Goal: Task Accomplishment & Management: Use online tool/utility

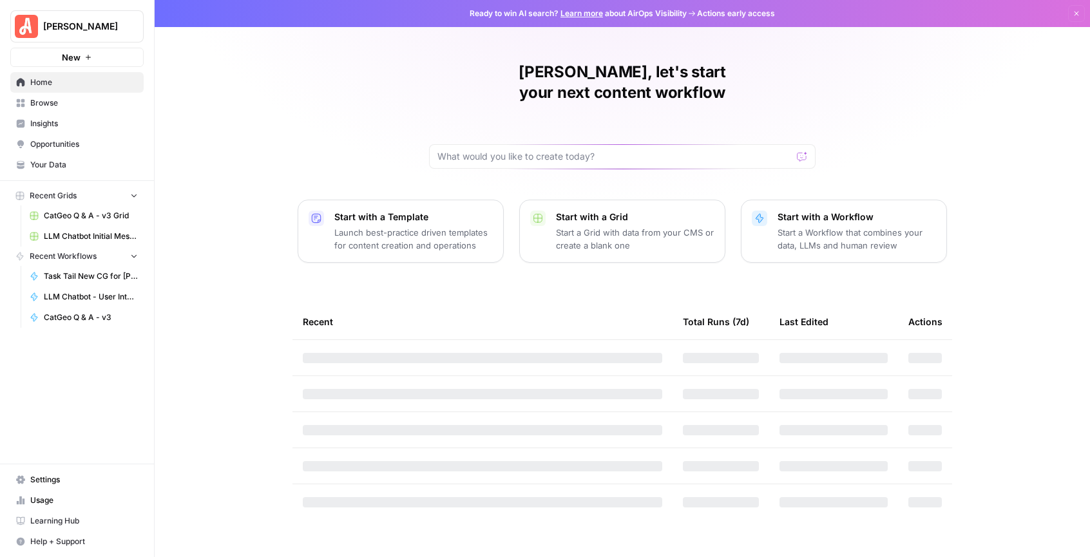
click at [308, 78] on div "[PERSON_NAME], let's start your next content workflow Start with a Template Lau…" at bounding box center [622, 278] width 935 height 557
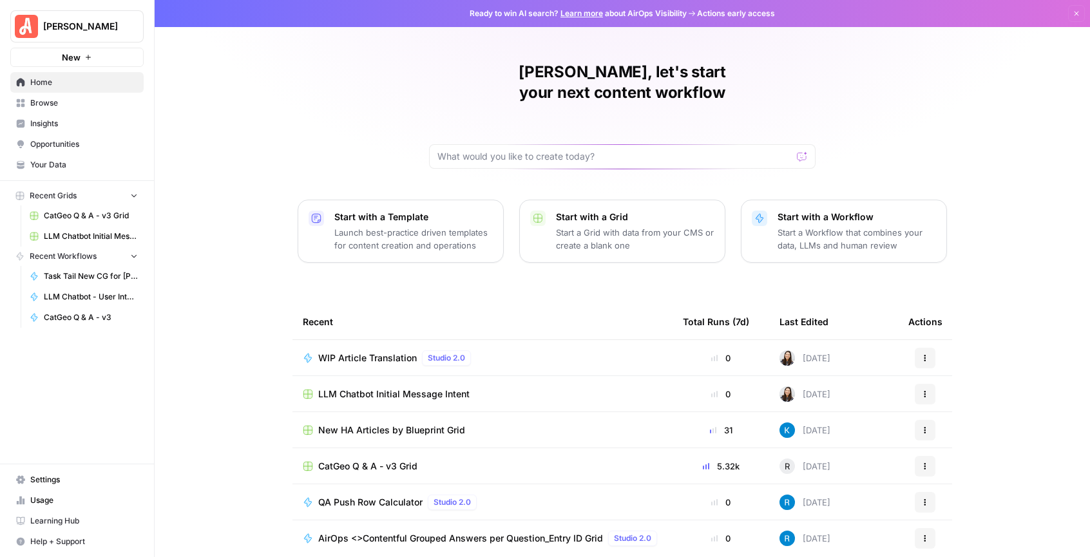
click at [54, 56] on button "New" at bounding box center [76, 57] width 133 height 19
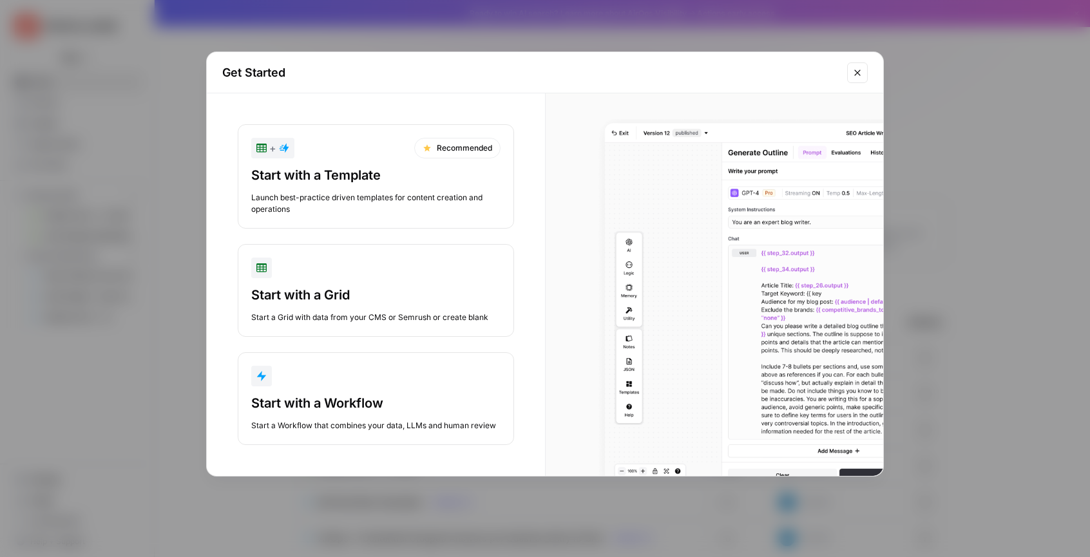
click at [415, 383] on div "button" at bounding box center [375, 376] width 249 height 21
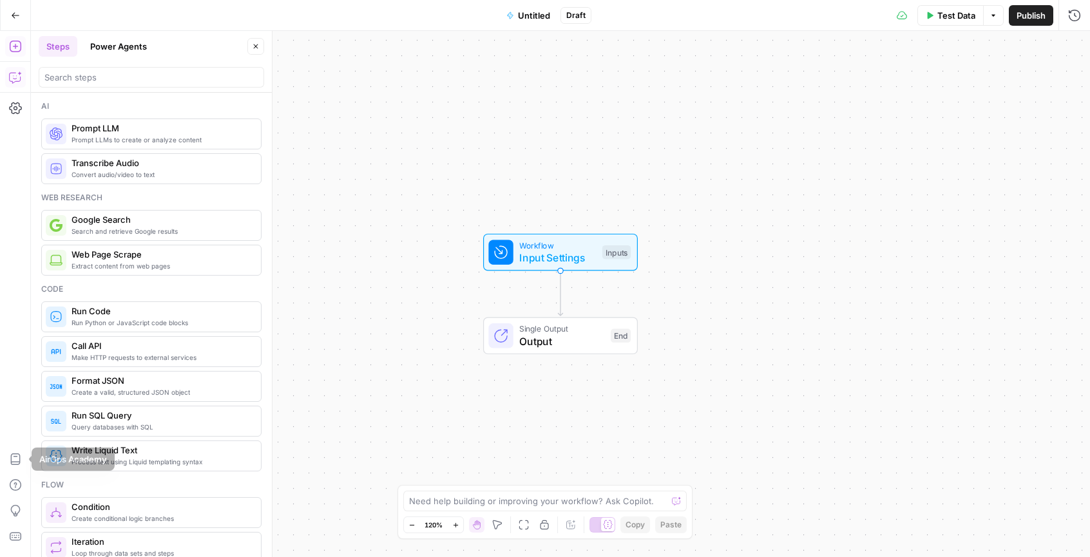
click at [14, 81] on icon "button" at bounding box center [15, 77] width 13 height 13
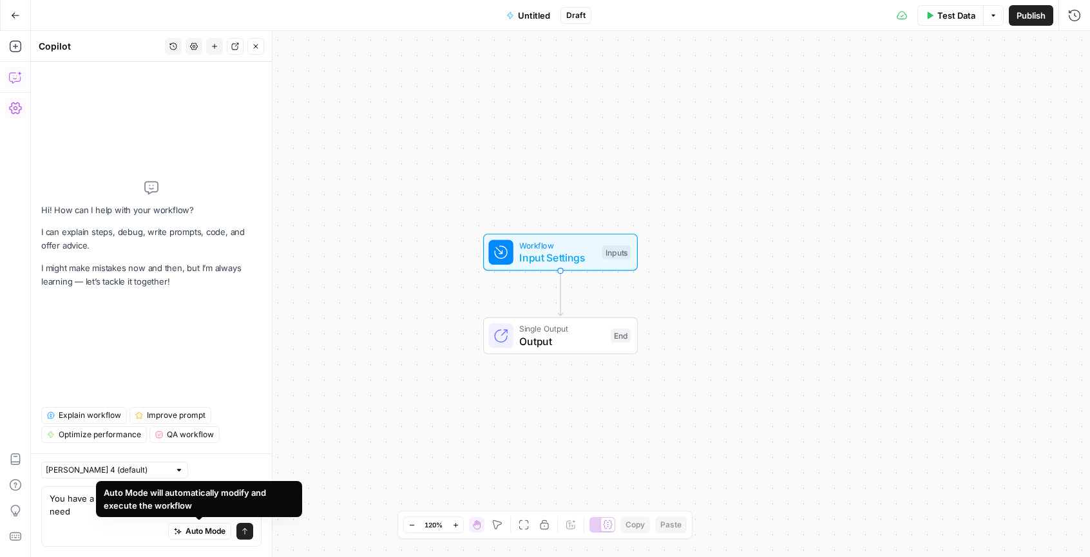
click at [112, 524] on div "Auto Mode Send" at bounding box center [152, 532] width 204 height 28
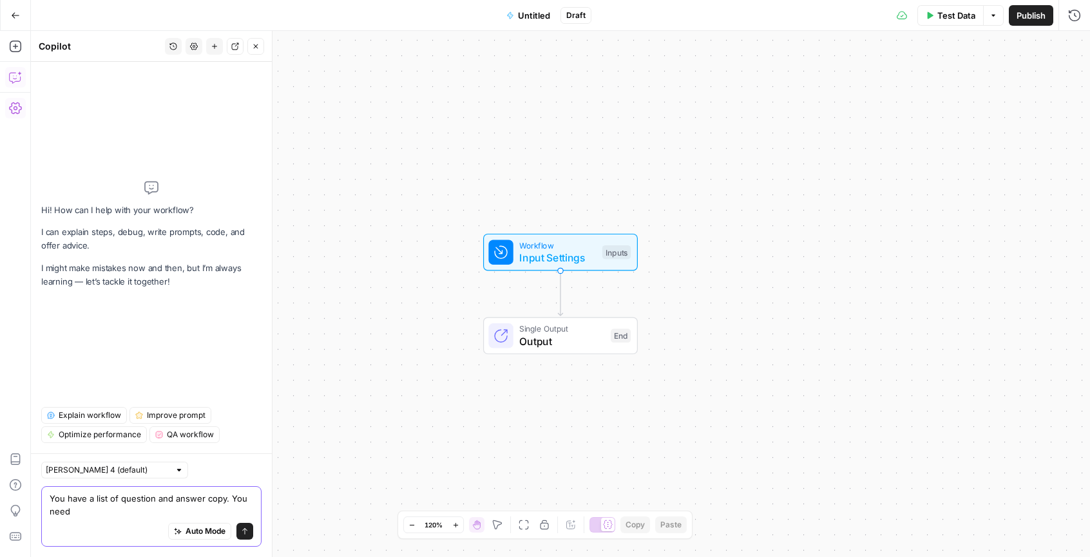
drag, startPoint x: 84, startPoint y: 513, endPoint x: 230, endPoint y: 495, distance: 146.6
click at [230, 495] on textarea "You have a list of question and answer copy. You need" at bounding box center [152, 505] width 204 height 26
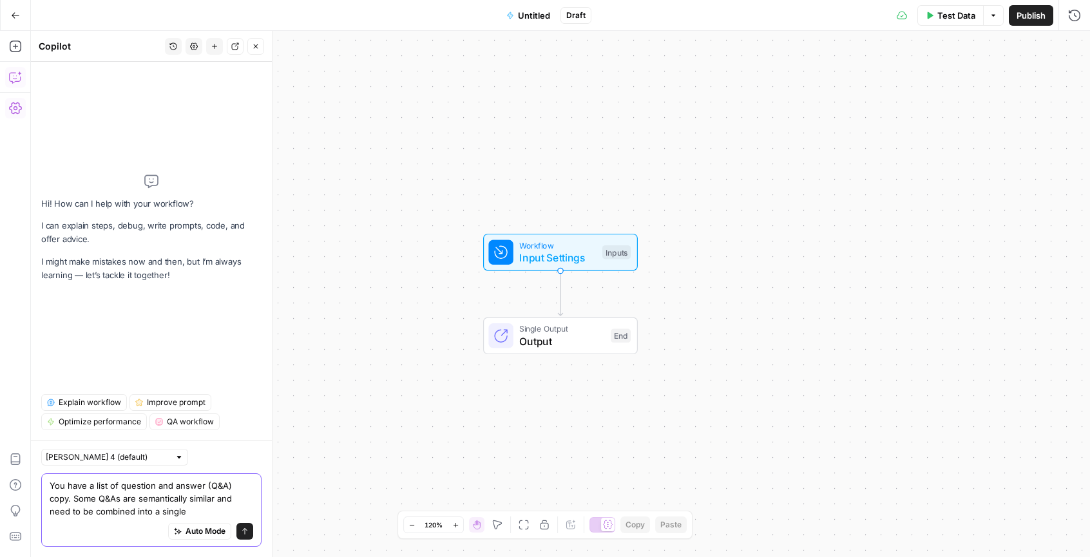
click at [167, 511] on textarea "You have a list of question and answer (Q&A) copy. Some Q&As are semantically s…" at bounding box center [152, 498] width 204 height 39
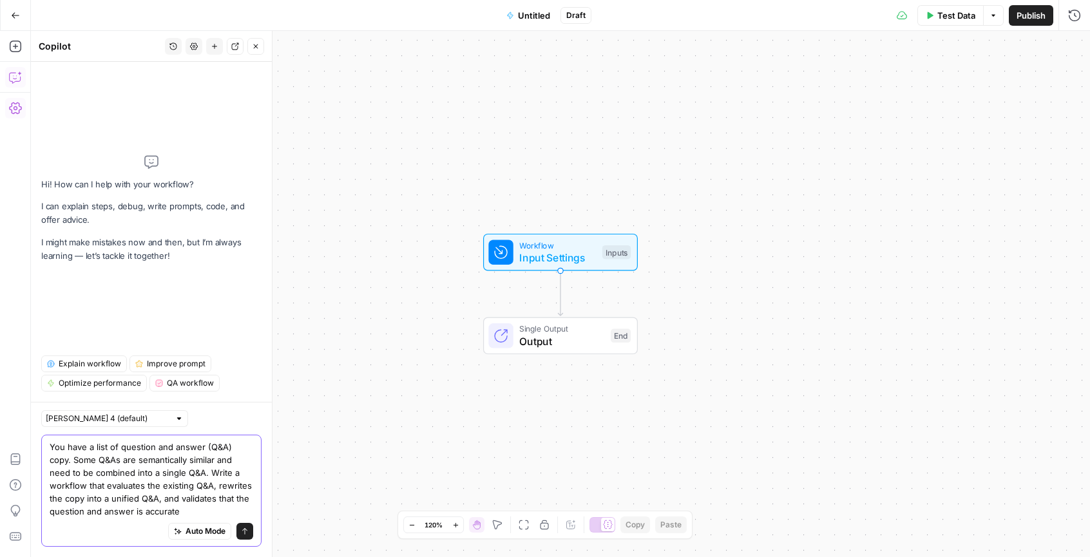
type textarea "You have a list of question and answer (Q&A) copy. Some Q&As are semantically s…"
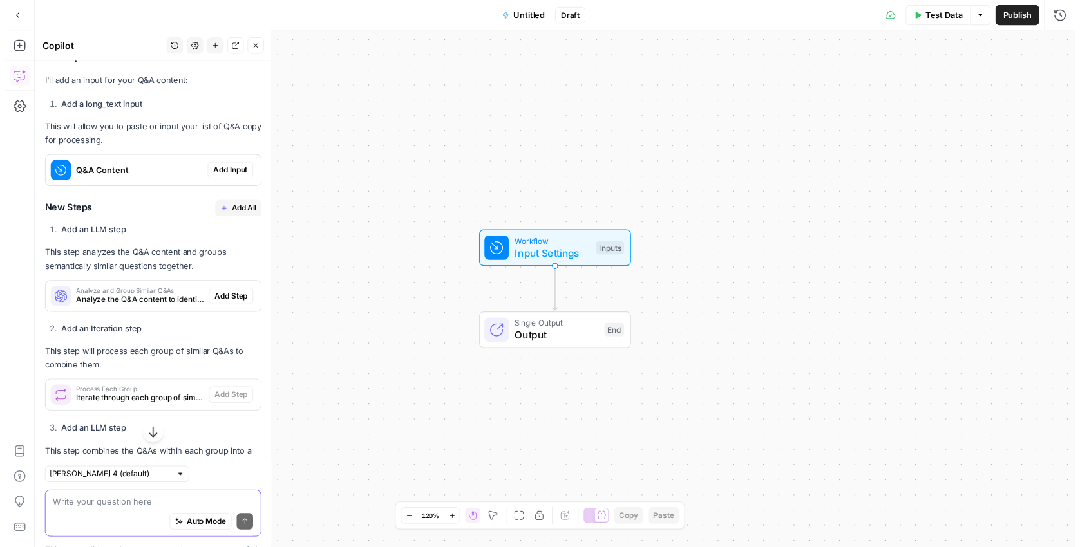
scroll to position [383, 0]
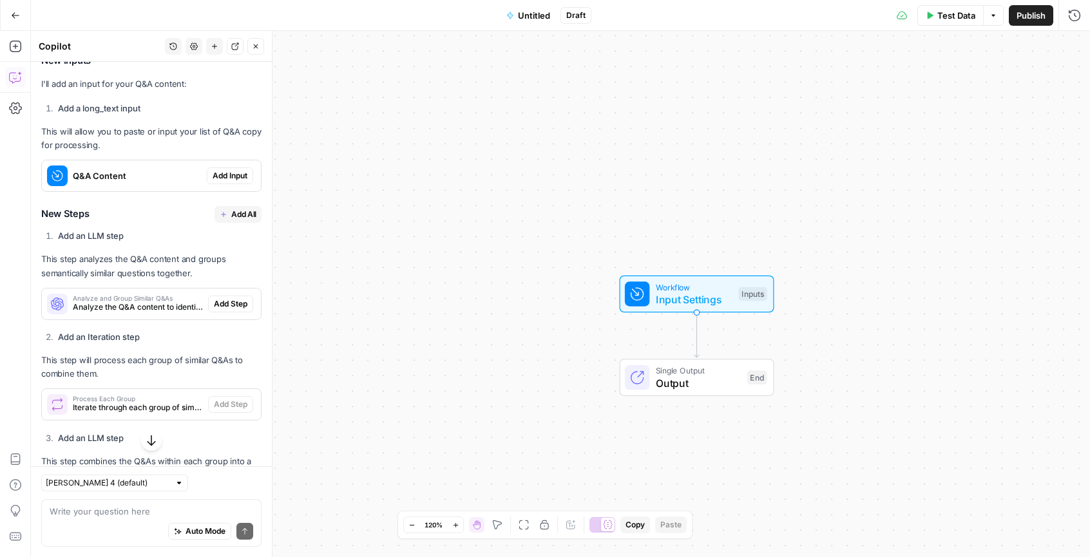
click at [217, 182] on span "Add Input" at bounding box center [230, 176] width 35 height 12
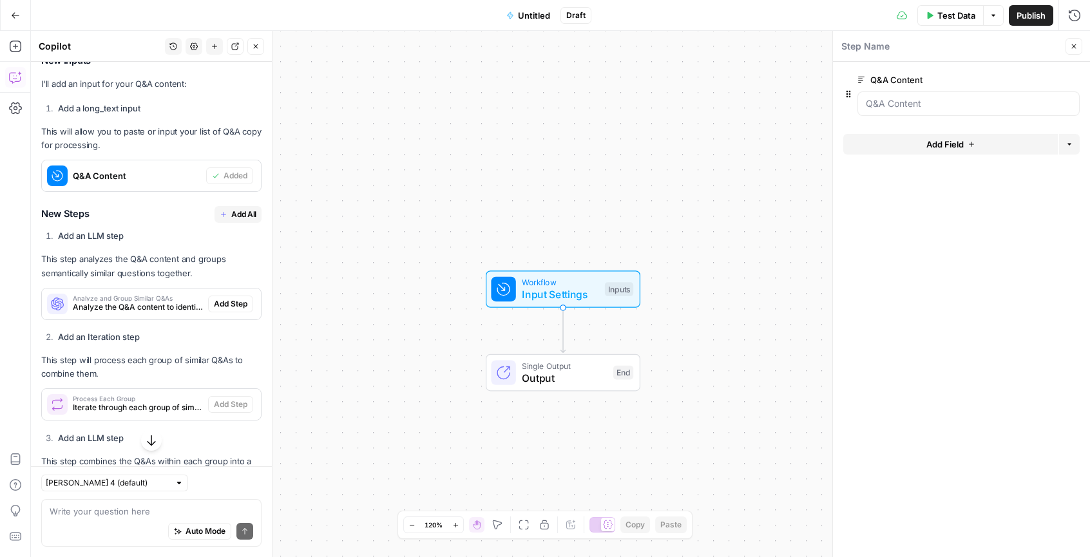
click at [1071, 146] on icon "button" at bounding box center [1069, 144] width 8 height 8
click at [999, 124] on form "Q&A Content edit field Delete group Add Field Options" at bounding box center [961, 309] width 257 height 495
click at [987, 142] on button "Add Field" at bounding box center [950, 144] width 214 height 21
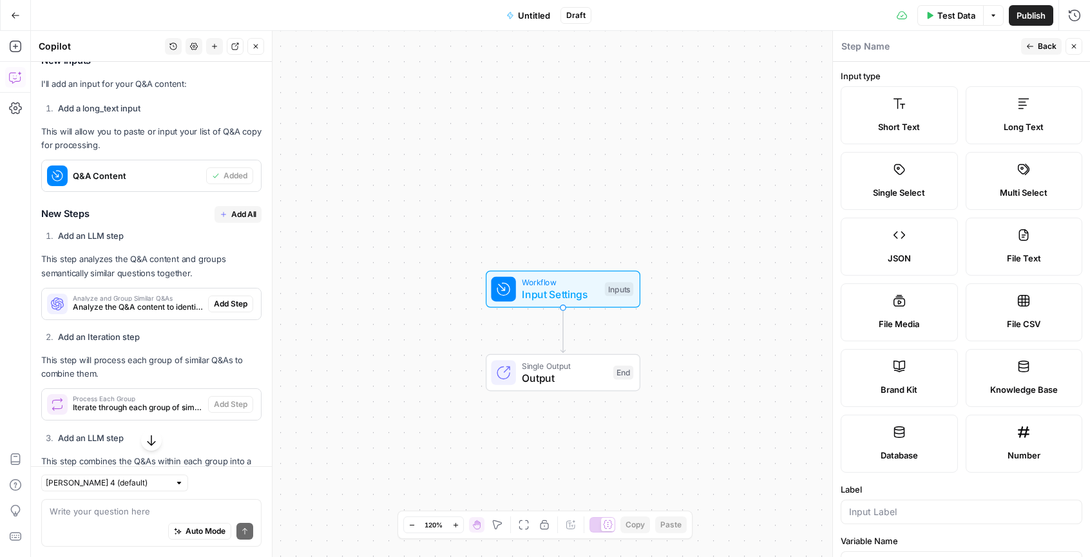
click at [1016, 321] on span "File CSV" at bounding box center [1023, 323] width 33 height 13
type textarea "Supports .csv file type"
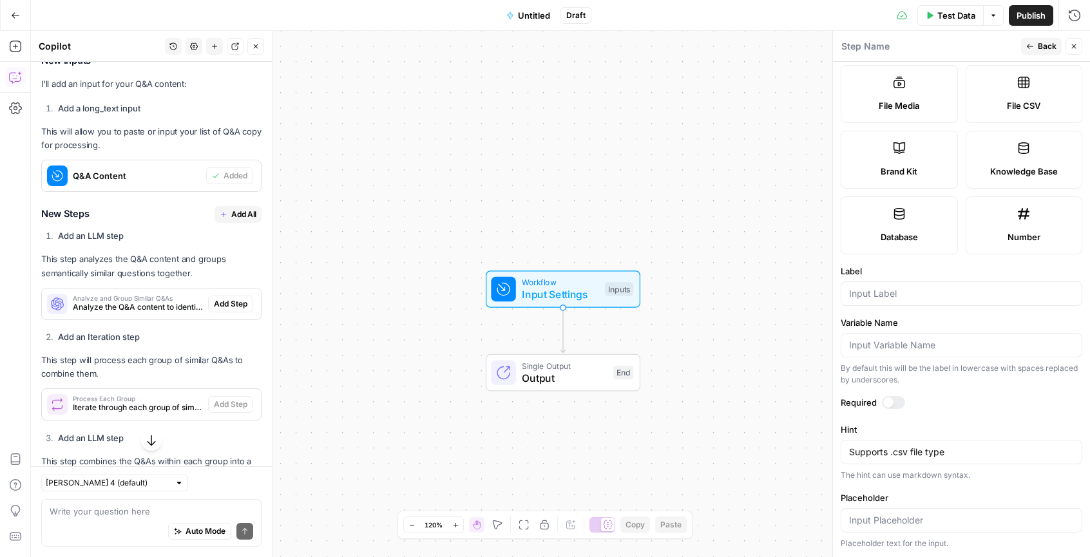
scroll to position [0, 0]
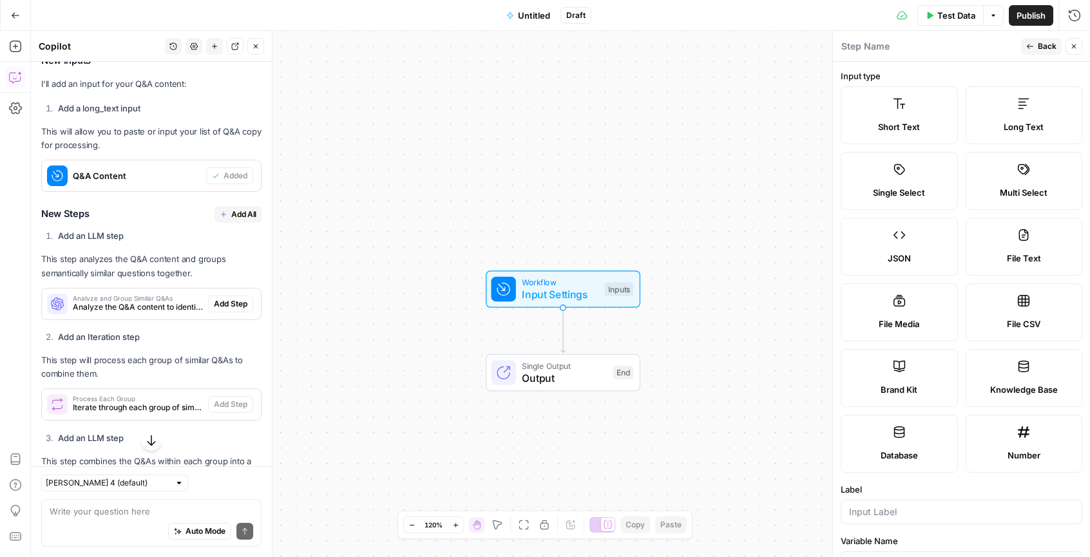
click at [1023, 50] on button "Back" at bounding box center [1041, 46] width 41 height 17
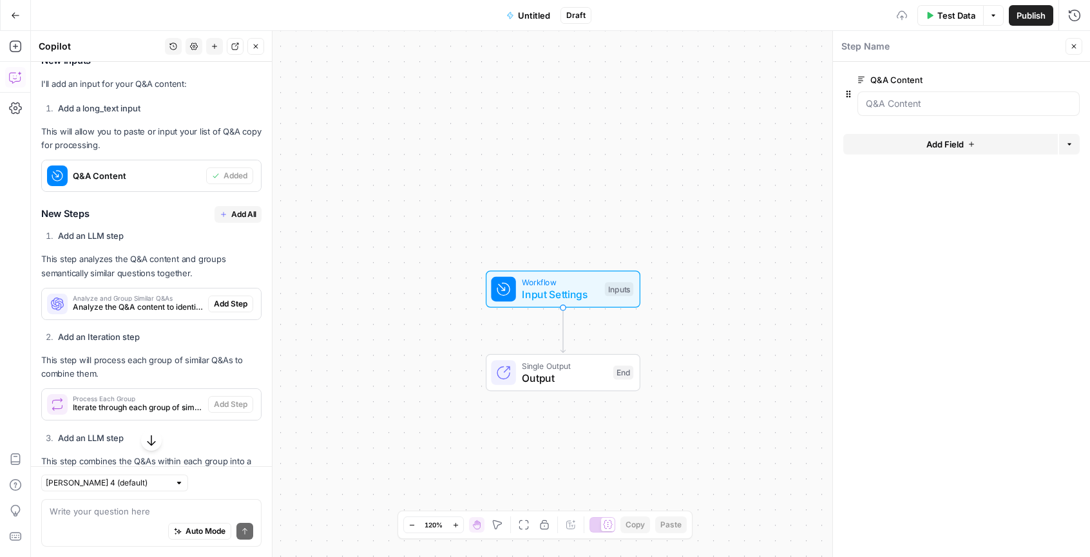
click at [1009, 144] on button "Add Field" at bounding box center [950, 144] width 214 height 21
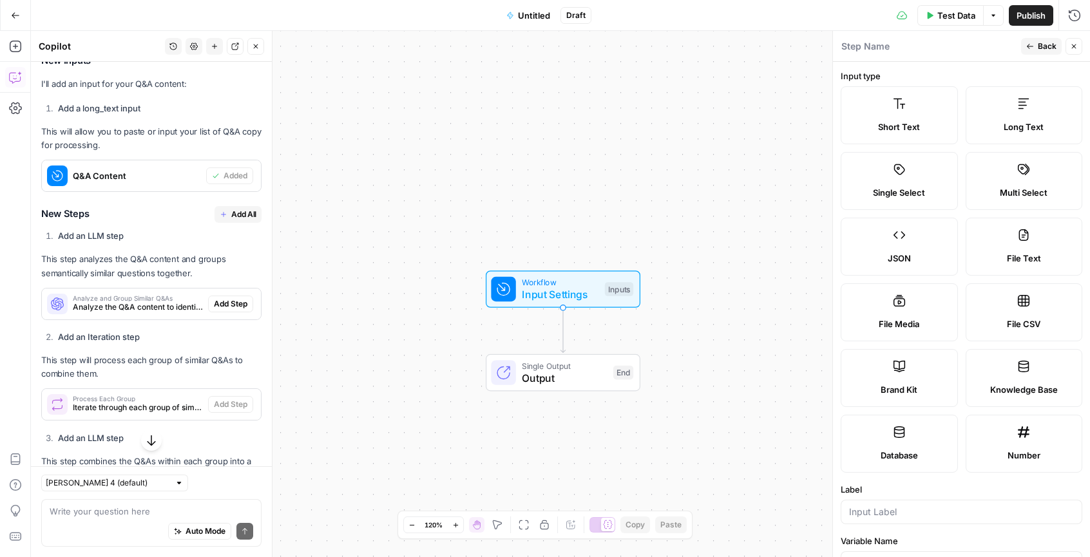
click at [1015, 325] on span "File CSV" at bounding box center [1023, 323] width 33 height 13
type textarea "Supports .csv file type"
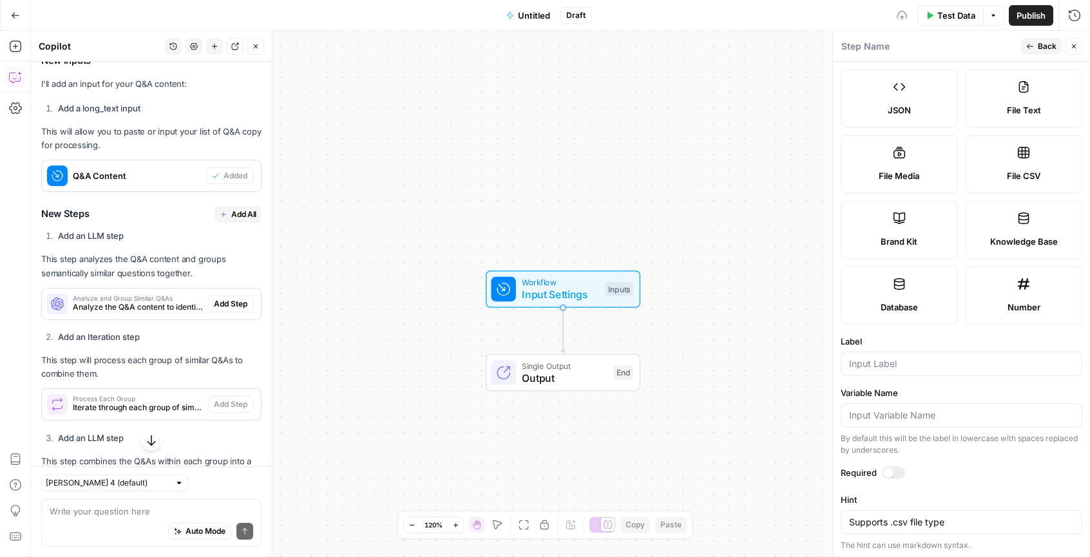
scroll to position [218, 0]
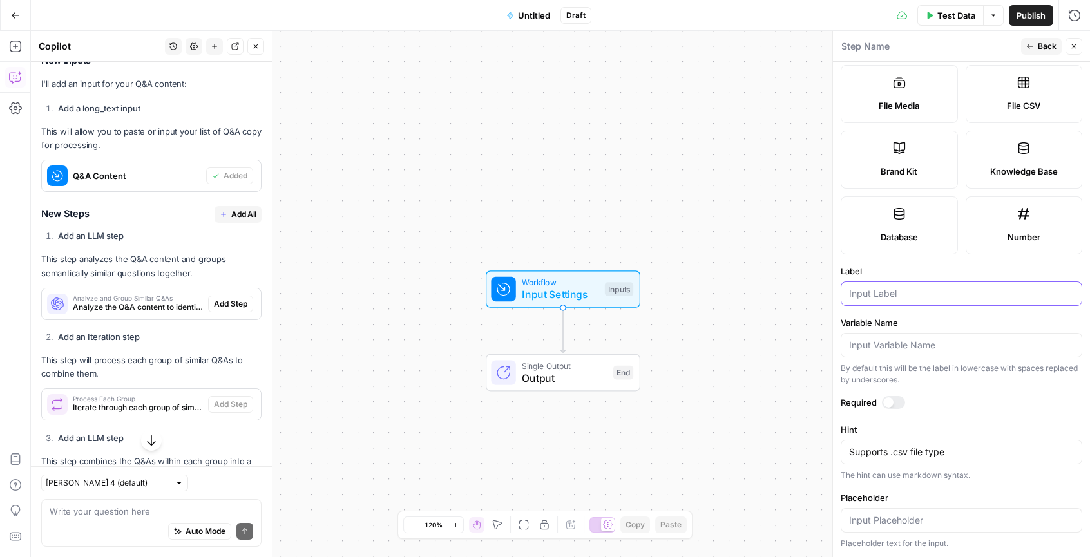
click at [904, 291] on input "Label" at bounding box center [961, 293] width 225 height 13
type input "Q&A"
click at [1009, 491] on label "Placeholder" at bounding box center [961, 497] width 242 height 13
click at [1009, 514] on input "Placeholder" at bounding box center [961, 520] width 225 height 13
click at [990, 520] on input "Placeholder" at bounding box center [961, 520] width 225 height 13
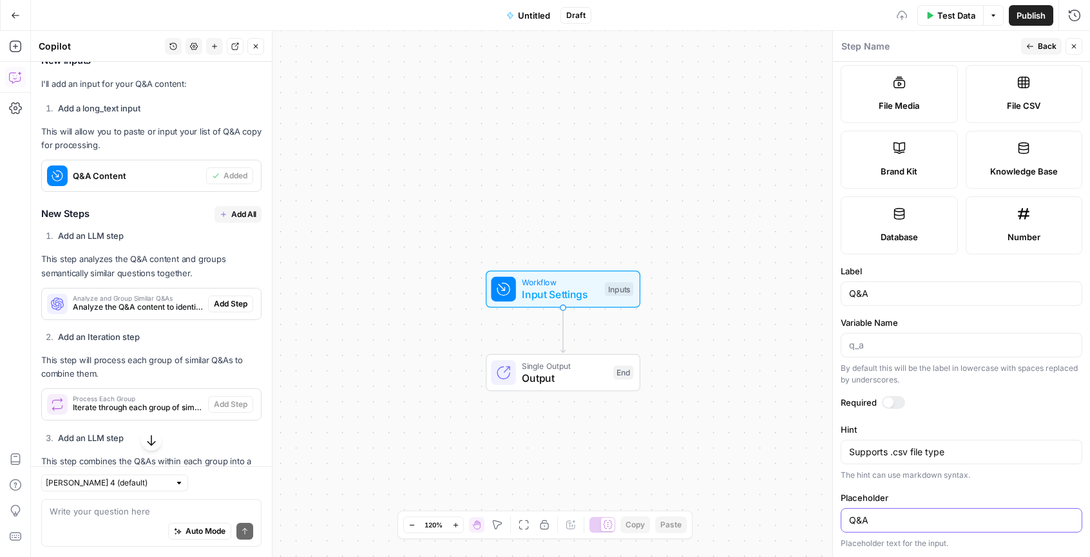
type input "Q&A"
click at [1018, 536] on div "Placeholder Q&A Placeholder text for the input." at bounding box center [961, 520] width 242 height 58
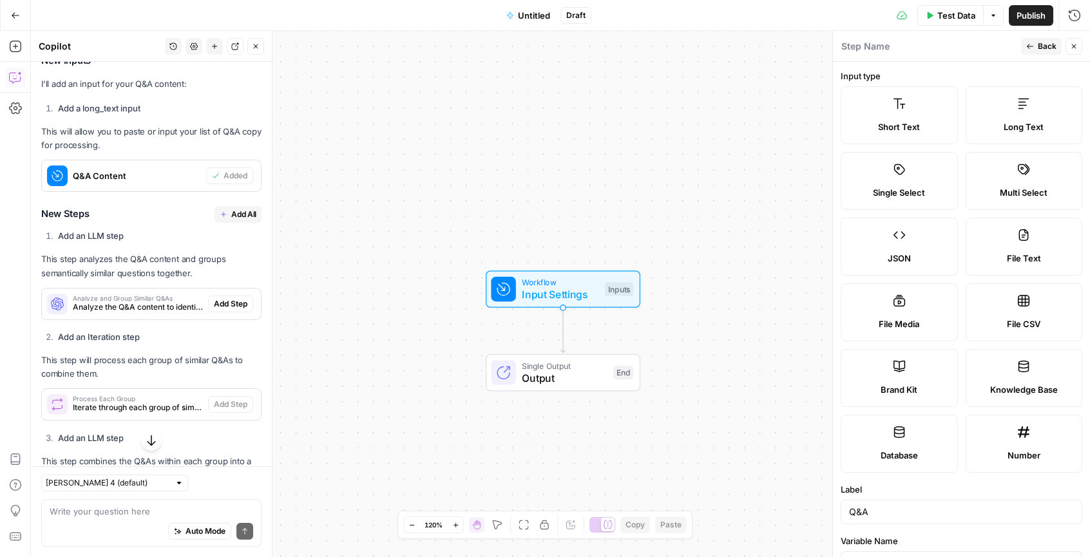
click at [1043, 296] on label "File CSV" at bounding box center [1023, 312] width 117 height 58
click at [1036, 46] on button "Back" at bounding box center [1041, 46] width 41 height 17
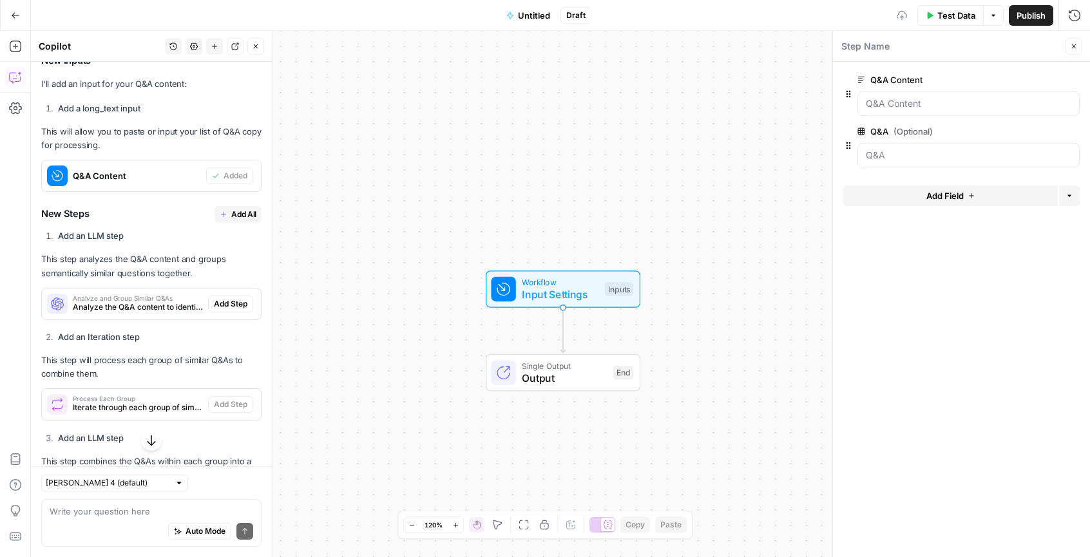
click at [987, 285] on form "Q&A Content edit field Delete group Q&A (Optional) edit field Delete group Add …" at bounding box center [961, 309] width 257 height 495
click at [1072, 82] on icon "button" at bounding box center [1071, 80] width 7 height 7
click at [1045, 81] on span "edit field" at bounding box center [1031, 80] width 28 height 10
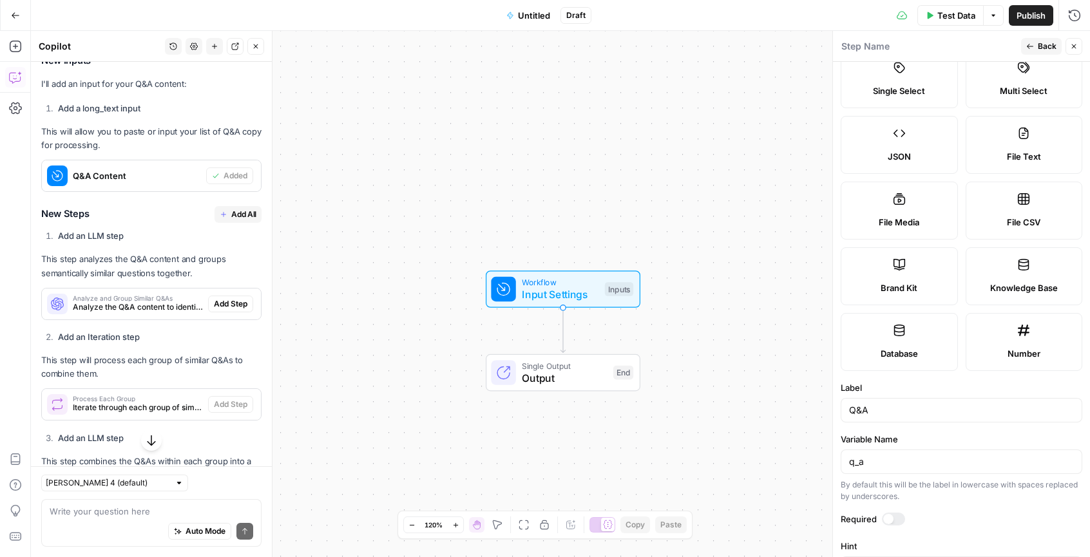
scroll to position [218, 0]
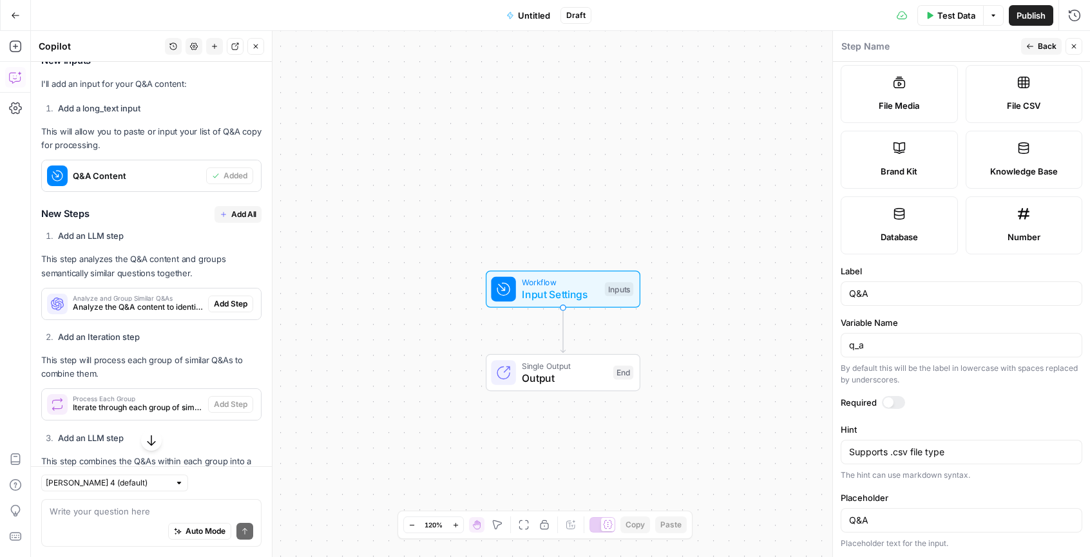
click at [892, 402] on div at bounding box center [888, 402] width 10 height 10
click at [1075, 43] on icon "button" at bounding box center [1074, 47] width 8 height 8
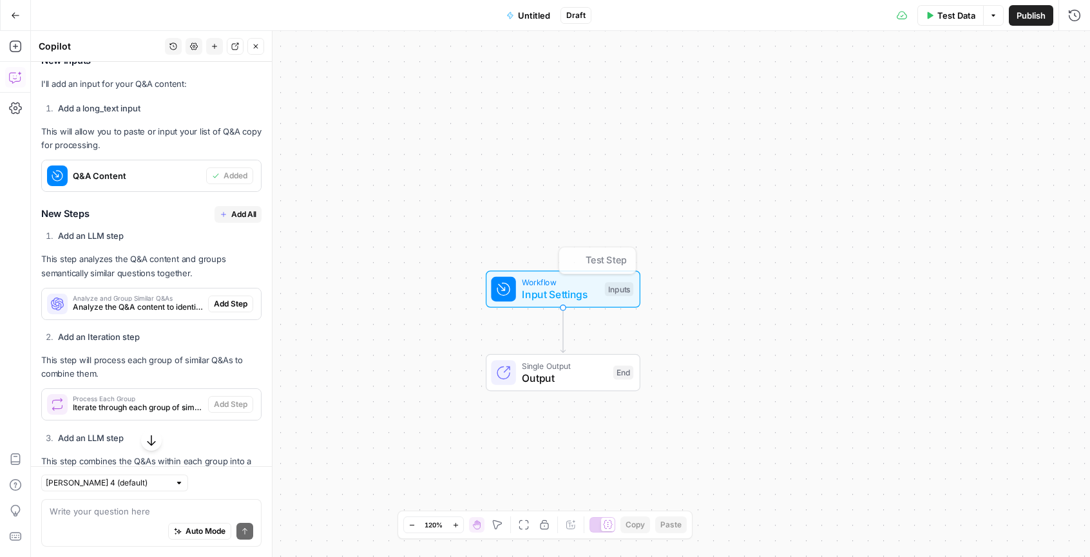
click at [567, 303] on div "Workflow Input Settings Inputs Test Step" at bounding box center [563, 288] width 155 height 37
click at [945, 100] on input "Q&A" at bounding box center [968, 103] width 205 height 13
click at [1034, 80] on span "edit field" at bounding box center [1031, 80] width 28 height 10
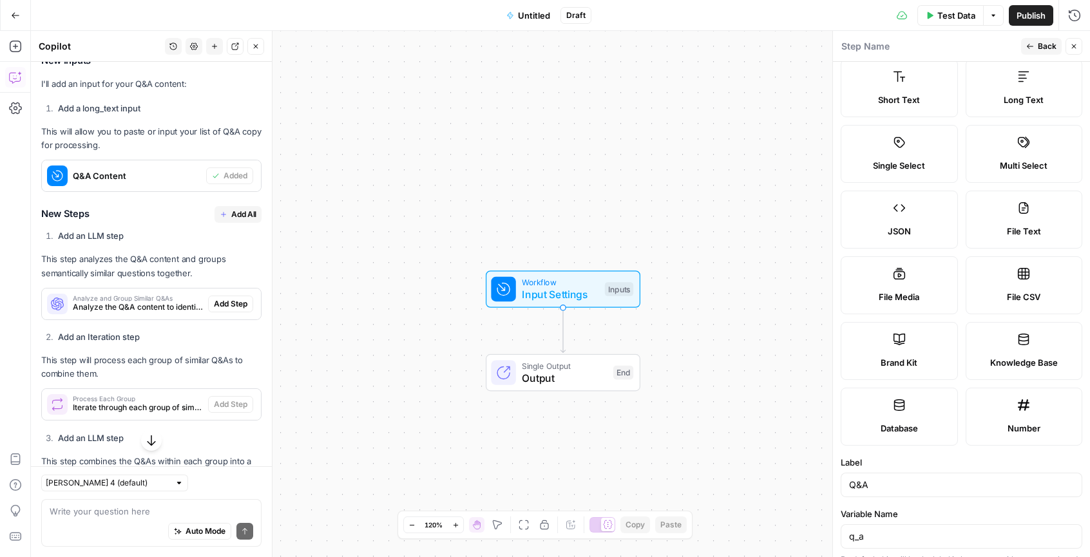
scroll to position [0, 0]
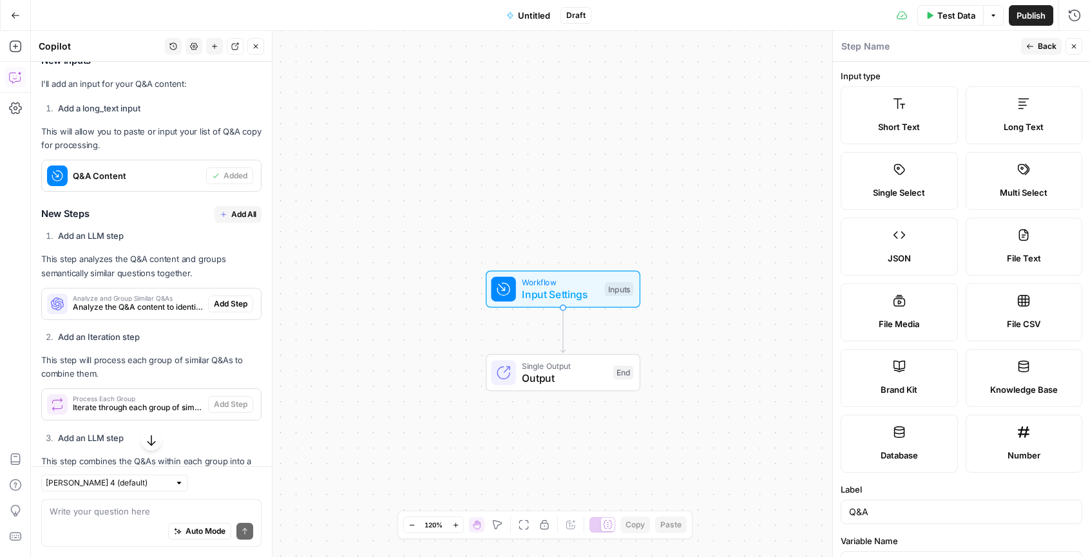
click at [1040, 46] on span "Back" at bounding box center [1046, 47] width 19 height 12
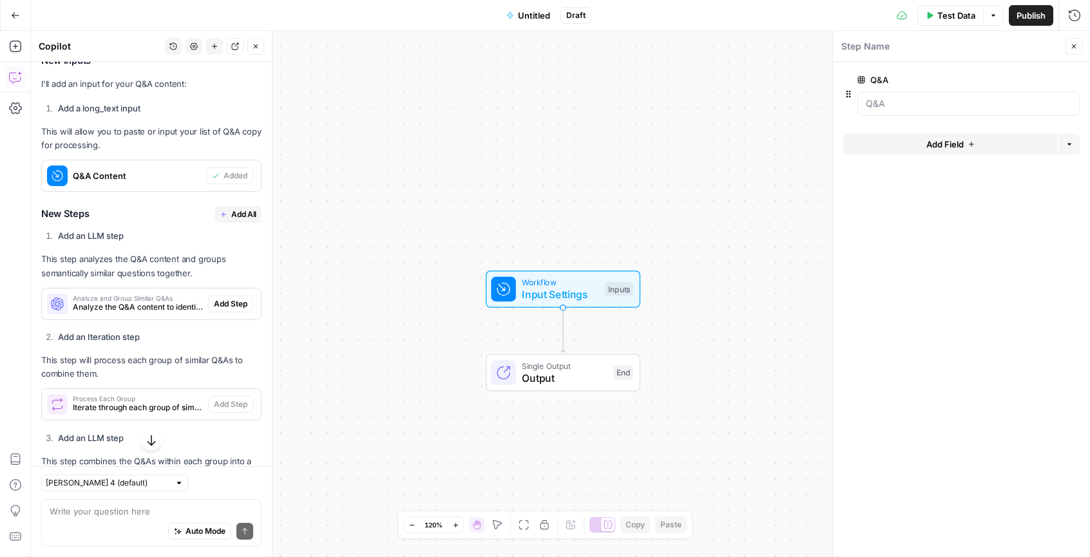
click at [882, 307] on form "Q&A edit field Delete group Add Field Options" at bounding box center [961, 309] width 257 height 495
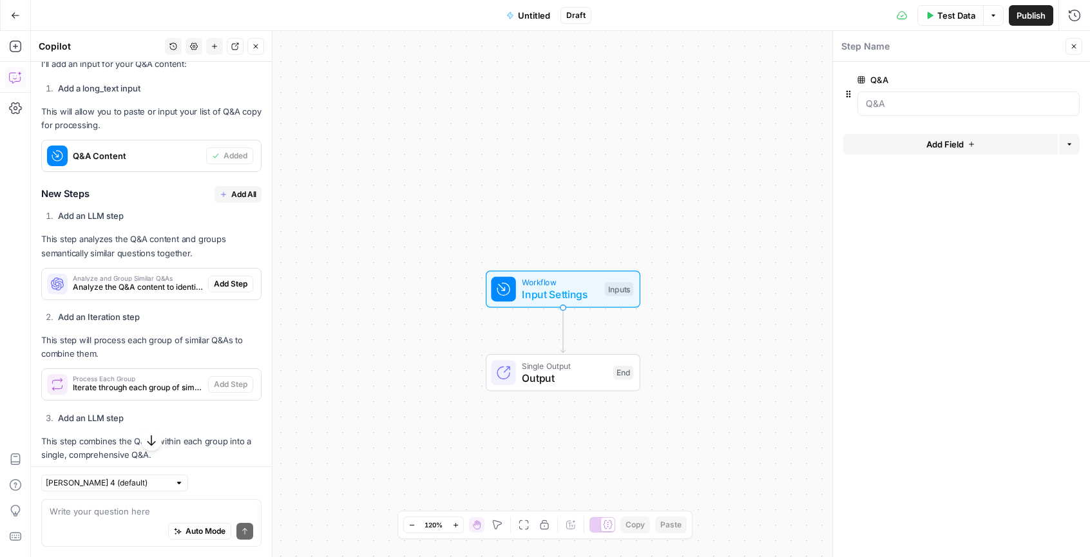
scroll to position [421, 0]
drag, startPoint x: 70, startPoint y: 267, endPoint x: 220, endPoint y: 278, distance: 150.5
click at [220, 262] on p "This step analyzes the Q&A content and groups semantically similar questions to…" at bounding box center [151, 248] width 220 height 27
drag, startPoint x: 122, startPoint y: 279, endPoint x: 82, endPoint y: 276, distance: 40.7
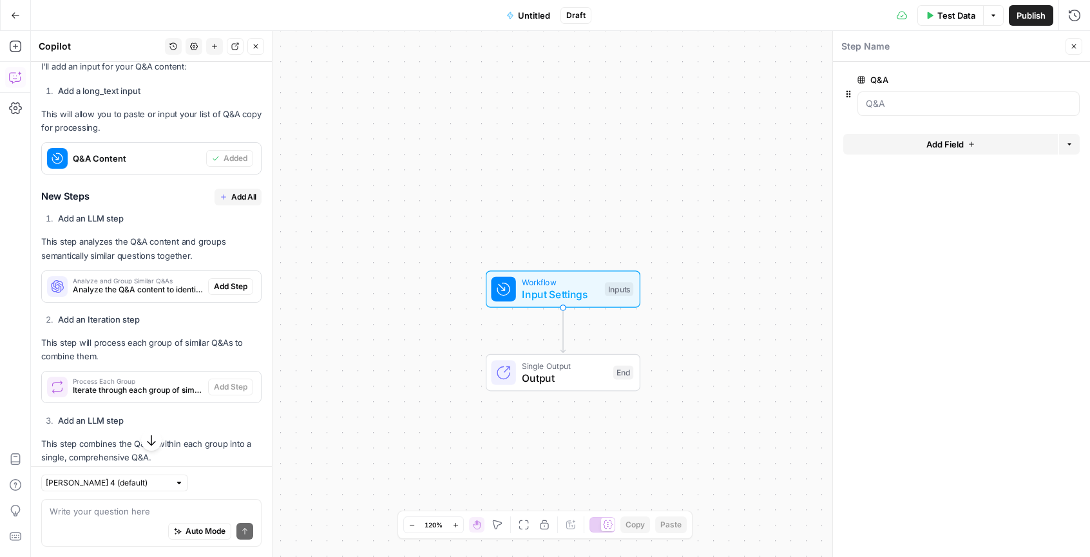
click at [91, 262] on p "This step analyzes the Q&A content and groups semantically similar questions to…" at bounding box center [151, 248] width 220 height 27
click at [80, 262] on p "This step analyzes the Q&A content and groups semantically similar questions to…" at bounding box center [151, 248] width 220 height 27
click at [879, 107] on input "Q&A" at bounding box center [968, 103] width 205 height 13
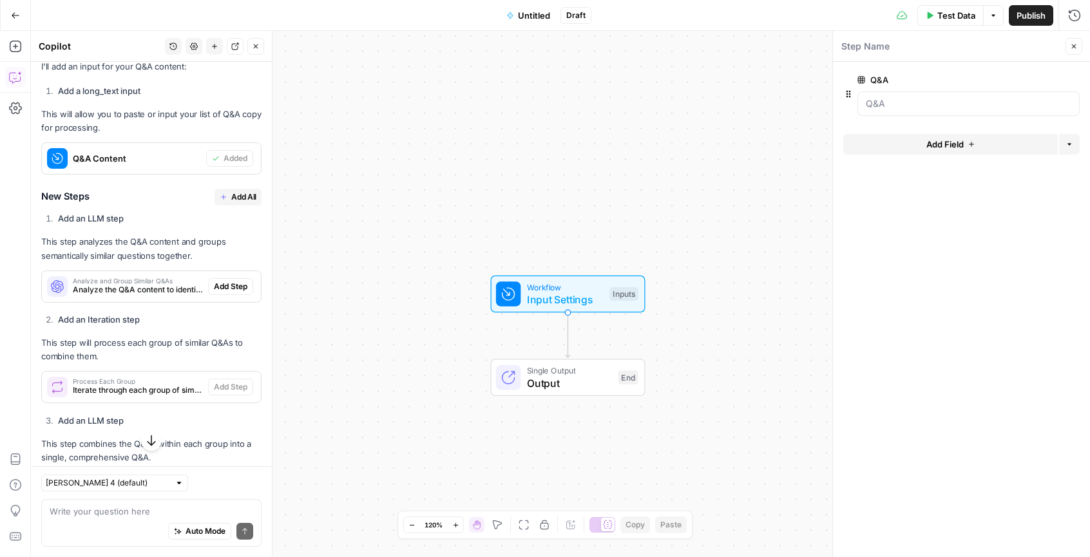
click at [1049, 77] on icon "button" at bounding box center [1052, 80] width 7 height 7
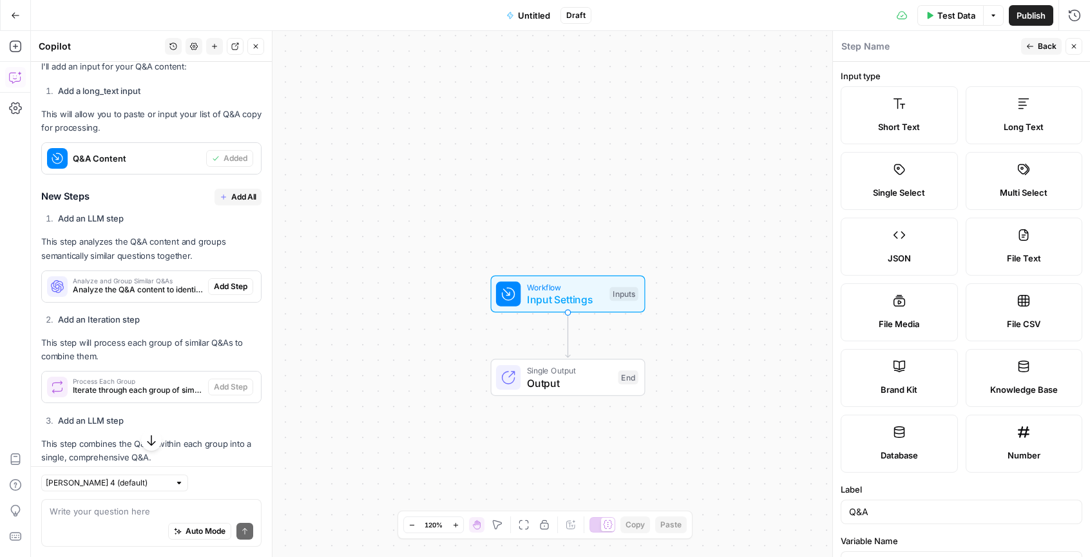
click at [1043, 46] on span "Back" at bounding box center [1046, 47] width 19 height 12
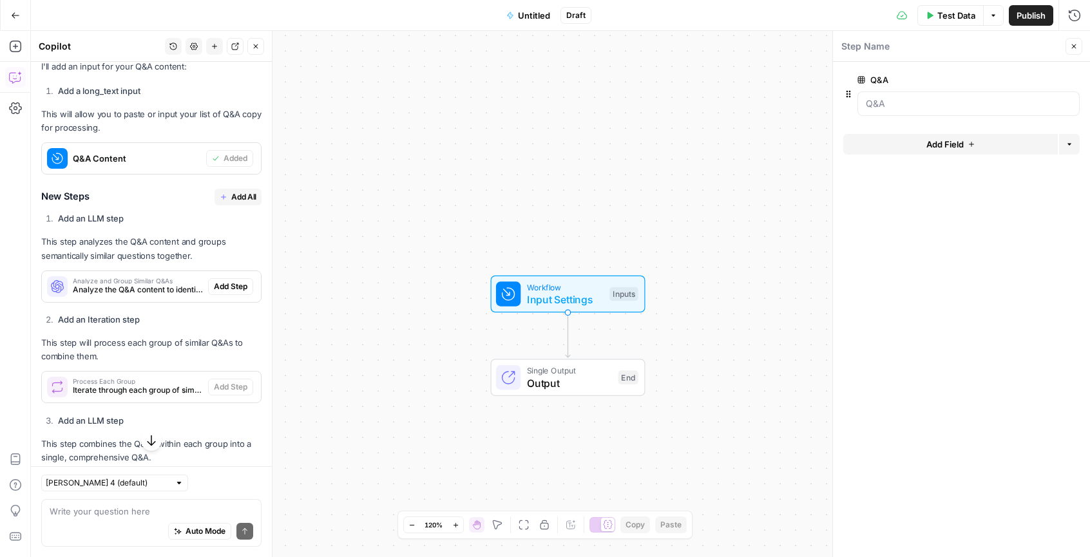
click at [1025, 81] on span "edit field" at bounding box center [1031, 80] width 28 height 10
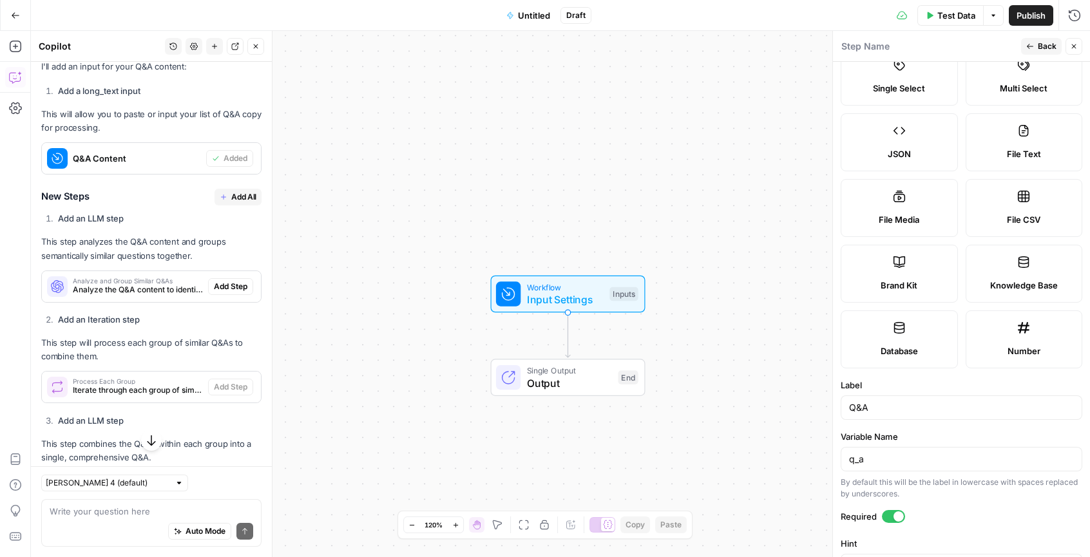
scroll to position [218, 0]
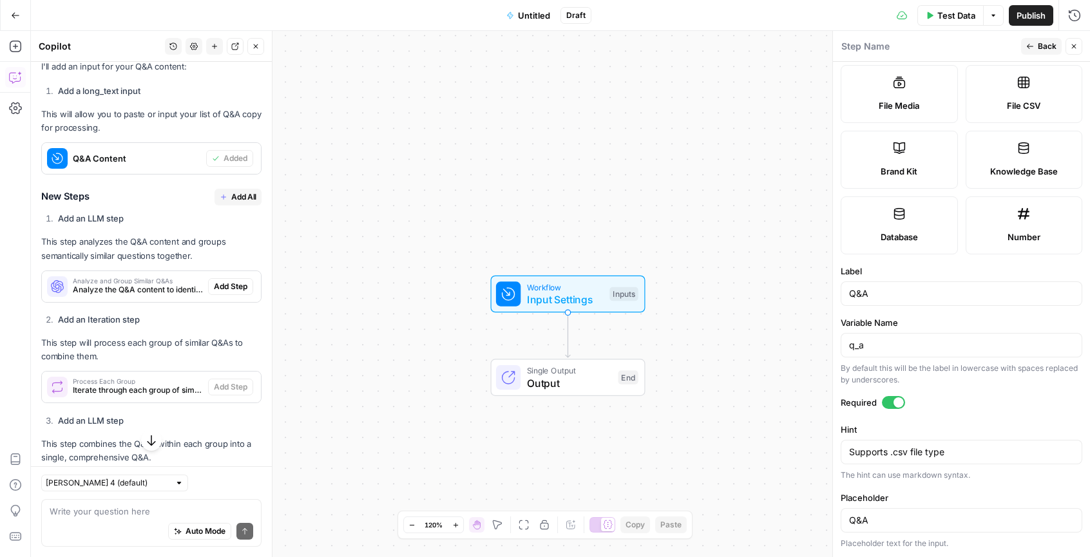
click at [876, 284] on div "Q&A" at bounding box center [961, 293] width 242 height 24
type input "Questions"
click at [870, 518] on input "Q&A" at bounding box center [961, 520] width 225 height 13
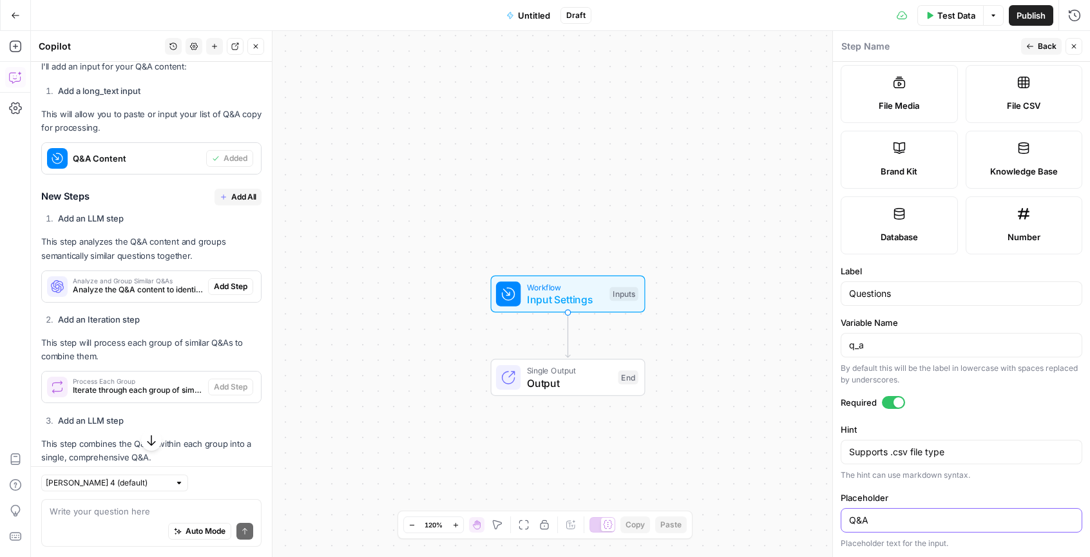
click at [870, 518] on input "Q&A" at bounding box center [961, 520] width 225 height 13
paste input "What type of driveway is best for adding value to a home?"
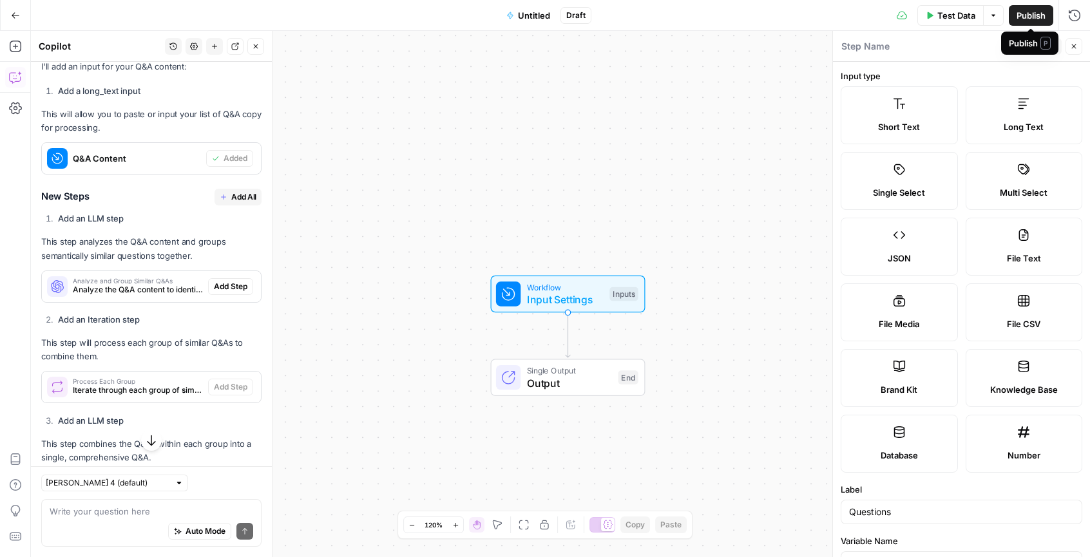
type input "What type of driveway is best for adding value to a home?"
click at [913, 49] on div "Step Name" at bounding box center [928, 46] width 176 height 14
click at [1025, 46] on button "Back" at bounding box center [1041, 46] width 41 height 17
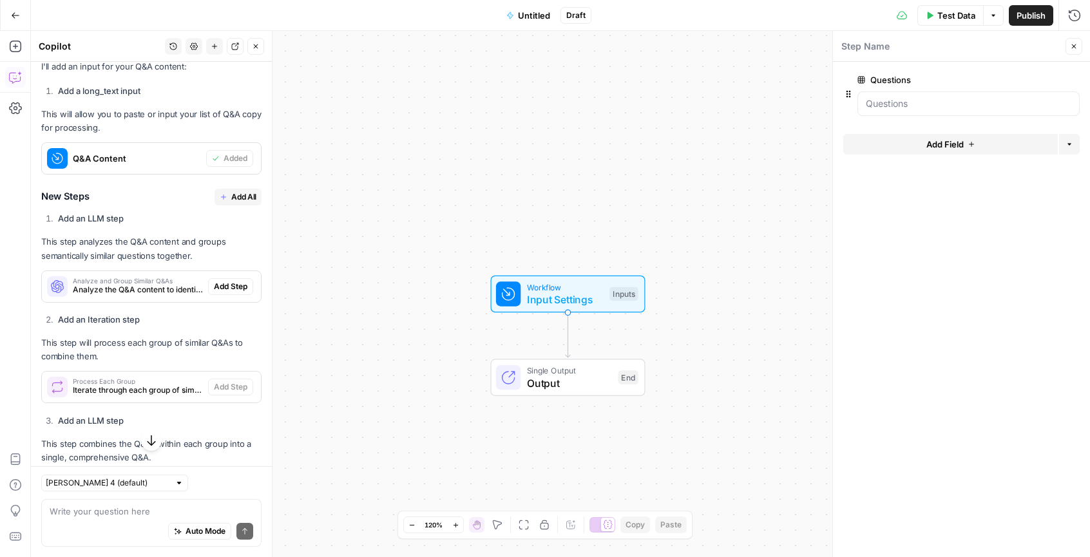
click at [1047, 80] on button "edit field" at bounding box center [1037, 79] width 50 height 15
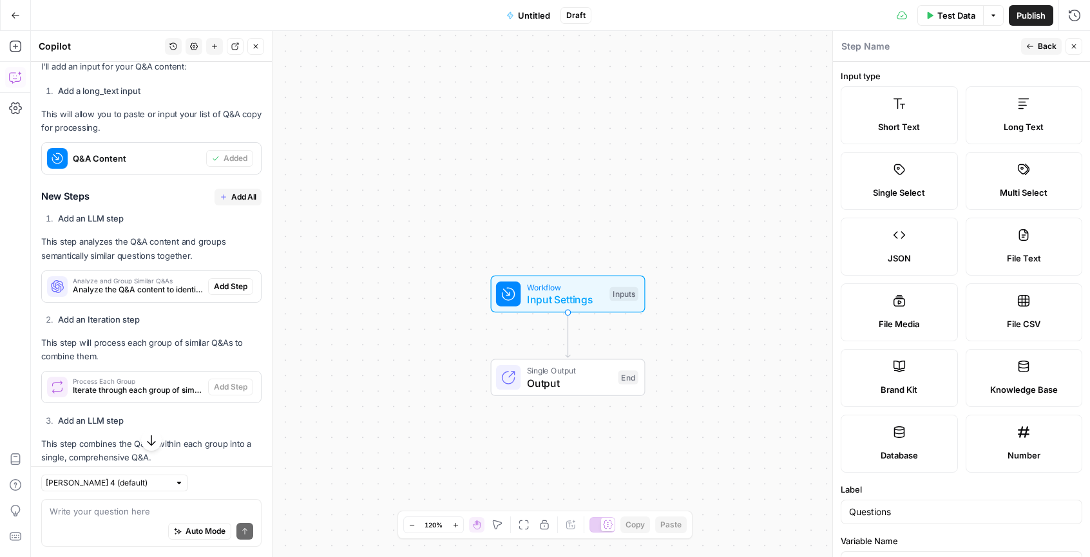
click at [1045, 52] on span "Back" at bounding box center [1046, 47] width 19 height 12
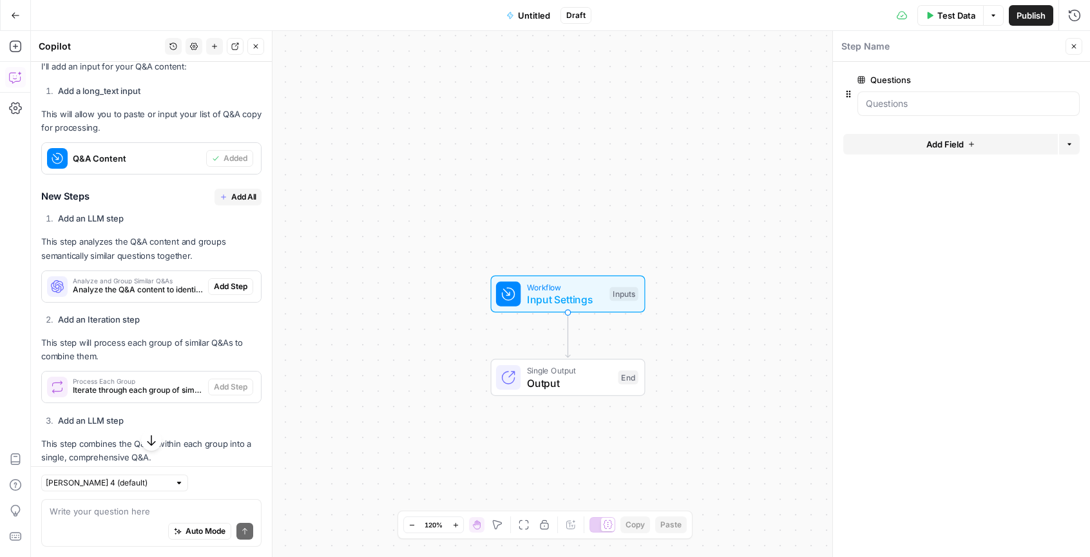
click at [1054, 81] on icon "button" at bounding box center [1052, 80] width 7 height 7
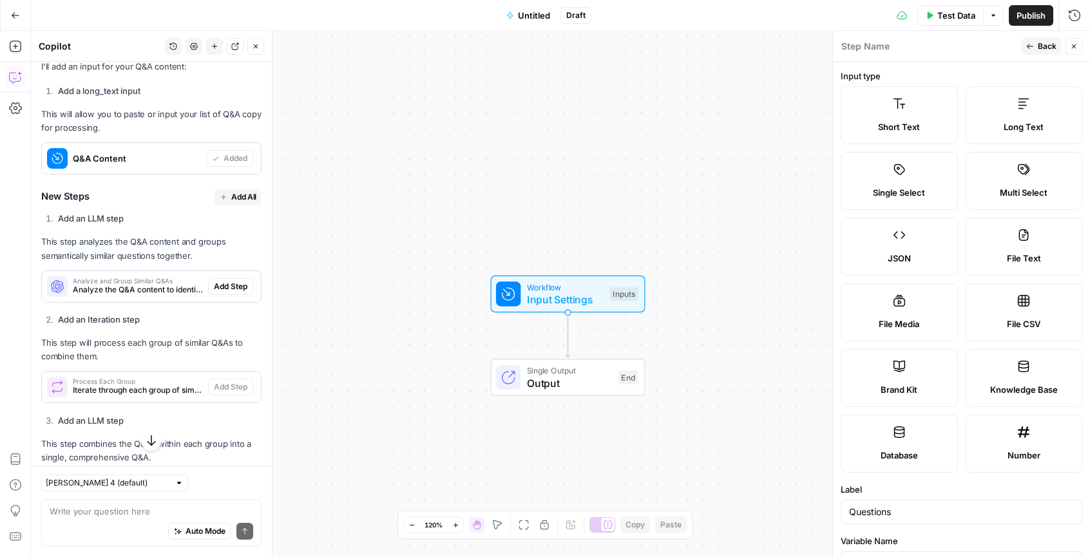
click at [1039, 45] on span "Back" at bounding box center [1046, 47] width 19 height 12
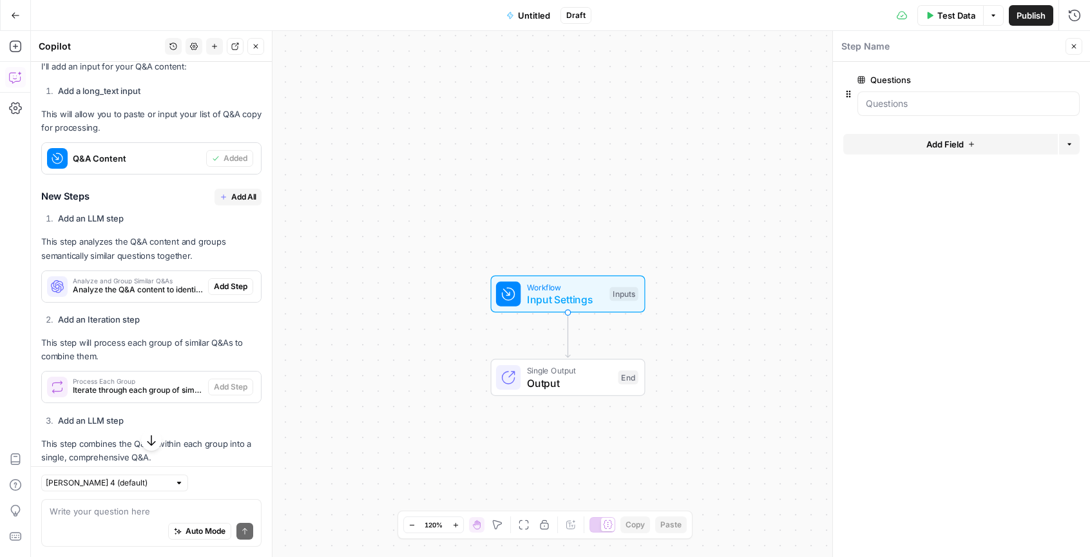
click at [945, 145] on span "Add Field" at bounding box center [944, 144] width 37 height 13
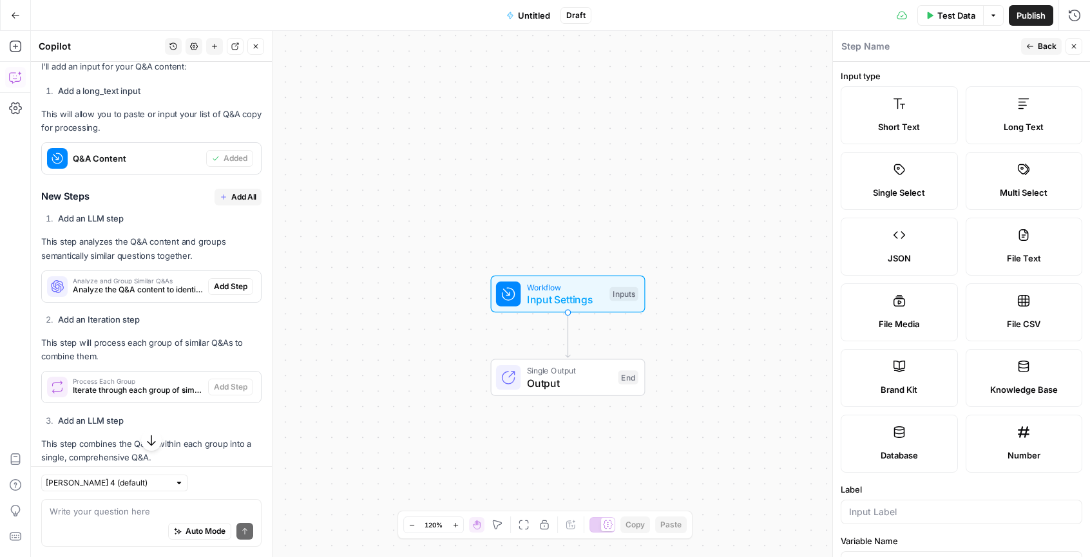
click at [1018, 307] on label "File CSV" at bounding box center [1023, 312] width 117 height 58
type textarea "Supports .csv file type"
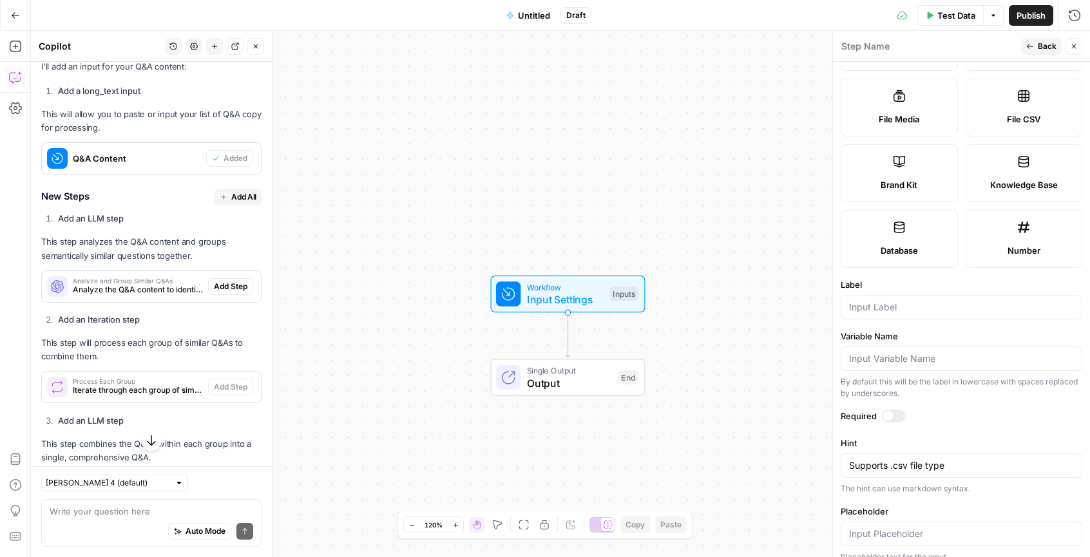
scroll to position [218, 0]
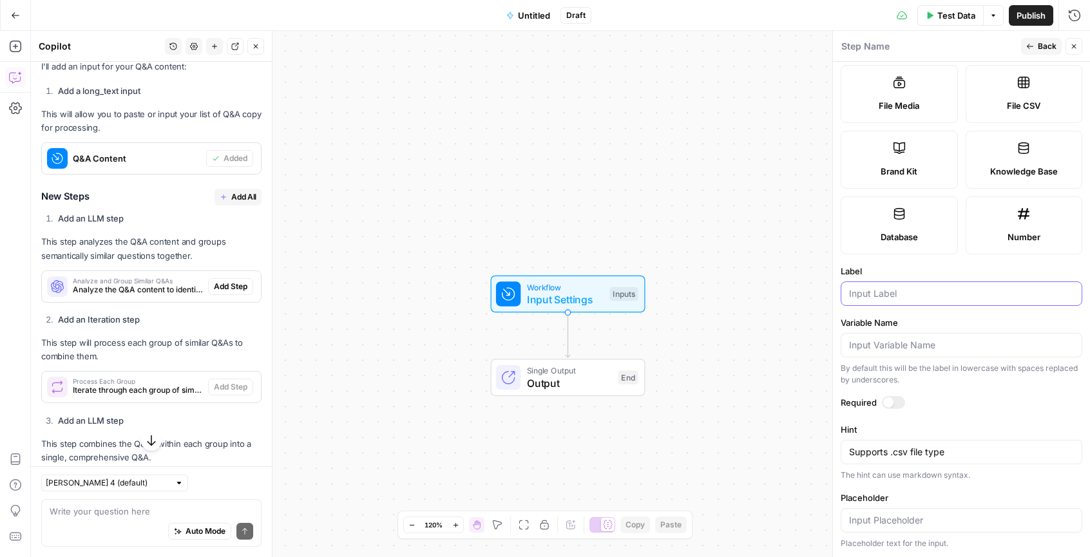
click at [895, 291] on input "Label" at bounding box center [961, 293] width 225 height 13
type input "Answer"
drag, startPoint x: 952, startPoint y: 505, endPoint x: 952, endPoint y: 515, distance: 10.3
click at [952, 505] on div "Placeholder Placeholder text for the input." at bounding box center [961, 520] width 242 height 58
click at [952, 519] on input "Placeholder" at bounding box center [961, 520] width 225 height 13
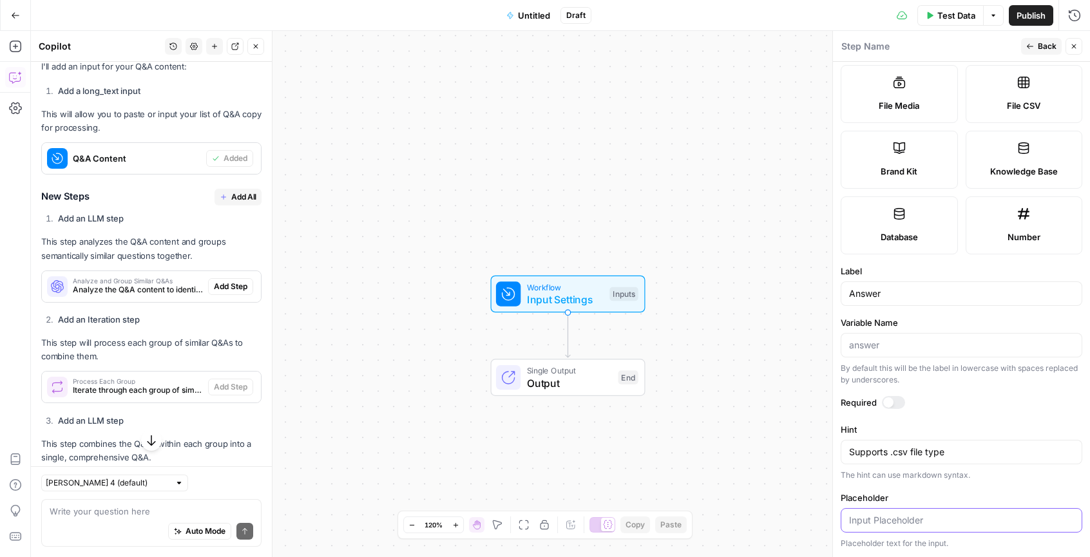
click at [933, 515] on input "Placeholder" at bounding box center [961, 520] width 225 height 13
paste input "Concrete driveways add the most value to your home because they last longer and…"
type input "Concrete driveways add the most value to your home because they last longer and…"
click at [1041, 408] on label "Required" at bounding box center [961, 402] width 242 height 13
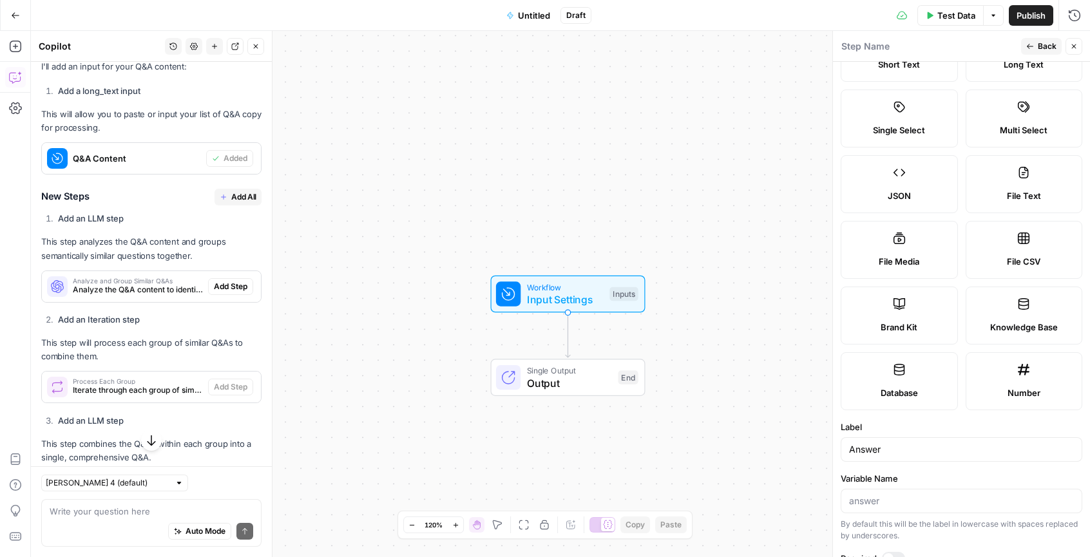
scroll to position [0, 0]
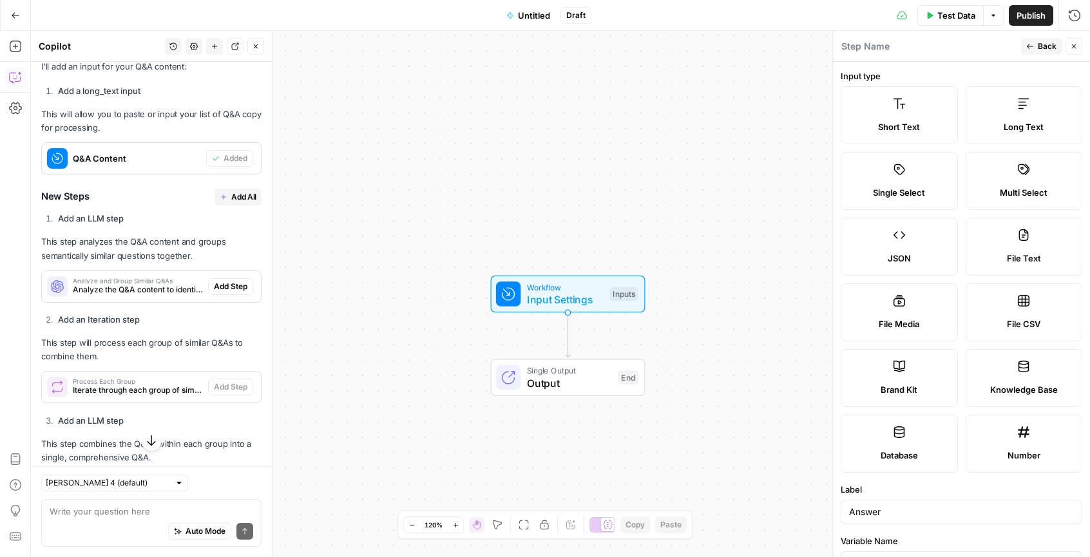
click at [1034, 50] on button "Back" at bounding box center [1041, 46] width 41 height 17
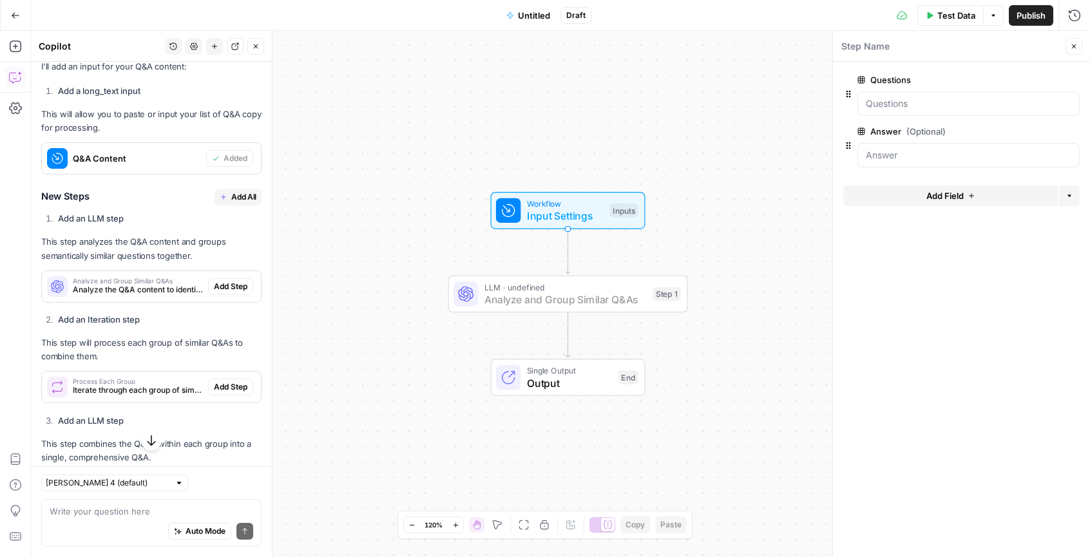
click at [221, 292] on span "Add Step" at bounding box center [230, 287] width 33 height 12
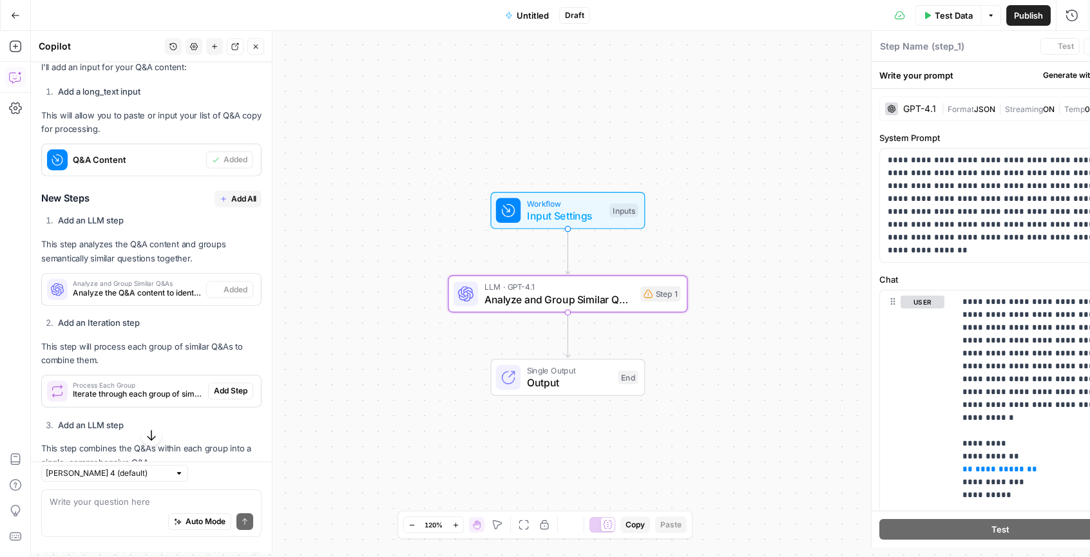
type textarea "Analyze and Group Similar Q&As"
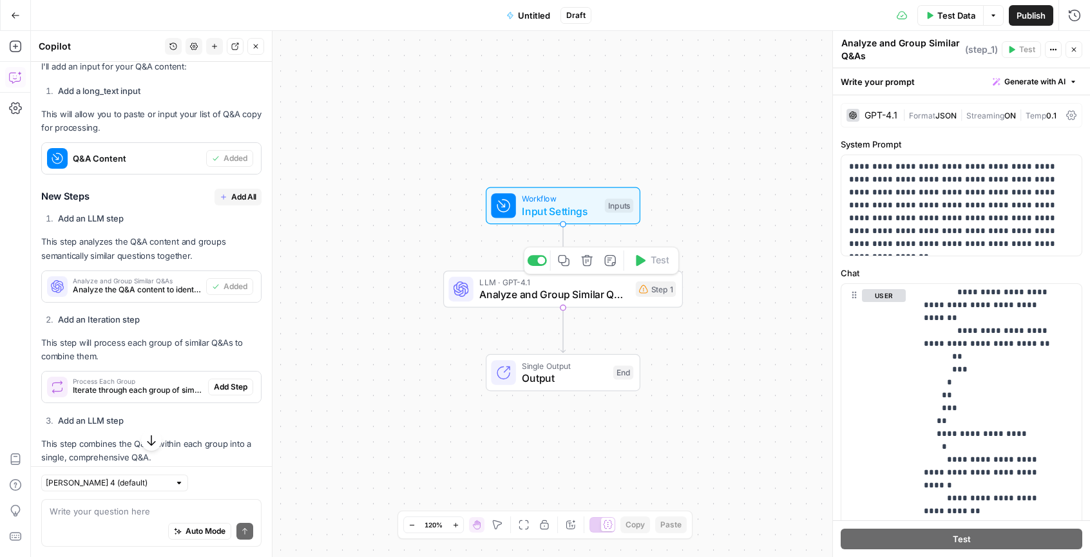
click at [589, 262] on icon "button" at bounding box center [587, 260] width 12 height 12
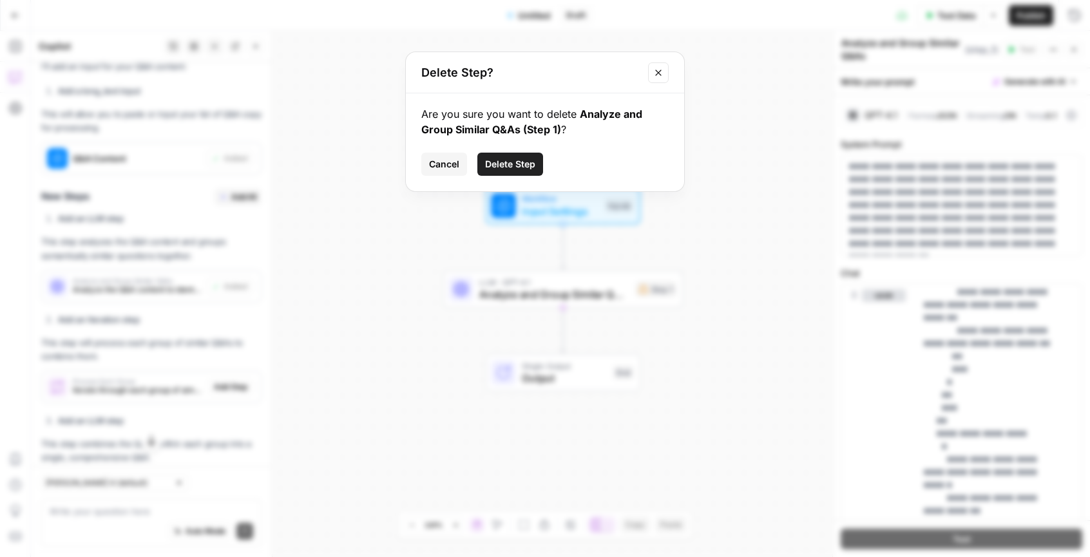
click at [491, 164] on span "Delete Step" at bounding box center [510, 164] width 50 height 13
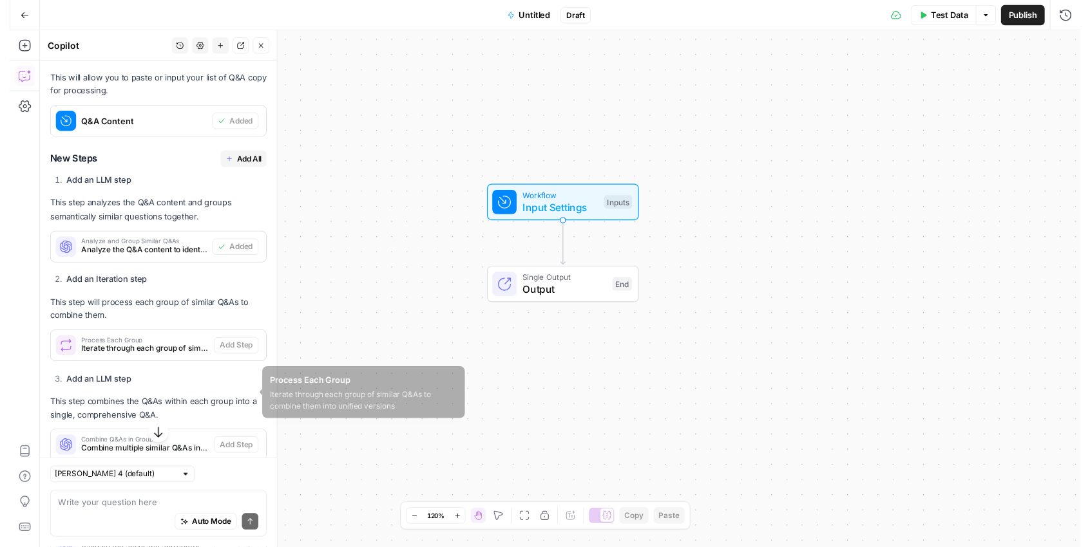
scroll to position [488, 0]
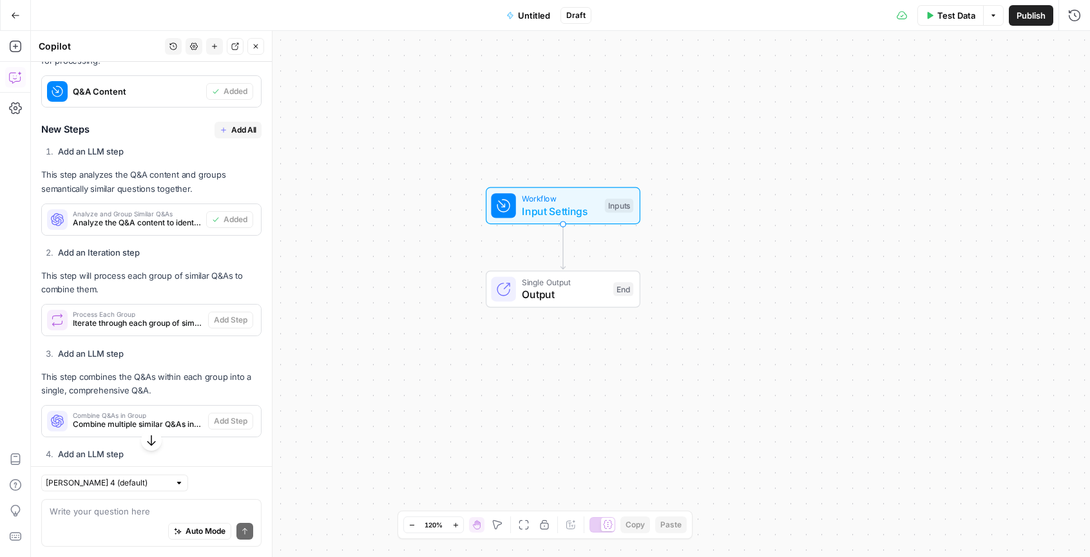
drag, startPoint x: 68, startPoint y: 303, endPoint x: 142, endPoint y: 307, distance: 74.2
click at [133, 296] on p "This step will process each group of similar Q&As to combine them." at bounding box center [151, 282] width 220 height 27
drag, startPoint x: 142, startPoint y: 307, endPoint x: 165, endPoint y: 308, distance: 23.2
click at [142, 296] on p "This step will process each group of similar Q&As to combine them." at bounding box center [151, 282] width 220 height 27
drag, startPoint x: 165, startPoint y: 308, endPoint x: 214, endPoint y: 312, distance: 49.1
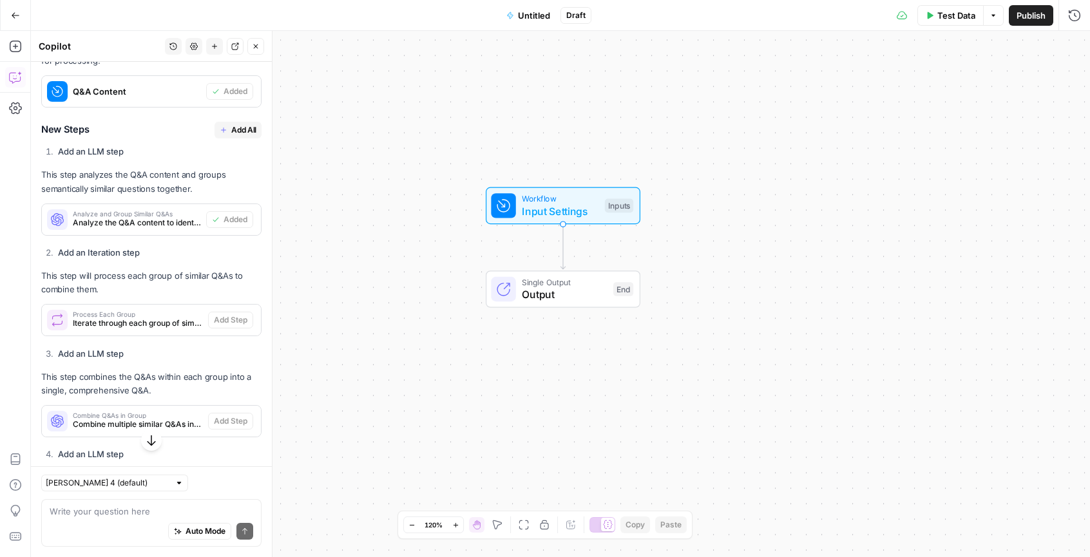
click at [190, 296] on p "This step will process each group of similar Q&As to combine them." at bounding box center [151, 282] width 220 height 27
click at [214, 296] on p "This step will process each group of similar Q&As to combine them." at bounding box center [151, 282] width 220 height 27
drag, startPoint x: 174, startPoint y: 309, endPoint x: 66, endPoint y: 306, distance: 107.6
click at [76, 296] on p "This step will process each group of similar Q&As to combine them." at bounding box center [151, 282] width 220 height 27
click at [61, 296] on p "This step will process each group of similar Q&As to combine them." at bounding box center [151, 282] width 220 height 27
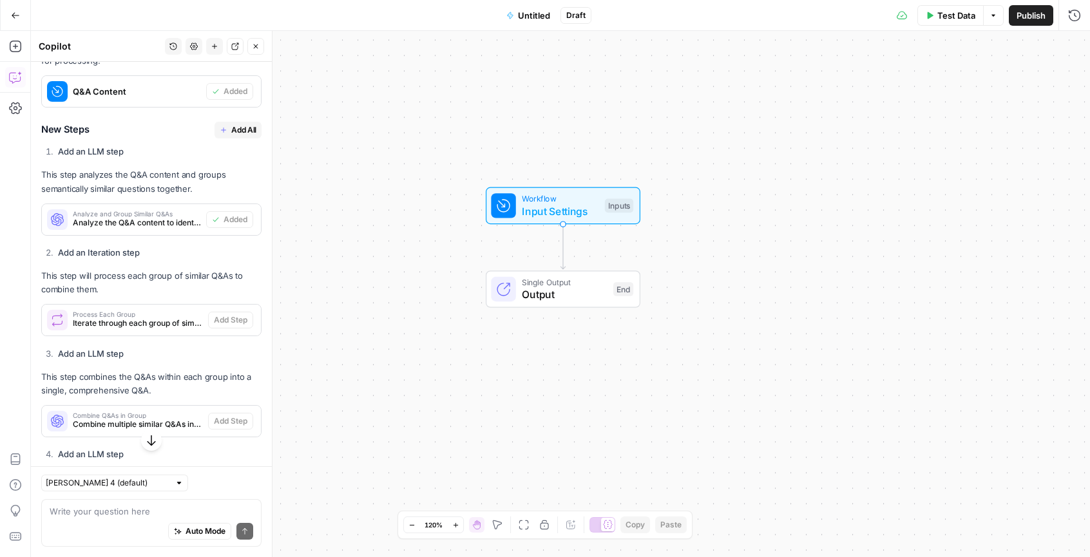
drag, startPoint x: 135, startPoint y: 347, endPoint x: 245, endPoint y: 331, distance: 111.9
click at [247, 332] on div "Process Each Group Iterate through each group of similar Q&As to combine them i…" at bounding box center [151, 320] width 220 height 32
click at [163, 296] on p "This step will process each group of similar Q&As to combine them." at bounding box center [151, 282] width 220 height 27
drag, startPoint x: 77, startPoint y: 300, endPoint x: 163, endPoint y: 298, distance: 85.7
click at [160, 296] on p "This step will process each group of similar Q&As to combine them." at bounding box center [151, 282] width 220 height 27
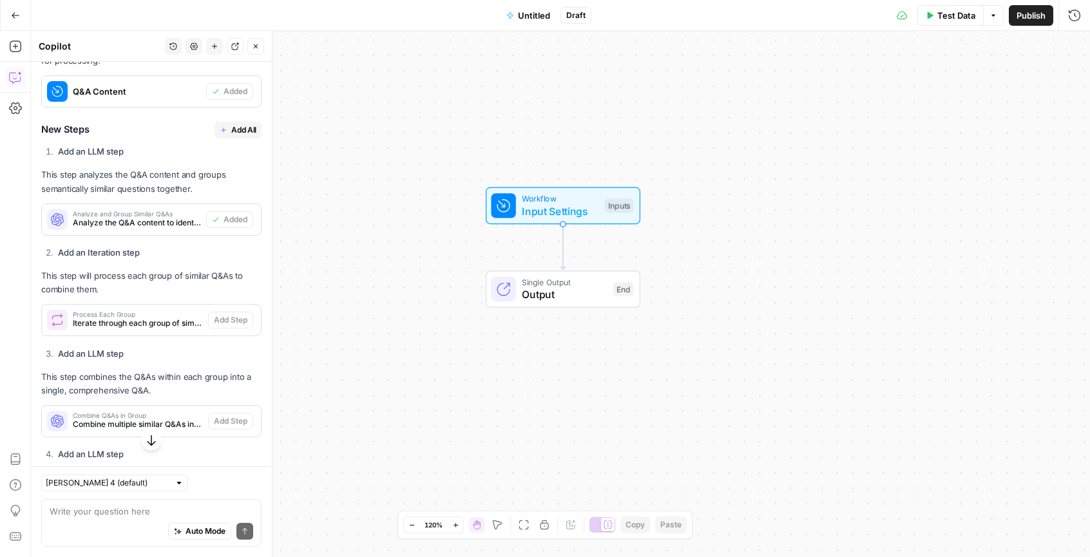
click at [192, 296] on p "This step will process each group of similar Q&As to combine them." at bounding box center [151, 282] width 220 height 27
click at [231, 136] on span "Add All" at bounding box center [243, 130] width 25 height 12
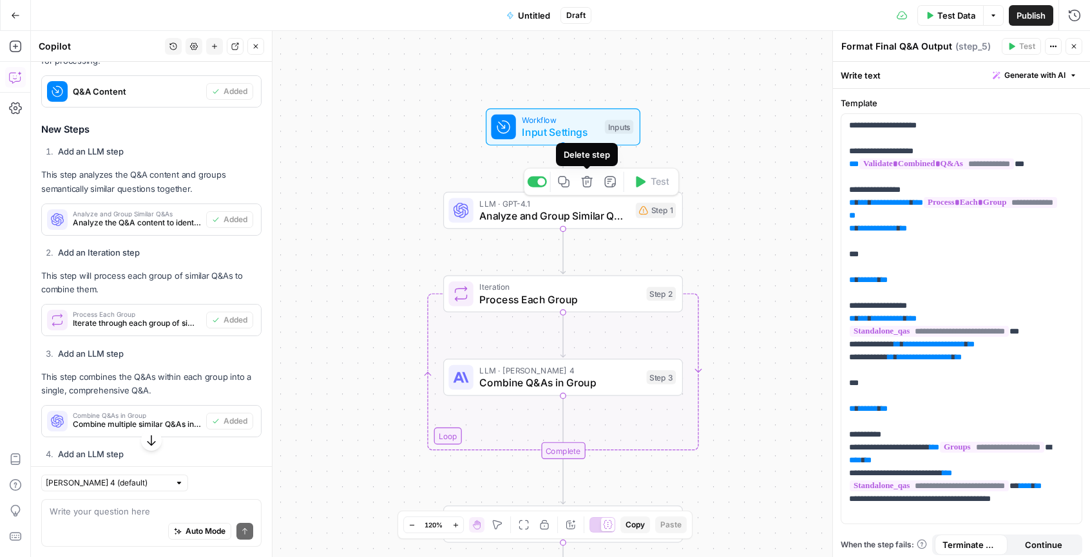
click at [588, 184] on icon "button" at bounding box center [587, 182] width 12 height 12
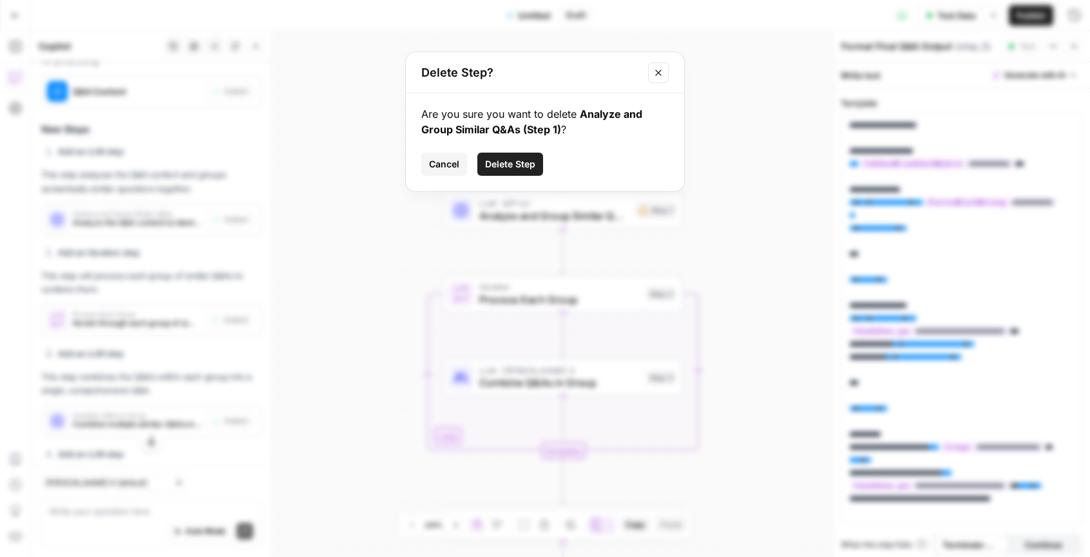
click at [511, 164] on span "Delete Step" at bounding box center [510, 164] width 50 height 13
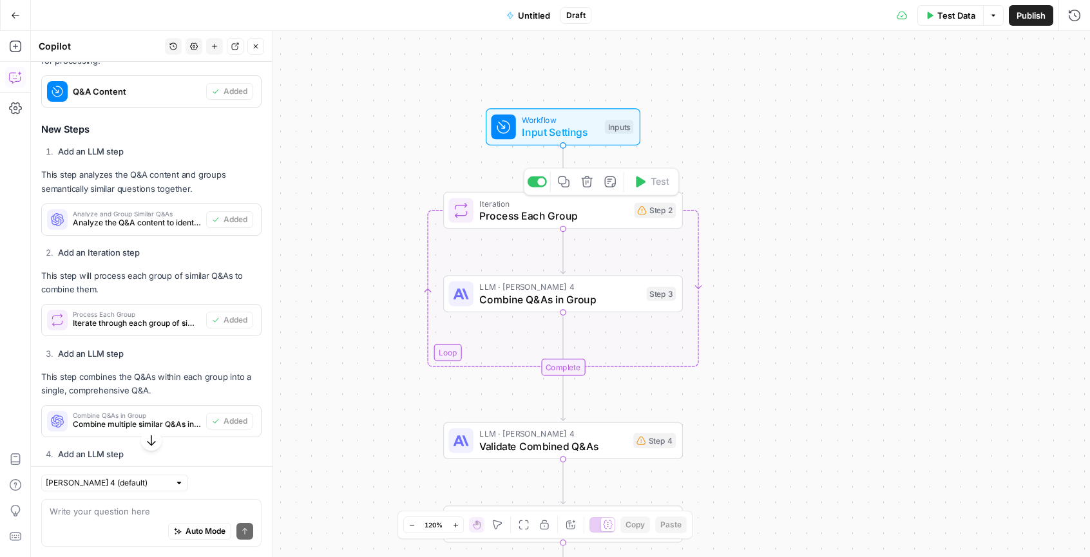
click at [557, 218] on span "Process Each Group" at bounding box center [553, 215] width 148 height 15
click at [977, 204] on div "Iterator 1 step_1 . output . groups XXXXXXXXXXXXXXXXXXXXXXXXXXXXXXXXXXXXXXXXXXX…" at bounding box center [961, 309] width 257 height 495
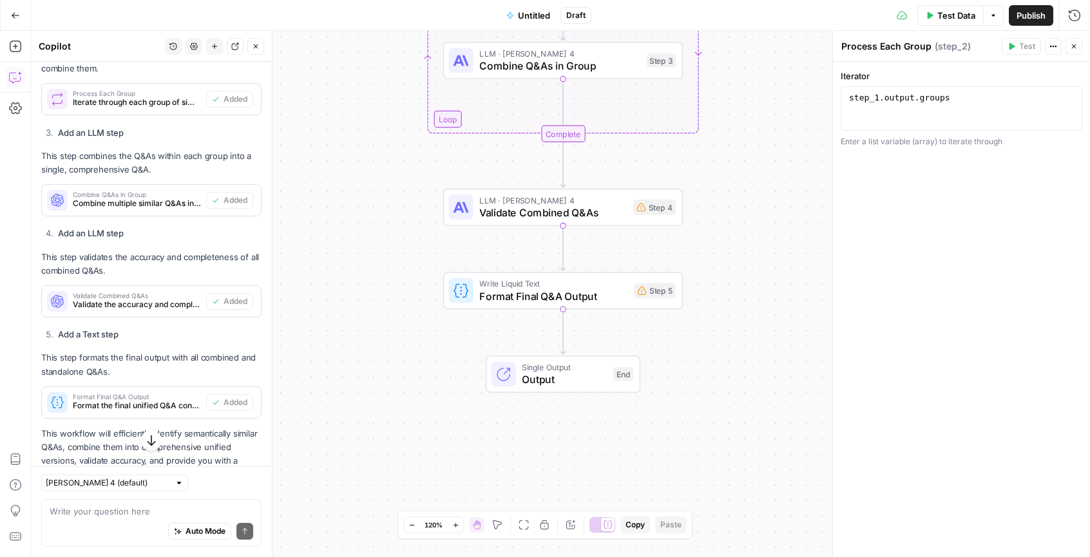
scroll to position [795, 0]
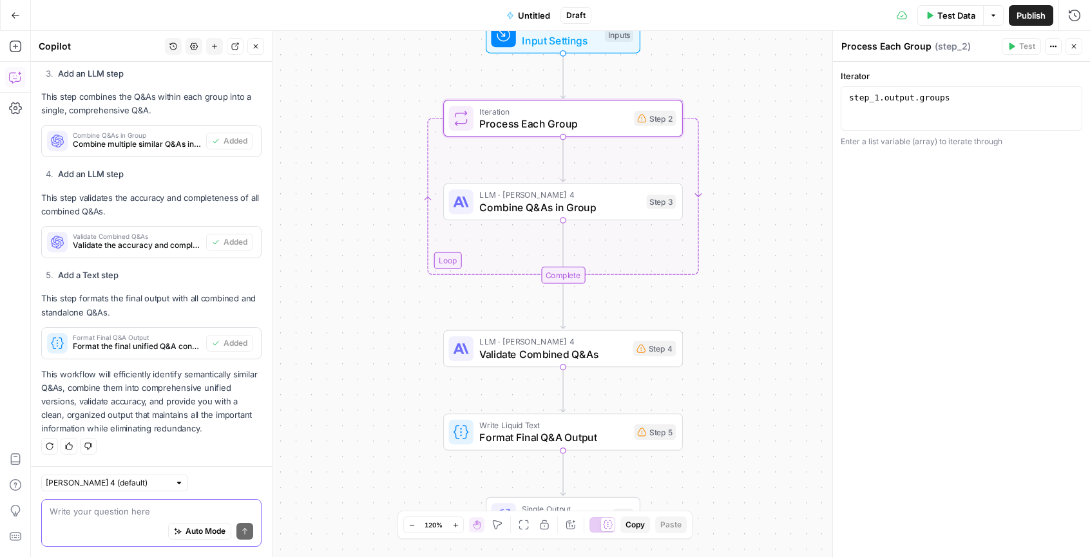
click at [137, 513] on textarea at bounding box center [152, 511] width 204 height 13
click at [138, 512] on textarea at bounding box center [152, 511] width 204 height 13
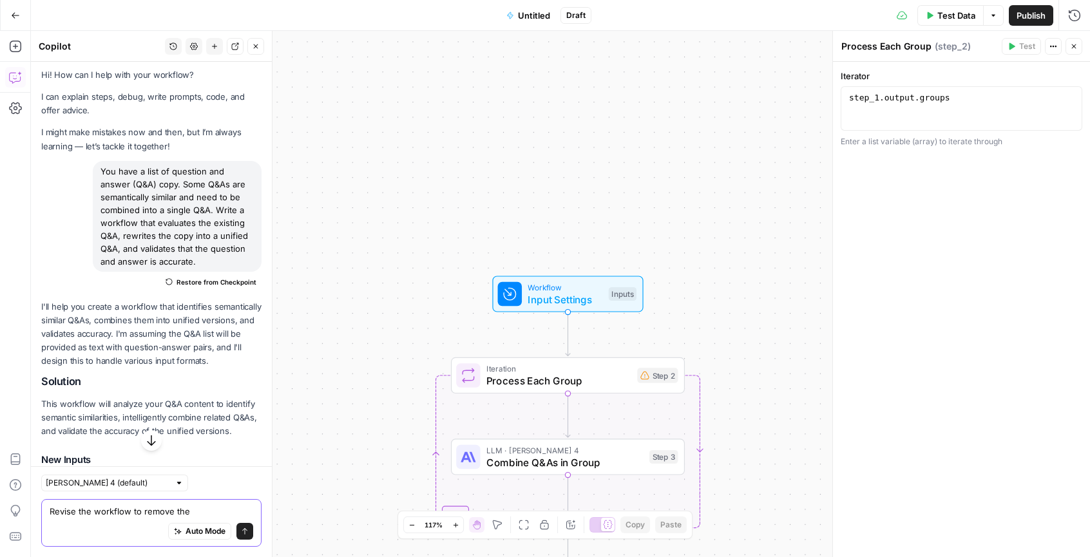
scroll to position [5, 0]
drag, startPoint x: 140, startPoint y: 323, endPoint x: 171, endPoint y: 337, distance: 34.0
click at [170, 336] on p "I'll help you create a workflow that identifies semantically similar Q&As, comb…" at bounding box center [151, 333] width 220 height 68
drag, startPoint x: 171, startPoint y: 337, endPoint x: 179, endPoint y: 359, distance: 23.4
click at [179, 359] on p "I'll help you create a workflow that identifies semantically similar Q&As, comb…" at bounding box center [151, 333] width 220 height 68
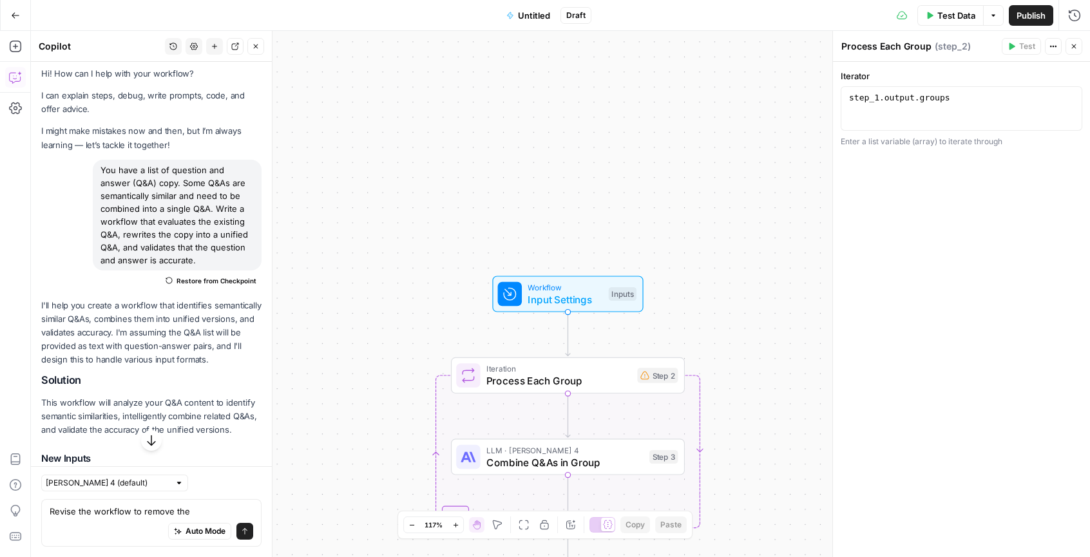
click at [179, 359] on p "I'll help you create a workflow that identifies semantically similar Q&As, comb…" at bounding box center [151, 333] width 220 height 68
drag, startPoint x: 154, startPoint y: 357, endPoint x: 71, endPoint y: 343, distance: 83.5
click at [77, 345] on p "I'll help you create a workflow that identifies semantically similar Q&As, comb…" at bounding box center [151, 333] width 220 height 68
click at [71, 343] on p "I'll help you create a workflow that identifies semantically similar Q&As, comb…" at bounding box center [151, 333] width 220 height 68
click at [224, 512] on textarea "Revise the workflow to remove the" at bounding box center [152, 511] width 204 height 13
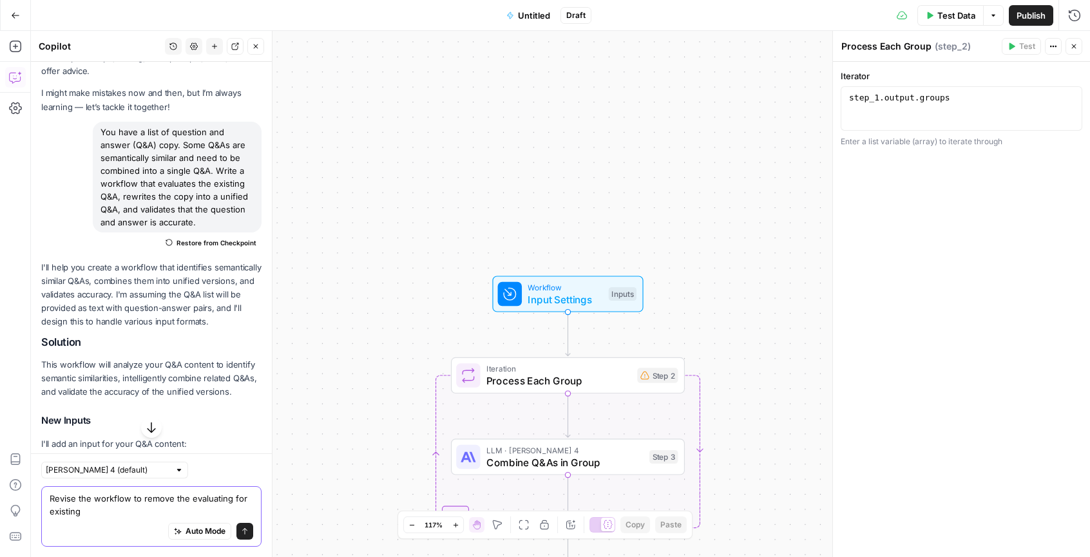
scroll to position [398, 0]
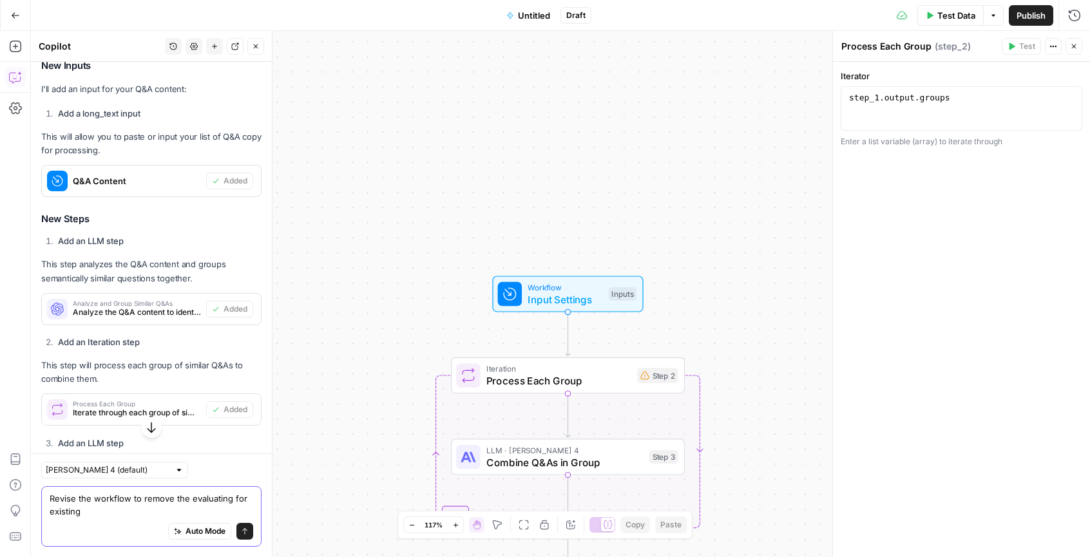
drag, startPoint x: 125, startPoint y: 512, endPoint x: 190, endPoint y: 500, distance: 66.2
click at [190, 500] on textarea "Revise the workflow to remove the evaluating for existing" at bounding box center [152, 505] width 204 height 26
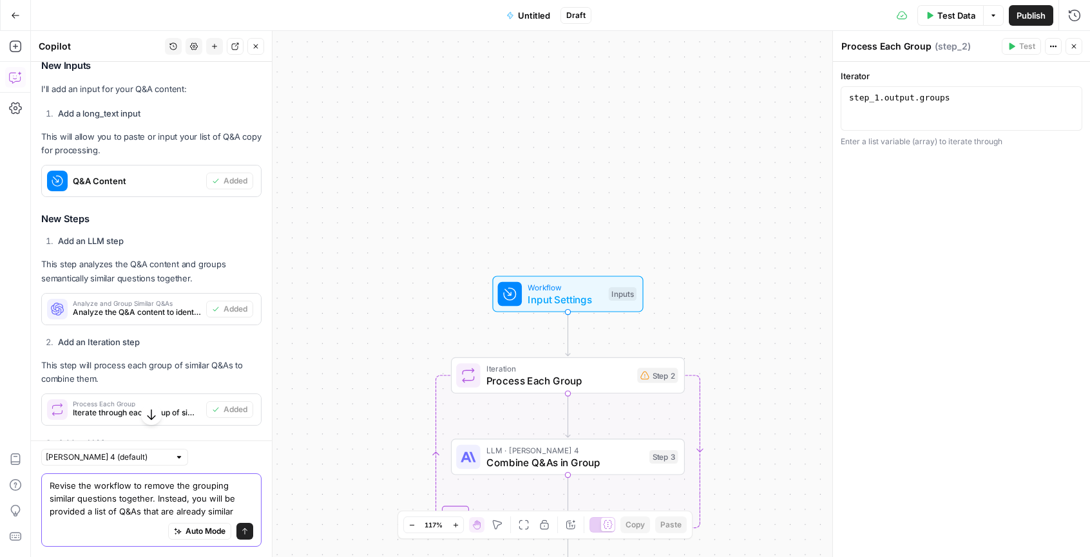
type textarea "Revise the workflow to remove the grouping similar questions together. Instead,…"
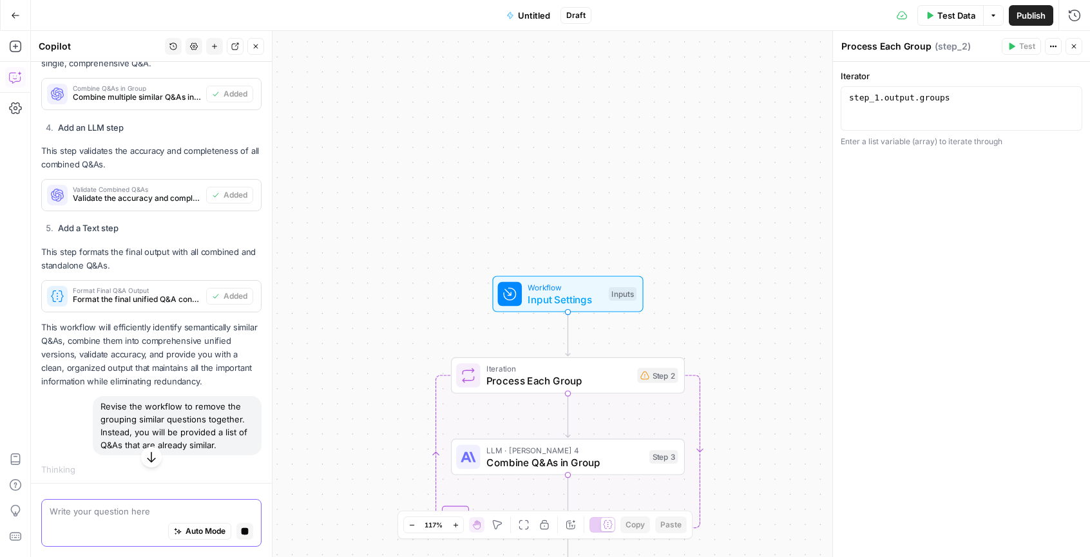
scroll to position [815, 0]
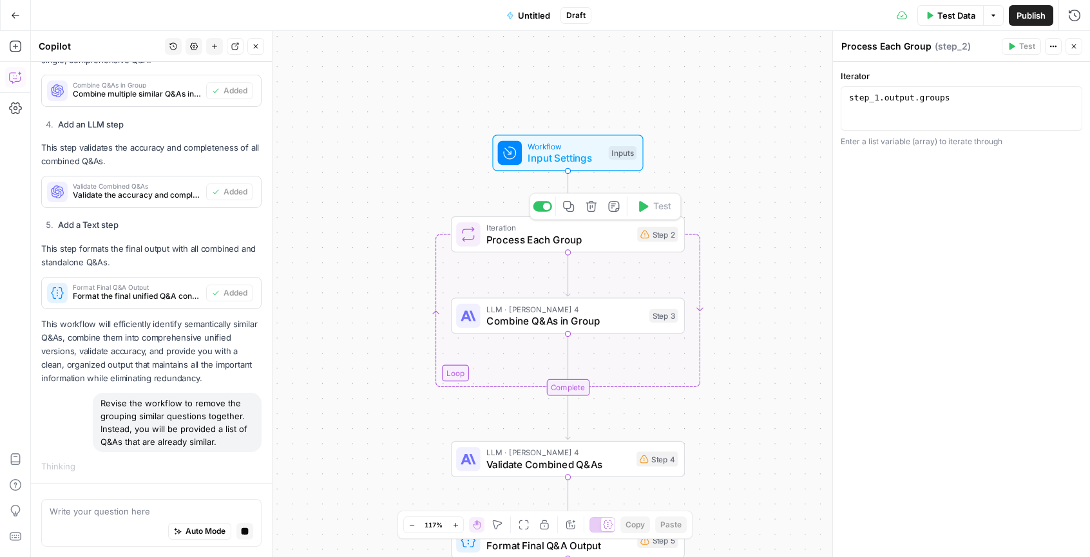
click at [587, 212] on icon "button" at bounding box center [591, 206] width 12 height 12
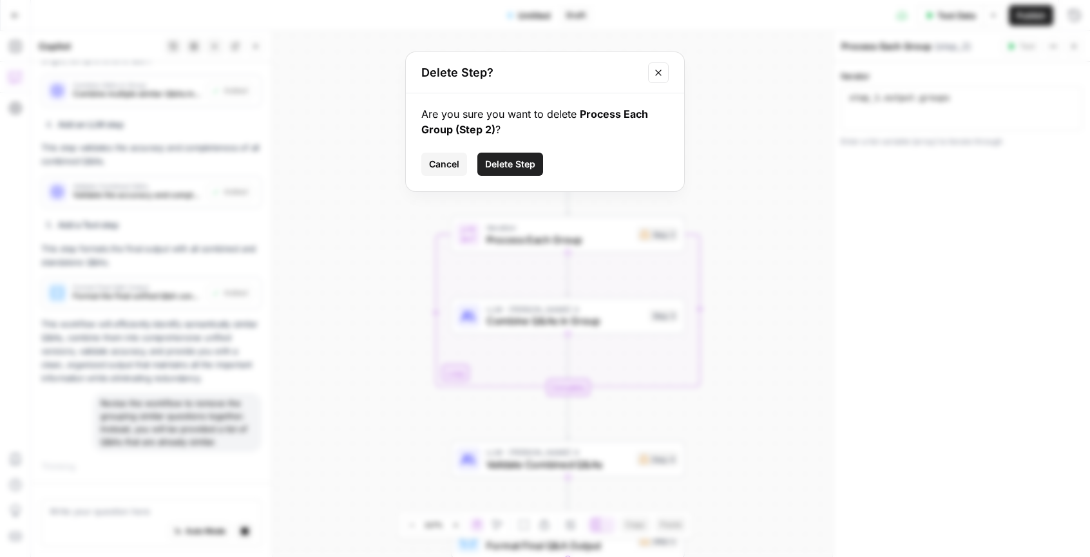
click at [500, 166] on span "Delete Step" at bounding box center [510, 164] width 50 height 13
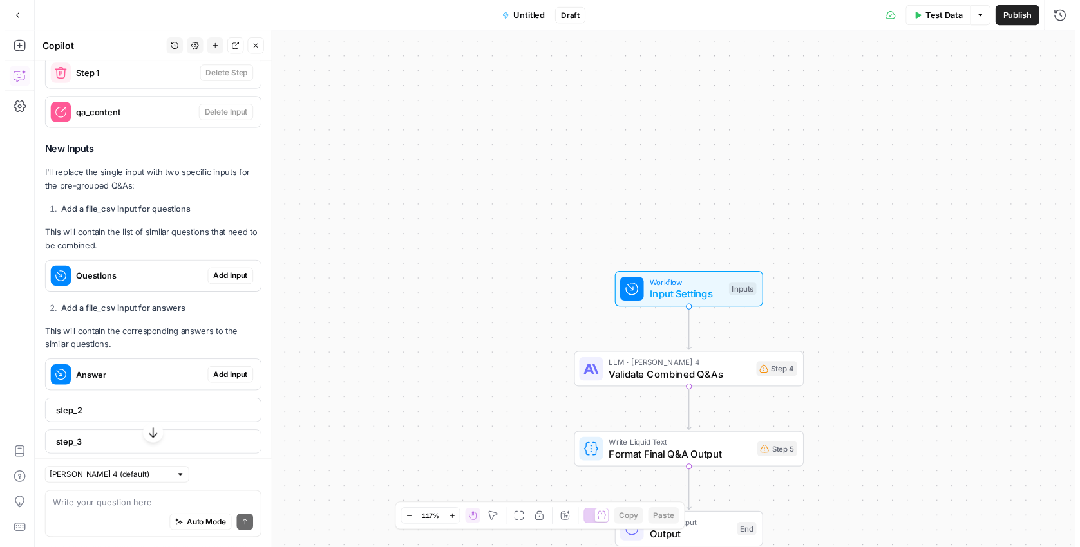
scroll to position [1342, 0]
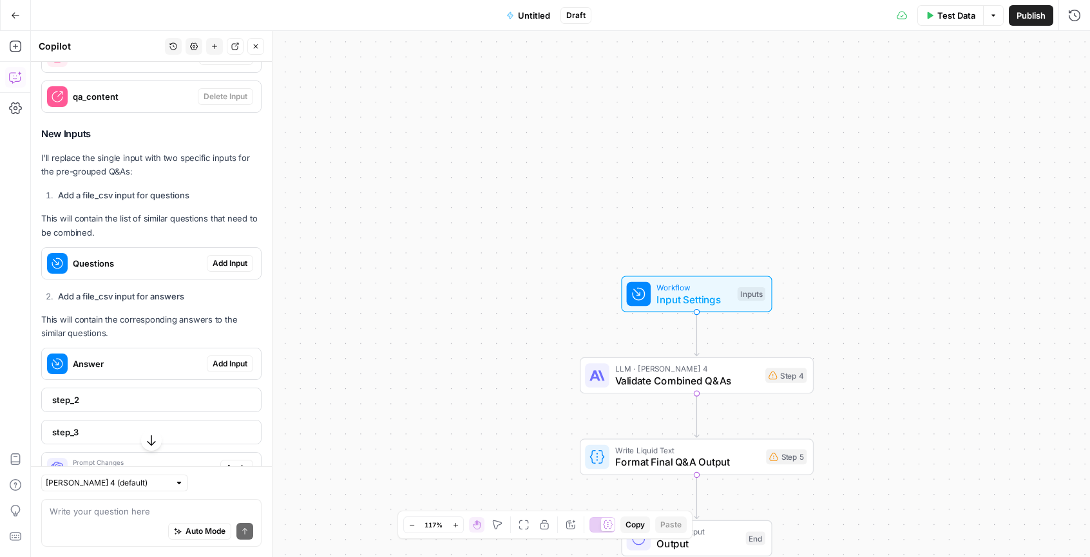
click at [215, 269] on span "Add Input" at bounding box center [230, 264] width 35 height 12
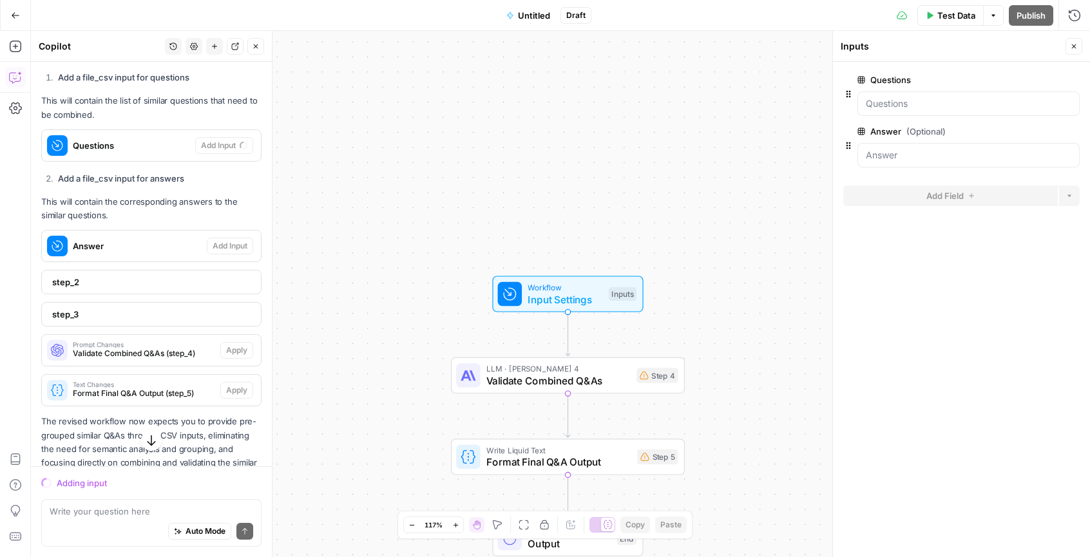
scroll to position [1397, 0]
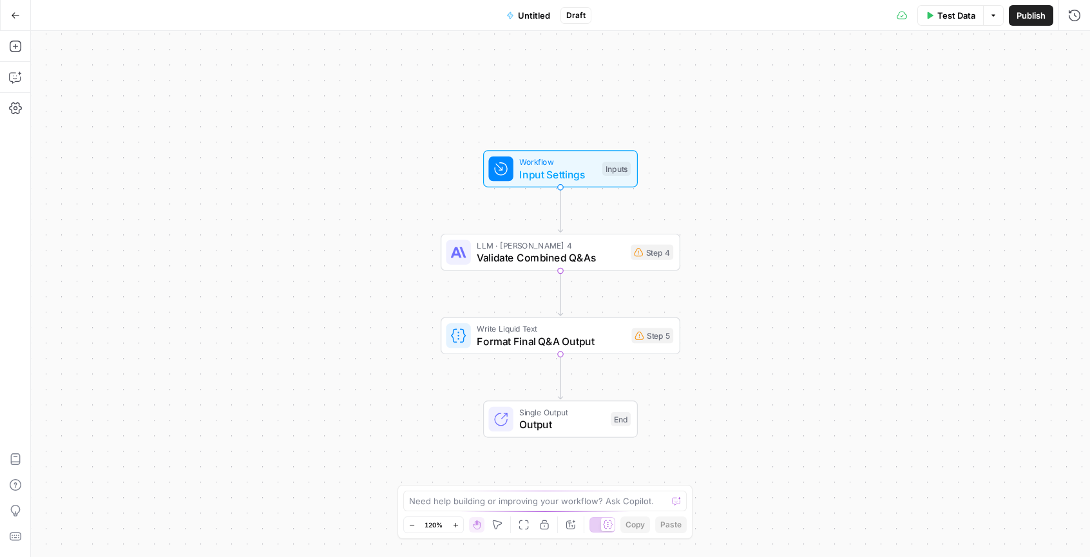
click at [27, 79] on div "Add Steps Copilot Settings AirOps Academy Help Give Feedback Shortcuts" at bounding box center [15, 294] width 31 height 526
click at [20, 77] on icon "button" at bounding box center [14, 78] width 11 height 10
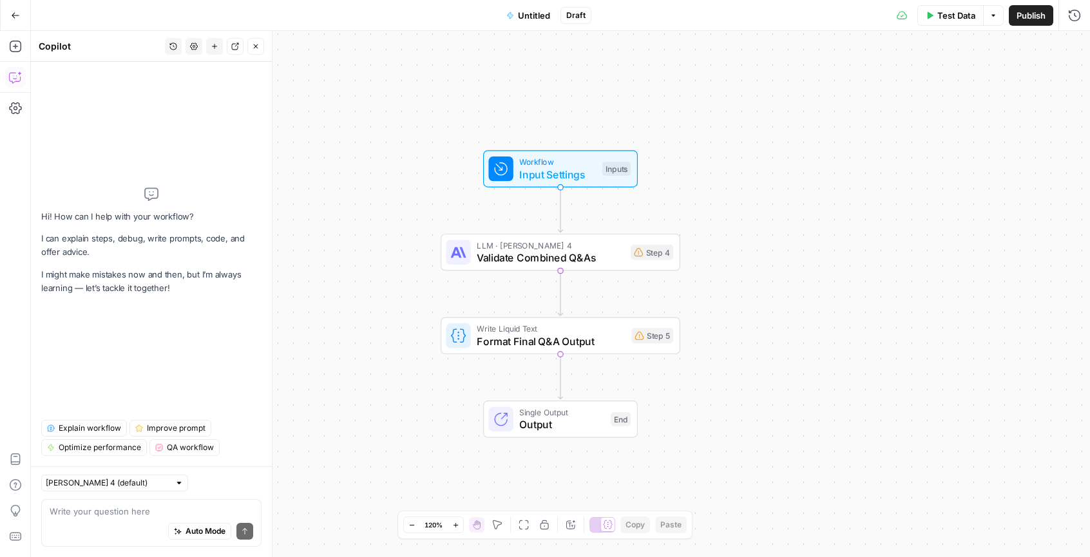
click at [142, 511] on textarea at bounding box center [152, 511] width 204 height 13
click at [173, 50] on button "History" at bounding box center [173, 46] width 17 height 17
click at [166, 95] on span "You have a list of question and answer (Q&A) copy. Some Q&As are semantically s…" at bounding box center [170, 91] width 179 height 13
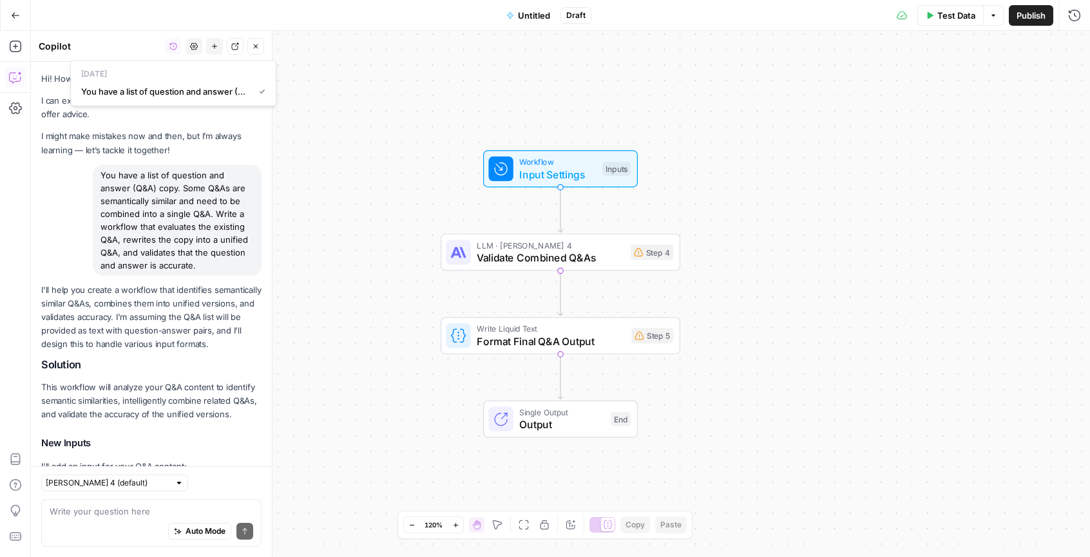
scroll to position [1493, 0]
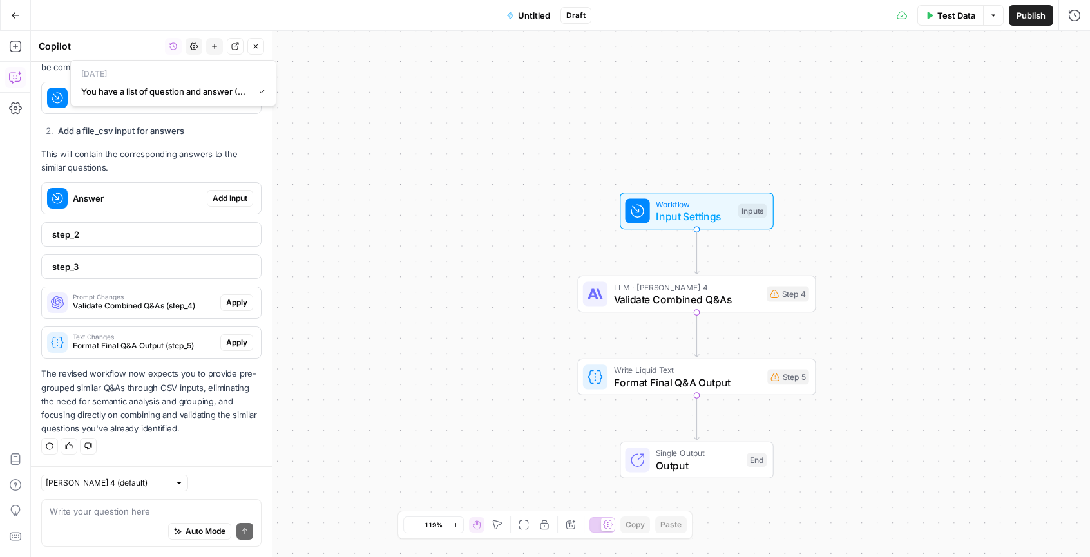
click at [173, 46] on icon "button" at bounding box center [173, 46] width 7 height 7
click at [181, 515] on textarea at bounding box center [152, 511] width 204 height 13
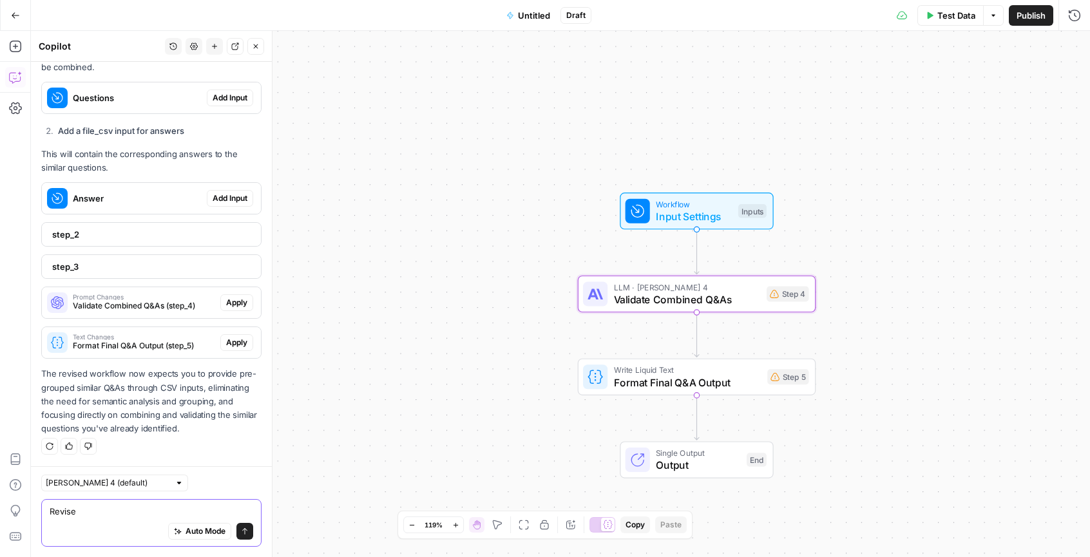
type textarea "Revise"
click at [235, 302] on span "Apply" at bounding box center [236, 303] width 21 height 12
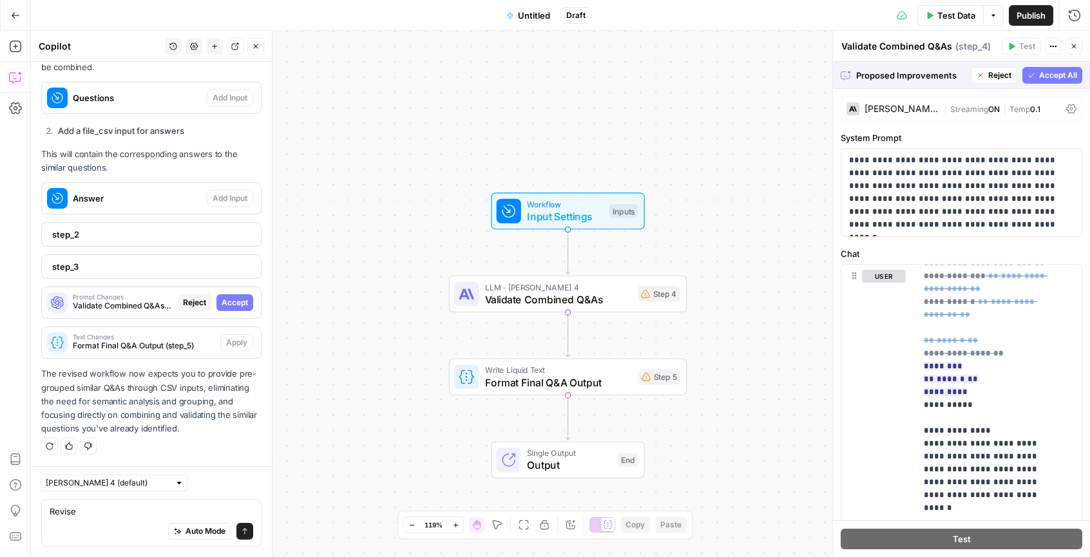
scroll to position [0, 0]
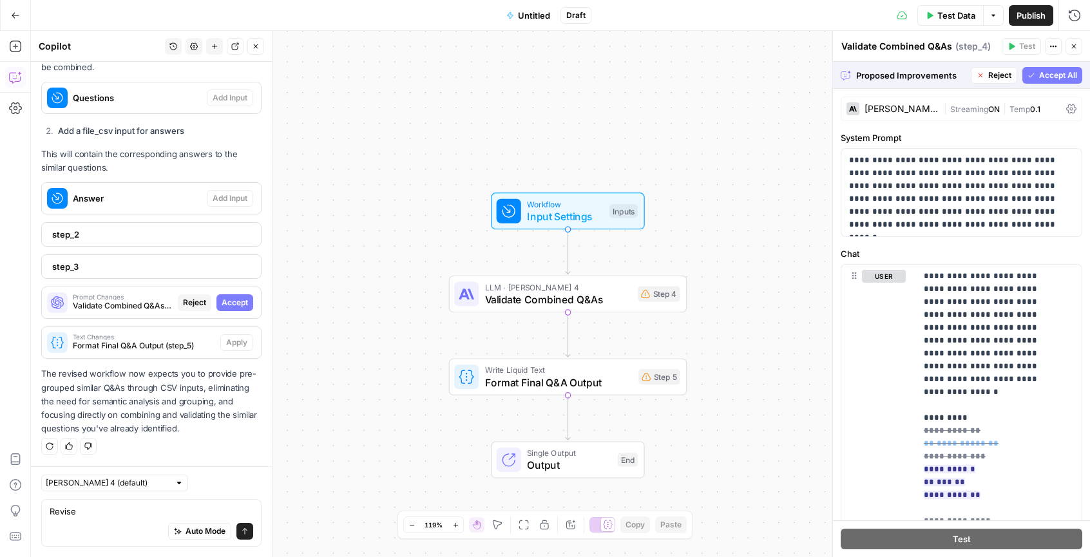
click at [1039, 76] on span "Accept All" at bounding box center [1058, 76] width 38 height 12
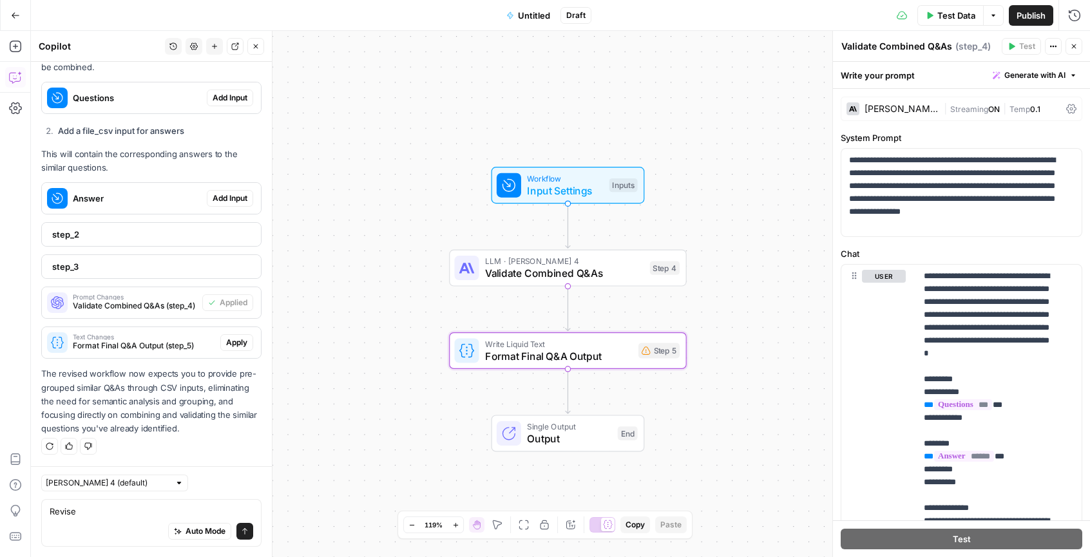
click at [227, 343] on span "Apply" at bounding box center [236, 343] width 21 height 12
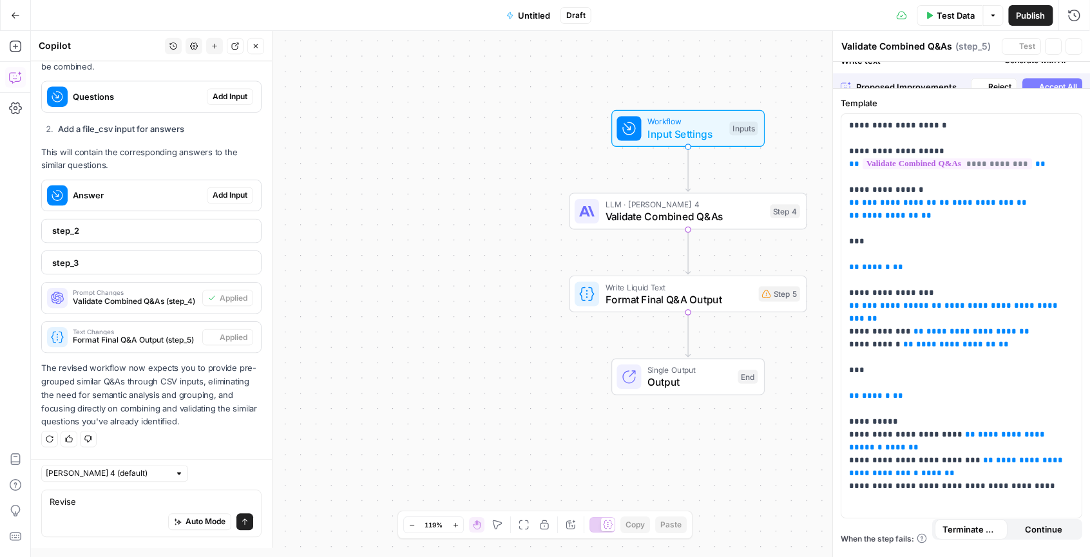
type textarea "Format Final Q&A Output"
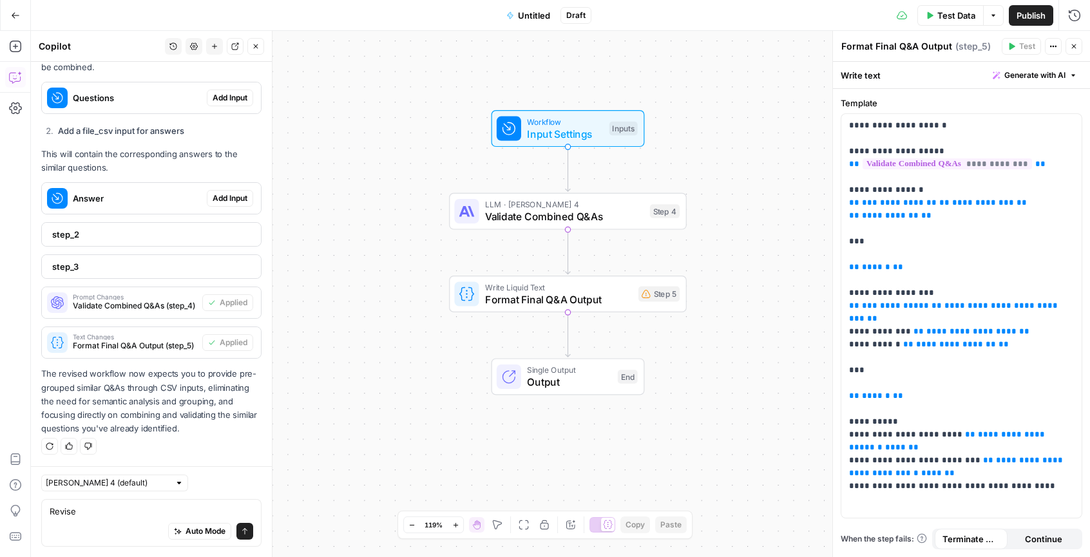
click at [162, 518] on div "Auto Mode Send" at bounding box center [152, 532] width 204 height 28
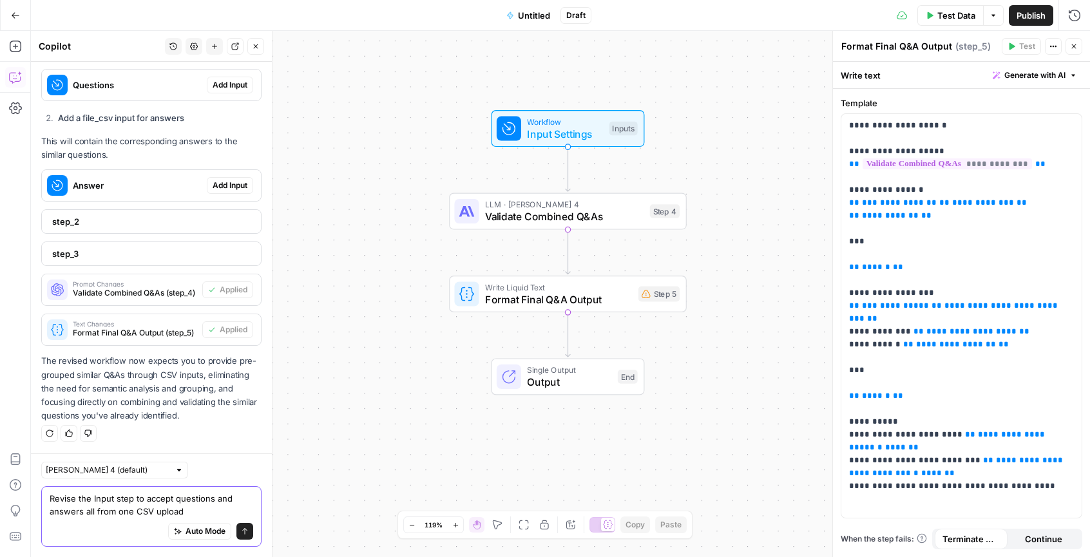
type textarea "Revise the Input step to accept questions and answers all from one CSV upload."
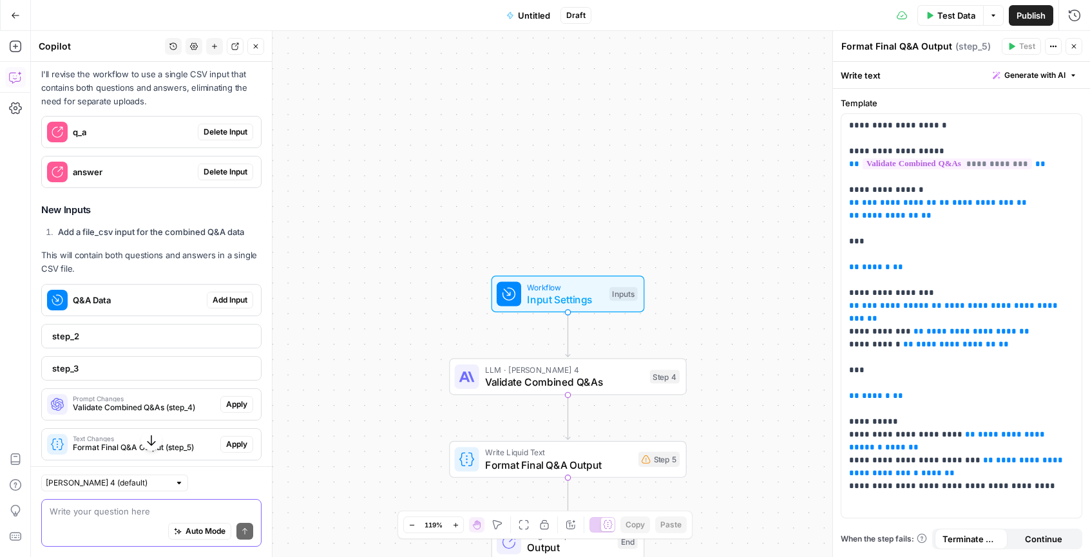
scroll to position [1915, 0]
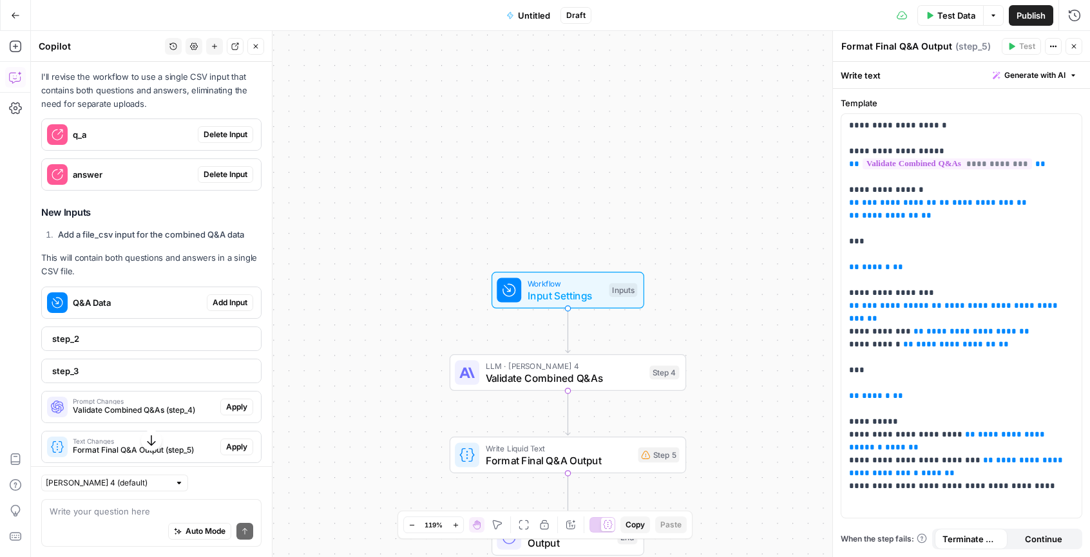
click at [204, 140] on span "Delete Input" at bounding box center [226, 135] width 44 height 12
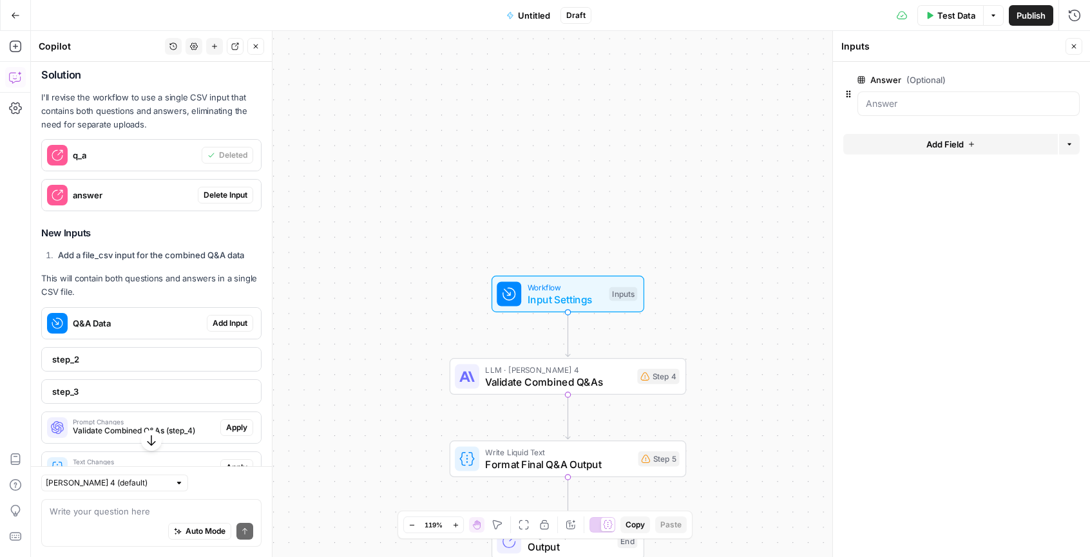
click at [218, 201] on span "Delete Input" at bounding box center [226, 195] width 44 height 12
click at [220, 329] on span "Add Input" at bounding box center [230, 323] width 35 height 12
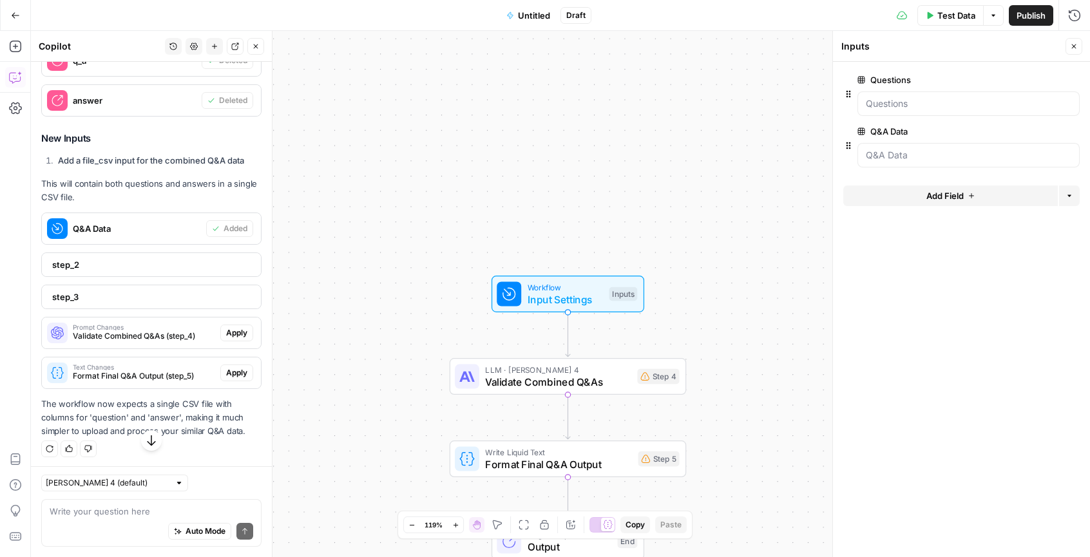
scroll to position [2021, 0]
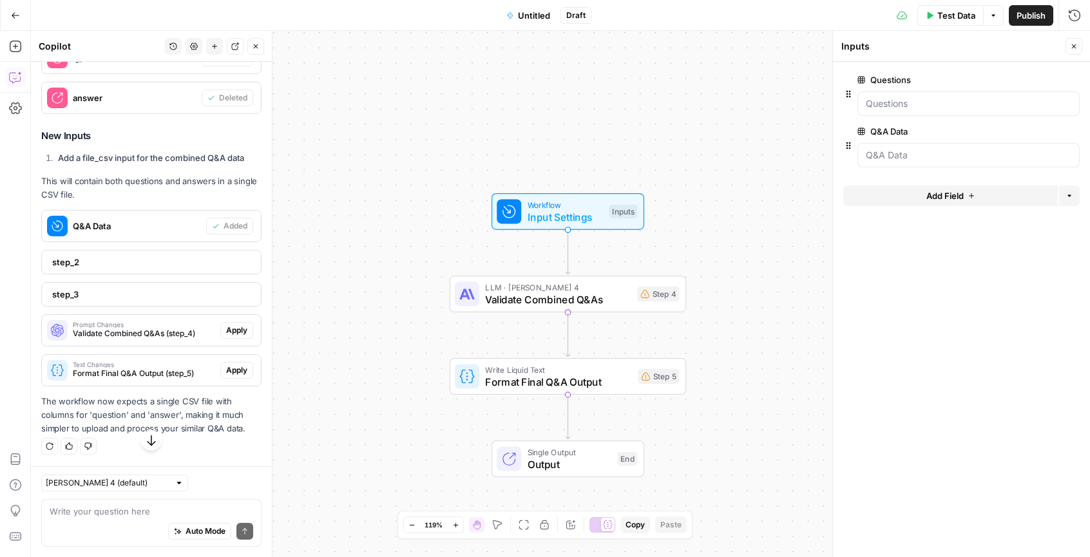
click at [146, 274] on div "step_2" at bounding box center [147, 262] width 211 height 23
click at [152, 301] on span "step_3" at bounding box center [150, 294] width 196 height 13
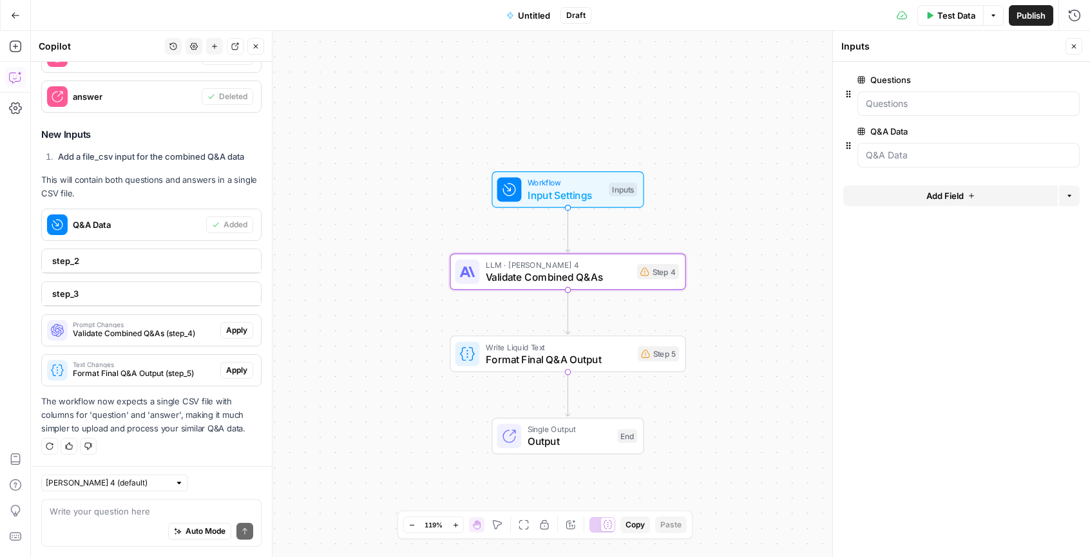
click at [236, 330] on span "Apply" at bounding box center [236, 331] width 21 height 12
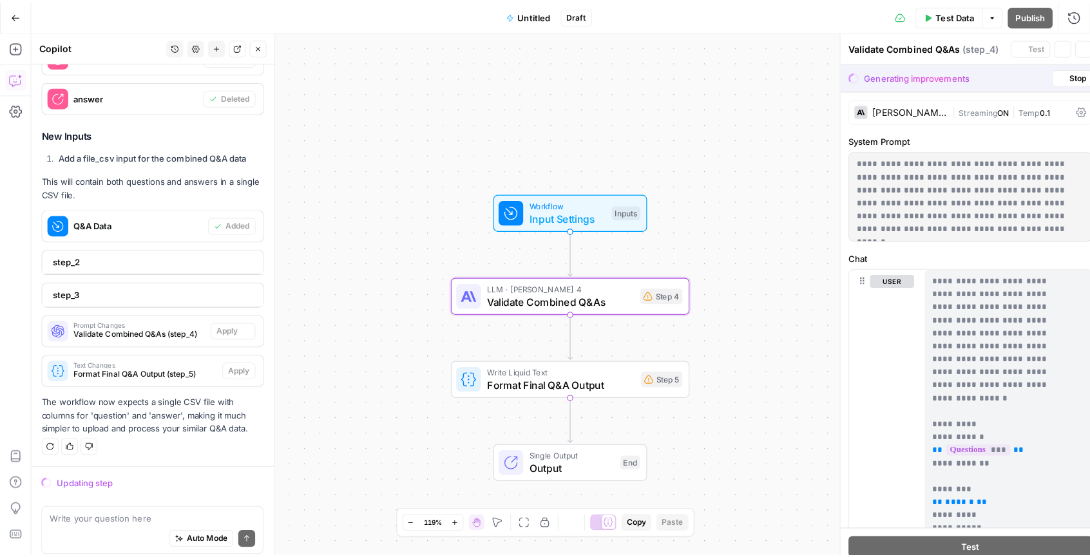
scroll to position [2020, 0]
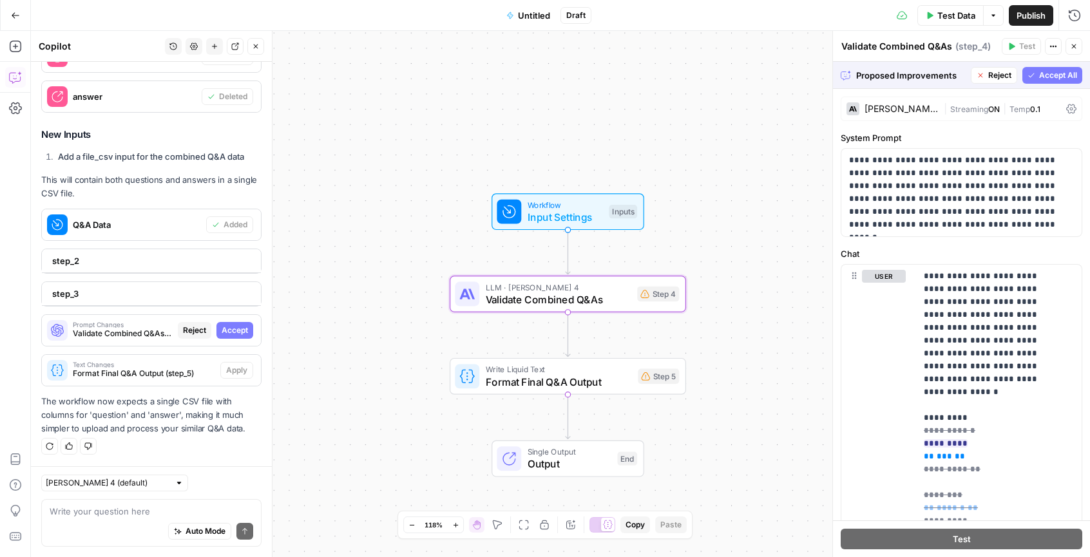
click at [240, 329] on button "Accept" at bounding box center [234, 330] width 37 height 17
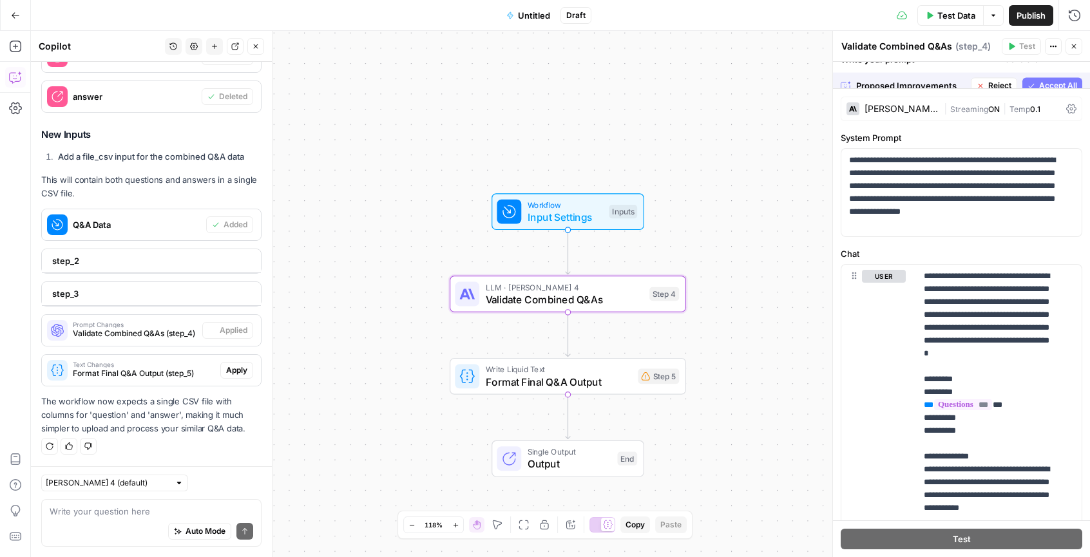
scroll to position [2041, 0]
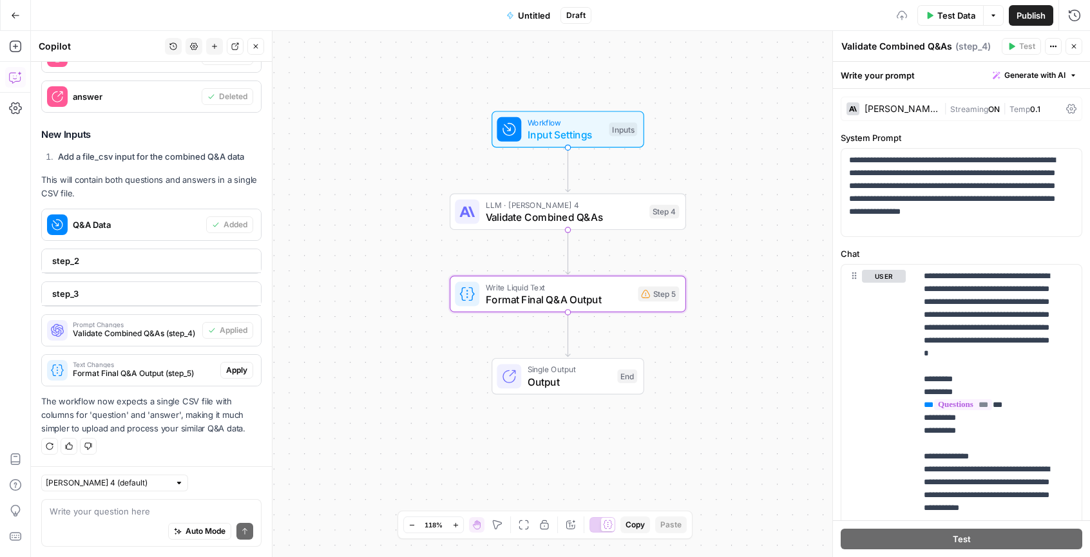
click at [236, 369] on span "Apply" at bounding box center [236, 371] width 21 height 12
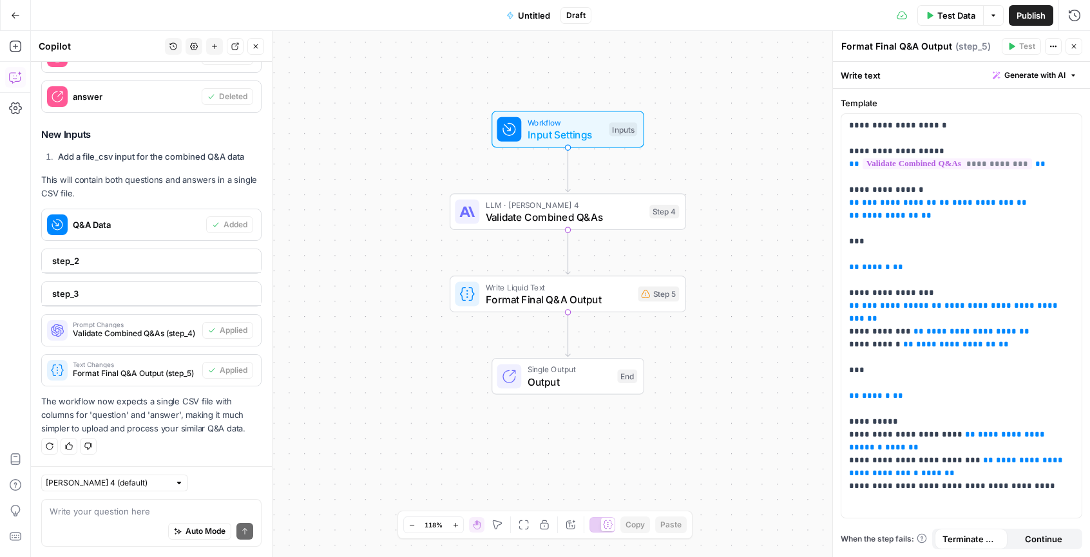
click at [1079, 46] on button "Close" at bounding box center [1073, 46] width 17 height 17
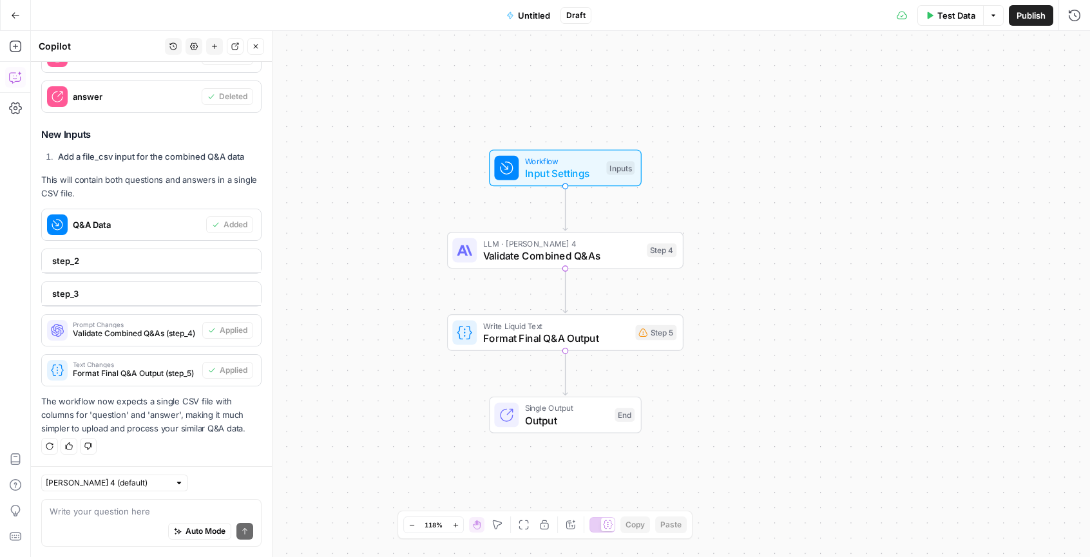
drag, startPoint x: 774, startPoint y: 176, endPoint x: 772, endPoint y: 213, distance: 36.2
click at [772, 213] on div "Workflow Input Settings Inputs LLM · Claude Sonnet 4 Validate Combined Q&As Ste…" at bounding box center [560, 294] width 1059 height 526
click at [556, 175] on span "Input Settings" at bounding box center [562, 173] width 75 height 15
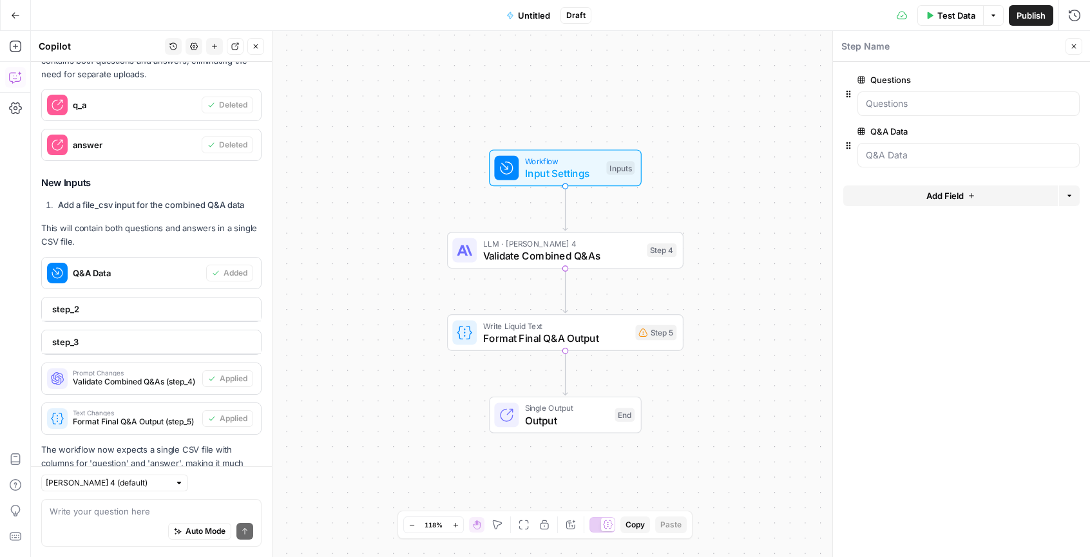
scroll to position [1965, 0]
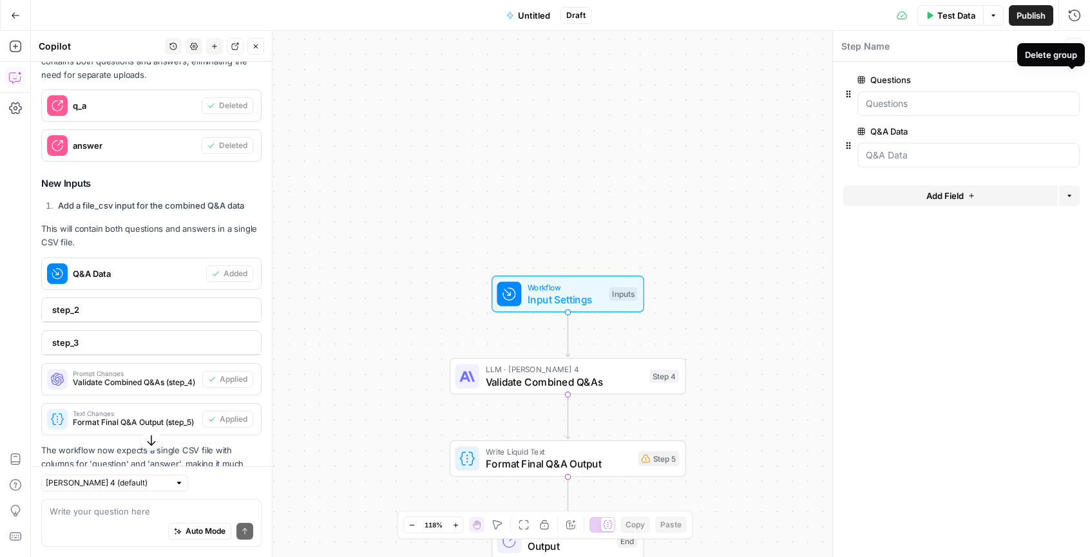
click at [1076, 81] on button "Delete group" at bounding box center [1071, 79] width 15 height 15
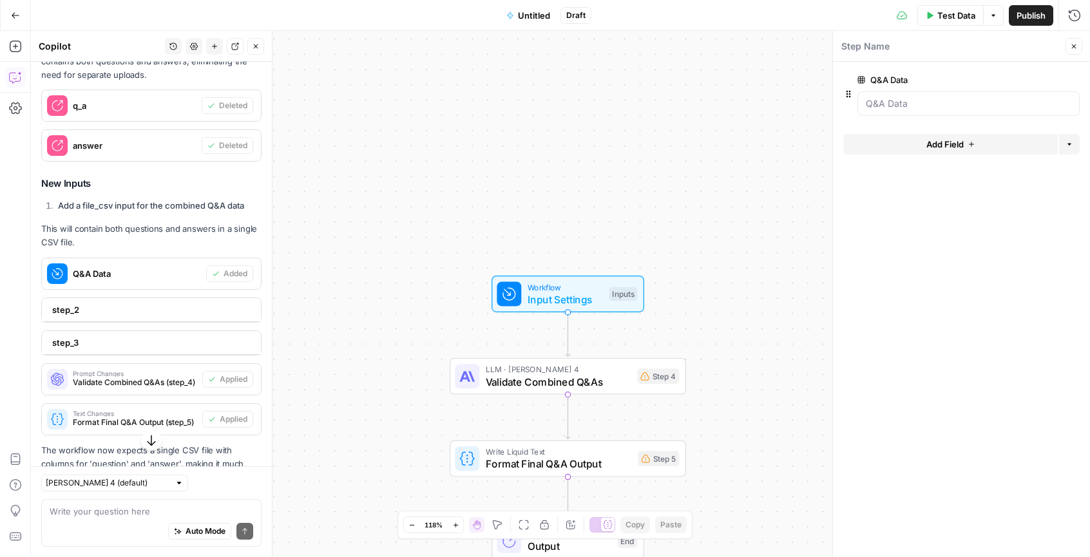
click at [937, 12] on span "Test Data" at bounding box center [956, 15] width 38 height 13
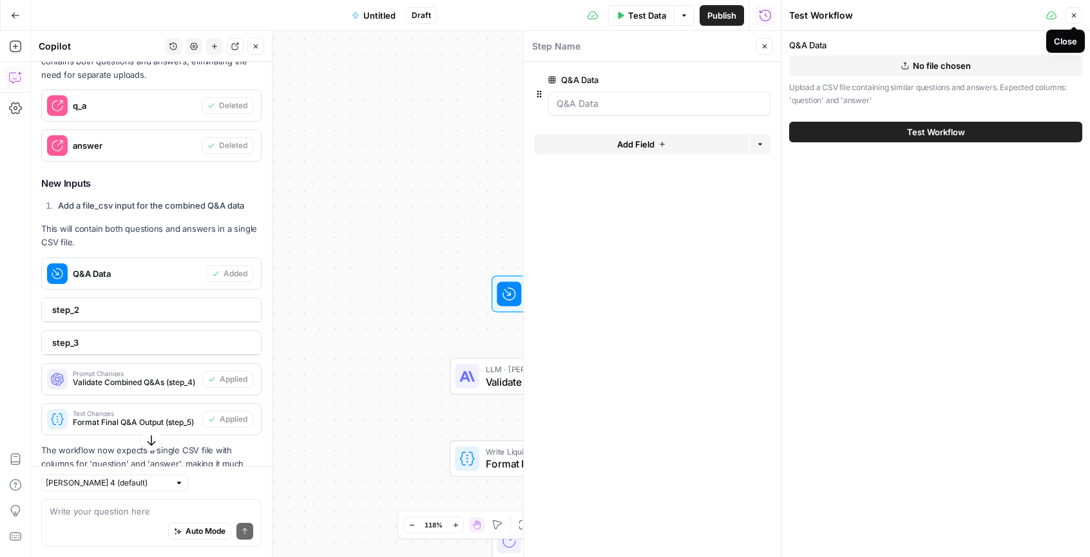
click at [1077, 18] on icon "button" at bounding box center [1074, 16] width 8 height 8
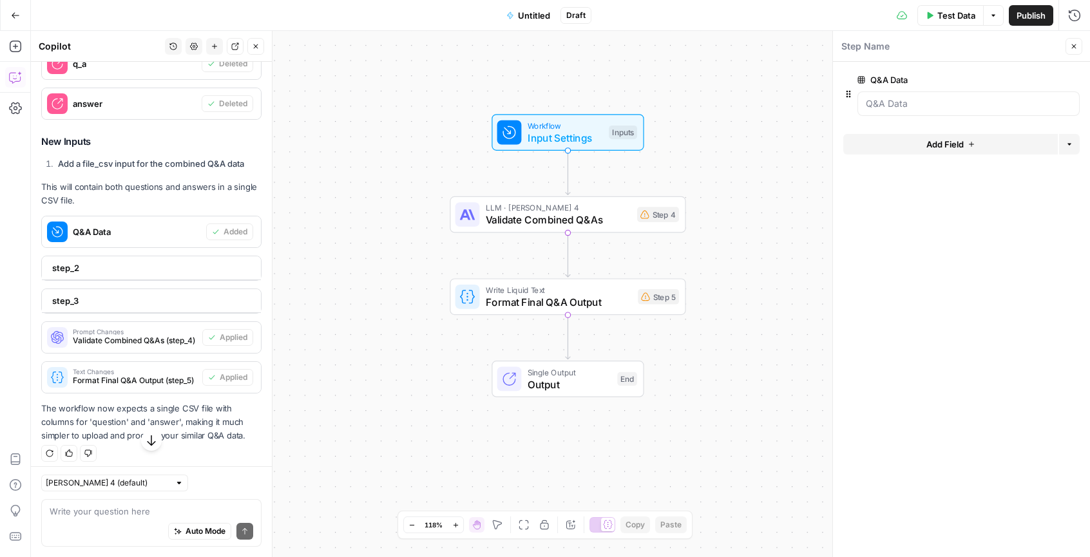
scroll to position [2041, 0]
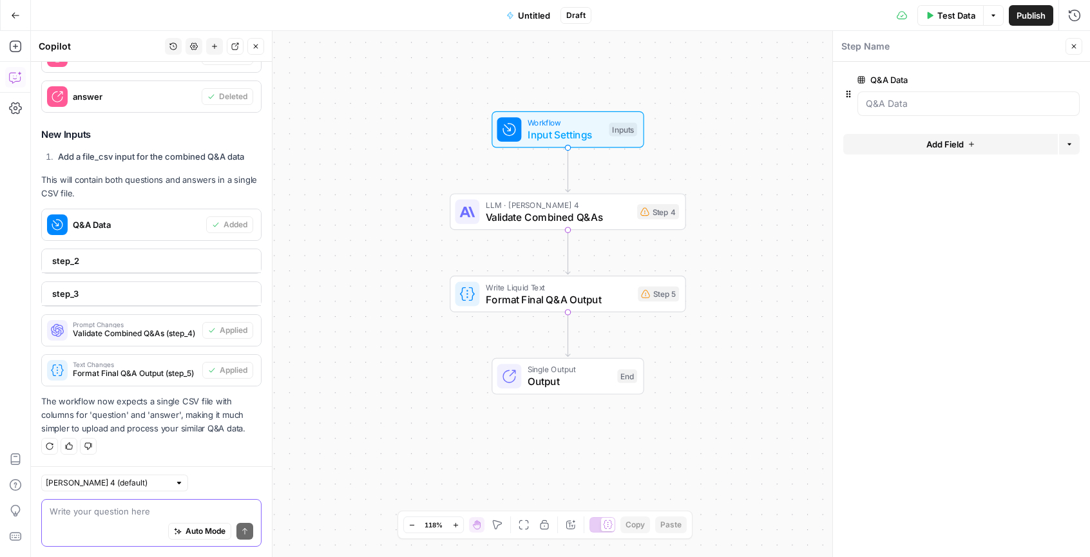
click at [149, 508] on textarea at bounding box center [152, 511] width 204 height 13
click at [155, 510] on textarea at bounding box center [152, 511] width 204 height 13
type textarea "Revise the Input or second step to only"
click at [139, 506] on textarea "Revise the Input or second step to only" at bounding box center [152, 511] width 204 height 13
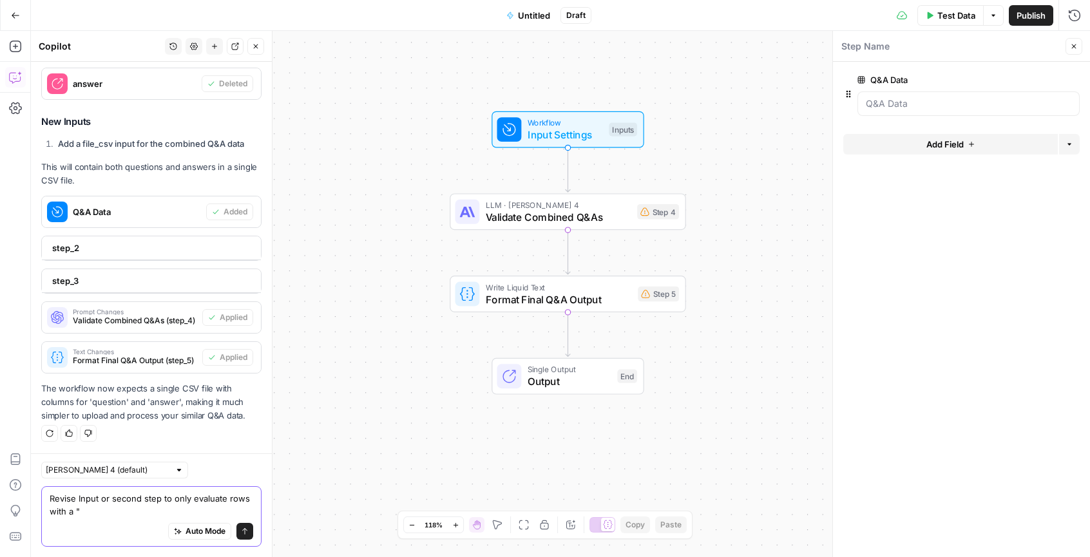
paste textarea "similarity_score"
paste textarea ".8. to 9199"
click at [176, 511] on textarea "Revise Input or second step to only evaluate rows with a "similarity_score" of …" at bounding box center [152, 505] width 204 height 26
click at [209, 511] on textarea "Revise Input or second step to only evaluate rows with a "similarity_score" of …" at bounding box center [152, 505] width 204 height 26
click at [208, 511] on textarea "Revise Input or second step to only evaluate rows with a "similarity_score" of …" at bounding box center [152, 505] width 204 height 26
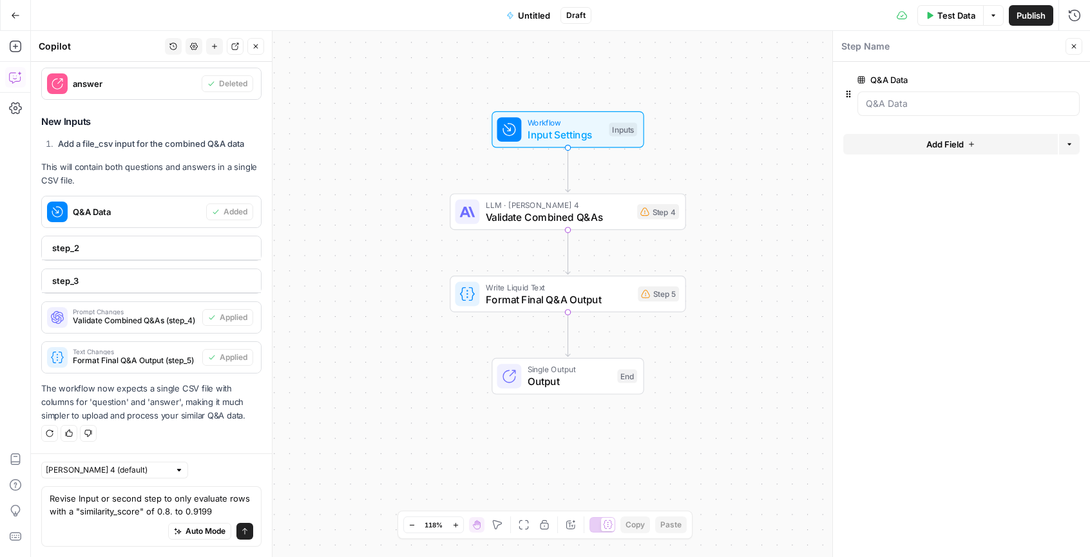
click at [243, 509] on div "Revise Input or second step to only evaluate rows with a "similarity_score" of …" at bounding box center [151, 516] width 220 height 61
click at [234, 515] on textarea "Revise Input or second step to only evaluate rows with a "similarity_score" of …" at bounding box center [152, 505] width 204 height 26
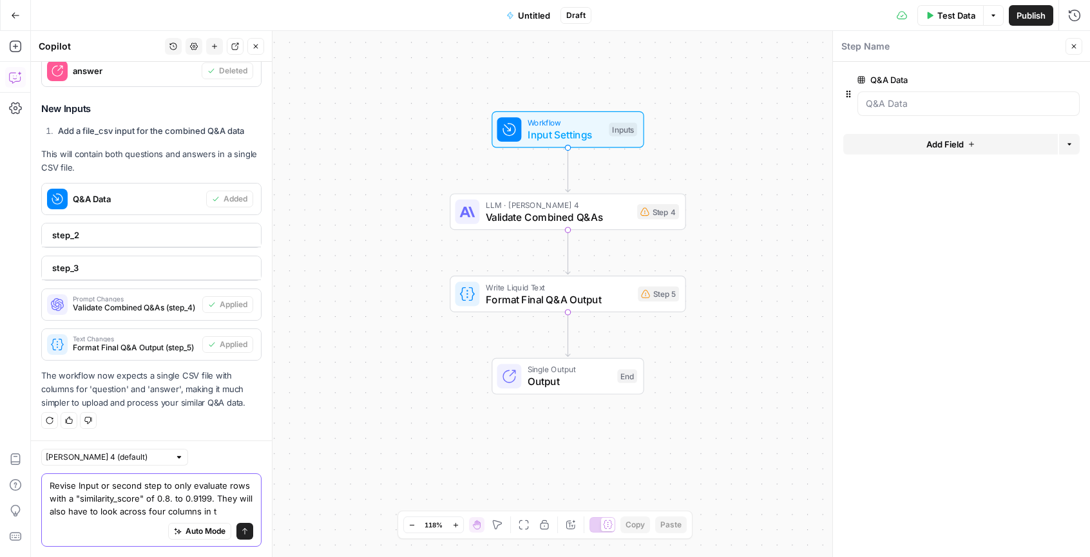
scroll to position [2079, 0]
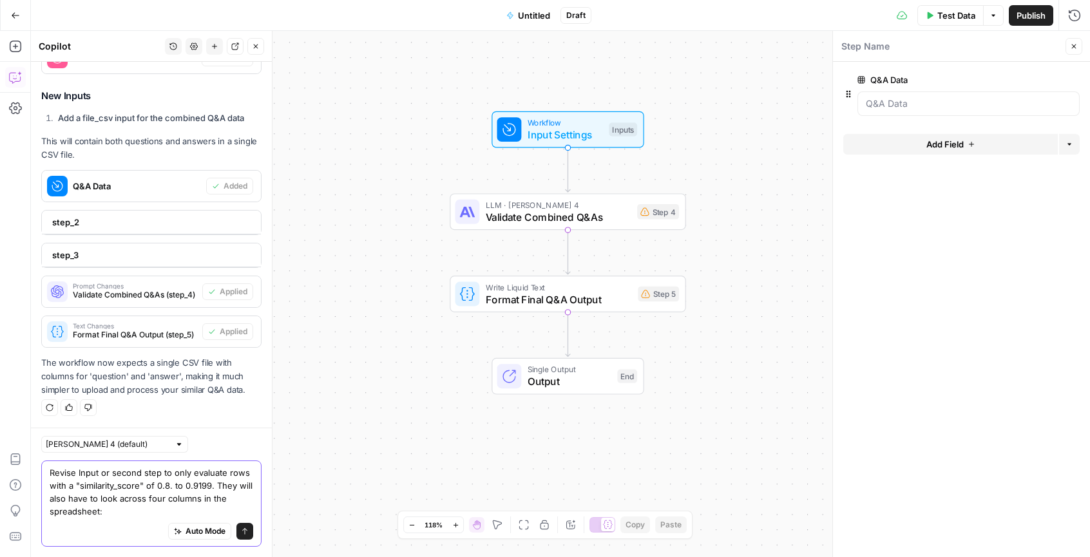
paste textarea "qa1_question"
paste textarea "qa1_answer"
paste textarea "qa2_question"
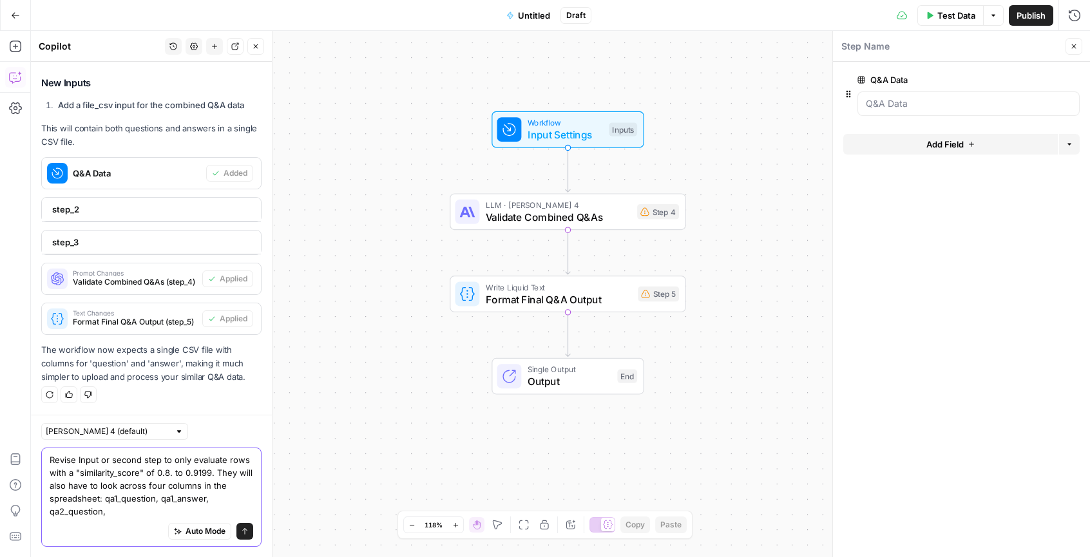
paste textarea "qa2_tasks"
paste textarea "qa2_answer"
type textarea "Revise Input or second step to only evaluate rows with a "similarity_score" of …"
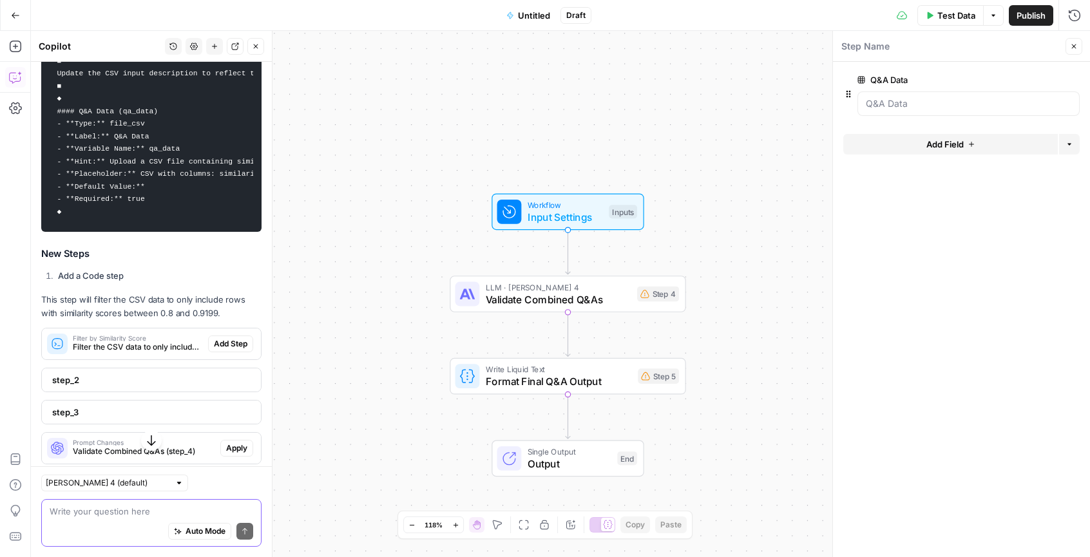
scroll to position [2684, 0]
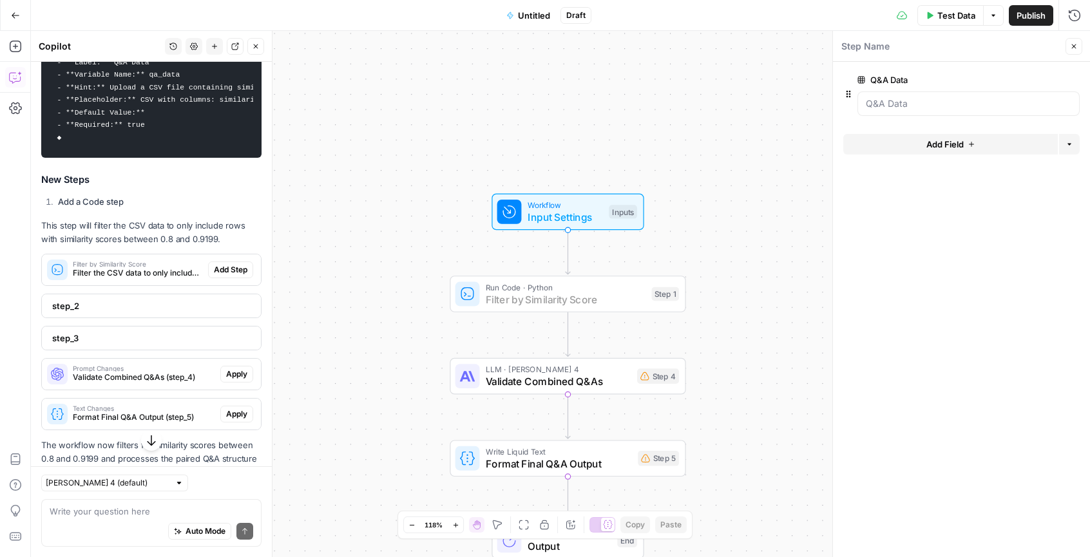
click at [222, 276] on span "Add Step" at bounding box center [230, 270] width 33 height 12
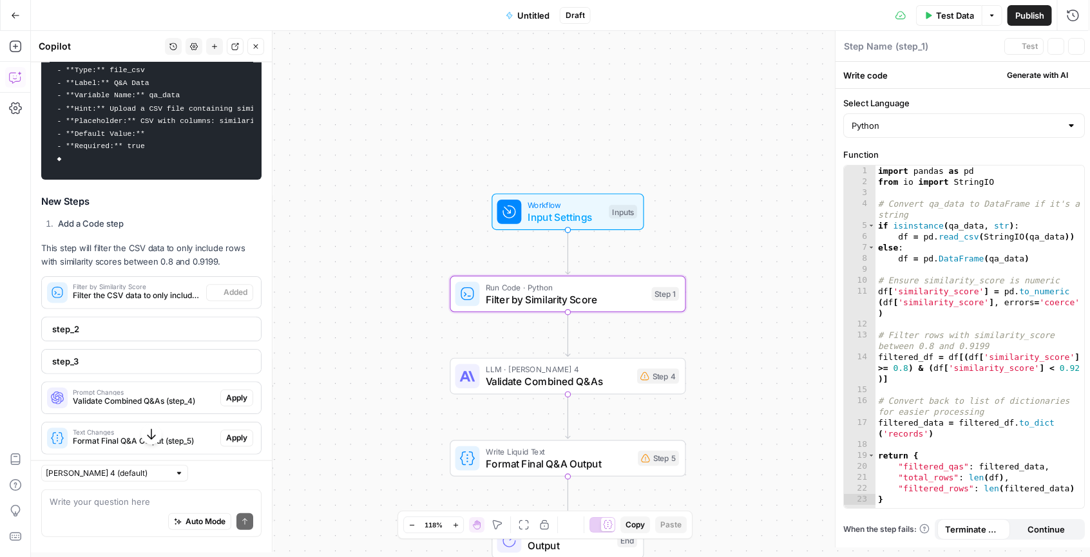
type textarea "Filter by Similarity Score"
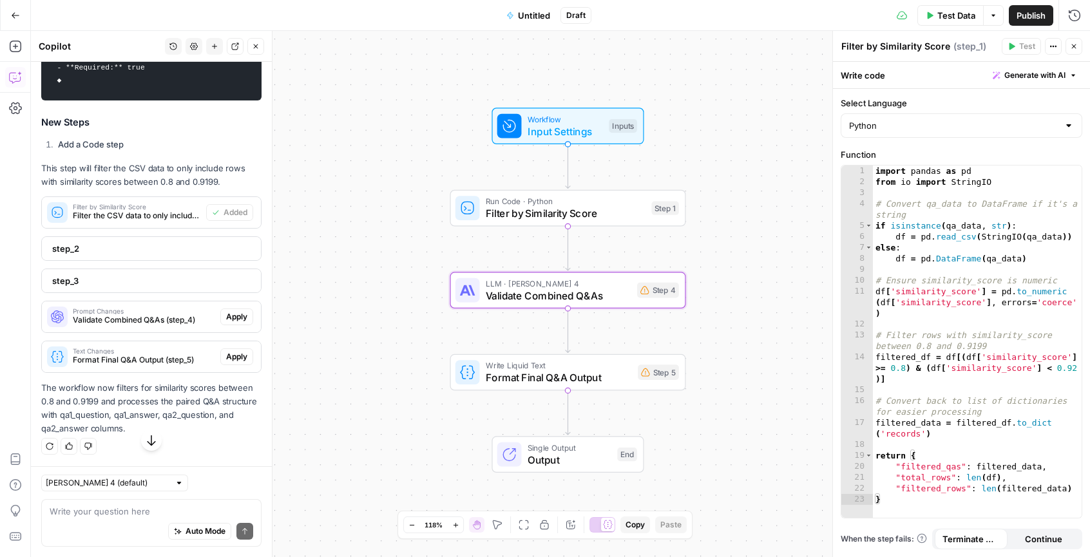
click at [229, 323] on span "Apply" at bounding box center [236, 317] width 21 height 12
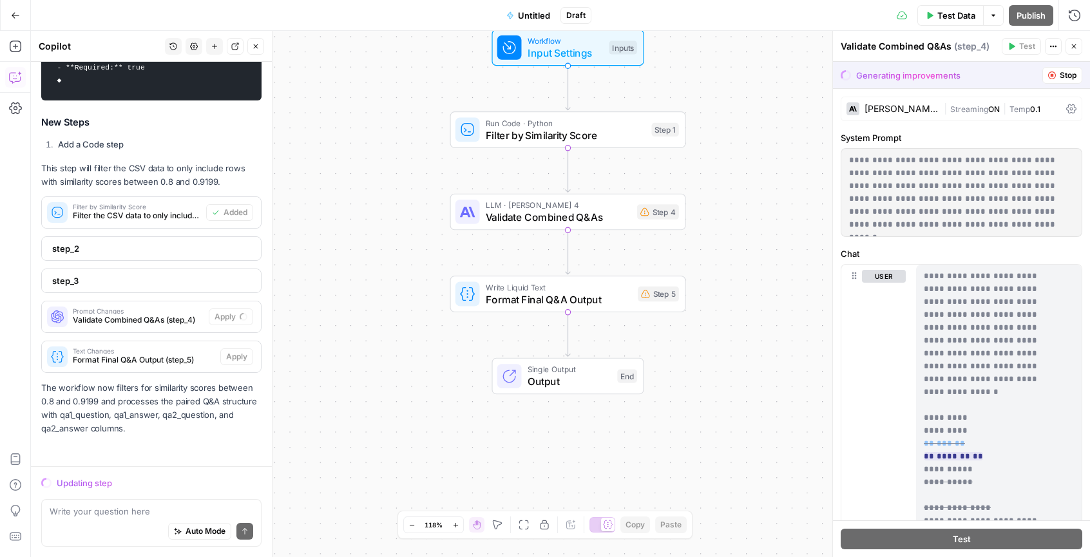
scroll to position [2758, 0]
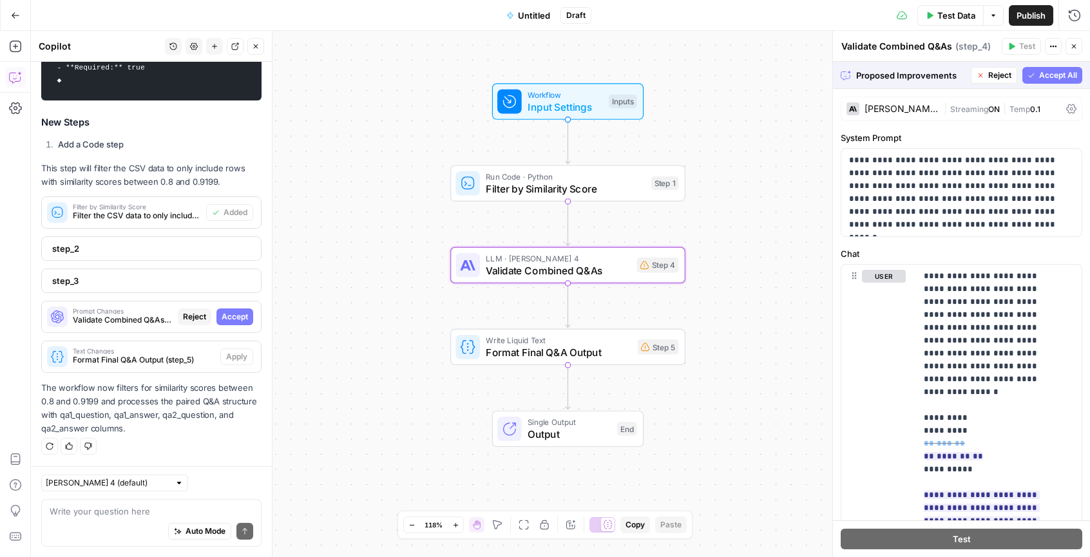
click at [227, 322] on button "Accept" at bounding box center [234, 316] width 37 height 17
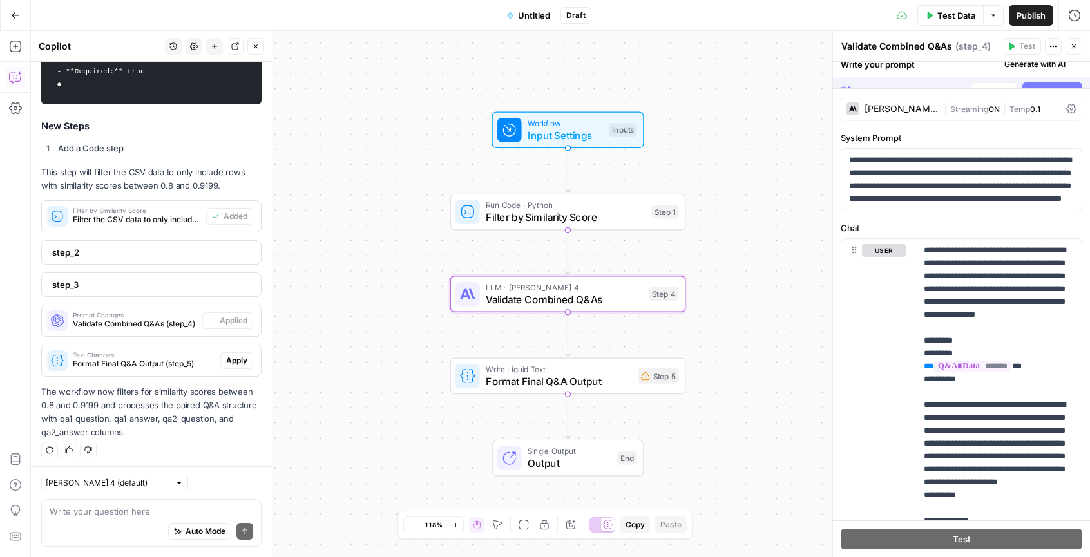
scroll to position [2799, 0]
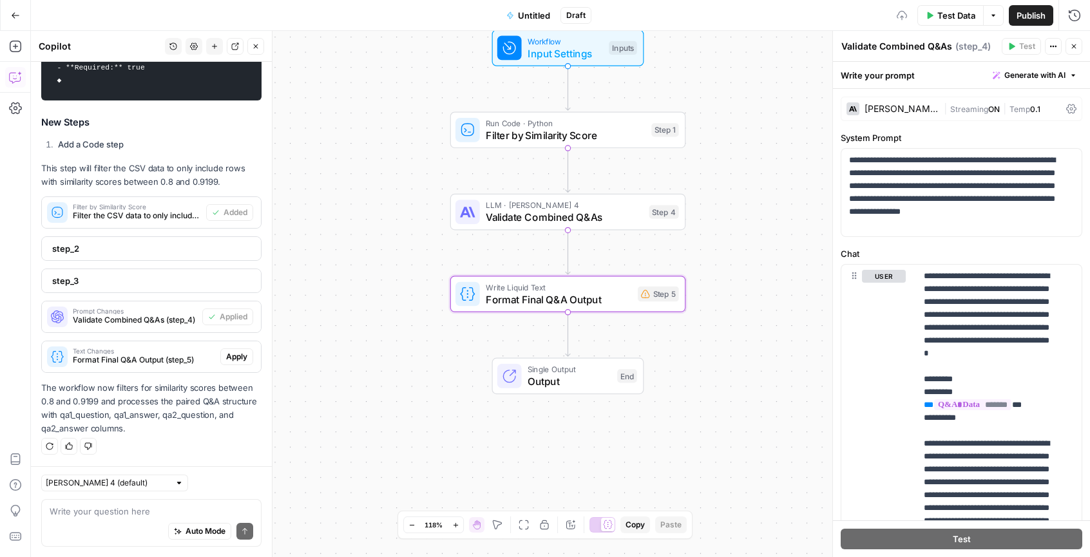
click at [228, 355] on span "Apply" at bounding box center [236, 357] width 21 height 12
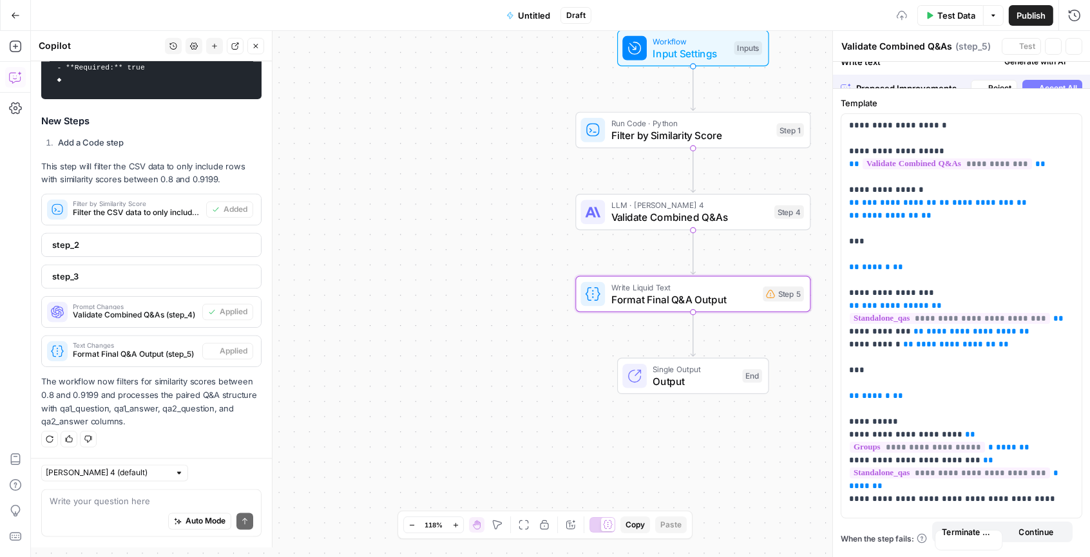
type textarea "Format Final Q&A Output"
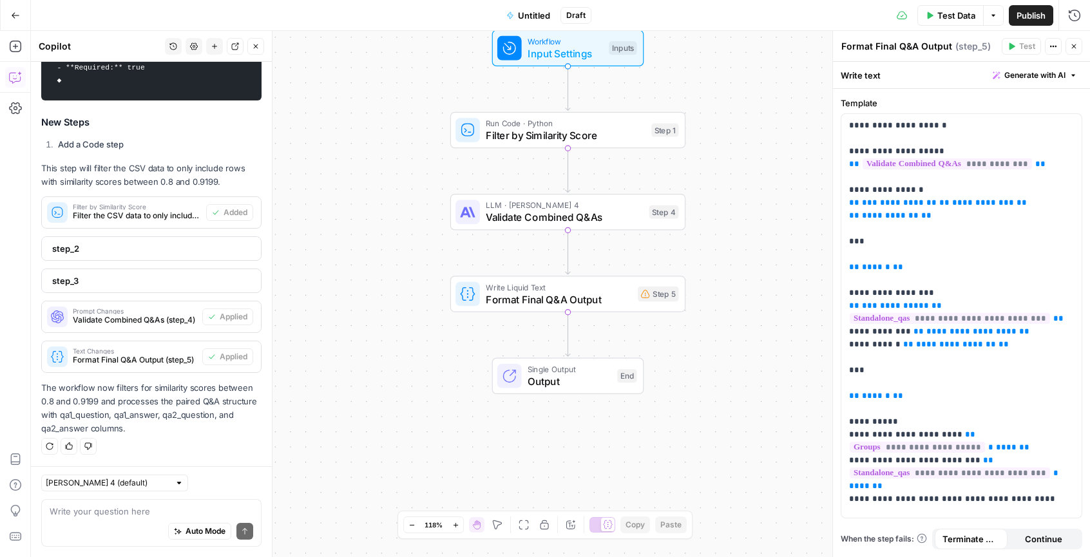
click at [175, 518] on div "Auto Mode Send" at bounding box center [152, 532] width 204 height 28
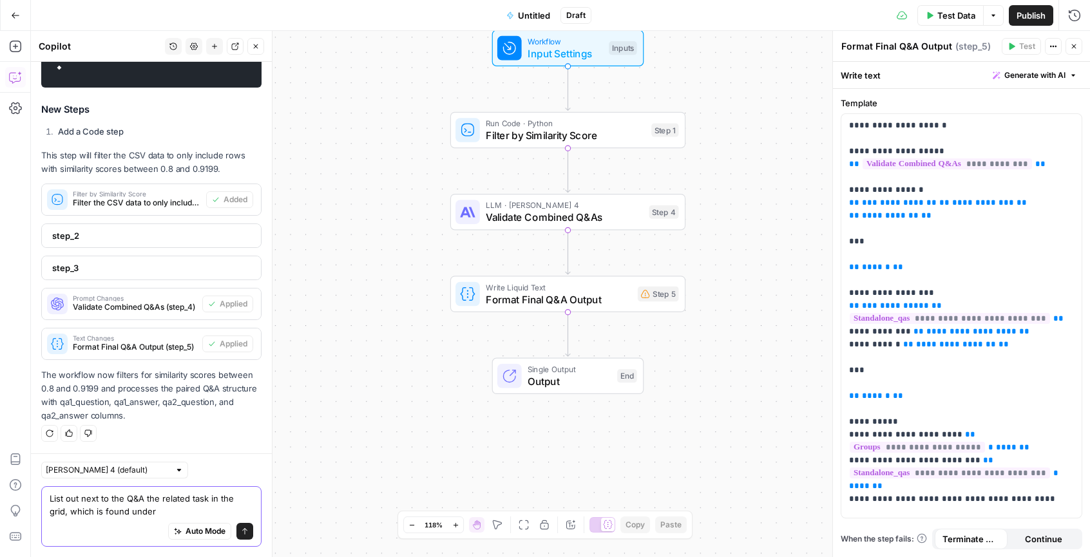
drag, startPoint x: 169, startPoint y: 508, endPoint x: 43, endPoint y: 503, distance: 126.3
click at [43, 503] on div "List out next to the Q&A the related task in the grid, which is found under Lis…" at bounding box center [151, 516] width 220 height 61
click at [42, 502] on div "List out next to the Q&A the related task in the grid, which is found under Lis…" at bounding box center [151, 516] width 220 height 61
click at [83, 520] on div "Auto Mode Send" at bounding box center [152, 532] width 204 height 28
click at [70, 513] on textarea "List out next to the Q&A the related task in the grid, which is found under" at bounding box center [152, 505] width 204 height 26
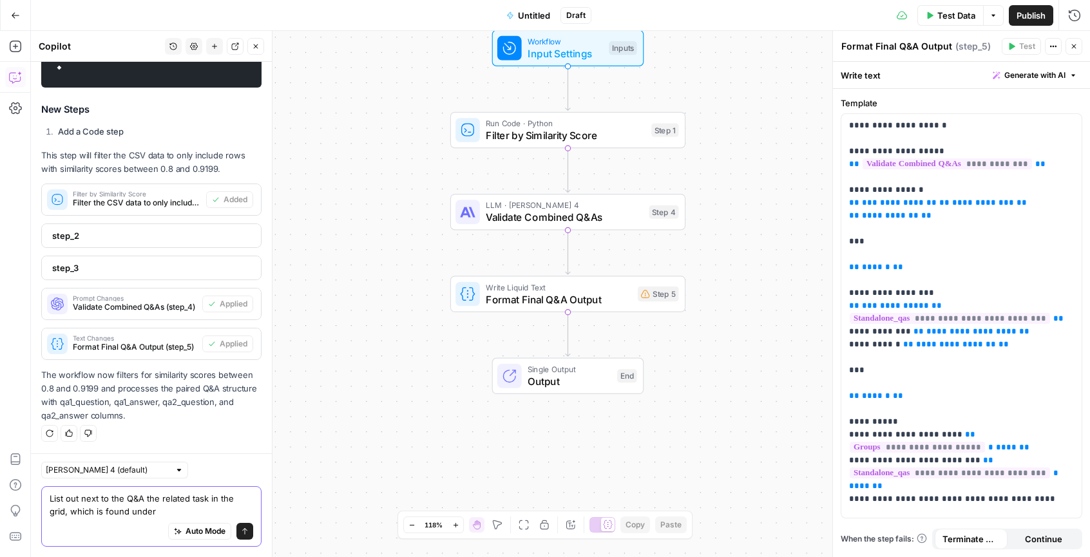
click at [167, 509] on textarea "List out next to the Q&A the related task in the grid, which is found under" at bounding box center [152, 505] width 204 height 26
paste textarea "qa1_tasks"
paste textarea "qa2_tasks"
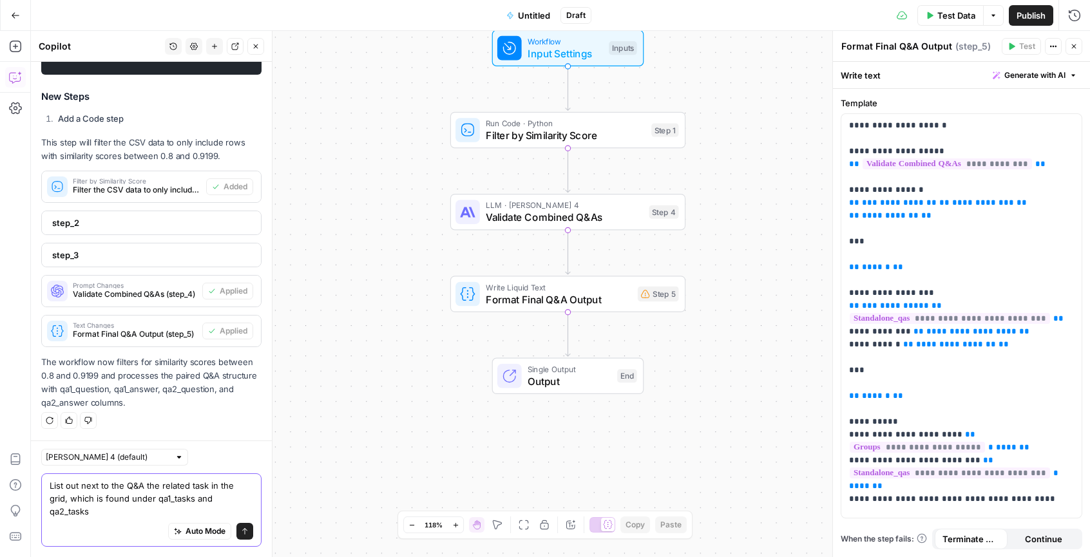
scroll to position [2825, 0]
type textarea "List out next to the Q&A the related task in the grid, which is found under qa1…"
click at [238, 536] on button "Send" at bounding box center [244, 531] width 17 height 17
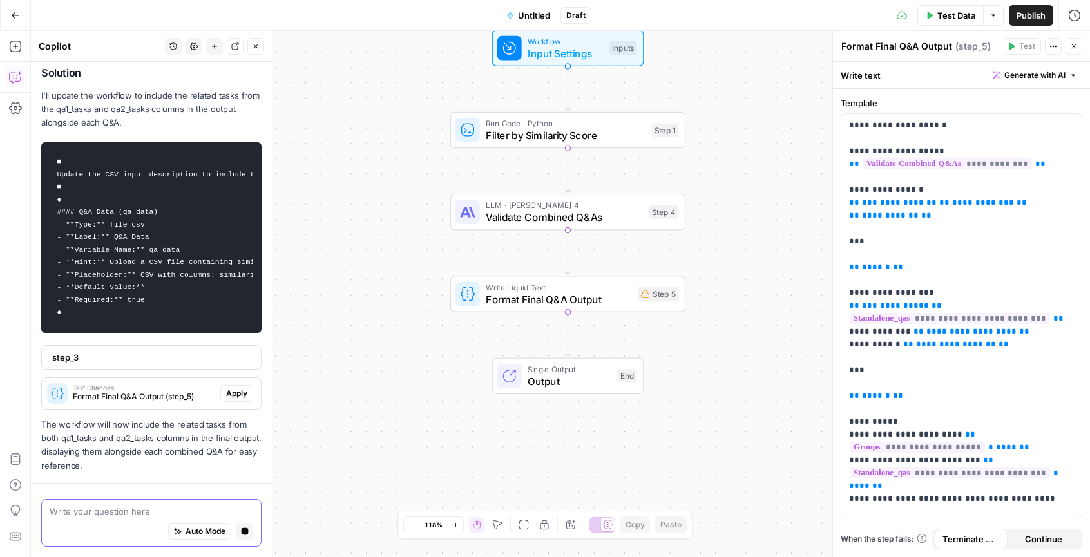
scroll to position [3275, 0]
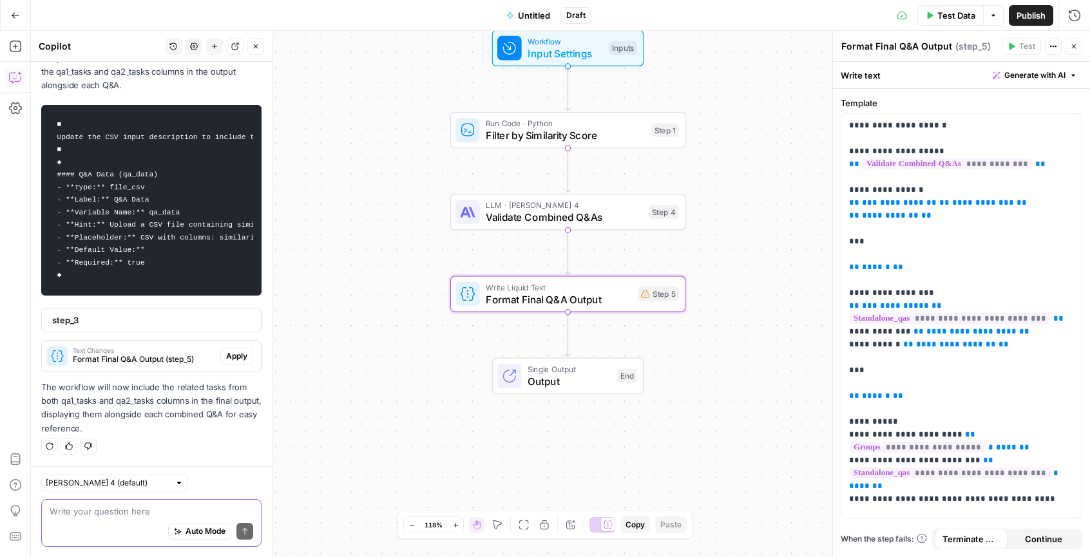
click at [234, 353] on span "Apply" at bounding box center [236, 356] width 21 height 12
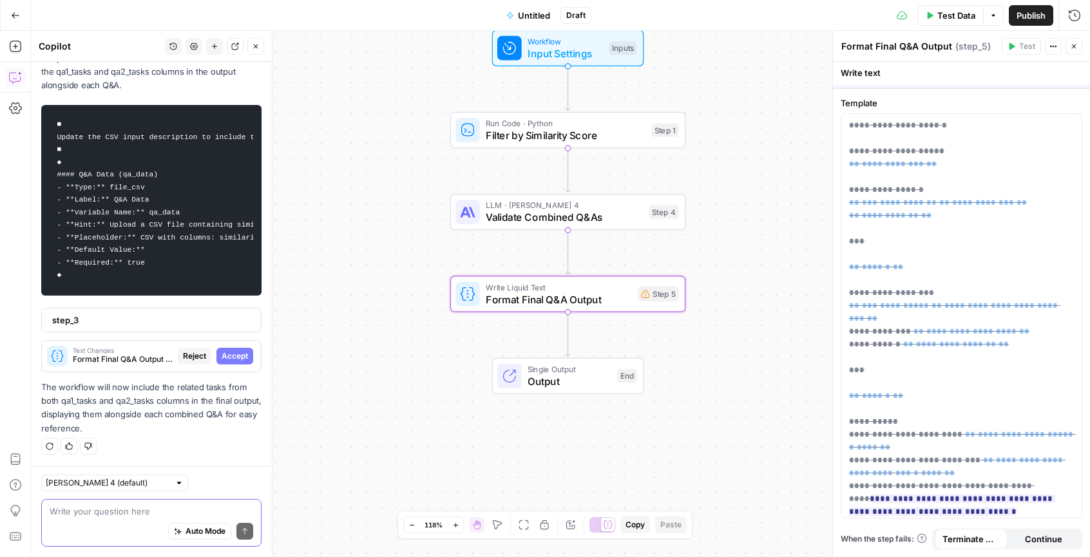
scroll to position [3234, 0]
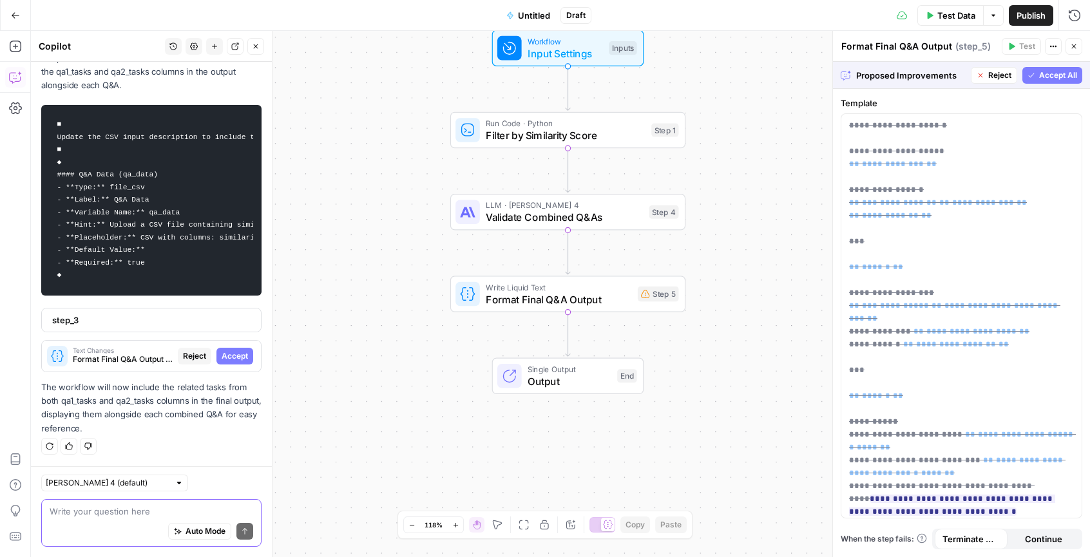
drag, startPoint x: 109, startPoint y: 404, endPoint x: 181, endPoint y: 412, distance: 72.6
click at [166, 412] on p "The workflow will now include the related tasks from both qa1_tasks and qa2_tas…" at bounding box center [151, 408] width 220 height 55
click at [182, 412] on p "The workflow will now include the related tasks from both qa1_tasks and qa2_tas…" at bounding box center [151, 408] width 220 height 55
drag, startPoint x: 154, startPoint y: 415, endPoint x: 44, endPoint y: 415, distance: 109.5
click at [50, 415] on p "The workflow will now include the related tasks from both qa1_tasks and qa2_tas…" at bounding box center [151, 408] width 220 height 55
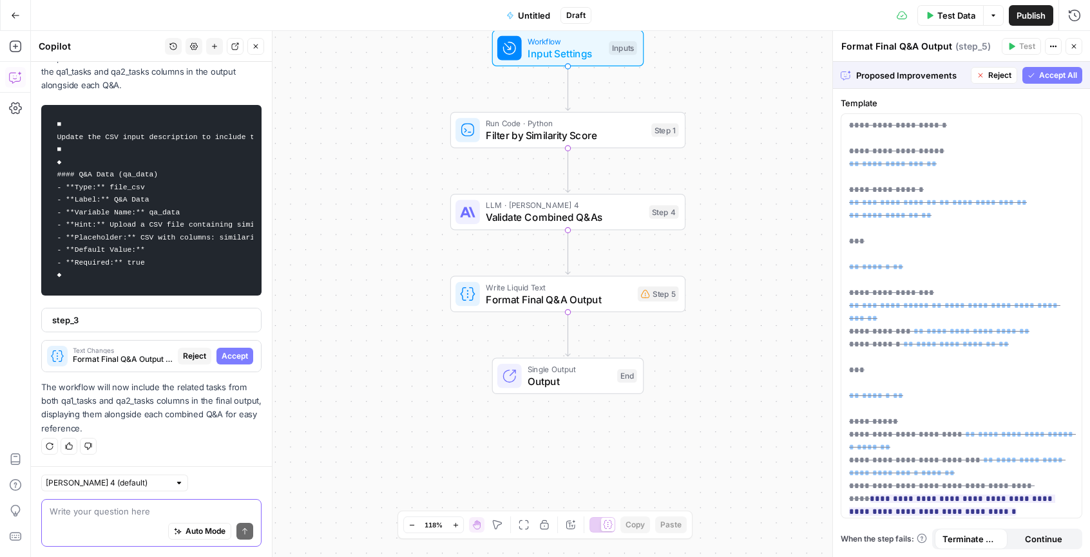
click at [44, 415] on p "The workflow will now include the related tasks from both qa1_tasks and qa2_tas…" at bounding box center [151, 408] width 220 height 55
click at [127, 518] on div "Auto Mode Send" at bounding box center [152, 532] width 204 height 28
click at [1057, 79] on span "Accept All" at bounding box center [1058, 76] width 38 height 12
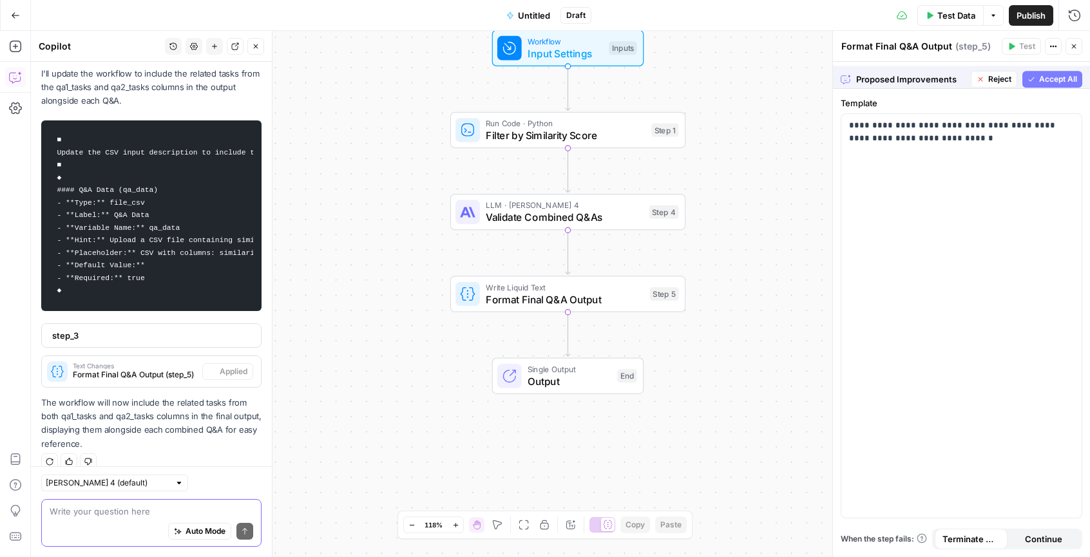
scroll to position [3296, 0]
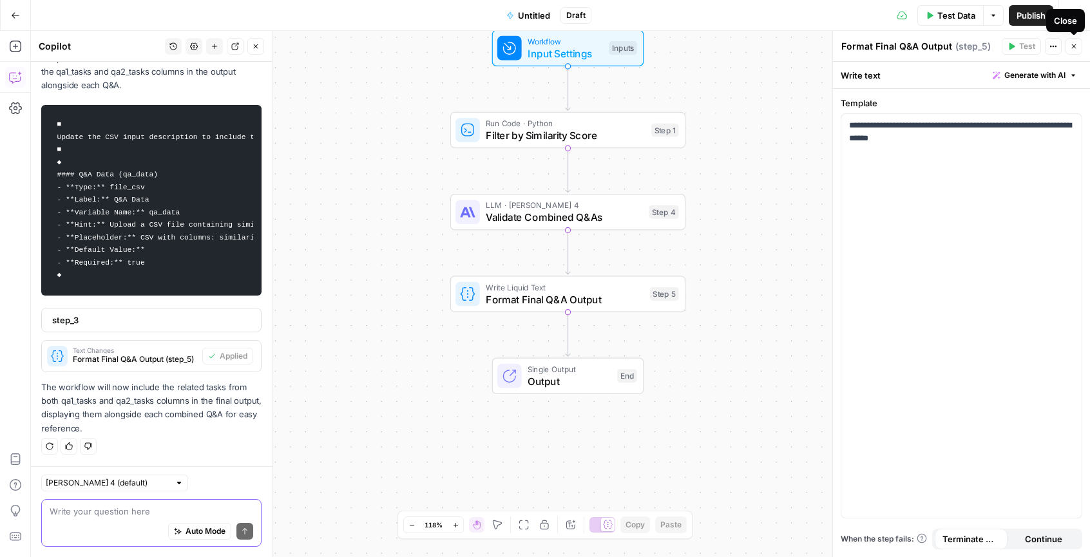
click at [1073, 47] on icon "button" at bounding box center [1074, 46] width 5 height 5
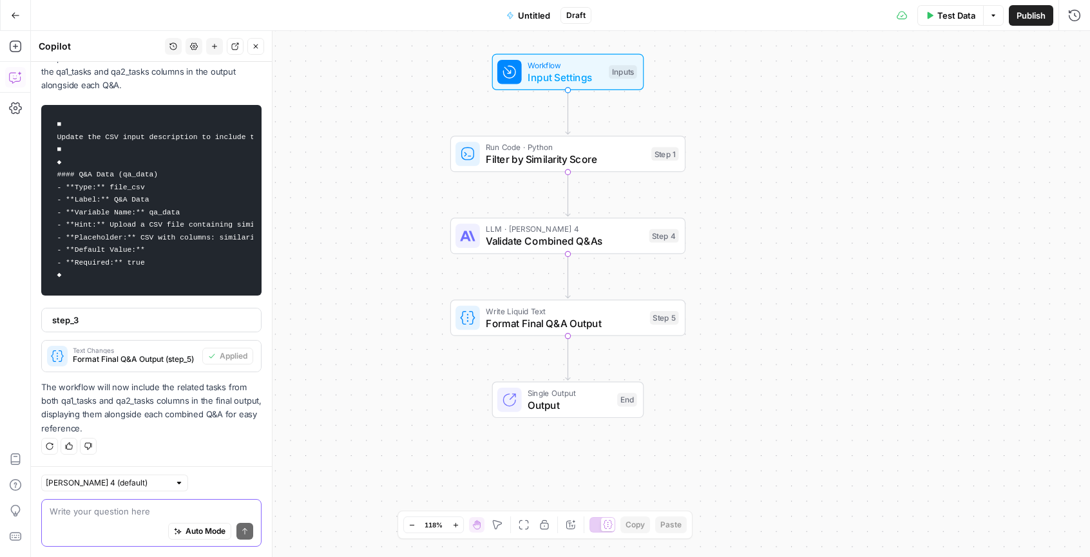
click at [976, 57] on div "Workflow Input Settings Inputs Run Code · Python Filter by Similarity Score Ste…" at bounding box center [560, 294] width 1059 height 526
click at [958, 17] on span "Test Data" at bounding box center [956, 15] width 38 height 13
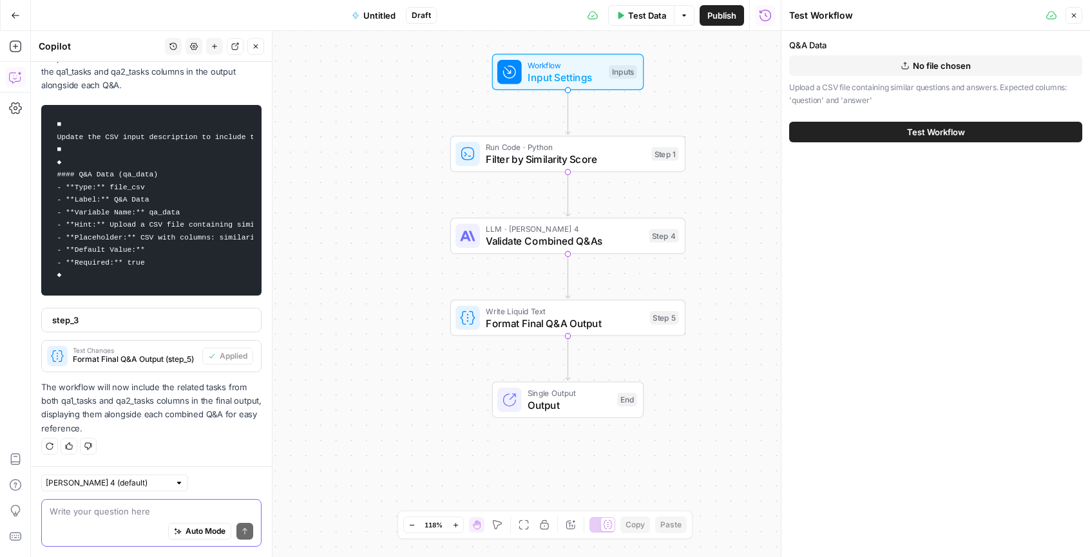
click at [949, 66] on span "No file chosen" at bounding box center [942, 65] width 58 height 13
click at [901, 131] on button "Test Workflow" at bounding box center [935, 132] width 293 height 21
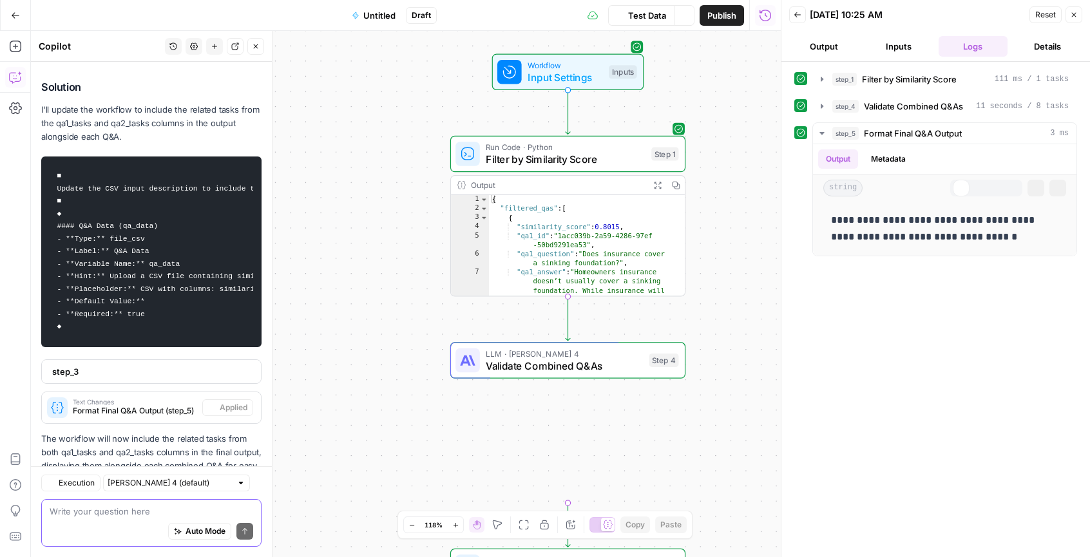
scroll to position [3295, 0]
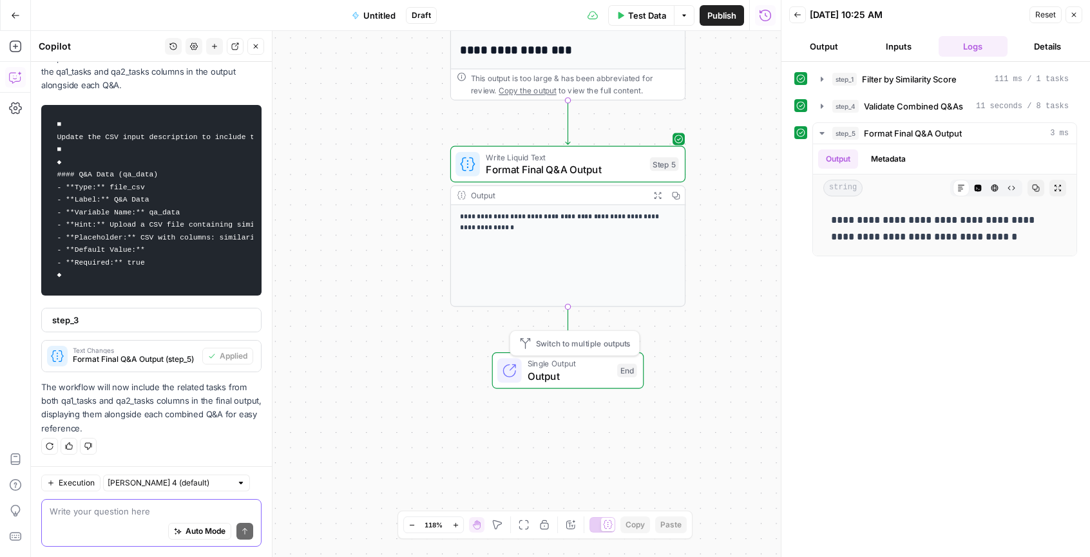
click at [571, 381] on span "Output" at bounding box center [569, 375] width 84 height 15
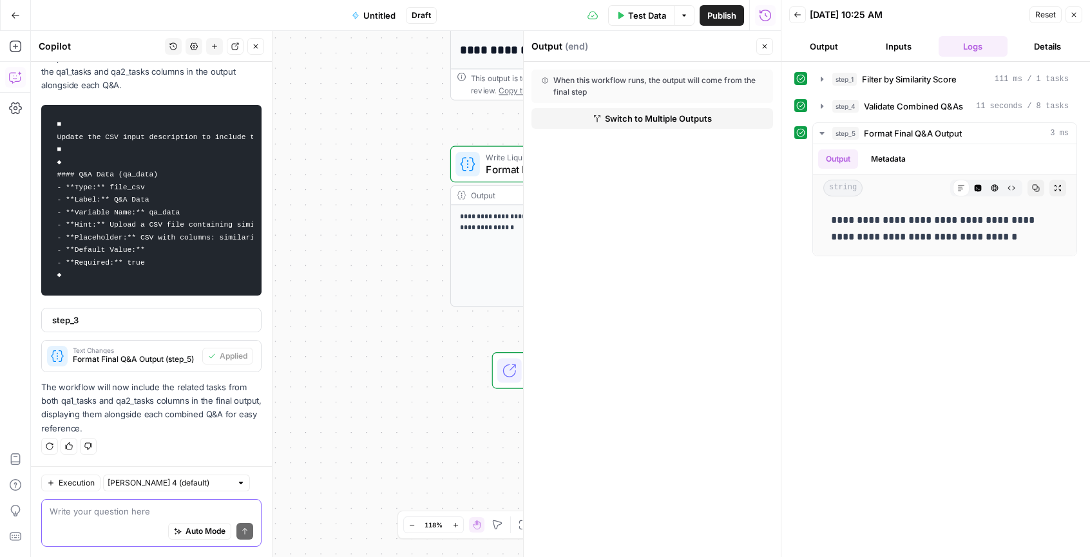
click at [744, 316] on div "When this workflow runs, the output will come from the final step Switch to Mul…" at bounding box center [652, 309] width 257 height 495
click at [897, 164] on button "Metadata" at bounding box center [888, 158] width 50 height 19
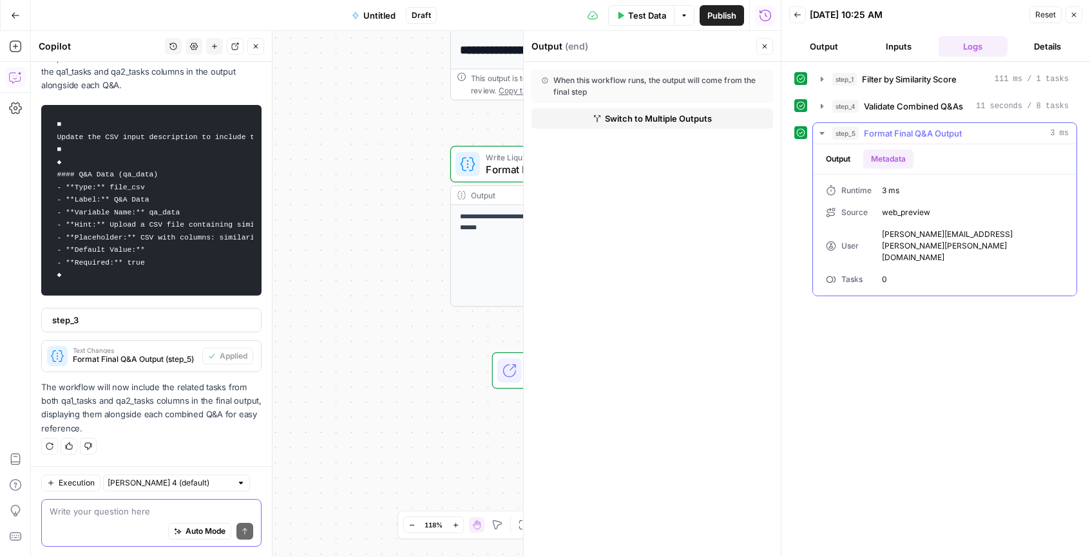
click at [849, 161] on button "Output" at bounding box center [838, 158] width 40 height 19
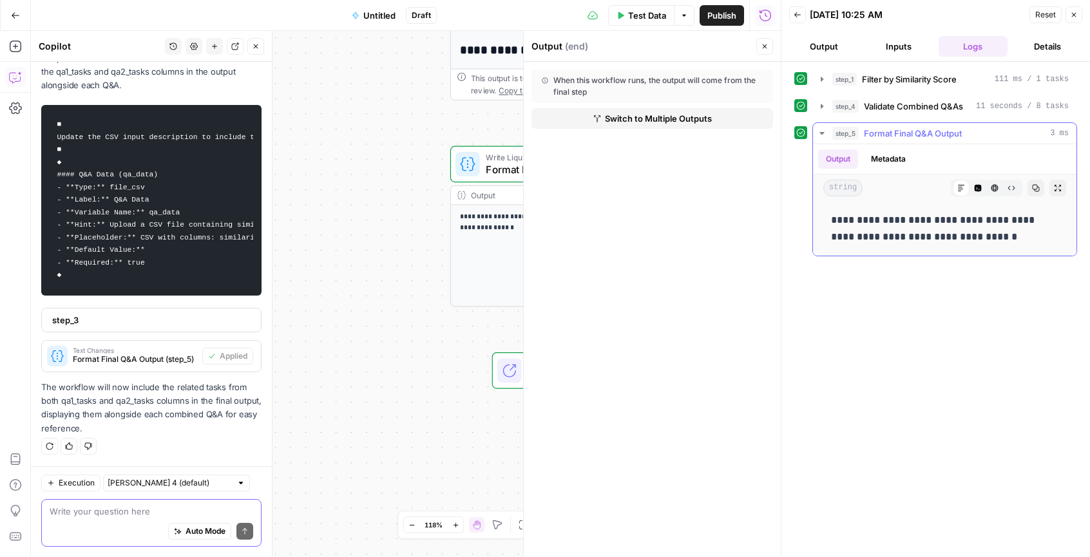
drag, startPoint x: 907, startPoint y: 231, endPoint x: 1019, endPoint y: 234, distance: 111.4
click at [1002, 234] on p "**********" at bounding box center [944, 228] width 227 height 33
click at [1019, 234] on p "**********" at bounding box center [944, 228] width 227 height 33
drag, startPoint x: 996, startPoint y: 234, endPoint x: 833, endPoint y: 229, distance: 163.0
click at [848, 231] on p "**********" at bounding box center [944, 228] width 227 height 33
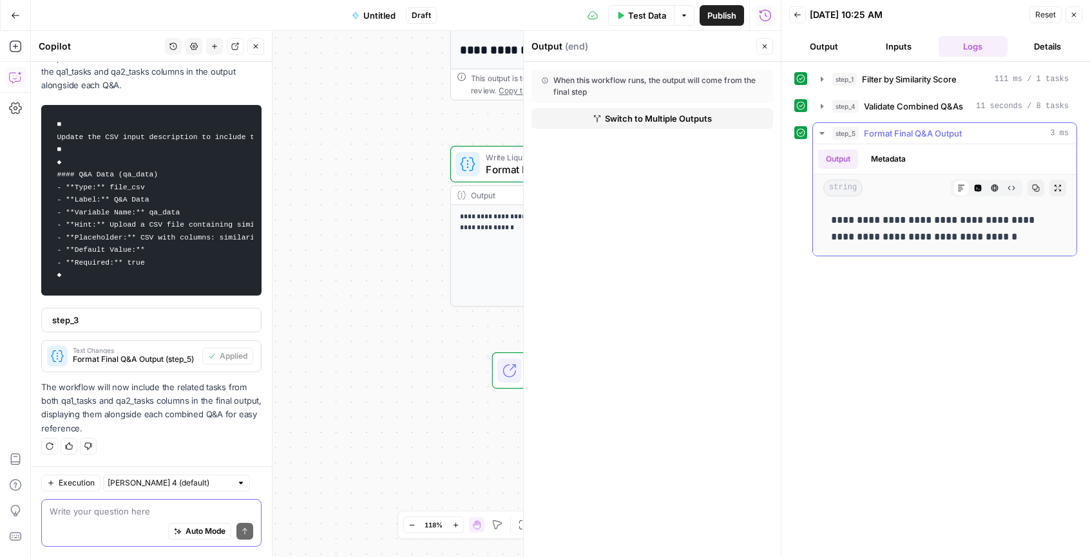
click at [833, 229] on p "**********" at bounding box center [944, 228] width 227 height 33
click at [913, 97] on button "step_4 Validate Combined Q&As 11 seconds / 8 tasks" at bounding box center [944, 106] width 263 height 21
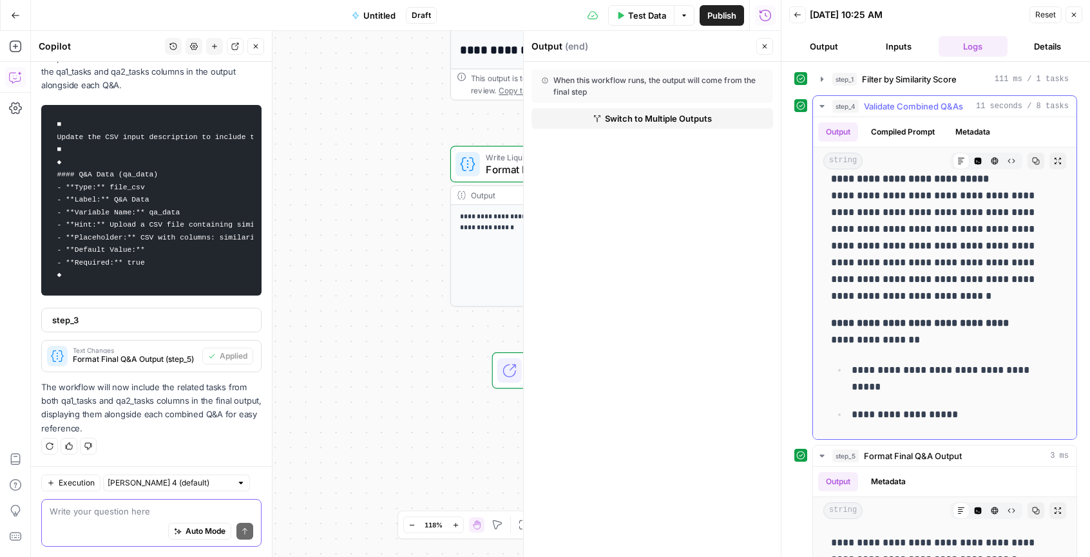
scroll to position [0, 0]
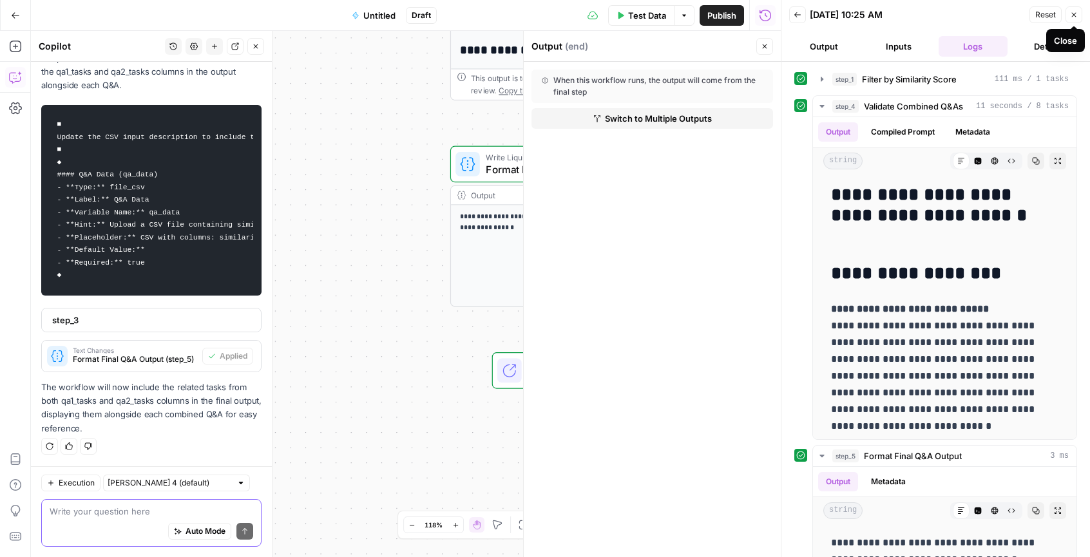
click at [1070, 16] on icon "button" at bounding box center [1074, 15] width 8 height 8
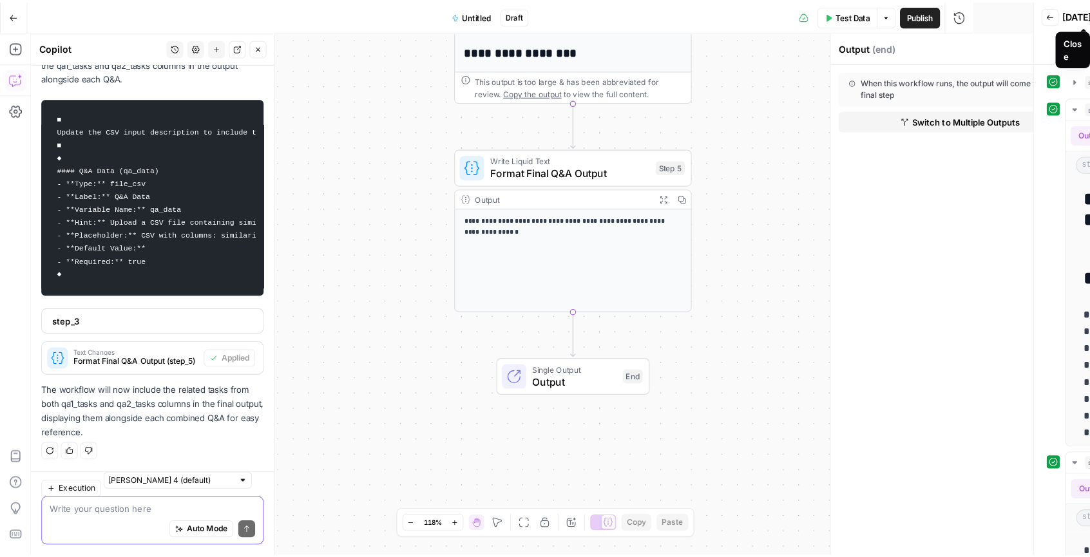
scroll to position [3295, 0]
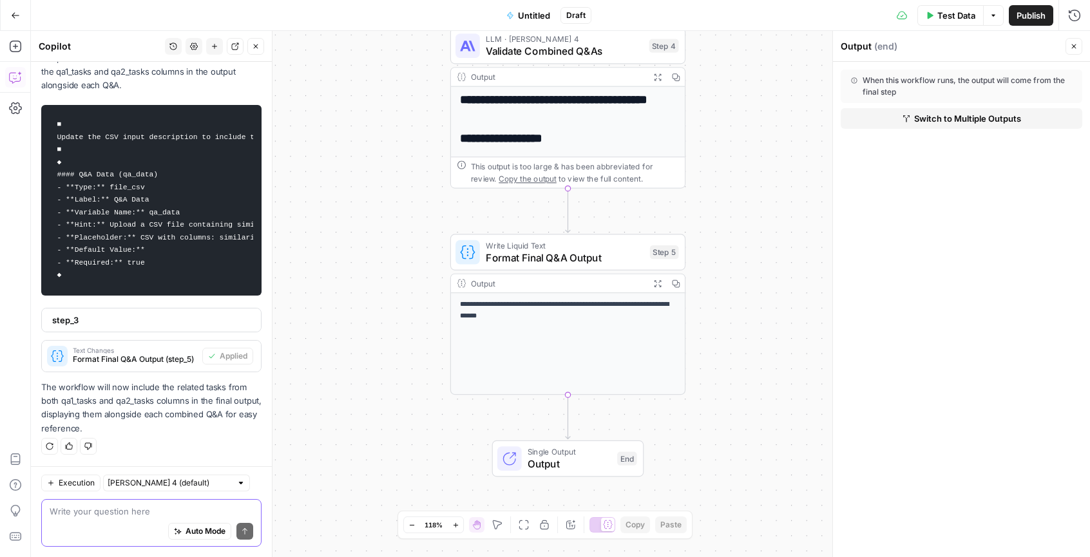
click at [118, 512] on textarea at bounding box center [152, 511] width 204 height 13
click at [811, 352] on div "Workflow Input Settings Inputs Run Code · Python Filter by Similarity Score Ste…" at bounding box center [560, 294] width 1059 height 526
click at [332, 428] on div "Workflow Input Settings Inputs Run Code · Python Filter by Similarity Score Ste…" at bounding box center [560, 294] width 1059 height 526
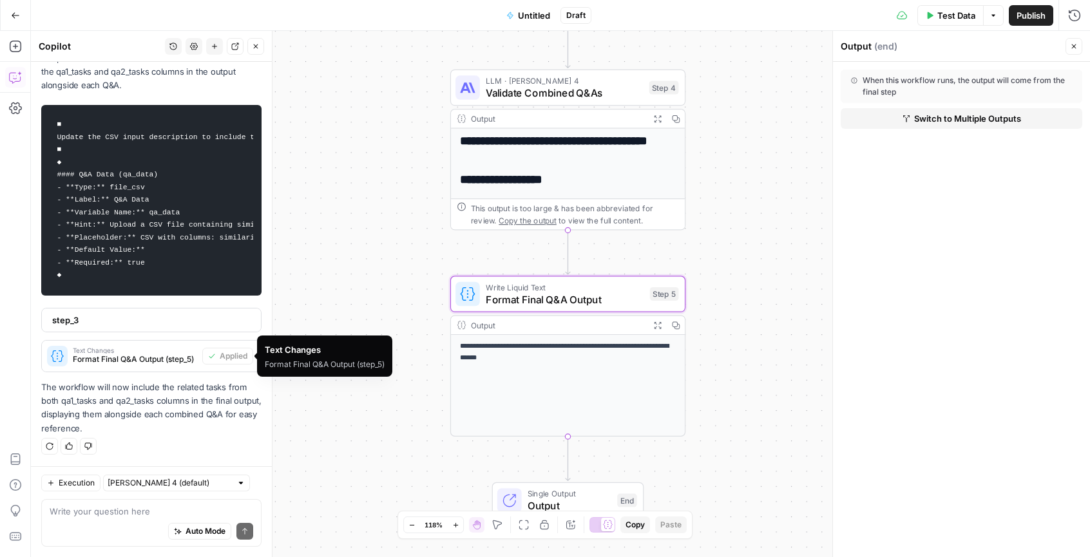
click at [135, 362] on span "Format Final Q&A Output (step_5)" at bounding box center [135, 360] width 124 height 12
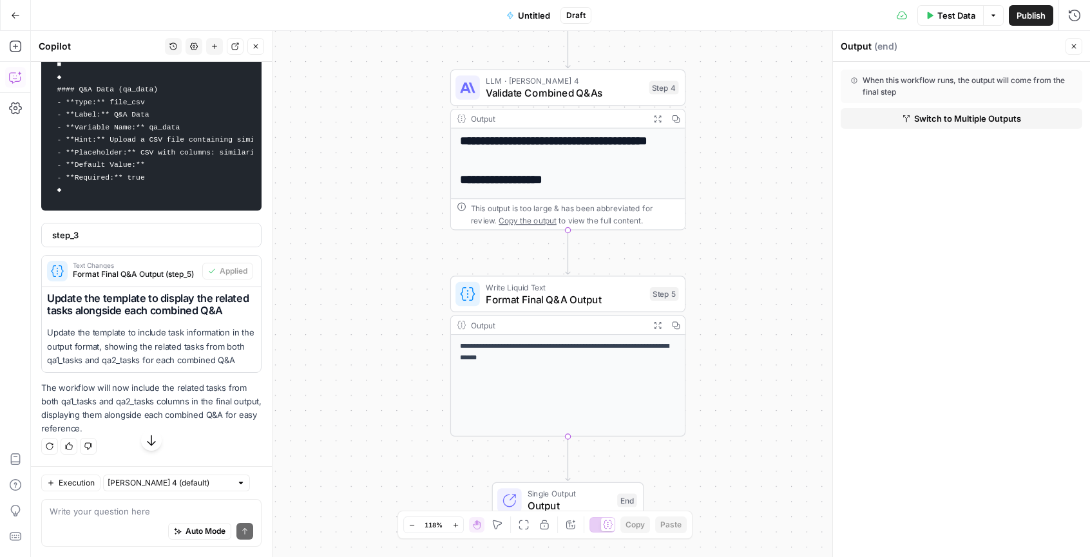
scroll to position [3405, 0]
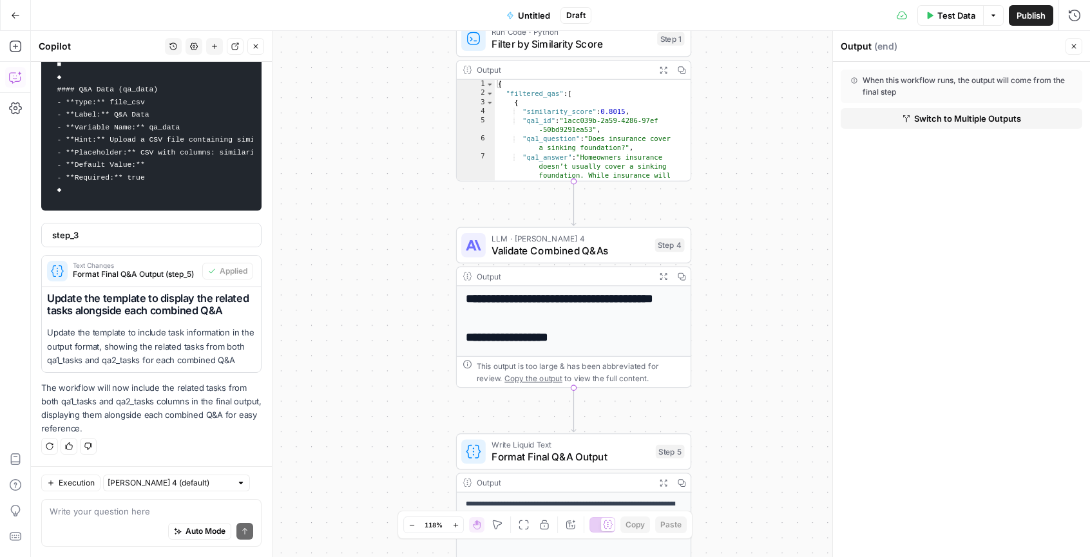
drag, startPoint x: 768, startPoint y: 217, endPoint x: 773, endPoint y: 348, distance: 131.5
click at [773, 354] on div "Workflow Input Settings Inputs Run Code · Python Filter by Similarity Score Ste…" at bounding box center [560, 294] width 1059 height 526
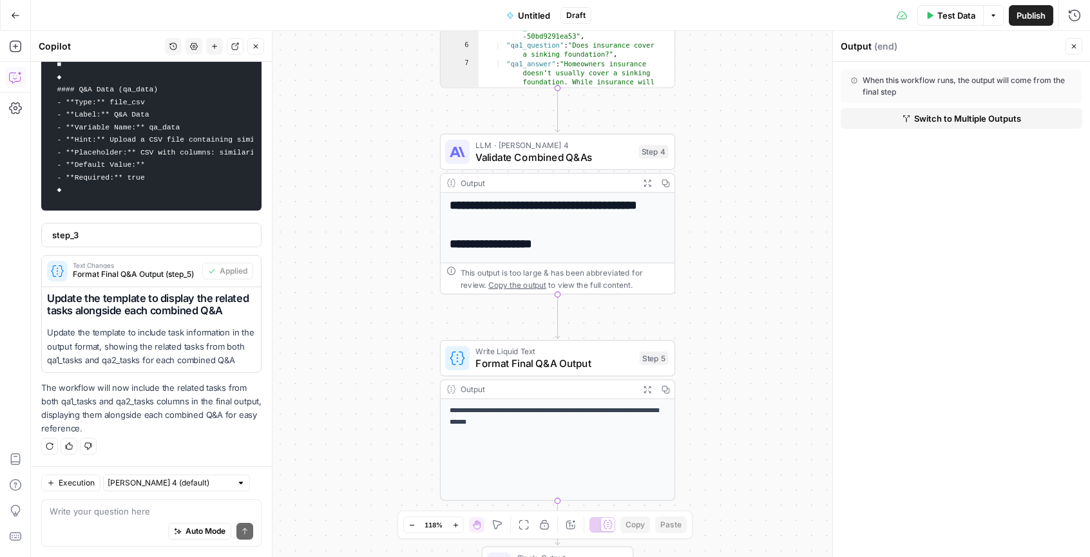
drag, startPoint x: 746, startPoint y: 279, endPoint x: 730, endPoint y: 137, distance: 143.2
click at [730, 137] on div "Workflow Input Settings Inputs Run Code · Python Filter by Similarity Score Ste…" at bounding box center [560, 294] width 1059 height 526
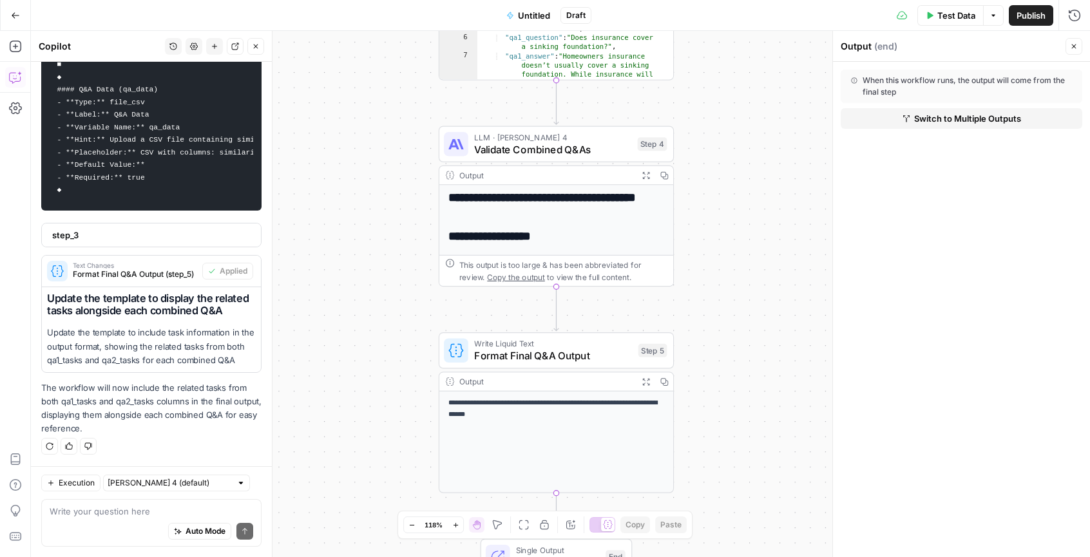
click at [109, 519] on div "Auto Mode Send" at bounding box center [152, 532] width 204 height 28
type textarea "Include a step where you evaluate"
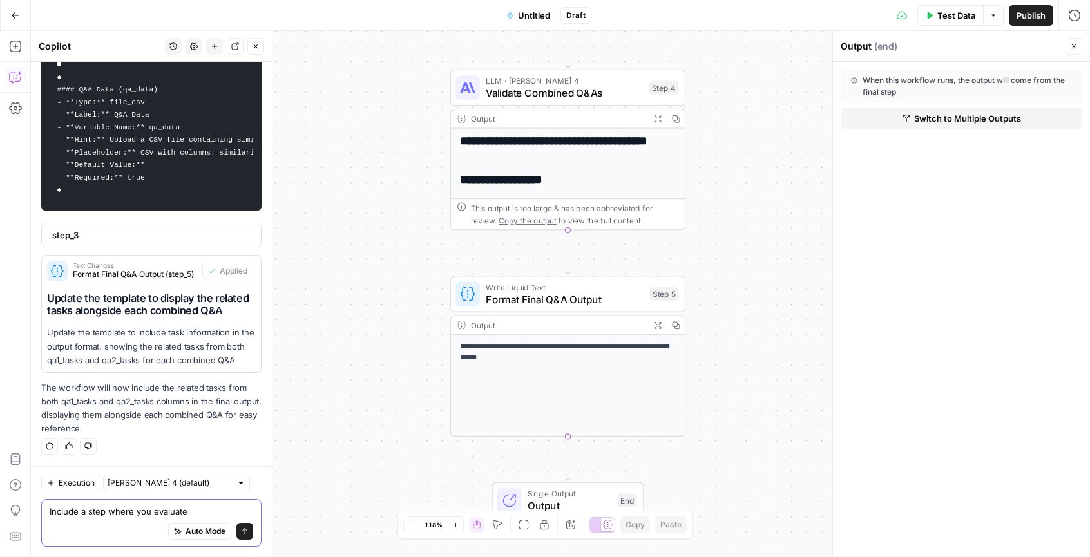
click at [204, 508] on textarea "Include a step where you evaluate" at bounding box center [152, 511] width 204 height 13
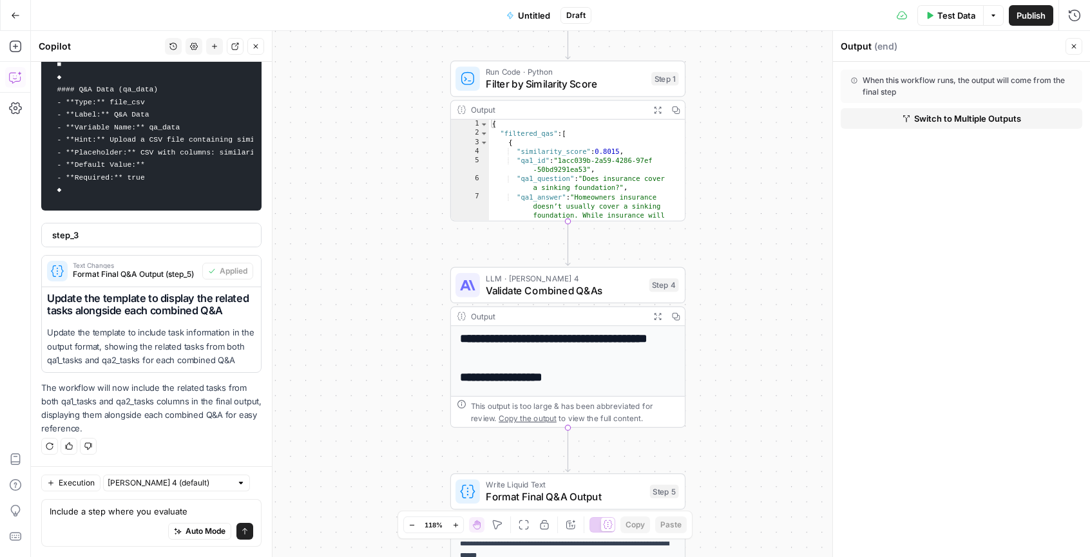
click at [1072, 43] on icon "button" at bounding box center [1074, 47] width 8 height 8
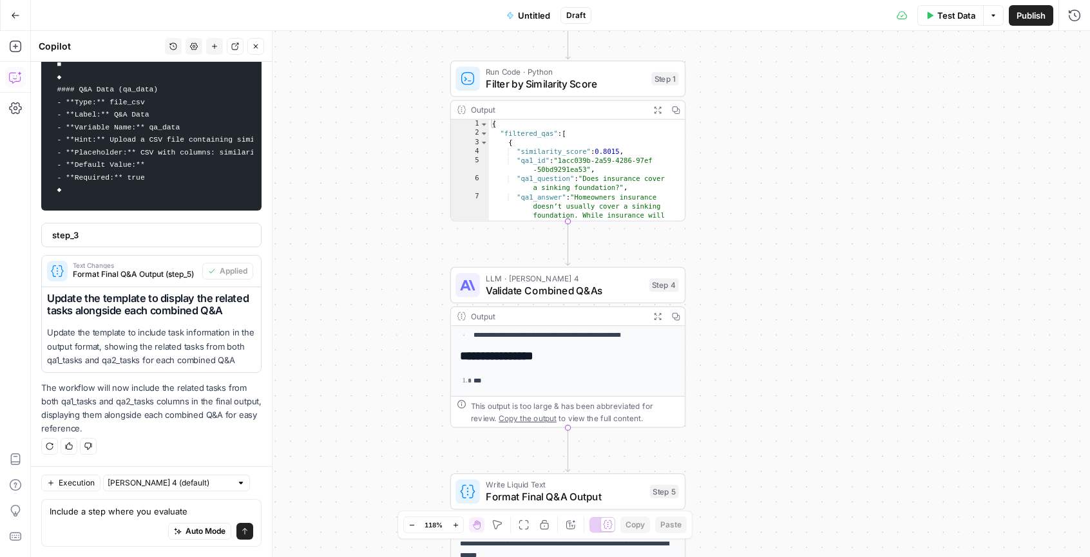
scroll to position [0, 0]
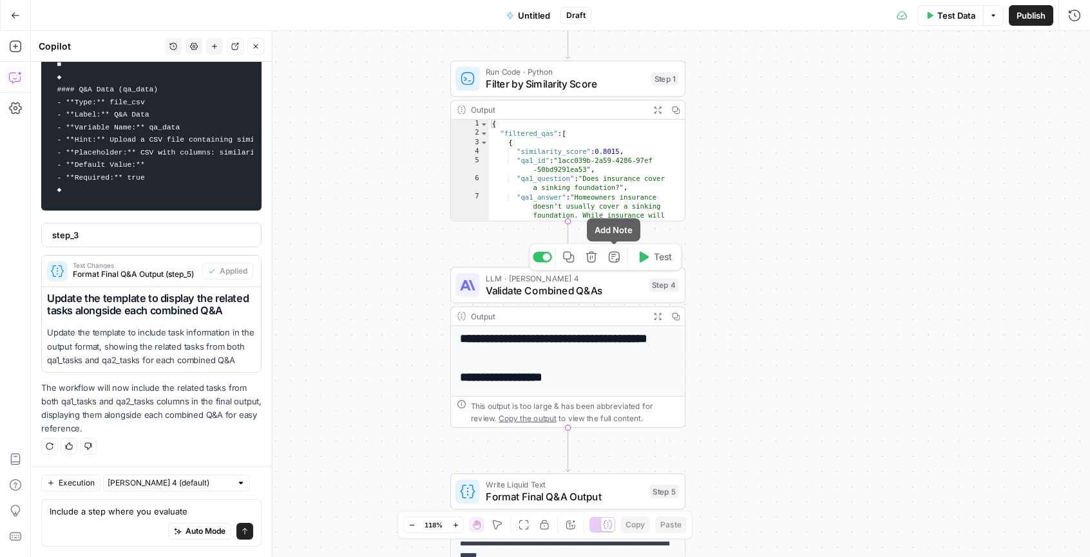
click at [587, 258] on icon "button" at bounding box center [590, 257] width 11 height 11
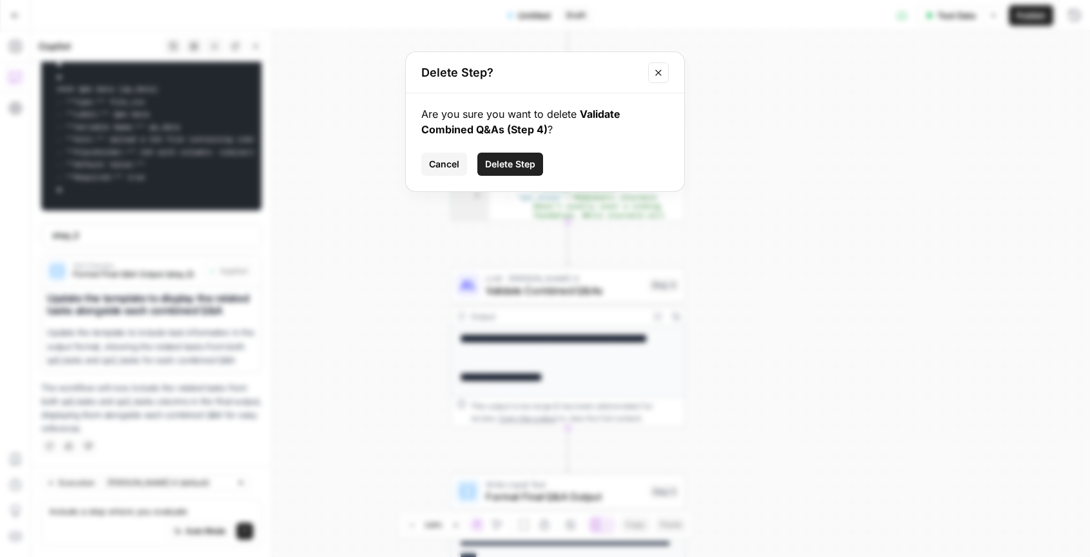
click at [531, 173] on button "Delete Step" at bounding box center [510, 164] width 66 height 23
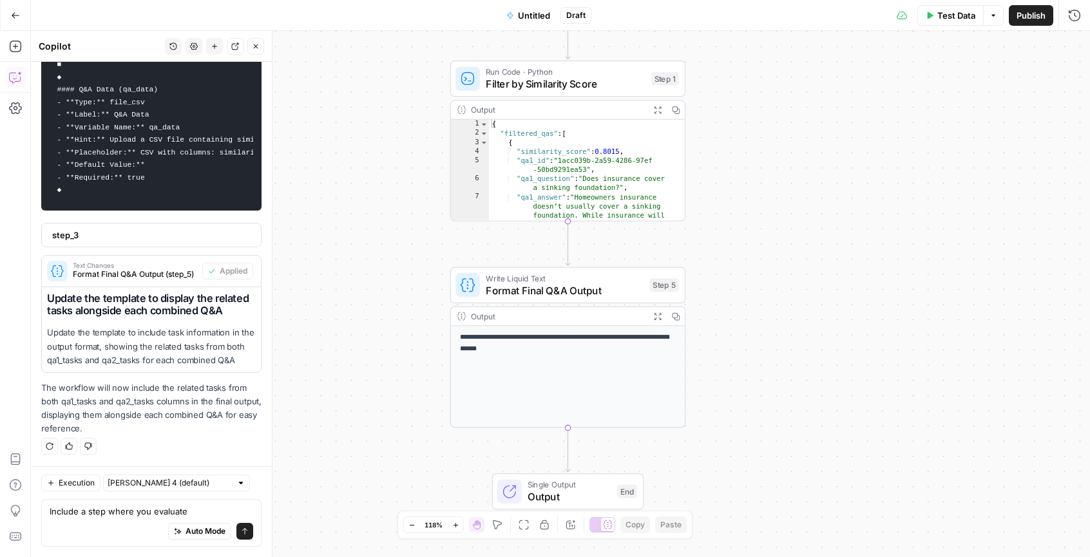
scroll to position [3382, 0]
click at [620, 260] on button "Add Note" at bounding box center [614, 257] width 20 height 20
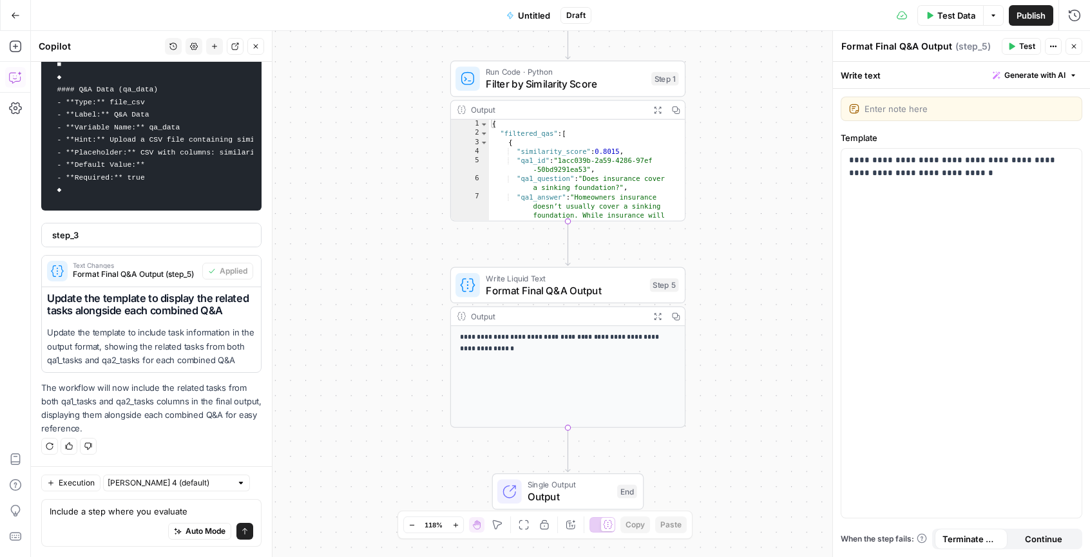
click at [1071, 50] on icon "button" at bounding box center [1074, 47] width 8 height 8
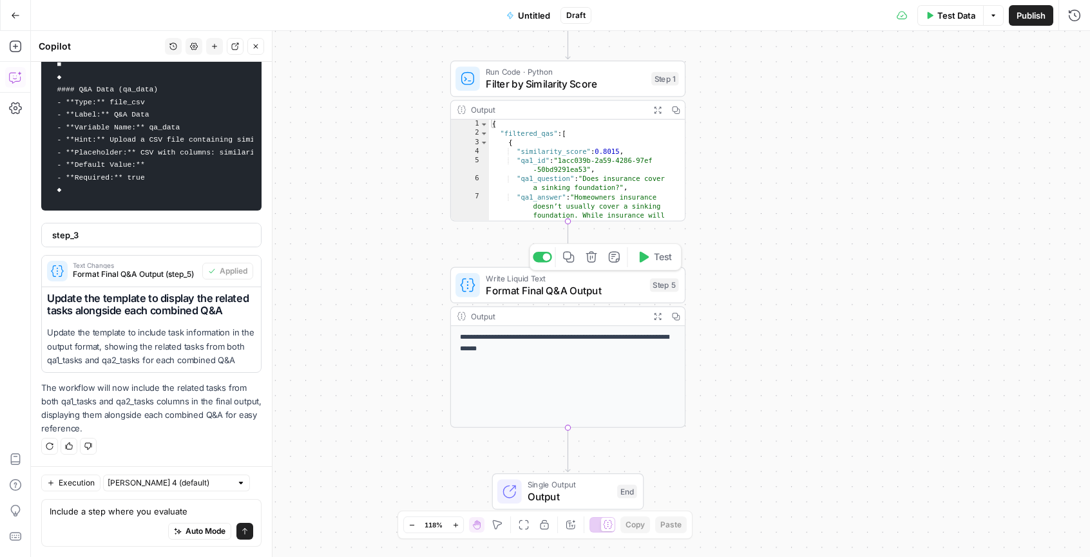
click at [593, 263] on button "Delete step" at bounding box center [592, 257] width 20 height 20
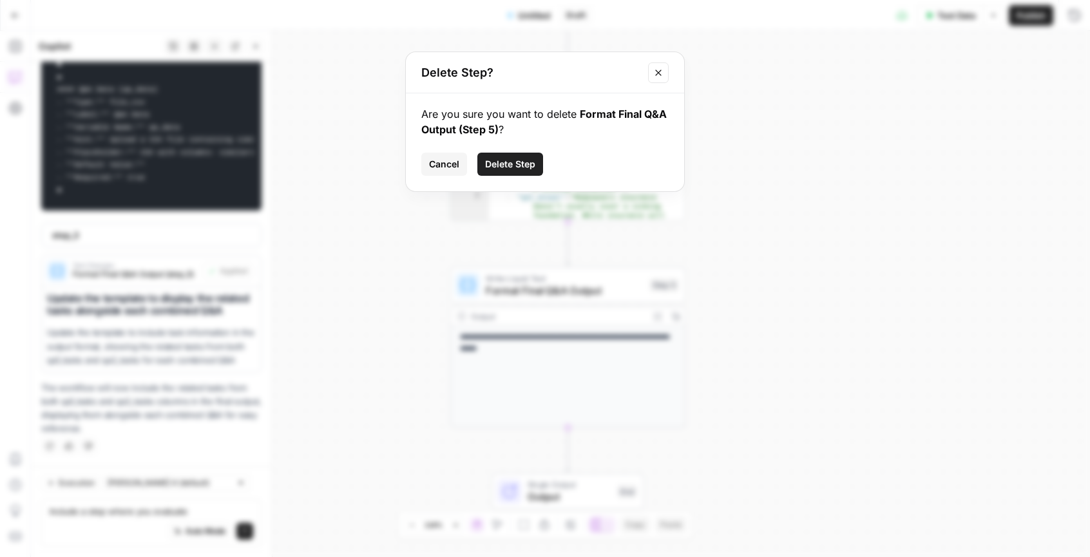
drag, startPoint x: 554, startPoint y: 164, endPoint x: 542, endPoint y: 164, distance: 12.3
click at [553, 164] on div "Cancel Delete Step" at bounding box center [544, 164] width 247 height 23
click at [541, 164] on button "Delete Step" at bounding box center [510, 164] width 66 height 23
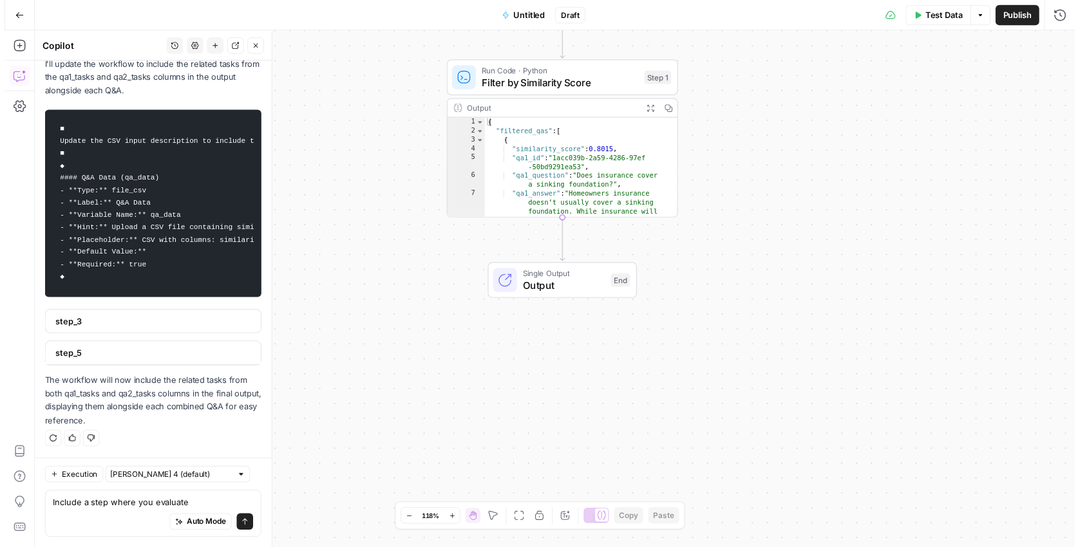
scroll to position [3241, 0]
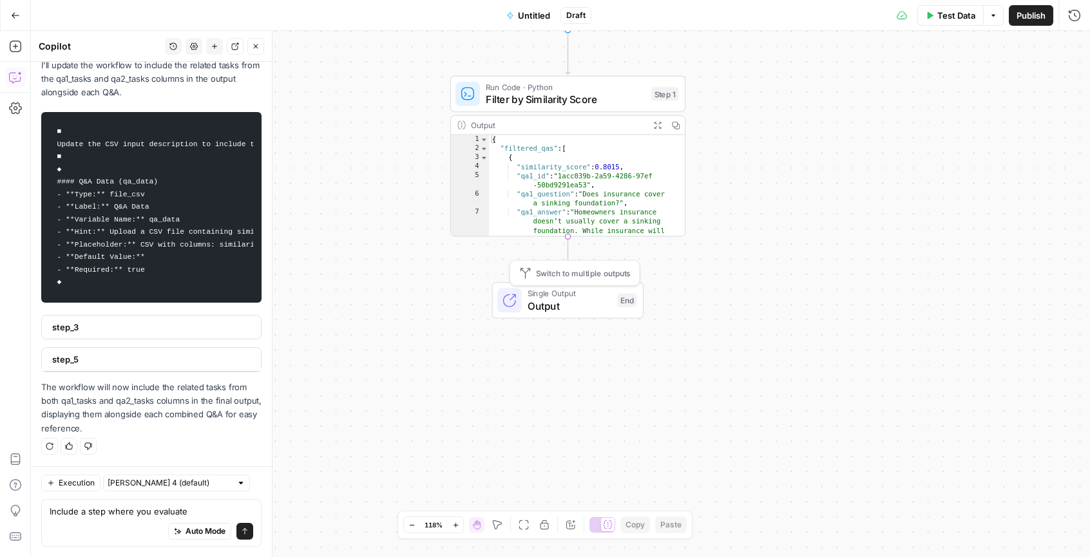
click at [579, 308] on span "Output" at bounding box center [569, 305] width 84 height 15
click at [742, 290] on div "Workflow Input Settings Inputs Run Code · Python Filter by Similarity Score Ste…" at bounding box center [560, 294] width 1059 height 526
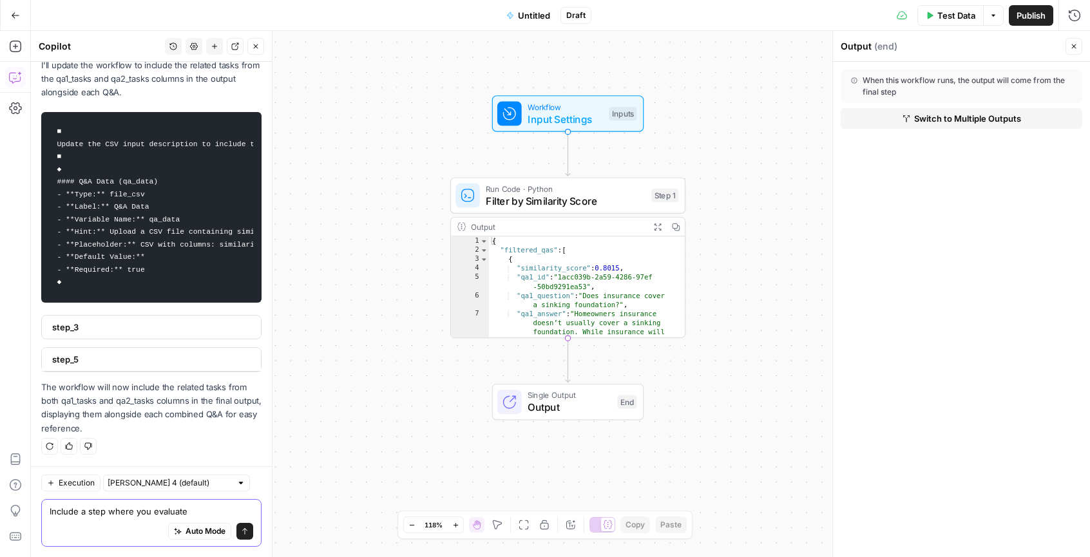
click at [118, 516] on textarea "Include a step where you evaluate" at bounding box center [152, 511] width 204 height 13
click at [118, 515] on textarea "Include a step where you evaluate" at bounding box center [152, 511] width 204 height 13
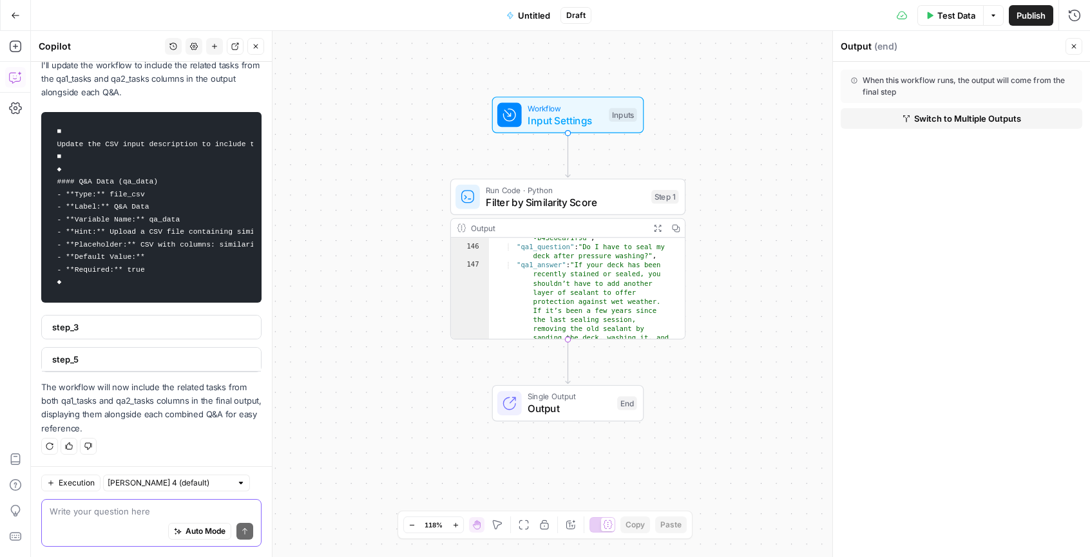
scroll to position [3667, 0]
click at [152, 514] on textarea at bounding box center [152, 511] width 204 height 13
click at [589, 171] on icon "button" at bounding box center [590, 169] width 11 height 11
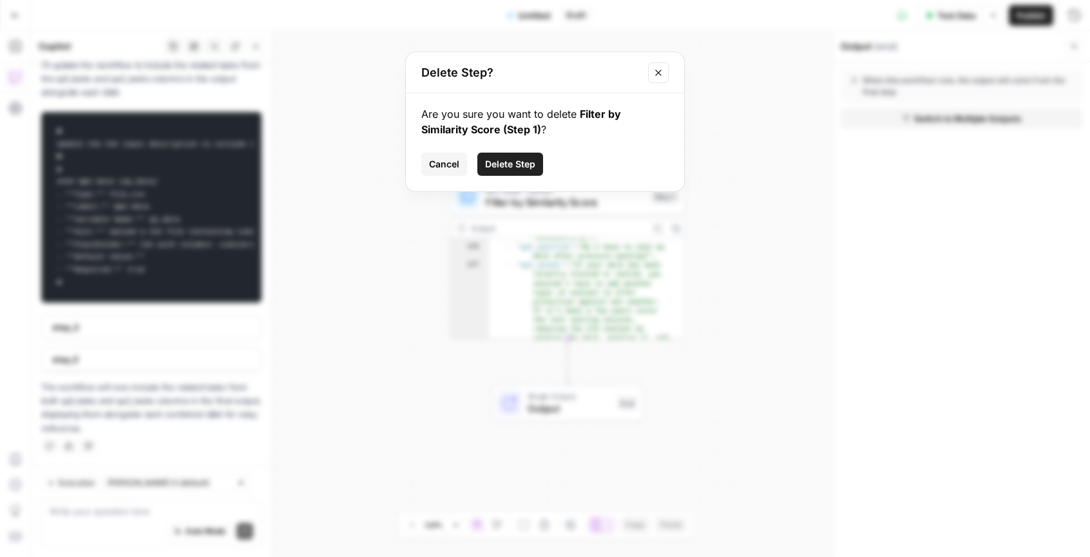
click at [486, 167] on span "Delete Step" at bounding box center [510, 164] width 50 height 13
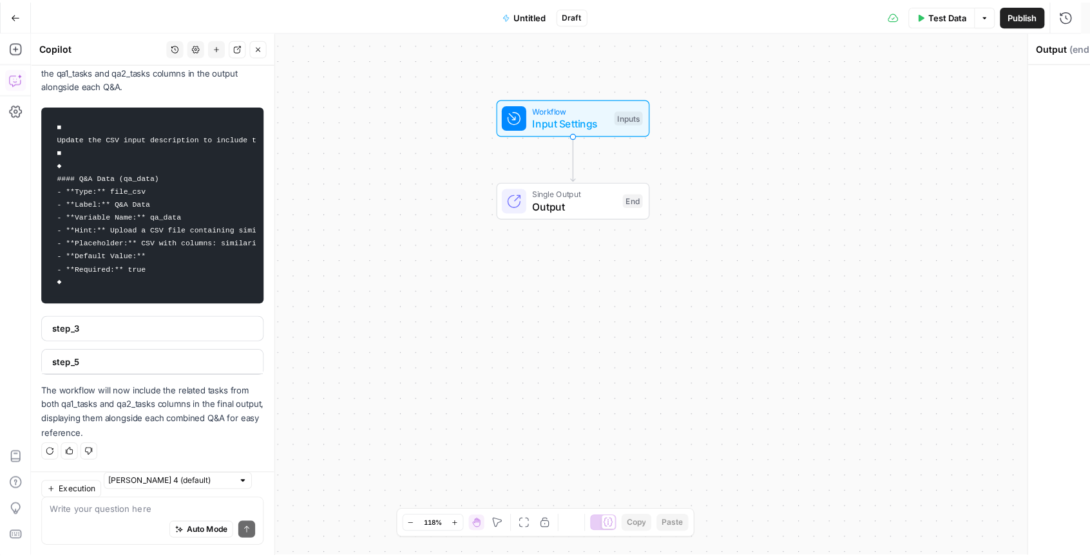
scroll to position [3241, 0]
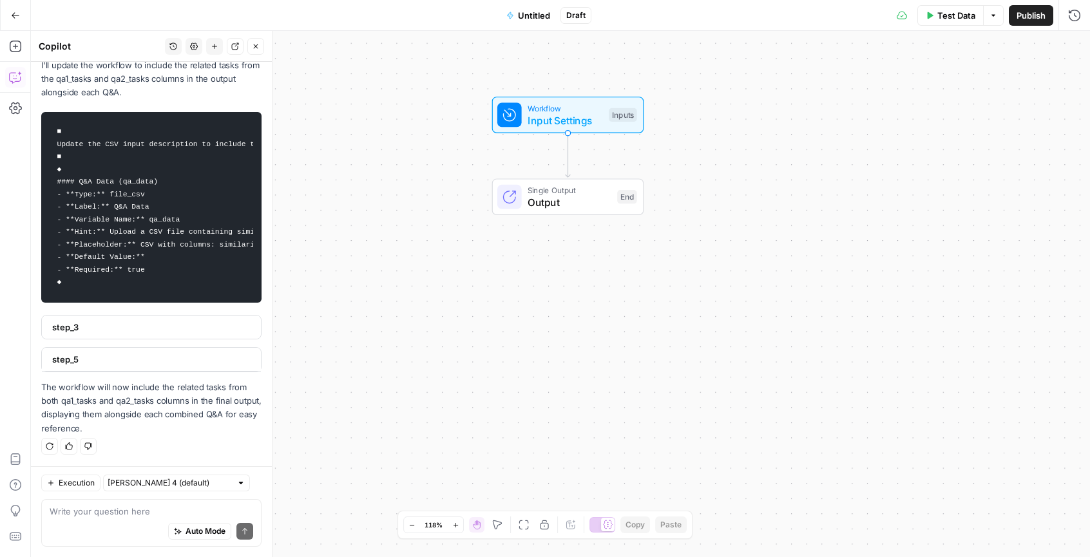
click at [135, 520] on div "Auto Mode Send" at bounding box center [152, 532] width 204 height 28
click at [175, 43] on icon "button" at bounding box center [173, 46] width 7 height 7
click at [194, 47] on icon "button" at bounding box center [194, 47] width 8 height 8
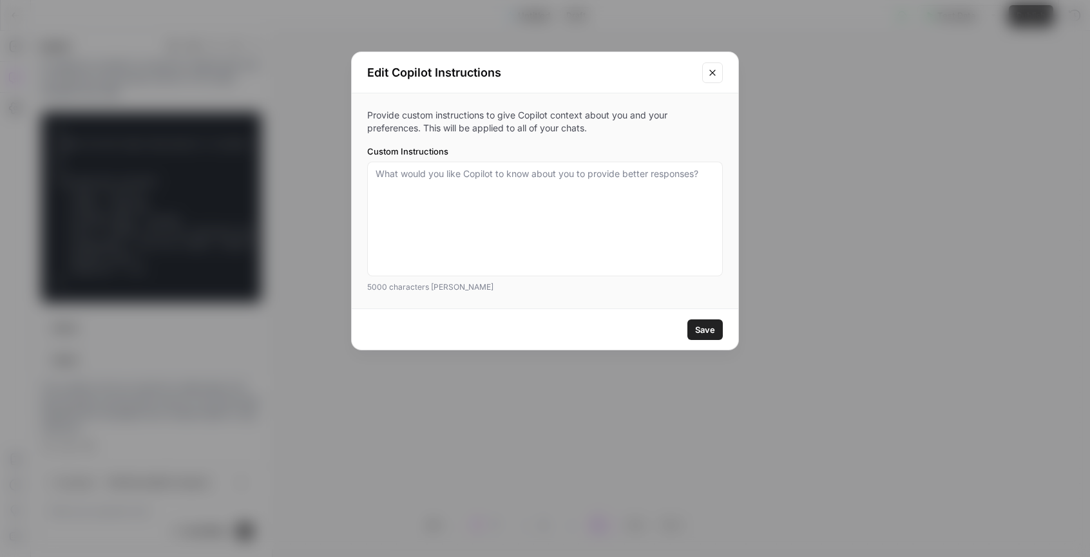
click at [711, 74] on icon "Close modal" at bounding box center [712, 73] width 10 height 10
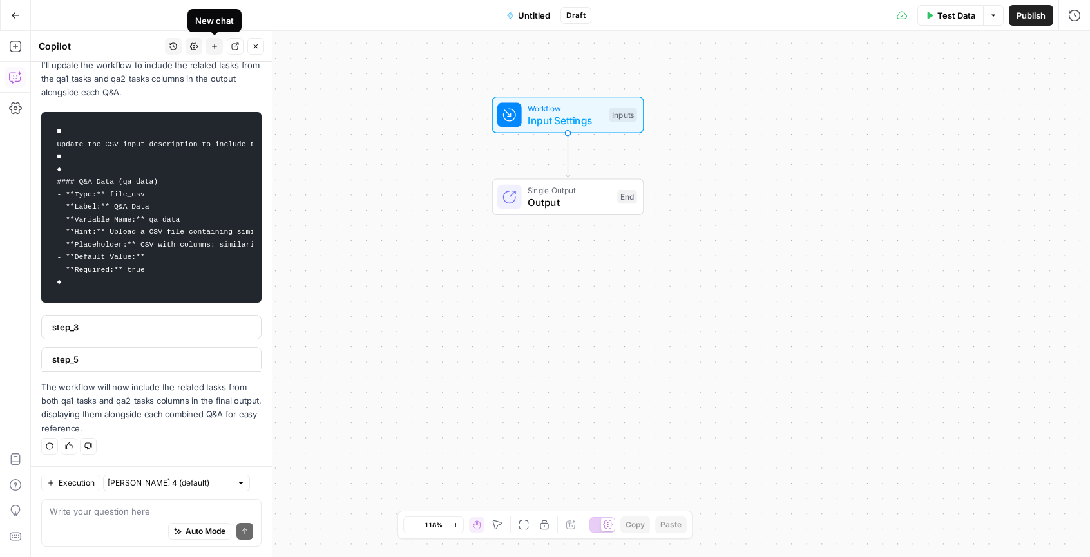
click at [214, 46] on icon "button" at bounding box center [214, 46] width 5 height 5
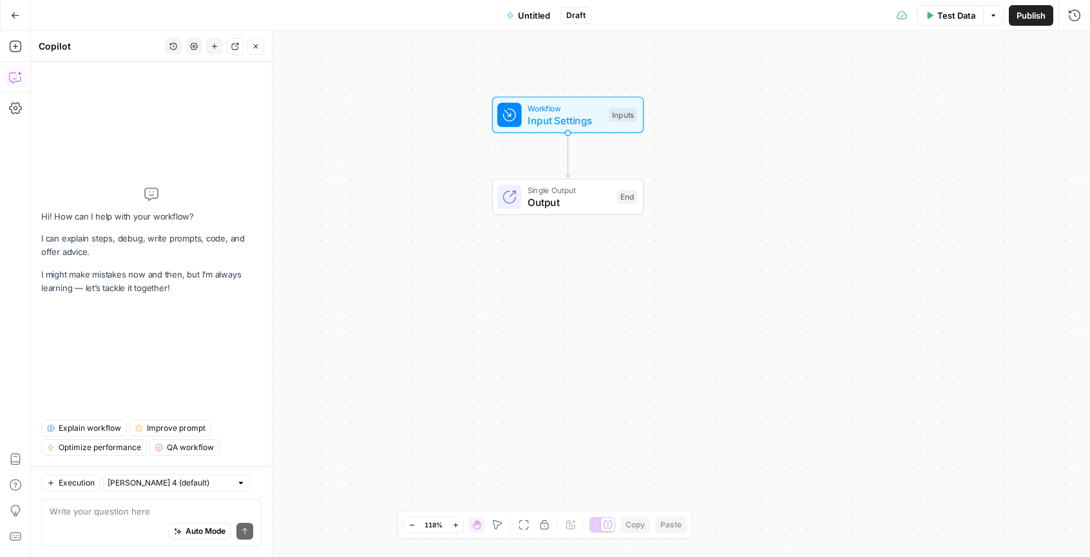
click at [121, 526] on div "Auto Mode Send" at bounding box center [152, 532] width 204 height 28
type textarea "Y"
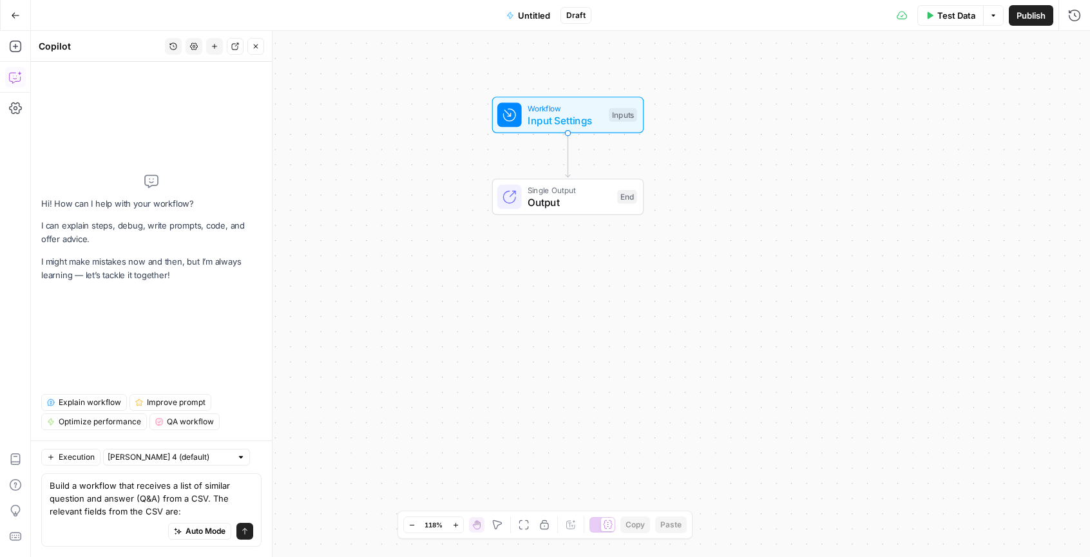
click at [88, 526] on div "Auto Mode Send" at bounding box center [152, 532] width 204 height 28
click at [88, 514] on textarea "Build a workflow that receives a list of similar question and answer (Q&A) from…" at bounding box center [152, 498] width 204 height 39
paste textarea "qa1_question qa1_answer"
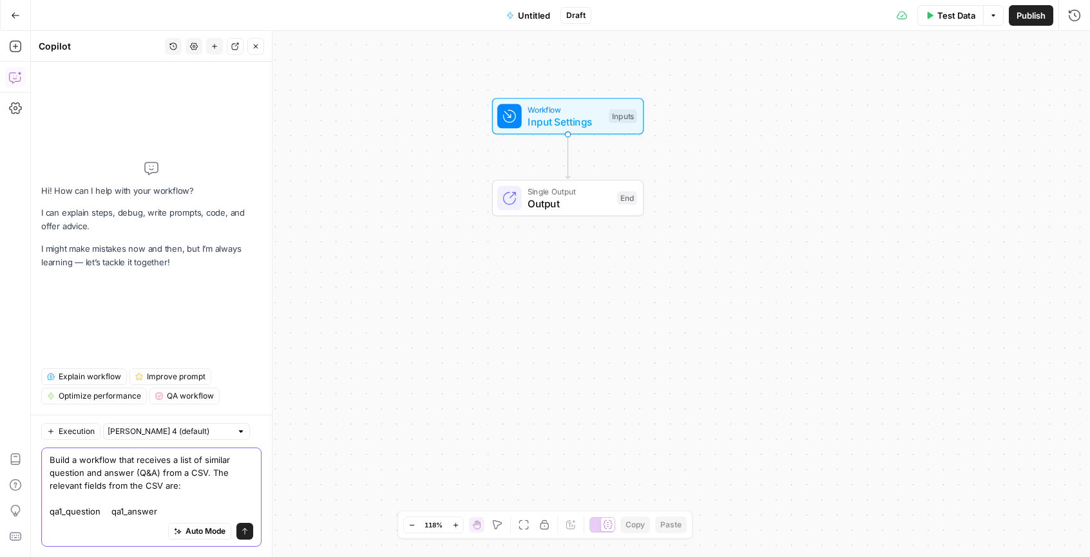
click at [108, 508] on textarea "Build a workflow that receives a list of similar question and answer (Q&A) from…" at bounding box center [152, 485] width 204 height 64
type textarea "Build a workflow that receives a list of similar question and answer (Q&A) from…"
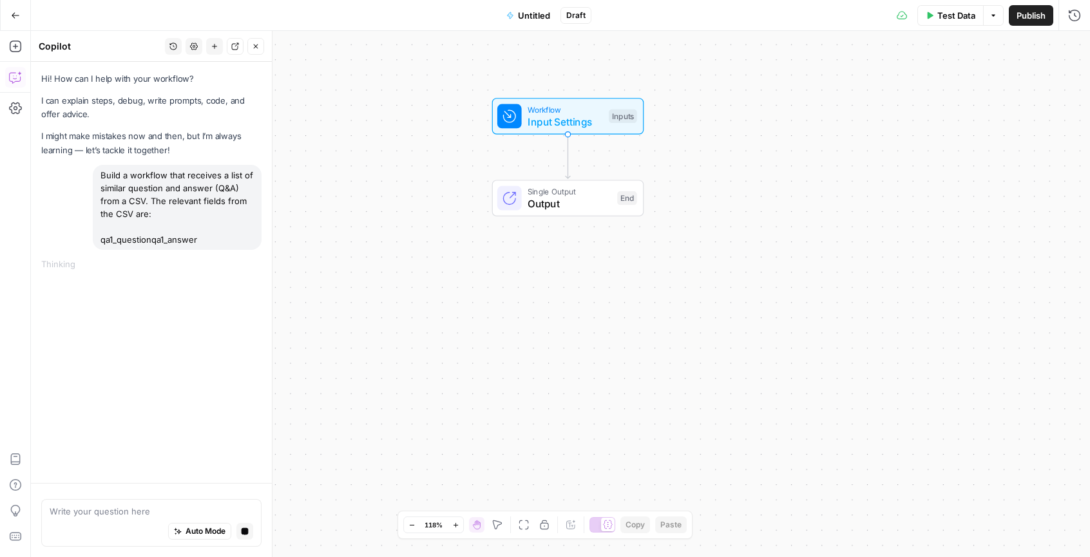
click at [135, 260] on div "Thinking ..." at bounding box center [151, 264] width 220 height 13
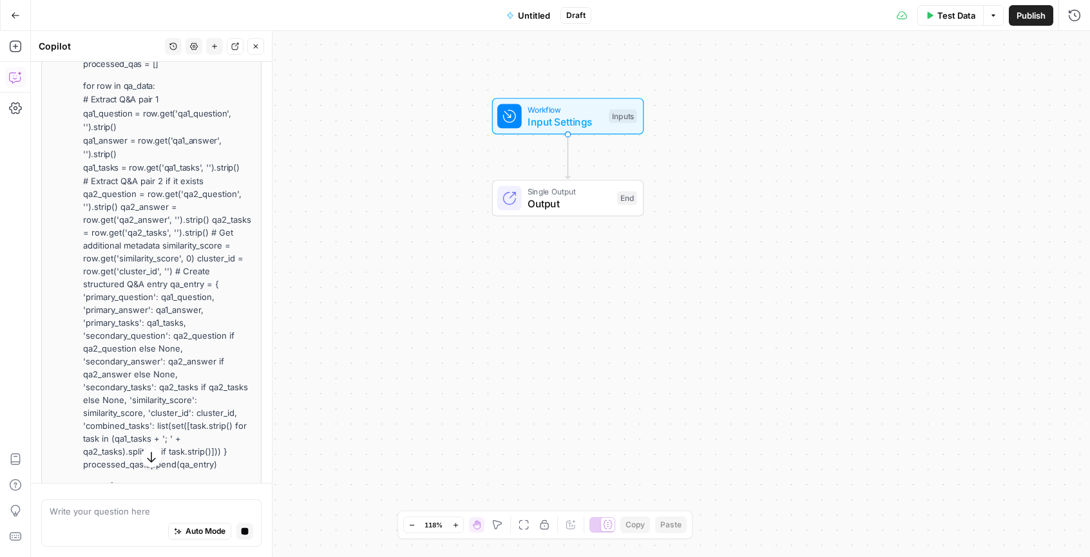
click at [242, 531] on icon "button" at bounding box center [245, 531] width 7 height 7
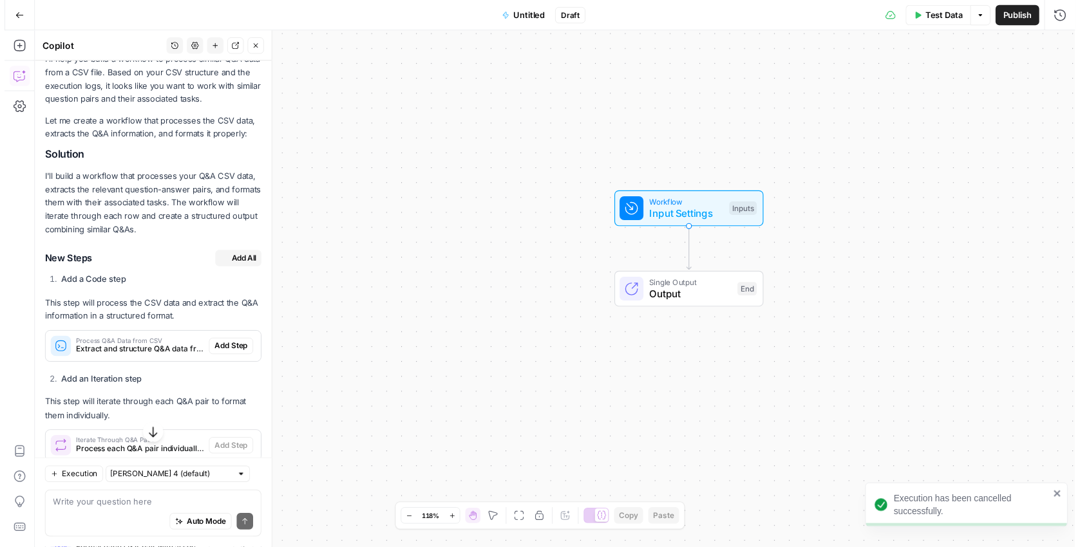
scroll to position [339, 0]
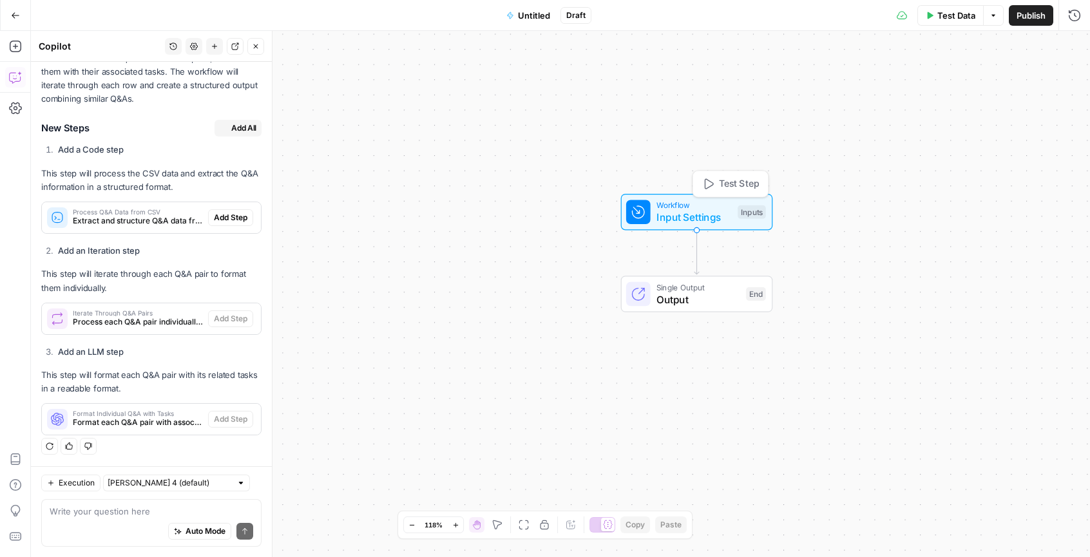
click at [694, 216] on span "Input Settings" at bounding box center [693, 217] width 75 height 15
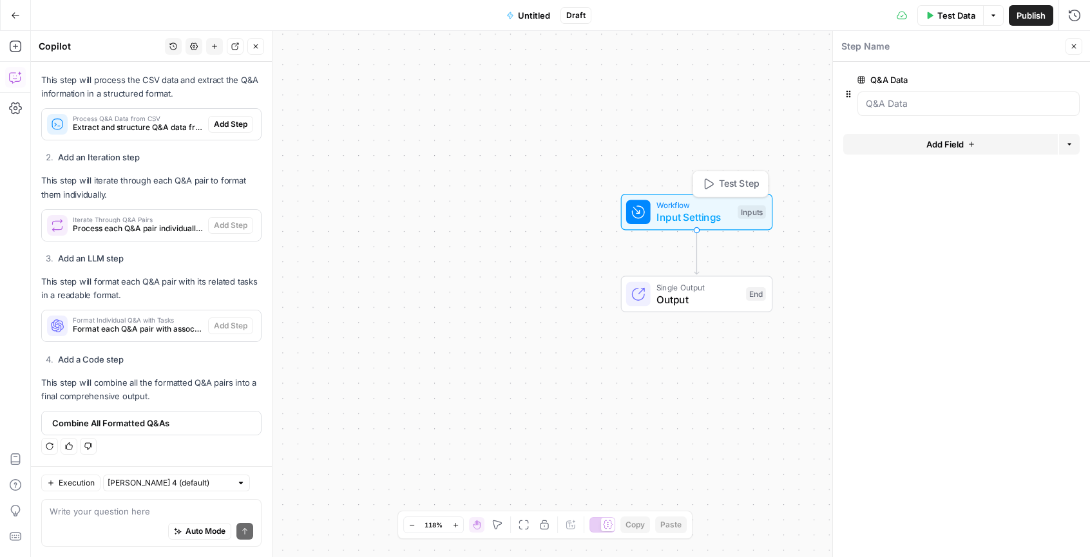
scroll to position [440, 0]
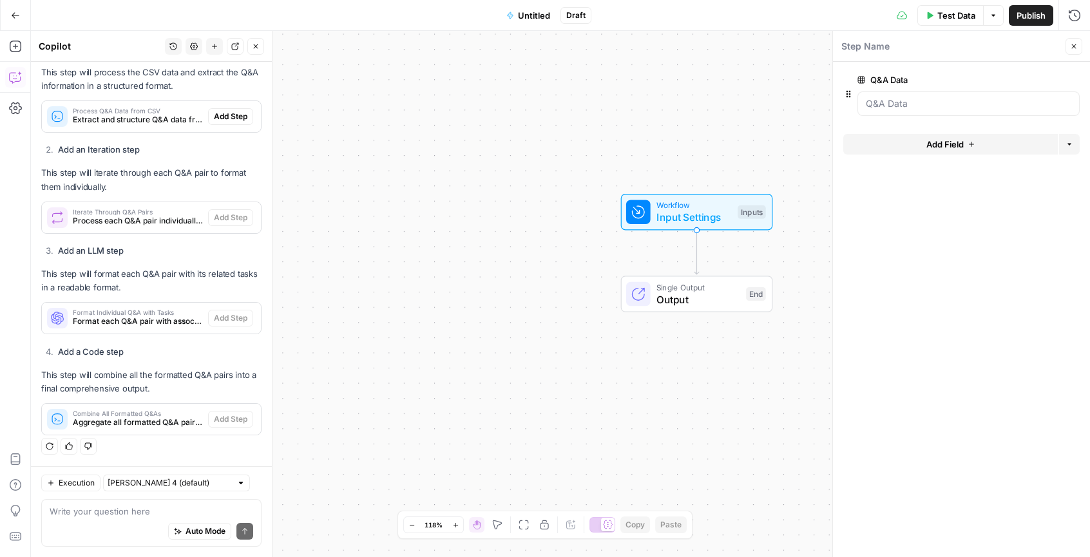
click at [196, 49] on icon "button" at bounding box center [194, 47] width 8 height 8
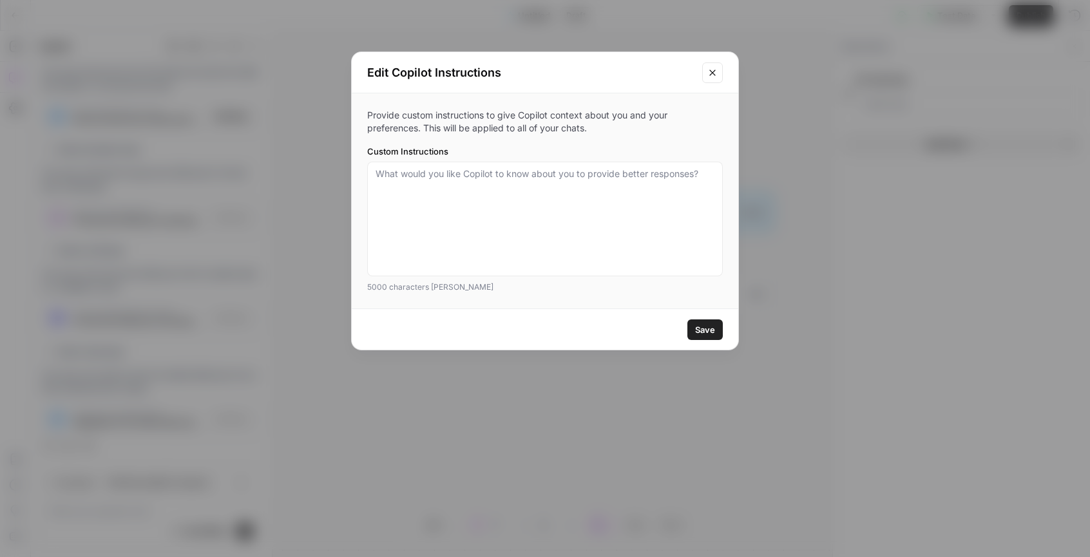
click at [715, 77] on button "Close modal" at bounding box center [712, 72] width 21 height 21
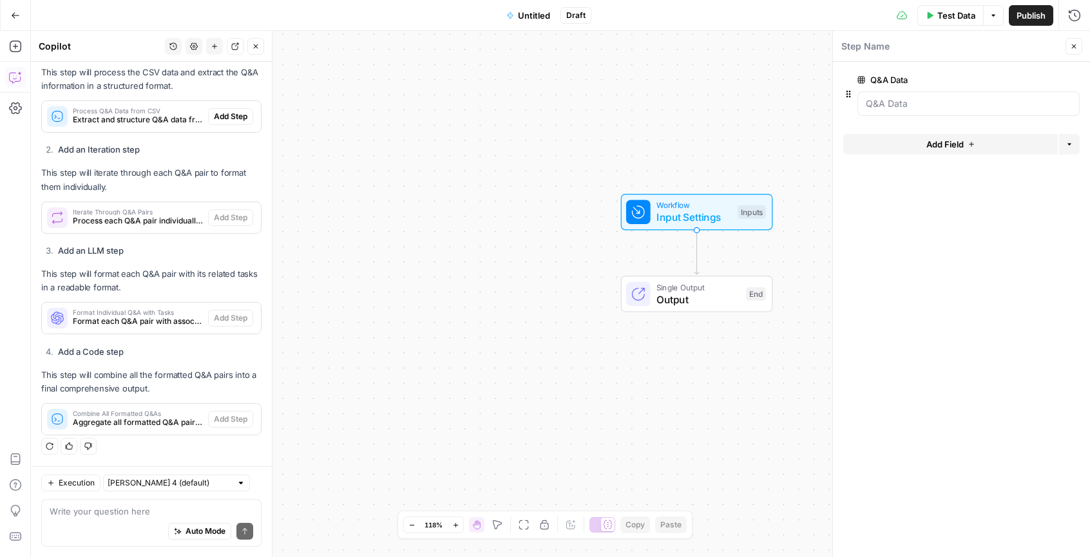
scroll to position [0, 0]
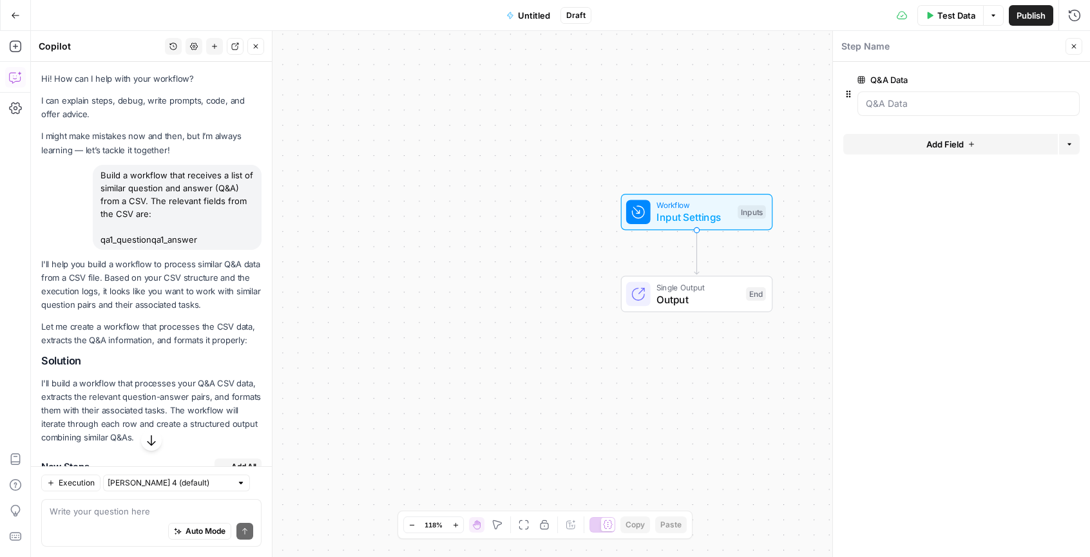
click at [199, 53] on button "Settings" at bounding box center [193, 46] width 17 height 17
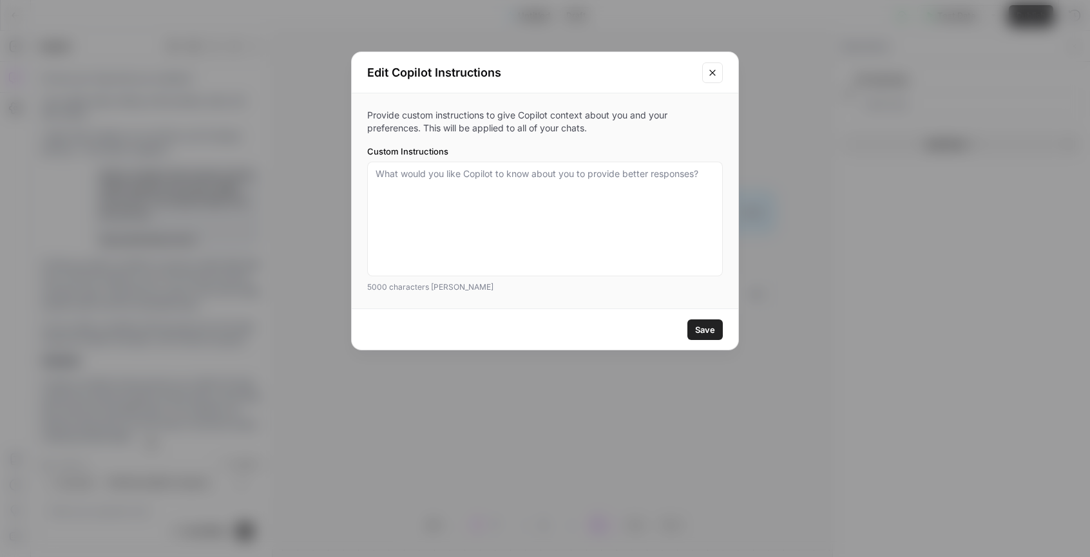
click at [708, 81] on button "Close modal" at bounding box center [712, 72] width 21 height 21
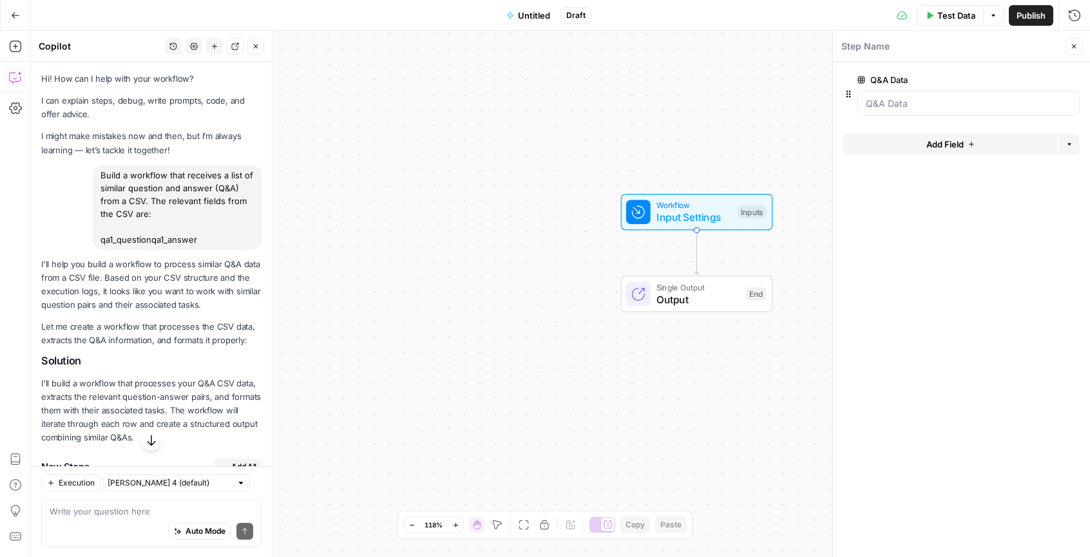
drag, startPoint x: 207, startPoint y: 214, endPoint x: 99, endPoint y: 180, distance: 114.1
click at [99, 180] on div "Build a workflow that receives a list of similar question and answer (Q&A) from…" at bounding box center [177, 207] width 169 height 85
copy div "Build a workflow that receives a list of similar question and answer (Q&A) from…"
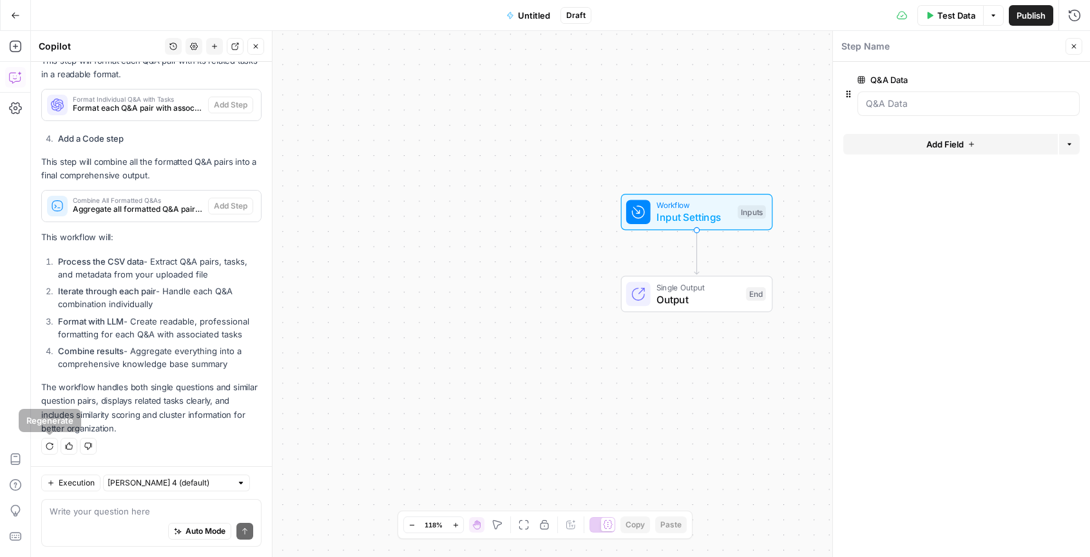
click at [196, 48] on icon "button" at bounding box center [194, 47] width 8 height 8
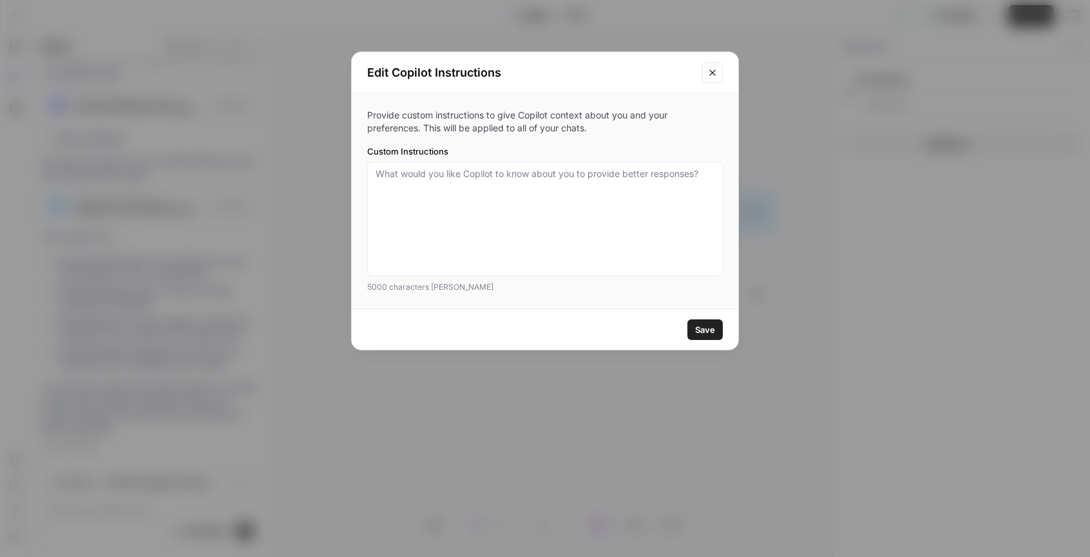
click at [720, 66] on button "Close modal" at bounding box center [712, 72] width 21 height 21
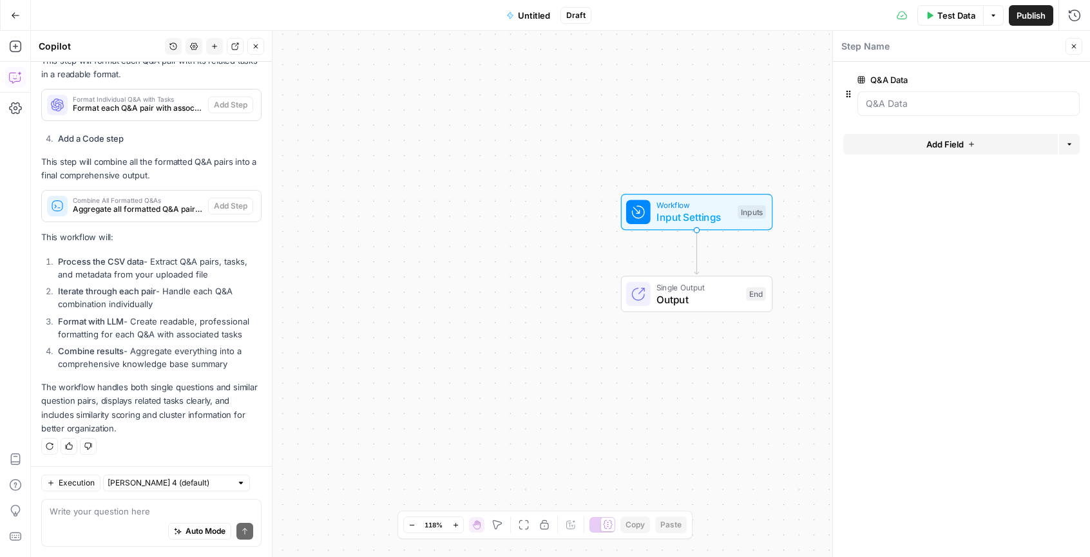
click at [215, 44] on icon "button" at bounding box center [215, 47] width 8 height 8
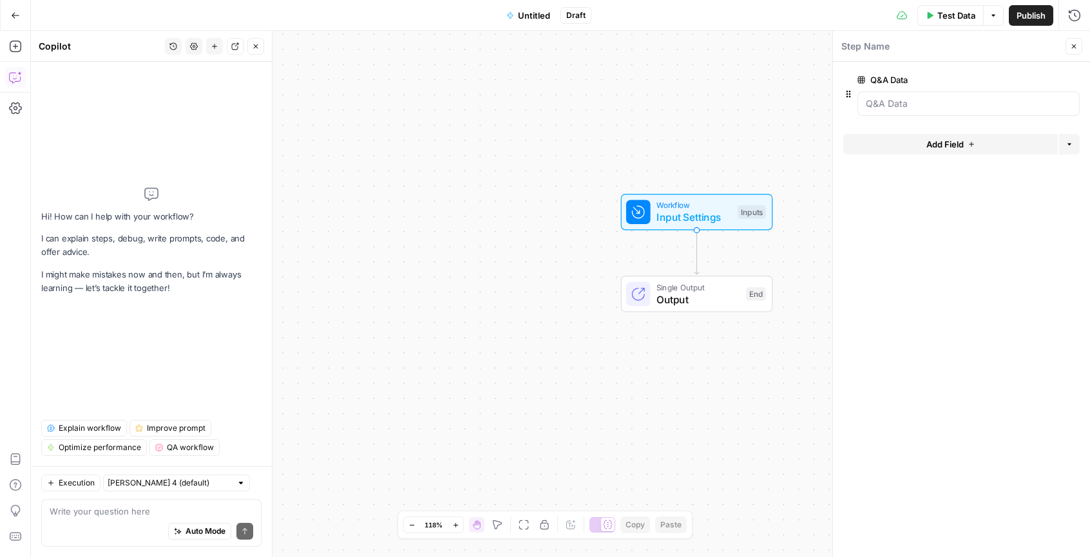
click at [137, 518] on div "Auto Mode Send" at bounding box center [152, 532] width 204 height 28
paste textarea "Build a workflow that receives a list of similar question and answer (Q&A) from…"
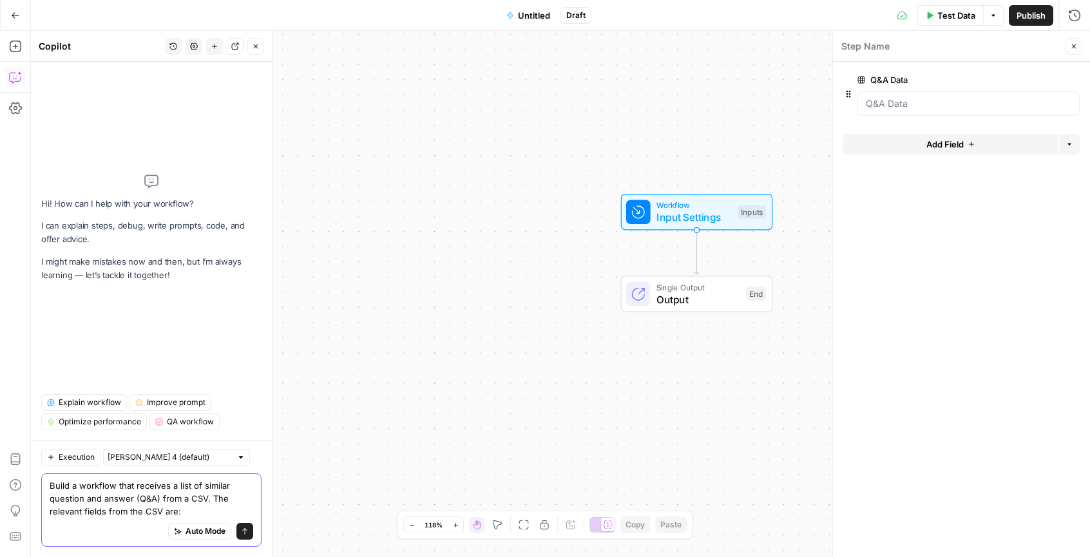
type textarea "Build a workflow that receives a list of similar question and answer (Q&A) from…"
click at [154, 457] on input "text" at bounding box center [170, 457] width 124 height 13
type input "[PERSON_NAME] 4 (default)"
click at [238, 502] on textarea "Build a workflow that receives a list of similar question and answer (Q&A) from…" at bounding box center [152, 498] width 204 height 39
click at [238, 510] on textarea "Build a workflow that receives a list of similar question and answer (Q&A) from…" at bounding box center [152, 498] width 204 height 39
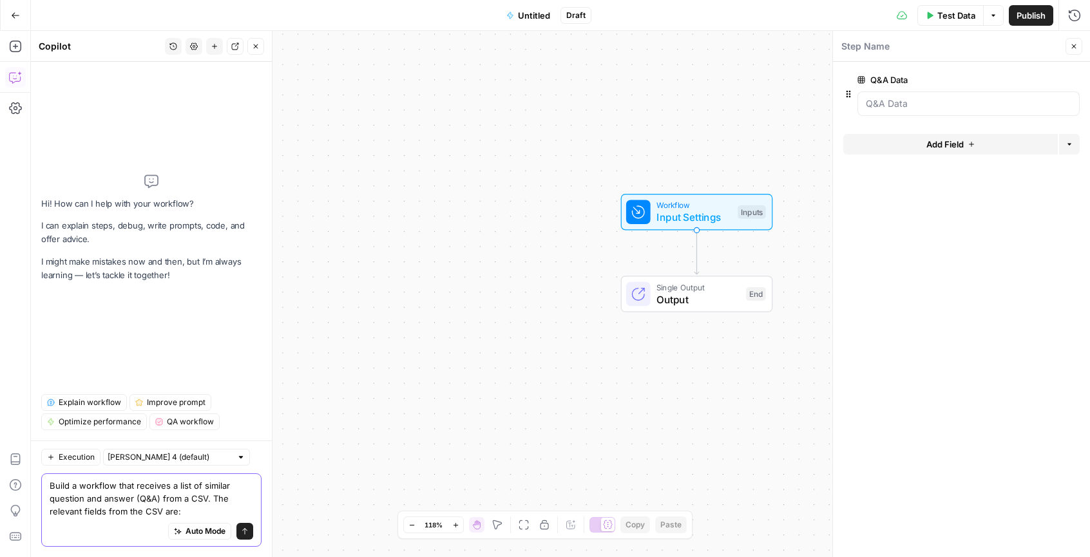
click at [146, 506] on textarea "Build a workflow that receives a list of similar question and answer (Q&A) from…" at bounding box center [152, 498] width 204 height 39
paste textarea "qa1_question qa1_answer"
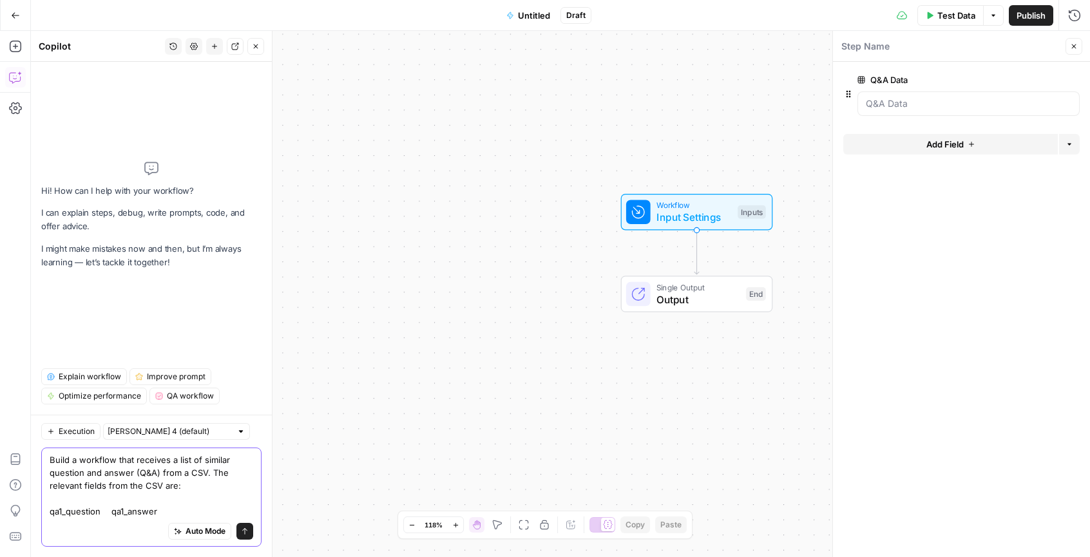
click at [106, 512] on textarea "Build a workflow that receives a list of similar question and answer (Q&A) from…" at bounding box center [152, 485] width 204 height 64
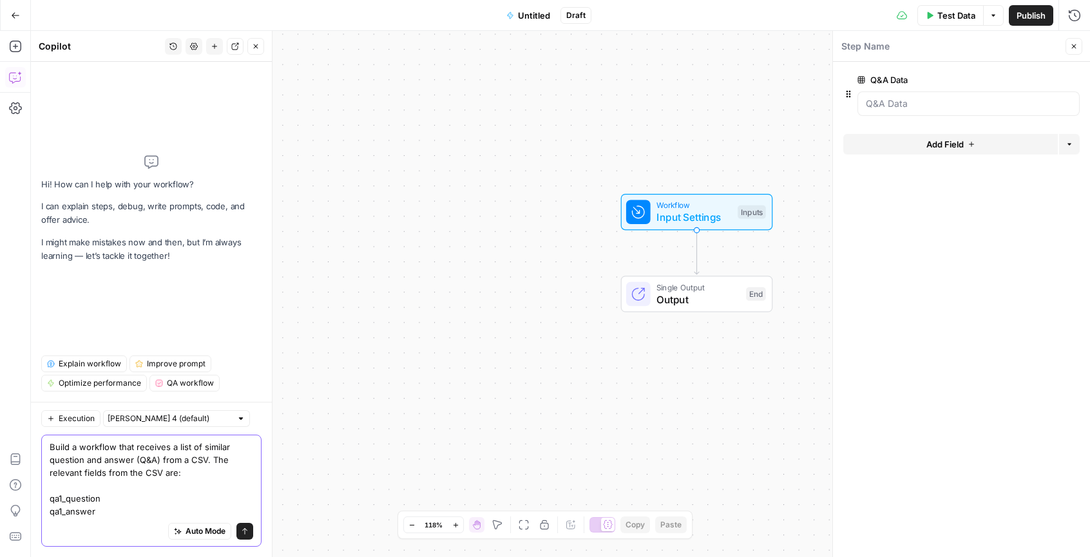
click at [162, 507] on textarea "Build a workflow that receives a list of similar question and answer (Q&A) from…" at bounding box center [152, 478] width 204 height 77
paste textarea "qa1_tasks"
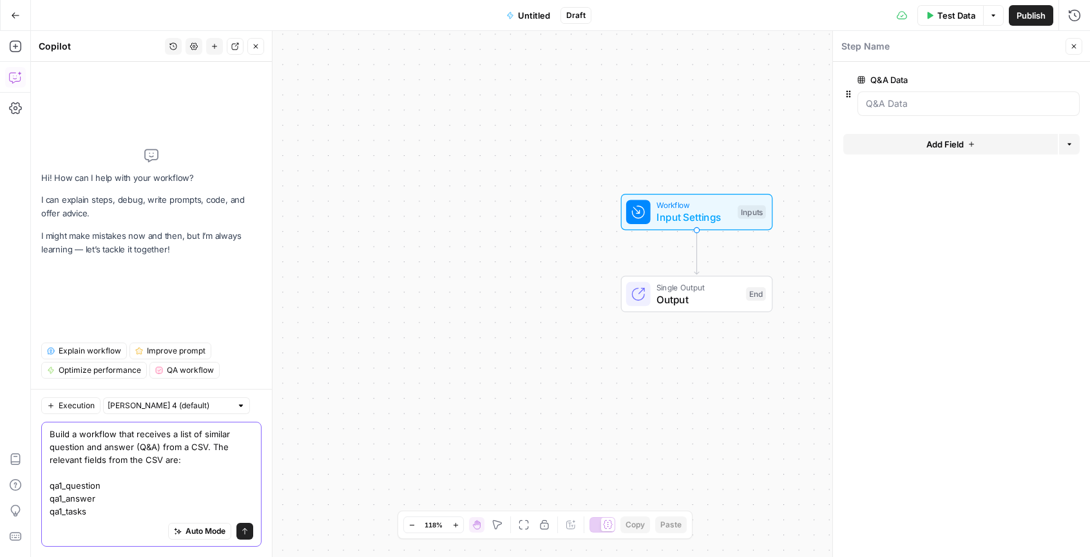
click at [75, 475] on textarea "Build a workflow that receives a list of similar question and answer (Q&A) from…" at bounding box center [152, 473] width 204 height 90
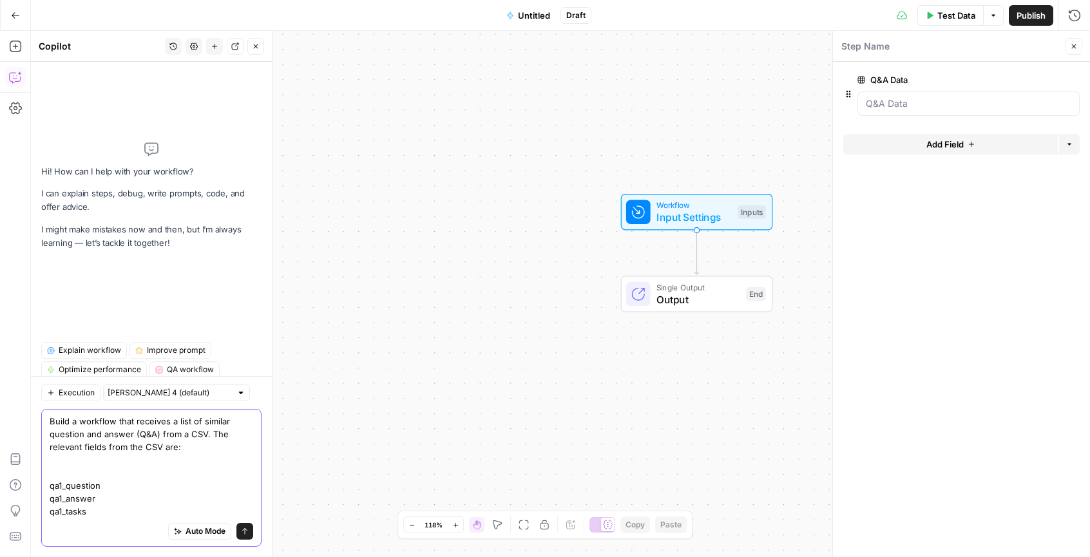
paste textarea "similarity_score"
click at [98, 513] on textarea "Build a workflow that receives a list of similar question and answer (Q&A) from…" at bounding box center [152, 466] width 204 height 103
paste textarea "qa2_id qa2_question qa2_answer qa2_tasks"
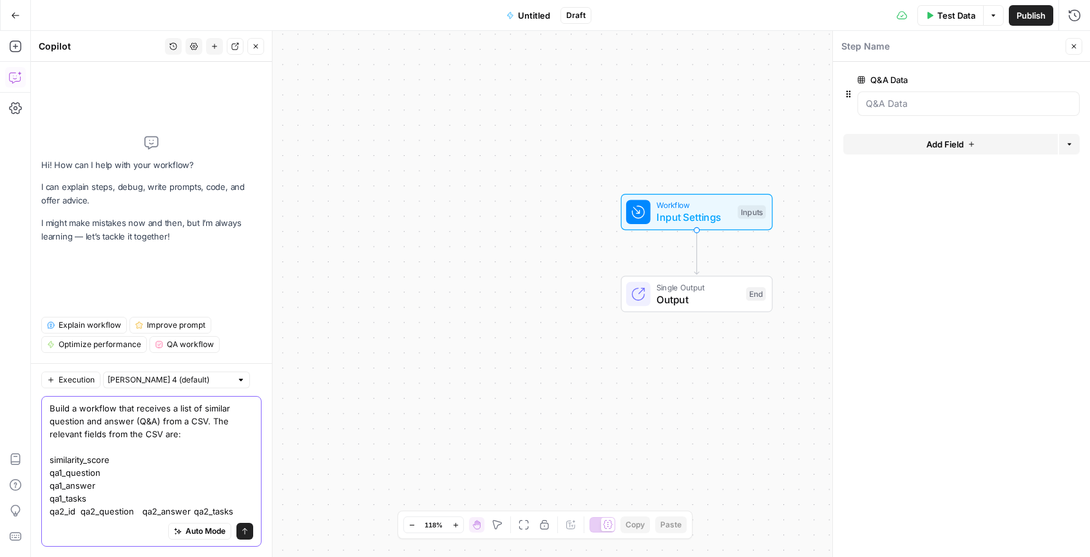
drag, startPoint x: 79, startPoint y: 509, endPoint x: 39, endPoint y: 512, distance: 40.0
click at [39, 512] on div "Execution Claude Sonnet 4 (default) Build a workflow that receives a list of si…" at bounding box center [151, 460] width 241 height 194
click at [107, 512] on textarea "Build a workflow that receives a list of similar question and answer (Q&A) from…" at bounding box center [152, 460] width 204 height 116
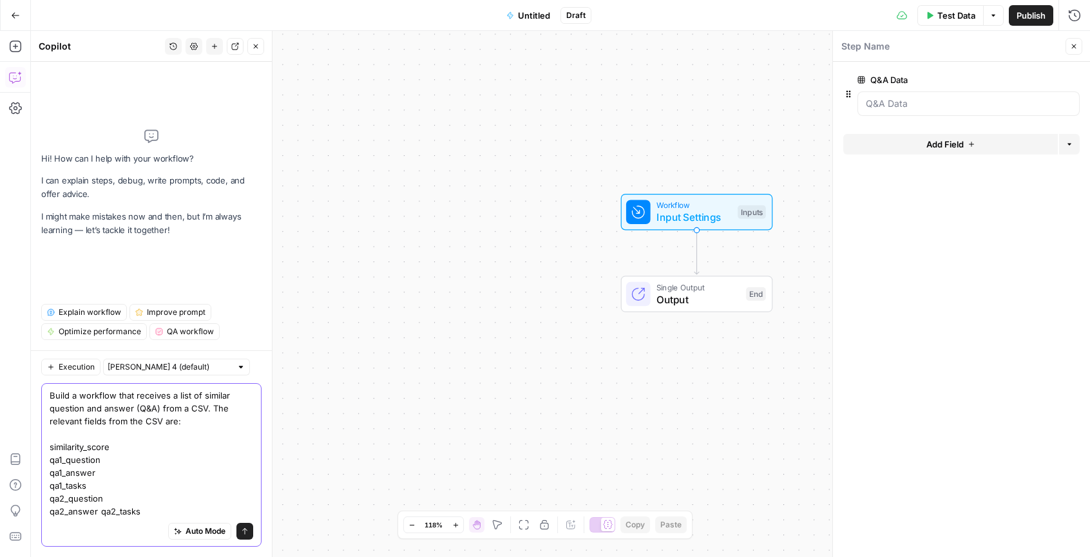
drag, startPoint x: 108, startPoint y: 515, endPoint x: 95, endPoint y: 515, distance: 13.5
click at [95, 515] on textarea "Build a workflow that receives a list of similar question and answer (Q&A) from…" at bounding box center [152, 453] width 204 height 129
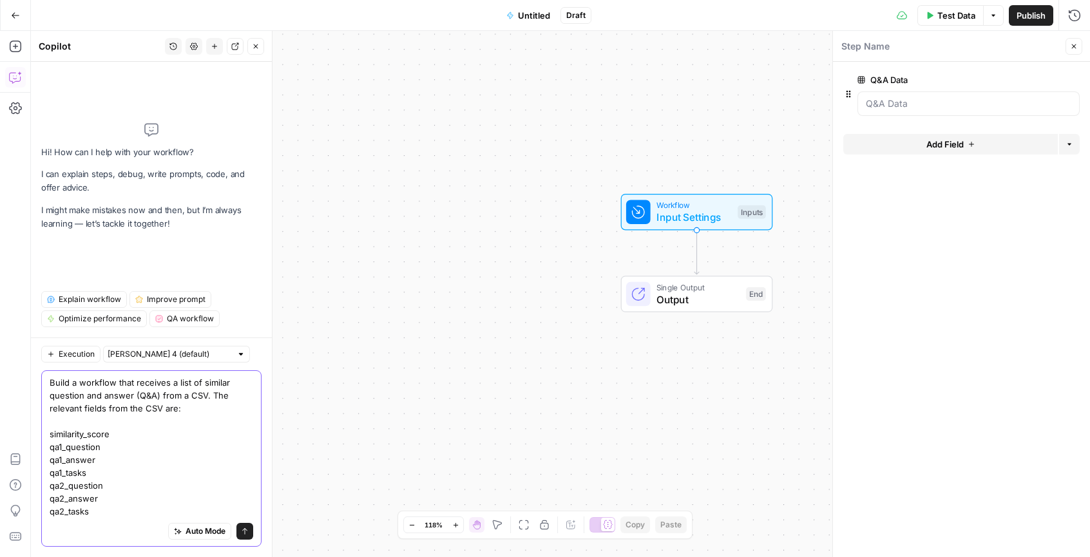
click at [101, 514] on textarea "Build a workflow that receives a list of similar question and answer (Q&A) from…" at bounding box center [152, 447] width 204 height 142
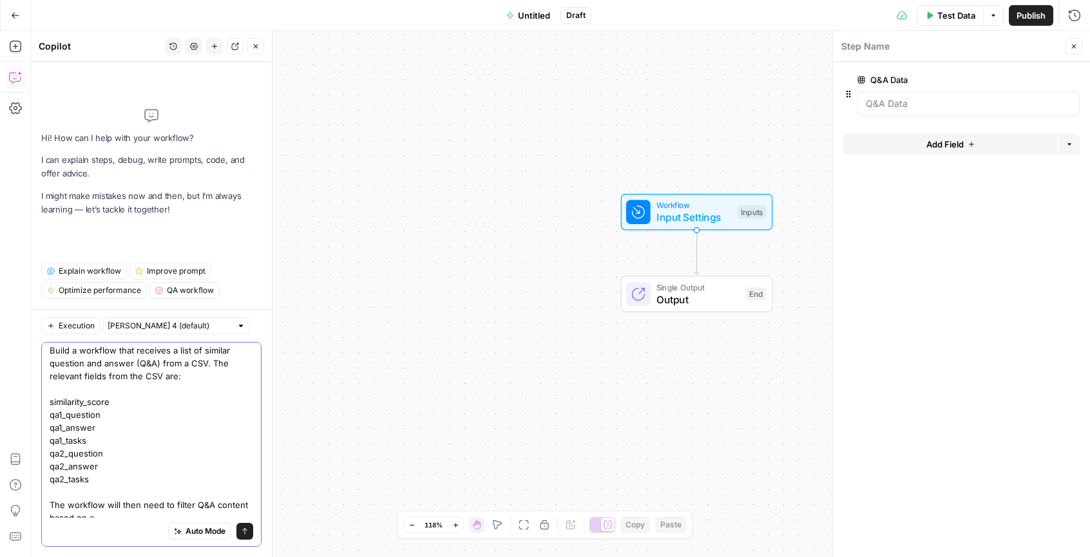
scroll to position [10, 0]
drag, startPoint x: 118, startPoint y: 407, endPoint x: 101, endPoint y: 391, distance: 23.7
click at [39, 409] on div "Execution Claude Sonnet 4 (default) Build a workflow that receives a list of si…" at bounding box center [151, 433] width 241 height 248
drag, startPoint x: 109, startPoint y: 394, endPoint x: 20, endPoint y: 403, distance: 89.3
click at [20, 403] on body "Angi New Home Browse Insights Opportunities Your Data Recent Grids CatGeo Q & A…" at bounding box center [545, 278] width 1090 height 557
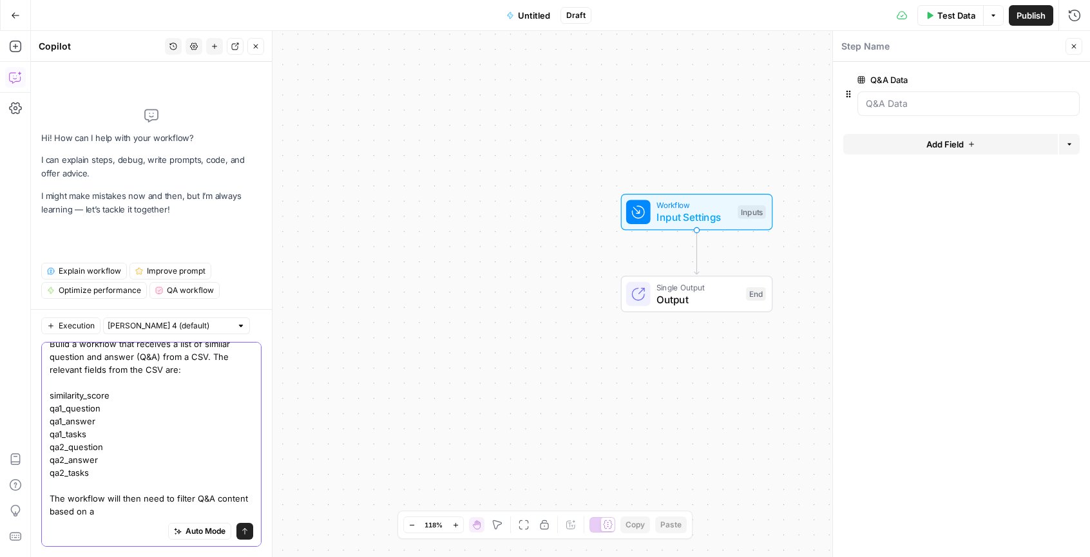
click at [68, 401] on textarea "Build a workflow that receives a list of similar question and answer (Q&A) from…" at bounding box center [152, 427] width 204 height 180
drag, startPoint x: 129, startPoint y: 393, endPoint x: 39, endPoint y: 389, distance: 89.6
click at [39, 389] on div "Execution Claude Sonnet 4 (default) Build a workflow that receives a list of si…" at bounding box center [151, 433] width 241 height 248
click at [149, 516] on textarea "Build a workflow that receives a list of similar question and answer (Q&A) from…" at bounding box center [152, 427] width 204 height 180
paste textarea "similarity_score"
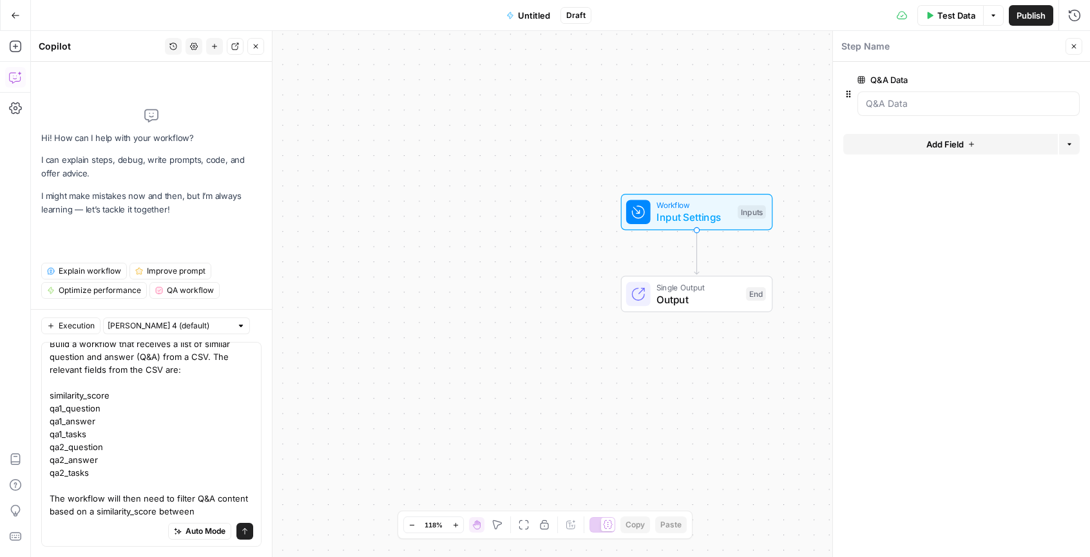
scroll to position [0, 0]
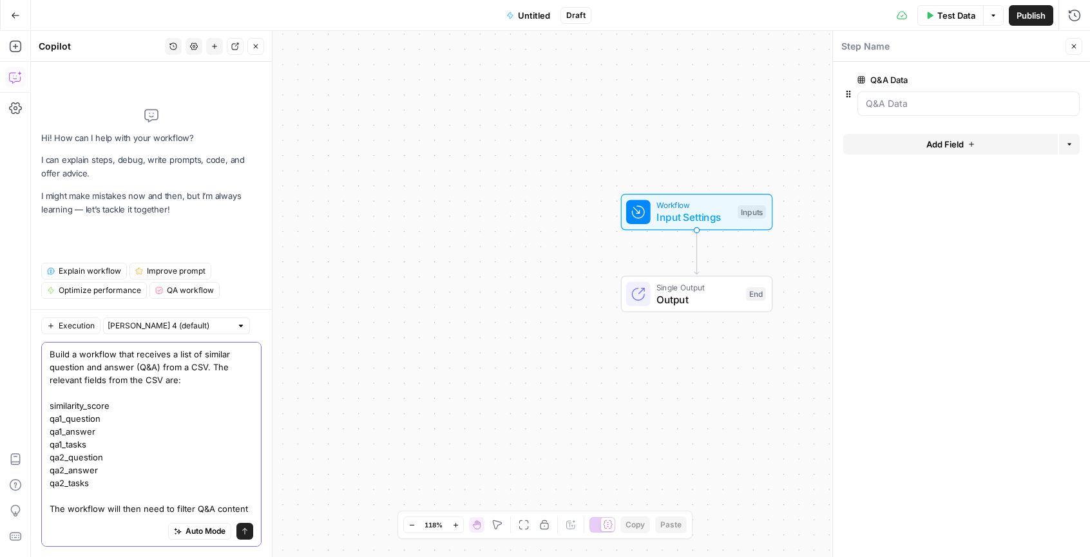
click at [229, 507] on textarea "Build a workflow that receives a list of similar question and answer (Q&A) from…" at bounding box center [152, 438] width 204 height 180
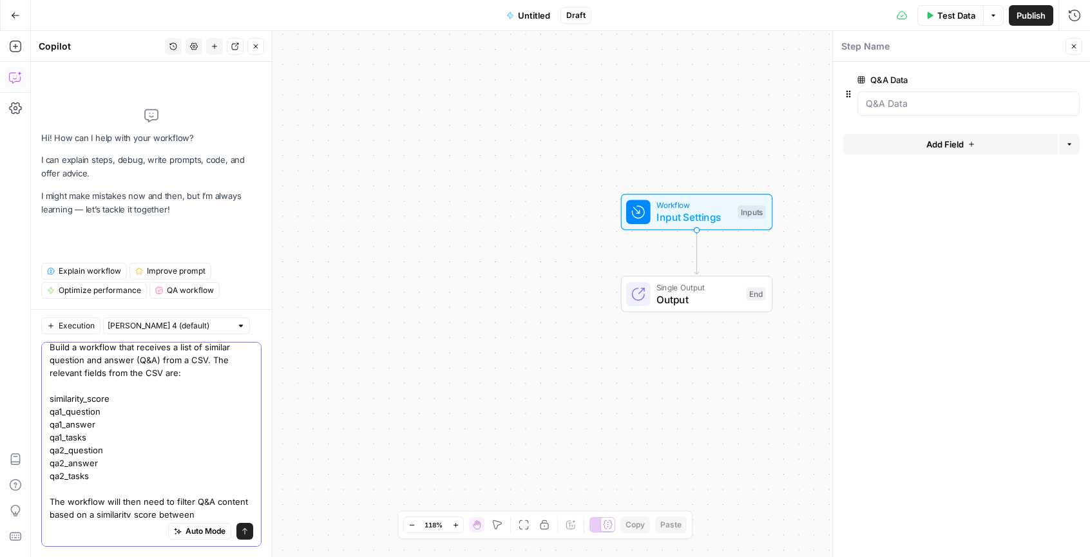
scroll to position [10, 0]
click at [231, 513] on textarea "Build a workflow that receives a list of similar question and answer (Q&A) from…" at bounding box center [152, 427] width 204 height 180
paste textarea ".8. to 9199"
click at [240, 497] on textarea "Build a workflow that receives a list of similar question and answer (Q&A) from…" at bounding box center [152, 427] width 204 height 180
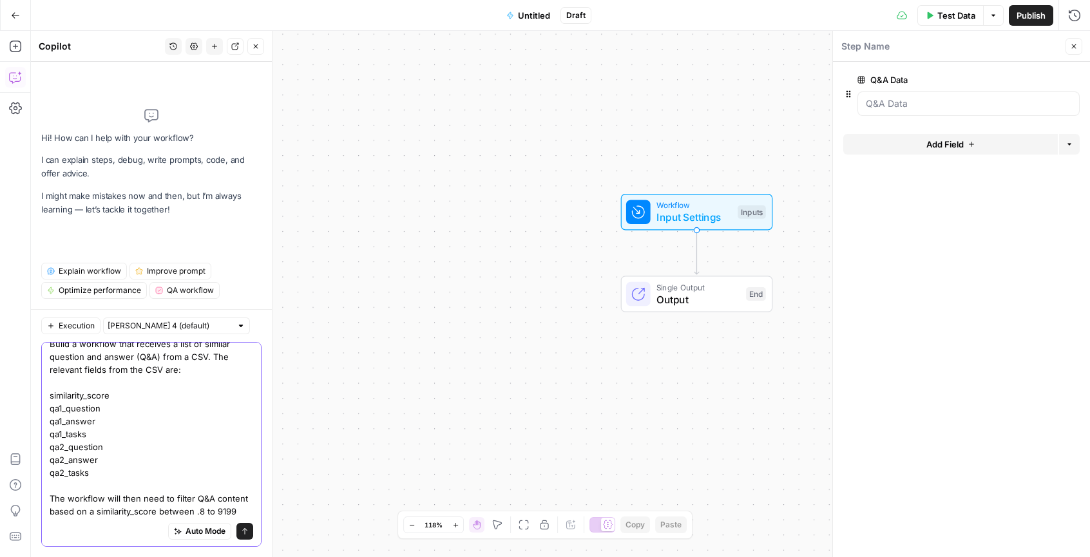
click at [54, 513] on textarea "Build a workflow that receives a list of similar question and answer (Q&A) from…" at bounding box center [152, 427] width 204 height 180
click at [122, 512] on textarea "Build a workflow that receives a list of similar question and answer (Q&A) from…" at bounding box center [152, 427] width 204 height 180
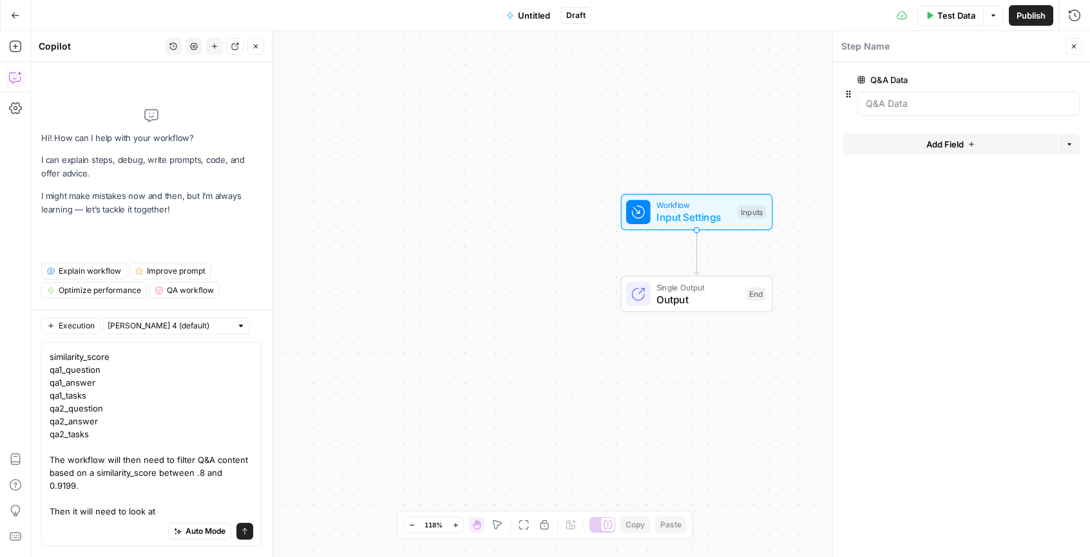
scroll to position [0, 0]
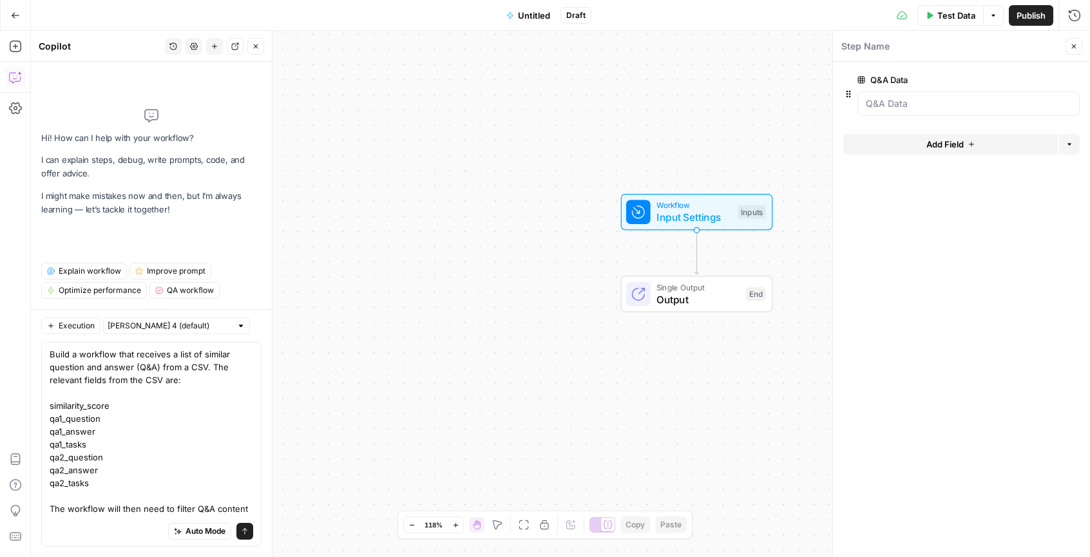
drag, startPoint x: 48, startPoint y: 370, endPoint x: 82, endPoint y: 384, distance: 37.2
click at [82, 384] on div "Build a workflow that receives a list of similar question and answer (Q&A) from…" at bounding box center [151, 444] width 220 height 205
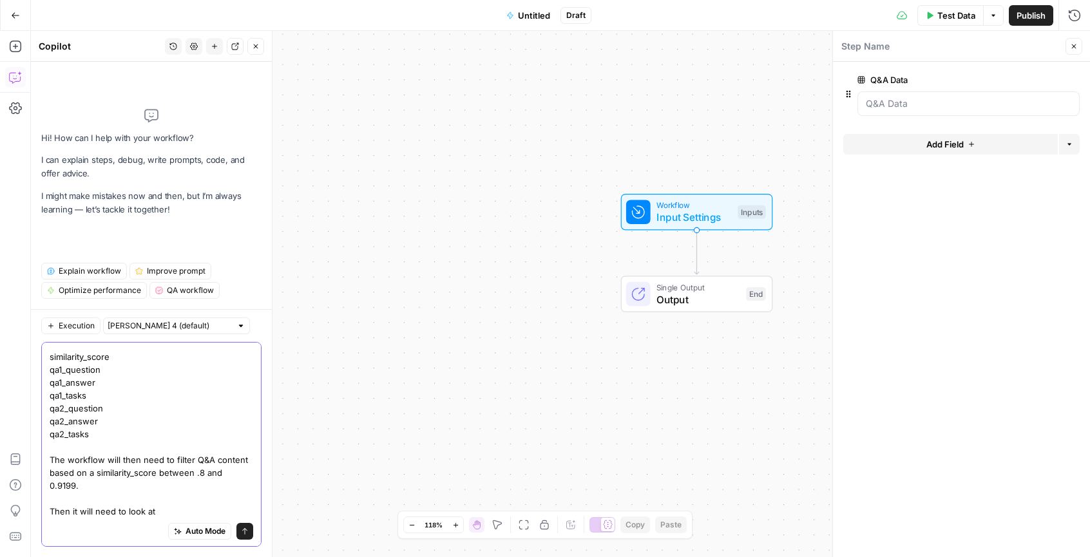
drag, startPoint x: 90, startPoint y: 383, endPoint x: 50, endPoint y: 371, distance: 41.1
click at [50, 371] on textarea "Build a workflow that receives a list of similar question and answer (Q&A) from…" at bounding box center [152, 408] width 204 height 219
click at [169, 509] on div "Auto Mode will automatically modify and execute the workflow" at bounding box center [189, 499] width 171 height 23
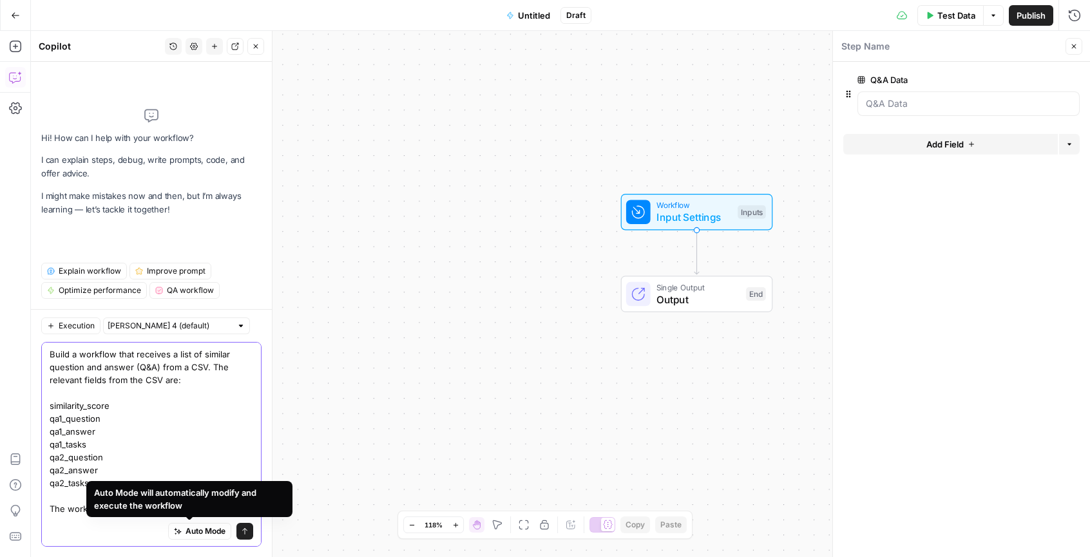
click at [100, 442] on textarea "Build a workflow that receives a list of similar question and answer (Q&A) from…" at bounding box center [152, 457] width 204 height 219
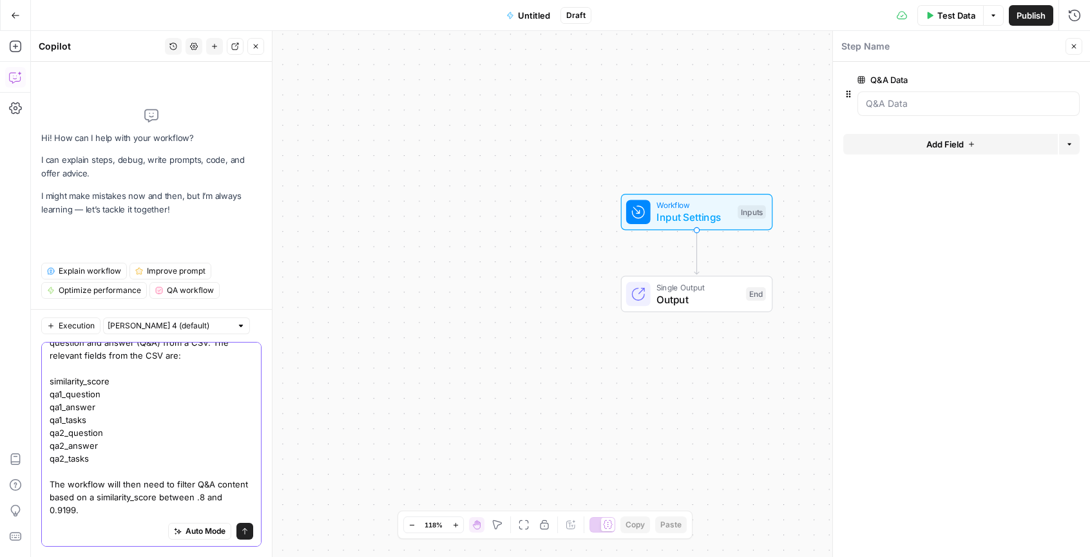
scroll to position [49, 0]
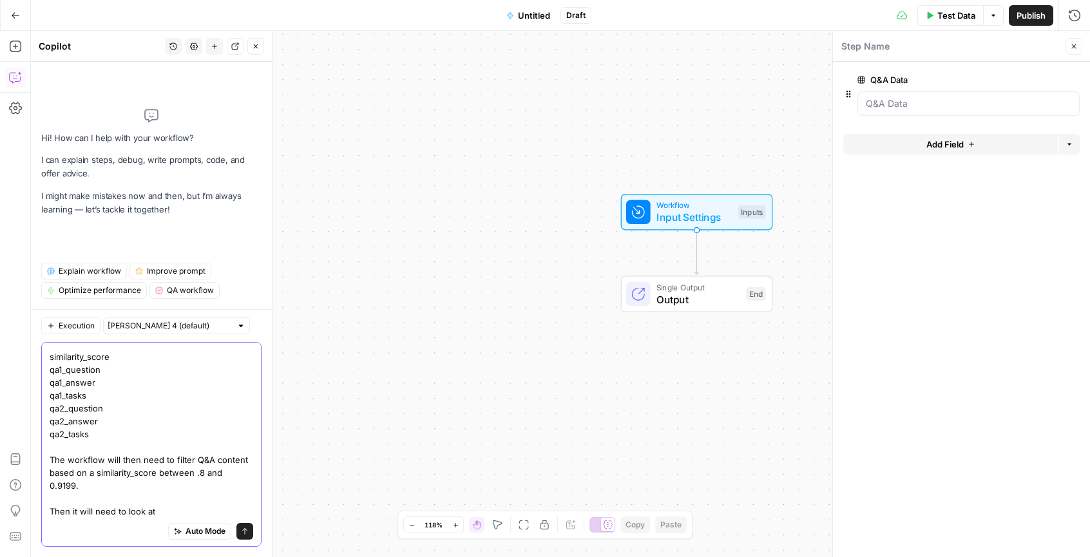
click at [178, 511] on textarea "Build a workflow that receives a list of similar question and answer (Q&A) from…" at bounding box center [152, 408] width 204 height 219
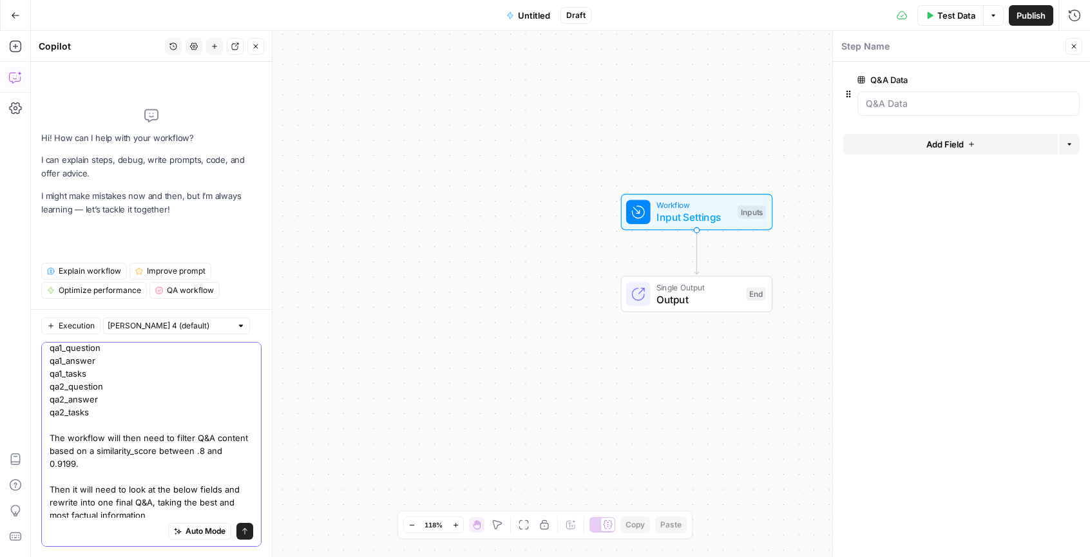
scroll to position [75, 0]
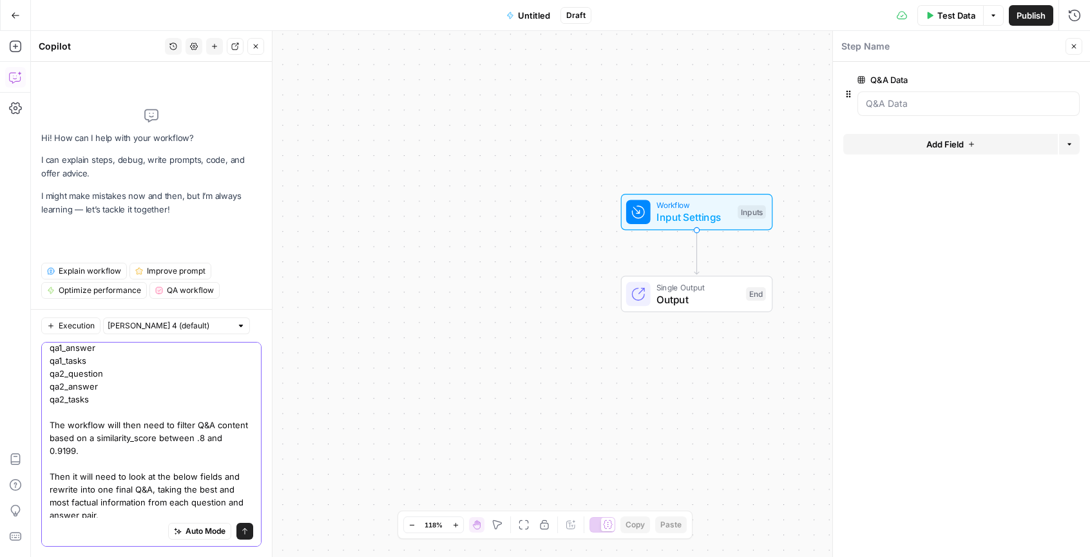
paste textarea "qa1_question qa1_answer"
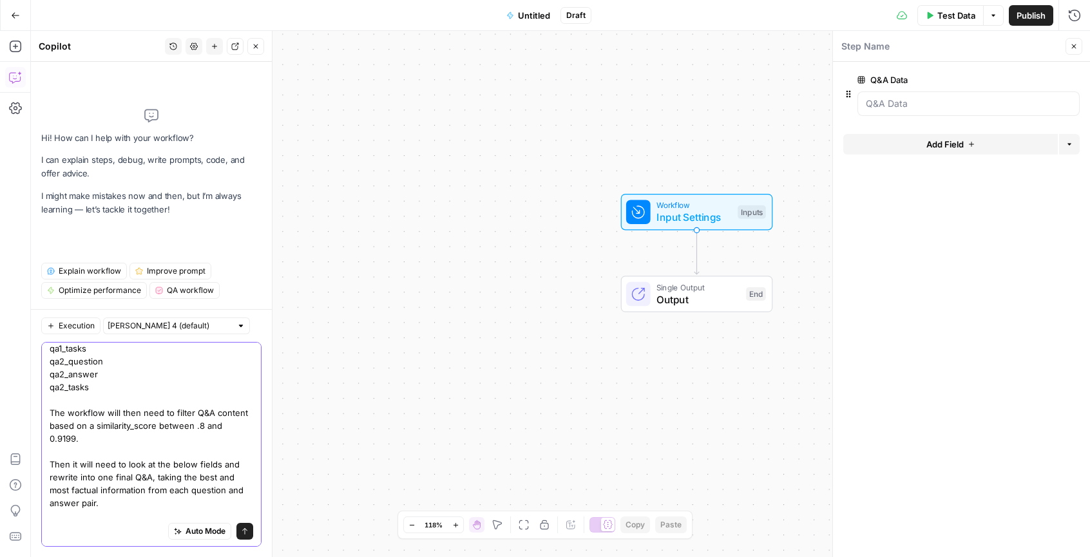
scroll to position [84, 0]
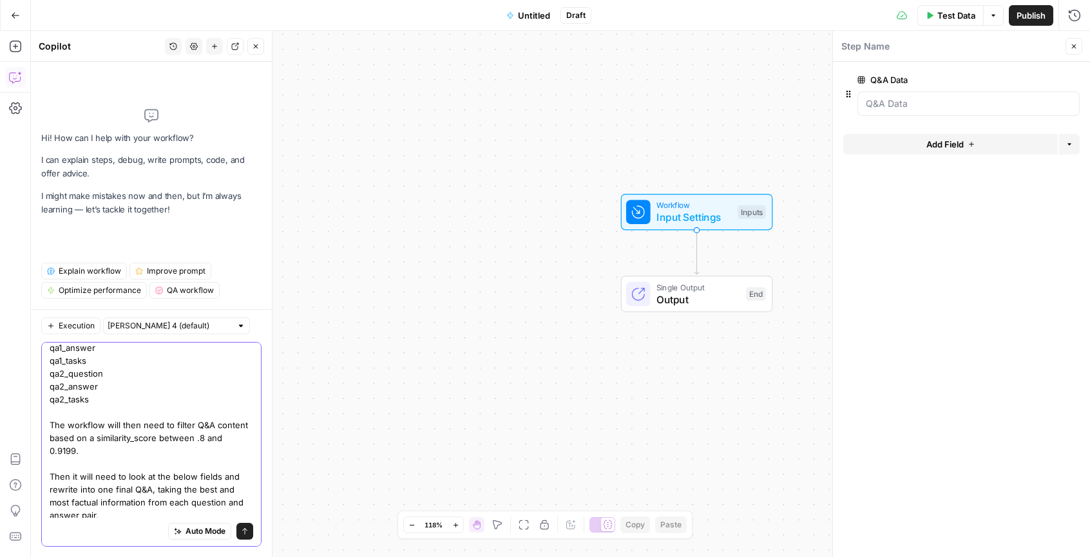
drag, startPoint x: 83, startPoint y: 388, endPoint x: 47, endPoint y: 377, distance: 37.5
click at [47, 377] on div "Build a workflow that receives a list of similar question and answer (Q&A) from…" at bounding box center [151, 444] width 220 height 205
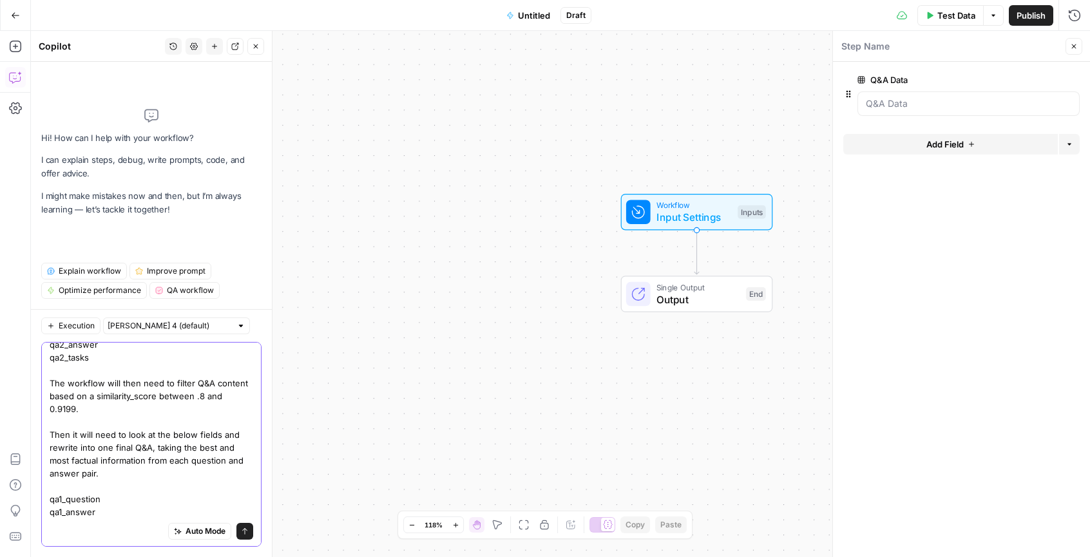
scroll to position [126, 0]
click at [126, 513] on textarea "Build a workflow that receives a list of similar question and answer (Q&A) from…" at bounding box center [152, 370] width 204 height 296
paste textarea "qa2_question qa2_answer"
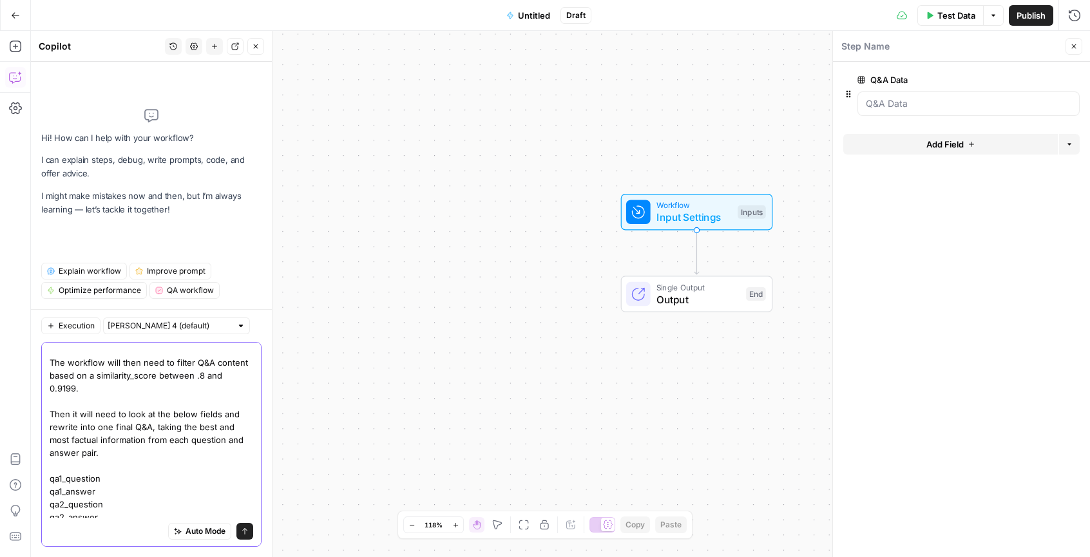
scroll to position [152, 0]
type textarea "Build a workflow that receives a list of similar question and answer (Q&A) from…"
click at [242, 529] on icon "submit" at bounding box center [244, 531] width 5 height 6
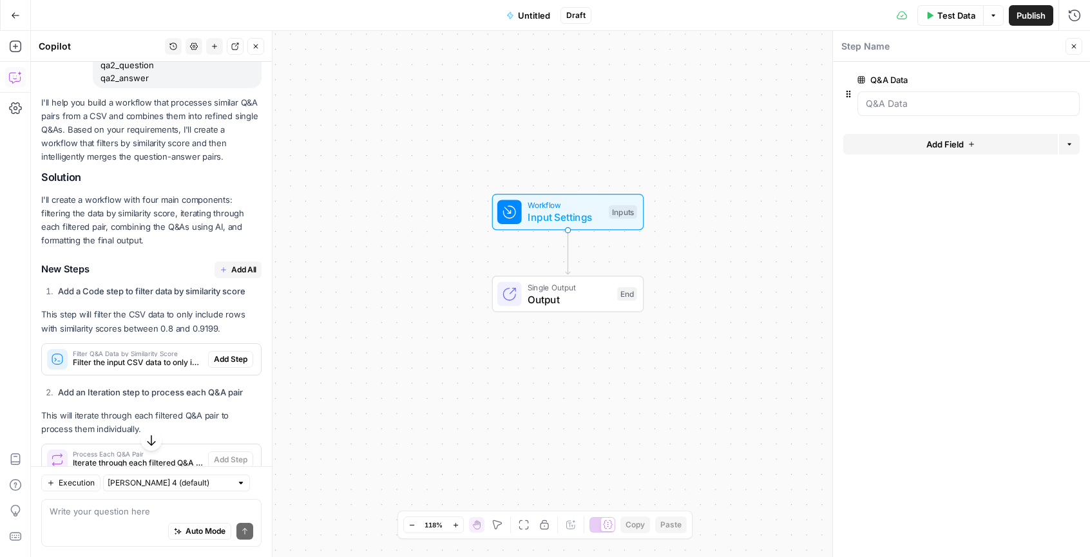
scroll to position [448, 0]
drag, startPoint x: 236, startPoint y: 263, endPoint x: 141, endPoint y: 184, distance: 123.4
click at [236, 263] on span "Add All" at bounding box center [243, 267] width 25 height 12
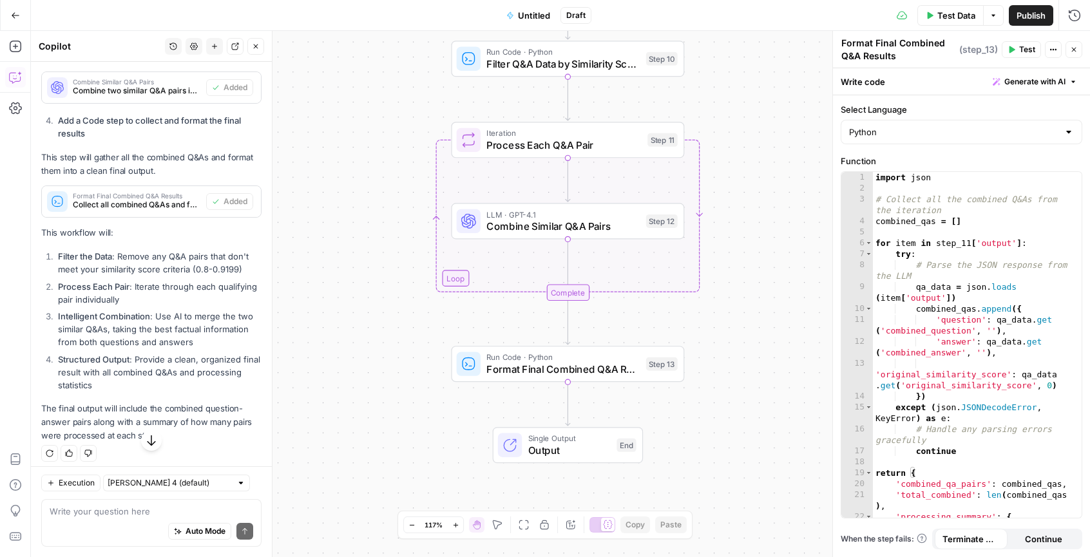
scroll to position [946, 0]
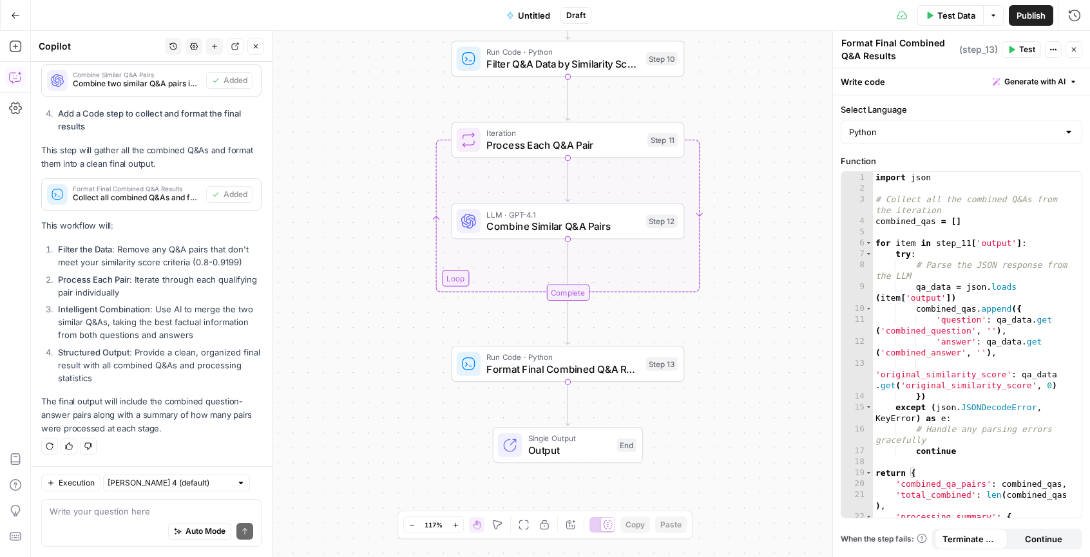
drag, startPoint x: 62, startPoint y: 281, endPoint x: 166, endPoint y: 295, distance: 104.6
click at [166, 295] on li "Process Each Pair : Iterate through each qualifying pair individually" at bounding box center [158, 286] width 207 height 26
drag, startPoint x: 176, startPoint y: 312, endPoint x: 62, endPoint y: 316, distance: 114.7
click at [62, 316] on li "Intelligent Combination : Use AI to merge the two similar Q&As, taking the best…" at bounding box center [158, 322] width 207 height 39
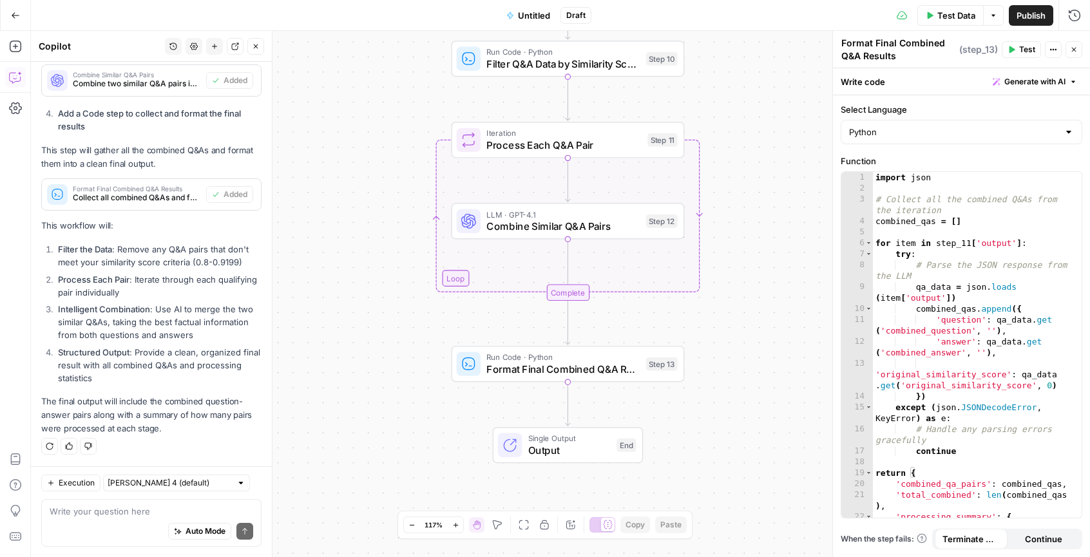
click at [62, 316] on li "Intelligent Combination : Use AI to merge the two similar Q&As, taking the best…" at bounding box center [158, 322] width 207 height 39
drag, startPoint x: 79, startPoint y: 307, endPoint x: 208, endPoint y: 332, distance: 131.2
click at [208, 332] on li "Intelligent Combination : Use AI to merge the two similar Q&As, taking the best…" at bounding box center [158, 322] width 207 height 39
drag, startPoint x: 221, startPoint y: 332, endPoint x: 44, endPoint y: 323, distance: 176.7
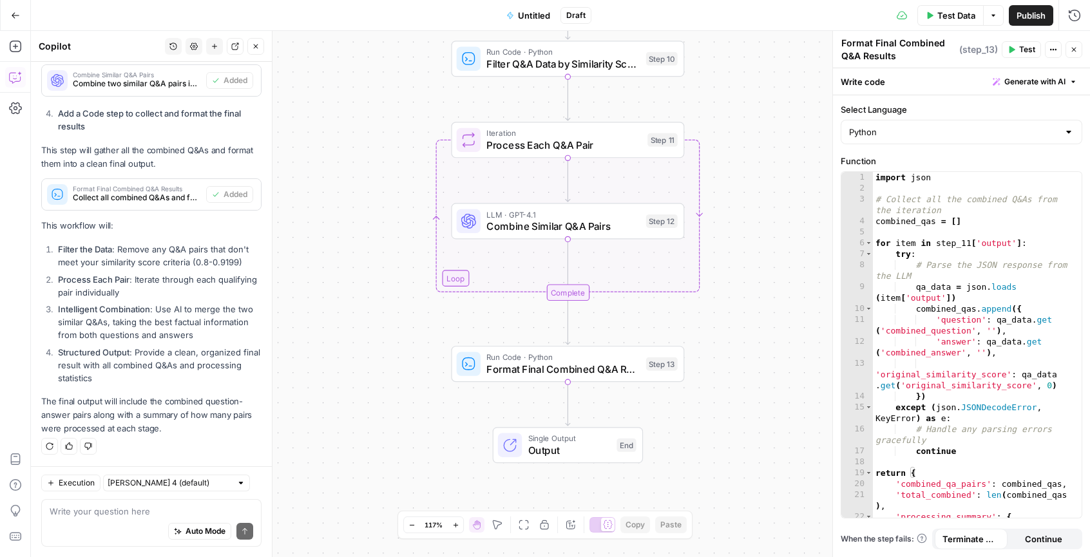
click at [44, 323] on ol "Filter the Data : Remove any Q&A pairs that don't meet your similarity score cr…" at bounding box center [151, 314] width 220 height 142
click at [45, 322] on ol "Filter the Data : Remove any Q&A pairs that don't meet your similarity score cr…" at bounding box center [151, 314] width 220 height 142
drag, startPoint x: 70, startPoint y: 319, endPoint x: 201, endPoint y: 336, distance: 131.9
click at [201, 337] on li "Intelligent Combination : Use AI to merge the two similar Q&As, taking the best…" at bounding box center [158, 322] width 207 height 39
click at [208, 336] on li "Intelligent Combination : Use AI to merge the two similar Q&As, taking the best…" at bounding box center [158, 322] width 207 height 39
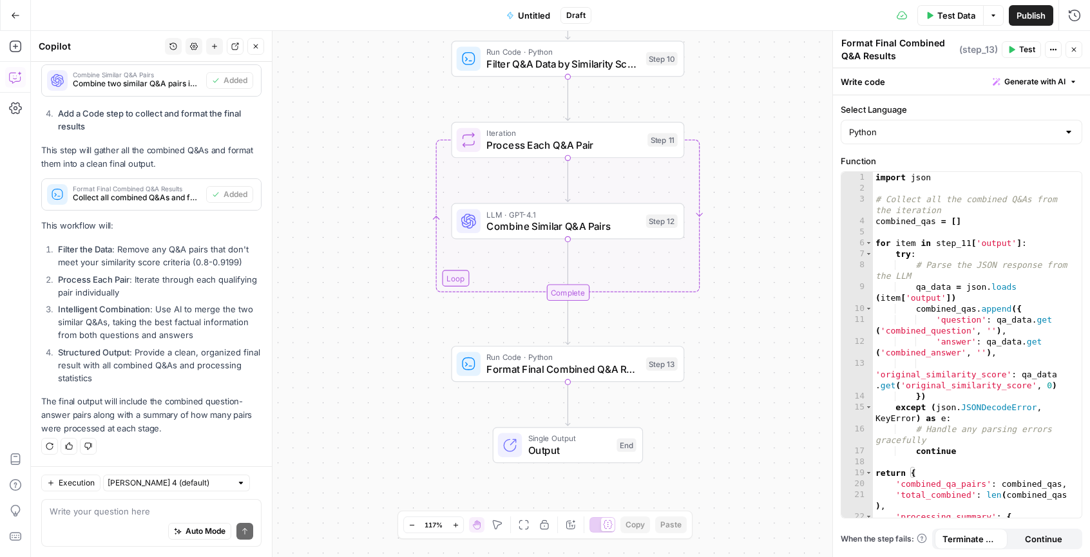
drag, startPoint x: 194, startPoint y: 335, endPoint x: 87, endPoint y: 334, distance: 107.6
click at [93, 335] on li "Intelligent Combination : Use AI to merge the two similar Q&As, taking the best…" at bounding box center [158, 322] width 207 height 39
click at [85, 334] on li "Intelligent Combination : Use AI to merge the two similar Q&As, taking the best…" at bounding box center [158, 322] width 207 height 39
drag, startPoint x: 106, startPoint y: 357, endPoint x: 185, endPoint y: 365, distance: 78.9
click at [182, 364] on li "Structured Output : Provide a clean, organized final result with all combined Q…" at bounding box center [158, 365] width 207 height 39
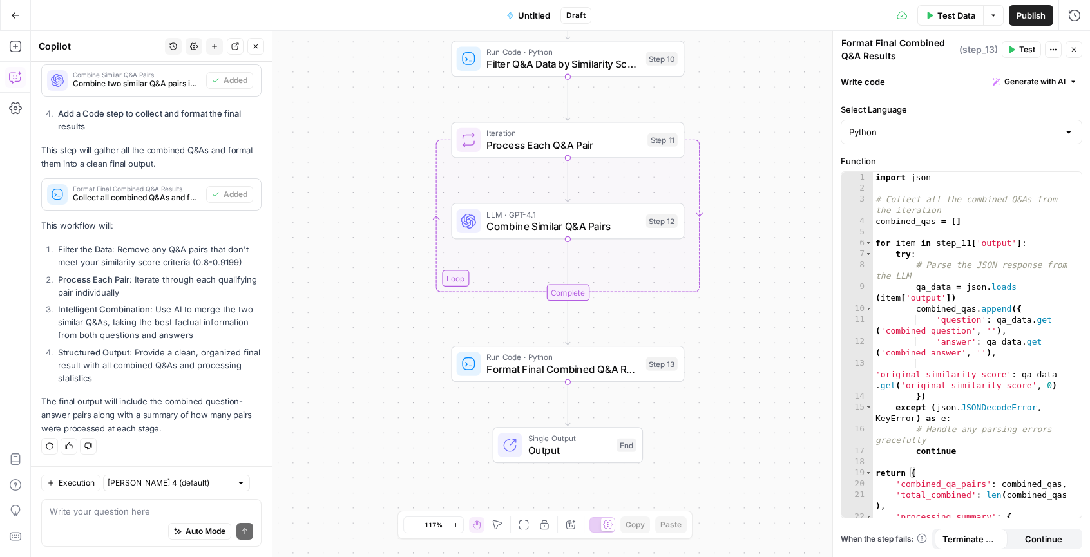
click at [199, 366] on li "Structured Output : Provide a clean, organized final result with all combined Q…" at bounding box center [158, 365] width 207 height 39
drag, startPoint x: 173, startPoint y: 374, endPoint x: 67, endPoint y: 356, distance: 107.0
click at [68, 356] on li "Structured Output : Provide a clean, organized final result with all combined Q…" at bounding box center [158, 365] width 207 height 39
click at [67, 356] on strong "Structured Output" at bounding box center [93, 352] width 71 height 10
drag, startPoint x: 108, startPoint y: 415, endPoint x: 177, endPoint y: 423, distance: 70.1
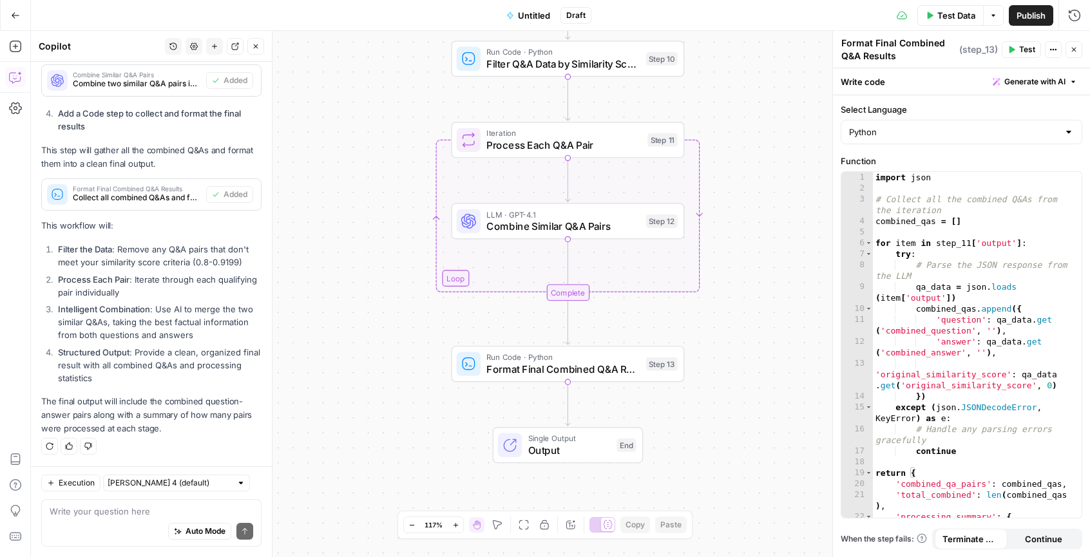
click at [176, 423] on p "The final output will include the combined question-answer pairs along with a s…" at bounding box center [151, 415] width 220 height 41
click at [177, 423] on p "The final output will include the combined question-answer pairs along with a s…" at bounding box center [151, 415] width 220 height 41
click at [138, 515] on textarea at bounding box center [152, 511] width 204 height 13
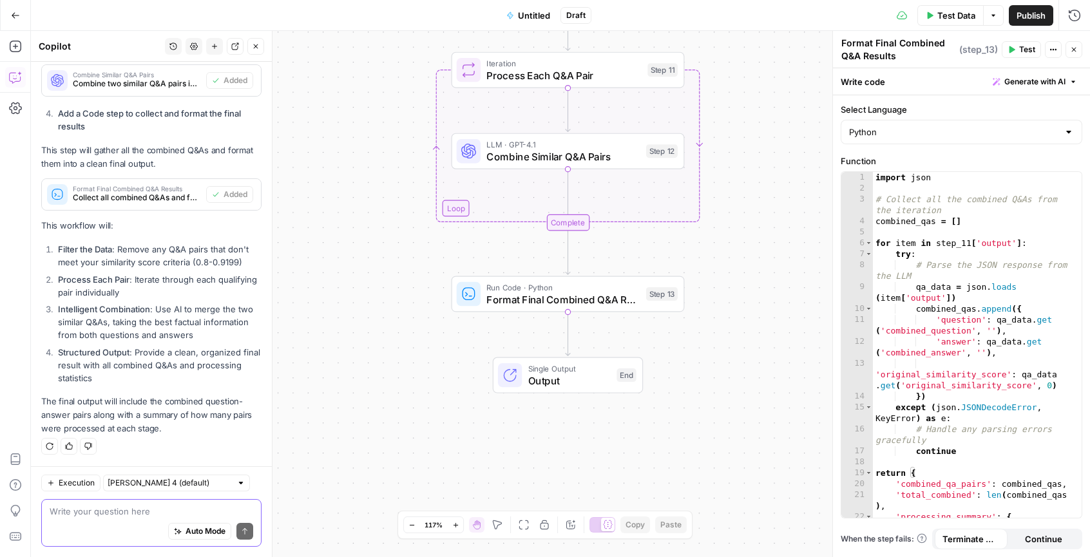
click at [149, 513] on textarea at bounding box center [152, 511] width 204 height 13
click at [146, 513] on textarea at bounding box center [152, 511] width 204 height 13
paste textarea "cluster_id"
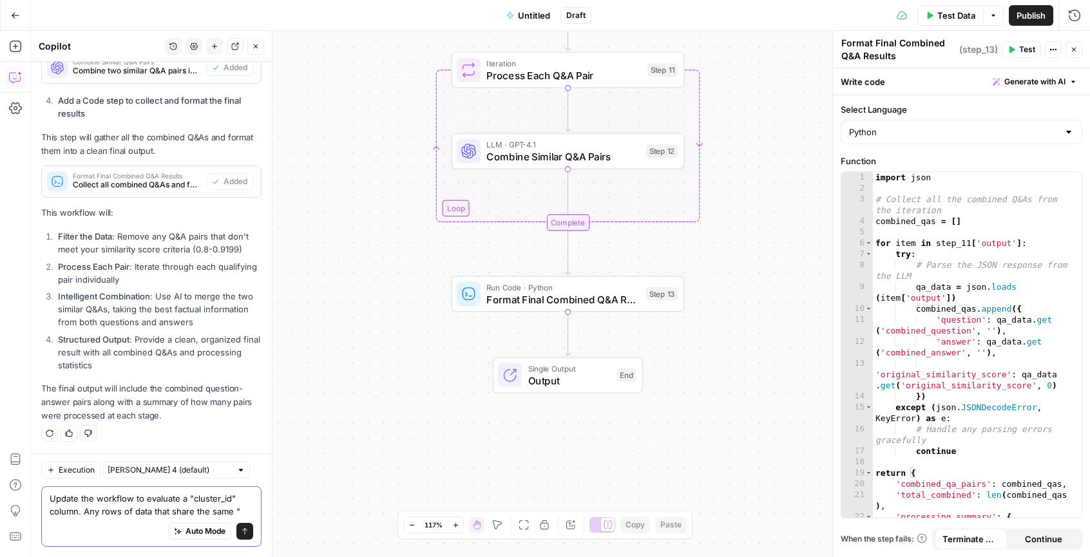
paste textarea "cluster_id"
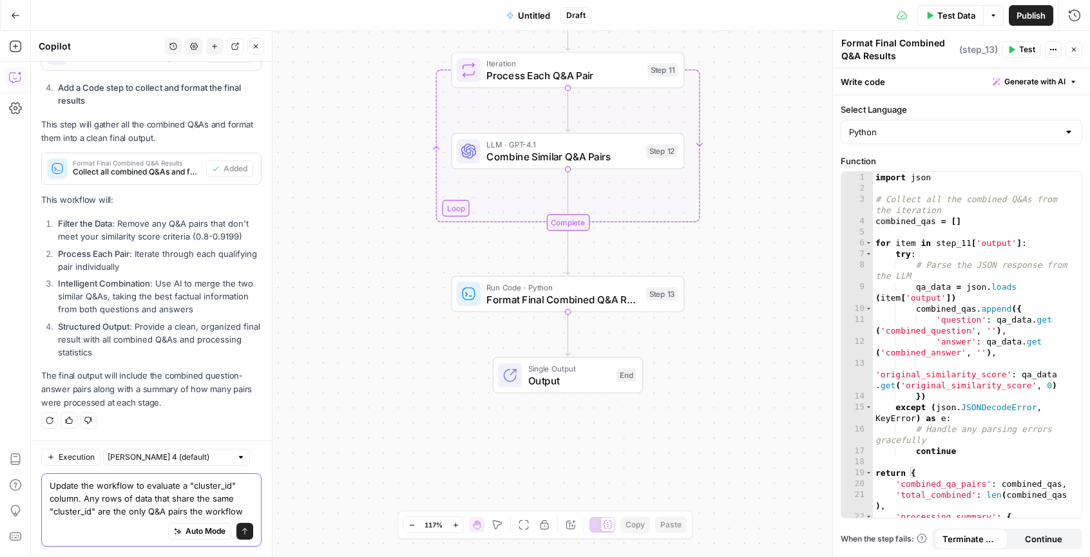
scroll to position [985, 0]
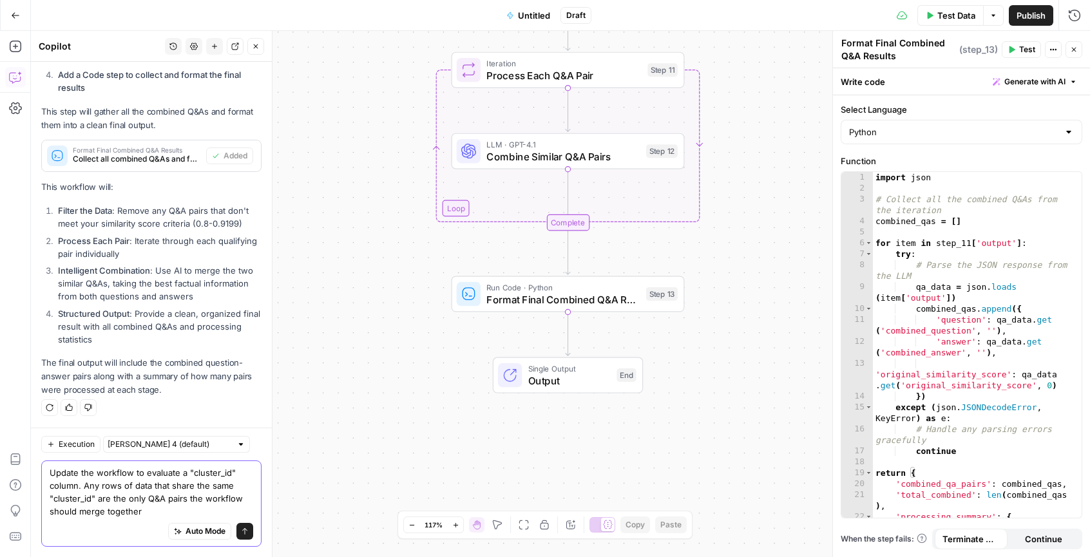
type textarea "Update the workflow to evaluate a "cluster_id" column. Any rows of data that sh…"
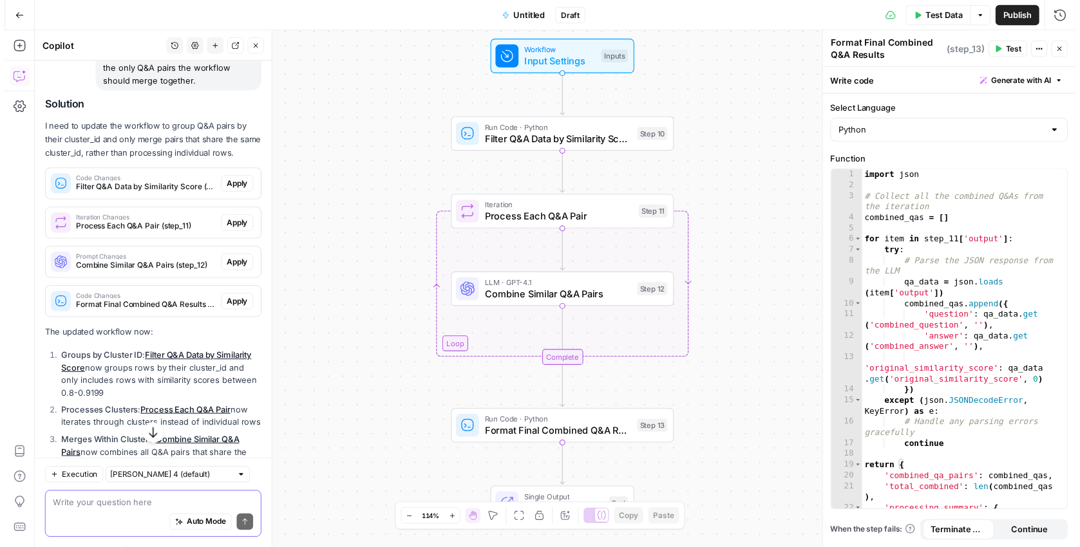
scroll to position [1345, 0]
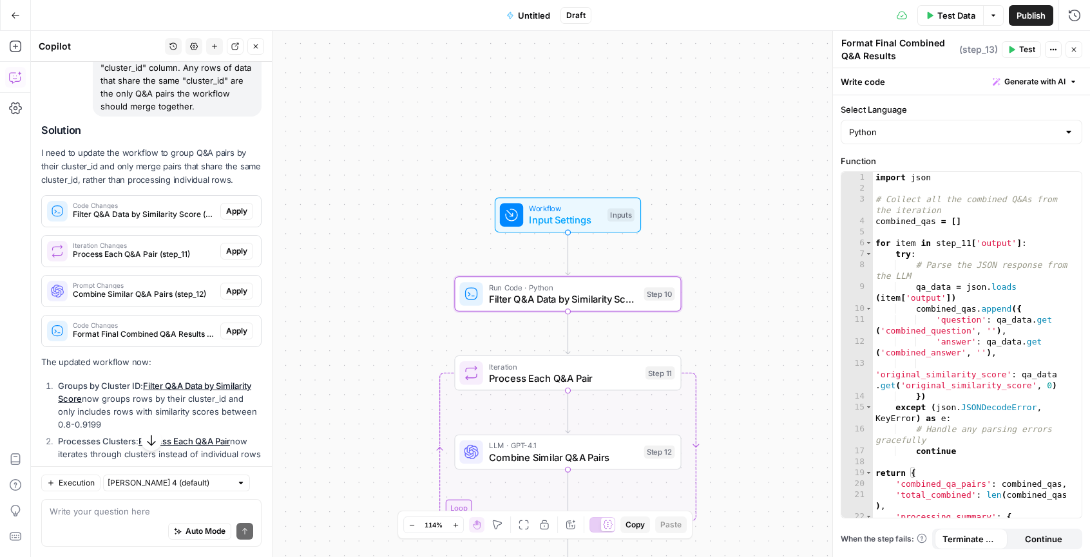
click at [236, 217] on span "Apply" at bounding box center [236, 211] width 21 height 12
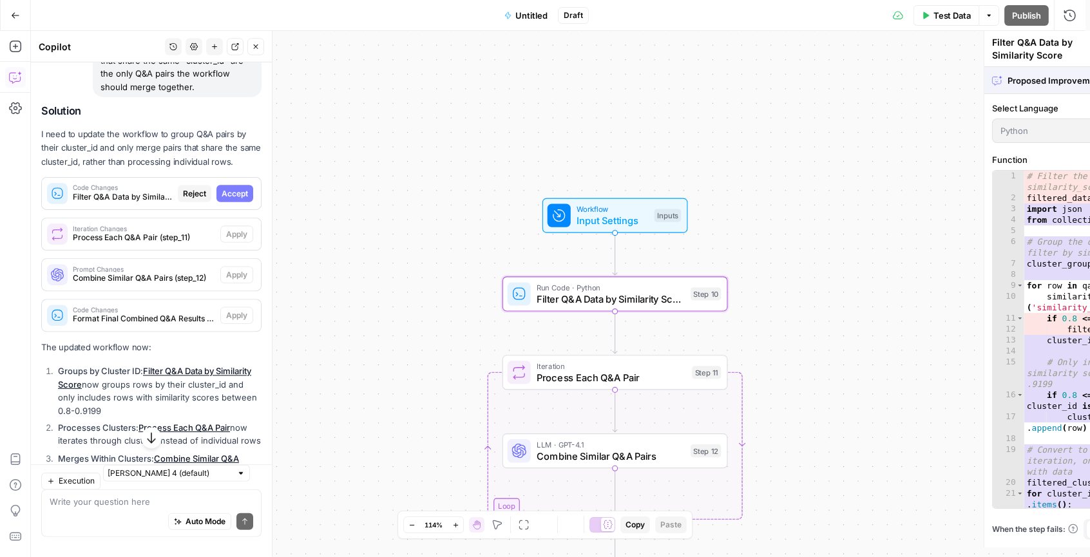
scroll to position [1324, 0]
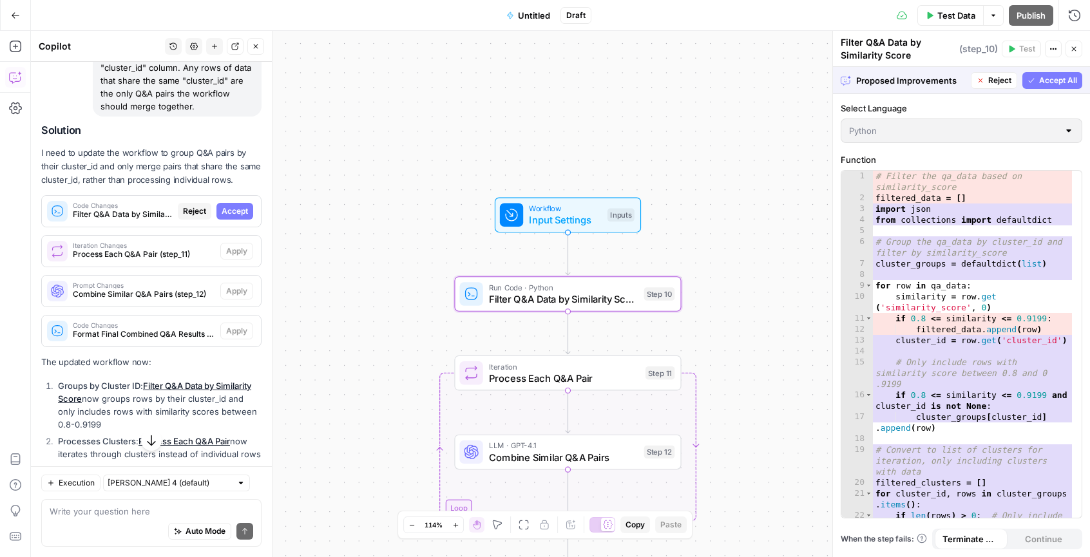
click at [226, 217] on span "Accept" at bounding box center [235, 211] width 26 height 12
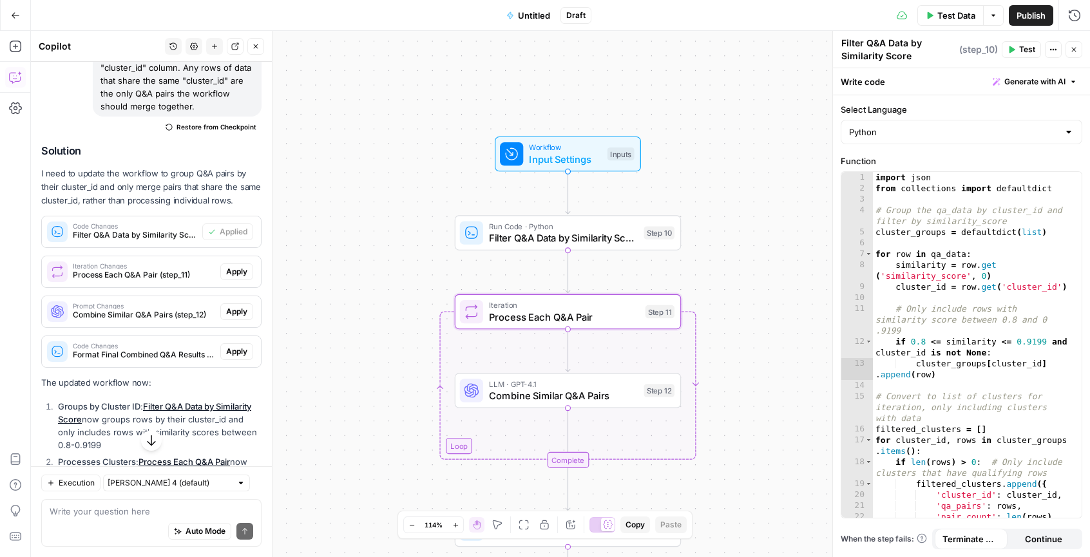
click at [228, 278] on span "Apply" at bounding box center [236, 272] width 21 height 12
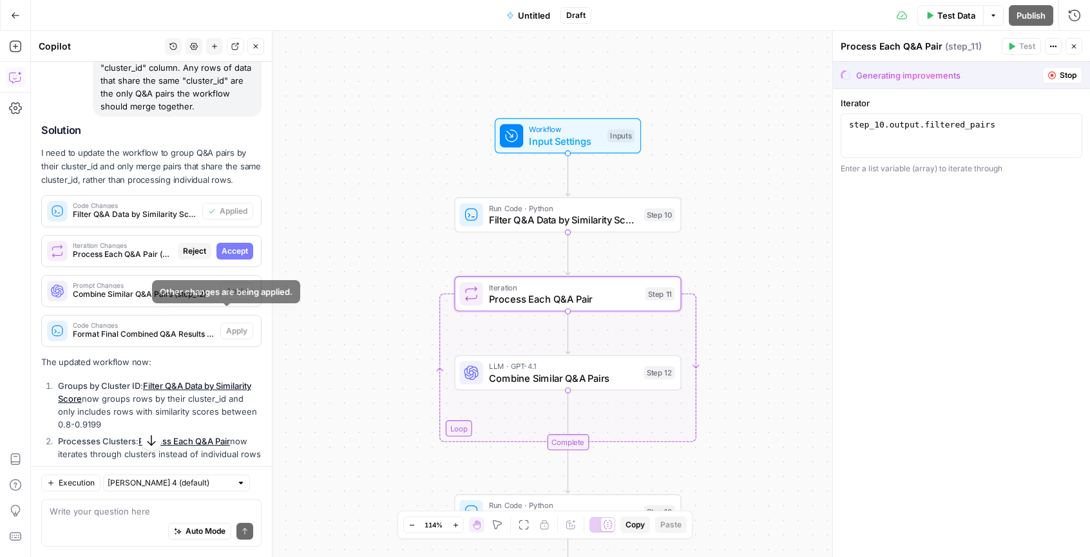
click at [229, 257] on span "Accept" at bounding box center [235, 251] width 26 height 12
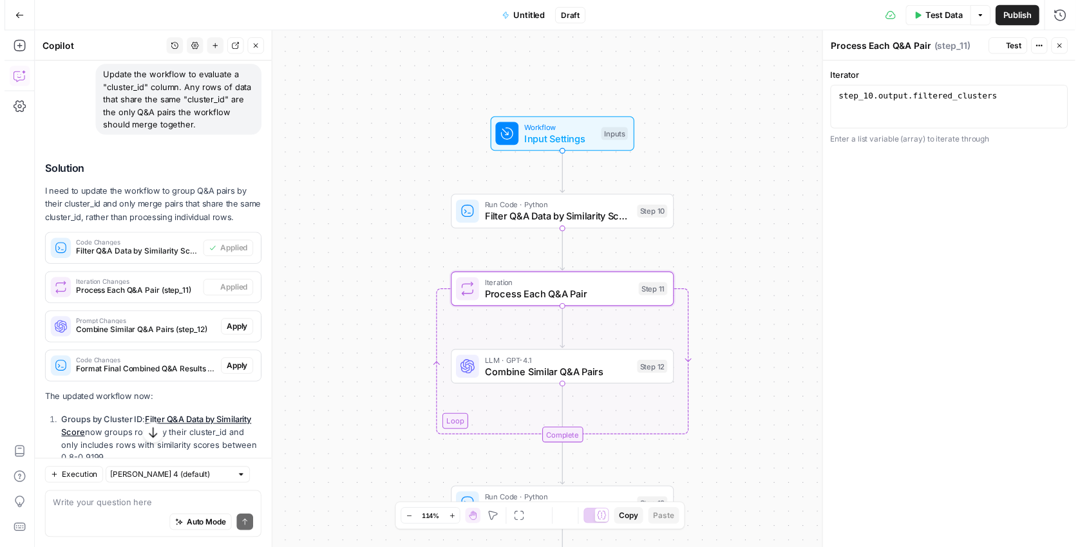
scroll to position [1345, 0]
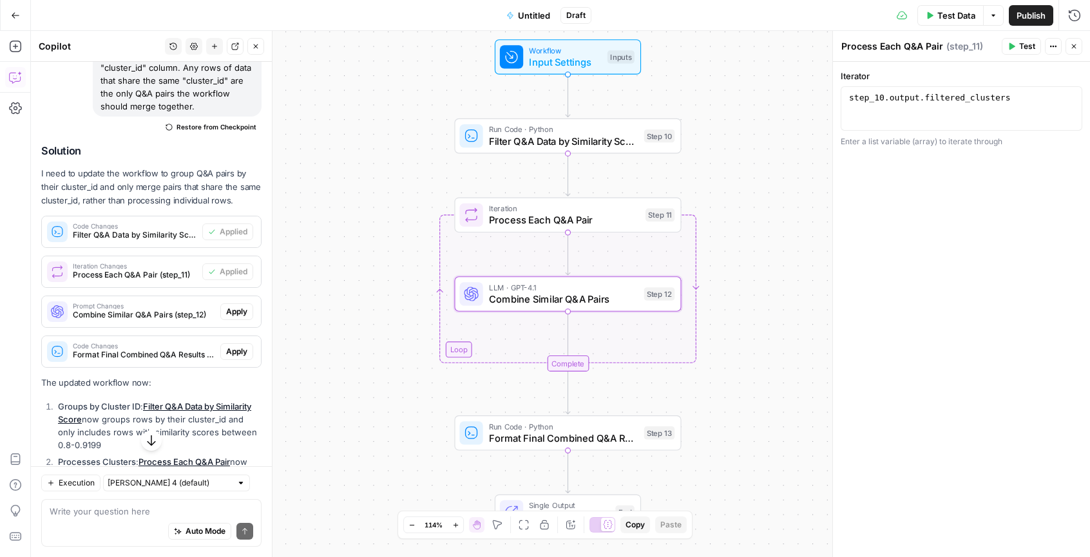
click at [231, 317] on span "Apply" at bounding box center [236, 312] width 21 height 12
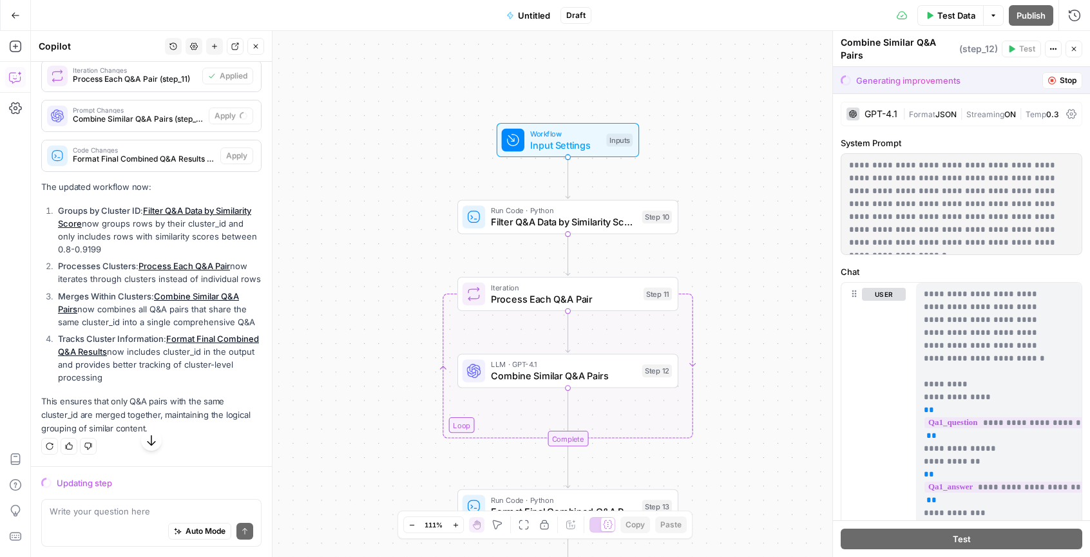
scroll to position [1551, 0]
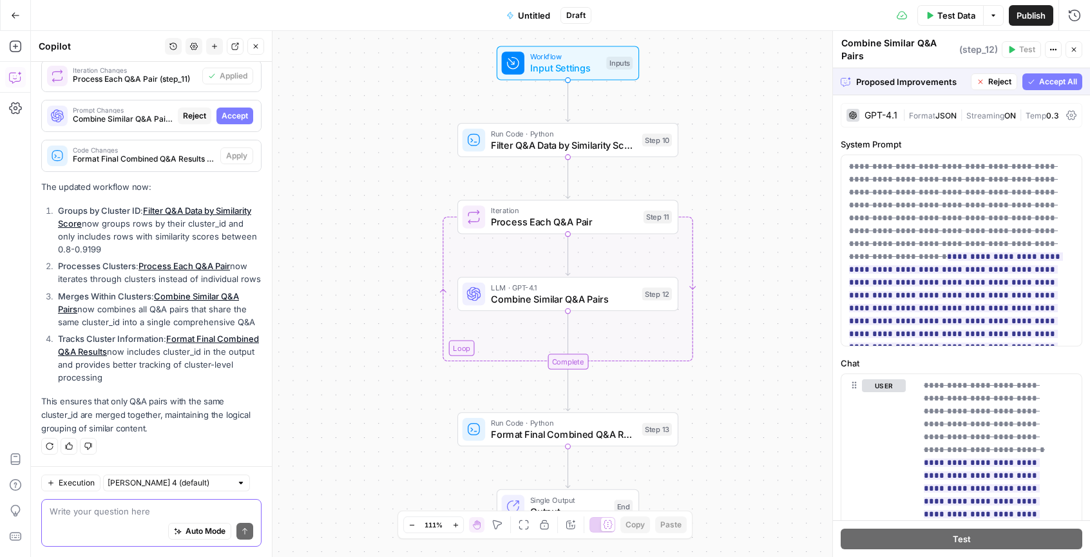
click at [100, 510] on textarea at bounding box center [152, 511] width 204 height 13
click at [1059, 85] on span "Accept All" at bounding box center [1058, 82] width 38 height 12
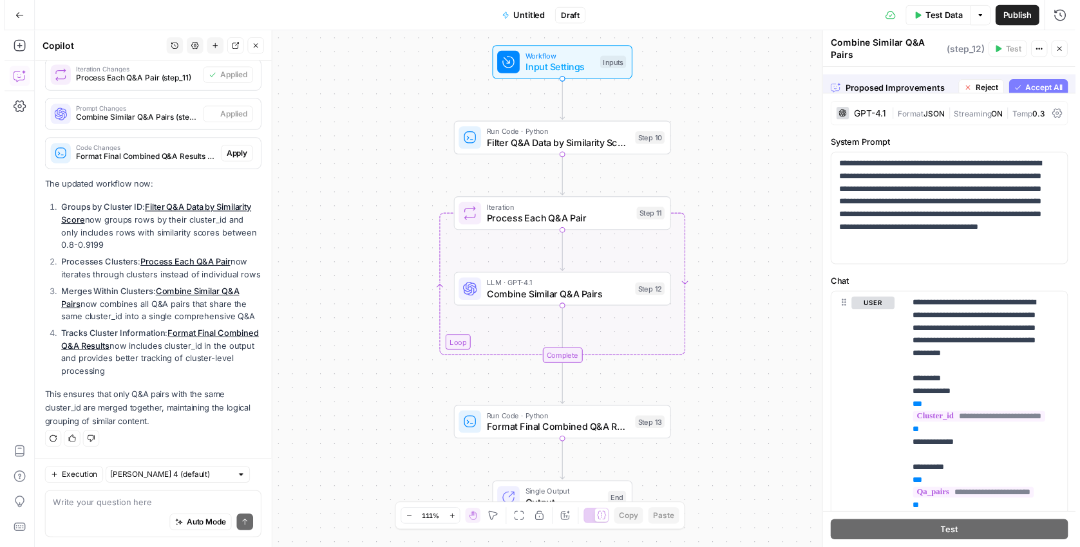
scroll to position [1593, 0]
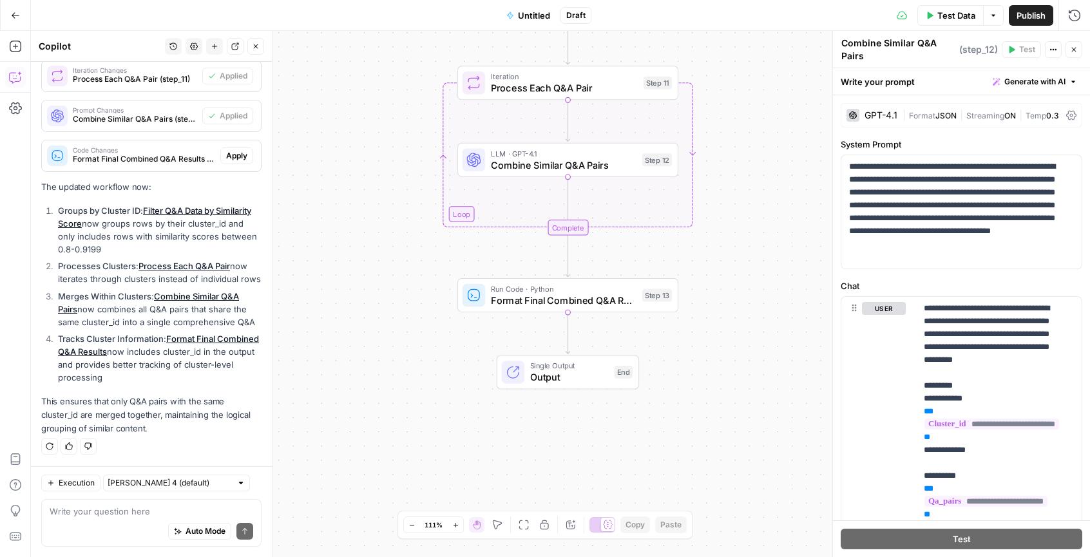
click at [605, 287] on span "Run Code · Python" at bounding box center [564, 289] width 146 height 12
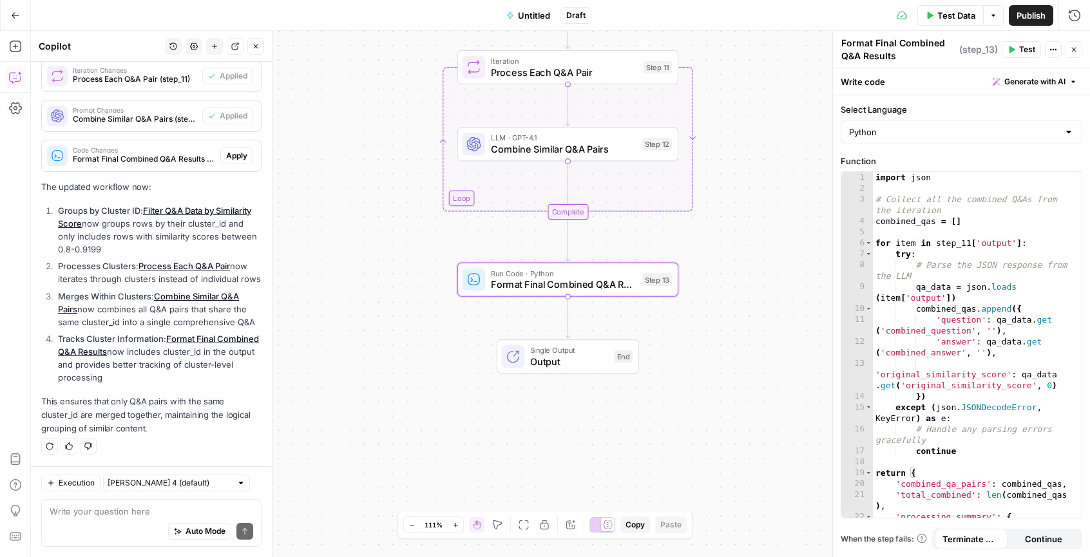
click at [576, 346] on span "Single Output" at bounding box center [569, 351] width 79 height 12
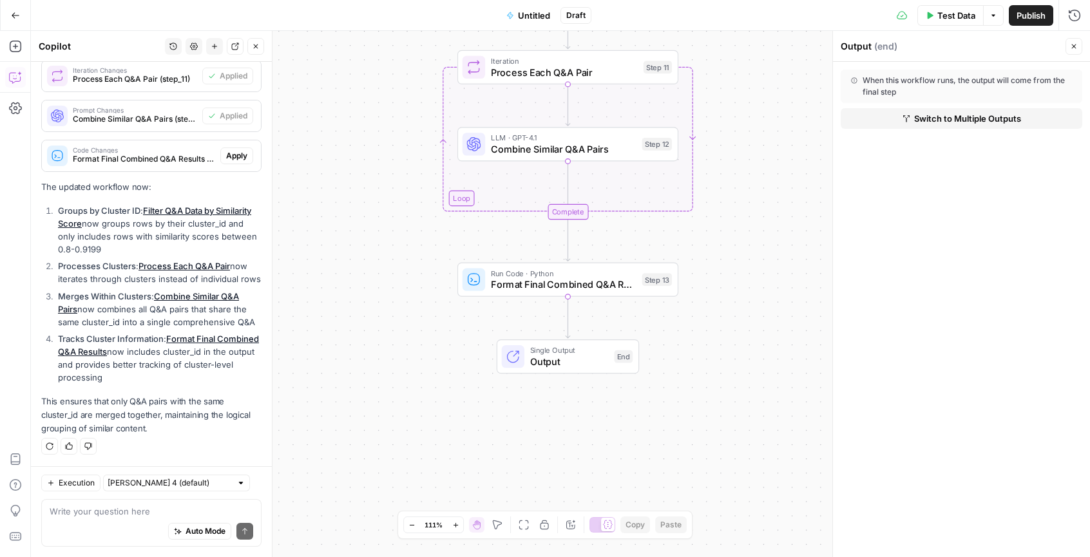
click at [556, 283] on span "Format Final Combined Q&A Results" at bounding box center [564, 285] width 146 height 14
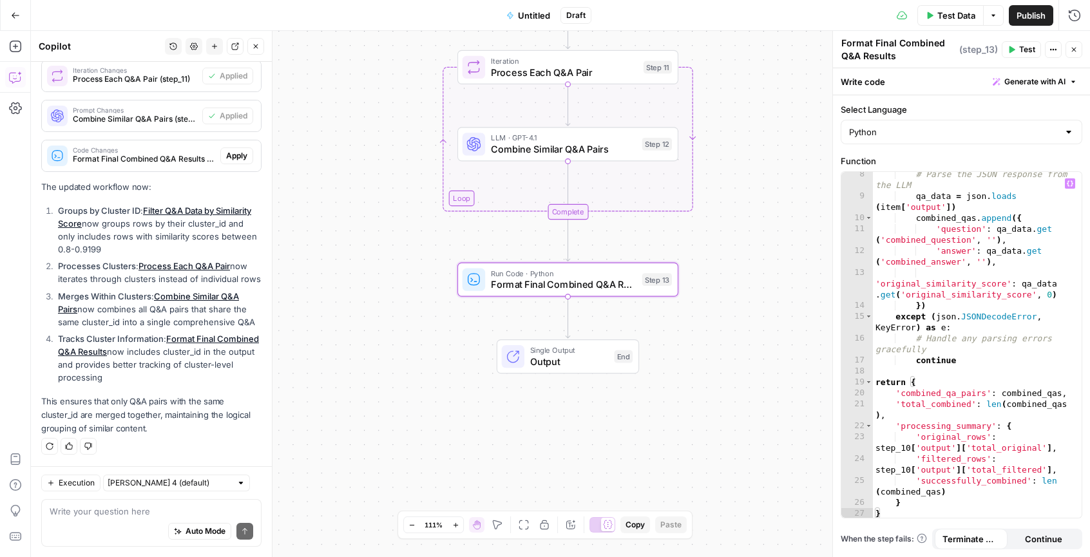
scroll to position [0, 0]
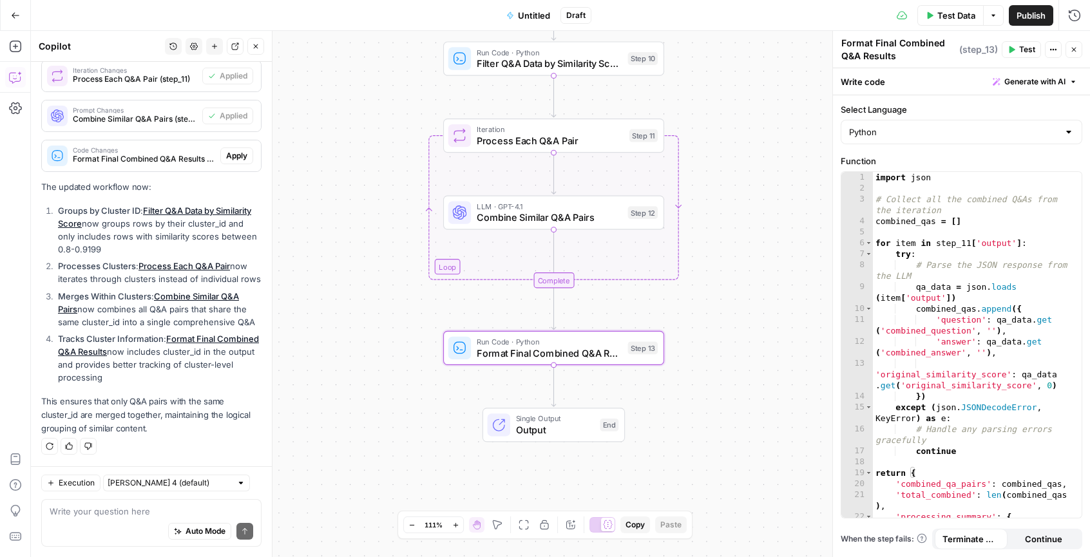
drag, startPoint x: 741, startPoint y: 343, endPoint x: 725, endPoint y: 256, distance: 87.7
click at [726, 258] on div "Workflow Input Settings Inputs Run Code · Python Filter Q&A Data by Similarity …" at bounding box center [560, 294] width 1059 height 526
drag, startPoint x: 102, startPoint y: 364, endPoint x: 196, endPoint y: 378, distance: 95.1
click at [196, 378] on li "Tracks Cluster Information : Format Final Combined Q&A Results now includes clu…" at bounding box center [158, 358] width 207 height 52
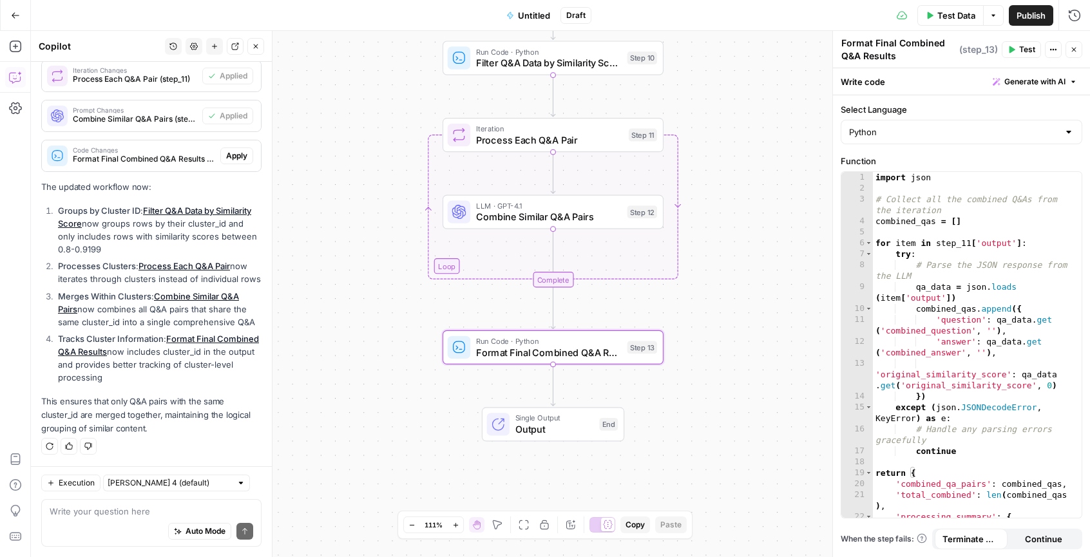
drag, startPoint x: 185, startPoint y: 402, endPoint x: 91, endPoint y: 401, distance: 93.4
click at [91, 401] on p "This ensures that only Q&A pairs with the same cluster_id are merged together, …" at bounding box center [151, 415] width 220 height 41
drag, startPoint x: 135, startPoint y: 413, endPoint x: 178, endPoint y: 422, distance: 44.6
click at [175, 421] on p "This ensures that only Q&A pairs with the same cluster_id are merged together, …" at bounding box center [151, 415] width 220 height 41
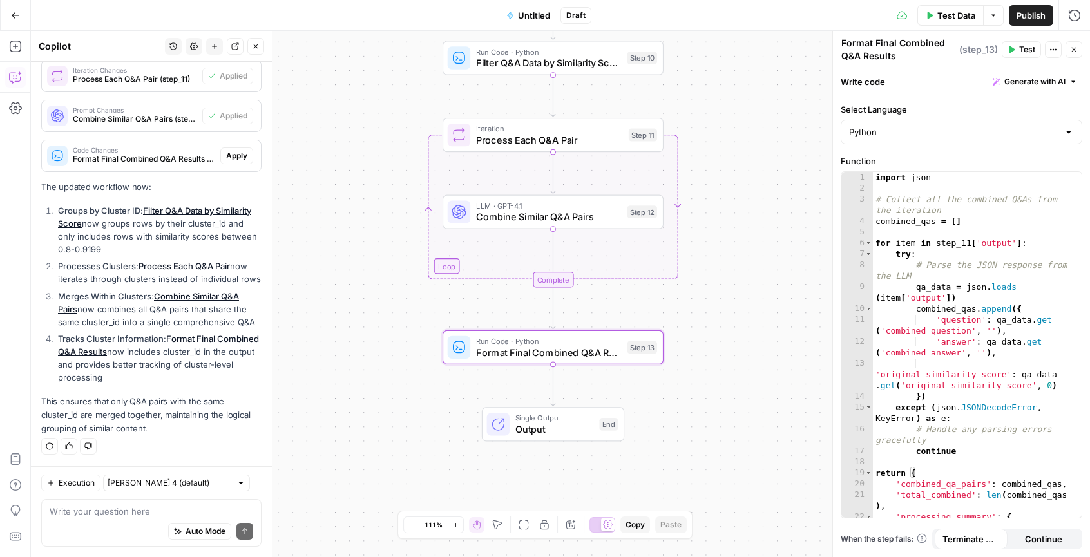
click at [178, 422] on p "This ensures that only Q&A pairs with the same cluster_id are merged together, …" at bounding box center [151, 415] width 220 height 41
click at [133, 515] on textarea at bounding box center [152, 511] width 204 height 13
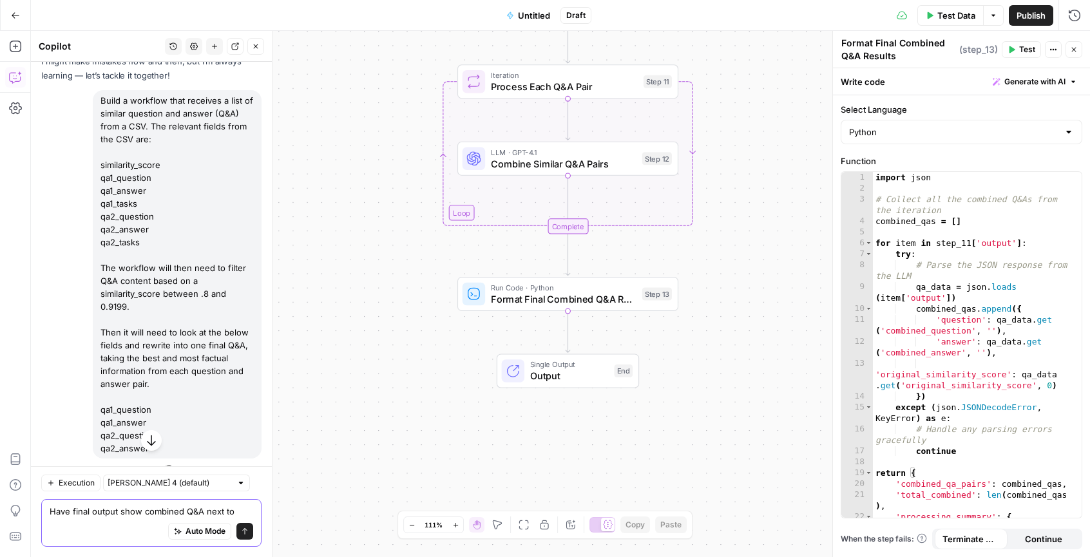
scroll to position [77, 0]
click at [144, 236] on div "Build a workflow that receives a list of similar question and answer (Q&A) from…" at bounding box center [177, 272] width 169 height 368
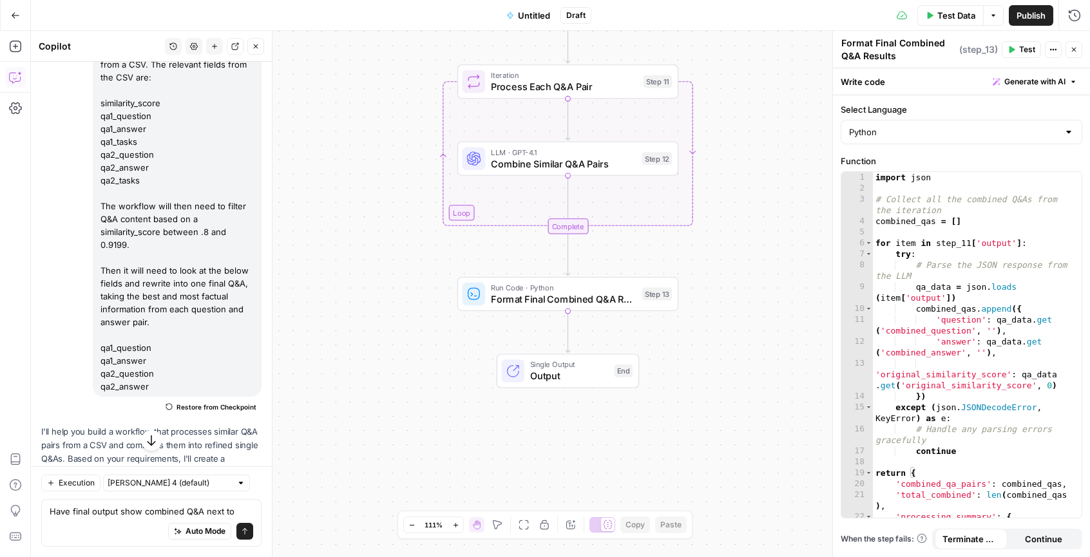
scroll to position [122, 0]
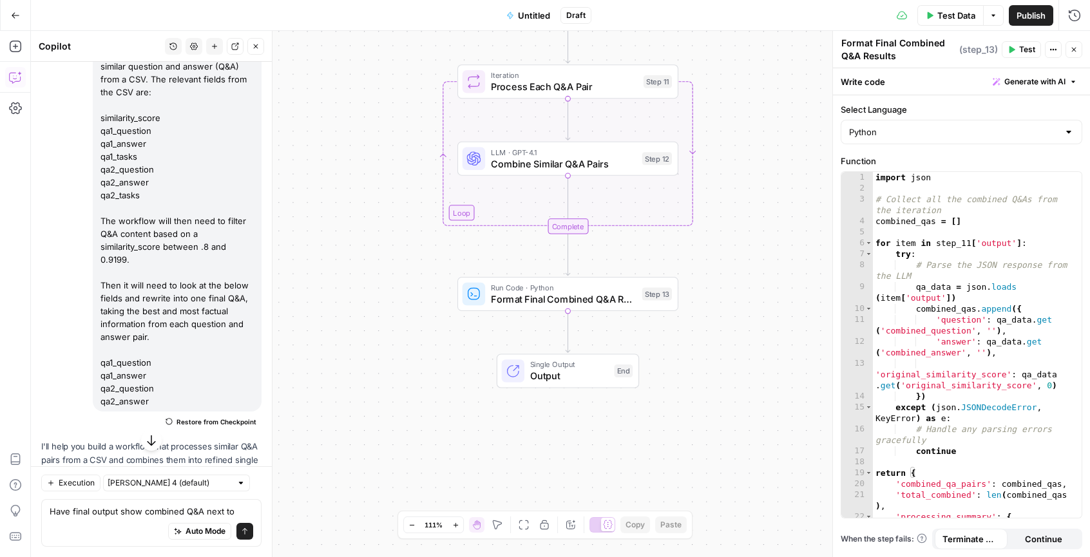
drag, startPoint x: 142, startPoint y: 154, endPoint x: 100, endPoint y: 156, distance: 41.9
click at [100, 156] on div "Build a workflow that receives a list of similar question and answer (Q&A) from…" at bounding box center [177, 227] width 169 height 368
copy div "qa1_tasks"
click at [230, 506] on textarea "Have final output show combined Q&A next to" at bounding box center [152, 511] width 204 height 13
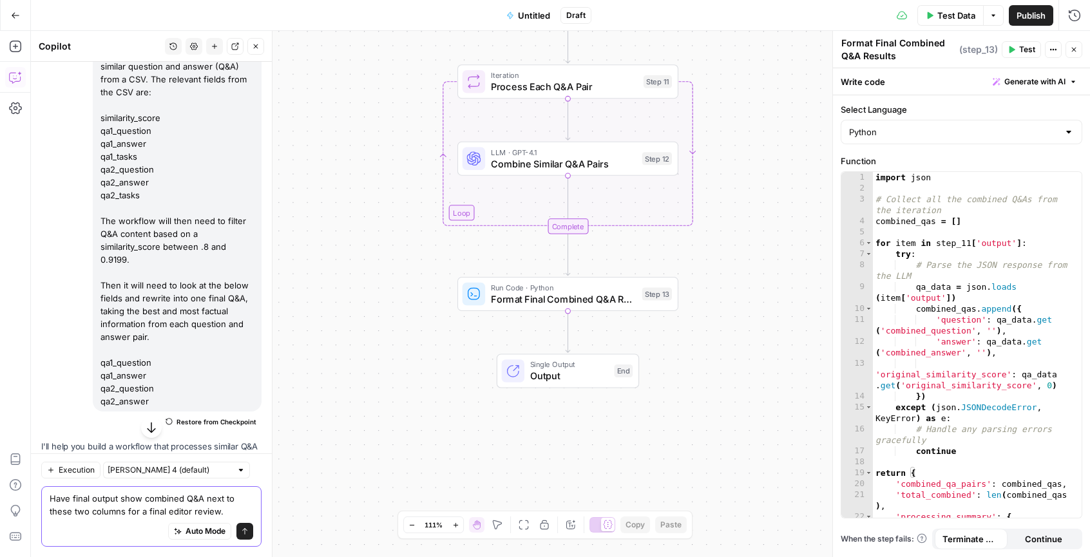
paste textarea "qa1_tasks"
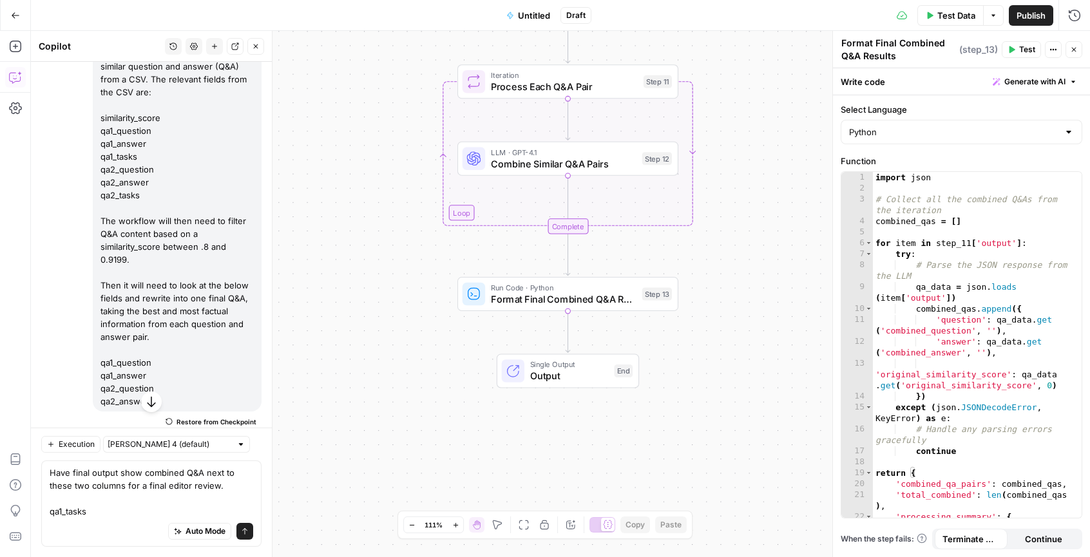
click at [153, 171] on div "Build a workflow that receives a list of similar question and answer (Q&A) from…" at bounding box center [177, 227] width 169 height 368
drag, startPoint x: 134, startPoint y: 198, endPoint x: 101, endPoint y: 196, distance: 32.9
click at [101, 196] on div "Build a workflow that receives a list of similar question and answer (Q&A) from…" at bounding box center [177, 227] width 169 height 368
copy div "qa2_tasks"
click at [107, 520] on div "Auto Mode Send" at bounding box center [152, 532] width 204 height 28
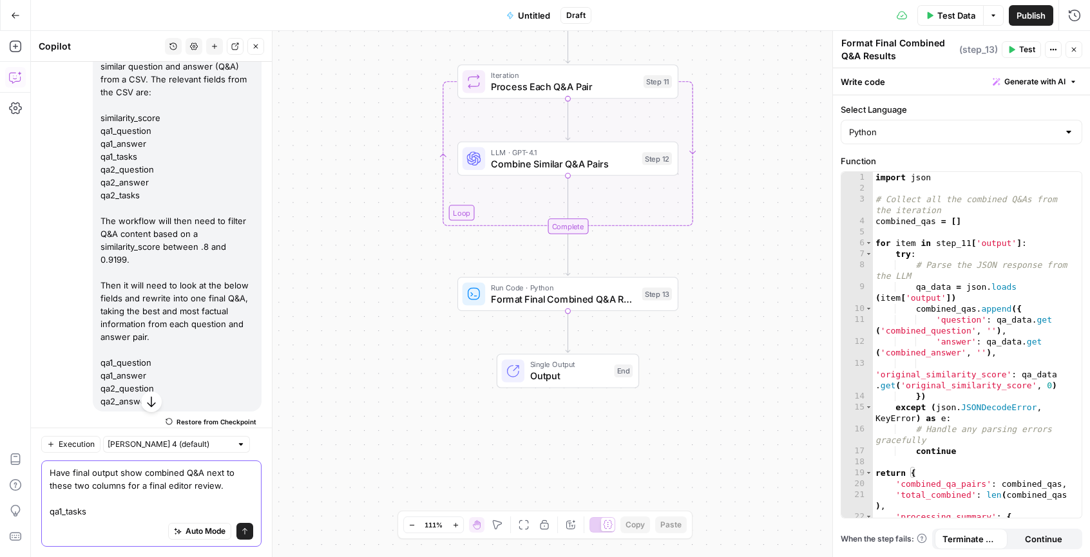
paste textarea "qa2_tasks"
type textarea "Have final output show combined Q&A next to these two columns for a final edito…"
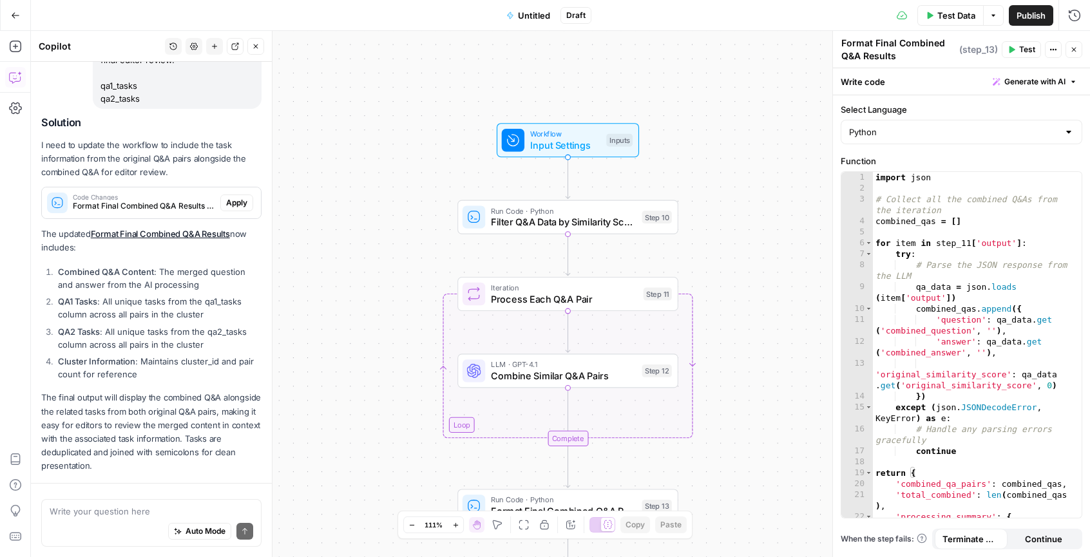
scroll to position [2049, 0]
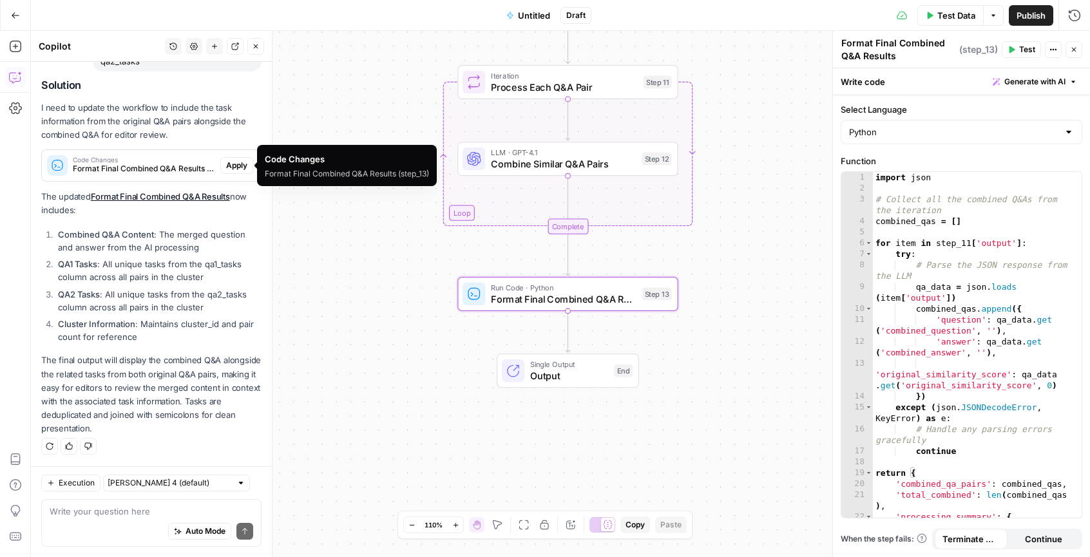
click at [226, 166] on span "Apply" at bounding box center [236, 166] width 21 height 12
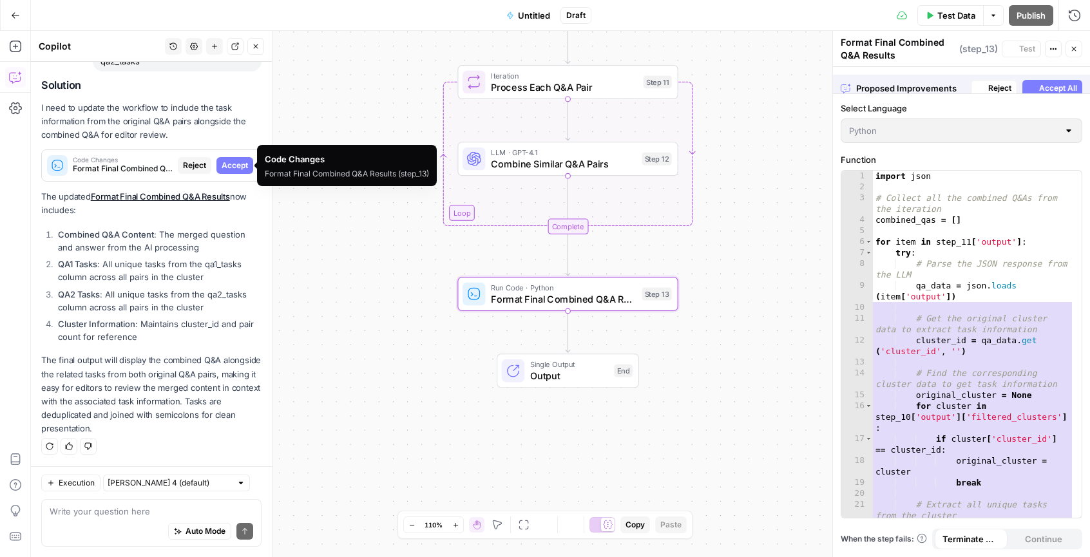
scroll to position [2008, 0]
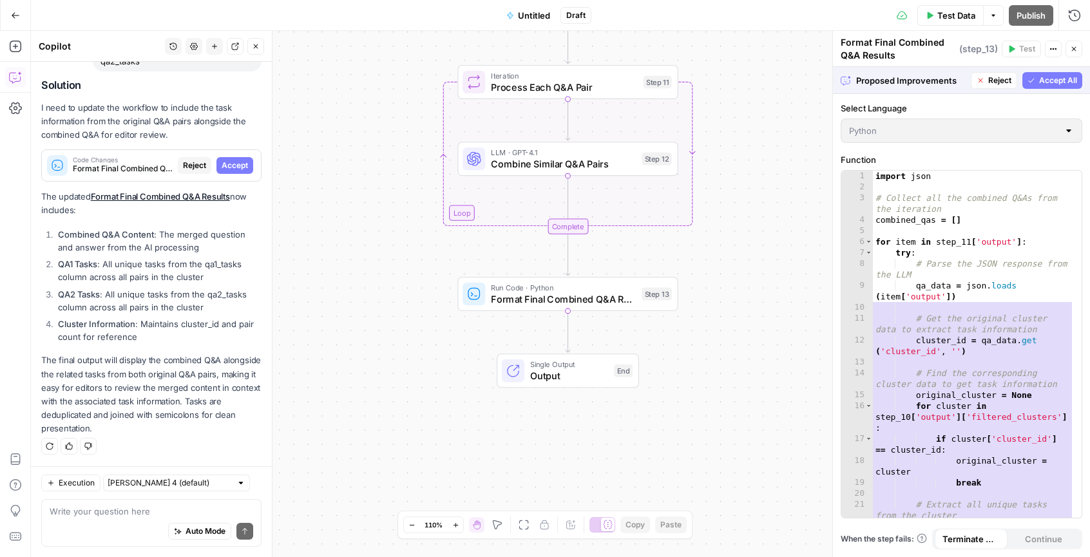
click at [1047, 77] on span "Accept All" at bounding box center [1058, 81] width 38 height 12
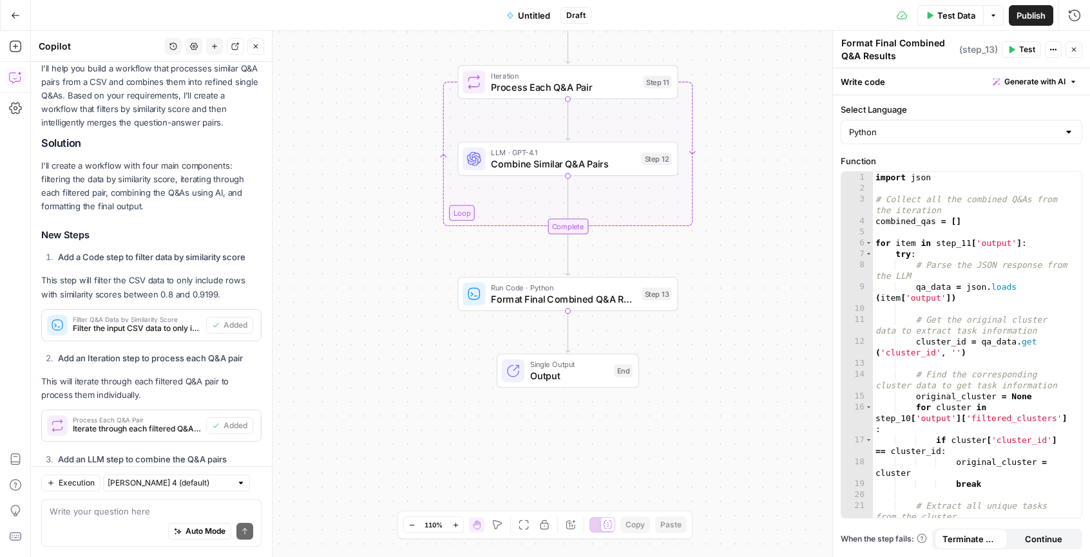
scroll to position [0, 0]
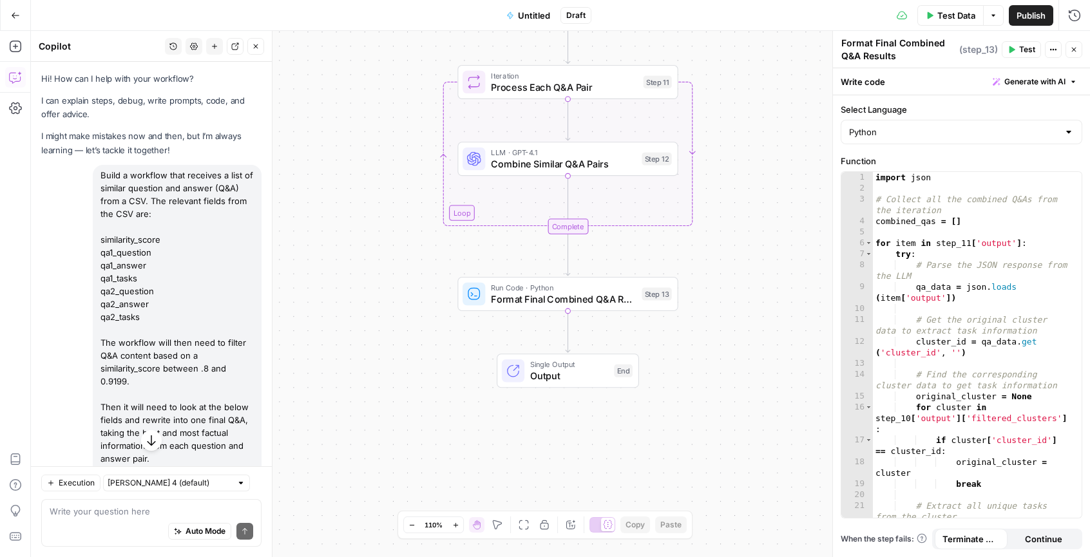
click at [170, 287] on div "Build a workflow that receives a list of similar question and answer (Q&A) from…" at bounding box center [177, 349] width 169 height 368
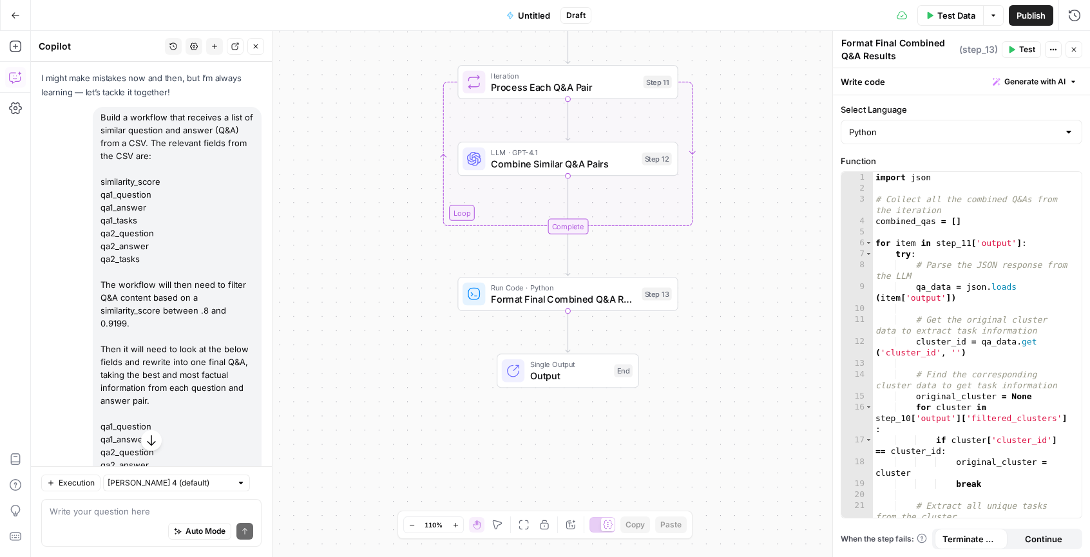
scroll to position [63, 0]
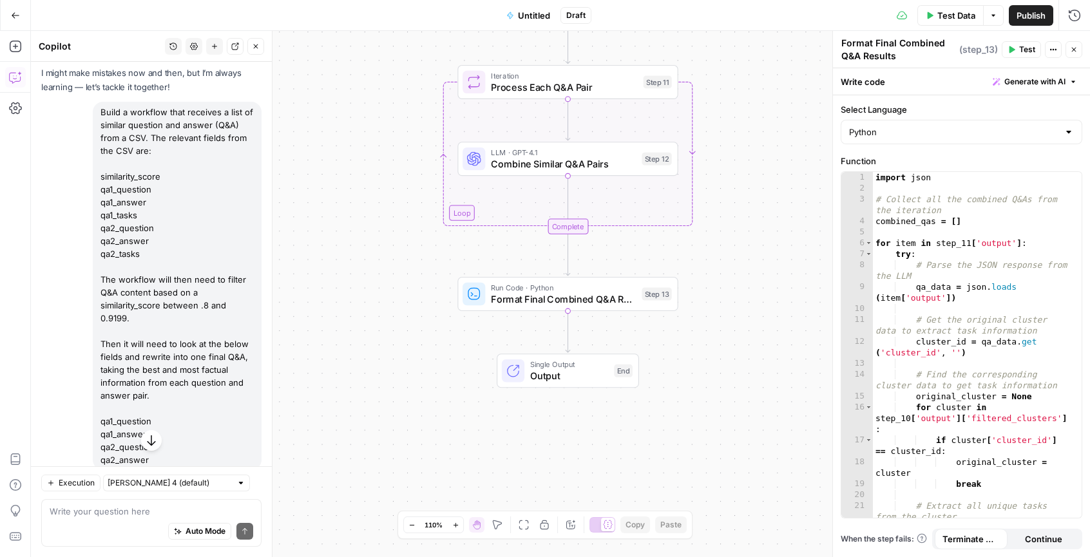
drag, startPoint x: 103, startPoint y: 111, endPoint x: 191, endPoint y: 337, distance: 242.7
click at [191, 337] on div "Build a workflow that receives a list of similar question and answer (Q&A) from…" at bounding box center [177, 286] width 169 height 368
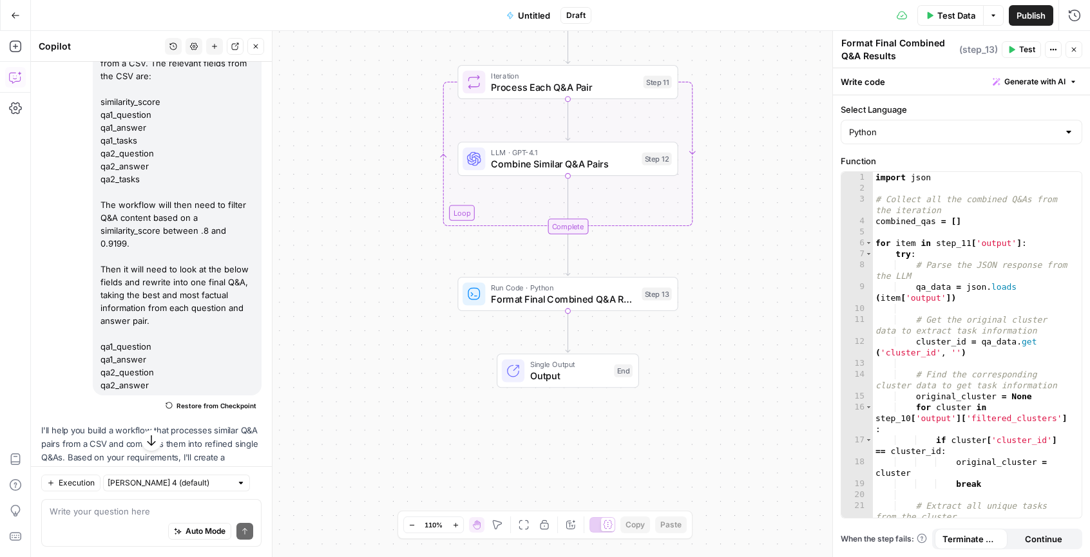
scroll to position [140, 0]
click at [196, 406] on span "Restore from Checkpoint" at bounding box center [216, 403] width 80 height 10
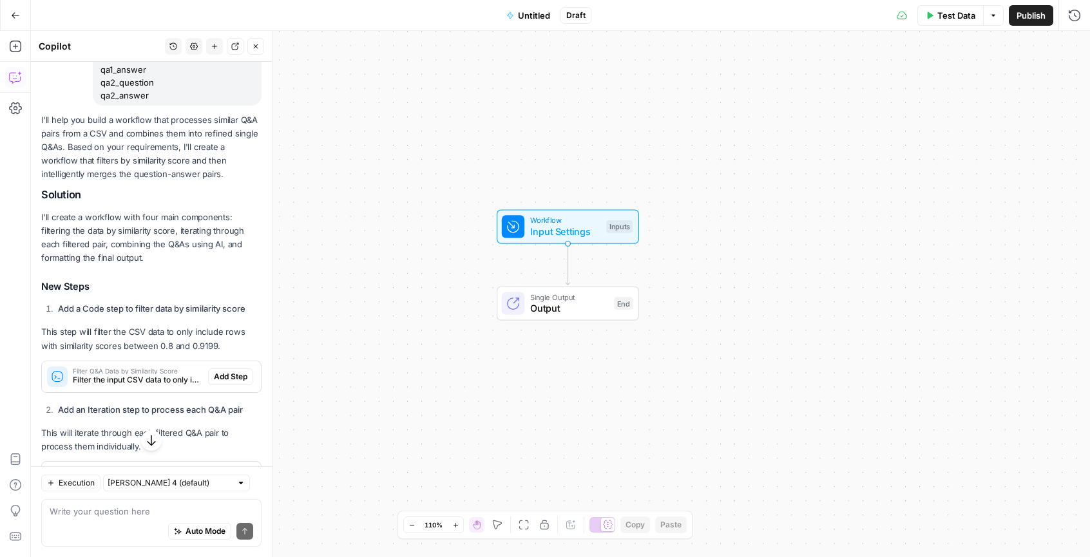
scroll to position [465, 0]
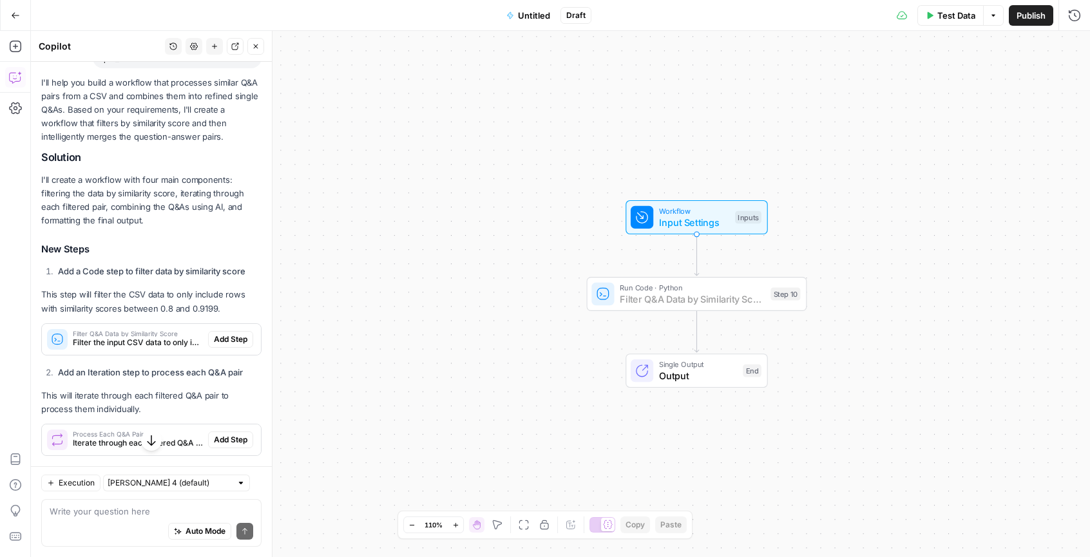
click at [232, 335] on span "Add Step" at bounding box center [230, 340] width 33 height 12
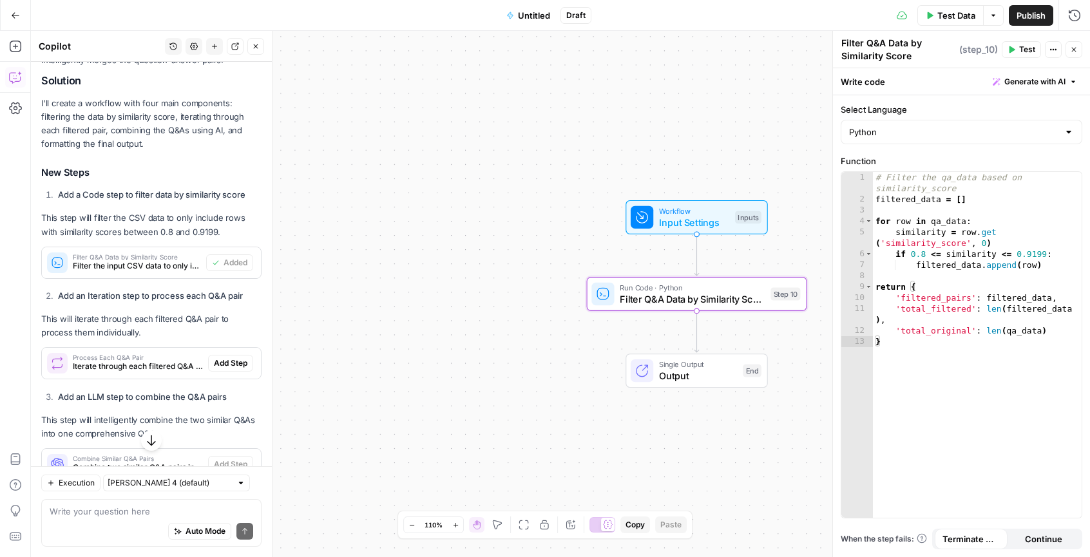
scroll to position [566, 0]
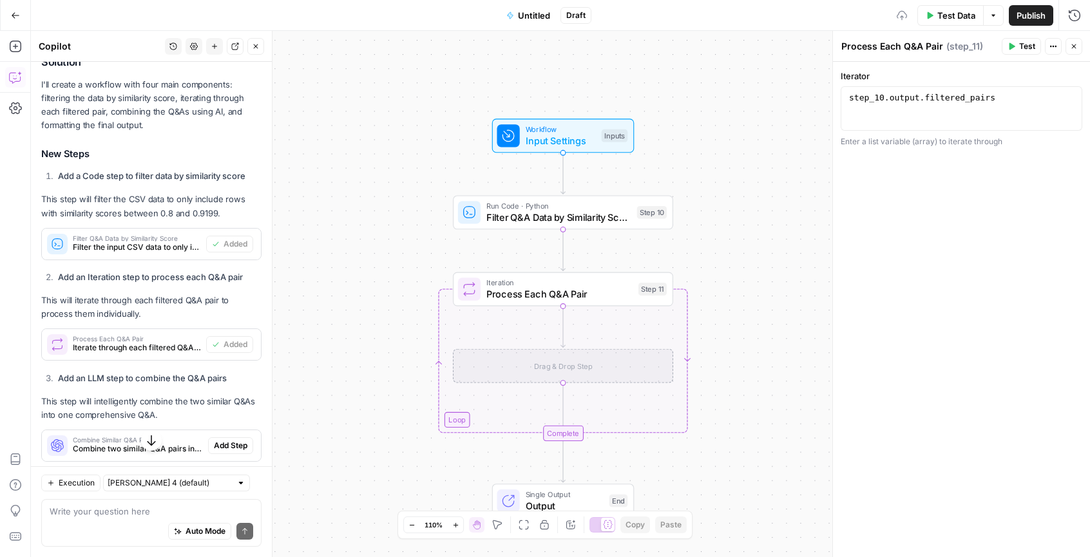
scroll to position [785, 0]
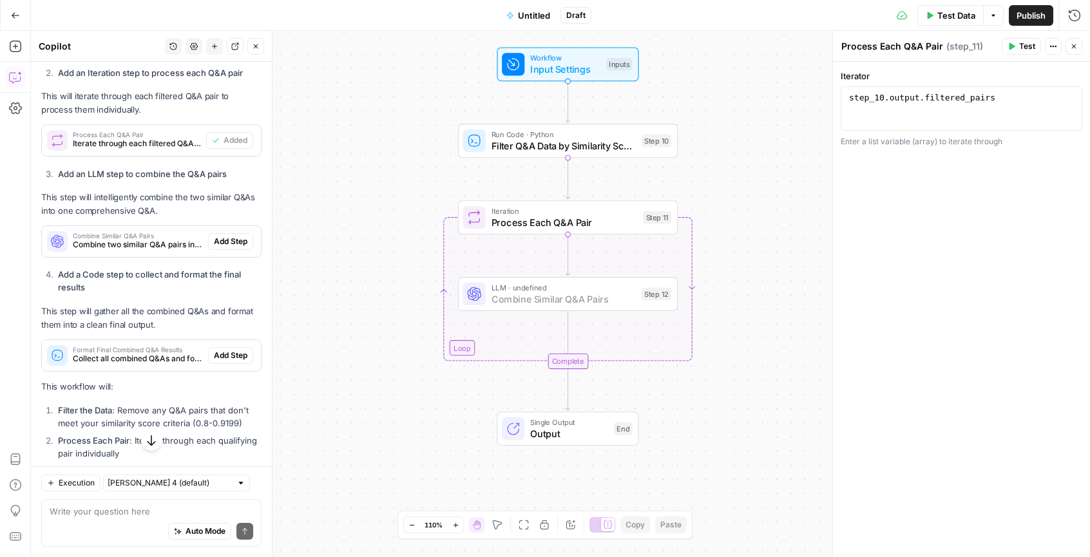
click at [229, 239] on span "Add Step" at bounding box center [230, 242] width 33 height 12
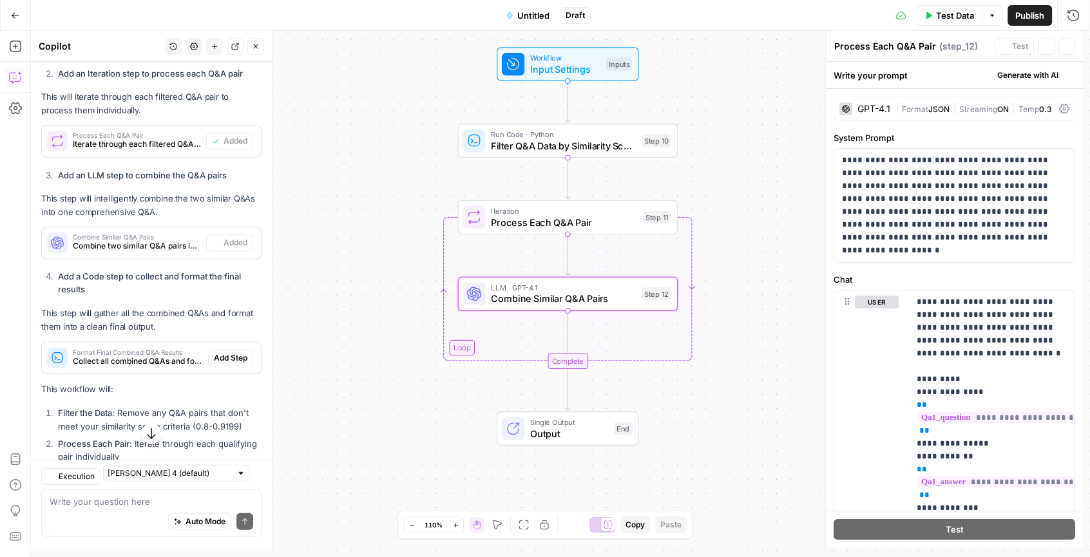
type textarea "Combine Similar Q&A Pairs"
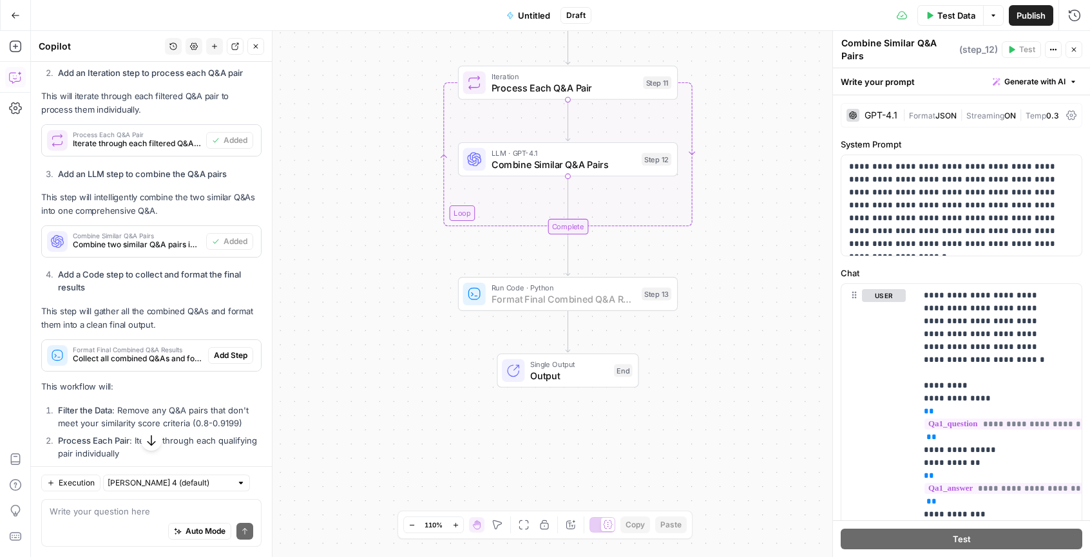
click at [227, 357] on span "Add Step" at bounding box center [230, 356] width 33 height 12
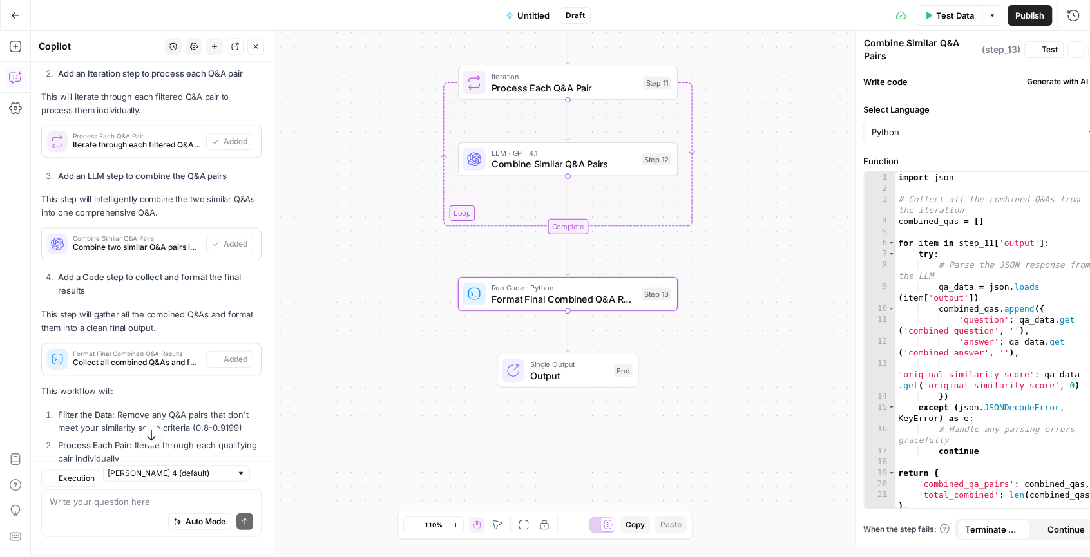
type textarea "Format Final Combined Q&A Results"
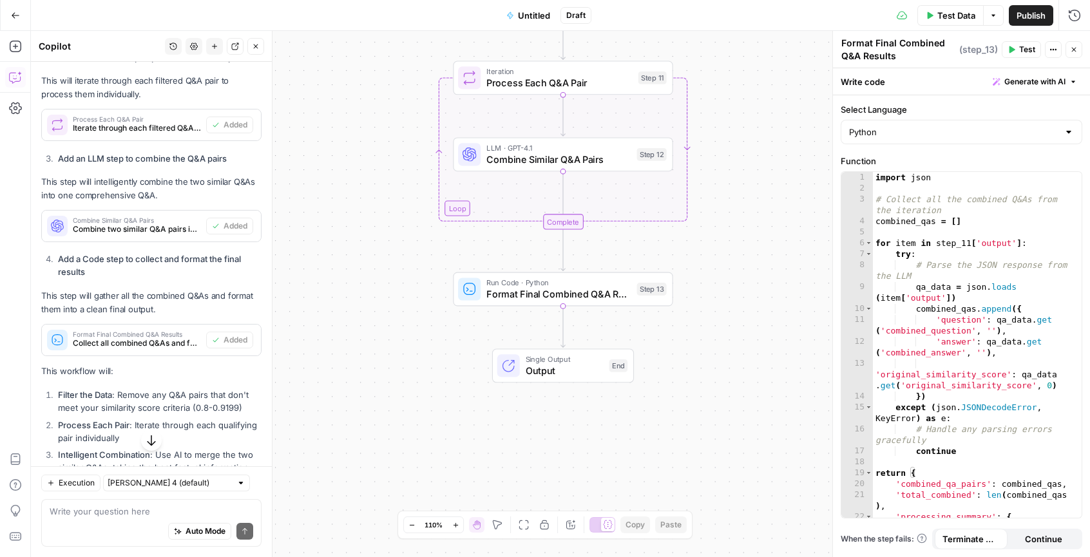
scroll to position [949, 0]
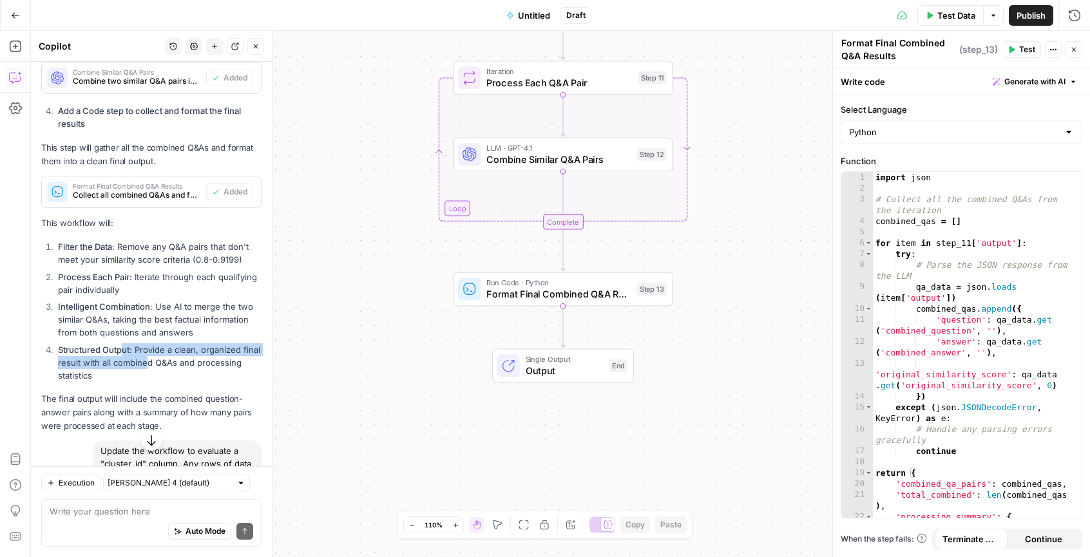
drag, startPoint x: 135, startPoint y: 351, endPoint x: 193, endPoint y: 368, distance: 60.3
click at [185, 365] on li "Structured Output : Provide a clean, organized final result with all combined Q…" at bounding box center [158, 362] width 207 height 39
click at [202, 370] on li "Structured Output : Provide a clean, organized final result with all combined Q…" at bounding box center [158, 362] width 207 height 39
drag, startPoint x: 187, startPoint y: 382, endPoint x: 90, endPoint y: 365, distance: 98.8
click at [98, 368] on div "I'll help you build a workflow that processes similar Q&A pairs from a CSV and …" at bounding box center [151, 23] width 220 height 820
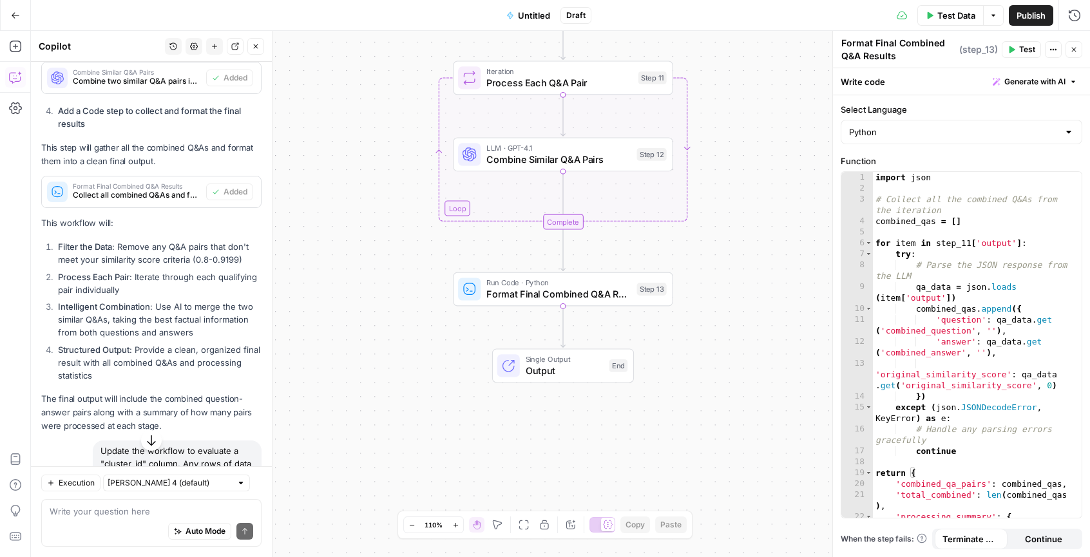
click at [90, 365] on li "Structured Output : Provide a clean, organized final result with all combined Q…" at bounding box center [158, 362] width 207 height 39
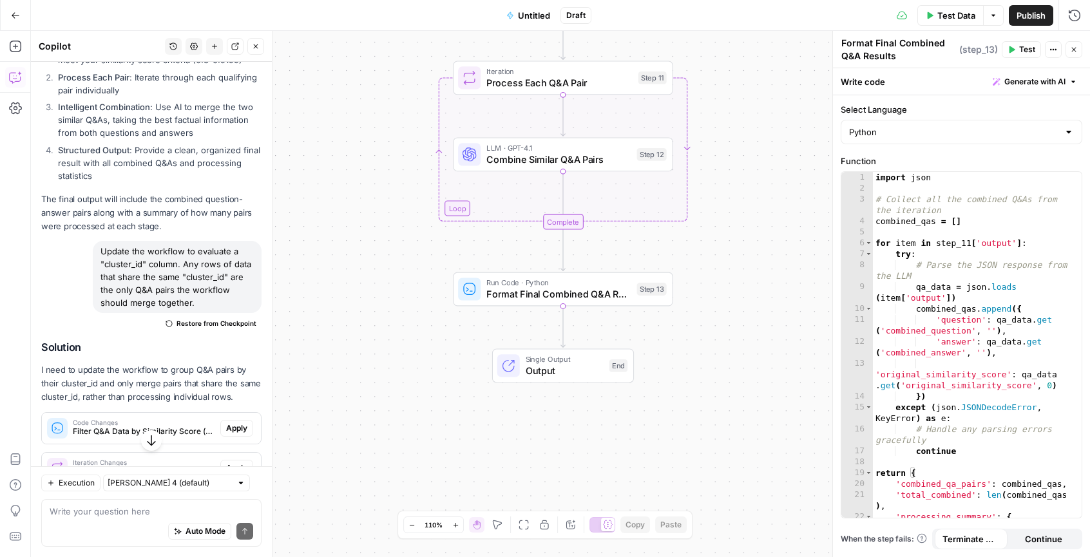
scroll to position [1148, 0]
click at [209, 329] on span "Restore from Checkpoint" at bounding box center [216, 324] width 80 height 10
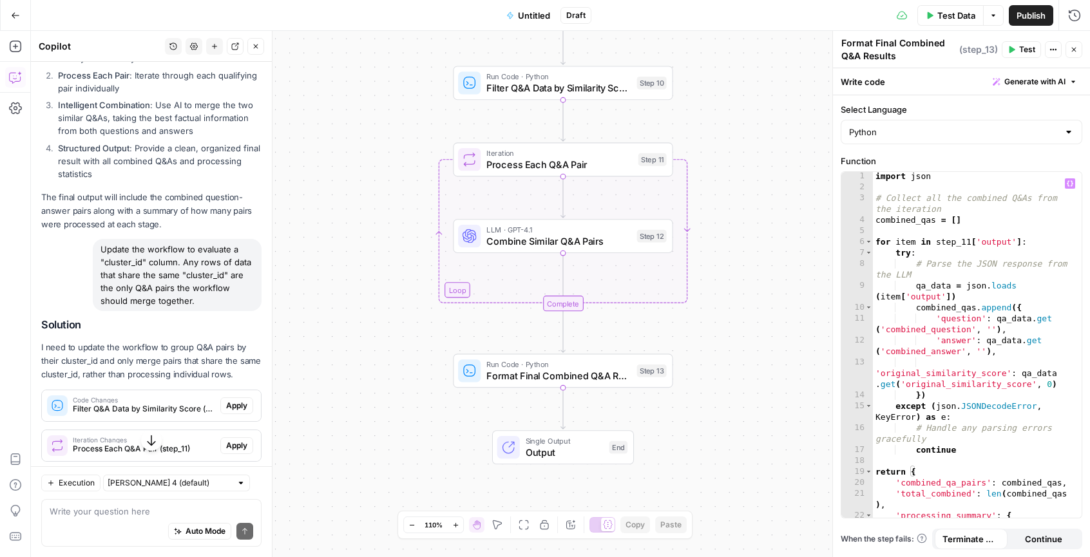
scroll to position [0, 0]
click at [940, 12] on span "Test Data" at bounding box center [956, 15] width 38 height 13
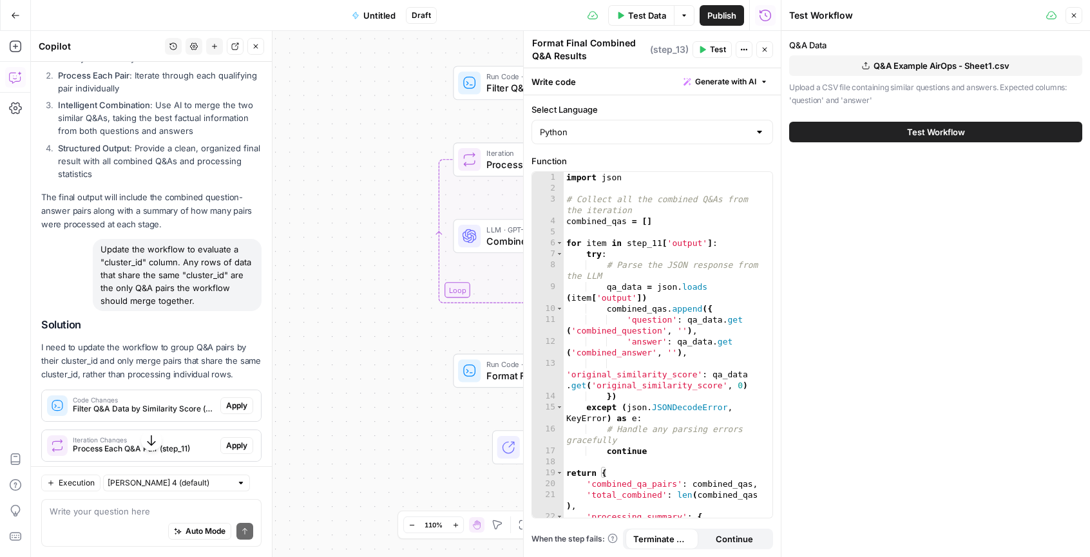
click at [895, 64] on span "Q&A Example AirOps - Sheet1.csv" at bounding box center [941, 65] width 136 height 13
drag, startPoint x: 954, startPoint y: 143, endPoint x: 954, endPoint y: 127, distance: 16.1
click at [954, 142] on div "Test Workflow" at bounding box center [935, 132] width 293 height 36
click at [954, 127] on span "Test Workflow" at bounding box center [936, 132] width 58 height 13
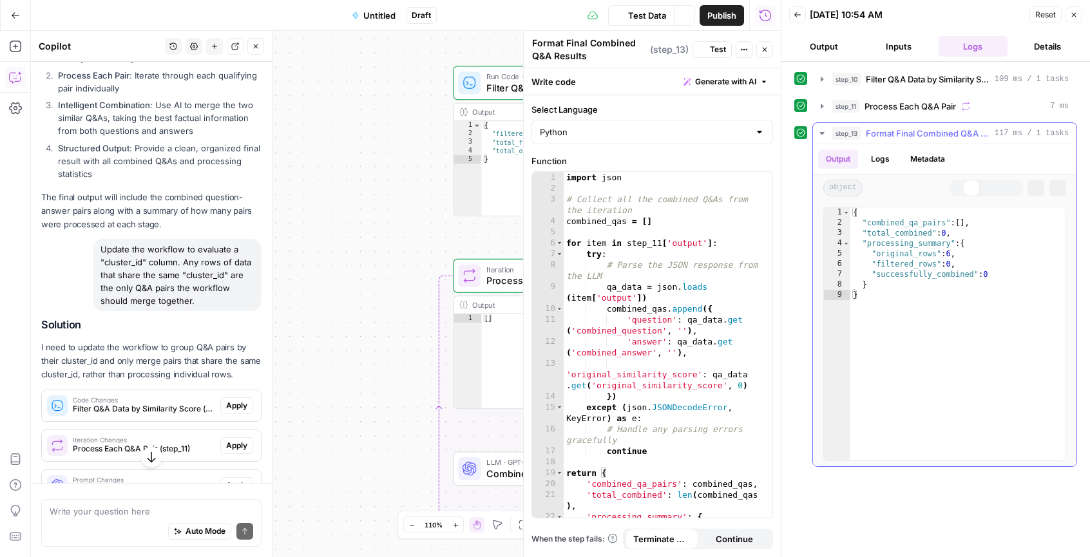
scroll to position [1150, 0]
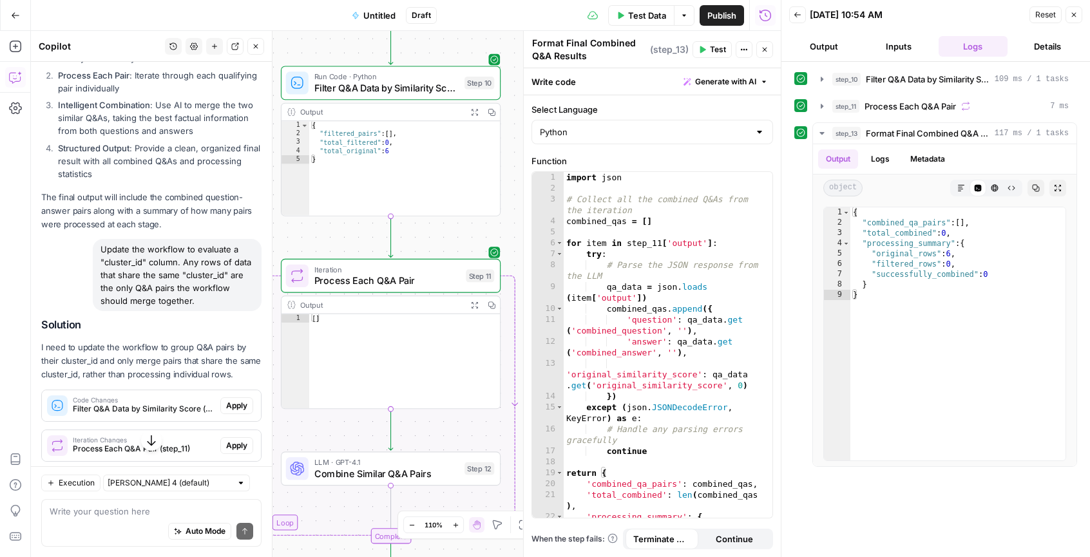
click at [824, 47] on button "Output" at bounding box center [824, 46] width 70 height 21
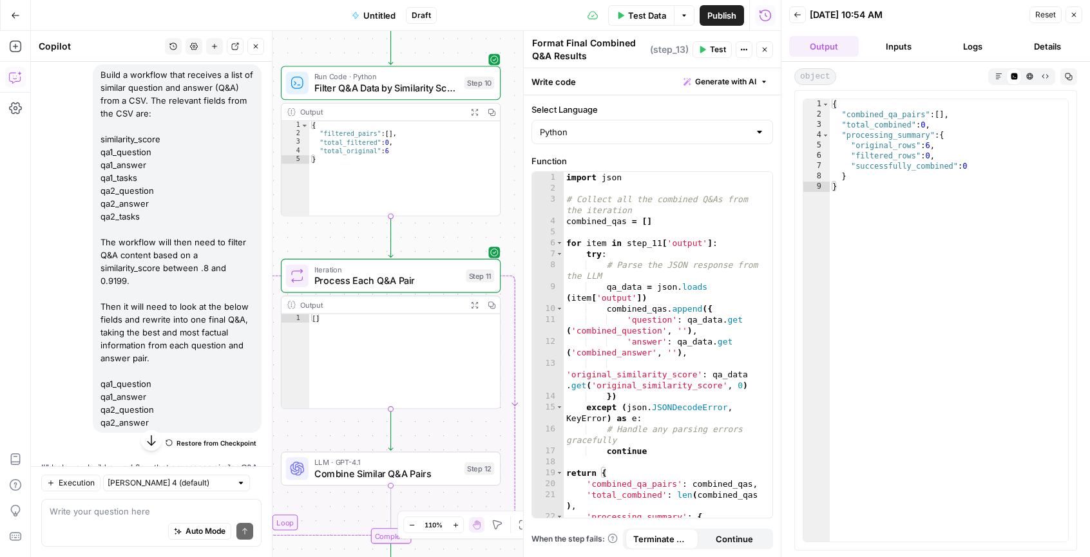
scroll to position [98, 0]
click at [1038, 17] on span "Reset" at bounding box center [1045, 15] width 21 height 12
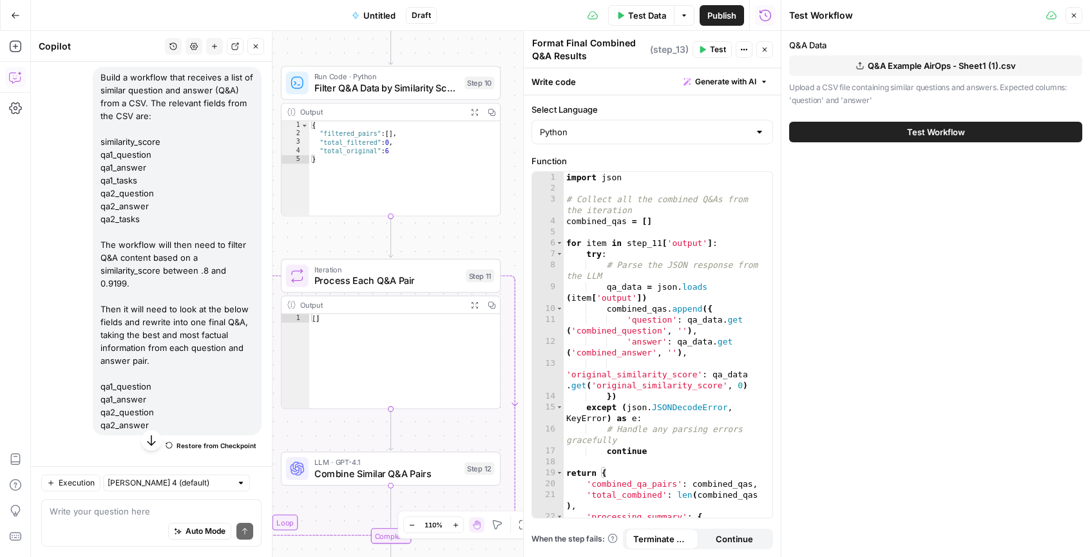
click at [909, 68] on span "Q&A Example AirOps - Sheet1 (1).csv" at bounding box center [941, 65] width 148 height 13
click at [933, 135] on span "Test Workflow" at bounding box center [936, 132] width 58 height 13
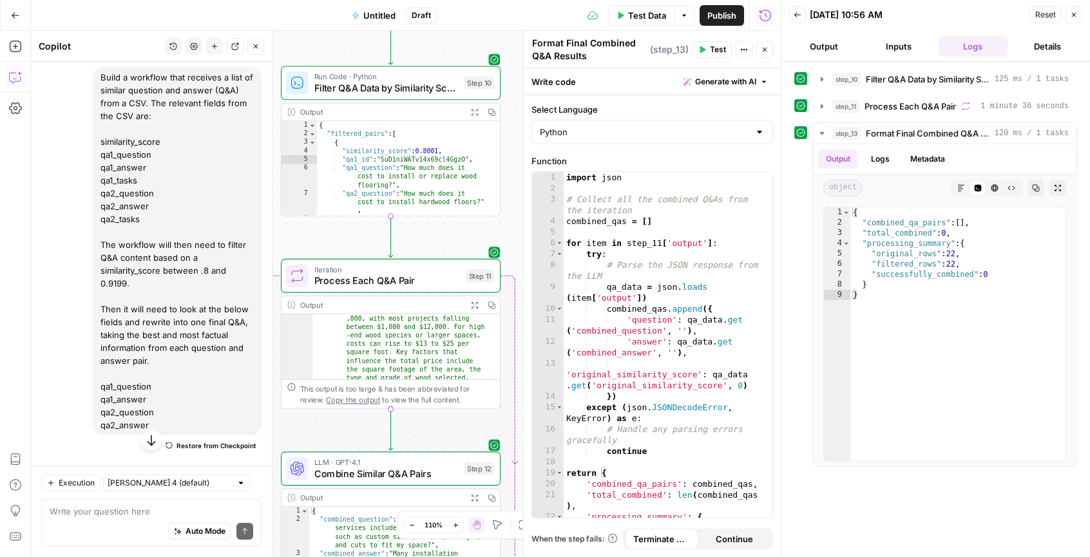
scroll to position [100, 0]
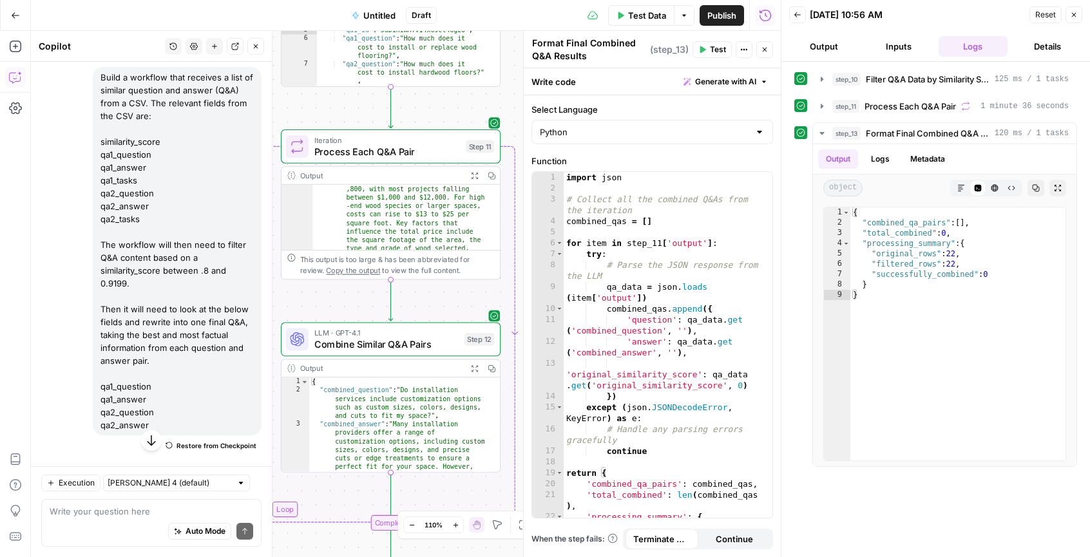
type textarea "**********"
click at [451, 419] on div "{ "combined_question" : "Do installation services include customization options…" at bounding box center [399, 471] width 180 height 188
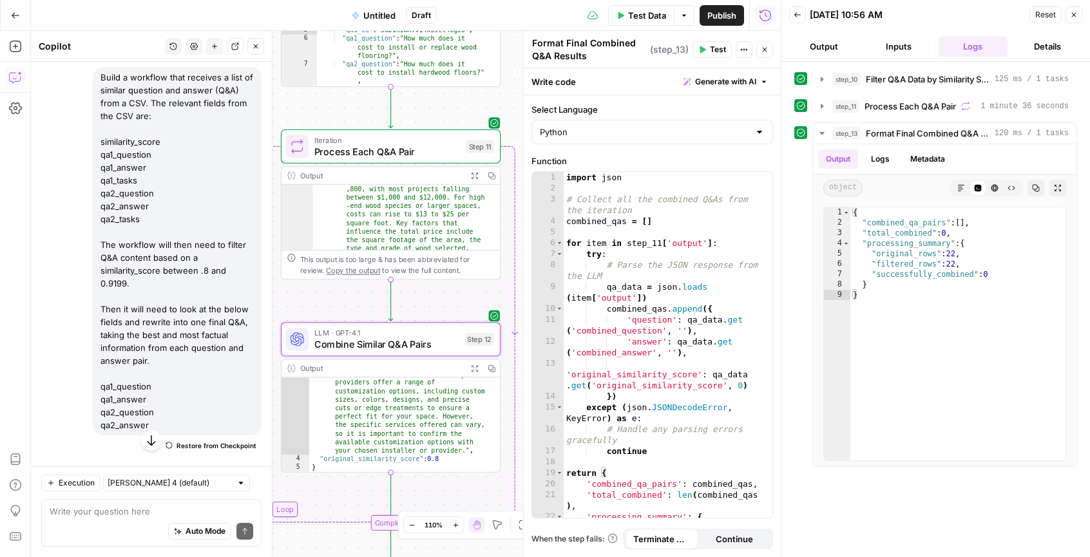
scroll to position [44, 0]
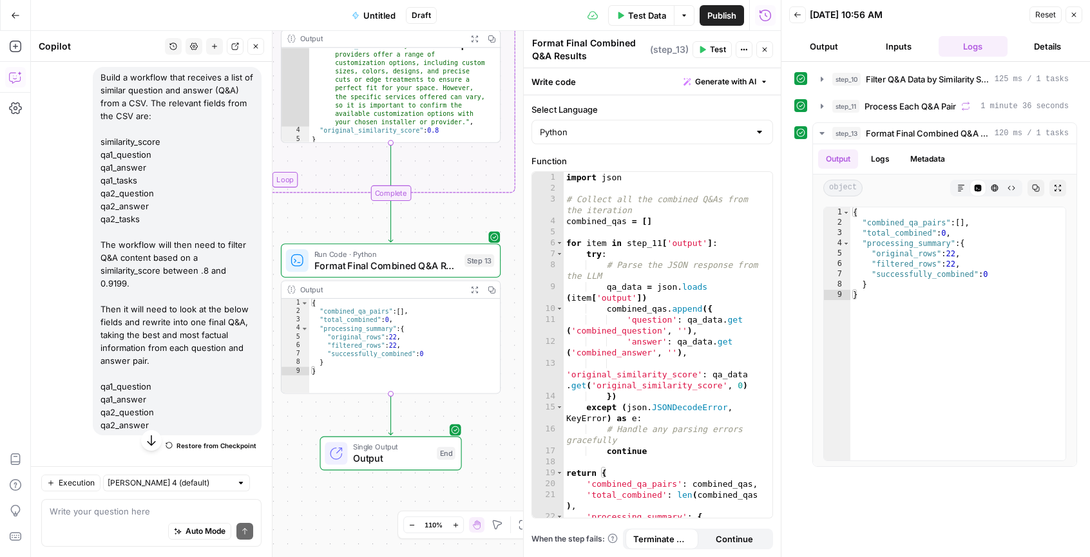
click at [489, 359] on div "{ "combined_qa_pairs" : [ ] , "total_combined" : 0 , "processing_summary" : { "…" at bounding box center [404, 354] width 191 height 111
click at [482, 336] on div "{ "combined_qa_pairs" : [ ] , "total_combined" : 0 , "processing_summary" : { "…" at bounding box center [404, 354] width 191 height 111
type textarea "**********"
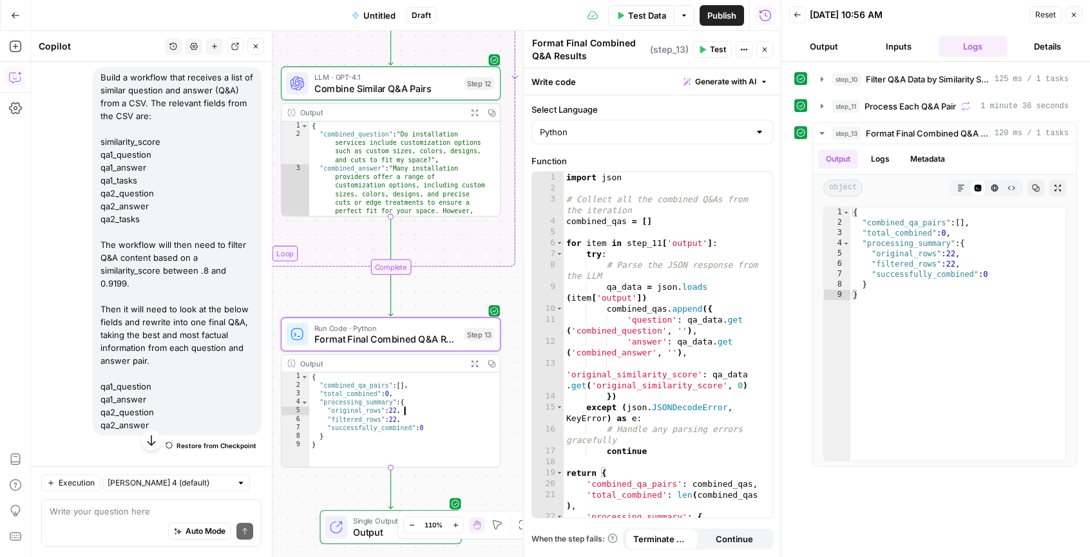
scroll to position [46, 0]
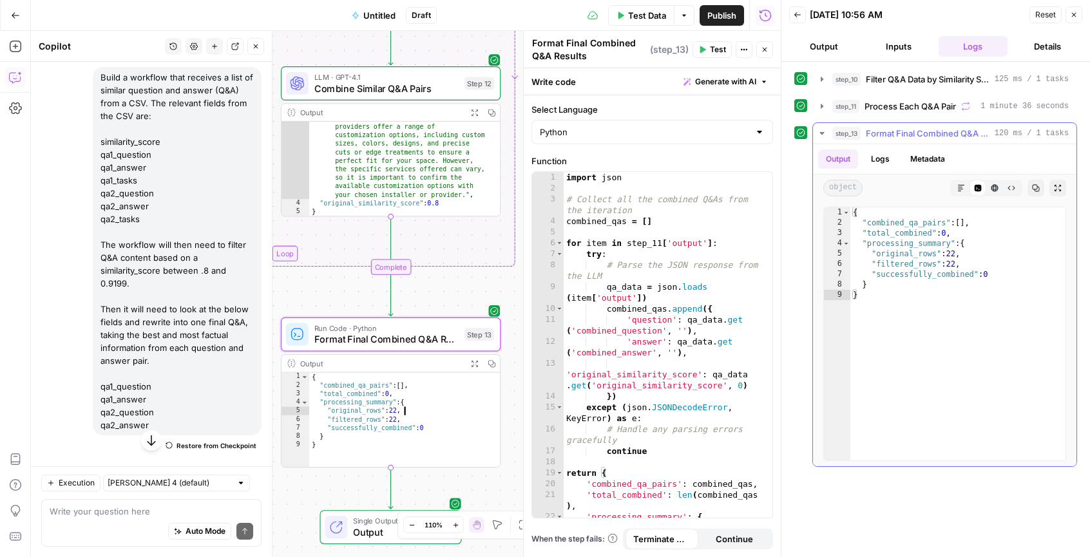
type textarea "*"
click at [1007, 347] on div "{ "combined_qa_pairs" : [ ] , "total_combined" : 0 , "processing_summary" : { "…" at bounding box center [957, 344] width 215 height 274
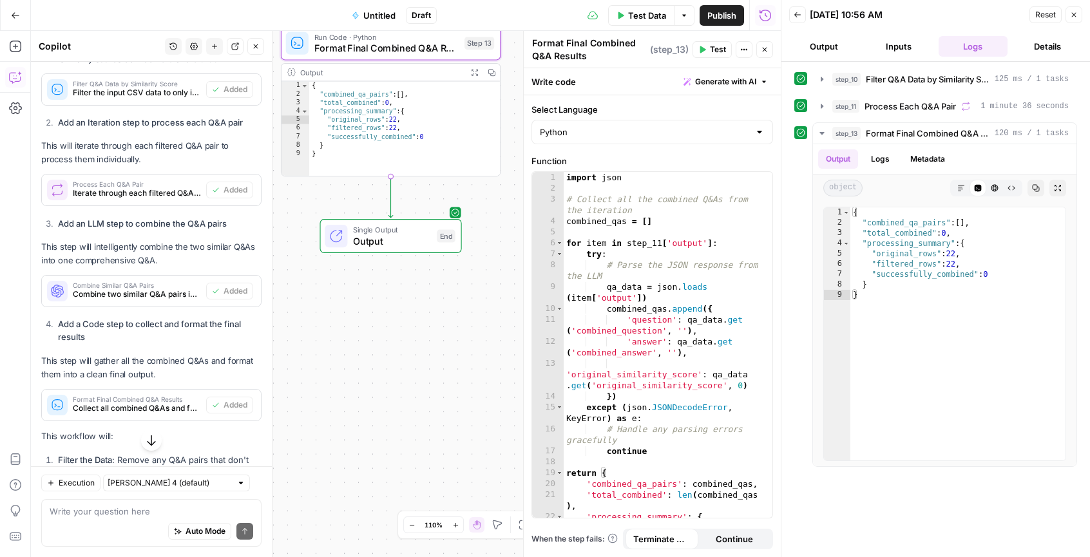
click at [150, 434] on icon "button" at bounding box center [151, 440] width 13 height 13
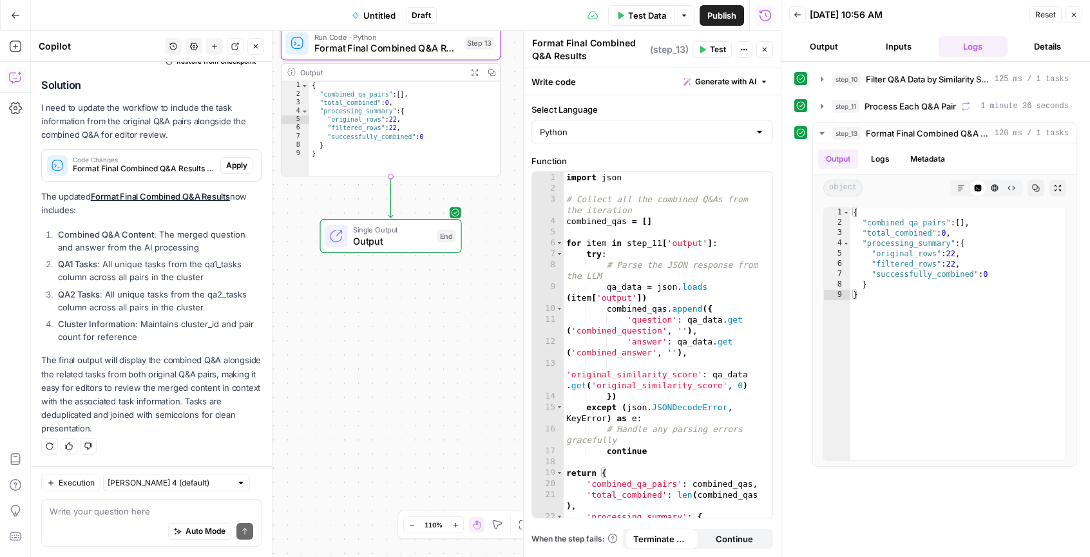
scroll to position [2049, 0]
click at [191, 505] on textarea at bounding box center [152, 511] width 204 height 13
click at [113, 512] on textarea "Why is the outpt showing "" at bounding box center [152, 511] width 204 height 13
type textarea "Why is the output showing ""
click at [921, 265] on div "{ "combined_qa_pairs" : [ ] , "total_combined" : 0 , "processing_summary" : { "…" at bounding box center [957, 344] width 215 height 274
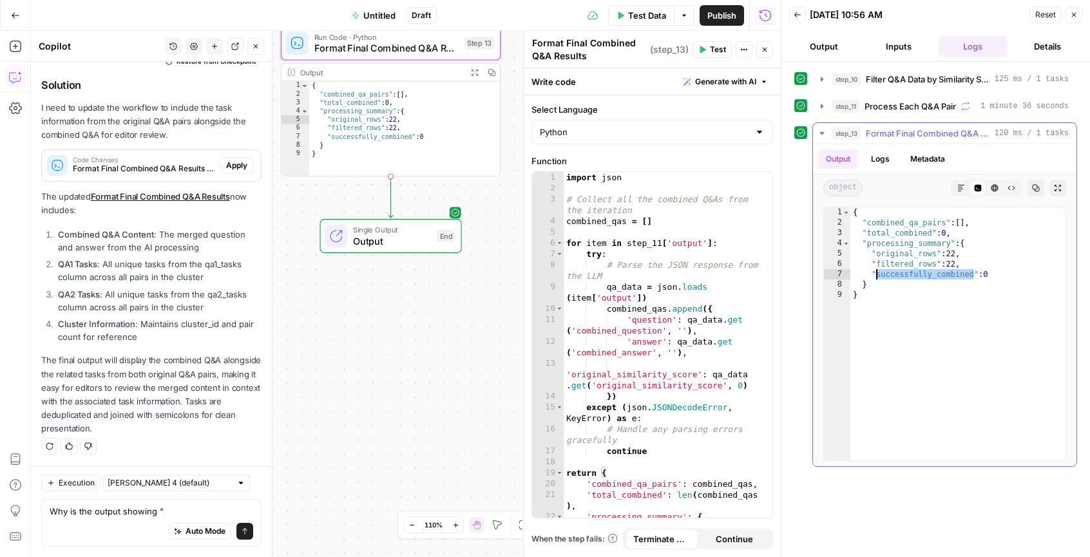
drag, startPoint x: 972, startPoint y: 276, endPoint x: 875, endPoint y: 270, distance: 98.1
click at [875, 270] on div "{ "combined_qa_pairs" : [ ] , "total_combined" : 0 , "processing_summary" : { "…" at bounding box center [957, 344] width 215 height 274
type textarea "**********"
click at [202, 493] on div "Execution Claude Sonnet 4 (default) Why is the output showing " Why is the outp…" at bounding box center [151, 511] width 241 height 91
click at [204, 503] on div "Why is the output showing " Why is the output showing " Auto Mode Send" at bounding box center [151, 523] width 220 height 48
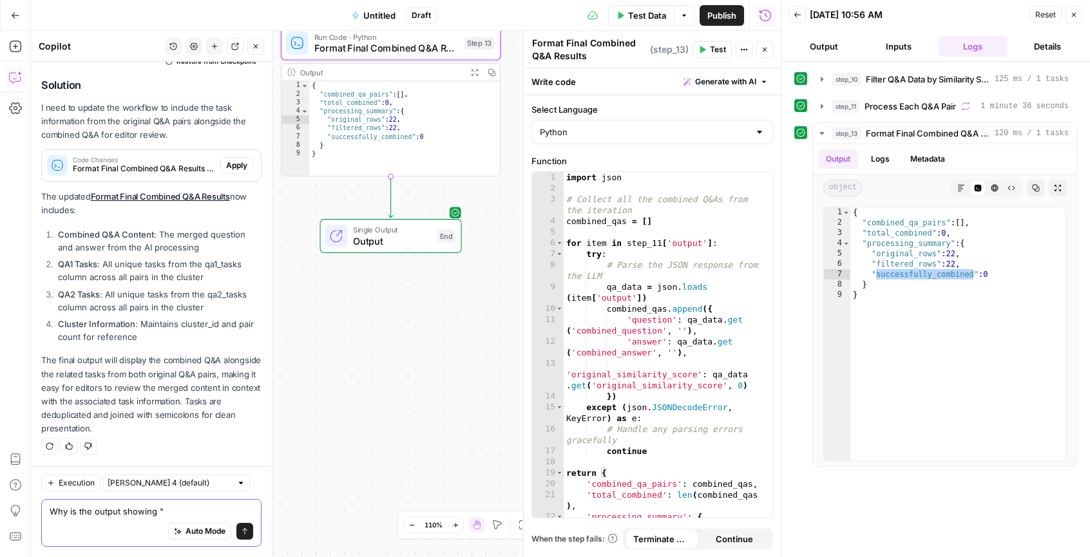
click at [204, 512] on textarea "Why is the output showing "" at bounding box center [152, 511] width 204 height 13
paste textarea "successfully_combined"
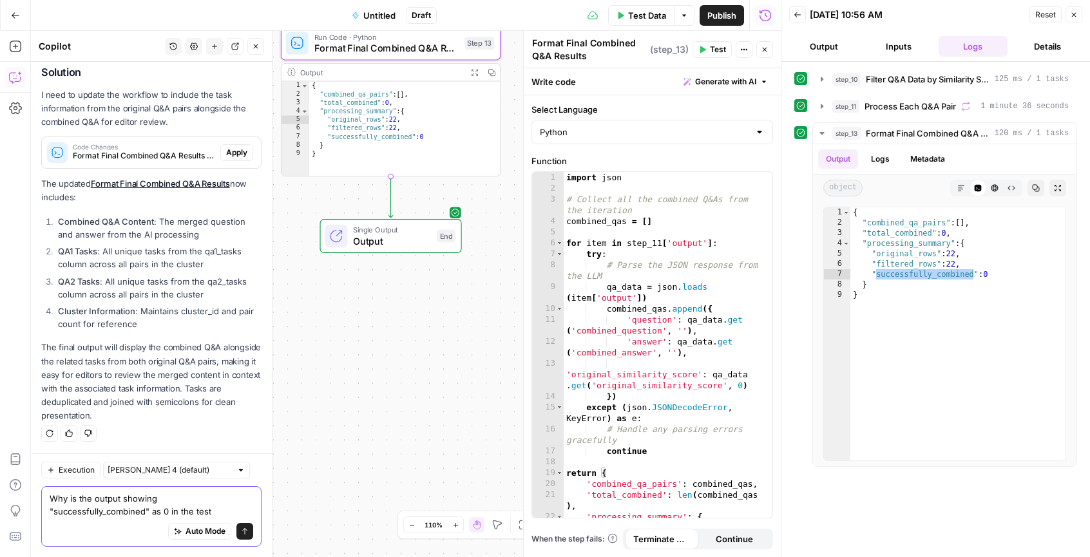
type textarea "Why is the output showing "successfully_combined" as 0 in the test?"
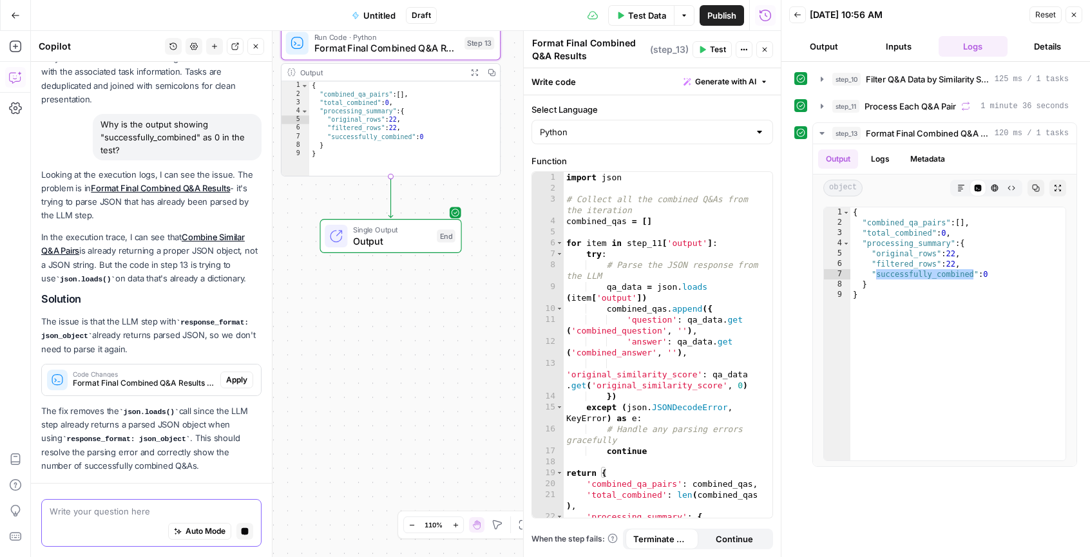
scroll to position [2415, 0]
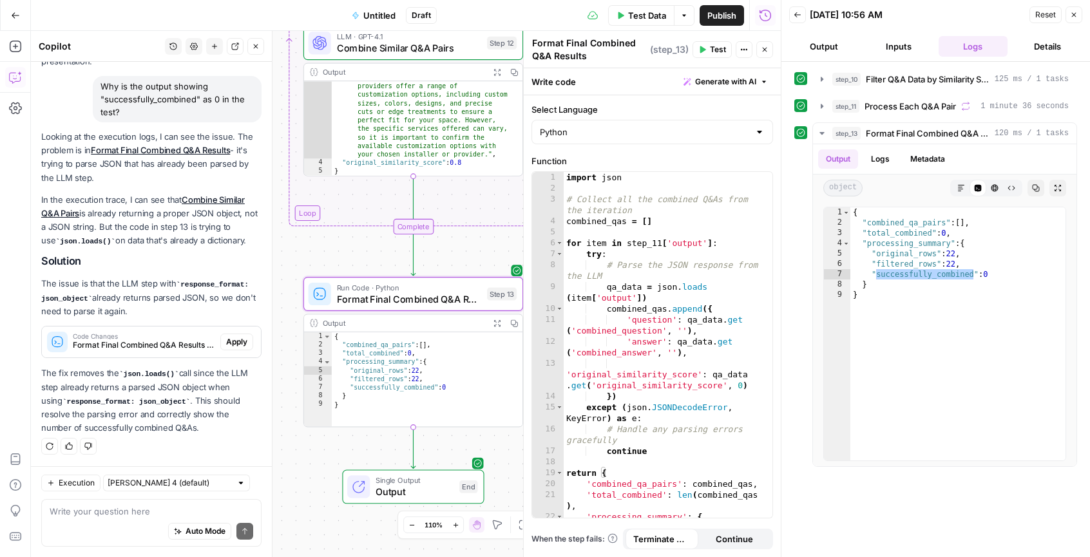
click at [237, 348] on span "Apply" at bounding box center [236, 342] width 21 height 12
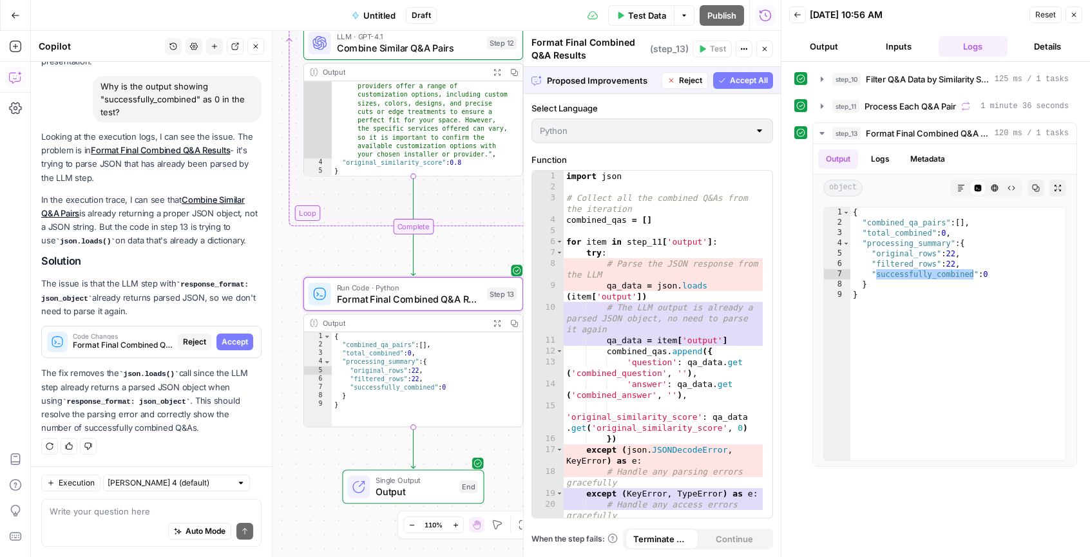
click at [235, 345] on span "Accept" at bounding box center [235, 342] width 26 height 12
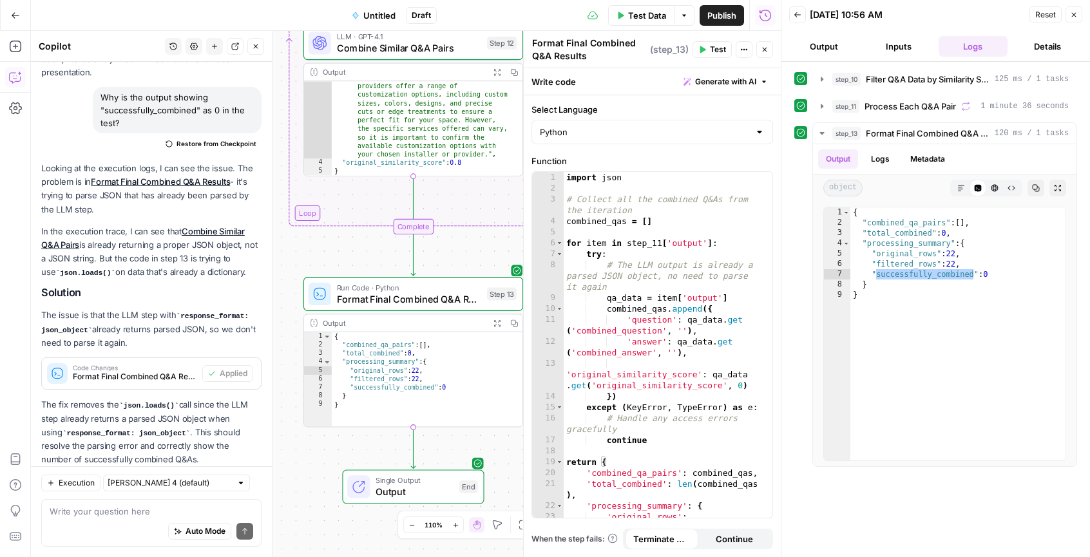
scroll to position [2456, 0]
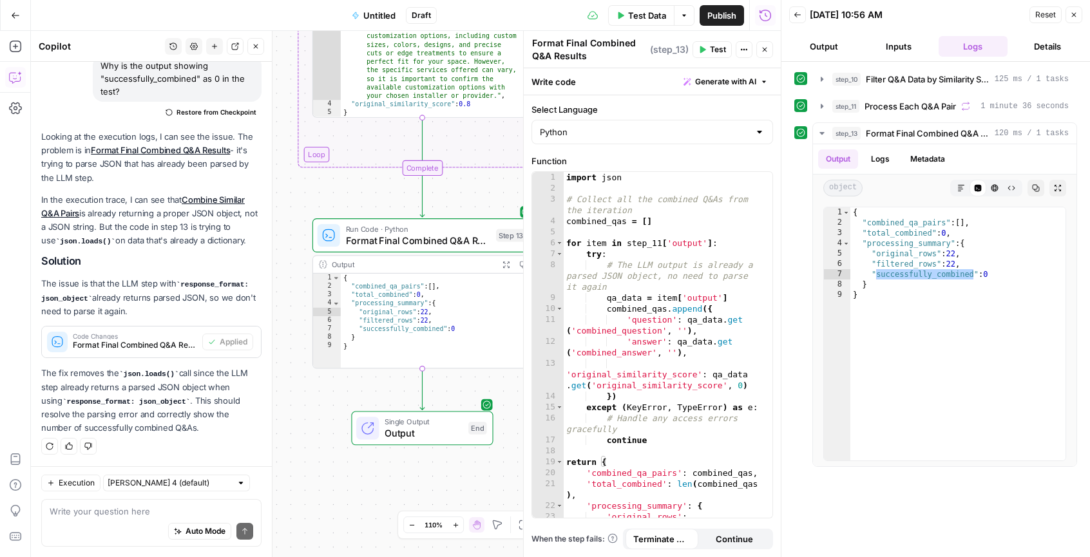
drag, startPoint x: 332, startPoint y: 455, endPoint x: 341, endPoint y: 397, distance: 59.3
click at [341, 397] on div "Workflow Input Settings Inputs Run Code · Python Filter Q&A Data by Similarity …" at bounding box center [406, 294] width 750 height 526
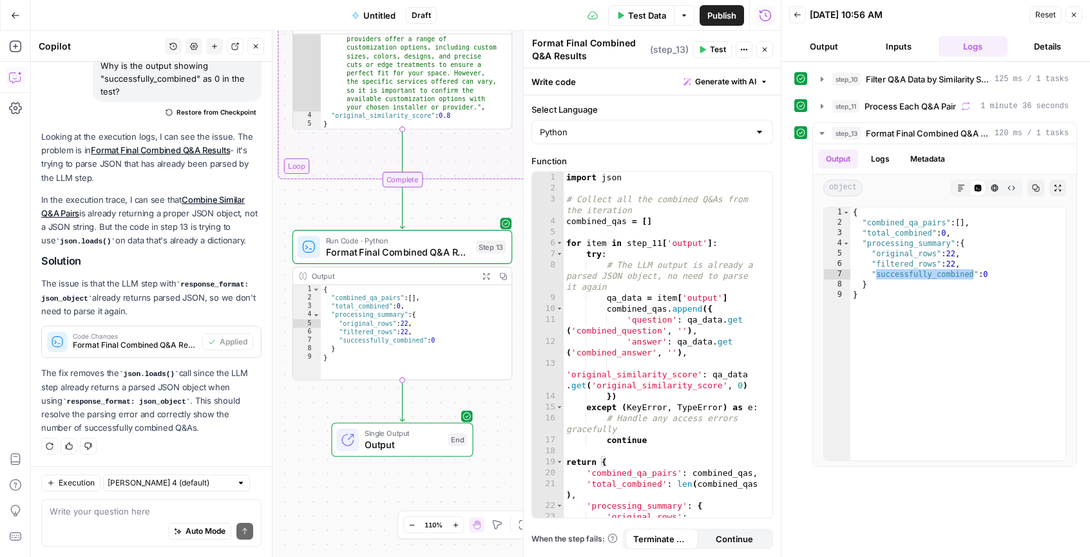
drag, startPoint x: 347, startPoint y: 386, endPoint x: 327, endPoint y: 398, distance: 23.1
click at [327, 398] on div "Workflow Input Settings Inputs Run Code · Python Filter Q&A Data by Similarity …" at bounding box center [406, 294] width 750 height 526
click at [168, 508] on textarea at bounding box center [152, 511] width 204 height 13
click at [390, 435] on span "Single Output" at bounding box center [404, 434] width 78 height 12
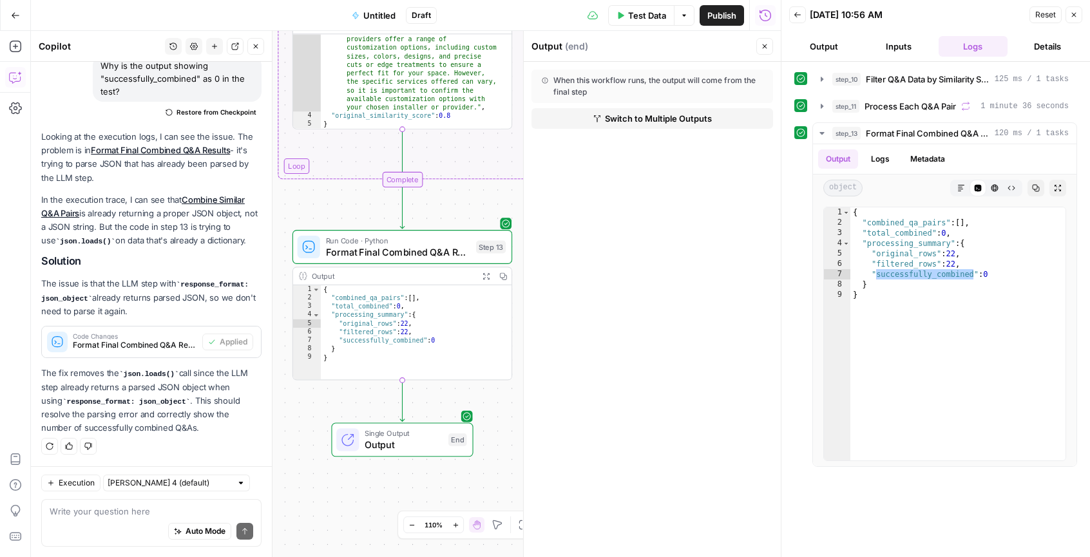
click at [634, 122] on span "Switch to Multiple Outputs" at bounding box center [658, 118] width 107 height 13
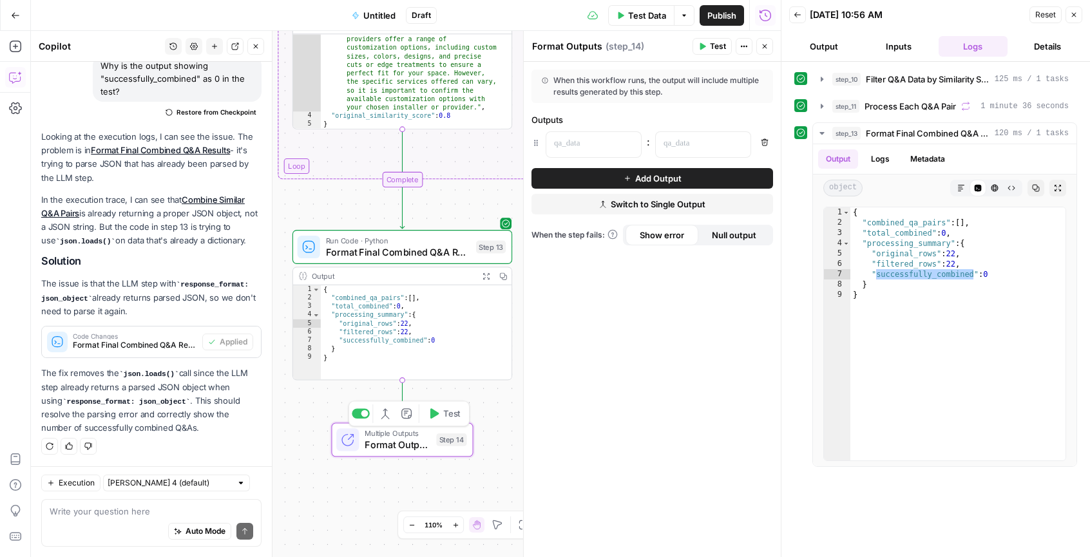
click at [386, 415] on icon "button" at bounding box center [387, 415] width 4 height 10
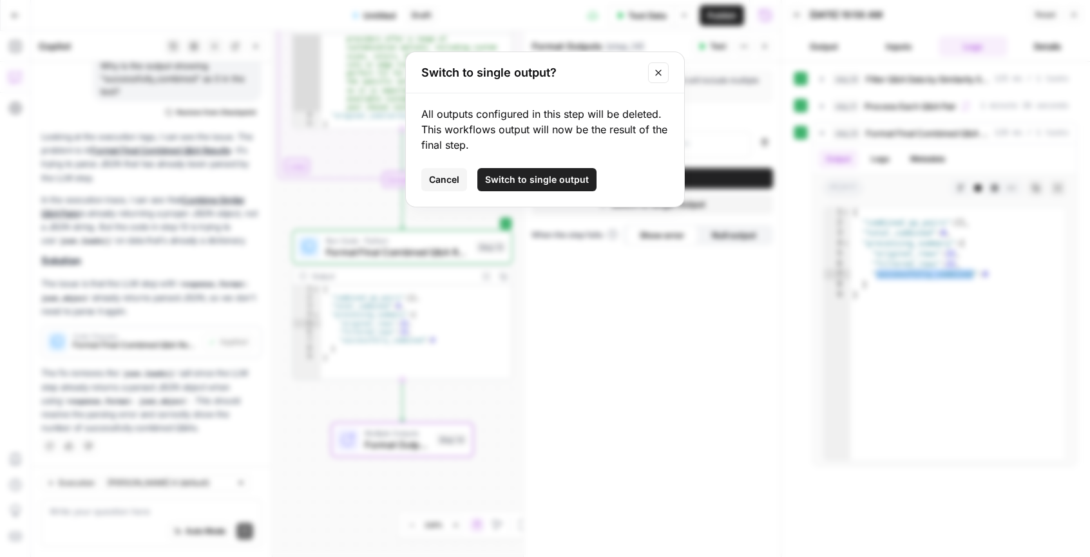
click at [551, 182] on span "Switch to single output" at bounding box center [537, 179] width 104 height 13
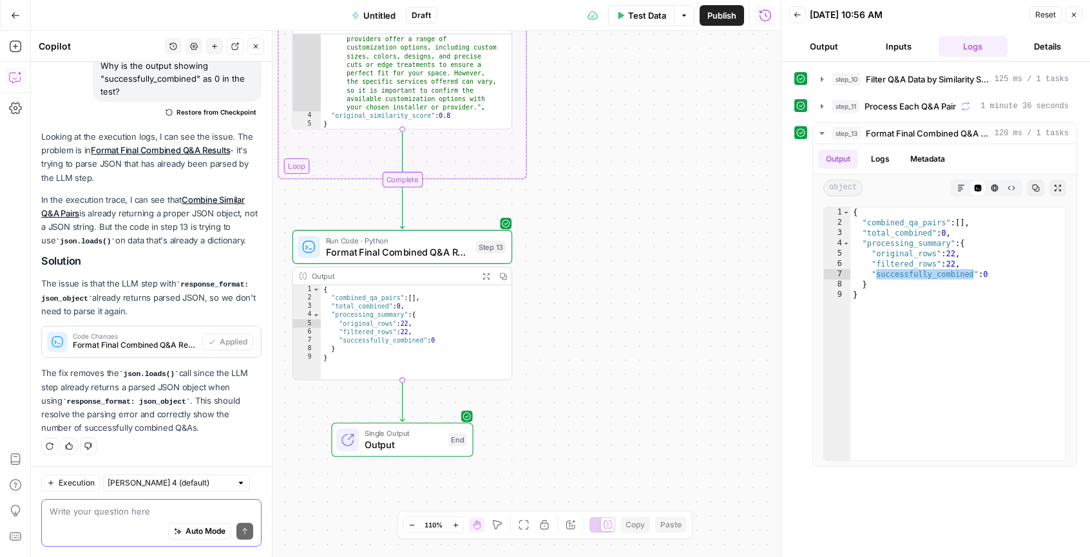
click at [179, 511] on textarea at bounding box center [152, 511] width 204 height 13
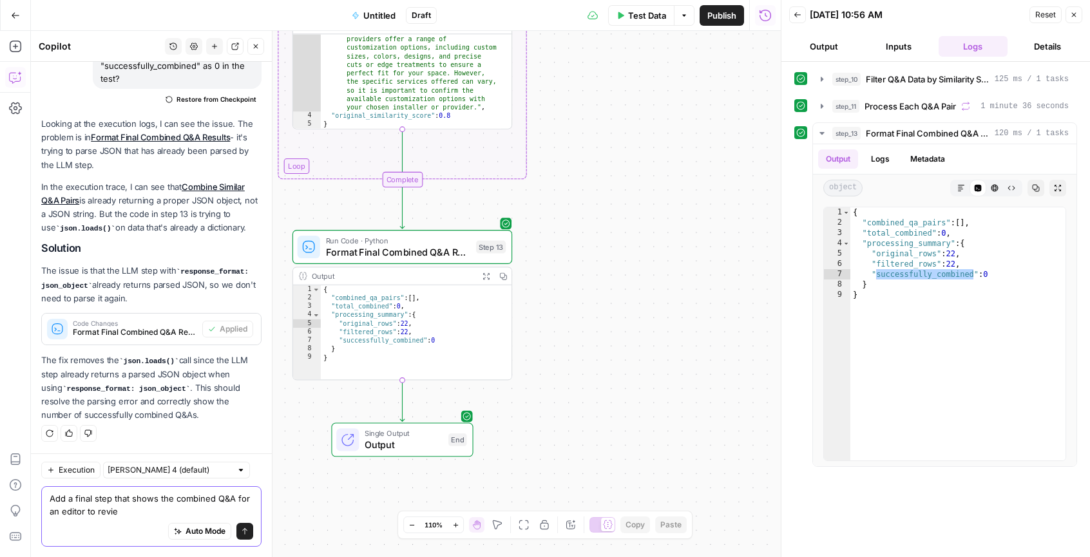
type textarea "Add a final step that shows the combined Q&A for an editor to review"
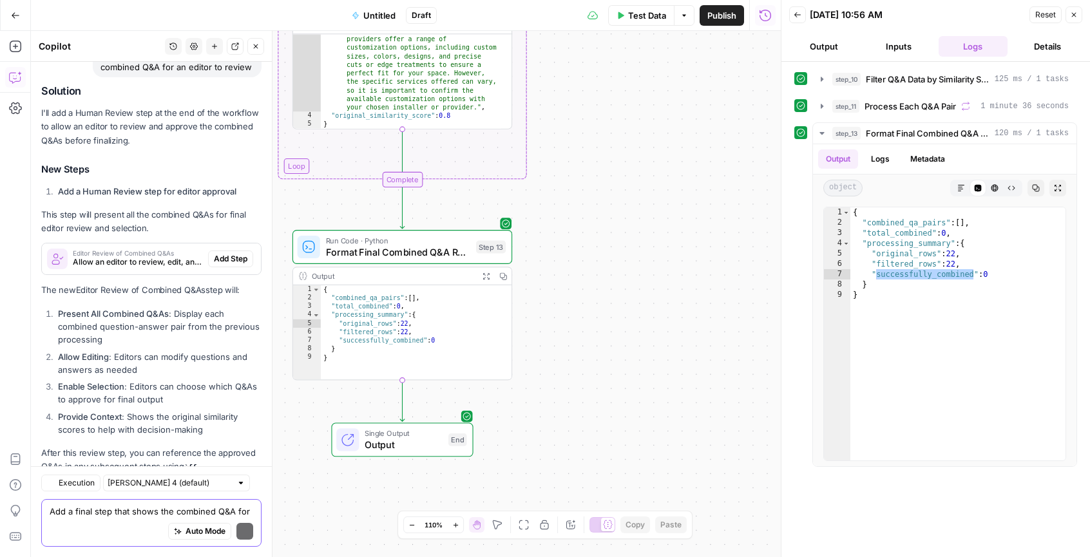
scroll to position [2934, 0]
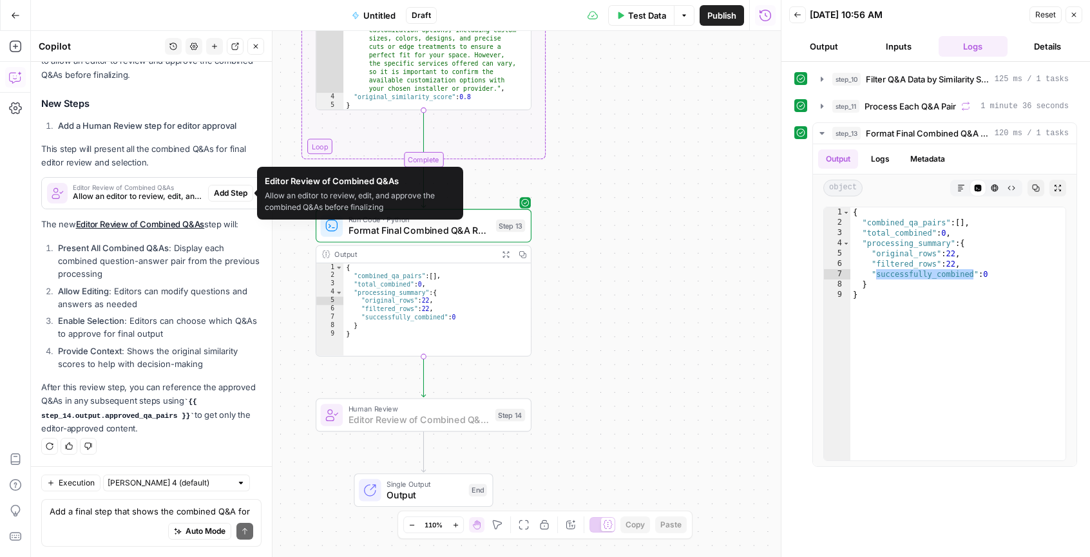
click at [218, 191] on span "Add Step" at bounding box center [230, 193] width 33 height 12
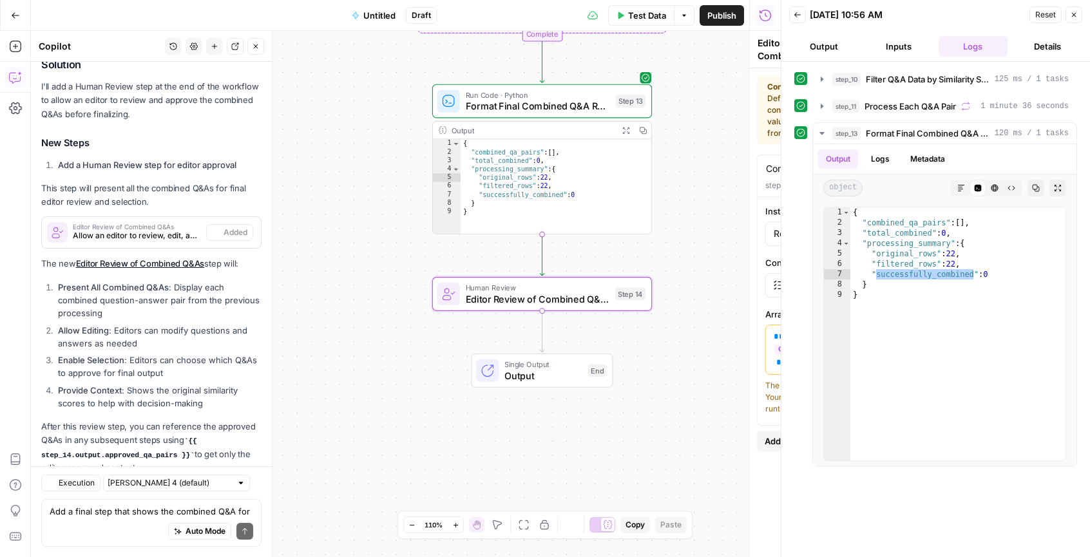
scroll to position [2955, 0]
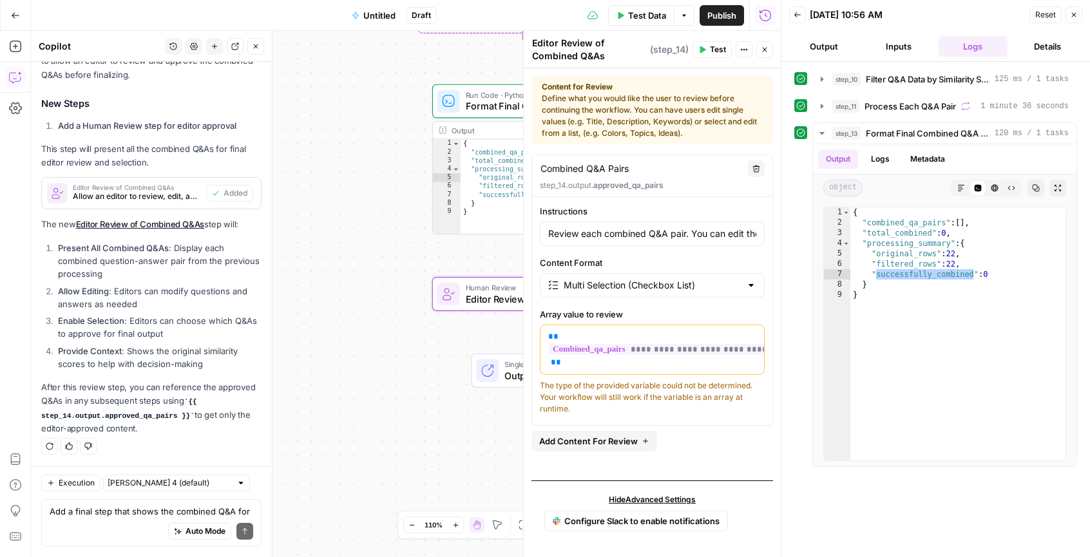
drag, startPoint x: 86, startPoint y: 250, endPoint x: 102, endPoint y: 352, distance: 103.1
click at [102, 352] on ol "Present All Combined Q&As : Display each combined question-answer pair from the…" at bounding box center [151, 306] width 220 height 129
click at [102, 352] on strong "Provide Context" at bounding box center [90, 351] width 64 height 10
drag, startPoint x: 167, startPoint y: 346, endPoint x: 138, endPoint y: 300, distance: 54.7
click at [138, 300] on ol "Present All Combined Q&As : Display each combined question-answer pair from the…" at bounding box center [151, 306] width 220 height 129
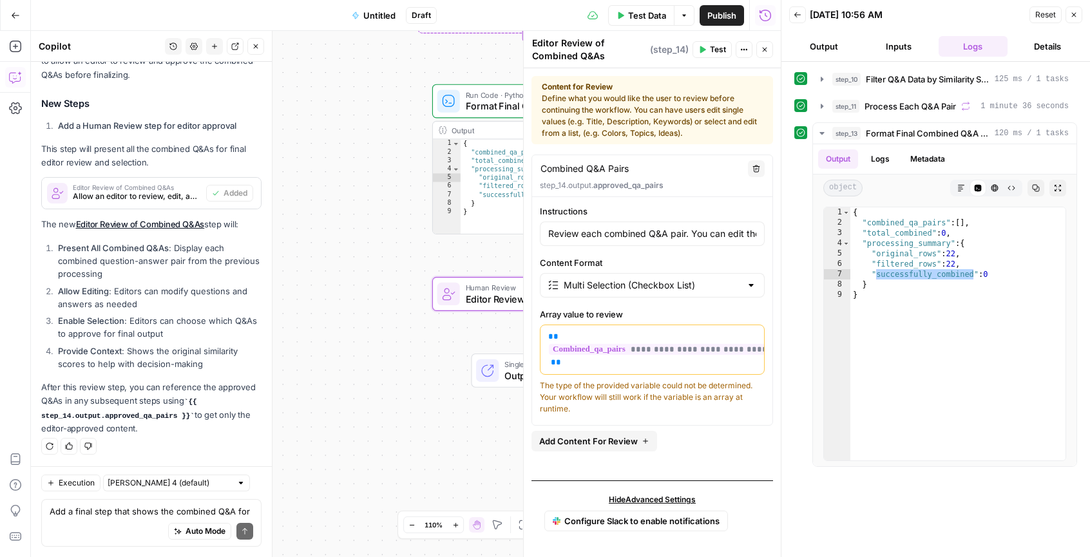
click at [138, 300] on li "Allow Editing : Editors can modify questions and answers as needed" at bounding box center [158, 298] width 207 height 26
drag, startPoint x: 131, startPoint y: 322, endPoint x: 135, endPoint y: 350, distance: 28.5
click at [135, 350] on ol "Present All Combined Q&As : Display each combined question-answer pair from the…" at bounding box center [151, 306] width 220 height 129
drag, startPoint x: 135, startPoint y: 350, endPoint x: 160, endPoint y: 345, distance: 25.8
click at [135, 350] on li "Provide Context : Shows the original similarity scores to help with decision-ma…" at bounding box center [158, 358] width 207 height 26
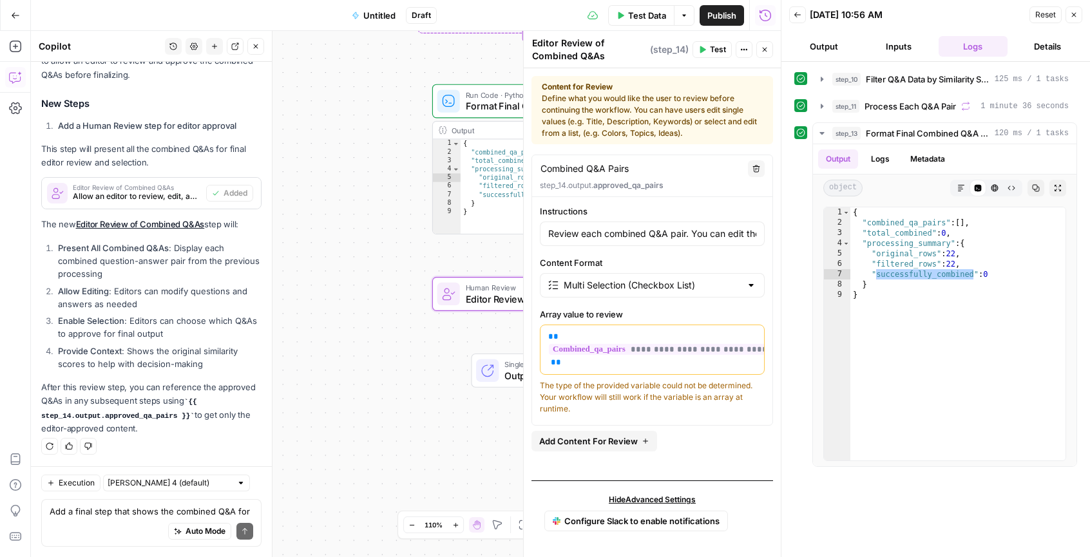
click at [214, 341] on ol "Present All Combined Q&As : Display each combined question-answer pair from the…" at bounding box center [151, 306] width 220 height 129
drag, startPoint x: 202, startPoint y: 334, endPoint x: 118, endPoint y: 323, distance: 85.1
click at [121, 323] on li "Enable Selection : Editors can choose which Q&As to approve for final output" at bounding box center [158, 327] width 207 height 26
click at [118, 323] on strong "Enable Selection" at bounding box center [91, 321] width 66 height 10
drag, startPoint x: 155, startPoint y: 337, endPoint x: 196, endPoint y: 346, distance: 42.2
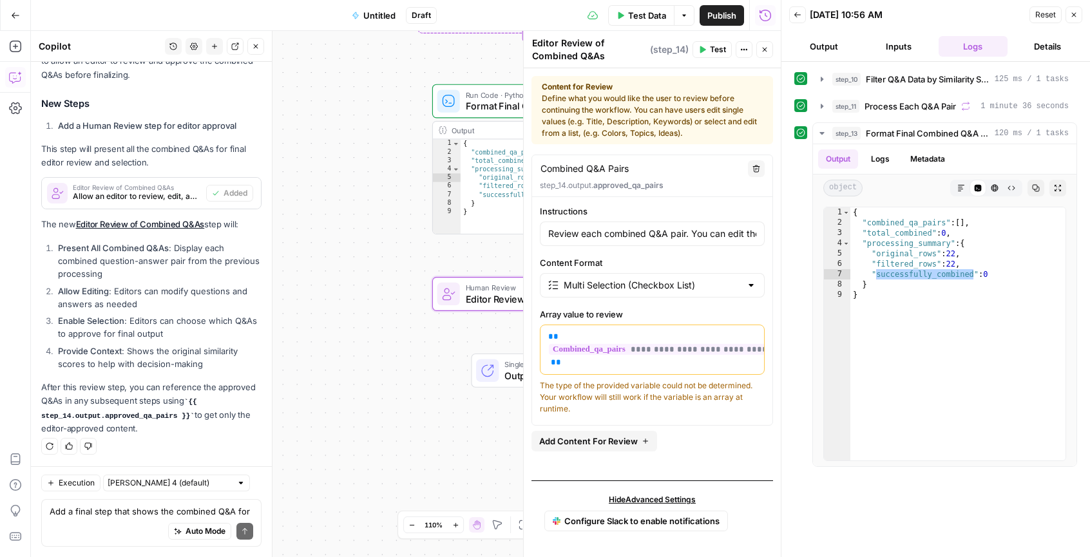
click at [172, 342] on ol "Present All Combined Q&As : Display each combined question-answer pair from the…" at bounding box center [151, 306] width 220 height 129
click at [196, 346] on li "Provide Context : Shows the original similarity scores to help with decision-ma…" at bounding box center [158, 358] width 207 height 26
drag, startPoint x: 198, startPoint y: 368, endPoint x: 87, endPoint y: 349, distance: 112.4
click at [88, 350] on li "Provide Context : Shows the original similarity scores to help with decision-ma…" at bounding box center [158, 358] width 207 height 26
drag, startPoint x: 87, startPoint y: 349, endPoint x: 211, endPoint y: 368, distance: 125.8
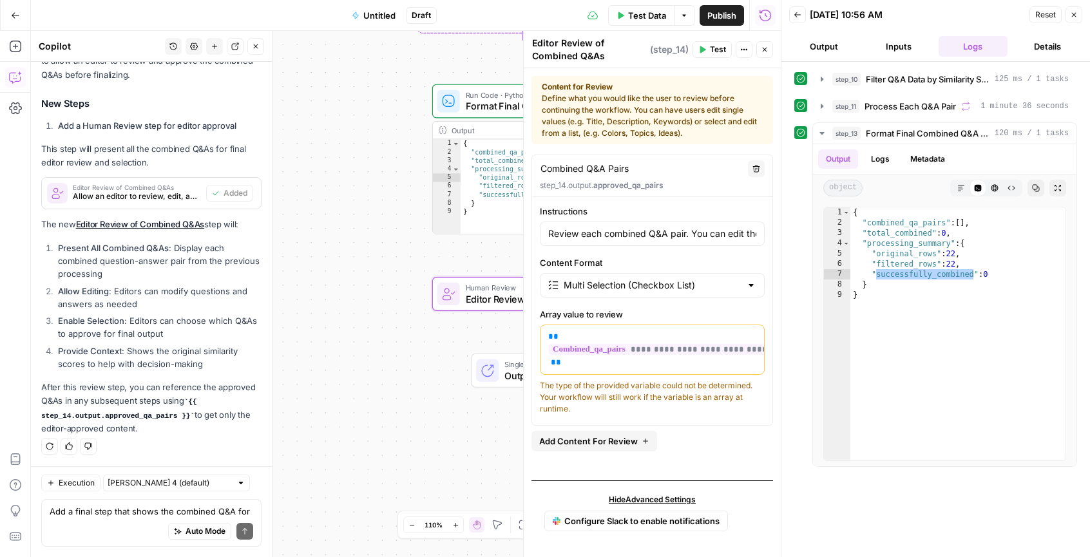
click at [206, 368] on li "Provide Context : Shows the original similarity scores to help with decision-ma…" at bounding box center [158, 358] width 207 height 26
click at [211, 368] on li "Provide Context : Shows the original similarity scores to help with decision-ma…" at bounding box center [158, 358] width 207 height 26
drag, startPoint x: 122, startPoint y: 356, endPoint x: 106, endPoint y: 354, distance: 16.2
click at [106, 354] on li "Provide Context : Shows the original similarity scores to help with decision-ma…" at bounding box center [158, 358] width 207 height 26
click at [89, 350] on strong "Provide Context" at bounding box center [90, 351] width 64 height 10
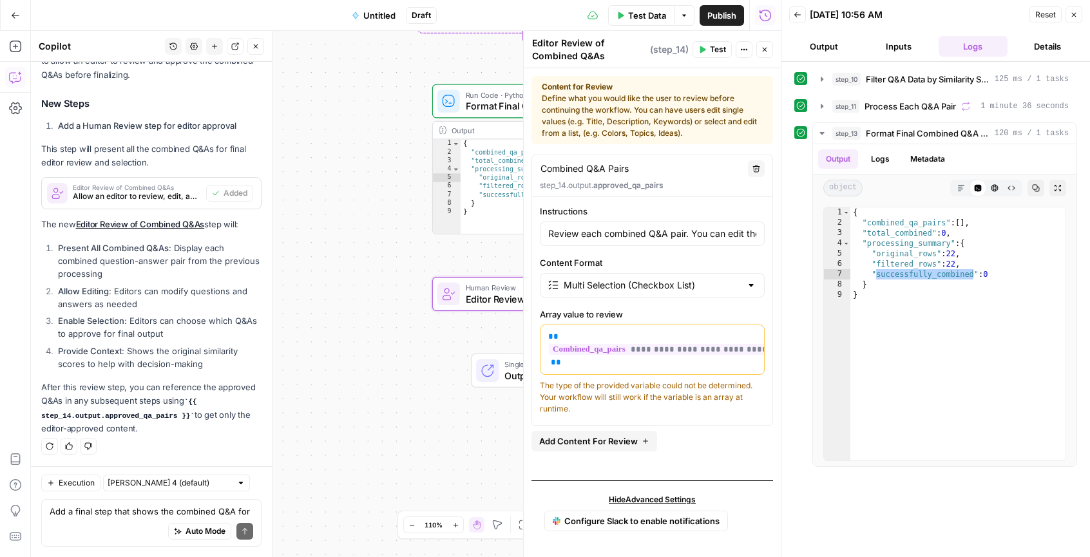
click at [788, 402] on div "**********" at bounding box center [935, 309] width 308 height 495
click at [1081, 14] on button "Close" at bounding box center [1073, 14] width 17 height 17
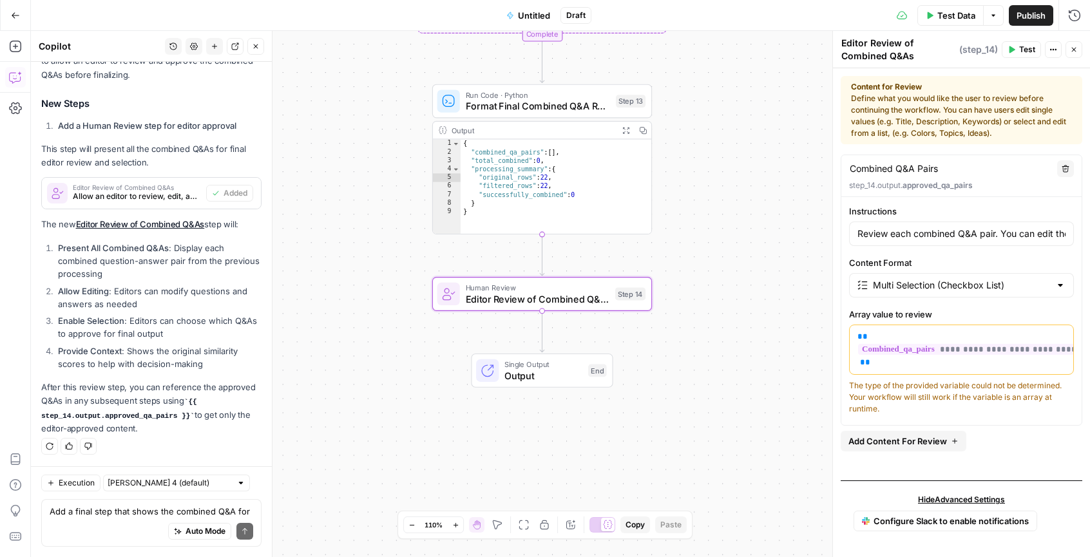
click at [951, 15] on span "Test Data" at bounding box center [956, 15] width 38 height 13
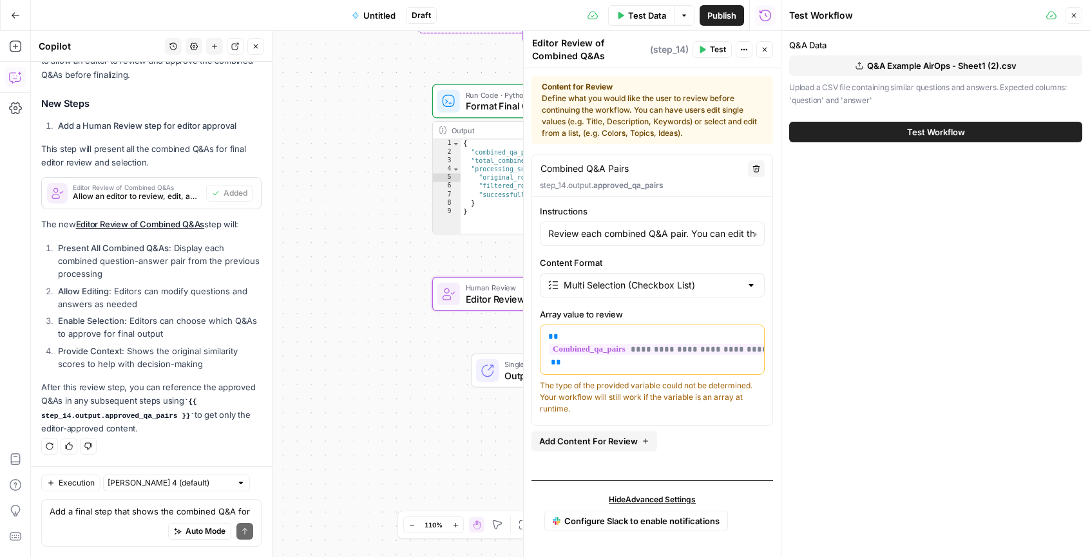
click at [913, 66] on span "Q&A Example AirOps - Sheet1 (2).csv" at bounding box center [941, 65] width 149 height 13
click at [893, 200] on div "Q&A Data Q&A Example AirOps - Sheet1 (2).csv Upload a CSV file containing simil…" at bounding box center [935, 294] width 308 height 526
click at [897, 136] on button "Test Workflow" at bounding box center [935, 132] width 293 height 21
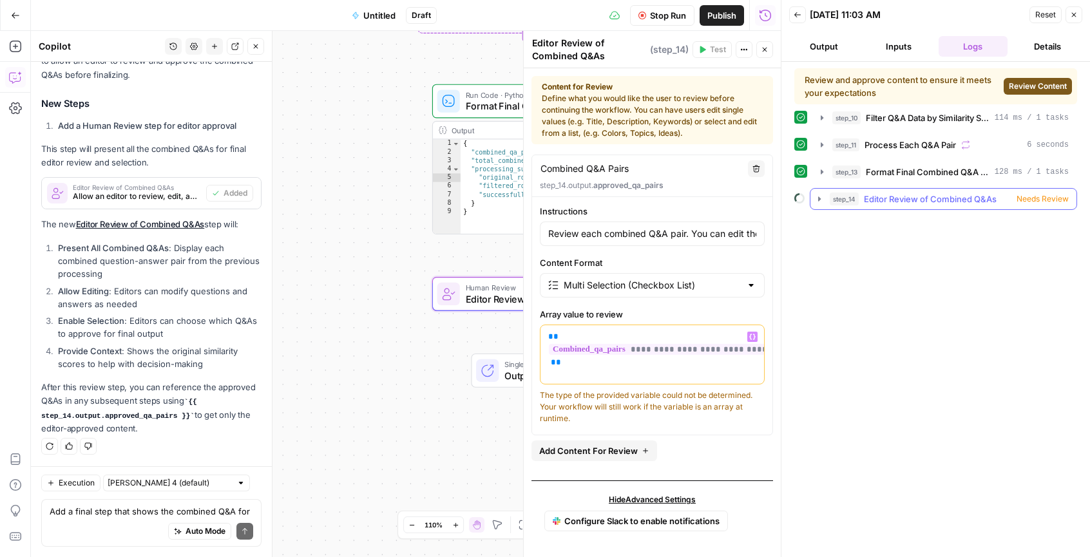
click at [817, 201] on icon "button" at bounding box center [819, 199] width 10 height 10
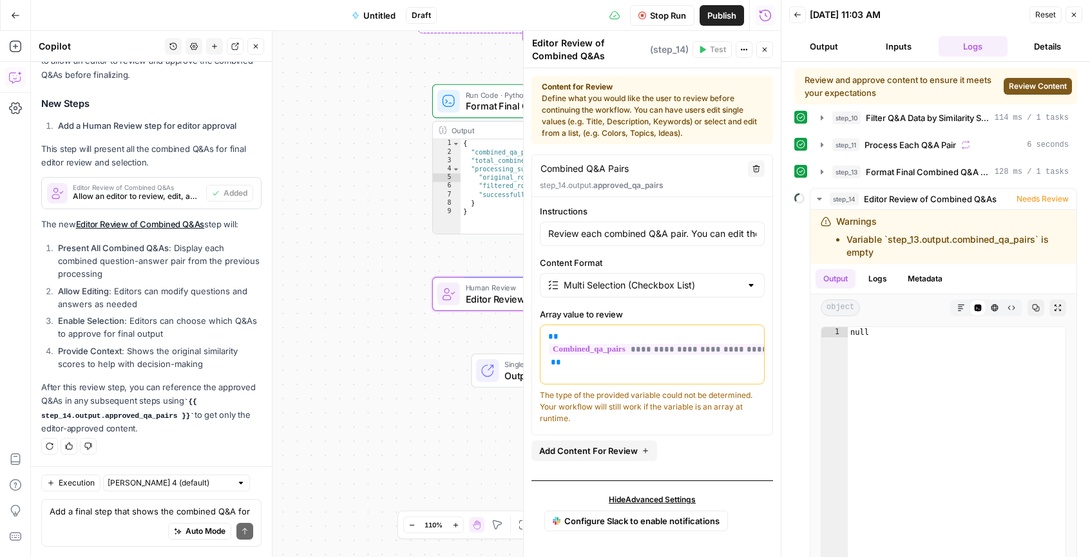
click at [1043, 92] on button "Review Content" at bounding box center [1037, 86] width 68 height 17
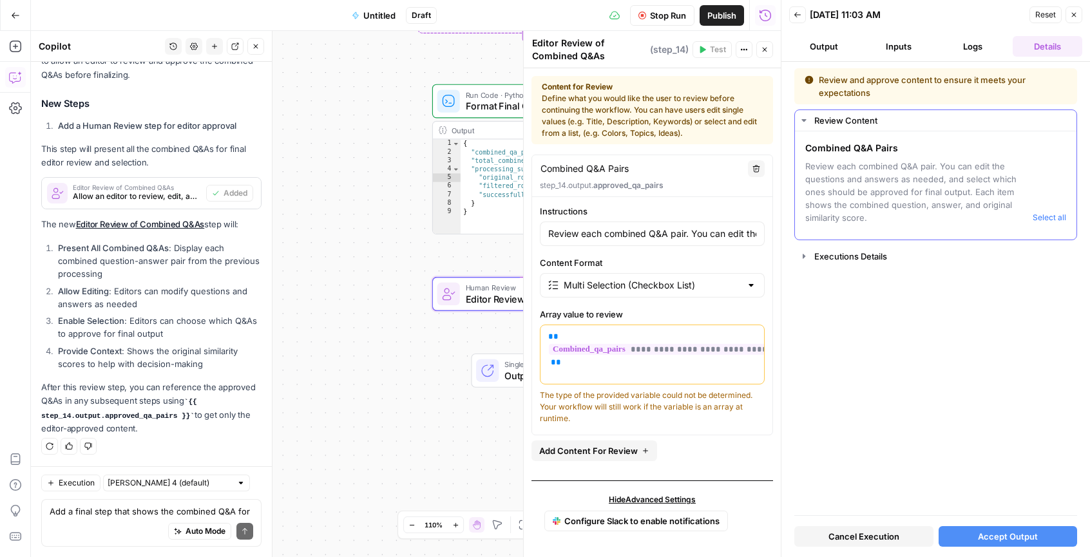
click at [873, 190] on span "Review each combined Q&A pair. You can edit the questions and answers as needed…" at bounding box center [916, 192] width 222 height 64
drag, startPoint x: 864, startPoint y: 162, endPoint x: 872, endPoint y: 211, distance: 48.9
click at [871, 207] on span "Review each combined Q&A pair. You can edit the questions and answers as needed…" at bounding box center [916, 192] width 222 height 64
click at [872, 211] on span "Review each combined Q&A pair. You can edit the questions and answers as needed…" at bounding box center [916, 192] width 222 height 64
click at [862, 254] on div "Executions Details" at bounding box center [941, 256] width 254 height 13
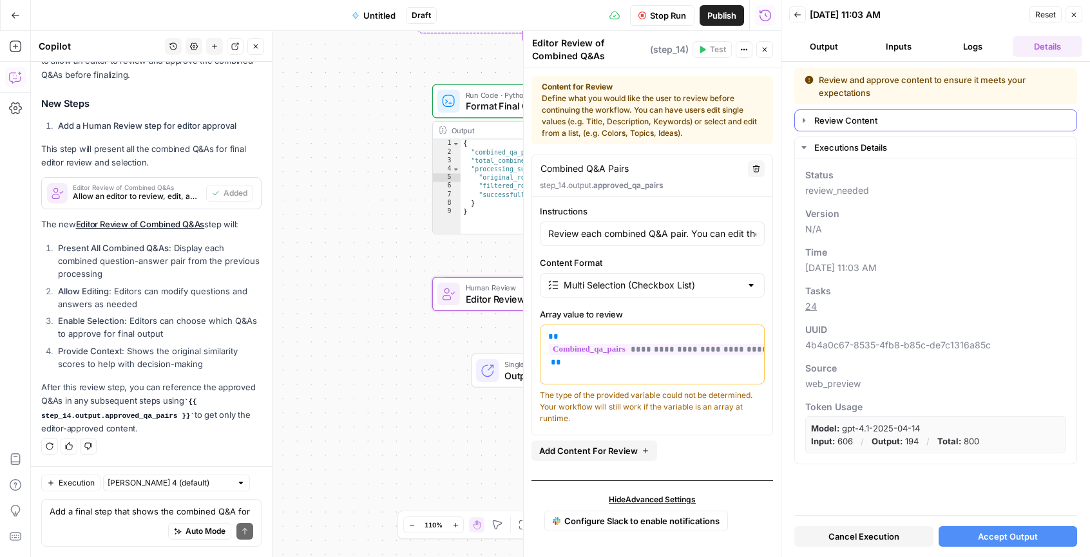
click at [853, 124] on div "Review Content" at bounding box center [941, 120] width 254 height 13
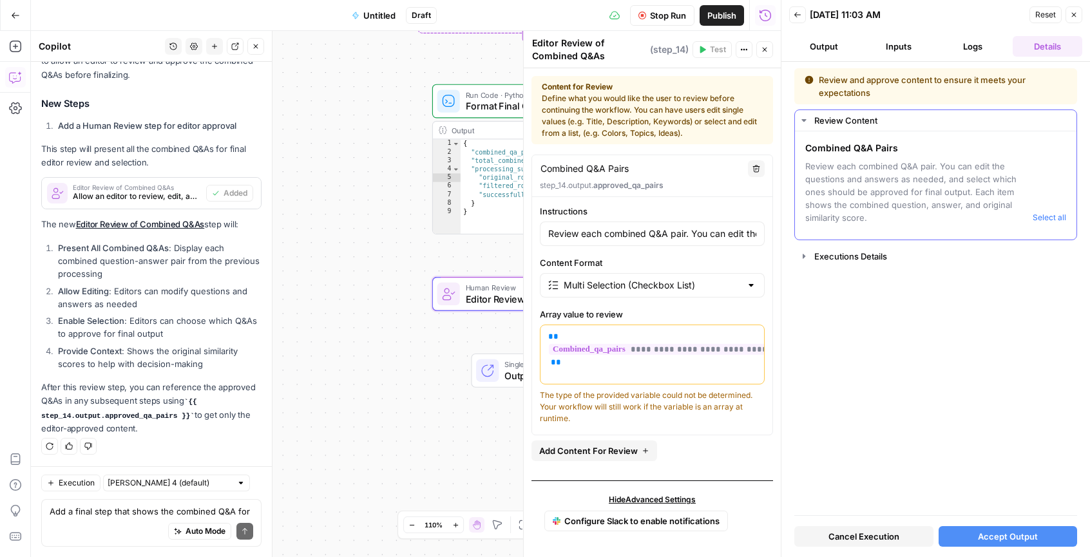
click at [1055, 216] on button "Select all" at bounding box center [1048, 217] width 33 height 13
click at [1050, 216] on button "Select all" at bounding box center [1048, 217] width 33 height 13
click at [963, 231] on div "Combined Q&A Pairs Review each combined Q&A pair. You can edit the questions an…" at bounding box center [935, 185] width 281 height 108
click at [884, 254] on div "Executions Details" at bounding box center [941, 256] width 254 height 13
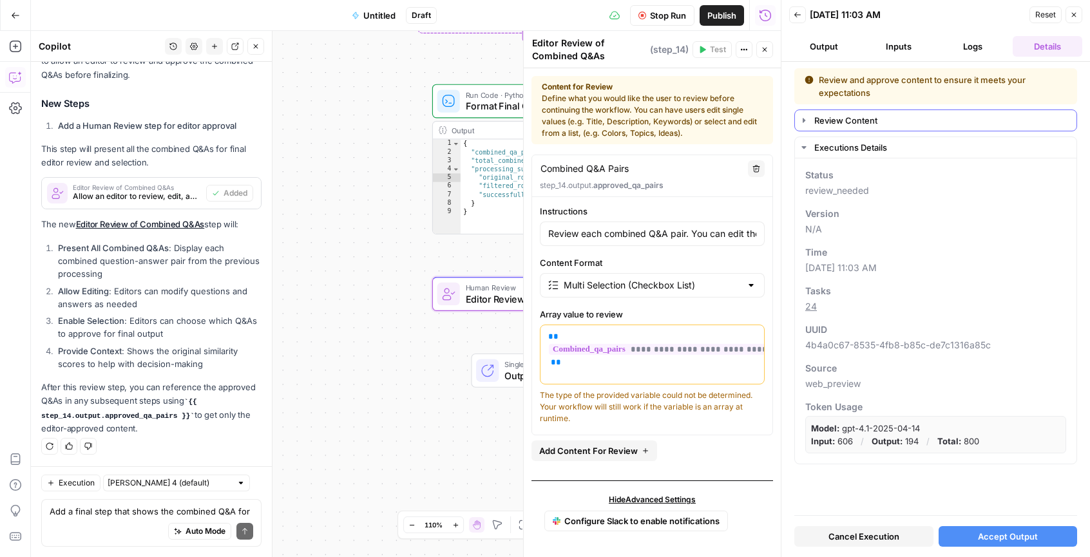
click at [829, 117] on div "Review Content" at bounding box center [941, 120] width 254 height 13
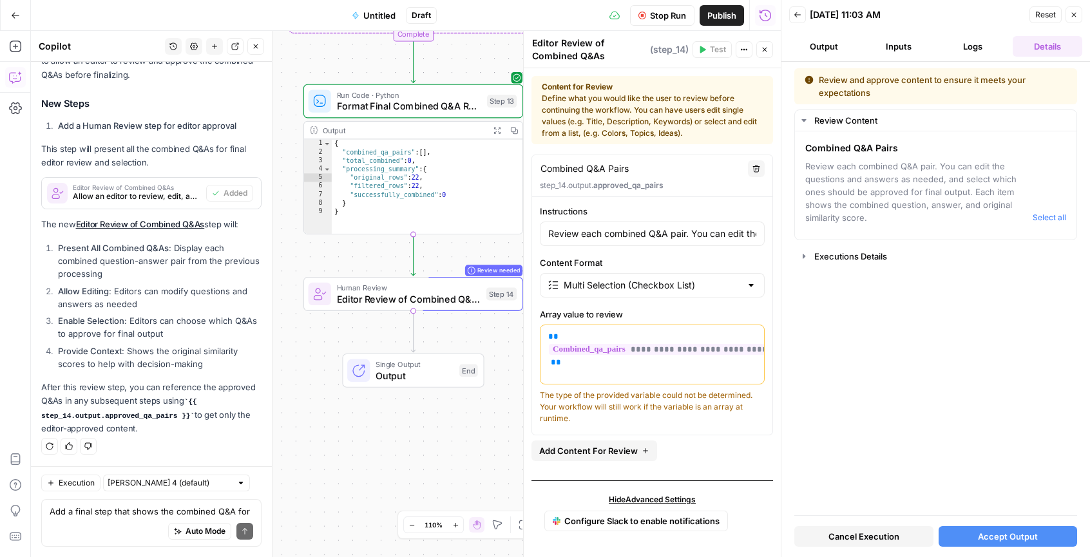
click at [368, 16] on span "Untitled" at bounding box center [379, 15] width 32 height 13
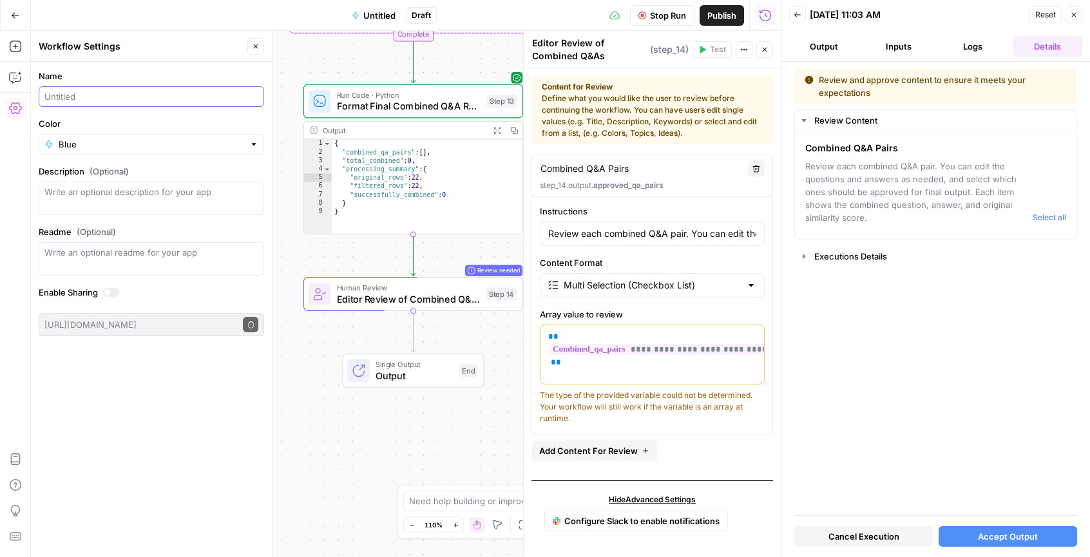
click at [69, 99] on input "Name" at bounding box center [151, 96] width 214 height 13
click at [75, 91] on input "Name" at bounding box center [151, 96] width 214 height 13
paste input "Semantically Similar Q&As"
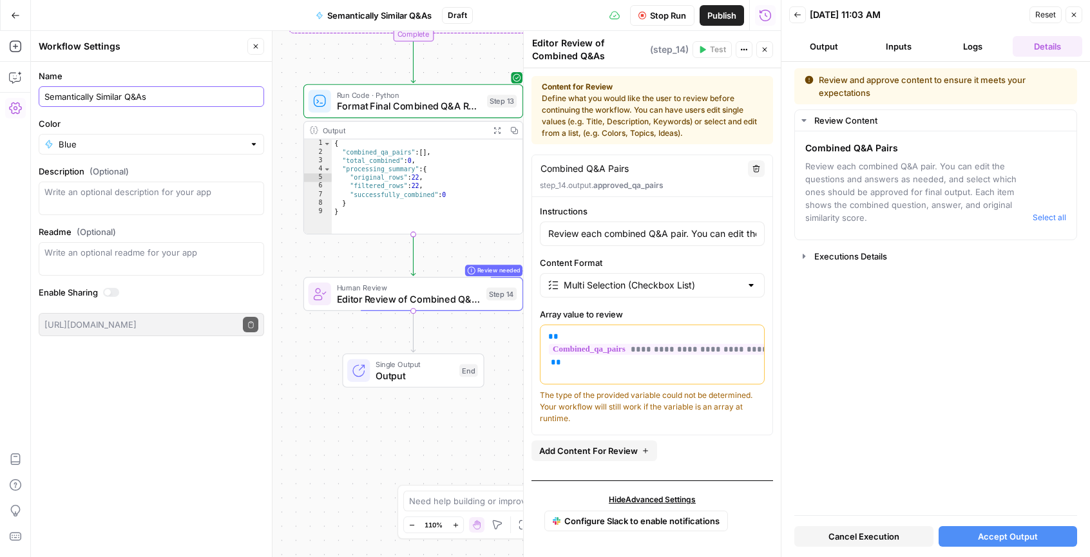
type input "Semantically Similar Q&As"
click at [214, 146] on input "Color" at bounding box center [151, 144] width 185 height 13
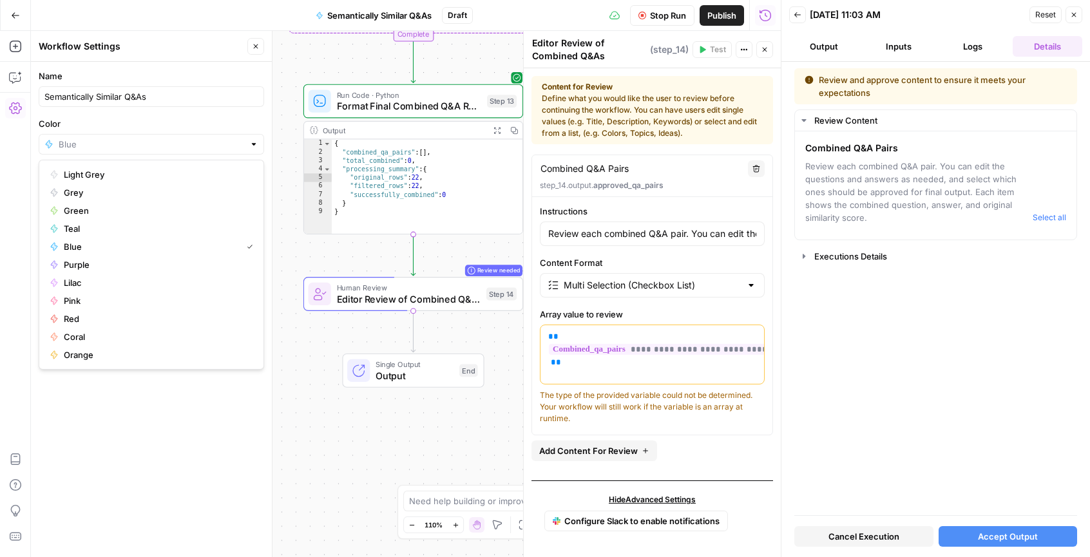
type input "Pink"
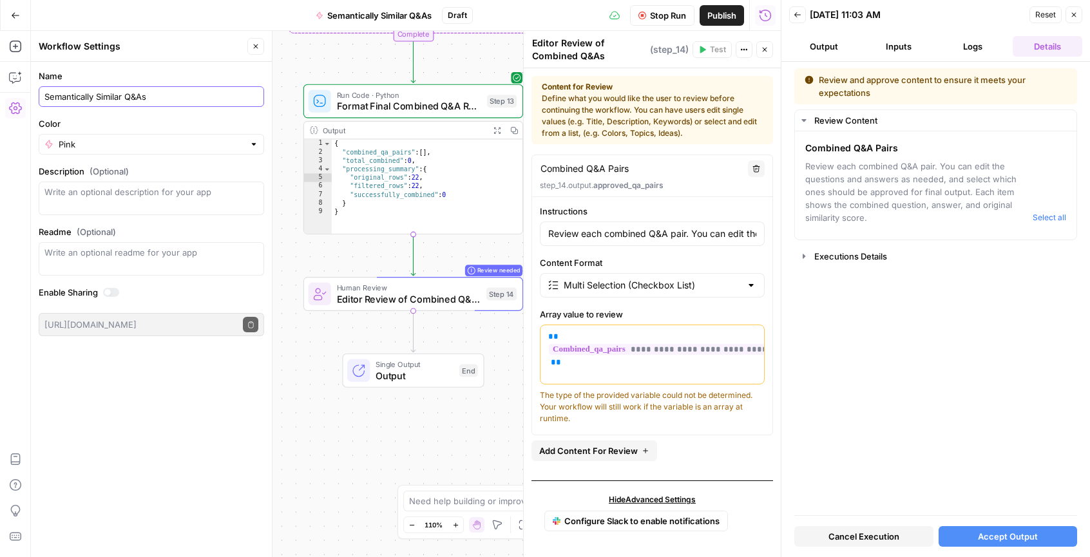
click at [45, 97] on input "Semantically Similar Q&As" at bounding box center [151, 96] width 214 height 13
type input "WIP: Semantically Similar Q&As"
click at [168, 405] on div "Name WIP: Semantically Similar Q&As Color Pink Description (Optional) Readme (O…" at bounding box center [151, 309] width 241 height 495
click at [108, 293] on div at bounding box center [107, 292] width 6 height 6
click at [113, 293] on div at bounding box center [114, 292] width 6 height 6
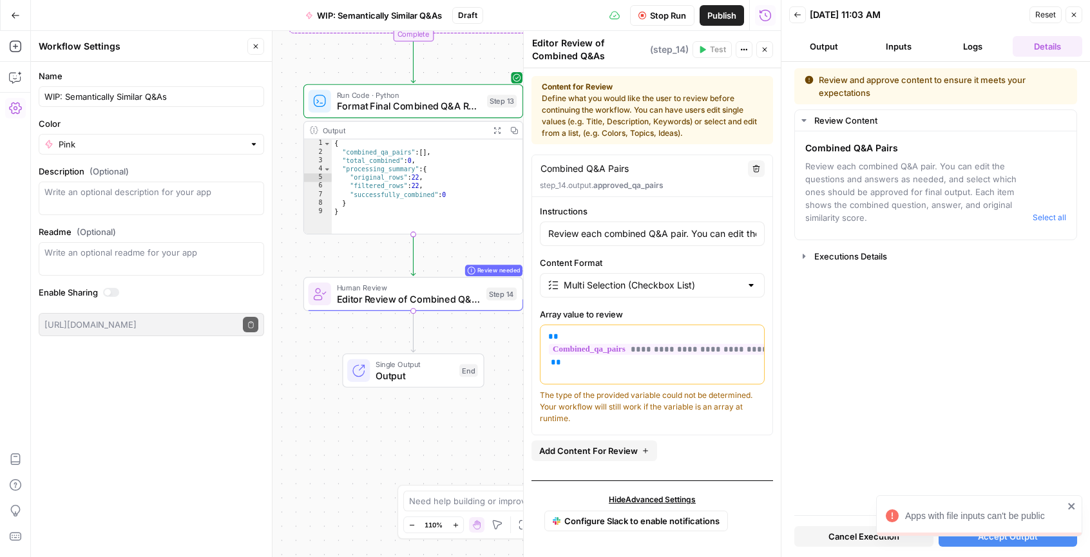
click at [124, 388] on div "Name WIP: Semantically Similar Q&As Color Pink Description (Optional) Readme (O…" at bounding box center [151, 309] width 241 height 495
click at [1011, 544] on button "Accept Output" at bounding box center [1007, 536] width 139 height 21
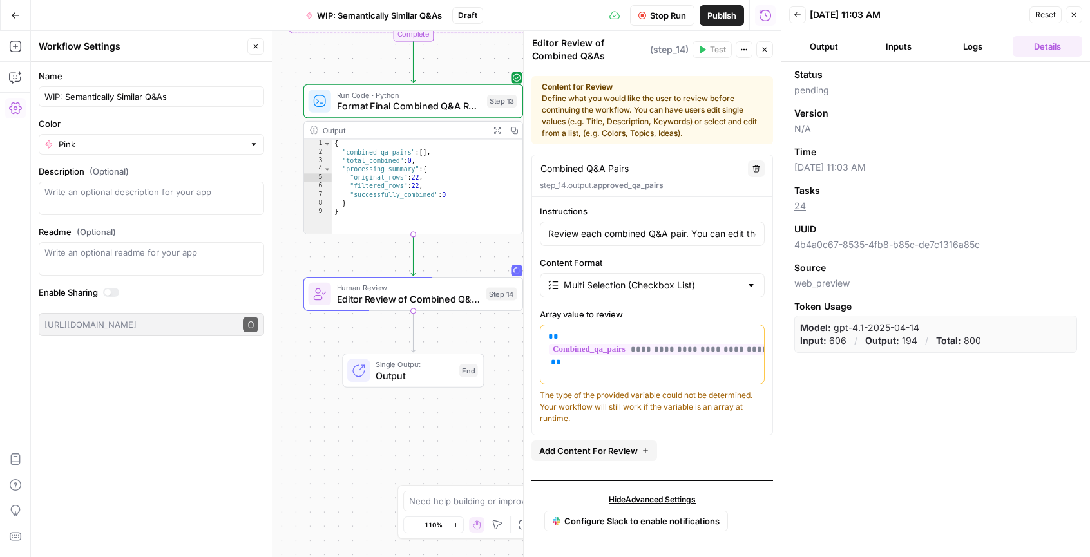
drag, startPoint x: 891, startPoint y: 328, endPoint x: 897, endPoint y: 388, distance: 60.2
click at [897, 388] on div "Status pending Version N/A Time 10/06/25 at 11:03 AM Tasks 24 UUID 4b4a0c67-853…" at bounding box center [935, 309] width 308 height 495
click at [897, 391] on div "Status pending Version N/A Time 10/06/25 at 11:03 AM Tasks 24 UUID 4b4a0c67-853…" at bounding box center [935, 309] width 308 height 495
click at [984, 351] on div "Status pending Version N/A Time 10/06/25 at 11:03 AM Tasks 24 UUID 4b4a0c67-853…" at bounding box center [935, 309] width 308 height 495
drag, startPoint x: 996, startPoint y: 346, endPoint x: 888, endPoint y: 340, distance: 108.3
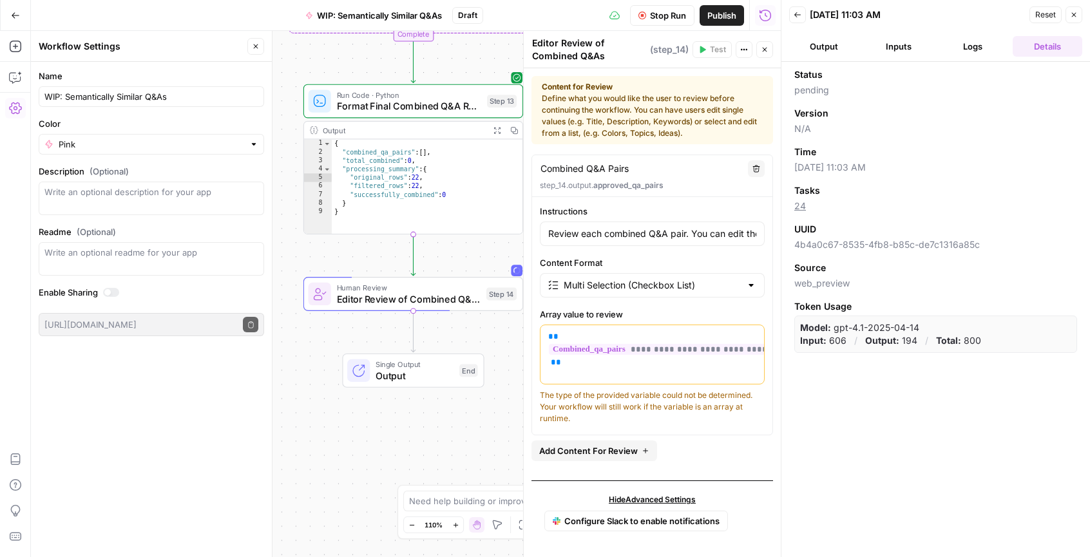
click at [893, 341] on div "Model: gpt-4.1-2025-04-14 Input: 606 / Output: 194 / Total: 800" at bounding box center [935, 334] width 283 height 37
click at [886, 340] on strong "Output:" at bounding box center [882, 340] width 34 height 11
drag, startPoint x: 811, startPoint y: 82, endPoint x: 818, endPoint y: 160, distance: 77.5
click at [817, 154] on div "Status pending Version N/A Time 10/06/25 at 11:03 AM Tasks 24 UUID 4b4a0c67-853…" at bounding box center [935, 210] width 283 height 285
click at [818, 175] on div "Status pending Version N/A Time 10/06/25 at 11:03 AM Tasks 24 UUID 4b4a0c67-853…" at bounding box center [935, 210] width 283 height 285
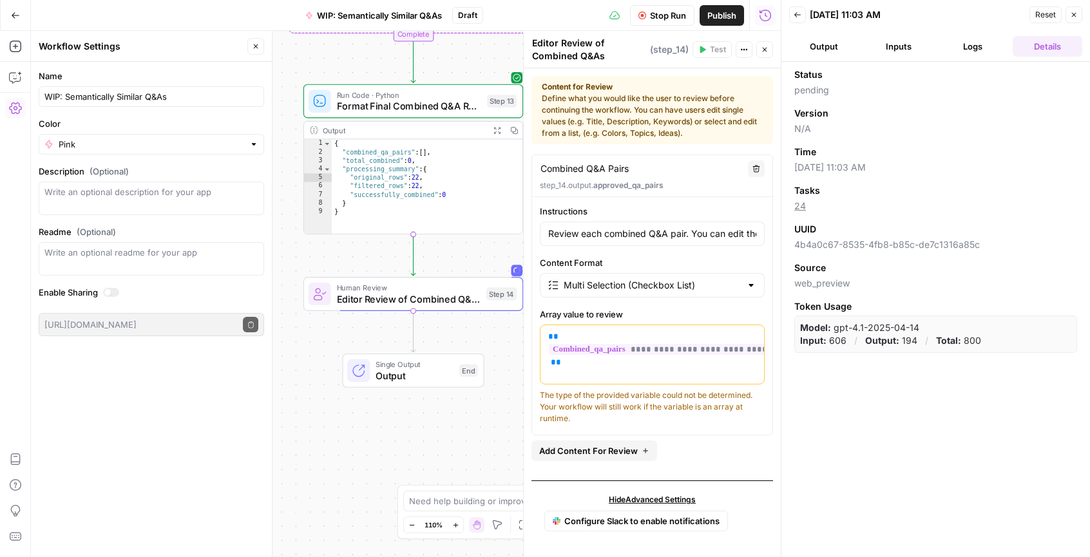
click at [799, 12] on icon "button" at bounding box center [797, 15] width 8 height 8
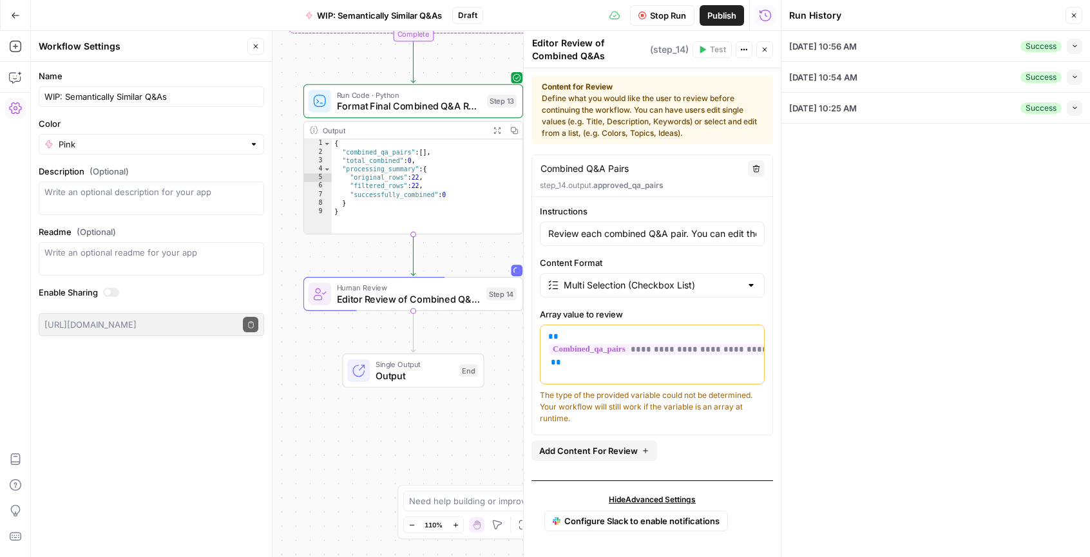
click at [1072, 14] on icon "button" at bounding box center [1074, 16] width 5 height 5
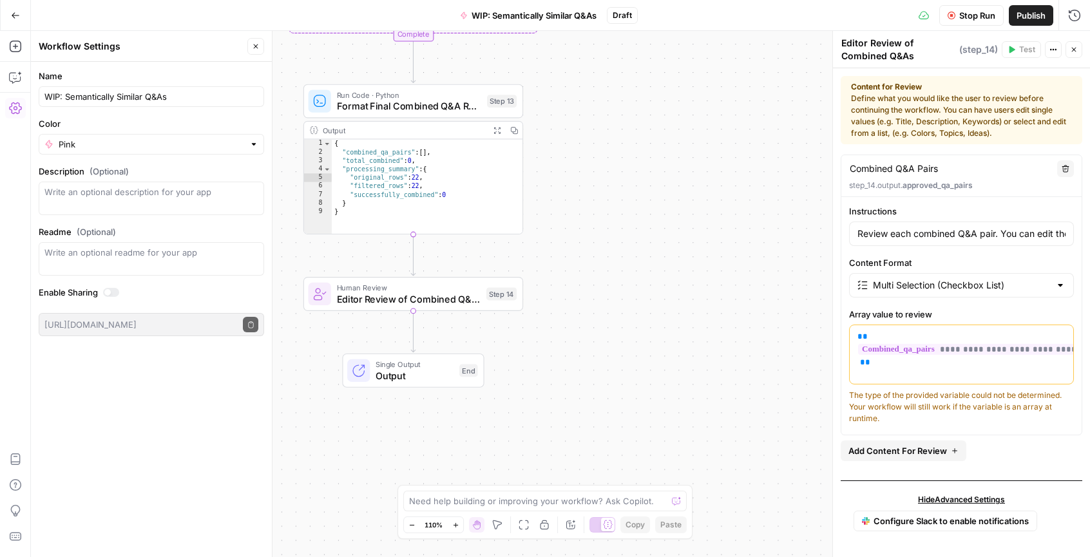
click at [959, 17] on span "Stop Run" at bounding box center [977, 15] width 36 height 13
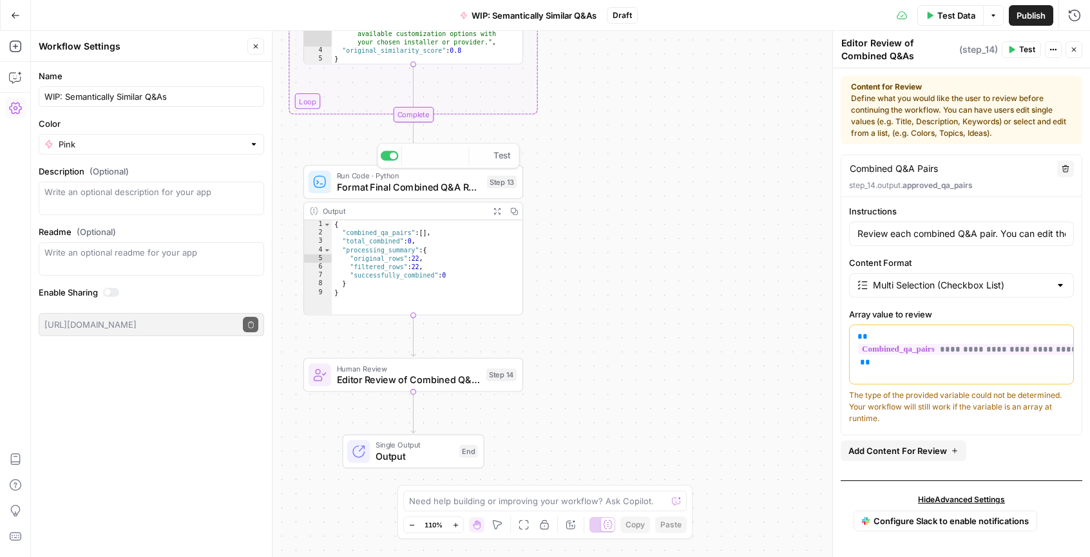
click at [667, 184] on div "Workflow Input Settings Inputs Run Code · Python Filter Q&A Data by Similarity …" at bounding box center [560, 294] width 1059 height 526
click at [466, 252] on div "{ "combined_qa_pairs" : [ ] , "total_combined" : 0 , "processing_summary" : { "…" at bounding box center [427, 275] width 191 height 111
click at [662, 187] on div "Workflow Input Settings Inputs Run Code · Python Filter Q&A Data by Similarity …" at bounding box center [560, 294] width 1059 height 526
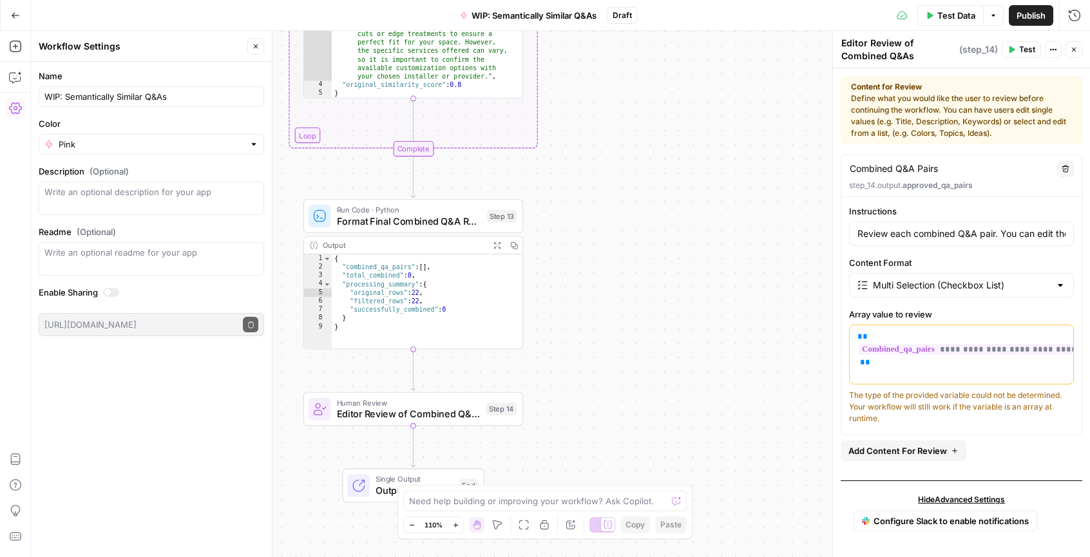
click at [10, 12] on button "Go Back" at bounding box center [15, 15] width 23 height 23
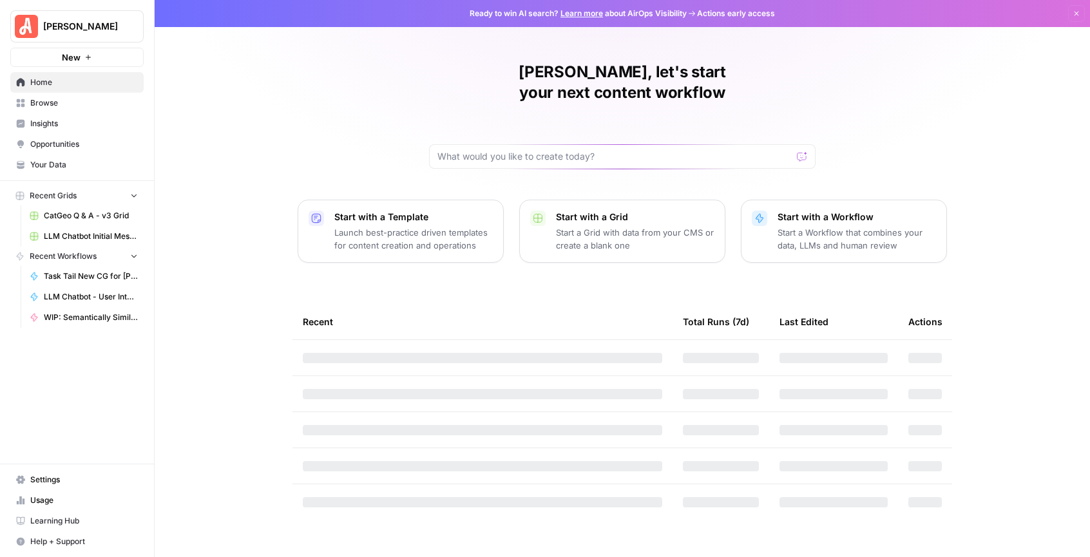
click at [74, 319] on span "WIP: Semantically Similar Q&As" at bounding box center [91, 318] width 94 height 12
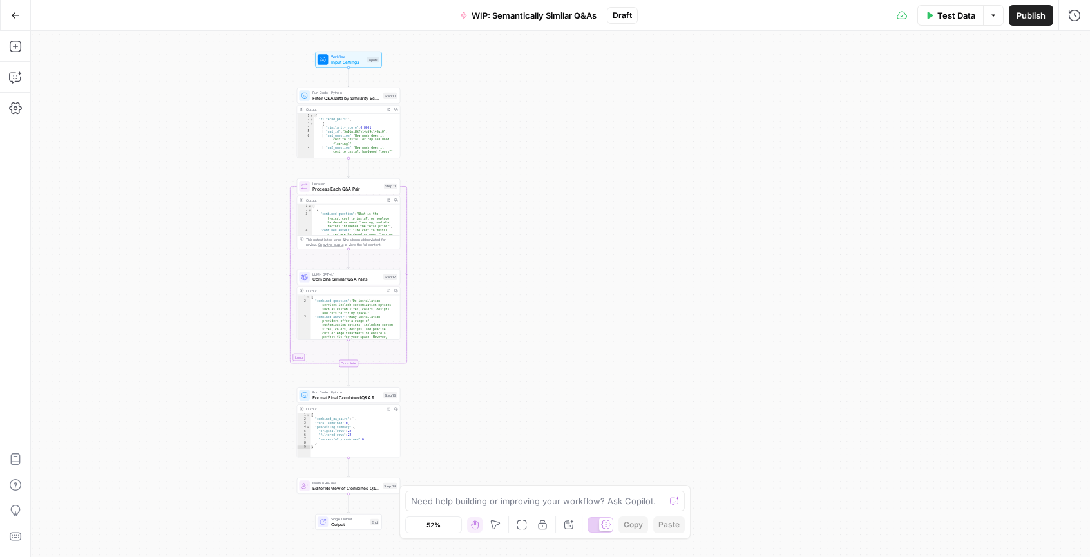
drag, startPoint x: 743, startPoint y: 215, endPoint x: 532, endPoint y: 211, distance: 210.6
click at [532, 211] on div "Workflow Input Settings Inputs Run Code · Python Filter Q&A Data by Similarity …" at bounding box center [560, 294] width 1059 height 526
click at [14, 43] on icon "button" at bounding box center [15, 46] width 13 height 13
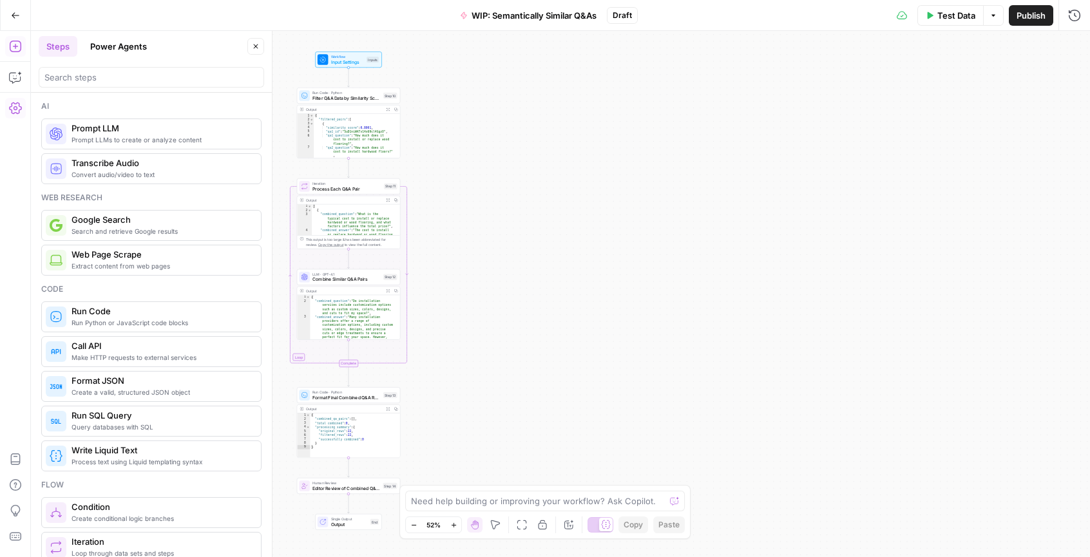
click at [11, 12] on icon "button" at bounding box center [15, 15] width 9 height 9
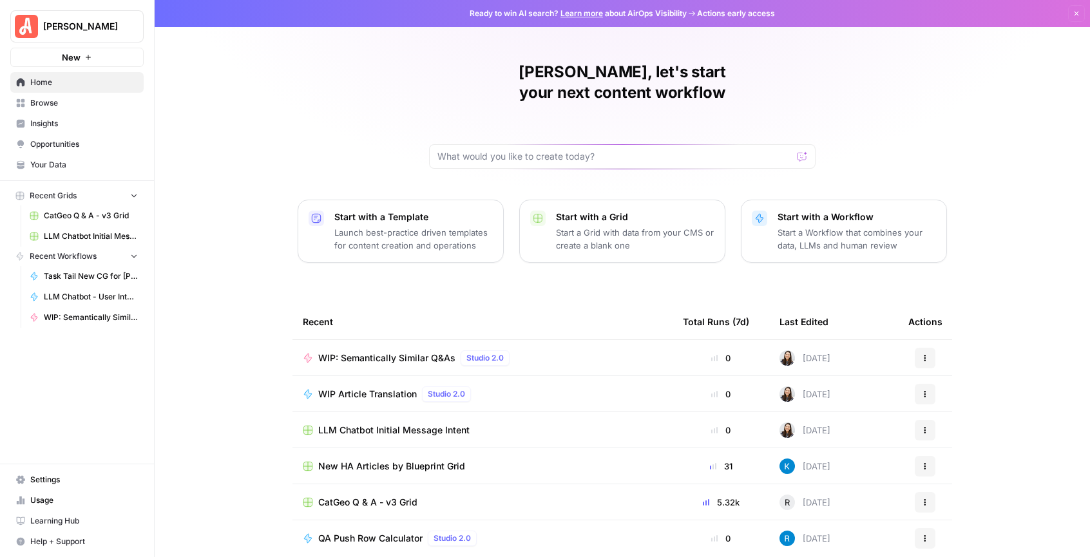
click at [91, 321] on span "WIP: Semantically Similar Q&As" at bounding box center [91, 318] width 94 height 12
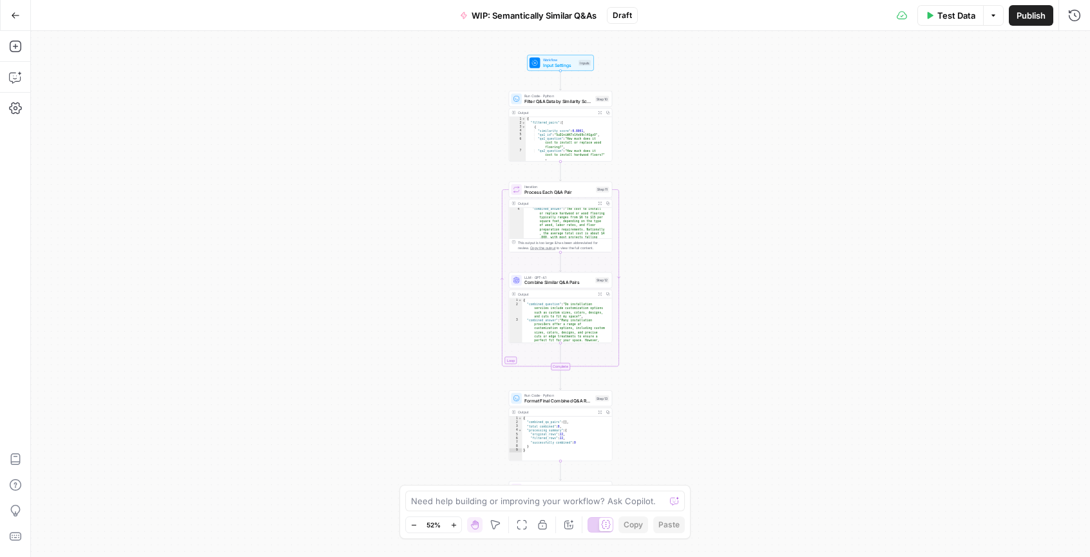
scroll to position [46, 0]
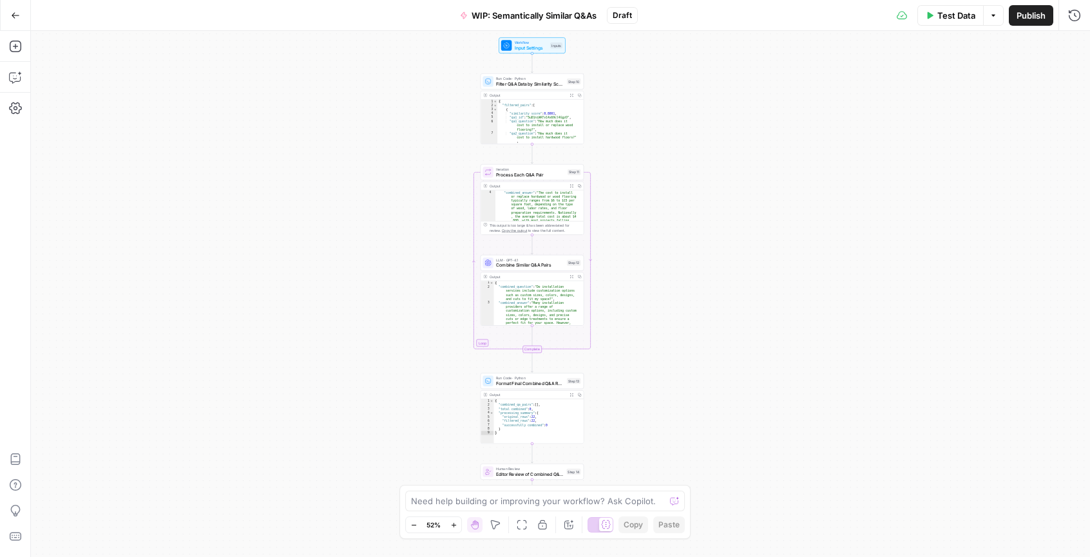
drag, startPoint x: 692, startPoint y: 176, endPoint x: 664, endPoint y: 153, distance: 37.0
click at [664, 153] on div "Workflow Input Settings Inputs Run Code · Python Filter Q&A Data by Similarity …" at bounding box center [560, 294] width 1059 height 526
drag, startPoint x: 664, startPoint y: 153, endPoint x: 658, endPoint y: 151, distance: 6.6
click at [658, 151] on div "Workflow Input Settings Inputs Run Code · Python Filter Q&A Data by Similarity …" at bounding box center [560, 294] width 1059 height 526
click at [13, 17] on icon "button" at bounding box center [15, 15] width 9 height 9
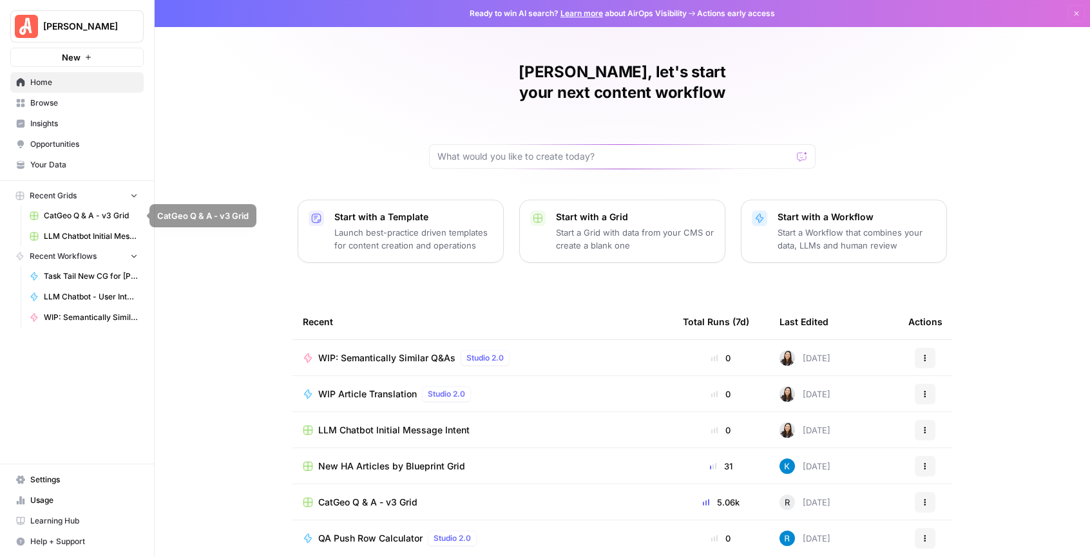
click at [86, 59] on icon "button" at bounding box center [88, 57] width 8 height 8
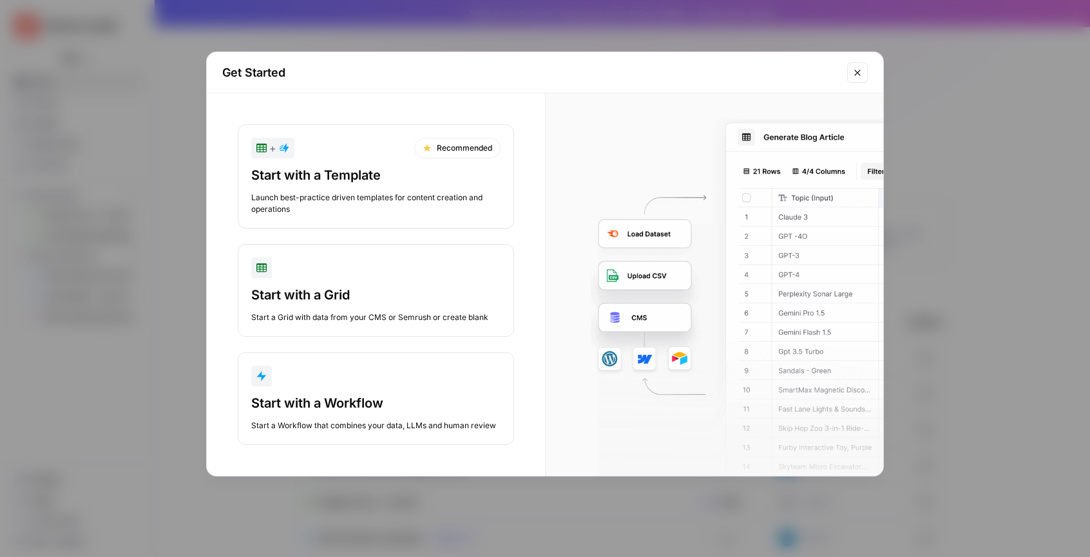
click at [323, 286] on div "Start with a Grid" at bounding box center [375, 295] width 249 height 18
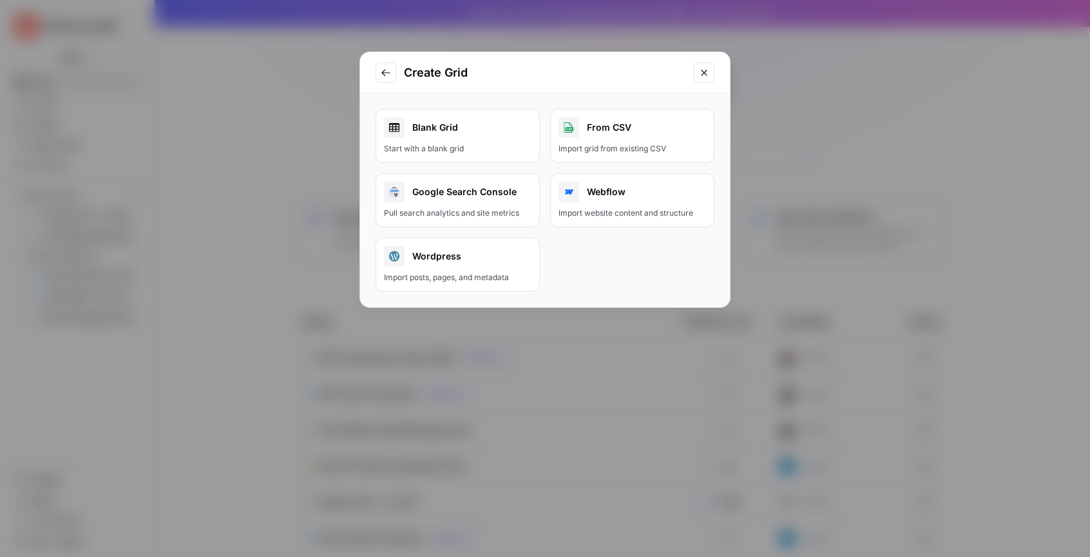
click at [617, 144] on div "Import grid from existing CSV" at bounding box center [631, 149] width 147 height 12
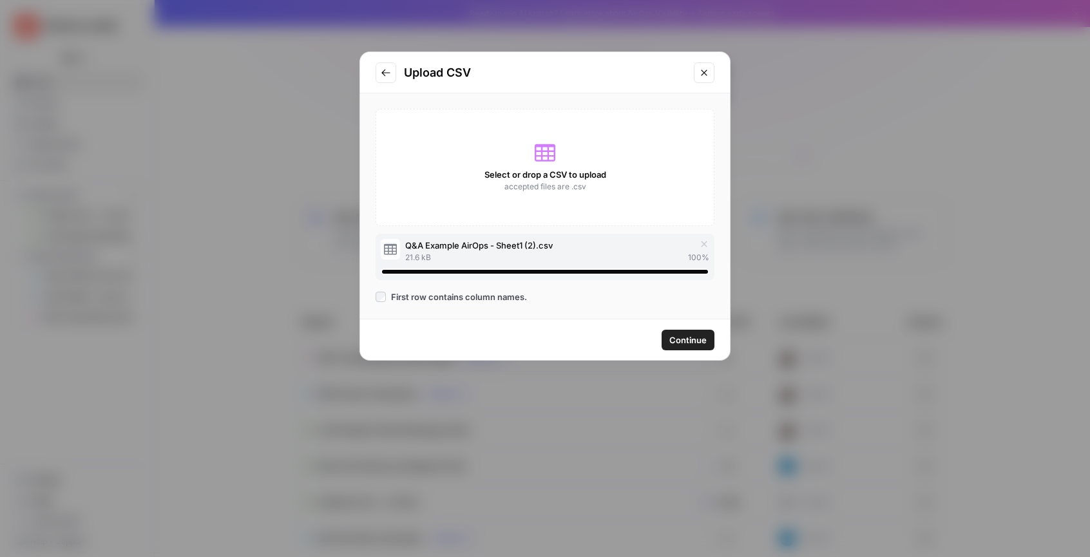
click at [683, 341] on span "Continue" at bounding box center [687, 340] width 37 height 13
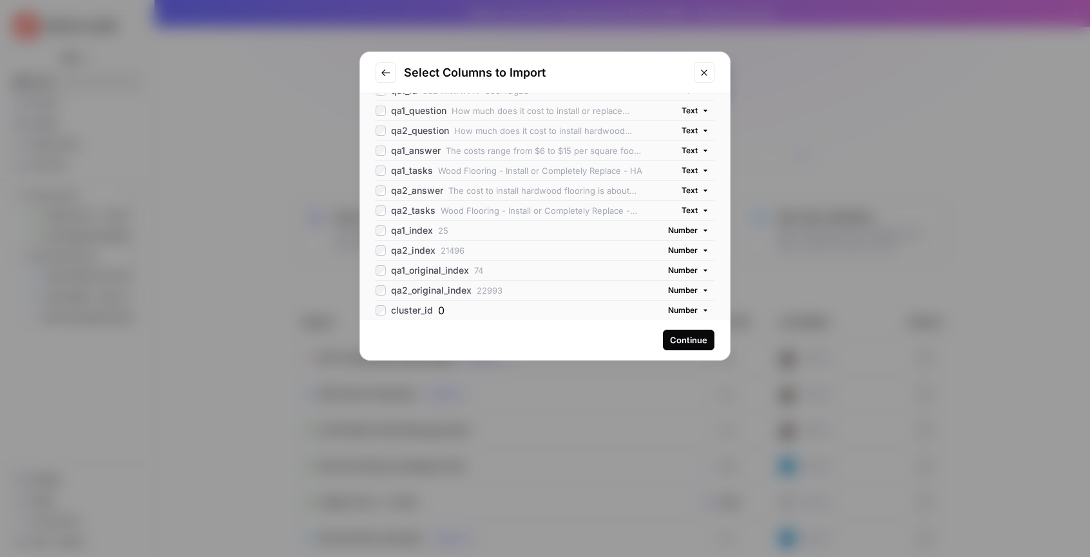
scroll to position [70, 0]
click at [386, 251] on div "qa2_index" at bounding box center [405, 249] width 60 height 13
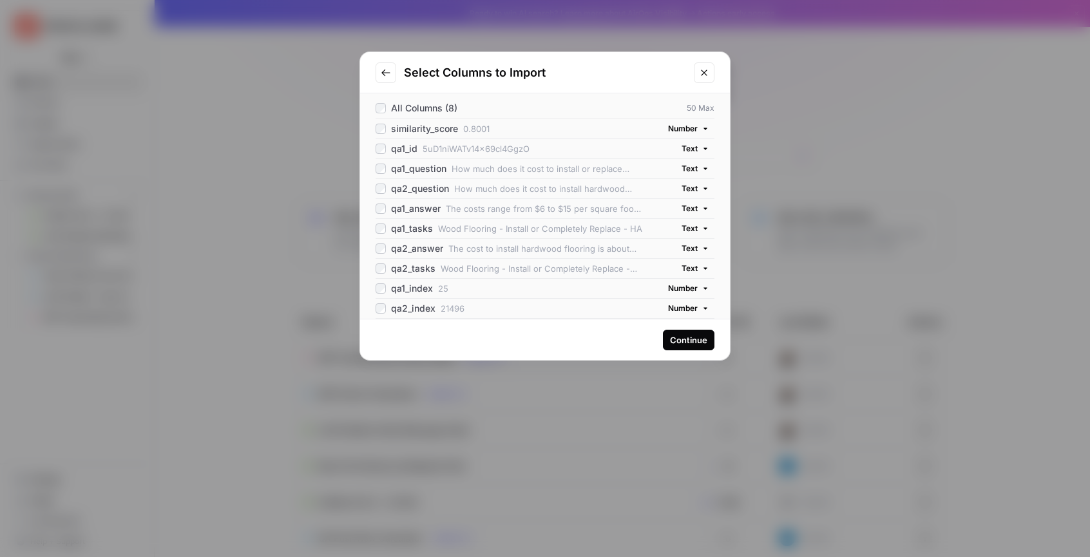
scroll to position [0, 0]
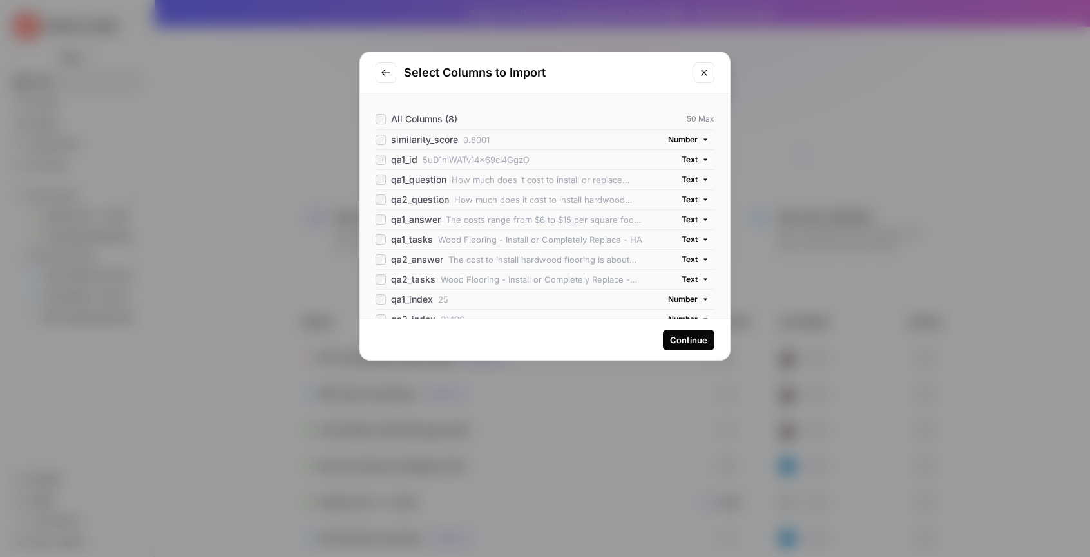
click at [678, 343] on div "Continue" at bounding box center [688, 340] width 37 height 13
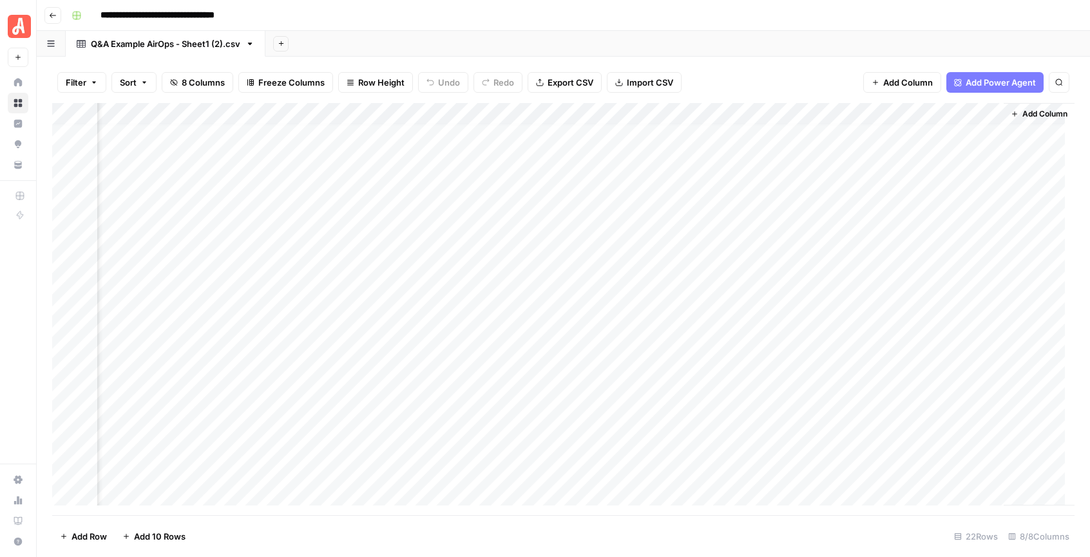
scroll to position [0, 519]
click at [1022, 112] on span "Add Column" at bounding box center [1044, 114] width 45 height 12
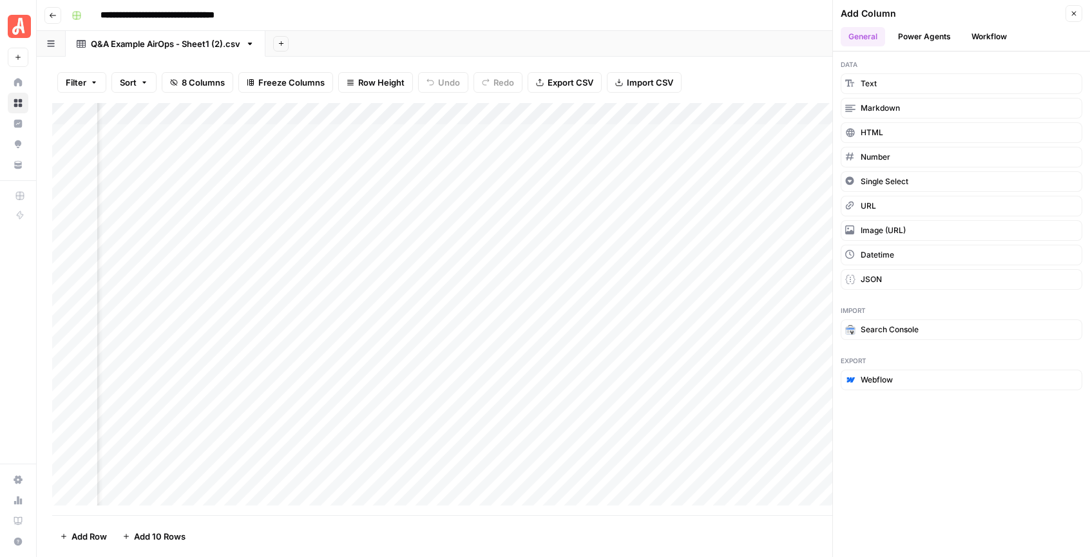
click at [984, 39] on button "Workflow" at bounding box center [988, 36] width 51 height 19
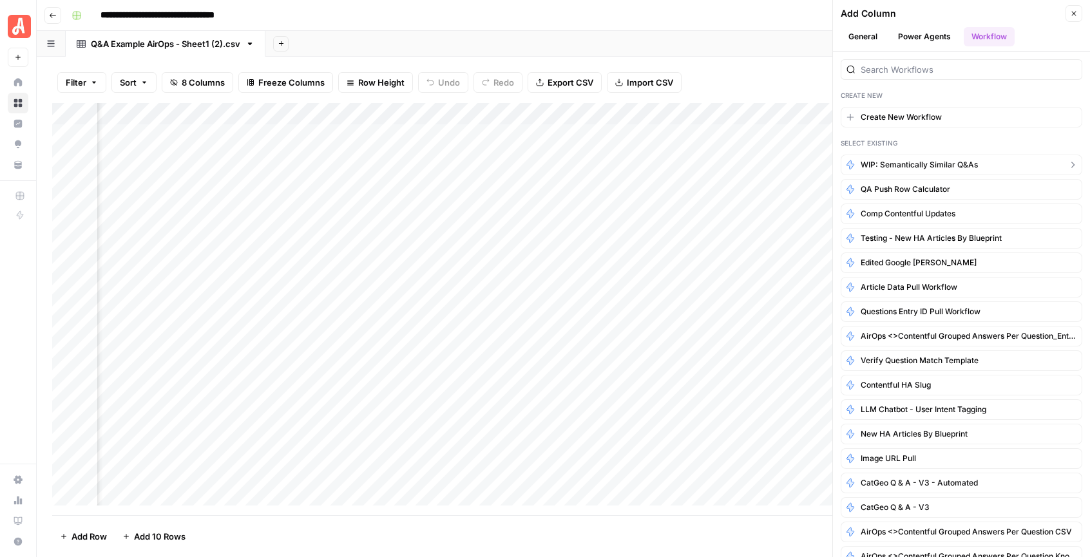
click at [931, 163] on span "WIP: Semantically Similar Q&As" at bounding box center [918, 165] width 117 height 12
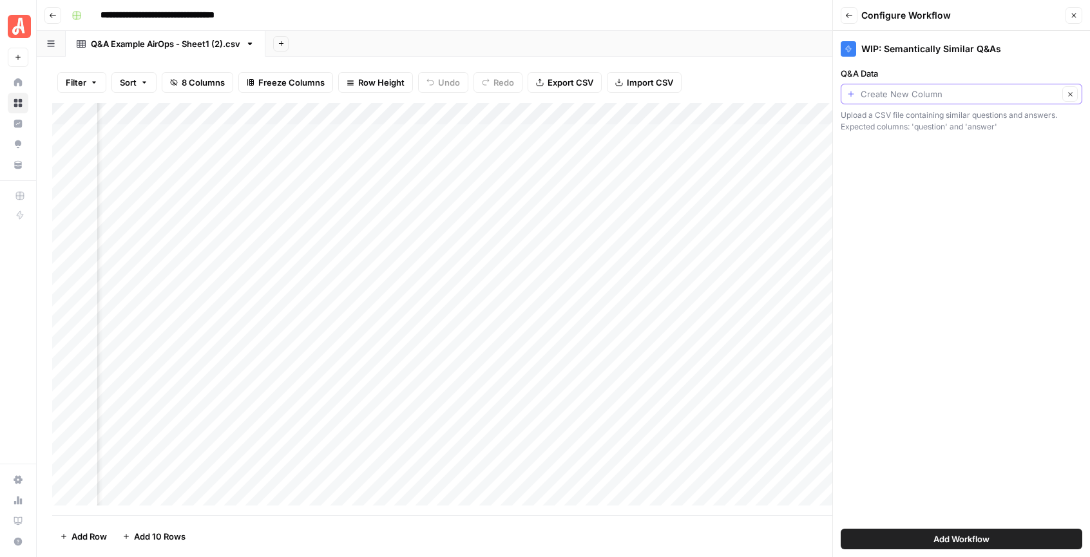
click at [938, 96] on input "Q&A Data" at bounding box center [959, 94] width 198 height 13
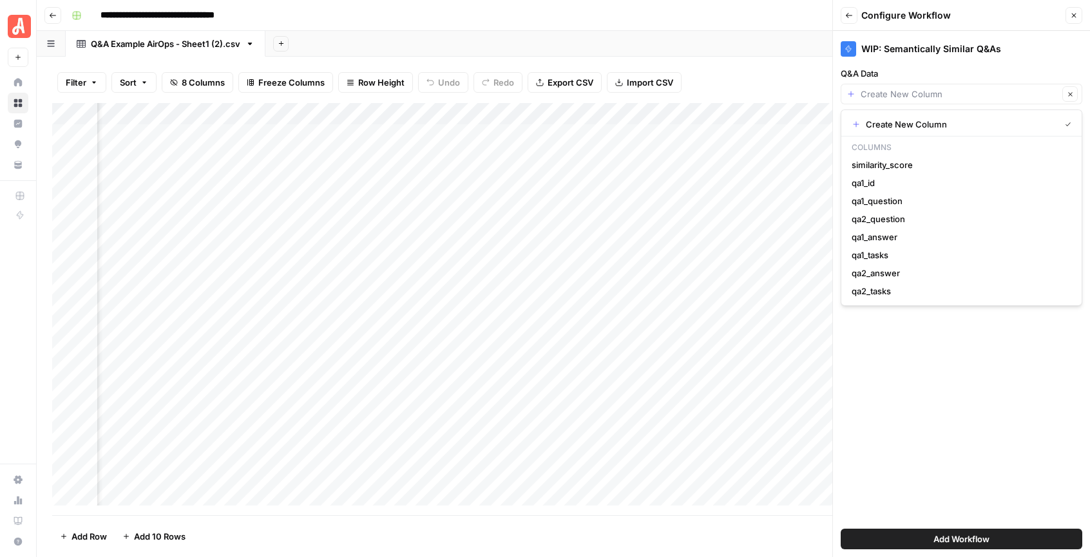
type input "Create New Column"
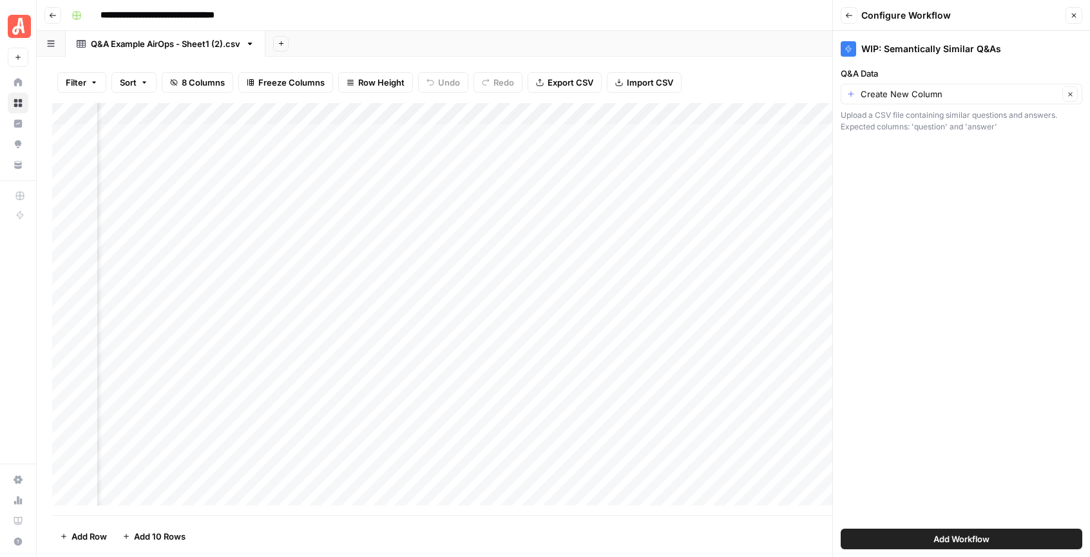
click at [935, 392] on div "WIP: Semantically Similar Q&As Q&A Data Create New Column Clear Upload a CSV fi…" at bounding box center [961, 294] width 257 height 526
click at [960, 540] on span "Add Workflow" at bounding box center [961, 539] width 56 height 13
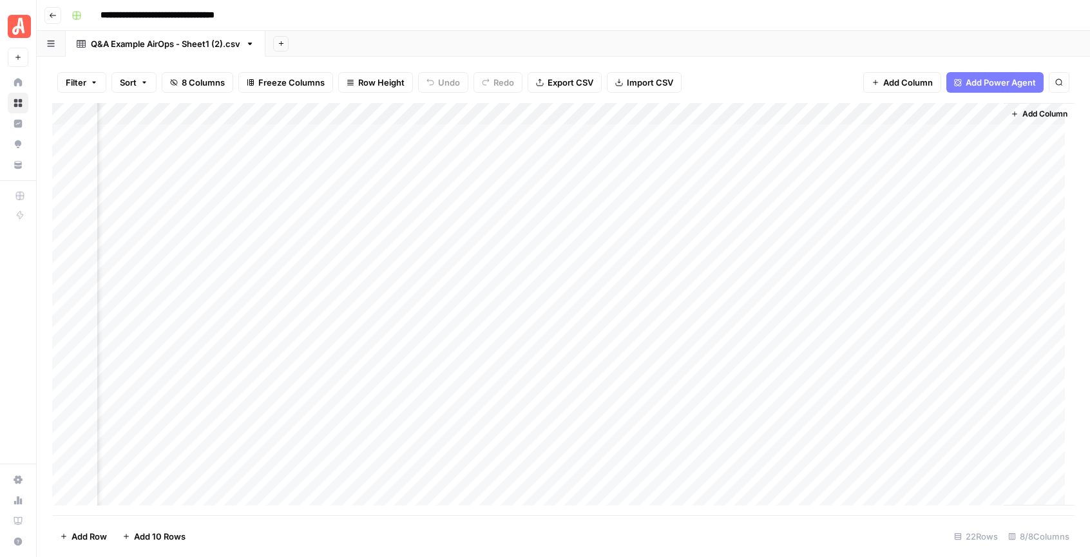
click at [1044, 114] on span "Add Column" at bounding box center [1044, 114] width 45 height 12
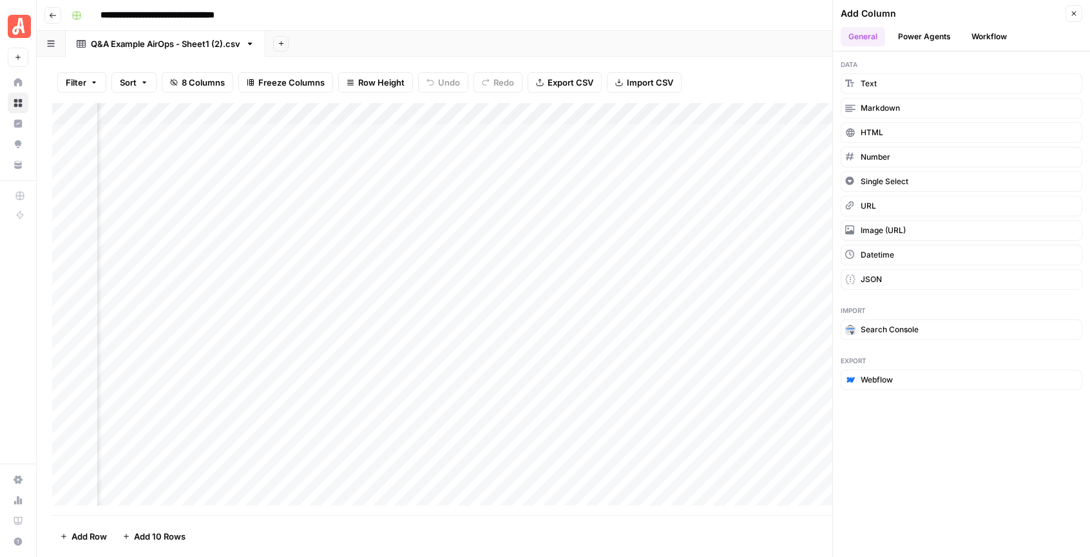
click at [1003, 35] on button "Workflow" at bounding box center [988, 36] width 51 height 19
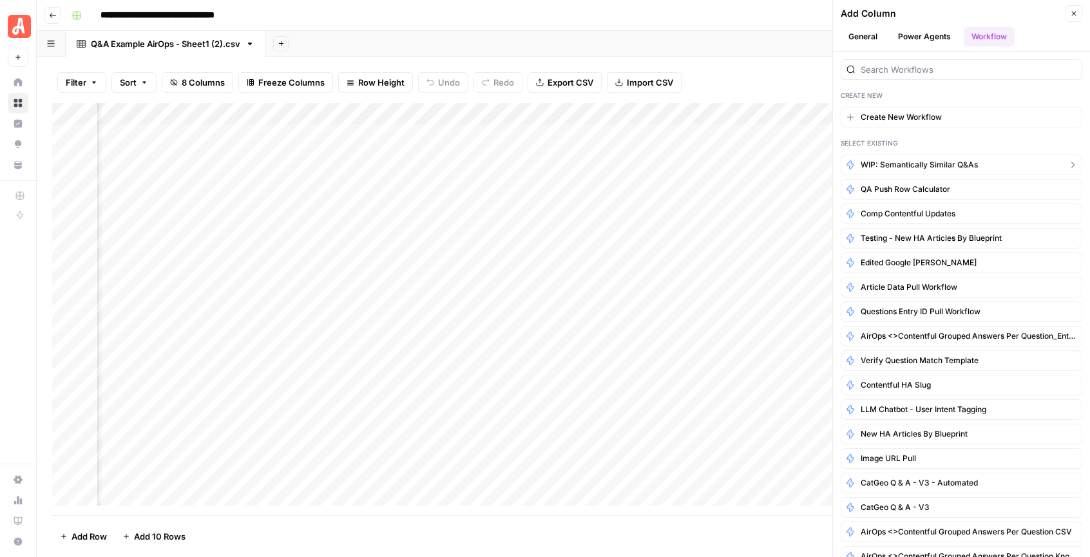
click at [942, 158] on button "WIP: Semantically Similar Q&As" at bounding box center [961, 165] width 242 height 21
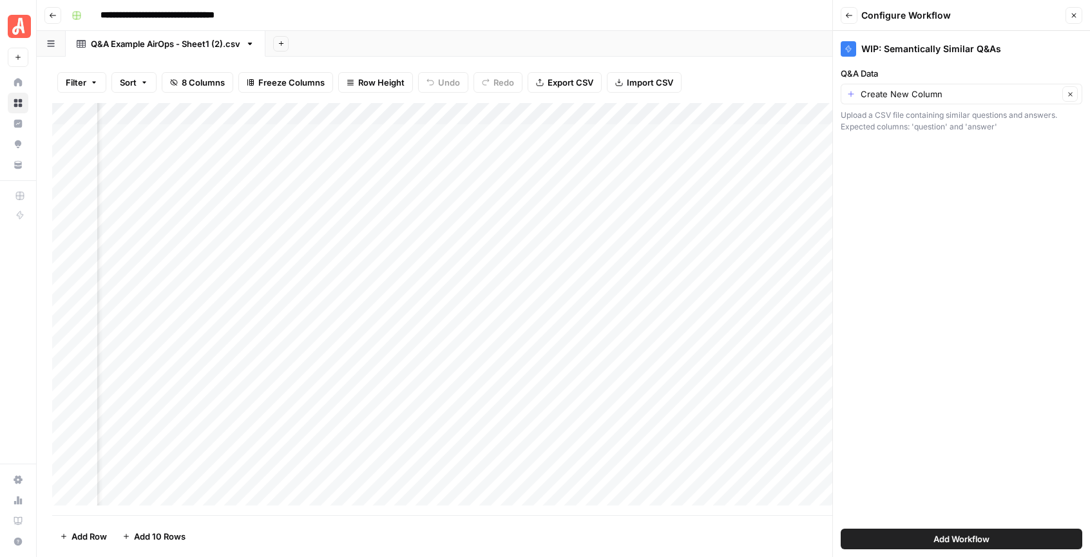
click at [949, 86] on div "Create New Column Clear" at bounding box center [961, 94] width 242 height 21
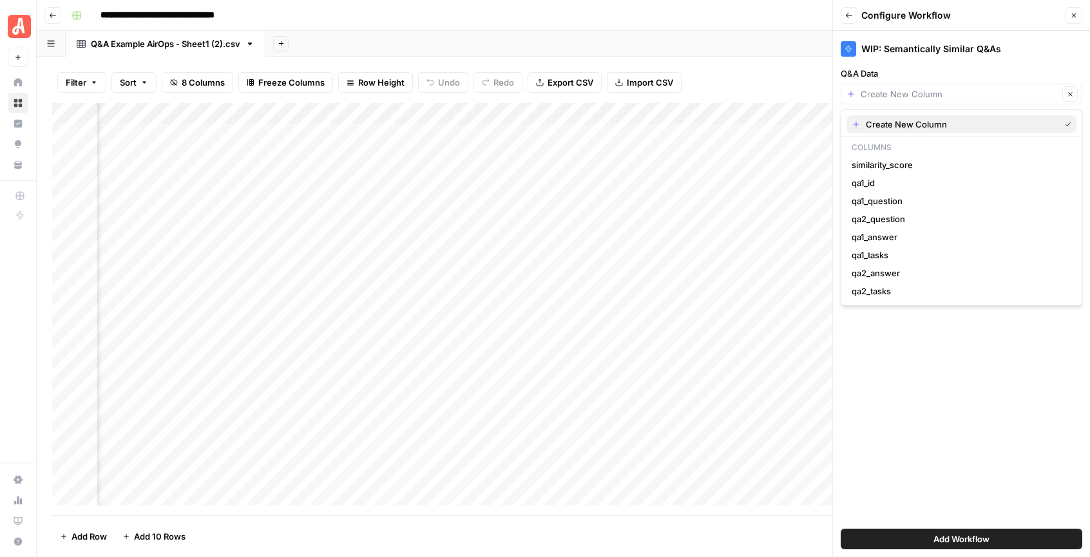
click at [976, 124] on span "Create New Column" at bounding box center [960, 124] width 189 height 13
type input "Create New Column"
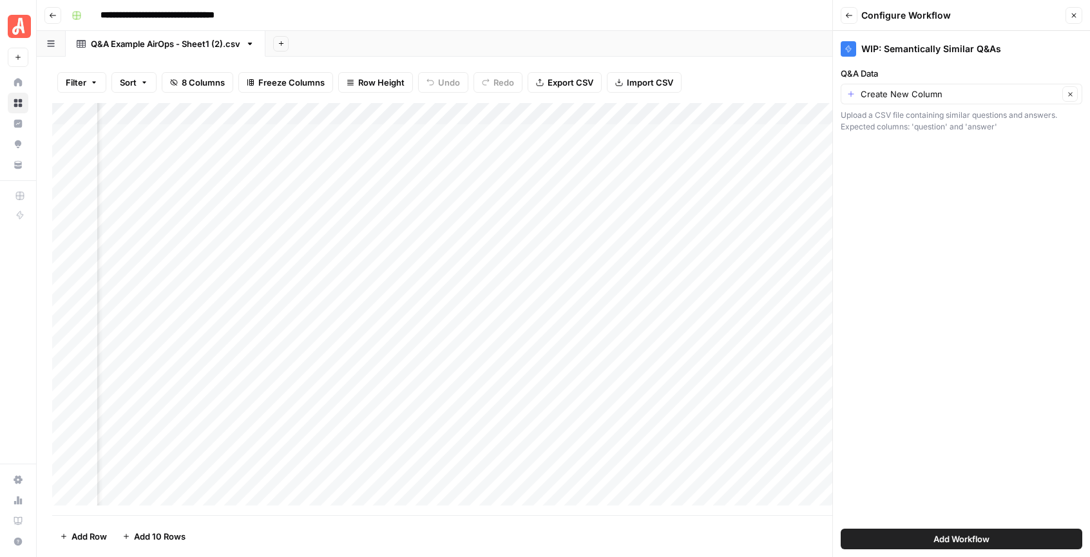
click at [1010, 533] on button "Add Workflow" at bounding box center [961, 539] width 242 height 21
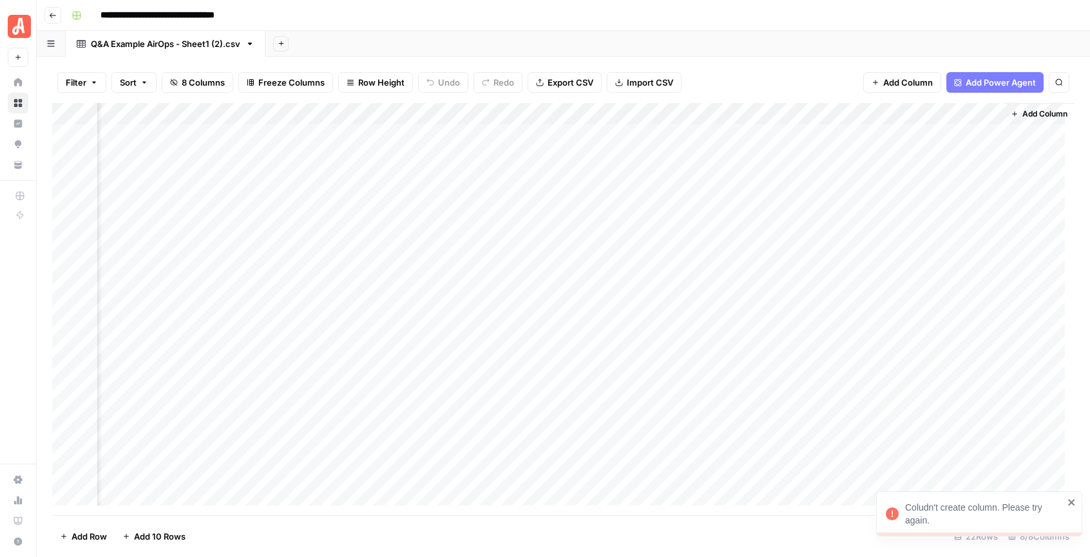
click at [1067, 502] on icon "close" at bounding box center [1071, 502] width 9 height 10
click at [72, 111] on div "Add Column" at bounding box center [563, 309] width 1022 height 412
click at [120, 542] on span "Delete 22 Rows" at bounding box center [91, 536] width 62 height 13
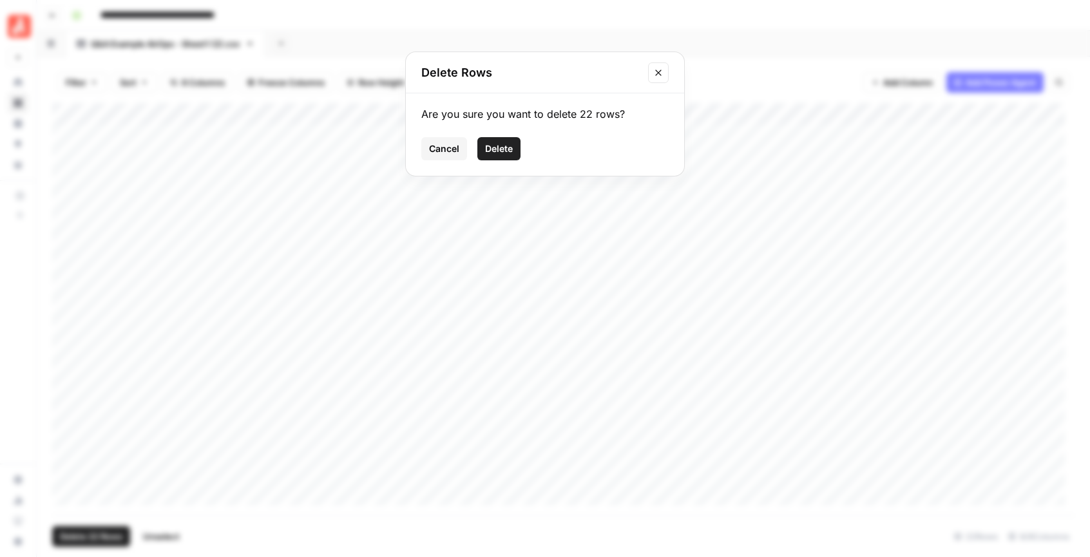
click at [507, 152] on span "Delete" at bounding box center [499, 148] width 28 height 13
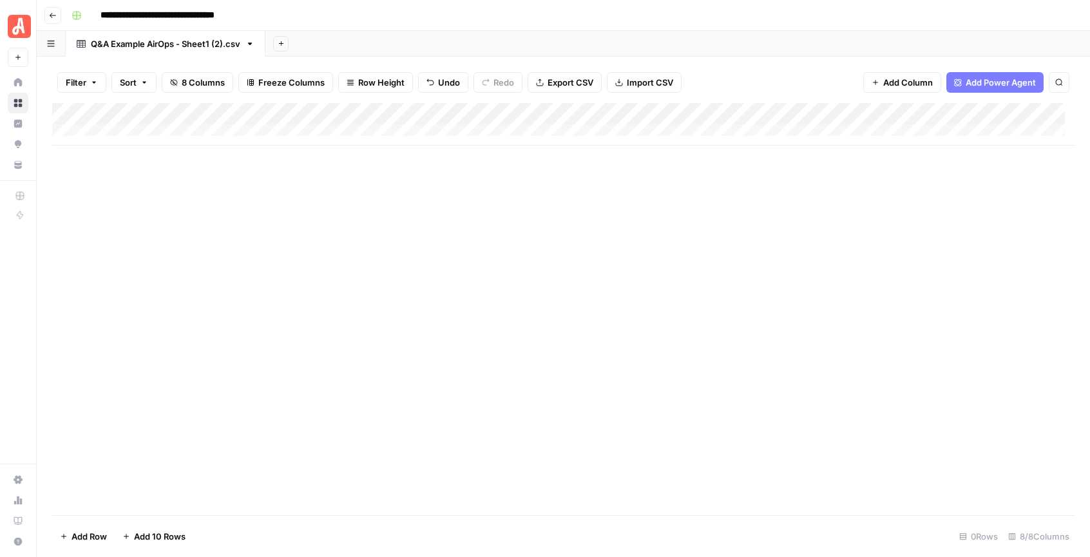
click at [57, 14] on button "Go back" at bounding box center [52, 15] width 17 height 17
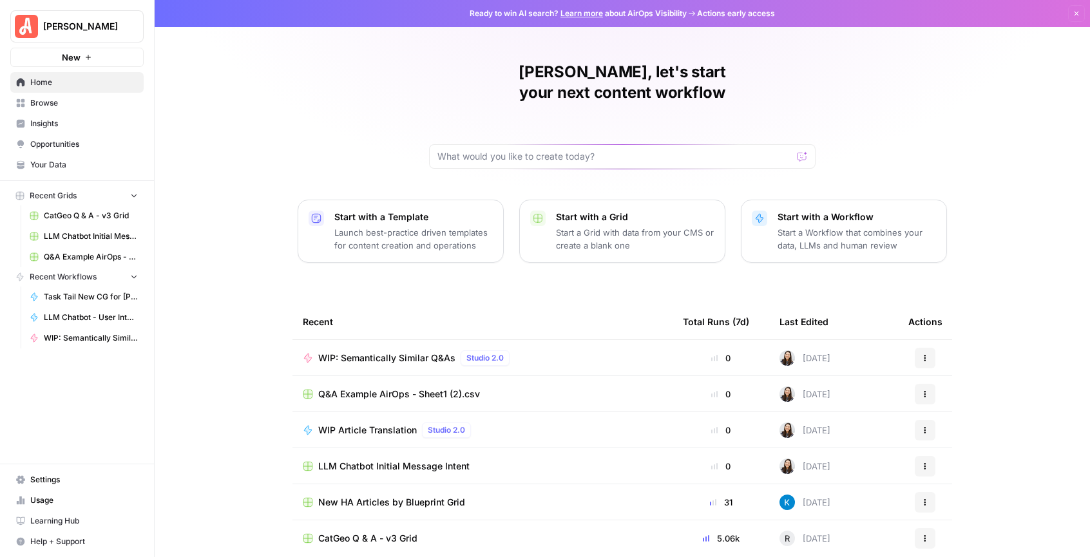
click at [921, 390] on icon "button" at bounding box center [925, 394] width 8 height 8
click at [949, 433] on span "Delete" at bounding box center [986, 432] width 103 height 13
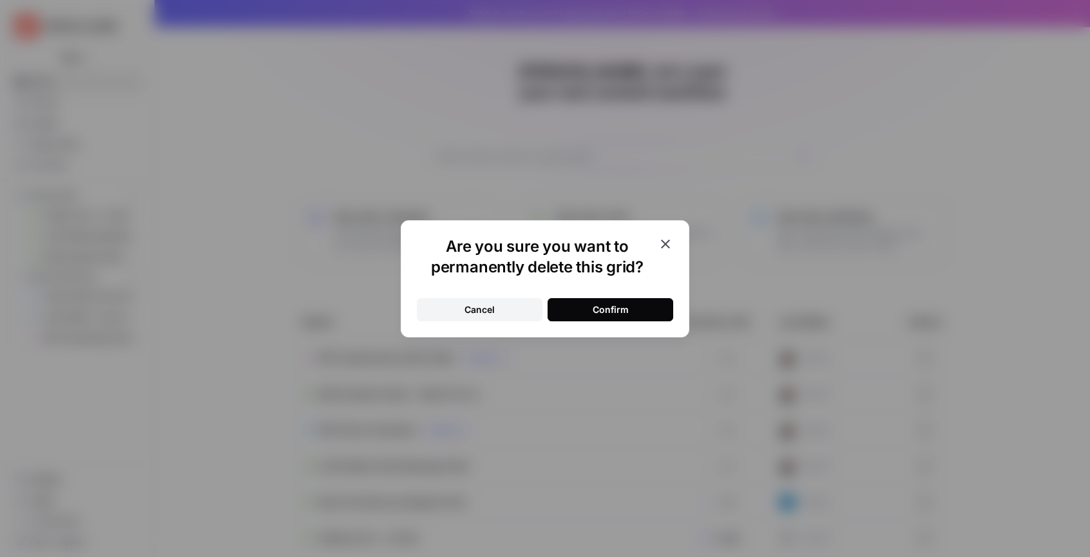
click at [625, 307] on div "Confirm" at bounding box center [610, 309] width 36 height 13
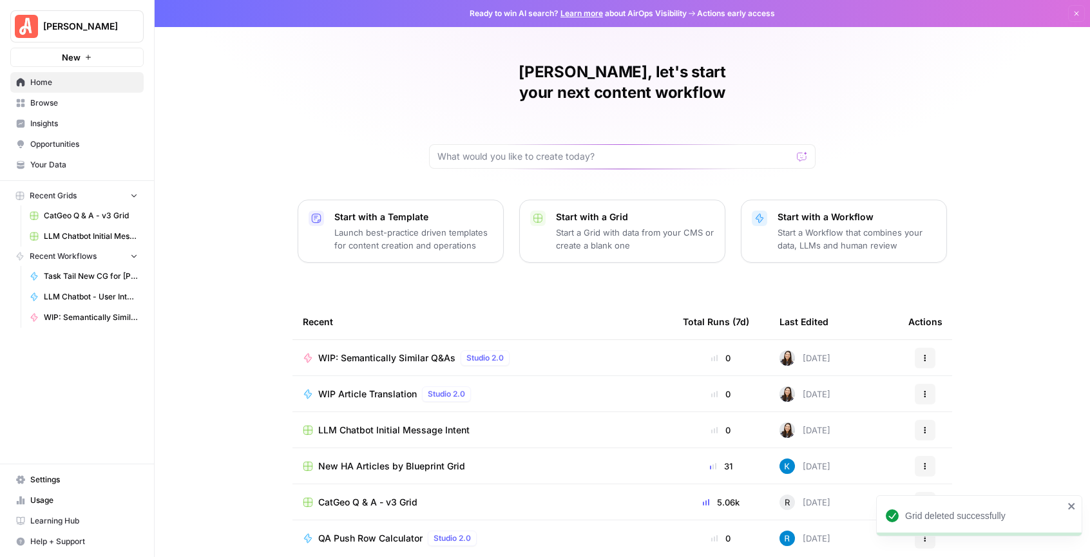
click at [195, 316] on div "Caroline, let's start your next content workflow Start with a Template Launch b…" at bounding box center [622, 306] width 935 height 613
click at [55, 162] on span "Your Data" at bounding box center [84, 165] width 108 height 12
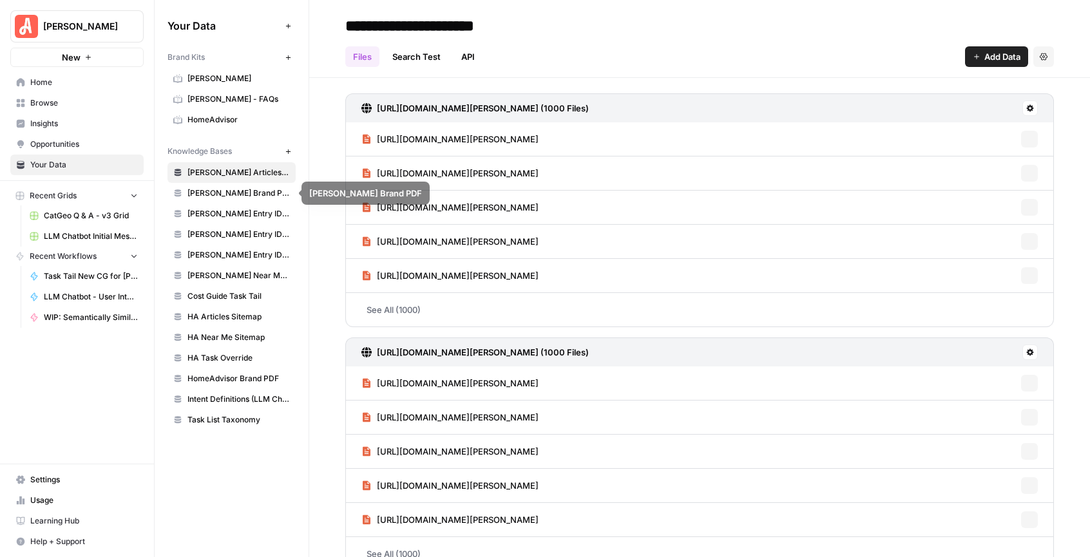
click at [230, 193] on span "Angi Brand PDF" at bounding box center [238, 193] width 102 height 12
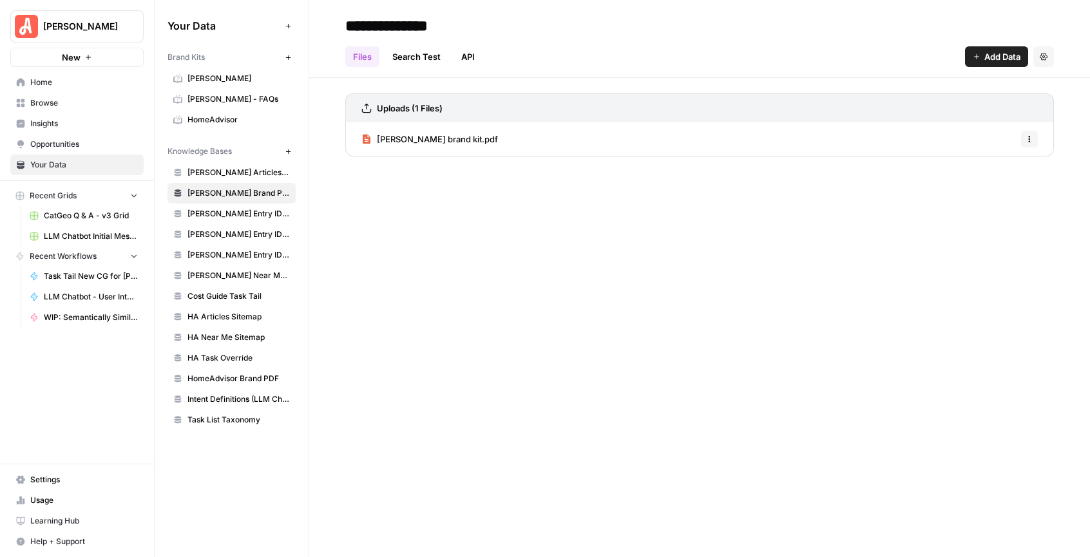
click at [212, 100] on span "Angi - FAQs" at bounding box center [238, 99] width 102 height 12
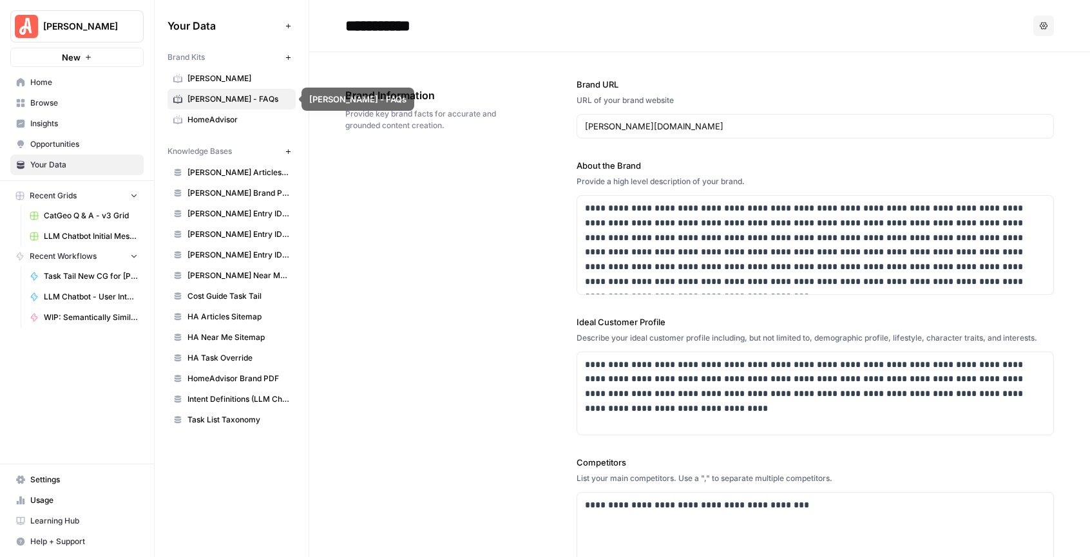
click at [1039, 25] on icon "button" at bounding box center [1043, 26] width 8 height 8
click at [426, 232] on div "**********" at bounding box center [699, 397] width 708 height 690
drag, startPoint x: 436, startPoint y: 29, endPoint x: 350, endPoint y: 33, distance: 85.7
click at [350, 33] on input "**********" at bounding box center [443, 26] width 206 height 26
click at [480, 214] on div "**********" at bounding box center [699, 397] width 708 height 690
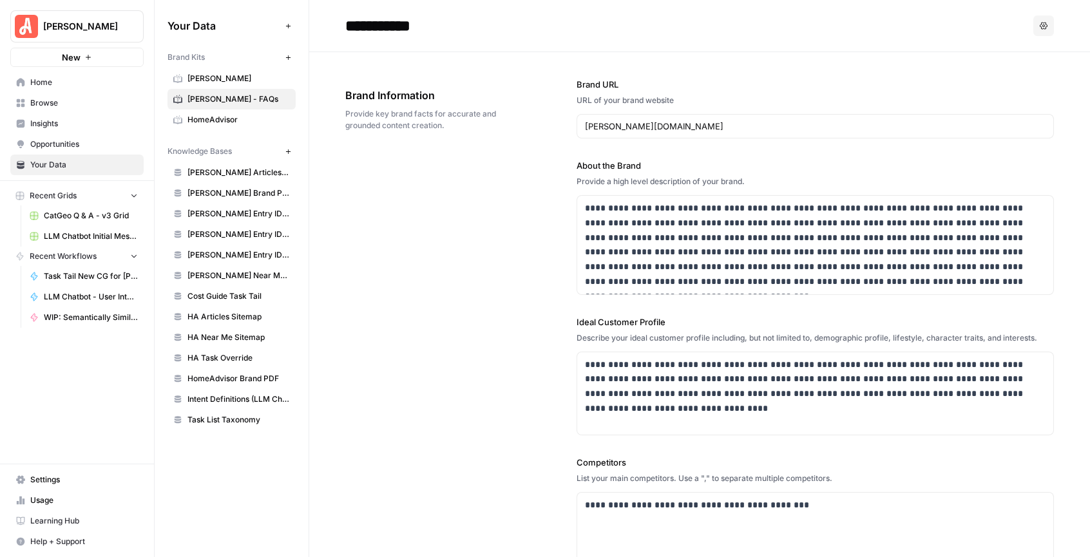
click at [452, 322] on div "**********" at bounding box center [699, 397] width 708 height 690
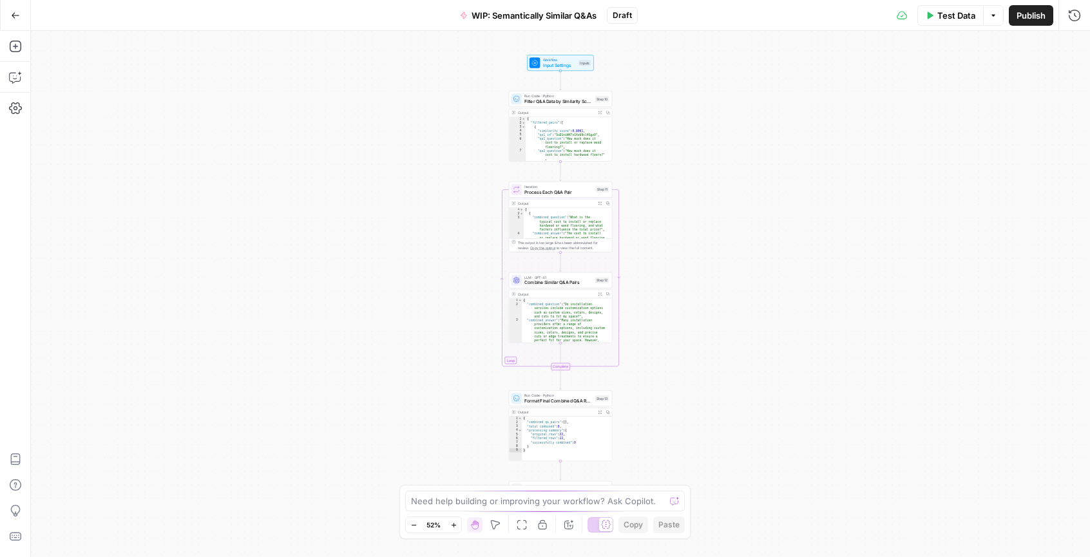
click at [629, 18] on span "Draft" at bounding box center [621, 16] width 19 height 12
click at [1029, 12] on span "Publish" at bounding box center [1030, 15] width 29 height 13
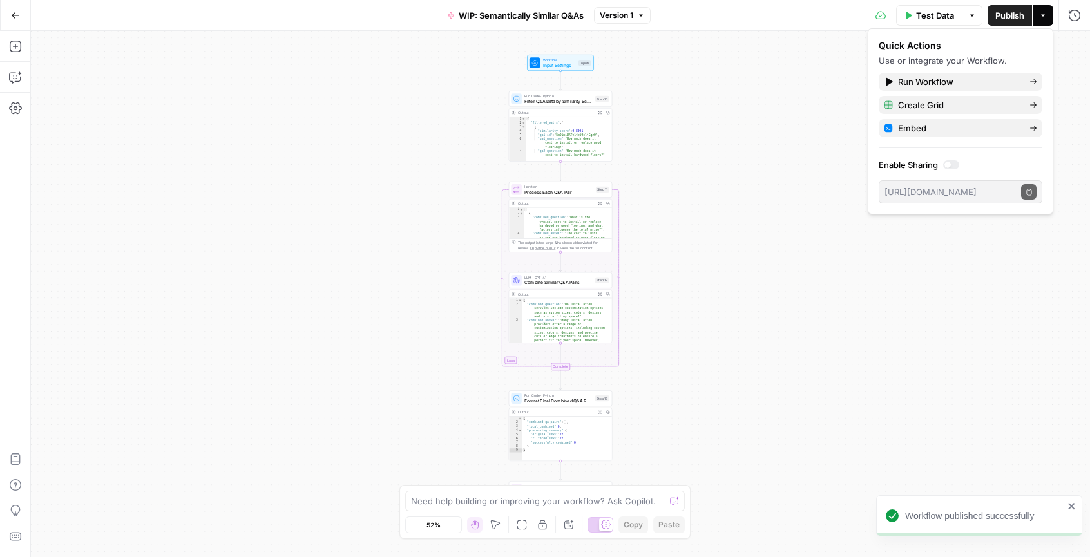
click at [758, 81] on div "Workflow Input Settings Inputs Run Code · Python Filter Q&A Data by Similarity …" at bounding box center [560, 294] width 1059 height 526
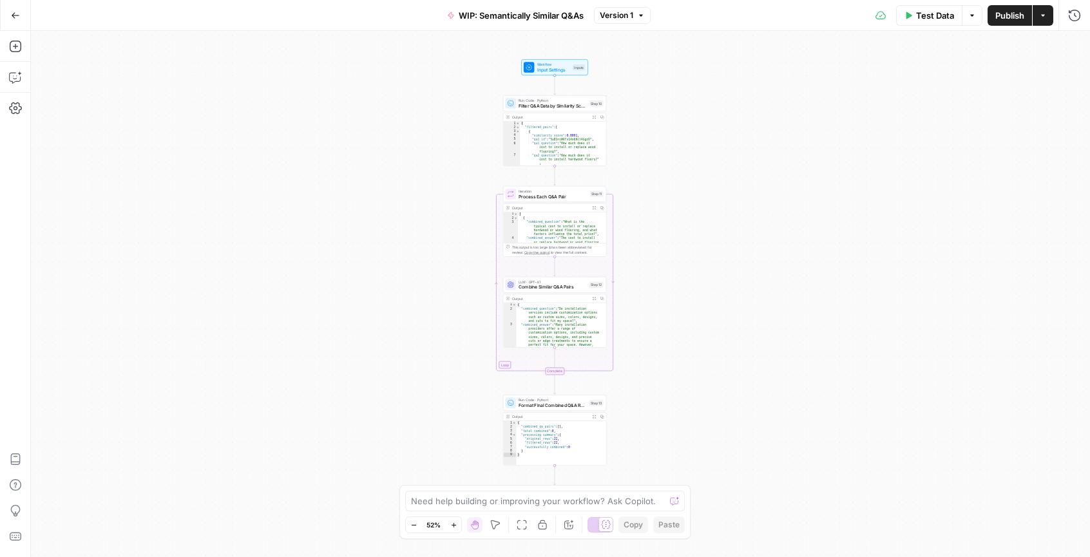
drag, startPoint x: 677, startPoint y: 103, endPoint x: 674, endPoint y: 64, distance: 39.5
click at [674, 64] on div "Workflow Input Settings Inputs Run Code · Python Filter Q&A Data by Similarity …" at bounding box center [560, 294] width 1059 height 526
click at [1050, 19] on button "Actions" at bounding box center [1042, 15] width 21 height 21
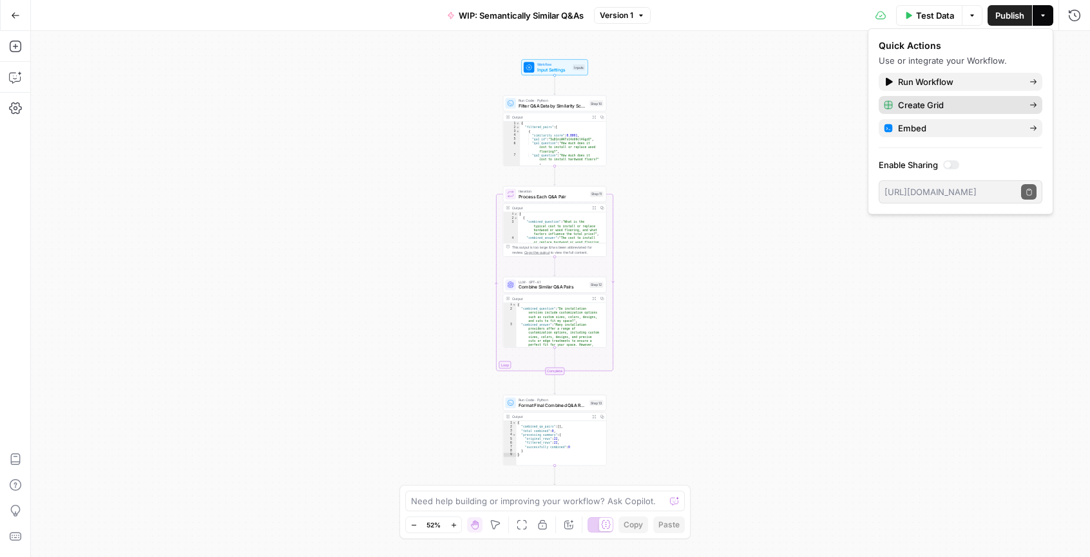
click at [971, 105] on span "Create Grid" at bounding box center [958, 105] width 121 height 13
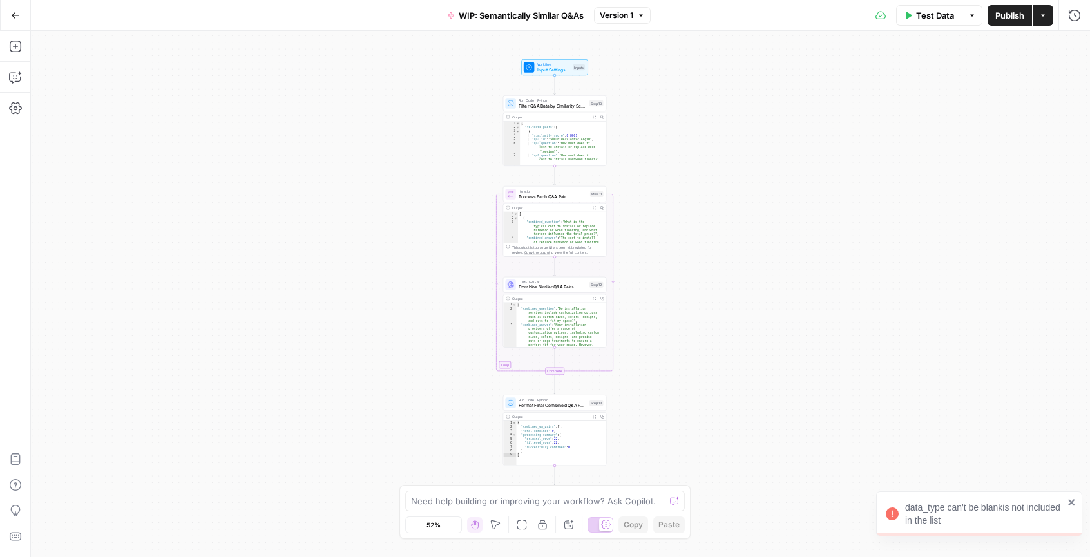
click at [198, 136] on div "Workflow Input Settings Inputs Run Code · Python Filter Q&A Data by Similarity …" at bounding box center [560, 294] width 1059 height 526
click at [12, 79] on icon "button" at bounding box center [15, 77] width 13 height 13
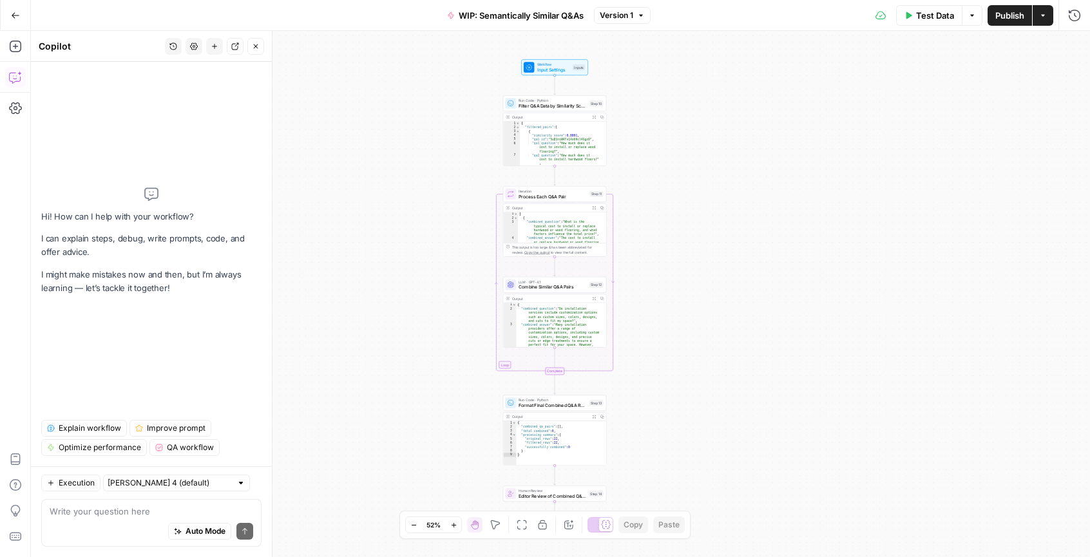
click at [178, 445] on span "QA workflow" at bounding box center [190, 448] width 47 height 12
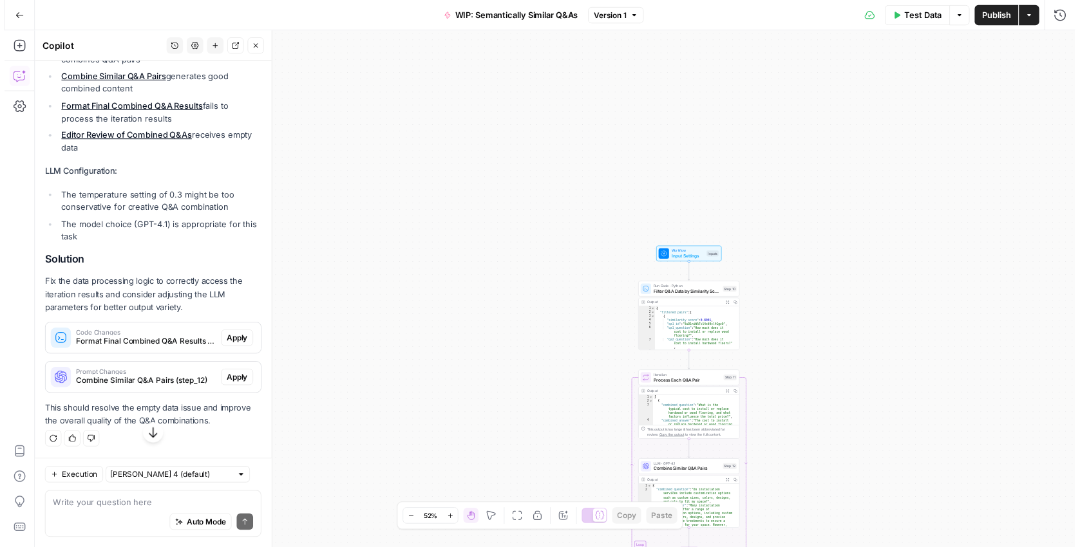
scroll to position [401, 0]
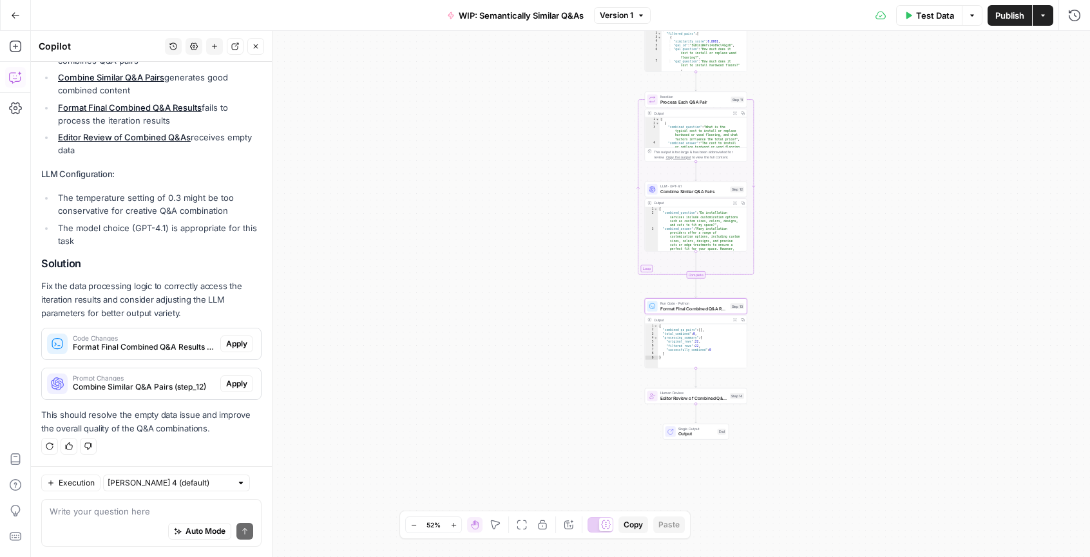
click at [230, 346] on span "Apply" at bounding box center [236, 344] width 21 height 12
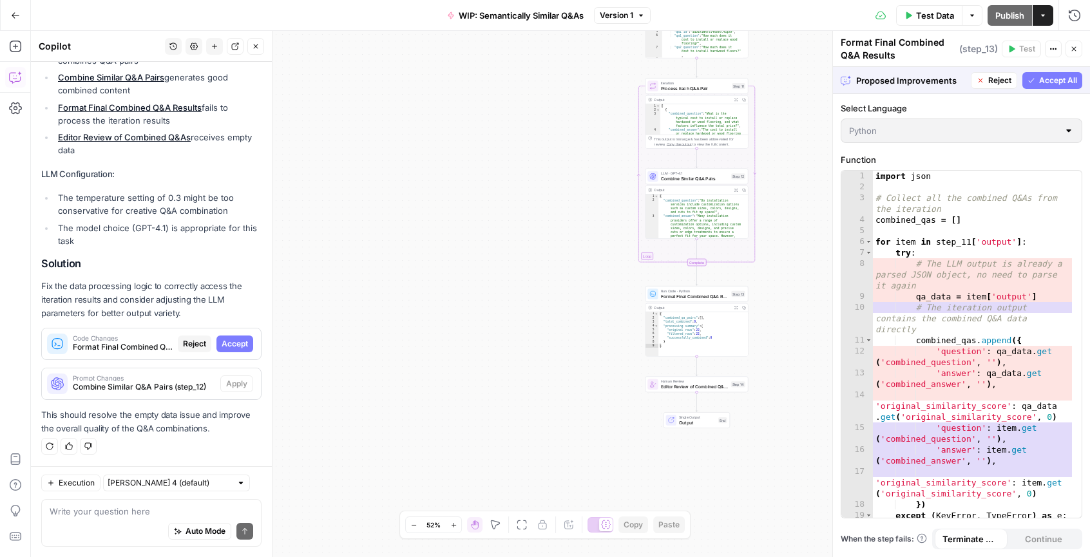
click at [1062, 80] on span "Accept All" at bounding box center [1058, 81] width 38 height 12
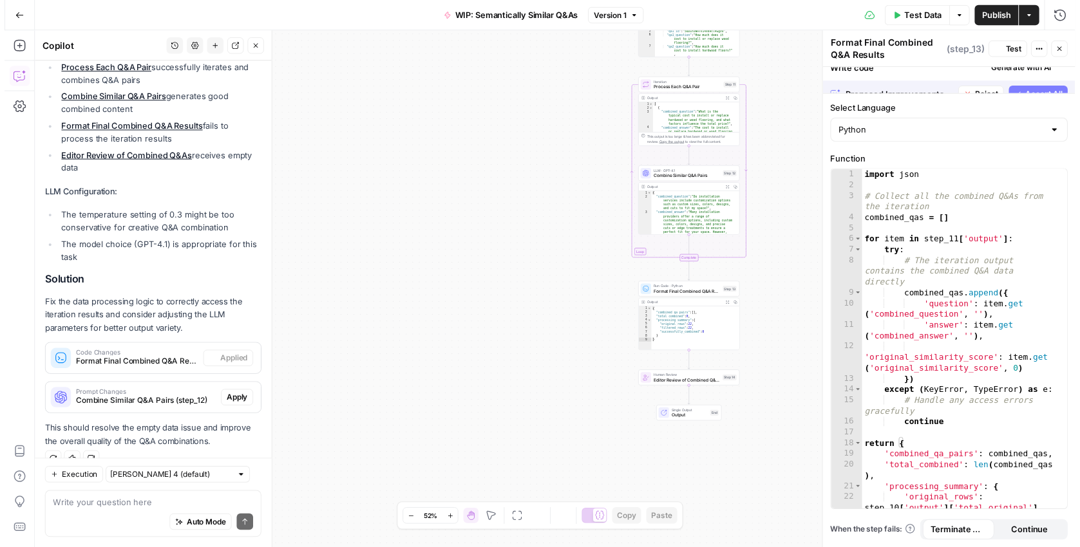
scroll to position [421, 0]
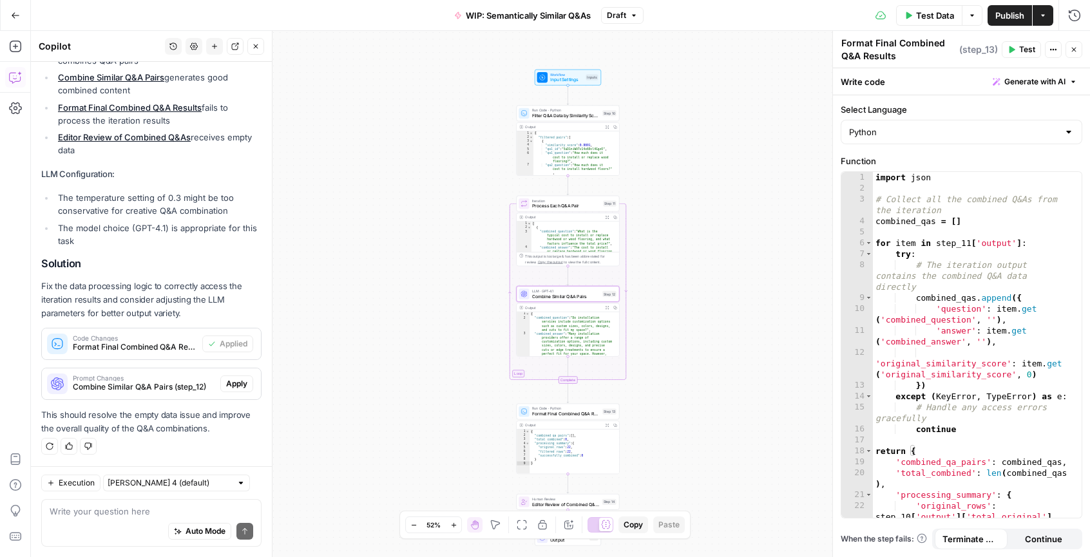
click at [231, 387] on span "Apply" at bounding box center [236, 384] width 21 height 12
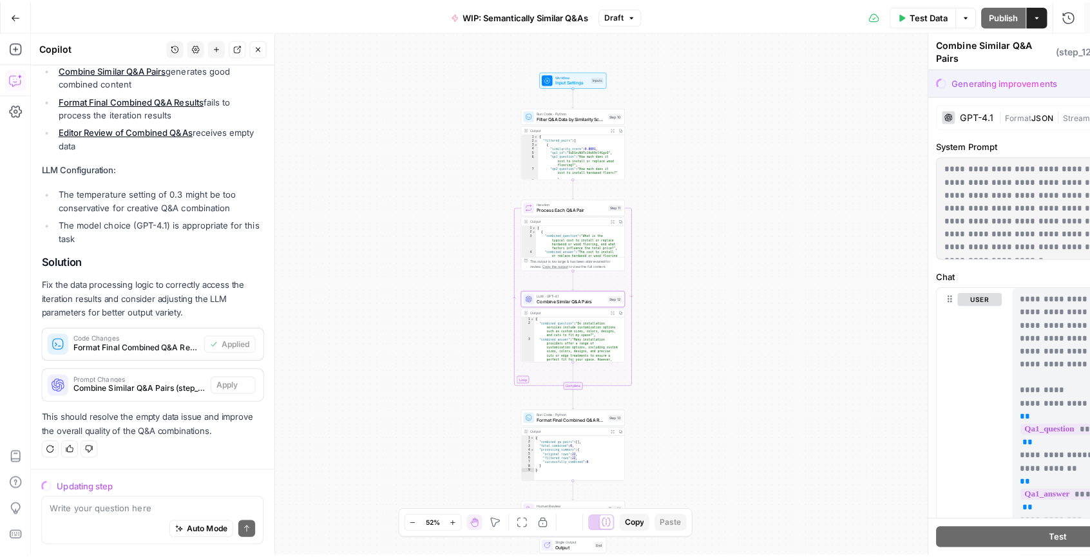
scroll to position [401, 0]
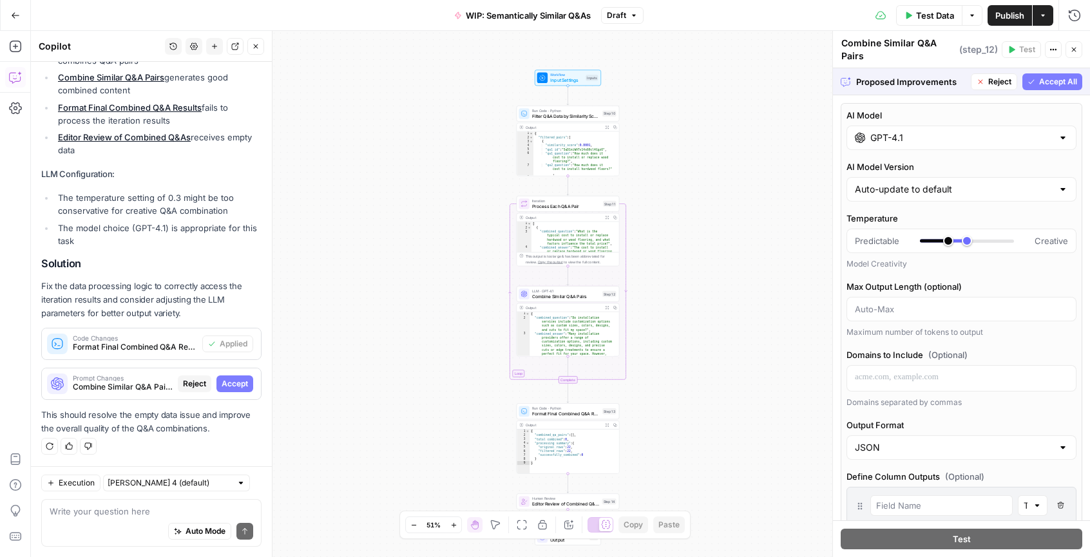
click at [1054, 87] on span "Accept All" at bounding box center [1058, 82] width 38 height 12
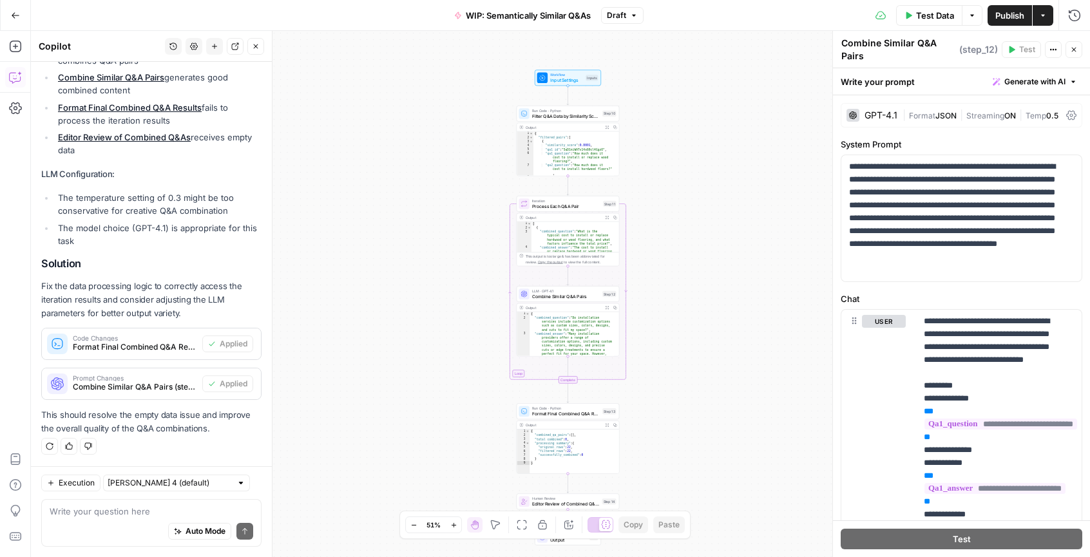
click at [880, 114] on div "GPT-4.1" at bounding box center [880, 115] width 33 height 9
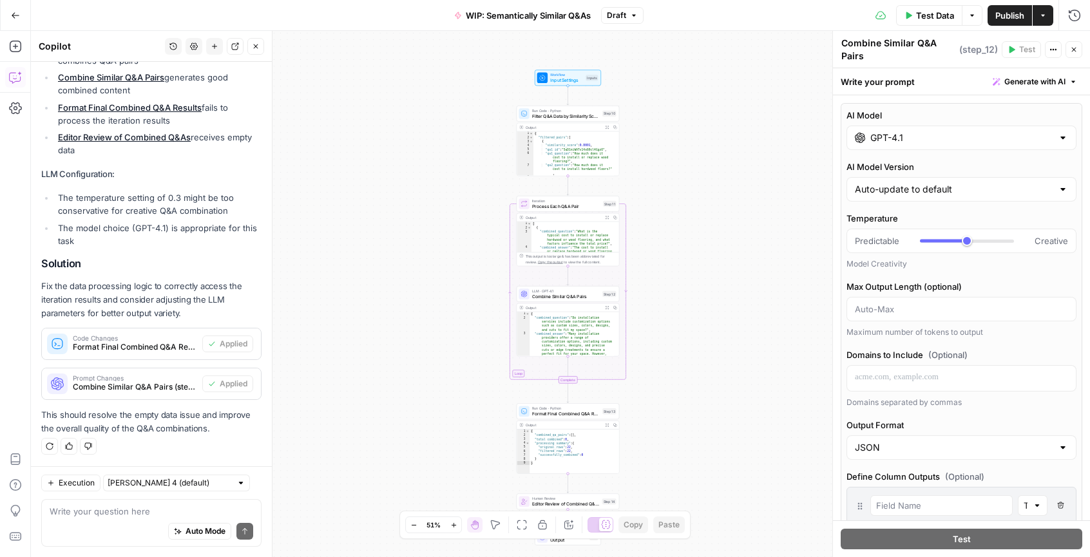
click at [888, 139] on input "GPT-4.1" at bounding box center [961, 137] width 182 height 13
click at [920, 19] on span "Test Data" at bounding box center [935, 15] width 38 height 13
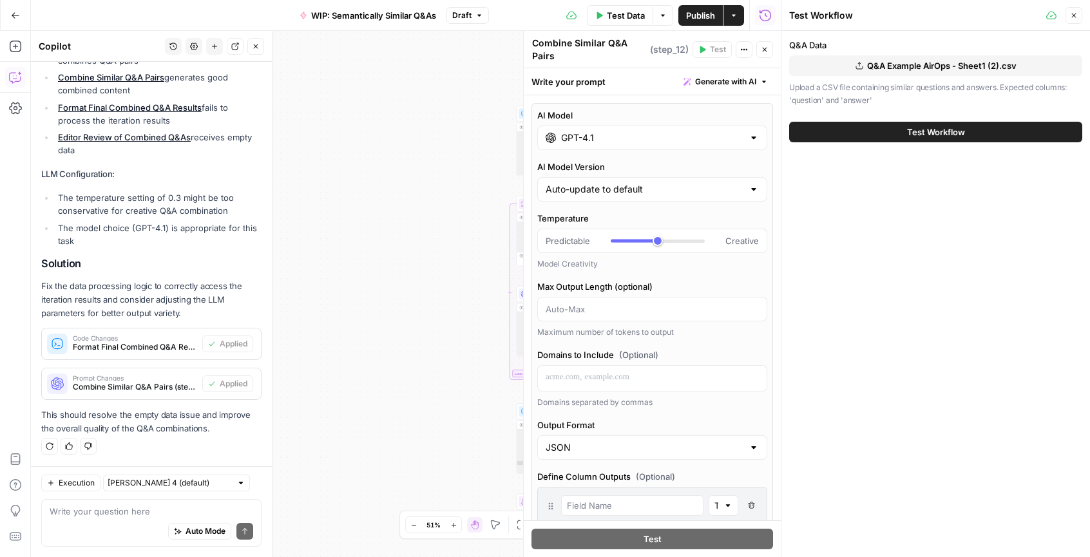
click at [938, 127] on span "Test Workflow" at bounding box center [936, 132] width 58 height 13
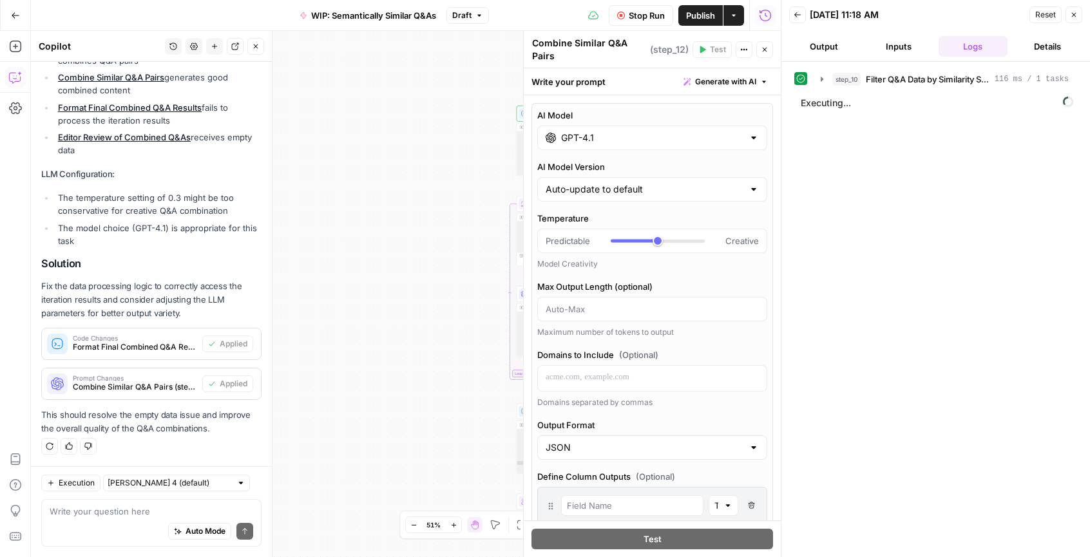
click at [761, 46] on icon "button" at bounding box center [765, 50] width 8 height 8
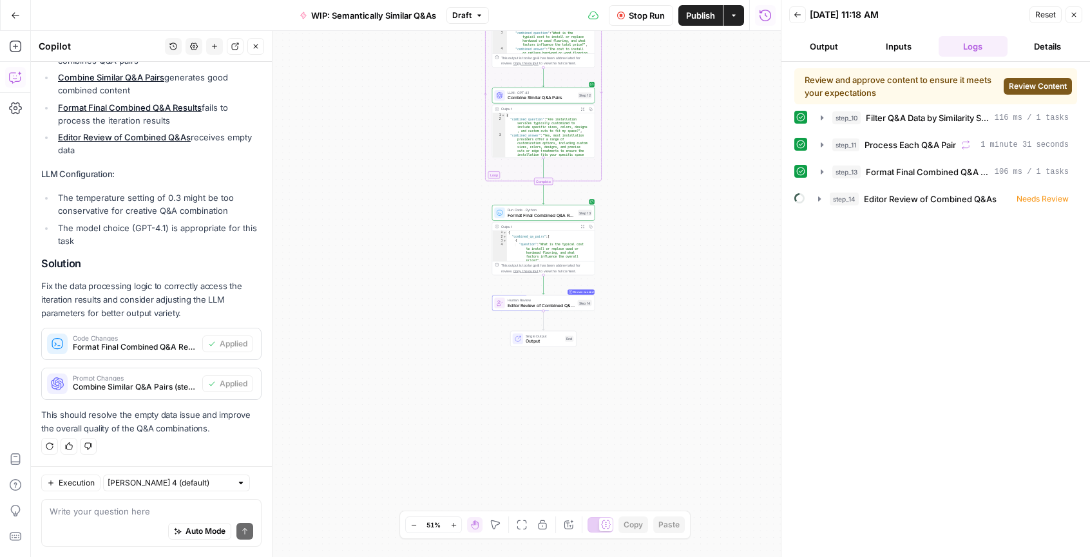
drag, startPoint x: 668, startPoint y: 176, endPoint x: 669, endPoint y: 221, distance: 44.5
click at [669, 221] on div "Workflow Input Settings Inputs Run Code · Python Filter Q&A Data by Similarity …" at bounding box center [406, 294] width 750 height 526
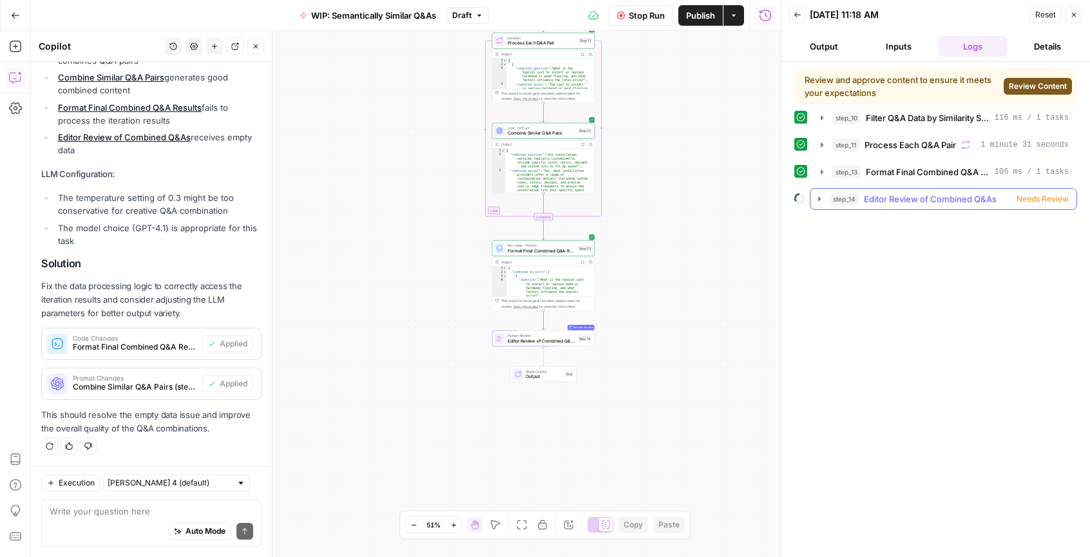
click at [842, 197] on span "step_14" at bounding box center [843, 199] width 29 height 13
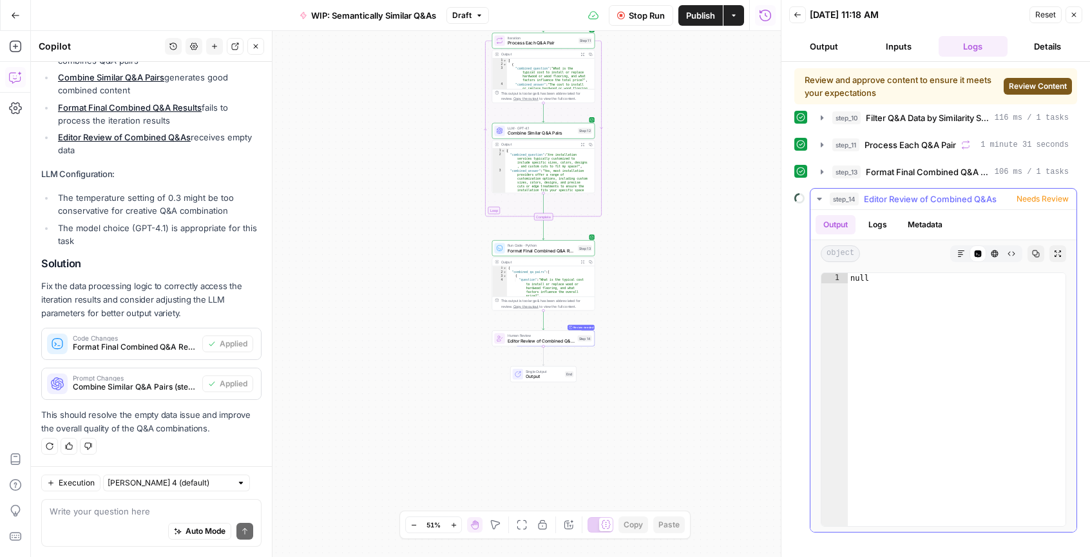
click at [842, 198] on span "step_14" at bounding box center [843, 199] width 29 height 13
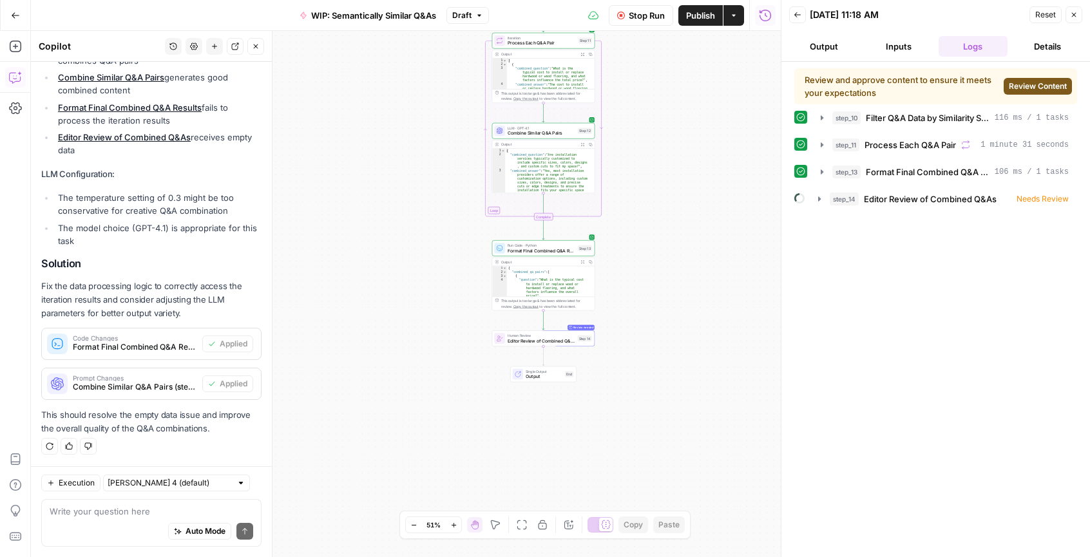
click at [1075, 10] on button "Close" at bounding box center [1073, 14] width 17 height 17
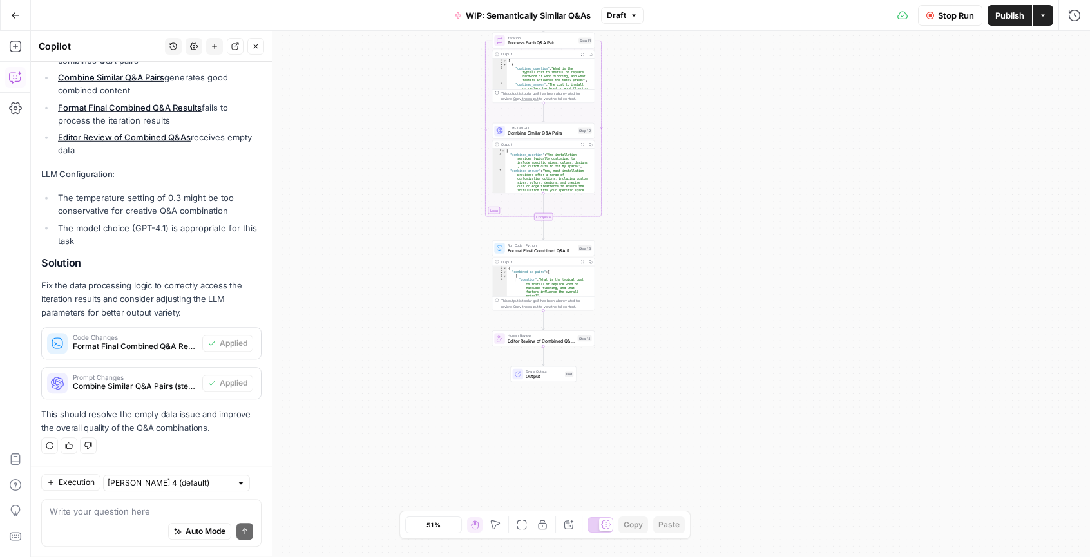
scroll to position [421, 0]
click at [947, 16] on span "Stop Run" at bounding box center [956, 15] width 36 height 13
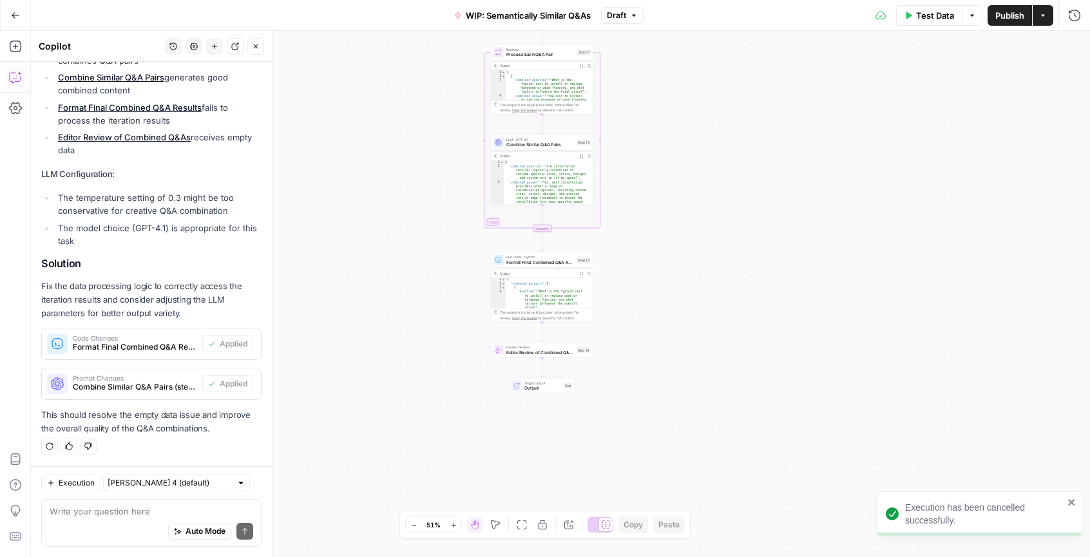
drag, startPoint x: 692, startPoint y: 135, endPoint x: 683, endPoint y: 245, distance: 109.9
click at [683, 245] on div "Workflow Input Settings Inputs Run Code · Python Filter Q&A Data by Similarity …" at bounding box center [560, 294] width 1059 height 526
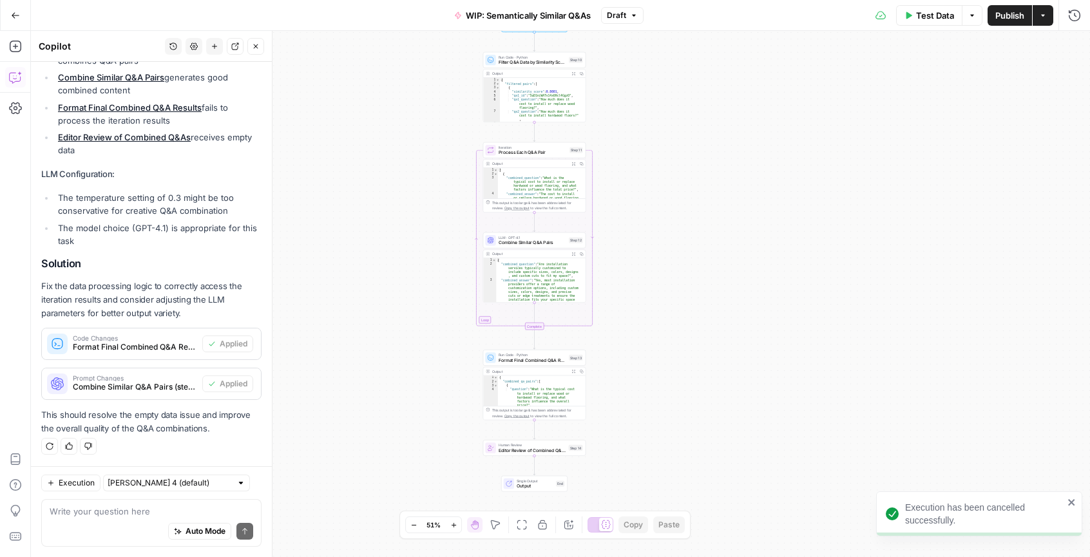
drag, startPoint x: 683, startPoint y: 260, endPoint x: 682, endPoint y: 273, distance: 13.5
click at [682, 273] on div "Workflow Input Settings Inputs Run Code · Python Filter Q&A Data by Similarity …" at bounding box center [560, 294] width 1059 height 526
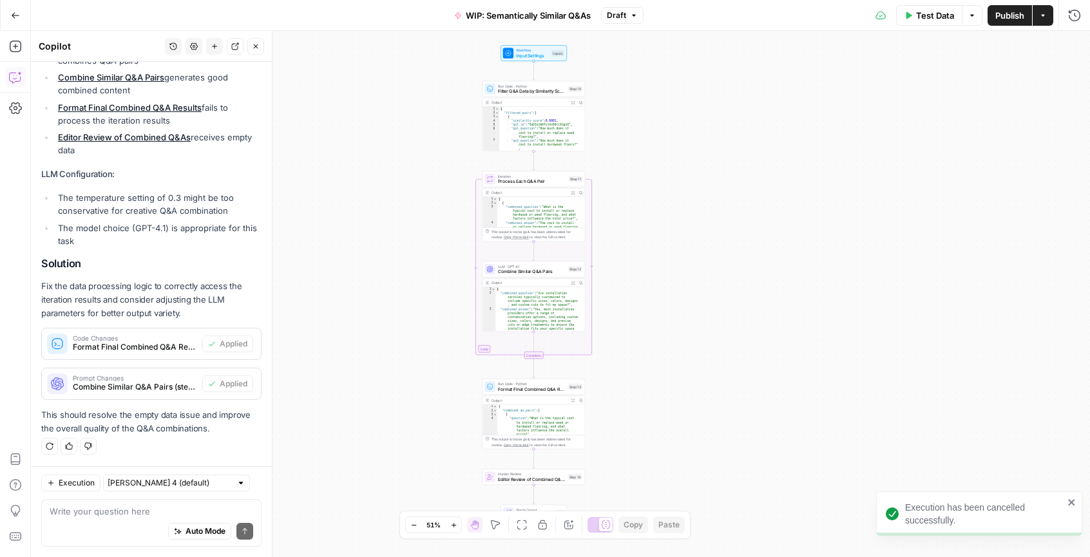
click at [717, 160] on div "Workflow Input Settings Inputs Run Code · Python Filter Q&A Data by Similarity …" at bounding box center [560, 294] width 1059 height 526
click at [392, 134] on div "Workflow Input Settings Inputs Run Code · Python Filter Q&A Data by Similarity …" at bounding box center [560, 294] width 1059 height 526
click at [452, 524] on icon "button" at bounding box center [453, 525] width 7 height 7
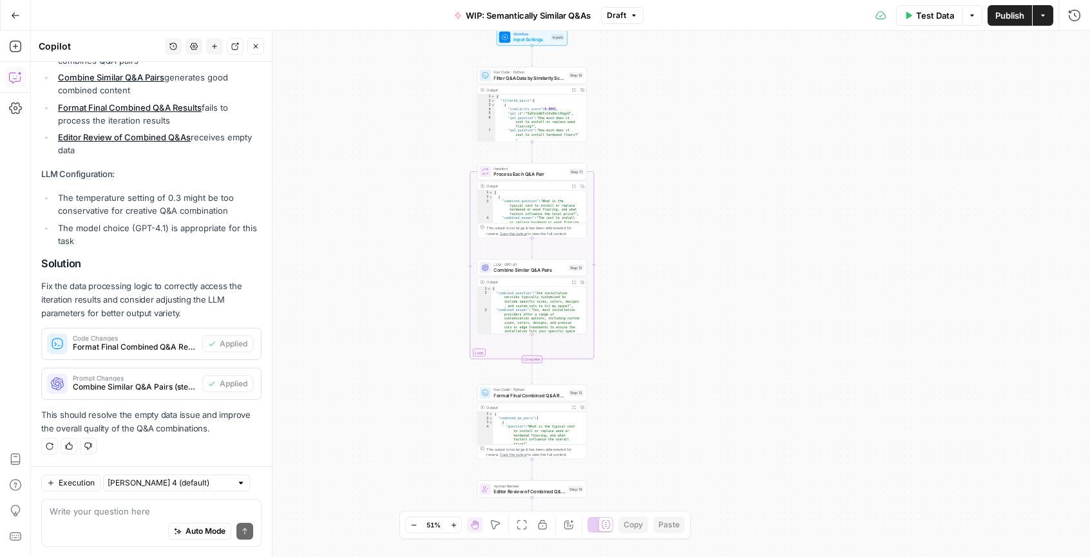
click at [452, 524] on icon "button" at bounding box center [453, 525] width 7 height 7
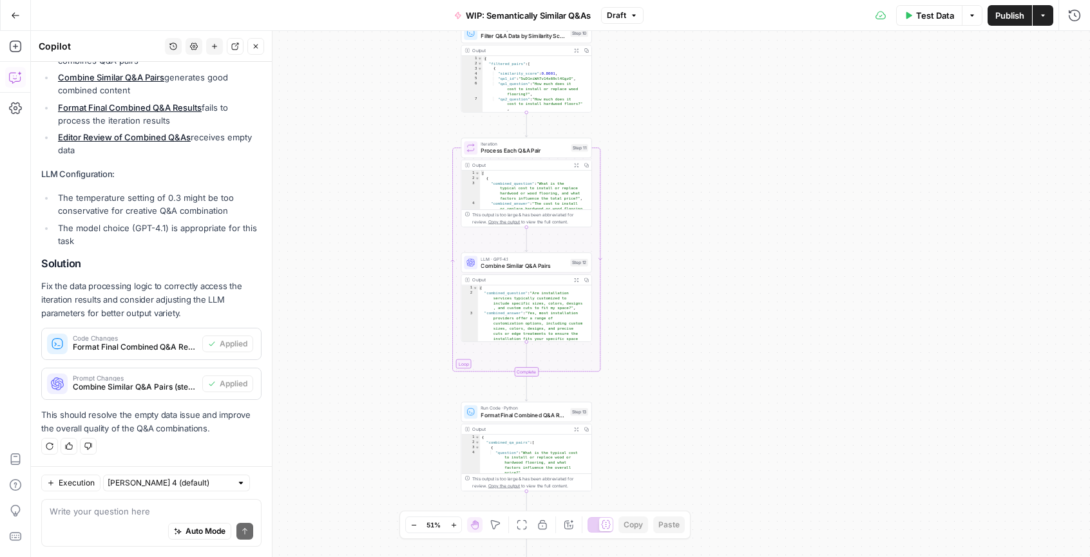
click at [452, 524] on icon "button" at bounding box center [453, 525] width 7 height 7
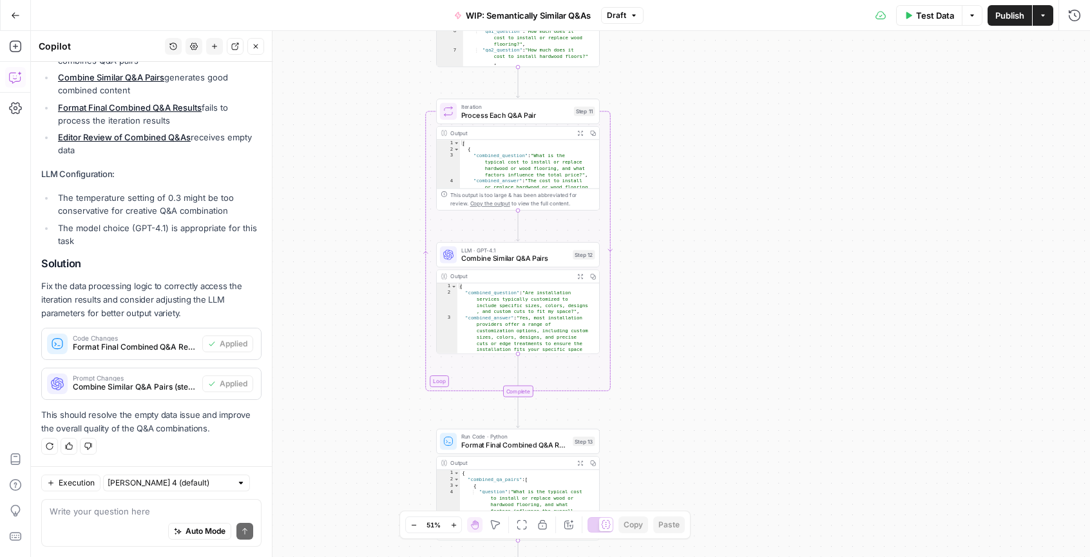
click at [452, 524] on icon "button" at bounding box center [453, 525] width 7 height 7
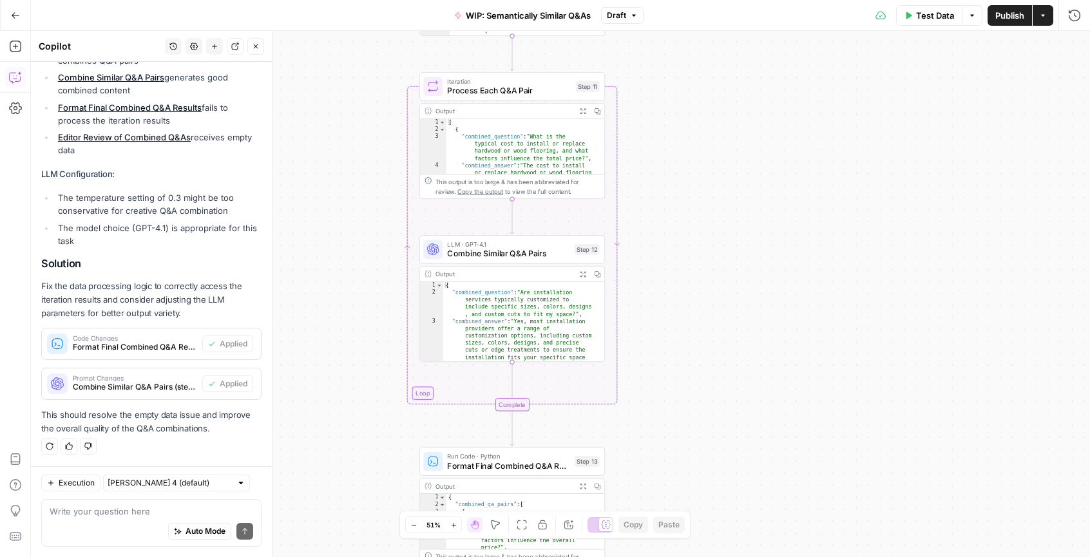
click at [452, 524] on icon "button" at bounding box center [453, 525] width 7 height 7
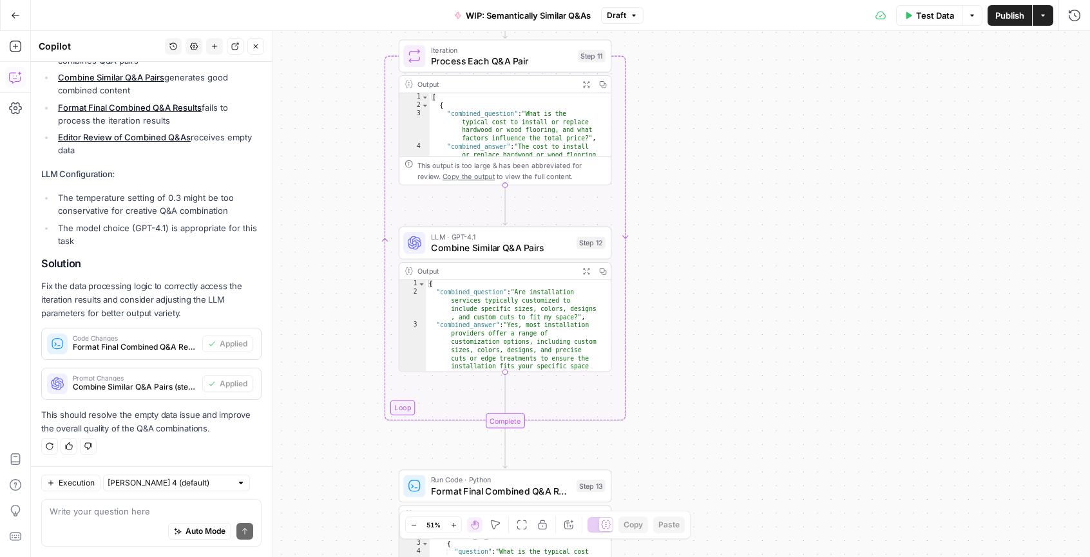
click at [452, 524] on icon "button" at bounding box center [453, 525] width 7 height 7
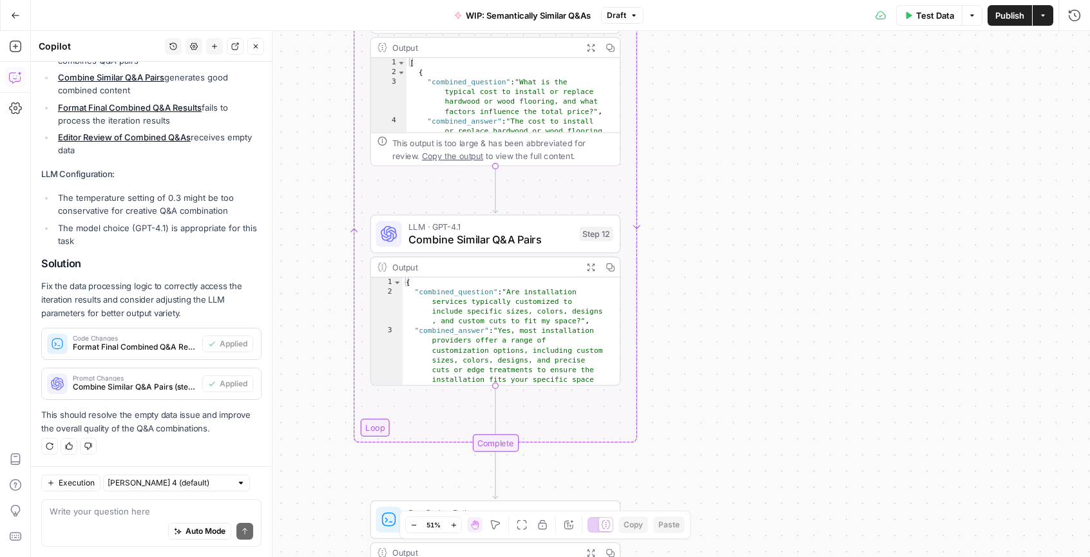
click at [452, 524] on icon "button" at bounding box center [453, 525] width 7 height 7
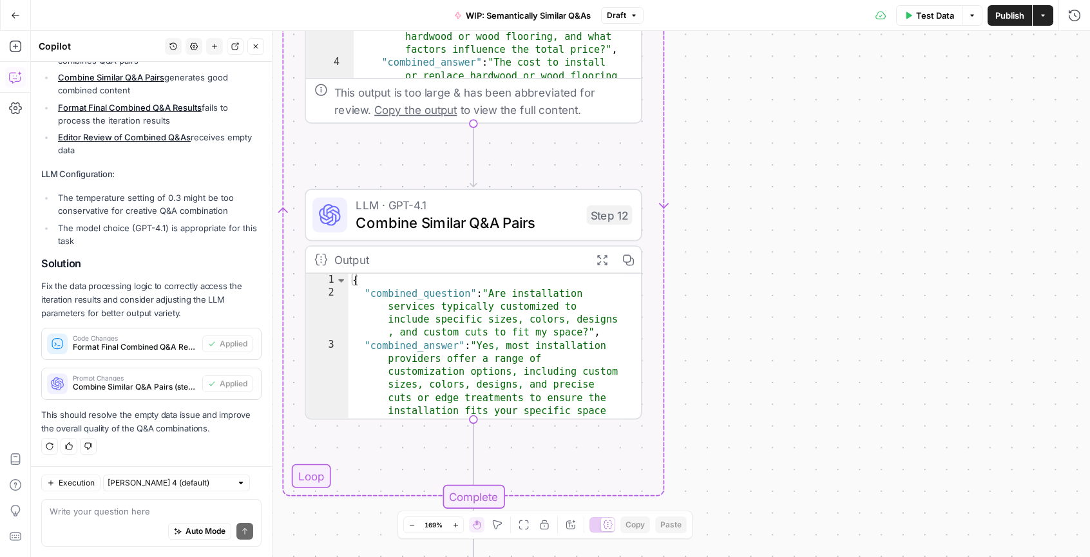
drag, startPoint x: 710, startPoint y: 173, endPoint x: 766, endPoint y: 435, distance: 268.2
click at [766, 435] on div "Workflow Input Settings Inputs Run Code · Python Filter Q&A Data by Similarity …" at bounding box center [560, 294] width 1059 height 526
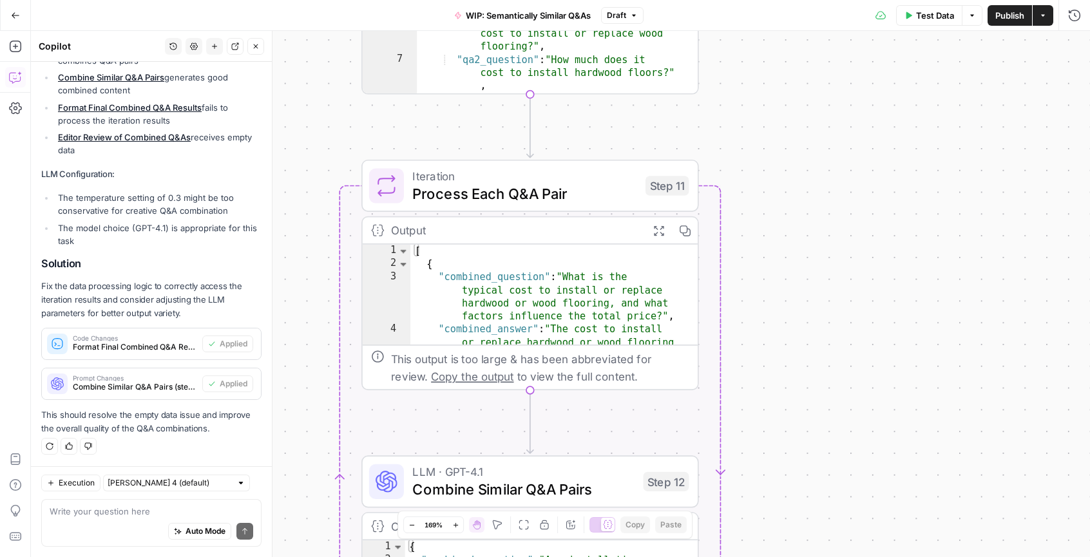
drag, startPoint x: 802, startPoint y: 194, endPoint x: 815, endPoint y: 327, distance: 132.6
click at [815, 365] on div "Workflow Input Settings Inputs Run Code · Python Filter Q&A Data by Similarity …" at bounding box center [560, 294] width 1059 height 526
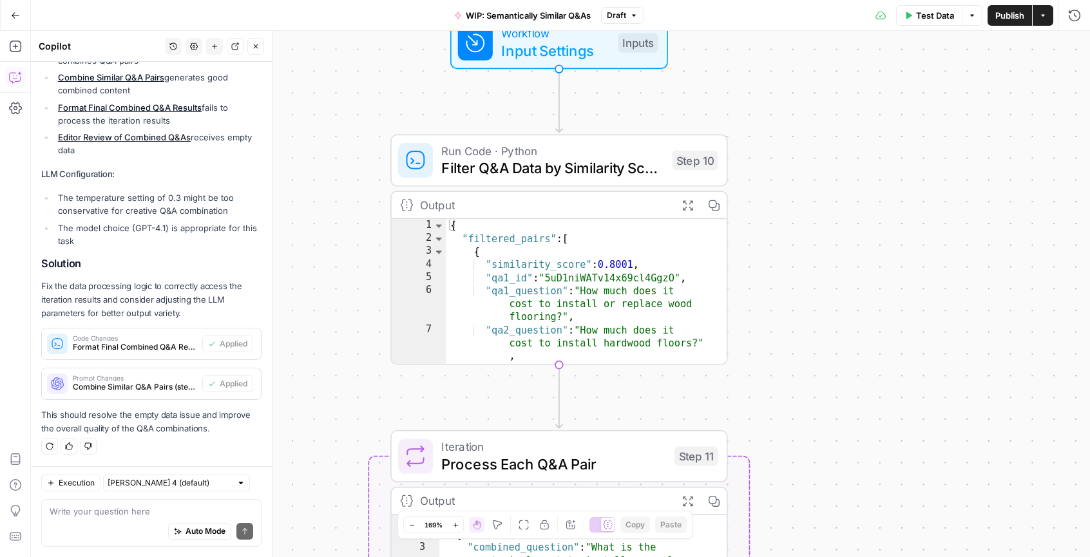
drag, startPoint x: 811, startPoint y: 262, endPoint x: 822, endPoint y: 324, distance: 62.8
click at [822, 323] on div "Workflow Input Settings Inputs Run Code · Python Filter Q&A Data by Similarity …" at bounding box center [560, 294] width 1059 height 526
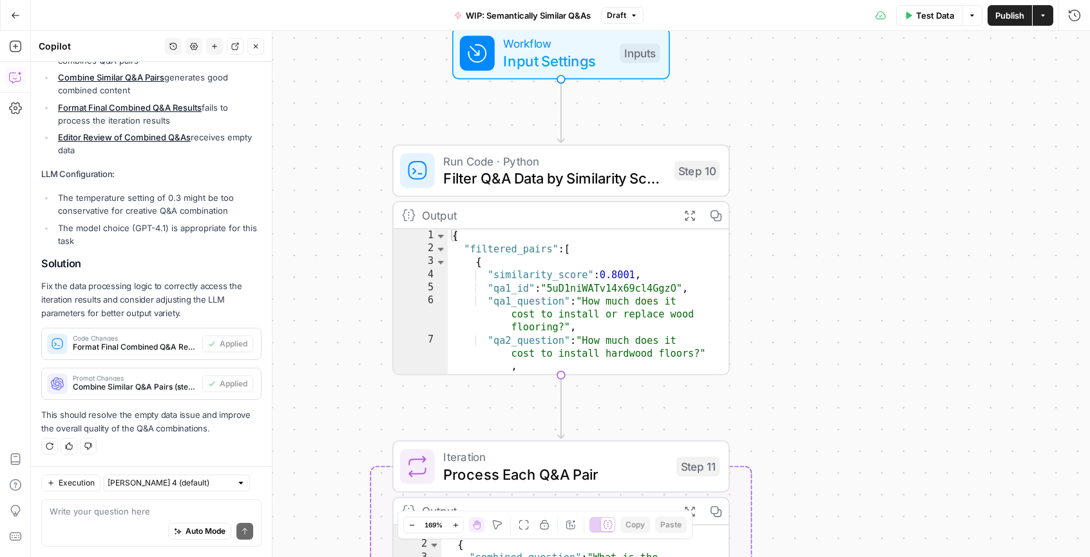
drag, startPoint x: 835, startPoint y: 317, endPoint x: 835, endPoint y: 337, distance: 20.0
click at [835, 337] on div "Workflow Input Settings Inputs Run Code · Python Filter Q&A Data by Similarity …" at bounding box center [560, 294] width 1059 height 526
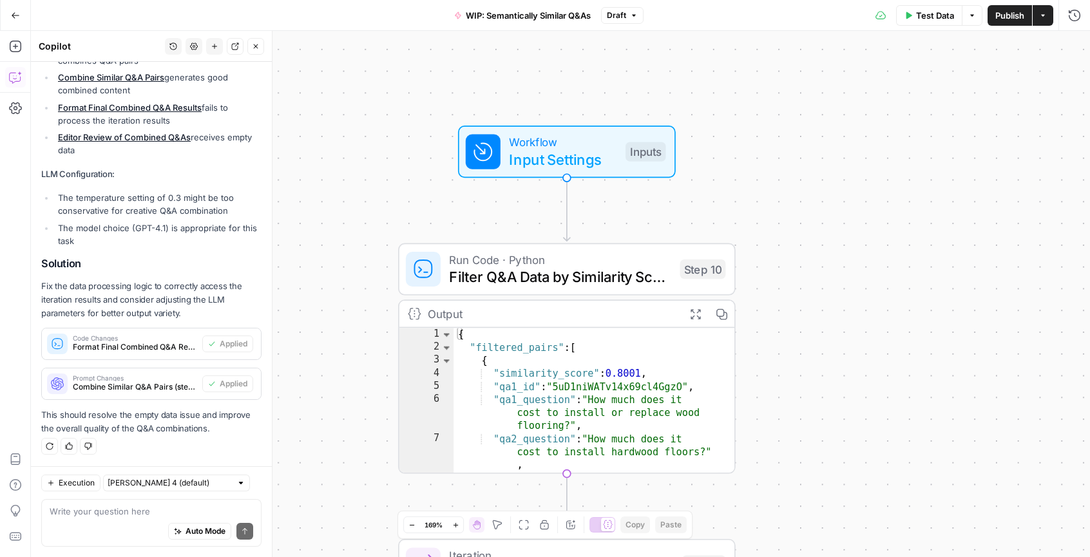
drag, startPoint x: 846, startPoint y: 390, endPoint x: 827, endPoint y: 222, distance: 169.2
click at [828, 224] on div "Workflow Input Settings Inputs Run Code · Python Filter Q&A Data by Similarity …" at bounding box center [560, 294] width 1059 height 526
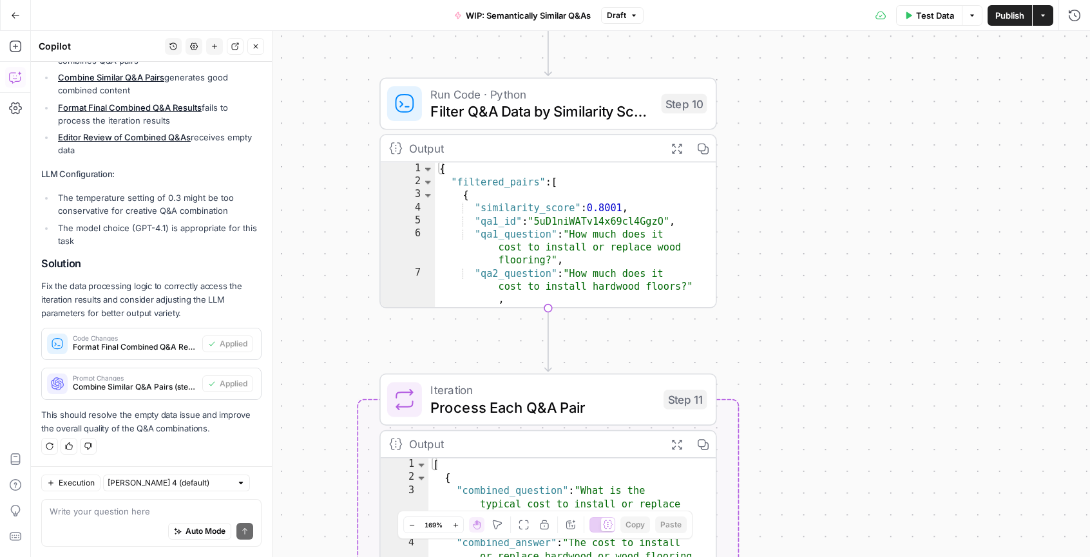
drag, startPoint x: 826, startPoint y: 255, endPoint x: 826, endPoint y: 247, distance: 7.7
click at [826, 248] on div "Workflow Input Settings Inputs Run Code · Python Filter Q&A Data by Similarity …" at bounding box center [560, 294] width 1059 height 526
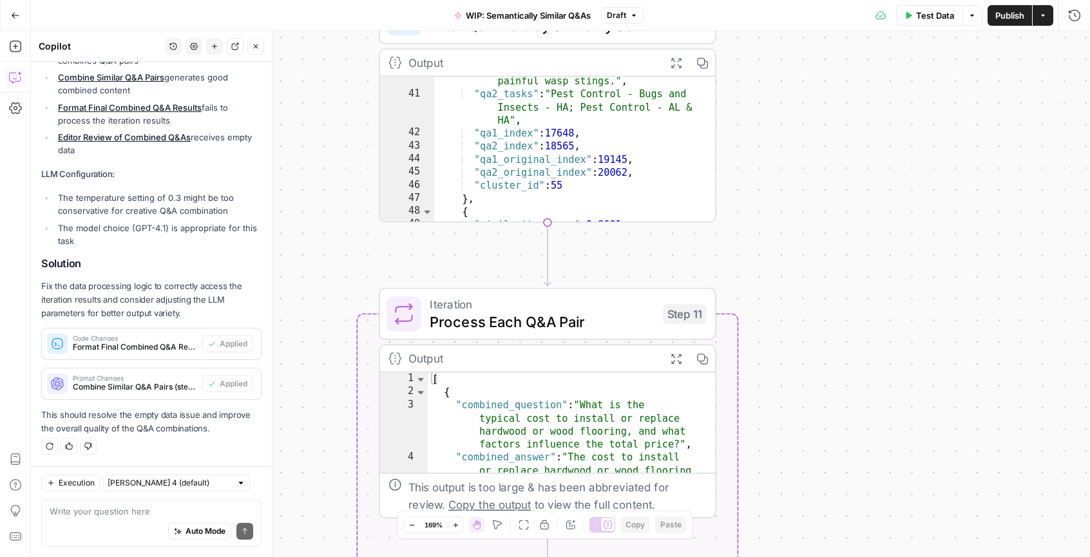
scroll to position [0, 0]
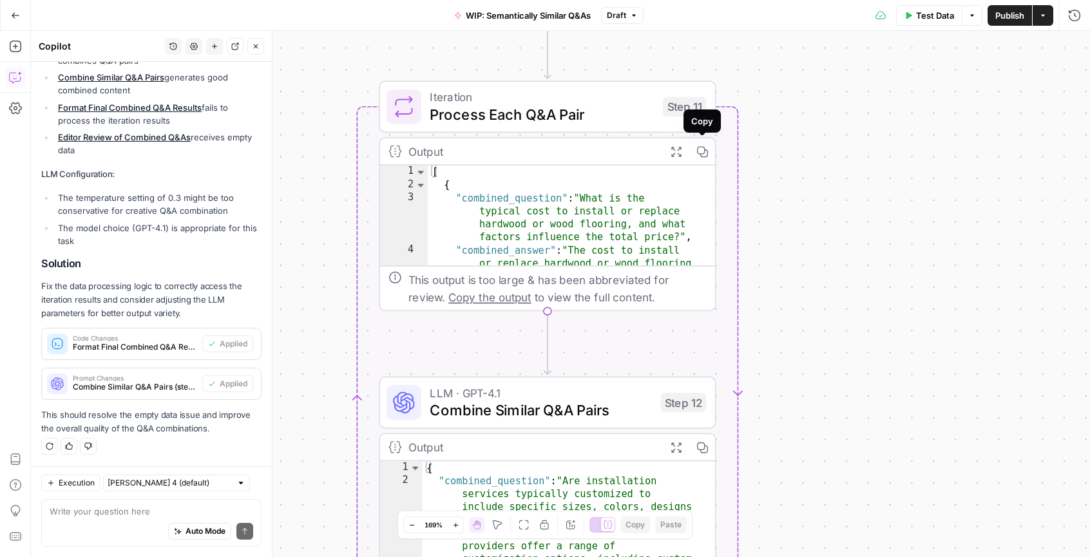
click at [701, 150] on icon "button" at bounding box center [702, 152] width 12 height 12
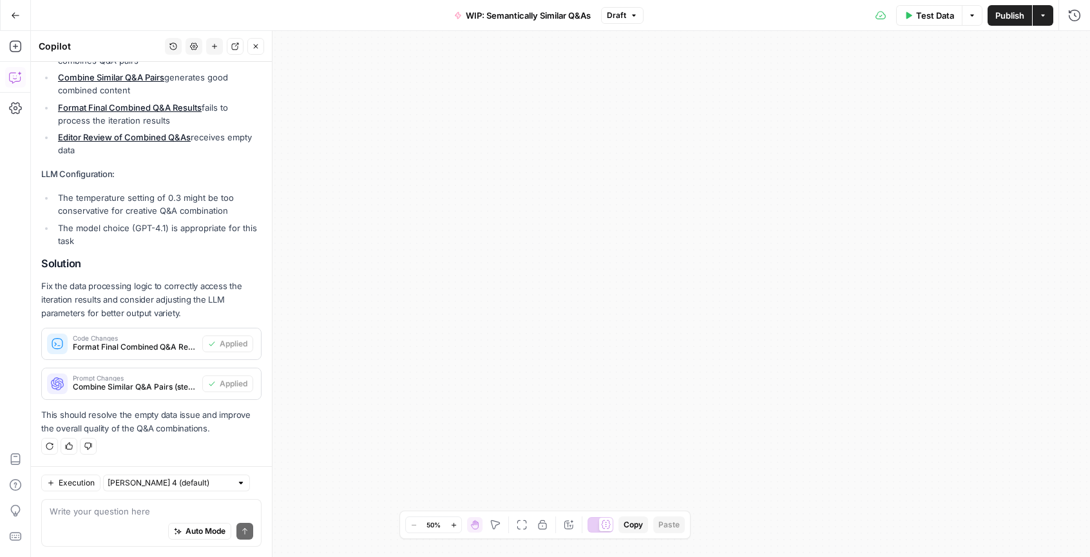
drag, startPoint x: 588, startPoint y: 208, endPoint x: 748, endPoint y: 359, distance: 220.5
click at [739, 362] on div "Workflow Input Settings Inputs Run Code · Python Filter Q&A Data by Similarity …" at bounding box center [560, 294] width 1059 height 526
drag, startPoint x: 674, startPoint y: 194, endPoint x: 504, endPoint y: 297, distance: 199.4
click at [514, 298] on div "Workflow Input Settings Inputs Run Code · Python Filter Q&A Data by Similarity …" at bounding box center [560, 294] width 1059 height 526
drag, startPoint x: 810, startPoint y: 220, endPoint x: 498, endPoint y: 184, distance: 313.8
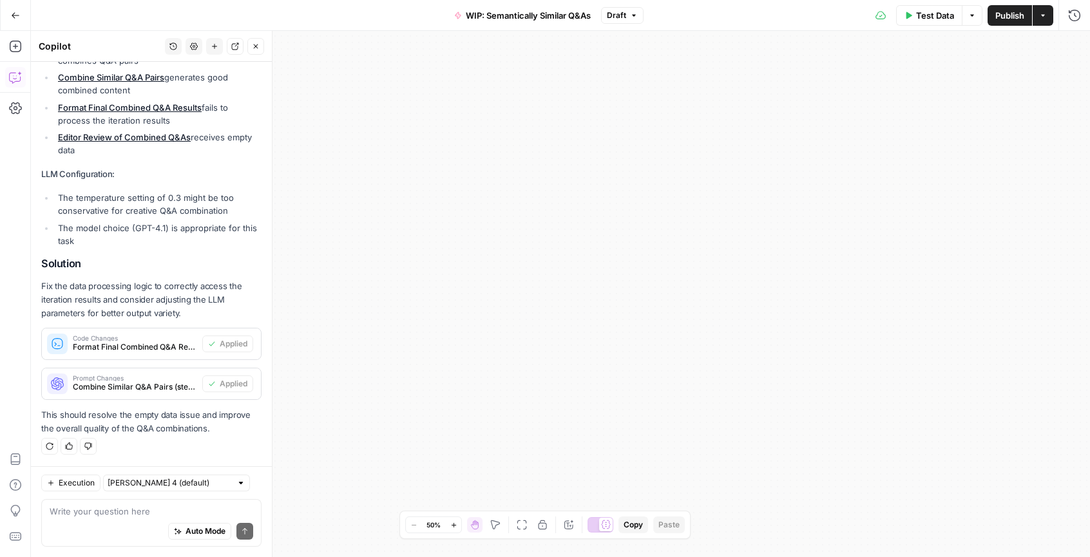
click at [495, 187] on div "Workflow Input Settings Inputs Run Code · Python Filter Q&A Data by Similarity …" at bounding box center [560, 294] width 1059 height 526
drag, startPoint x: 666, startPoint y: 400, endPoint x: 589, endPoint y: 229, distance: 187.1
click at [605, 247] on div "Workflow Input Settings Inputs Run Code · Python Filter Q&A Data by Similarity …" at bounding box center [560, 294] width 1059 height 526
click at [14, 4] on button "Go Back" at bounding box center [15, 15] width 23 height 23
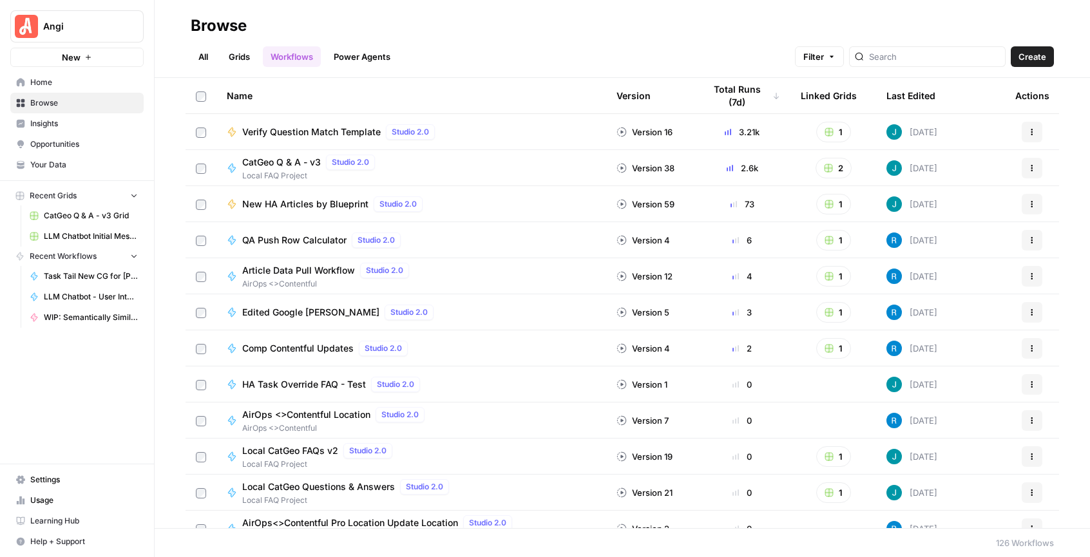
click at [82, 313] on span "WIP: Semantically Similar Q&As" at bounding box center [91, 318] width 94 height 12
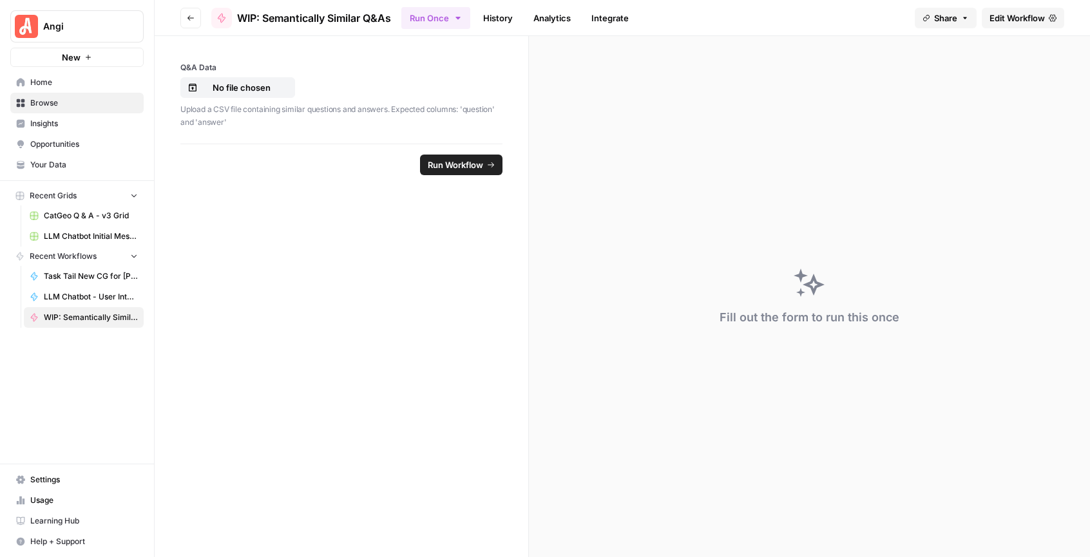
click at [413, 250] on form "Q&A Data No file chosen Upload a CSV file containing similar questions and answ…" at bounding box center [342, 296] width 374 height 521
click at [1016, 17] on span "Edit Workflow" at bounding box center [1016, 18] width 55 height 13
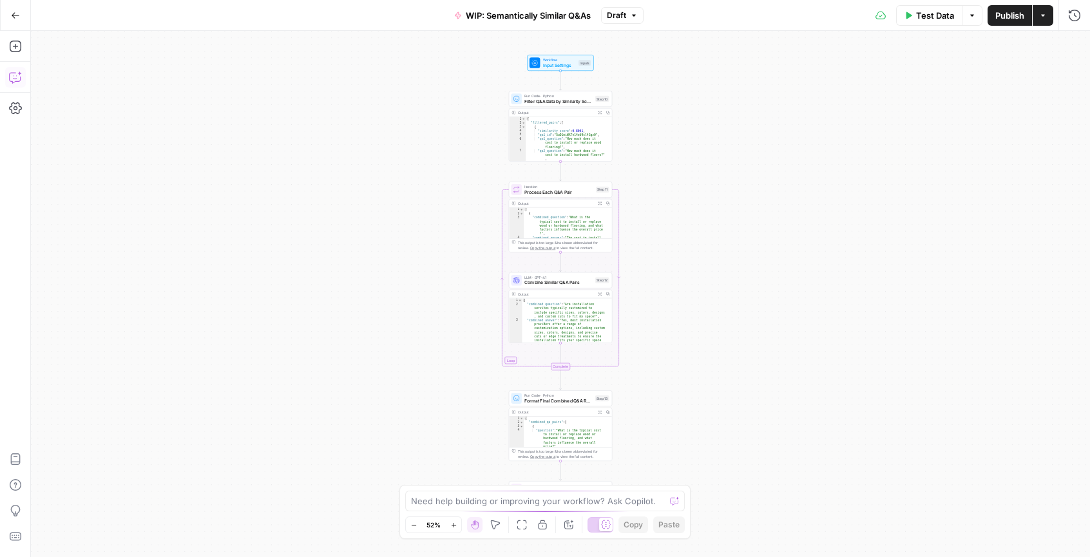
click at [23, 81] on button "Copilot" at bounding box center [15, 77] width 21 height 21
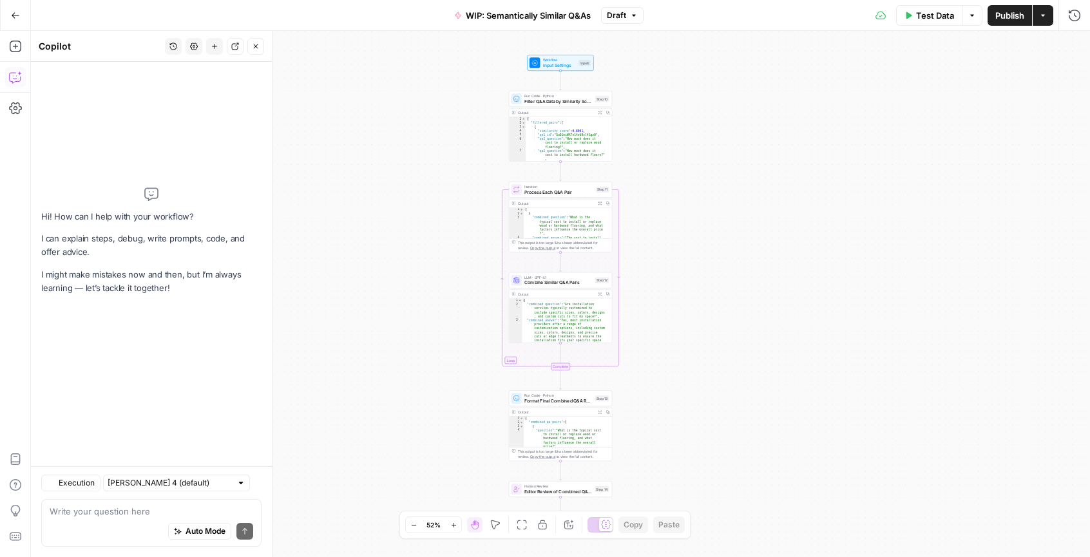
click at [178, 521] on div "Auto Mode Send" at bounding box center [152, 532] width 204 height 28
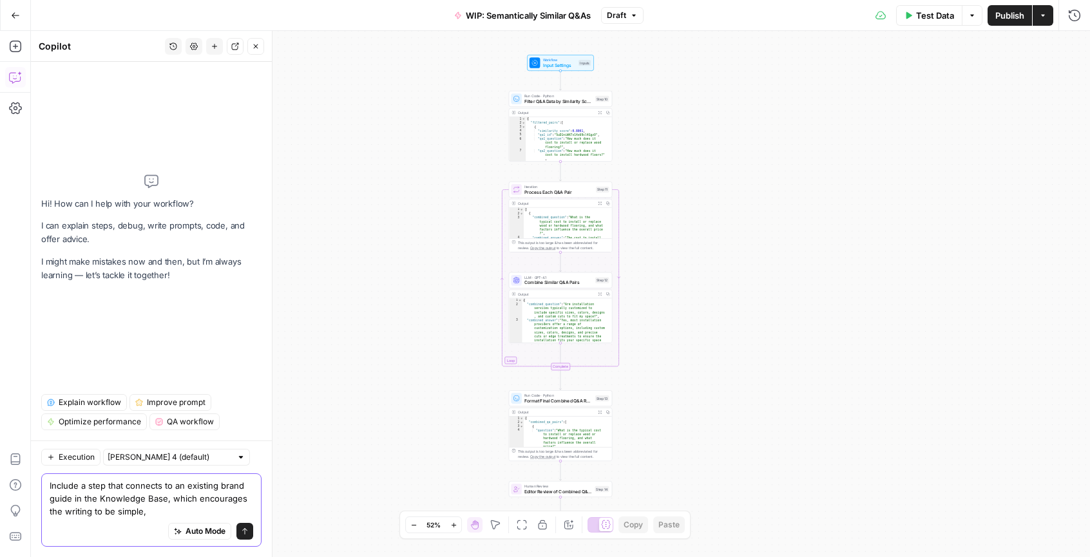
drag, startPoint x: 162, startPoint y: 510, endPoint x: 173, endPoint y: 487, distance: 25.9
click at [173, 487] on textarea "Include a step that connects to an existing brand guide in the Knowledge Base, …" at bounding box center [152, 498] width 204 height 39
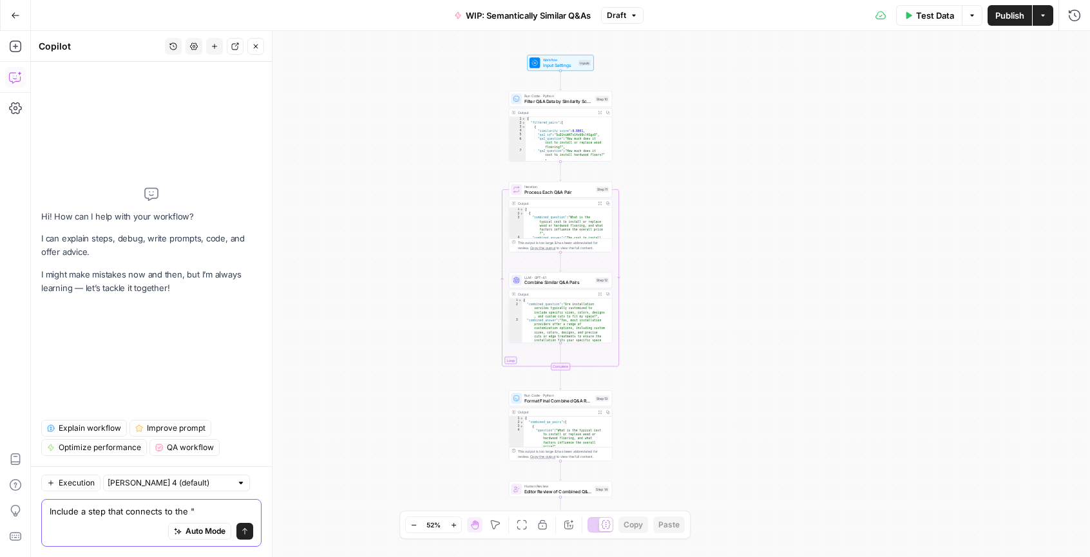
paste textarea "[PERSON_NAME] - FAQs"
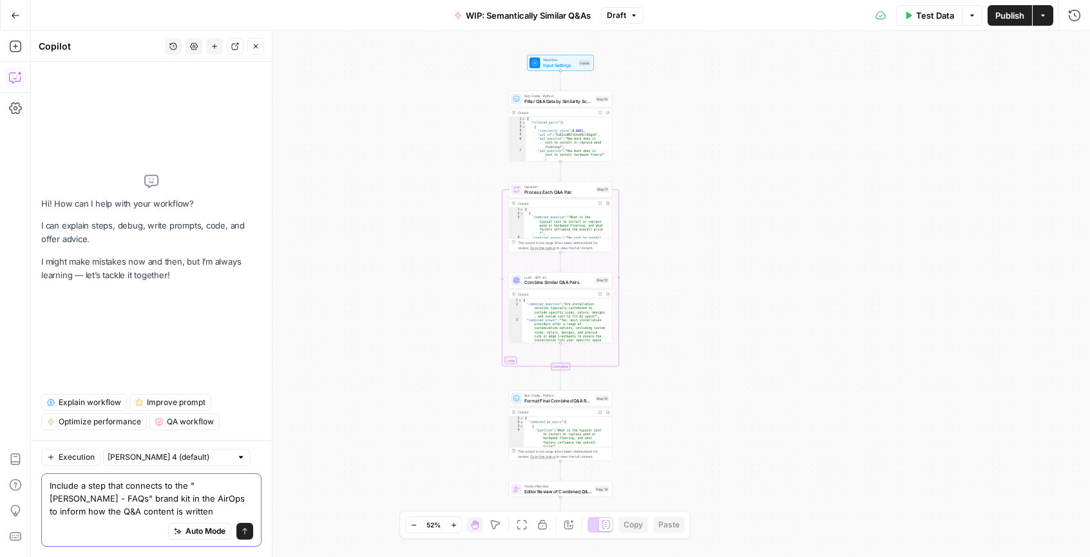
type textarea "Include a step that connects to the "[PERSON_NAME] - FAQs" brand kit in the Air…"
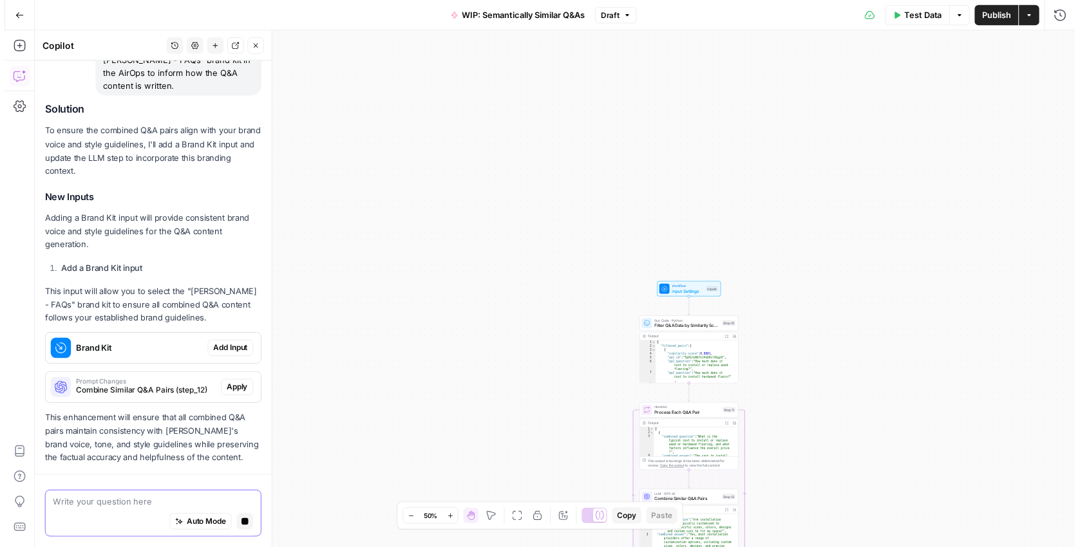
scroll to position [169, 0]
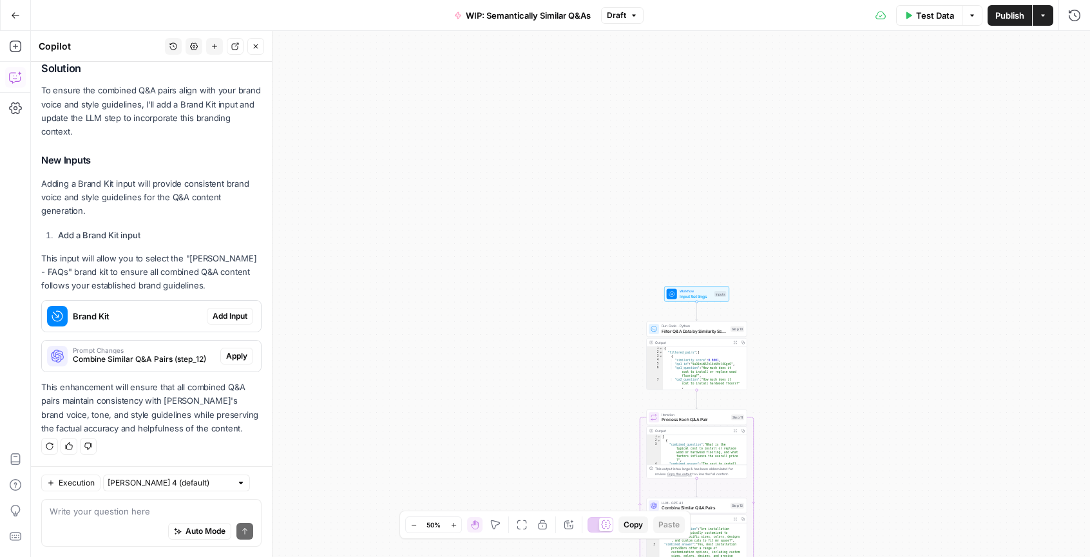
click at [213, 313] on span "Add Input" at bounding box center [230, 316] width 35 height 12
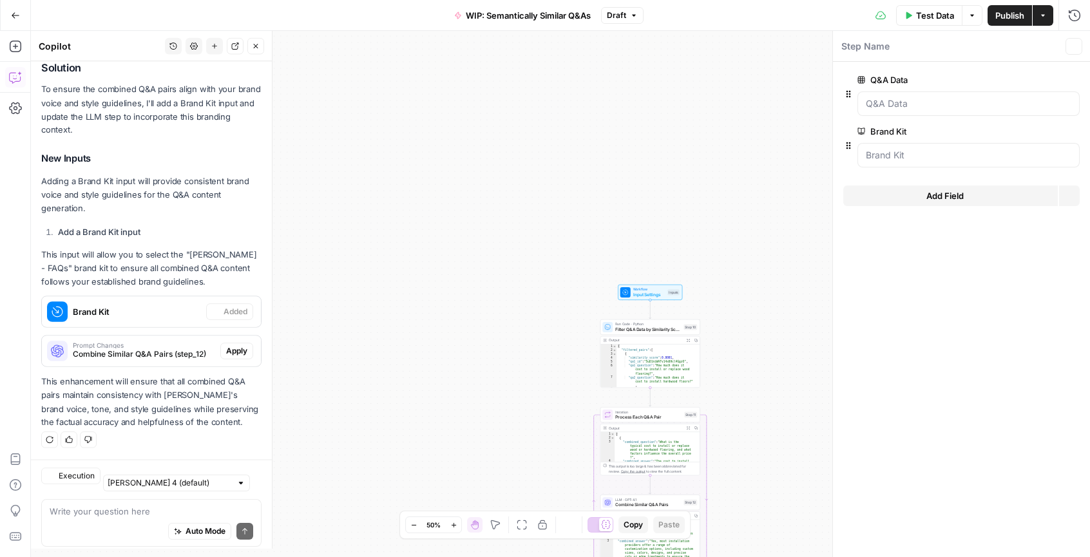
scroll to position [190, 0]
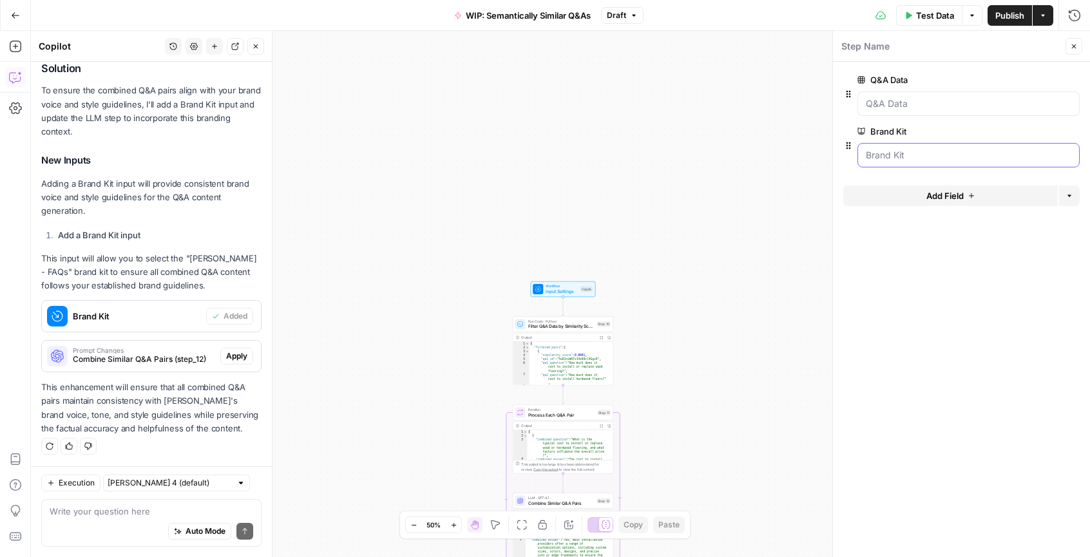
click at [933, 155] on Kit "Brand Kit" at bounding box center [968, 155] width 205 height 13
click at [1016, 131] on button "edit field" at bounding box center [1037, 131] width 50 height 15
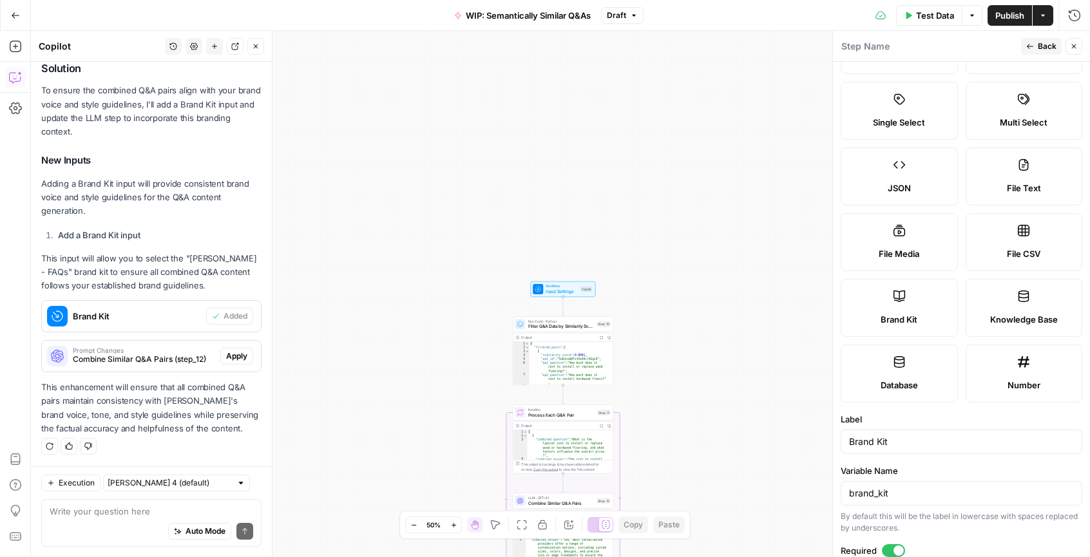
scroll to position [150, 0]
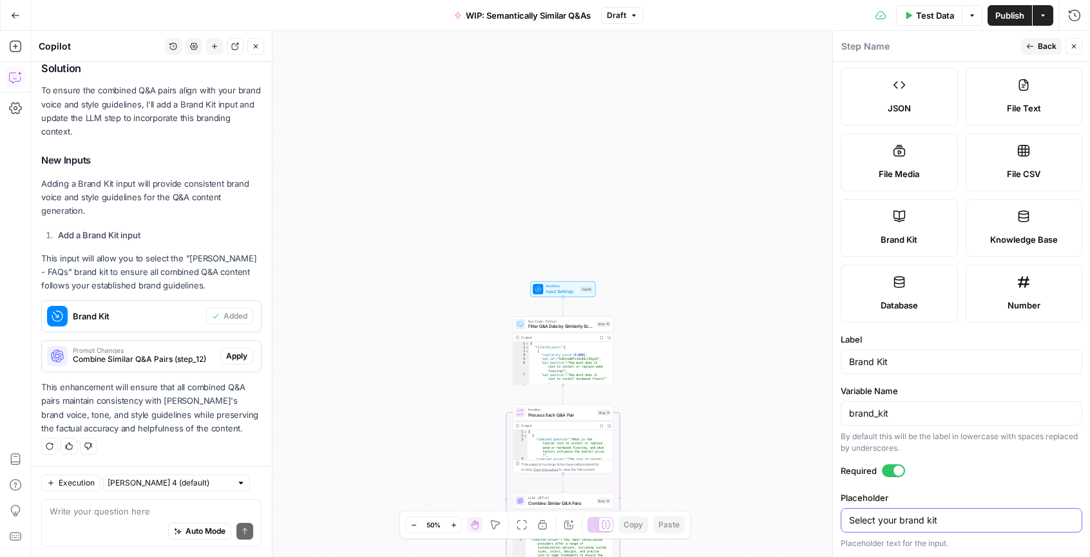
click at [940, 522] on input "Select your brand kit" at bounding box center [961, 520] width 225 height 13
click at [960, 518] on input "Select your brand kit" at bounding box center [961, 520] width 225 height 13
click at [946, 413] on input "brand_kit" at bounding box center [961, 413] width 225 height 13
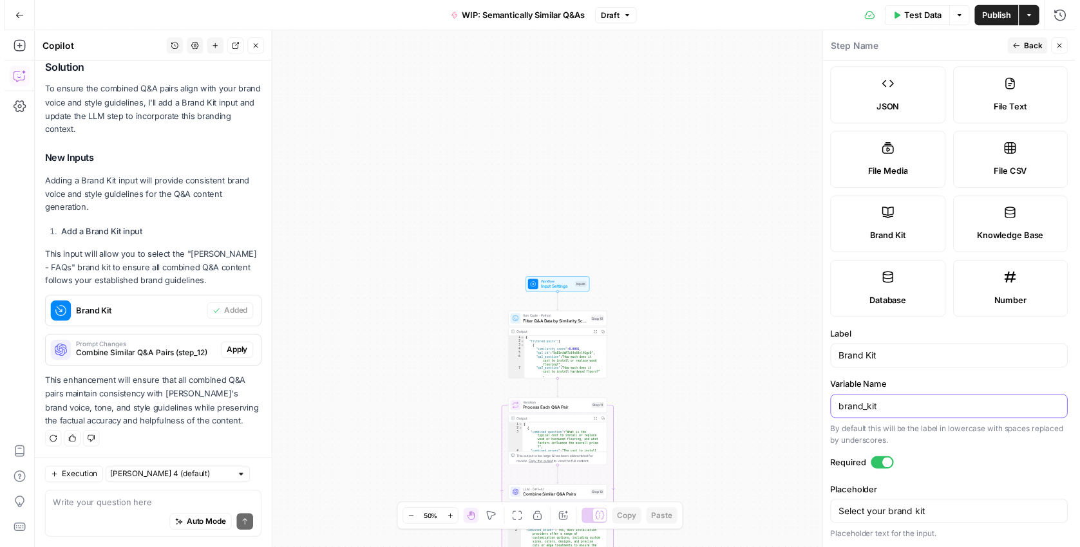
scroll to position [0, 0]
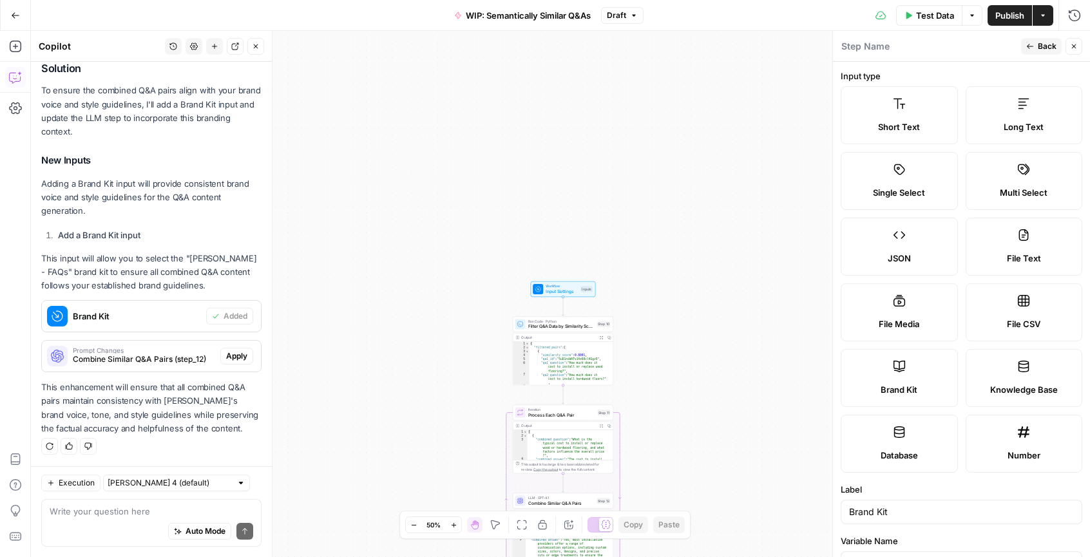
click at [1037, 49] on button "Back" at bounding box center [1041, 46] width 41 height 17
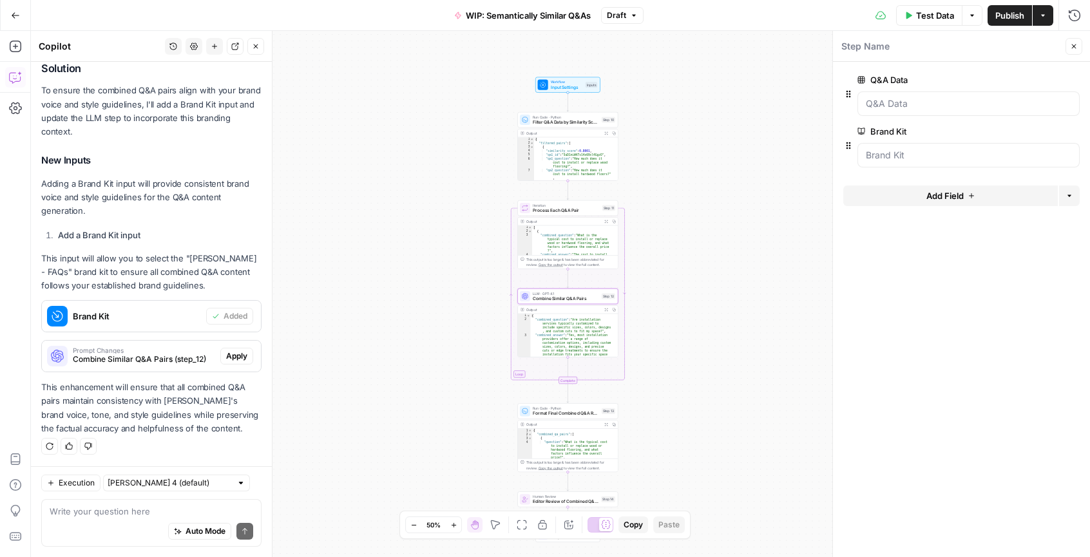
click at [236, 354] on span "Apply" at bounding box center [236, 356] width 21 height 12
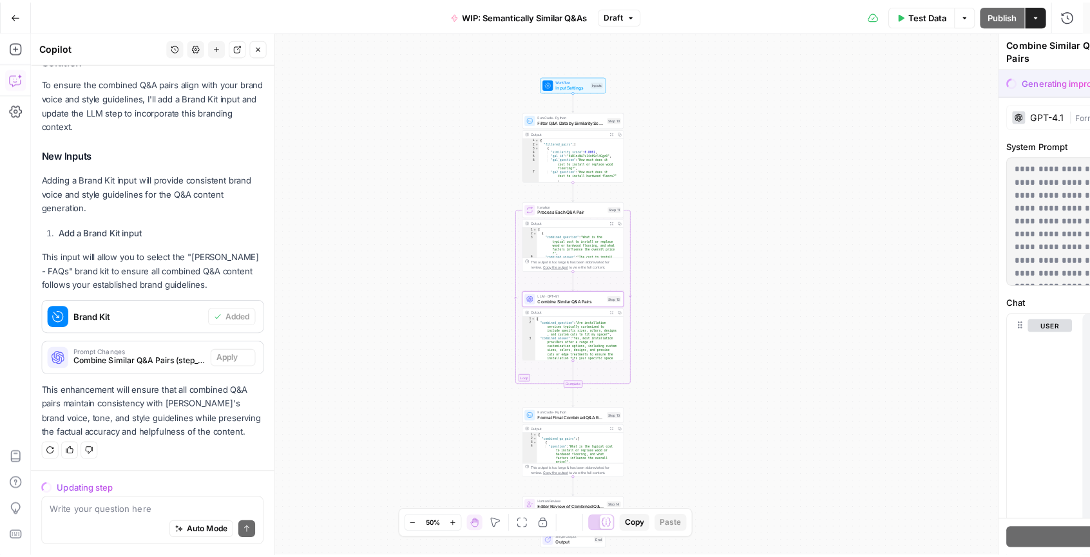
scroll to position [169, 0]
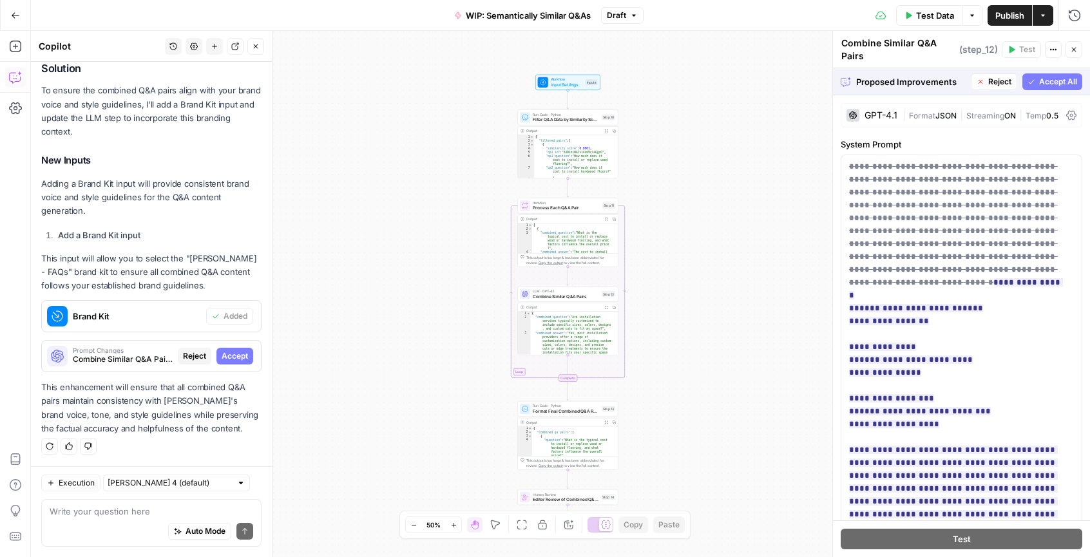
click at [1056, 84] on span "Accept All" at bounding box center [1058, 82] width 38 height 12
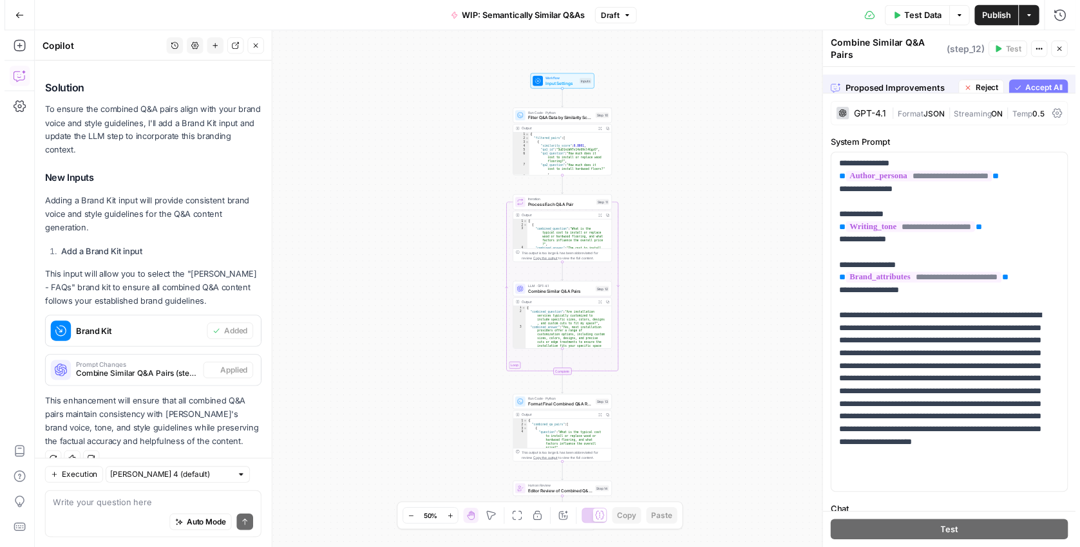
scroll to position [190, 0]
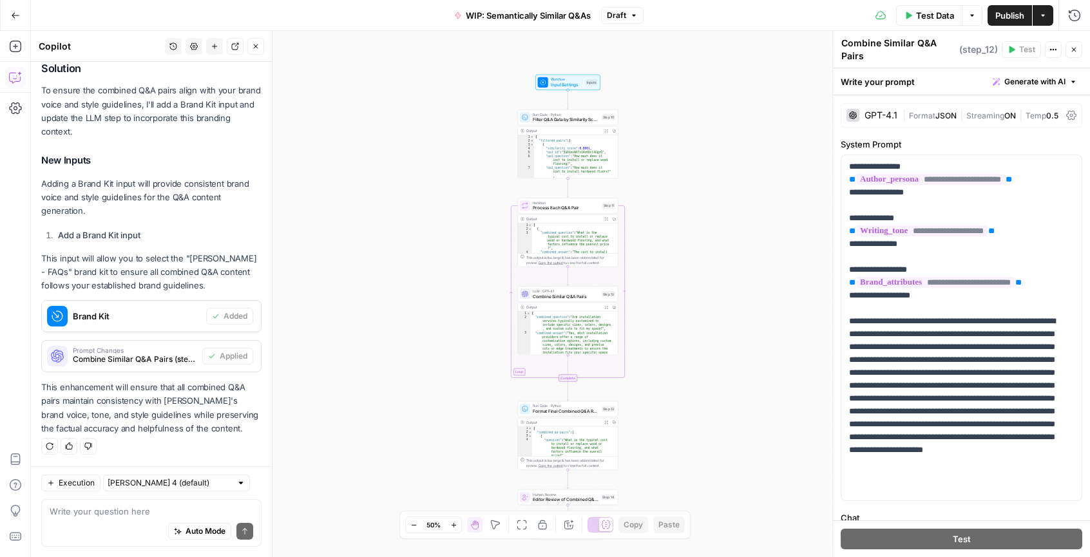
click at [1078, 52] on button "Close" at bounding box center [1073, 49] width 17 height 17
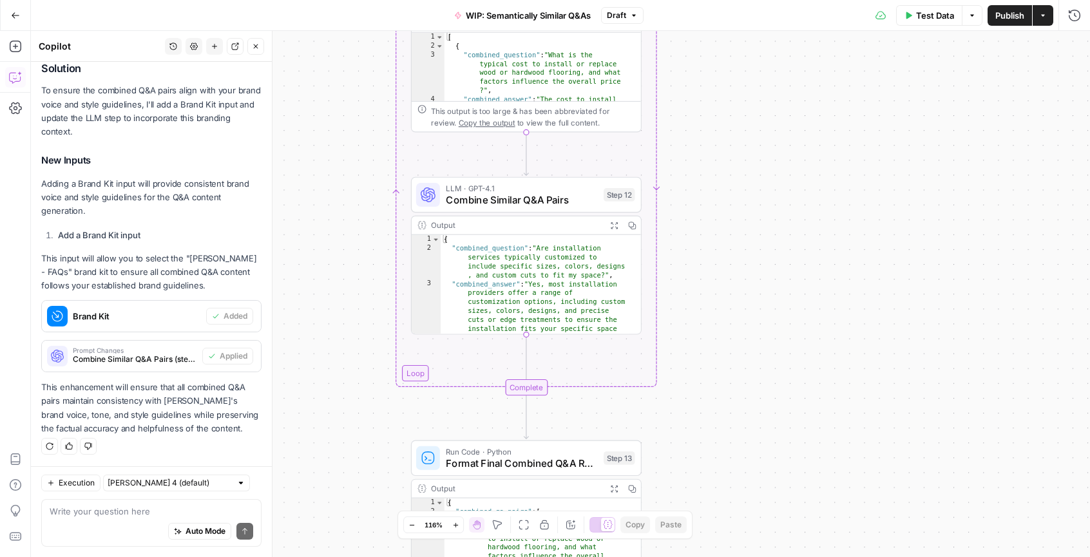
drag, startPoint x: 751, startPoint y: 410, endPoint x: 720, endPoint y: 262, distance: 151.3
click at [720, 263] on div "Workflow Input Settings Inputs Run Code · Python Filter Q&A Data by Similarity …" at bounding box center [560, 294] width 1059 height 526
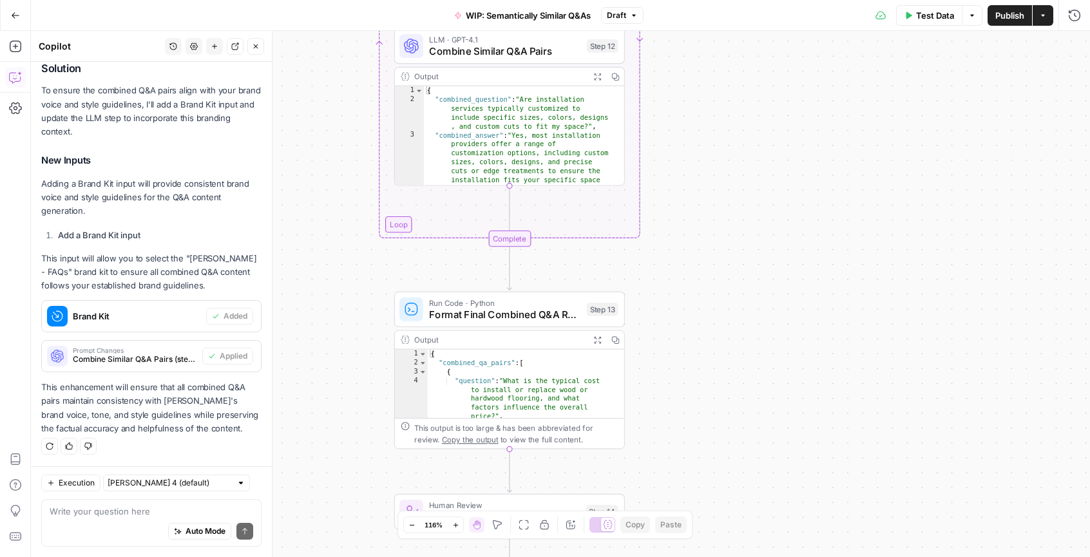
drag, startPoint x: 712, startPoint y: 293, endPoint x: 708, endPoint y: 240, distance: 53.5
click at [708, 243] on div "Workflow Input Settings Inputs Run Code · Python Filter Q&A Data by Similarity …" at bounding box center [560, 294] width 1059 height 526
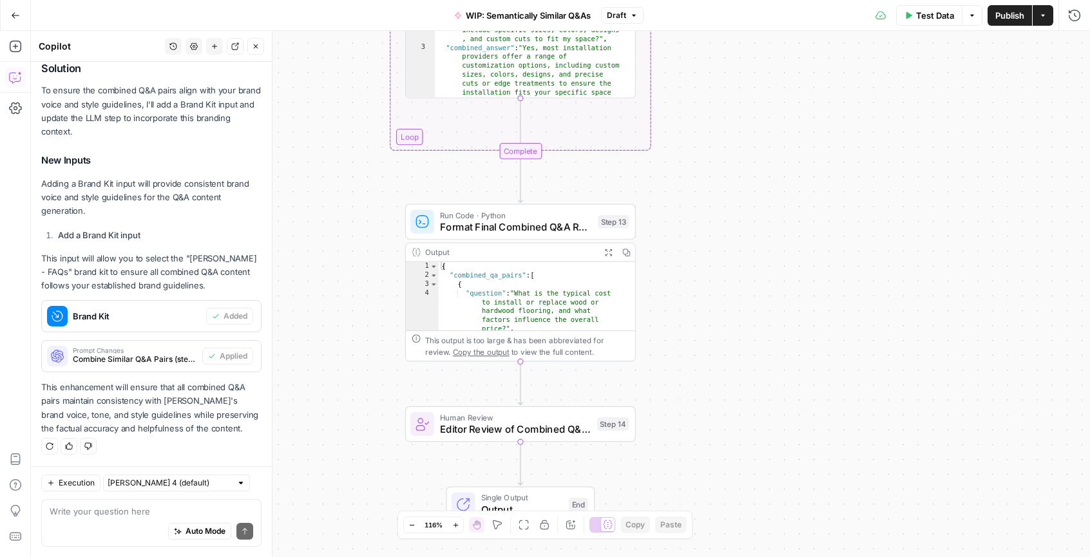
drag, startPoint x: 723, startPoint y: 337, endPoint x: 740, endPoint y: 277, distance: 63.0
click at [740, 277] on div "Workflow Input Settings Inputs Run Code · Python Filter Q&A Data by Similarity …" at bounding box center [560, 294] width 1059 height 526
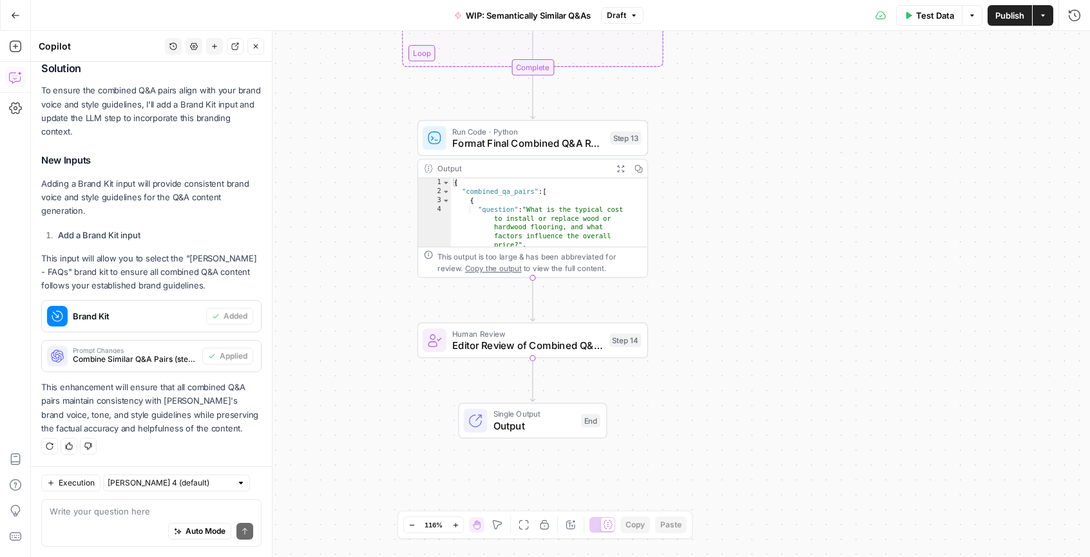
drag, startPoint x: 737, startPoint y: 364, endPoint x: 739, endPoint y: 322, distance: 41.9
click at [739, 322] on div "Workflow Input Settings Inputs Run Code · Python Filter Q&A Data by Similarity …" at bounding box center [560, 294] width 1059 height 526
click at [919, 17] on span "Test Data" at bounding box center [935, 15] width 38 height 13
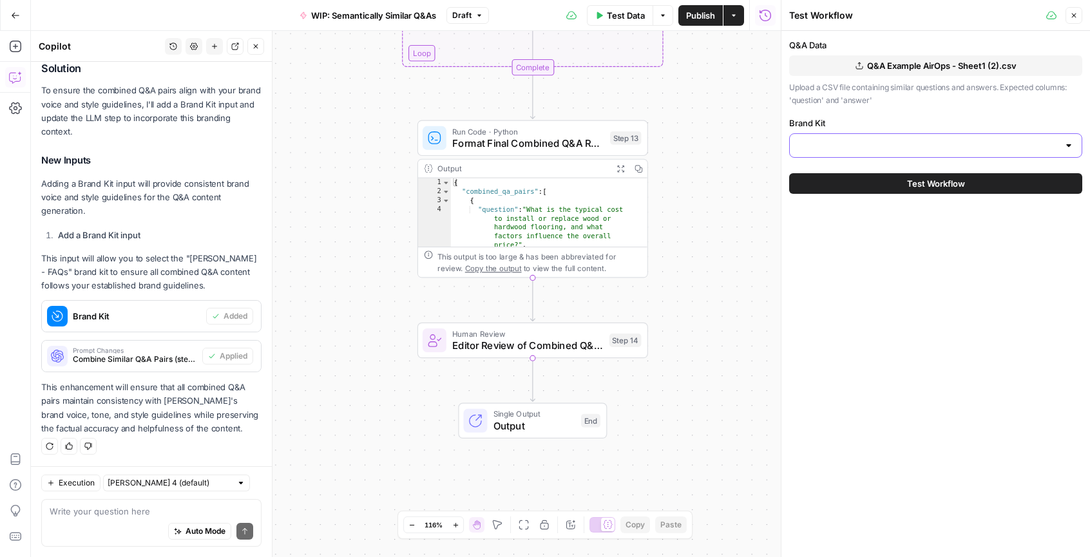
click at [949, 144] on input "Brand Kit" at bounding box center [927, 145] width 261 height 13
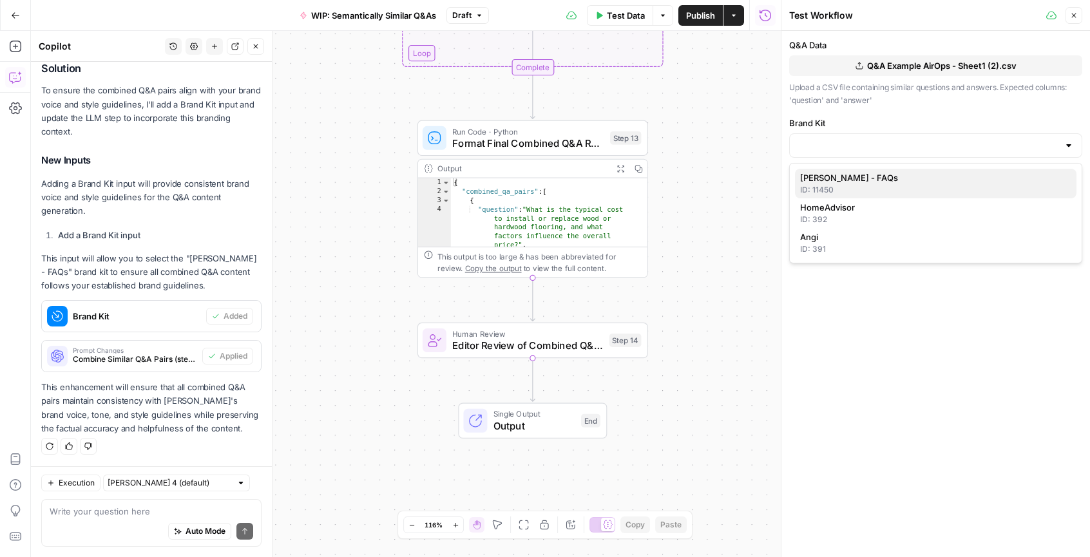
click at [922, 186] on div "ID: 11450" at bounding box center [935, 190] width 271 height 12
type input "[PERSON_NAME] - FAQs"
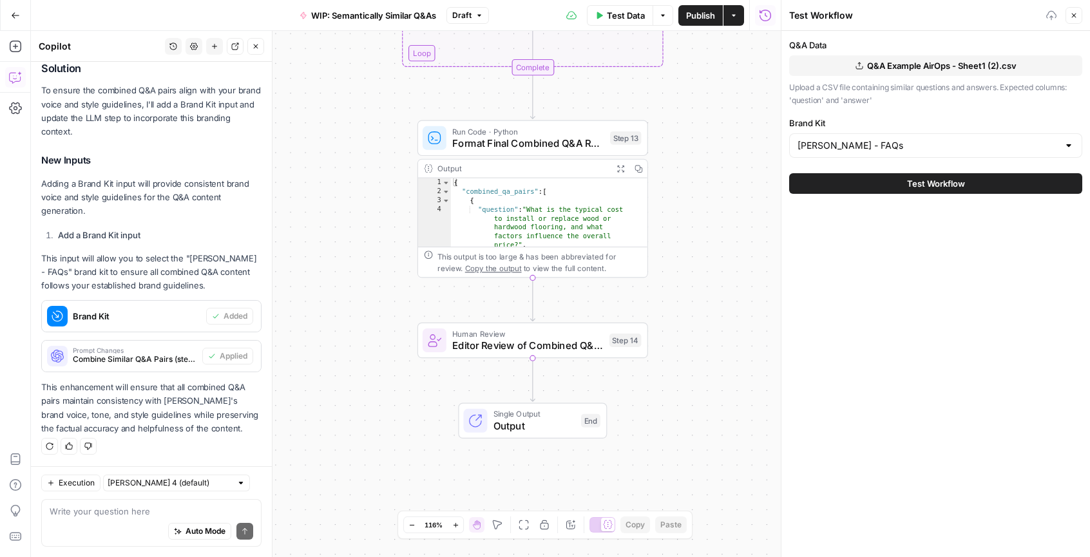
click at [921, 263] on div "Q&A Data Q&A Example AirOps - Sheet1 (2).csv Upload a CSV file containing simil…" at bounding box center [935, 294] width 308 height 526
click at [939, 181] on span "Test Workflow" at bounding box center [936, 183] width 58 height 13
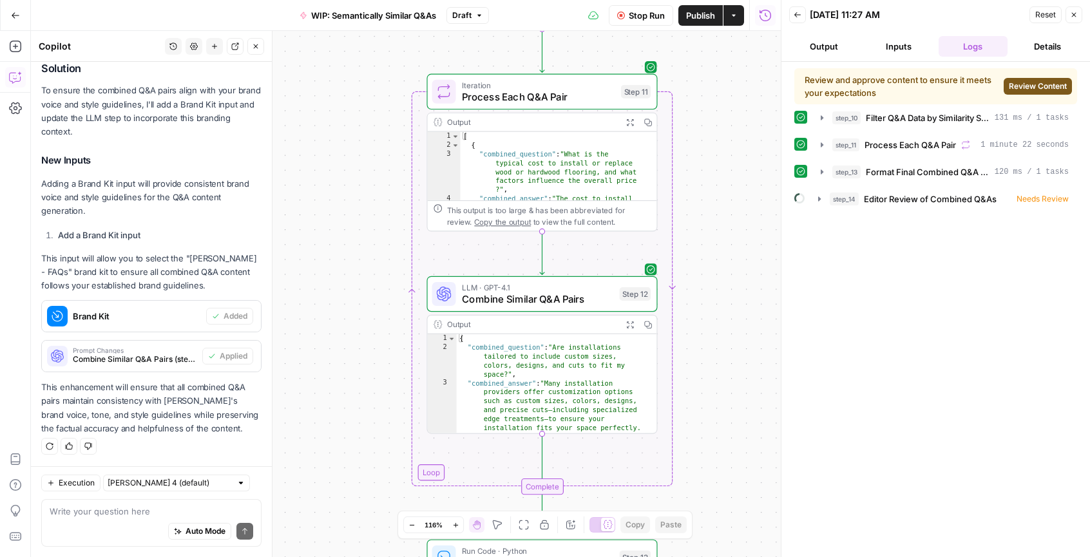
scroll to position [13, 0]
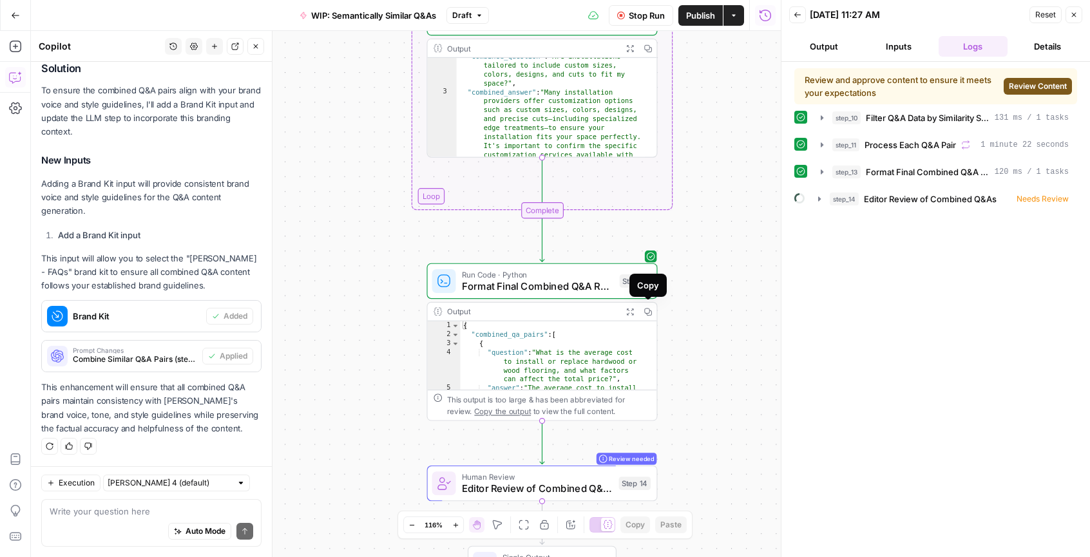
click at [649, 313] on icon "button" at bounding box center [647, 311] width 8 height 8
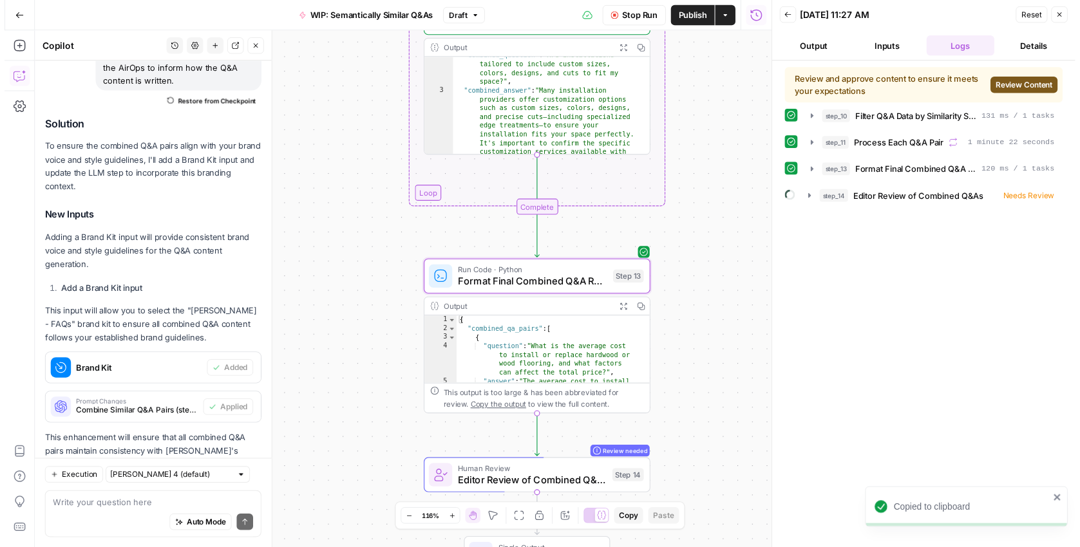
scroll to position [190, 0]
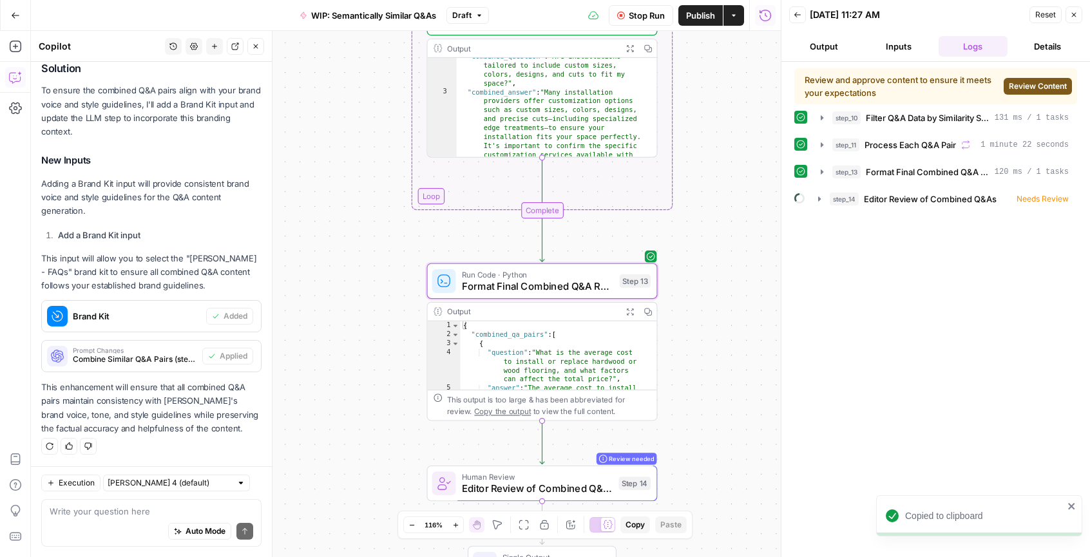
click at [651, 13] on span "Stop Run" at bounding box center [647, 15] width 36 height 13
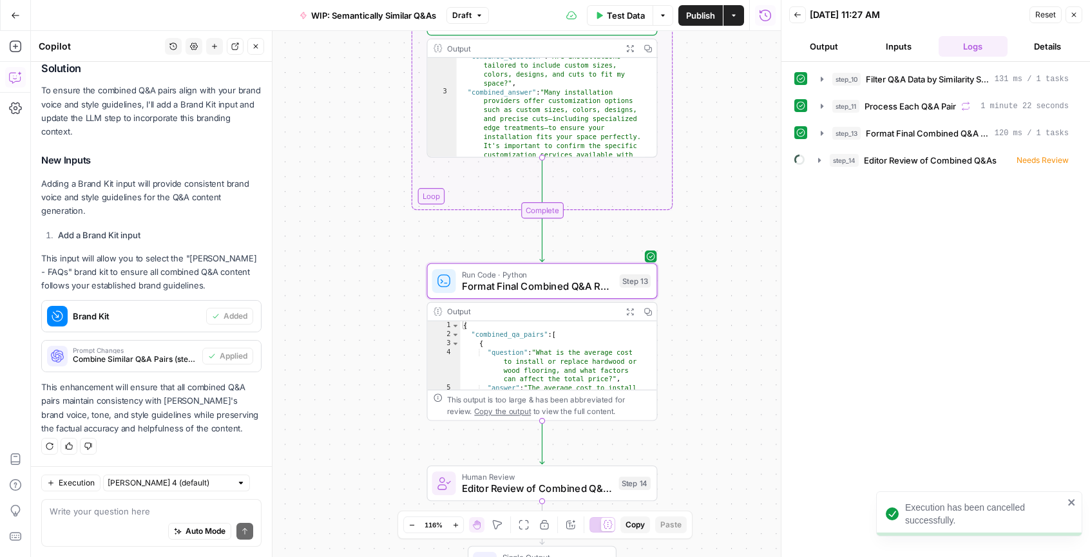
click at [1072, 12] on icon "button" at bounding box center [1074, 15] width 8 height 8
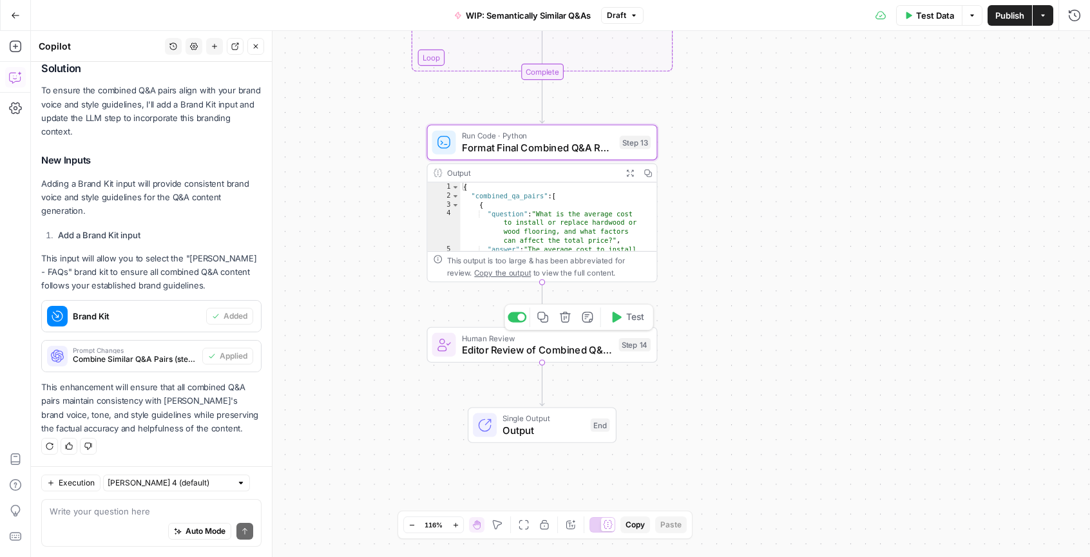
click at [591, 355] on span "Editor Review of Combined Q&As" at bounding box center [537, 350] width 151 height 15
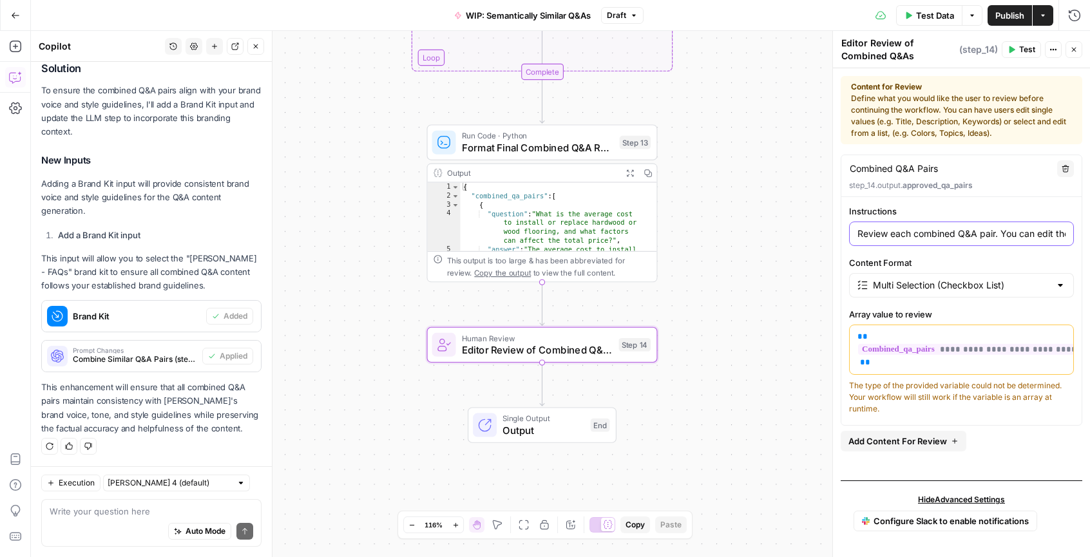
click at [945, 231] on input "Review each combined Q&A pair. You can edit the questions and answers as needed…" at bounding box center [961, 233] width 208 height 13
click at [945, 451] on button "Add Content For Review" at bounding box center [903, 441] width 126 height 21
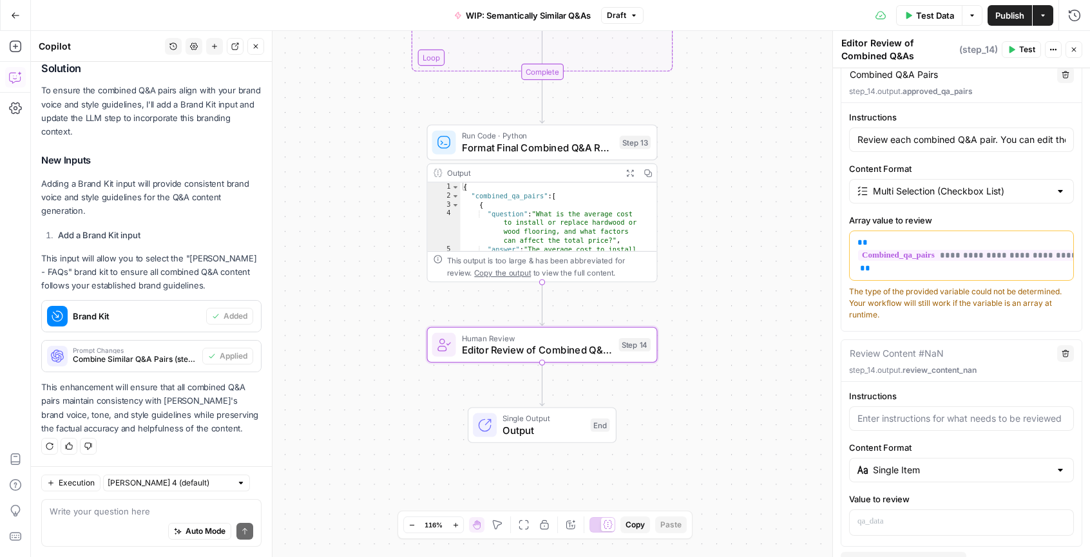
scroll to position [206, 0]
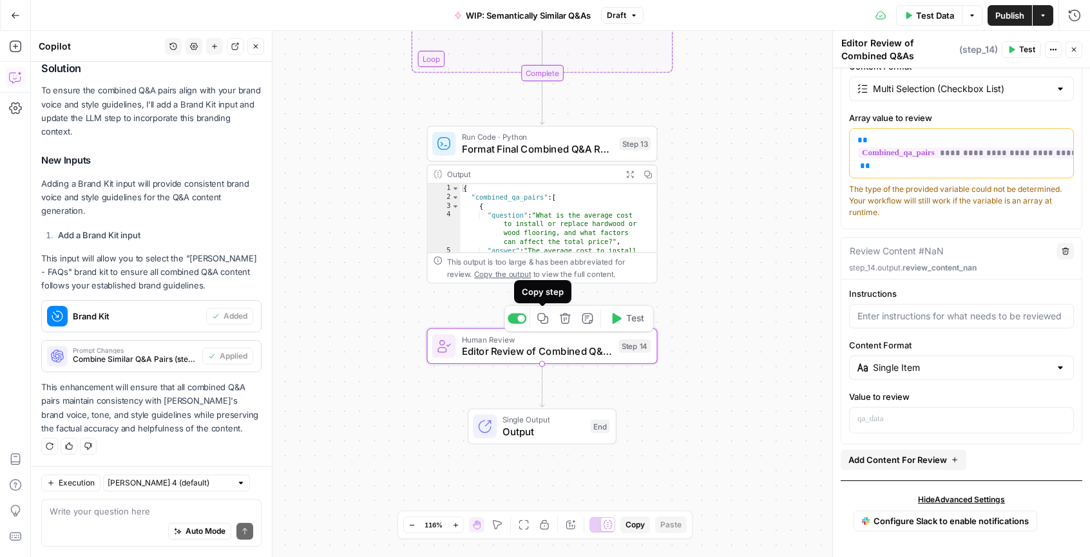
click at [544, 319] on icon "button" at bounding box center [542, 318] width 11 height 11
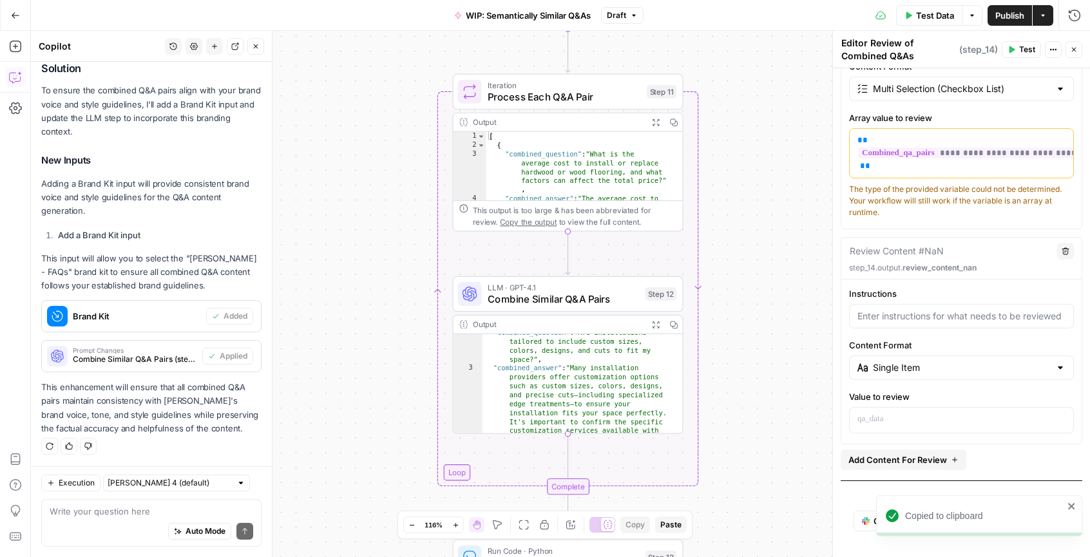
click at [1077, 50] on button "Close" at bounding box center [1073, 49] width 17 height 17
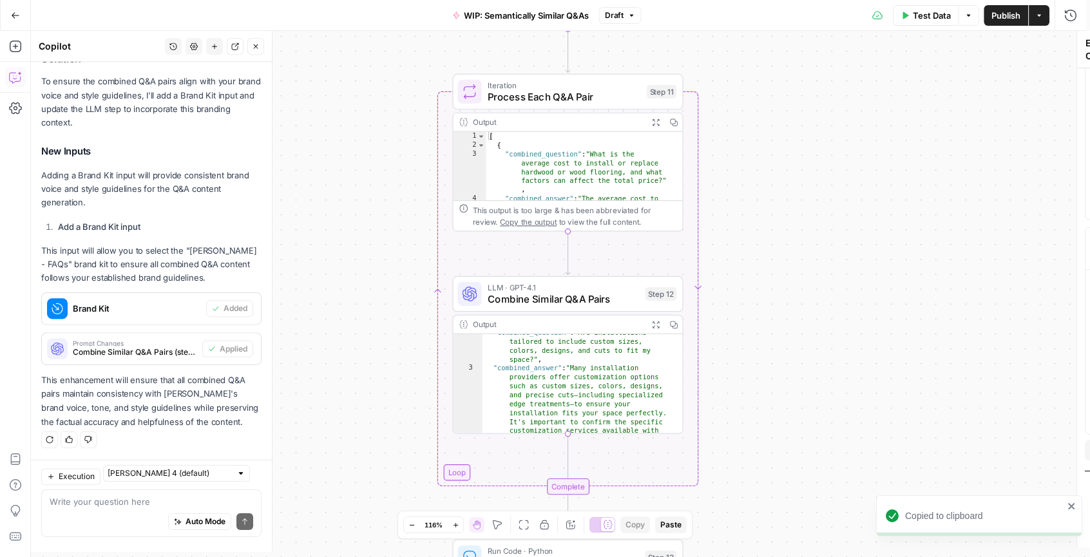
scroll to position [190, 0]
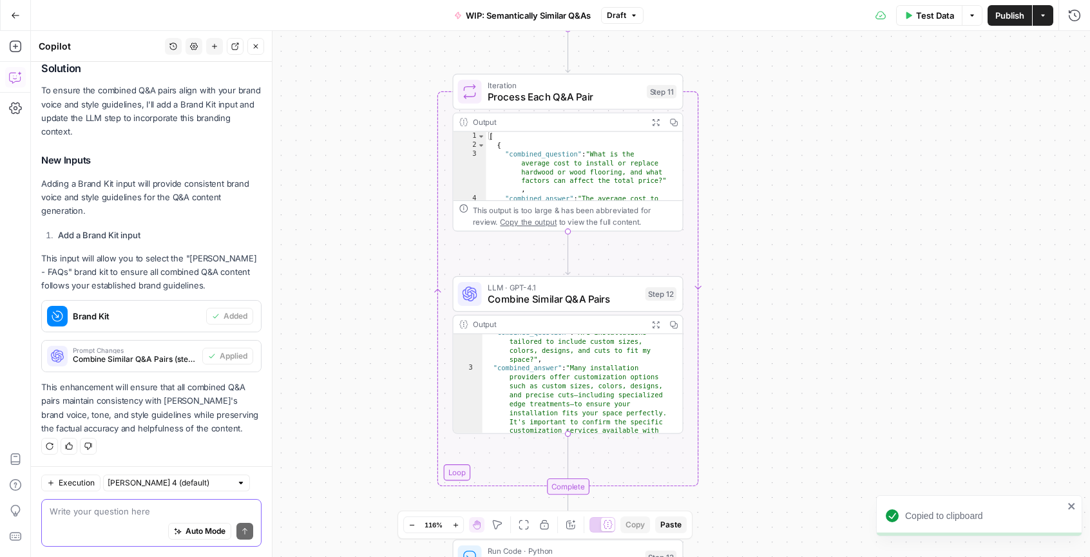
click at [126, 513] on textarea at bounding box center [152, 511] width 204 height 13
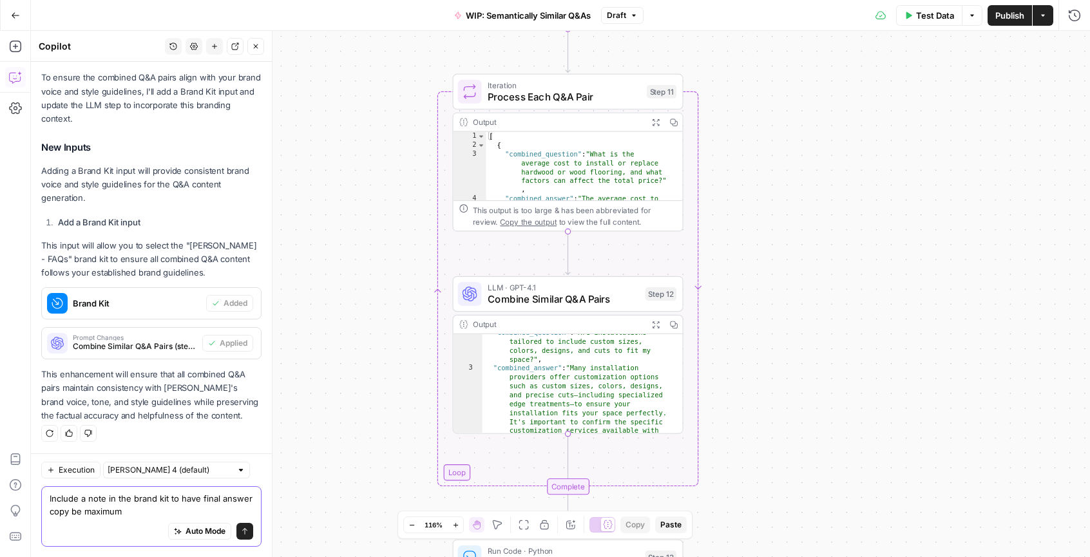
drag, startPoint x: 161, startPoint y: 511, endPoint x: 124, endPoint y: 509, distance: 36.8
click at [99, 512] on textarea "Include a note in the brand kit to have final answer copy be maximum" at bounding box center [152, 505] width 204 height 26
type textarea "Include a note in the brand kit to have final answer copy be between 50 to 100 …"
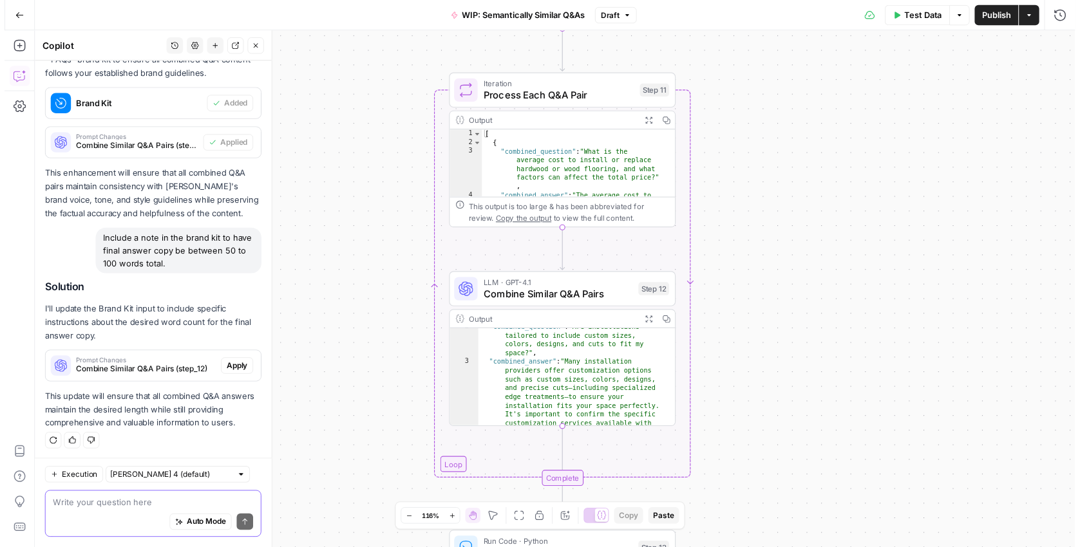
scroll to position [403, 0]
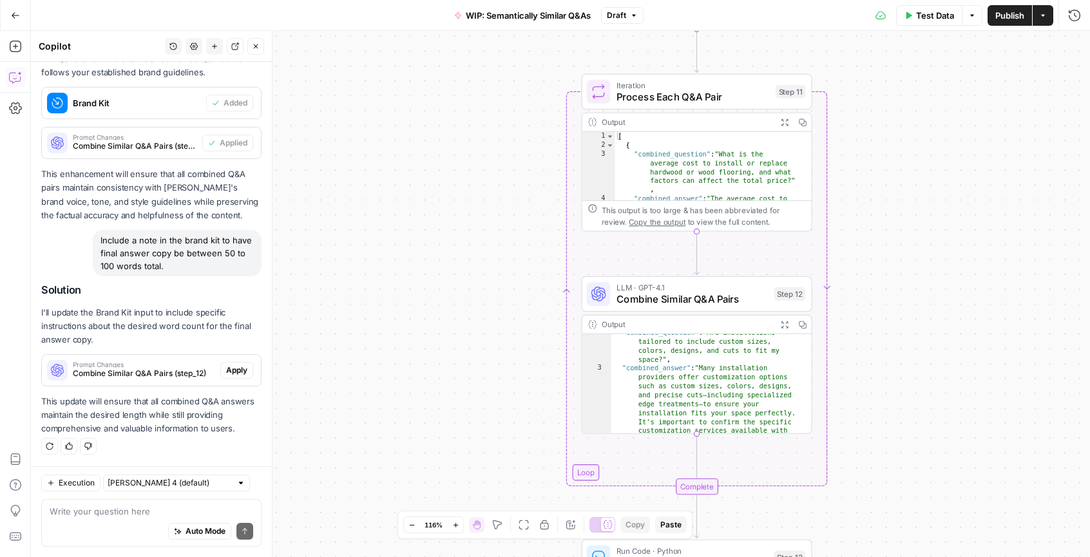
drag, startPoint x: 118, startPoint y: 406, endPoint x: 181, endPoint y: 418, distance: 63.7
click at [161, 415] on p "This update will ensure that all combined Q&A answers maintain the desired leng…" at bounding box center [151, 415] width 220 height 41
click at [181, 418] on p "This update will ensure that all combined Q&A answers maintain the desired leng…" at bounding box center [151, 415] width 220 height 41
click at [227, 374] on span "Apply" at bounding box center [236, 371] width 21 height 12
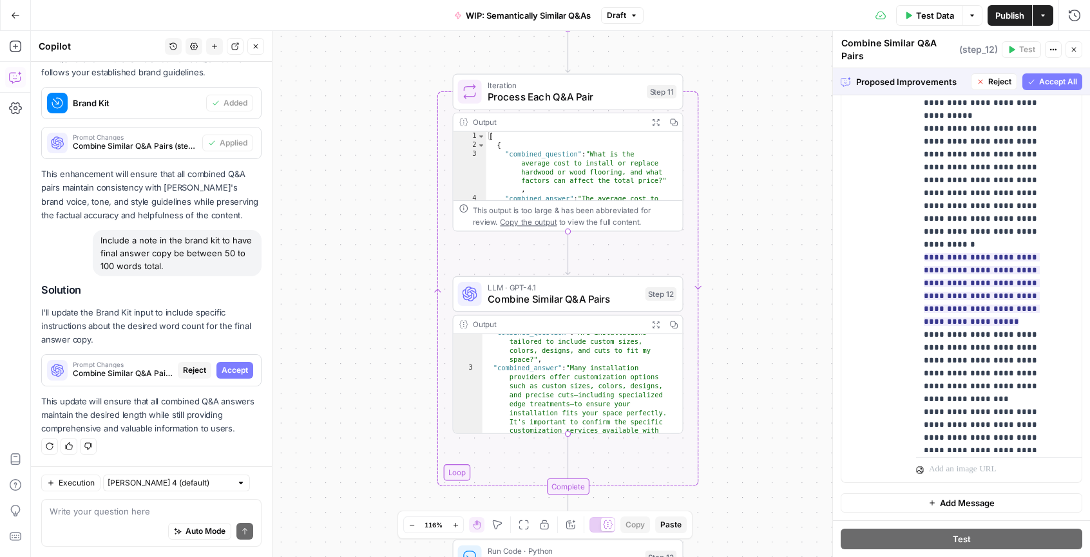
scroll to position [370, 0]
click at [1055, 85] on span "Accept All" at bounding box center [1058, 82] width 38 height 12
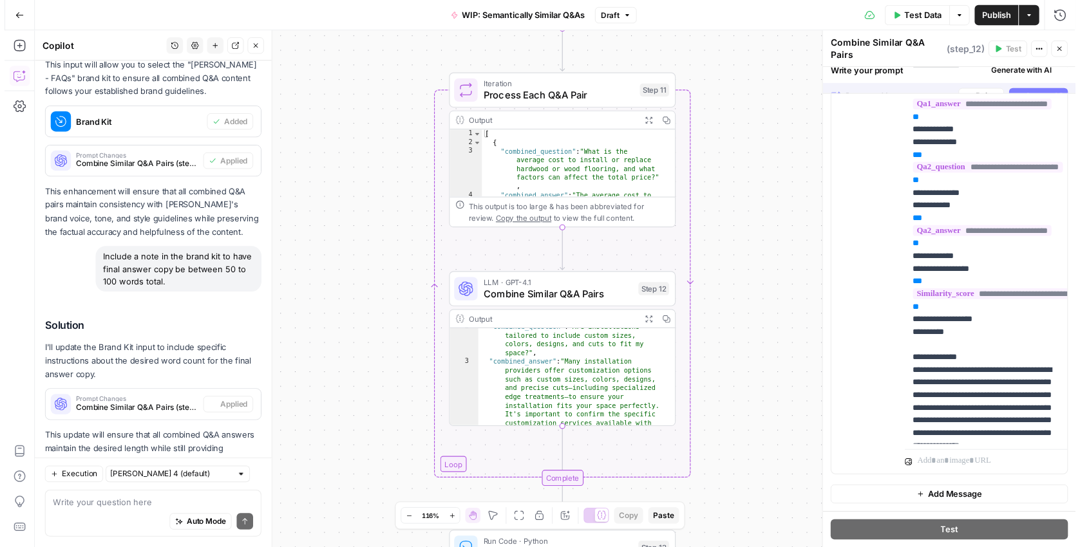
scroll to position [0, 0]
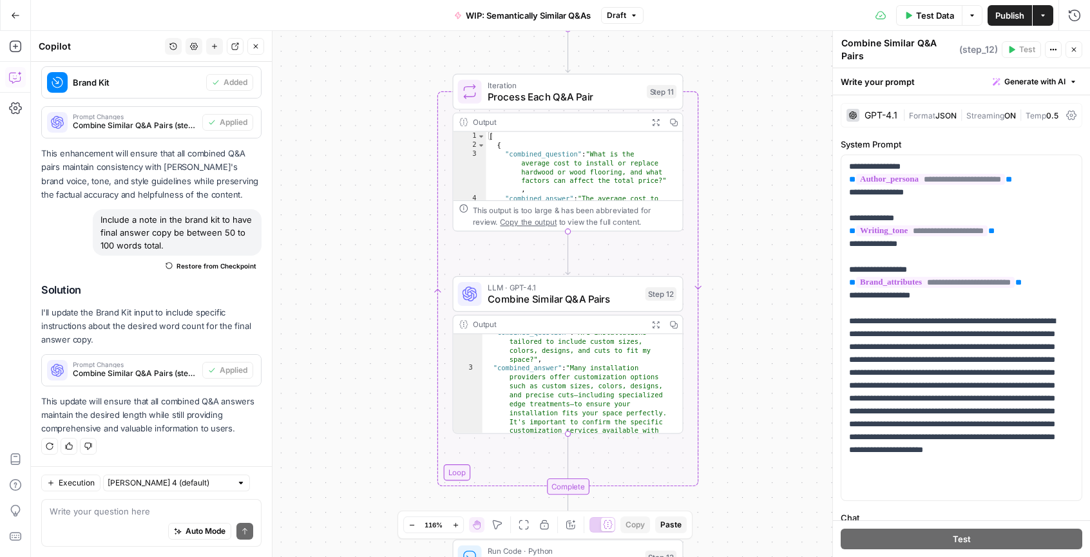
click at [327, 128] on div "Workflow Input Settings Inputs Run Code · Python Filter Q&A Data by Similarity …" at bounding box center [560, 294] width 1059 height 526
click at [1066, 51] on button "Close" at bounding box center [1073, 49] width 17 height 17
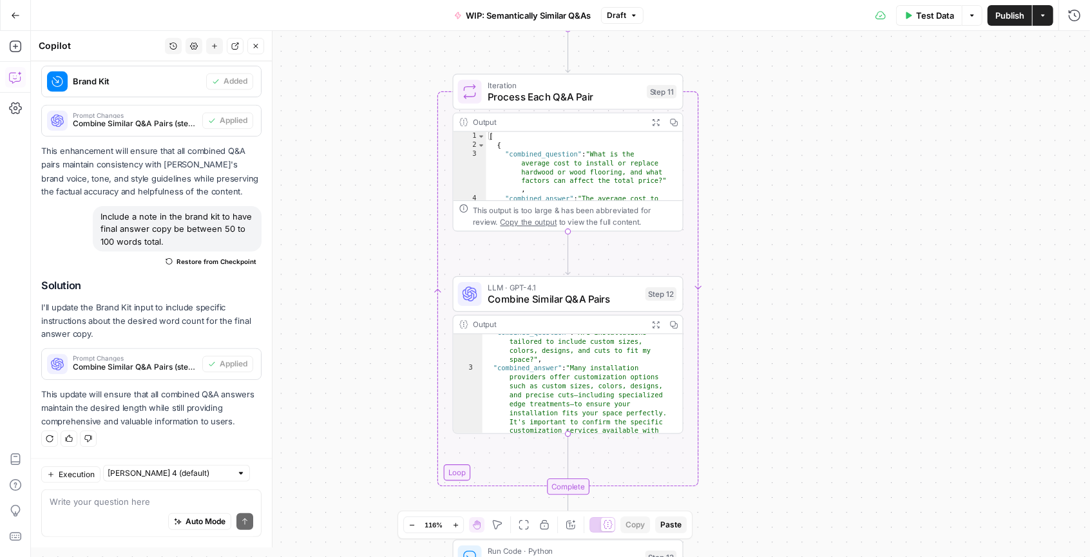
scroll to position [424, 0]
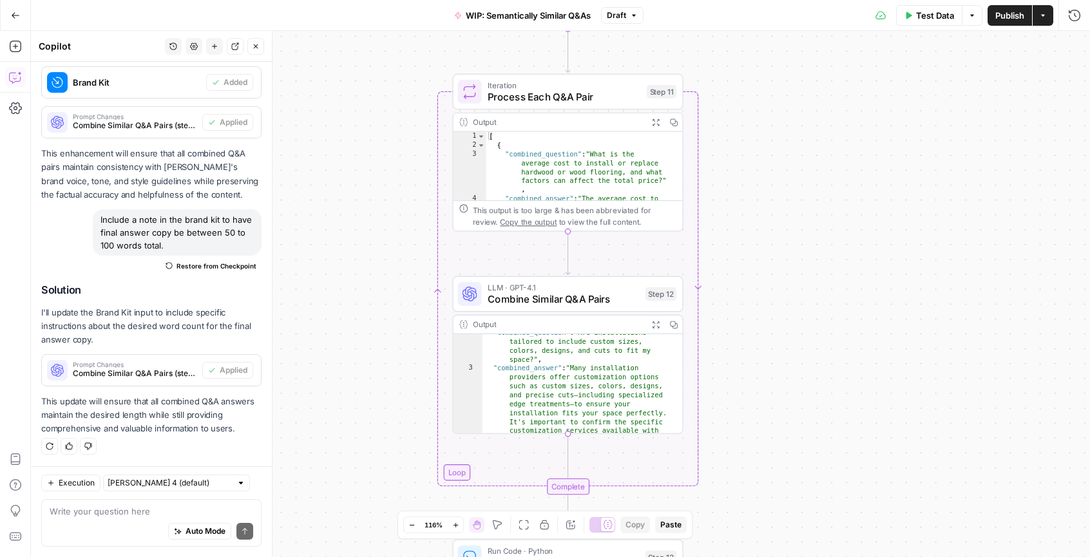
click at [1011, 19] on span "Publish" at bounding box center [1009, 15] width 29 height 13
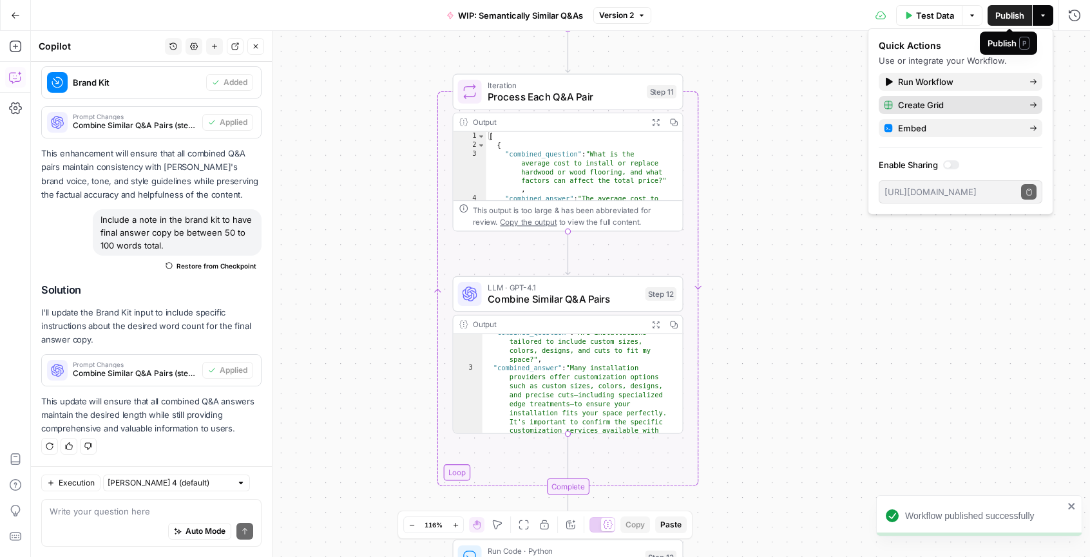
click at [962, 106] on span "Create Grid" at bounding box center [958, 105] width 121 height 13
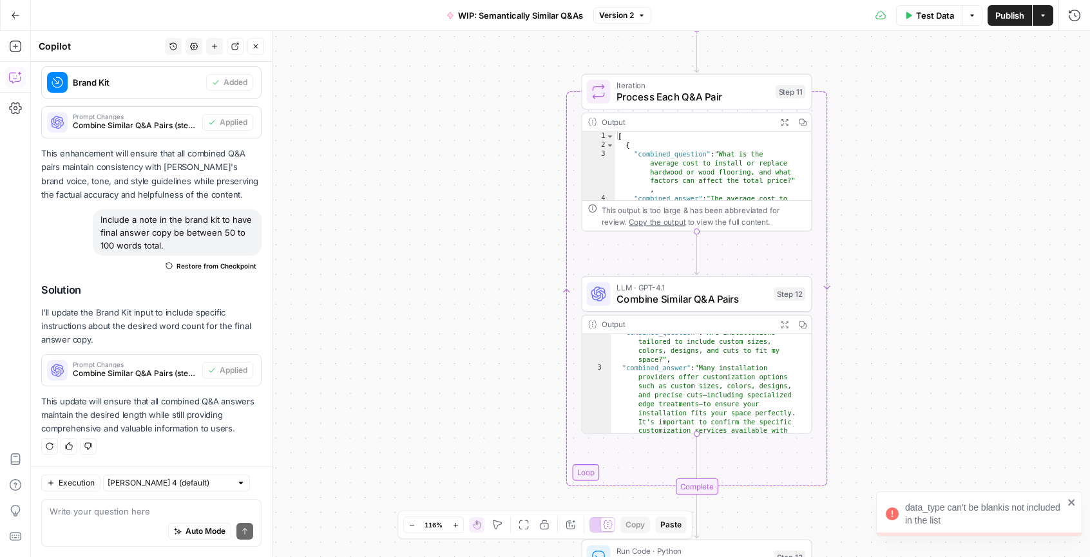
click at [1067, 503] on icon "close" at bounding box center [1071, 502] width 9 height 10
click at [135, 513] on textarea at bounding box center [152, 511] width 204 height 13
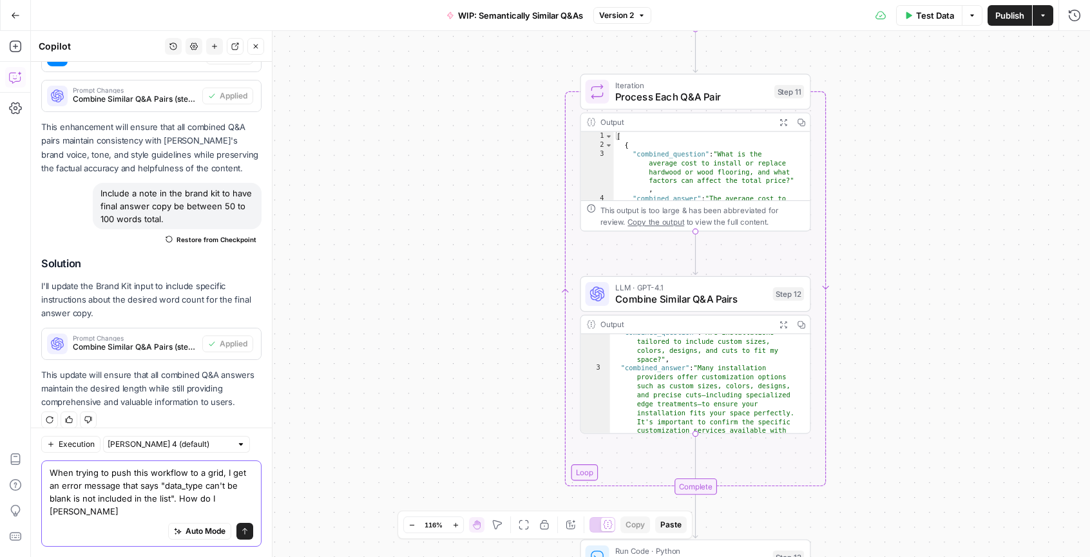
scroll to position [450, 0]
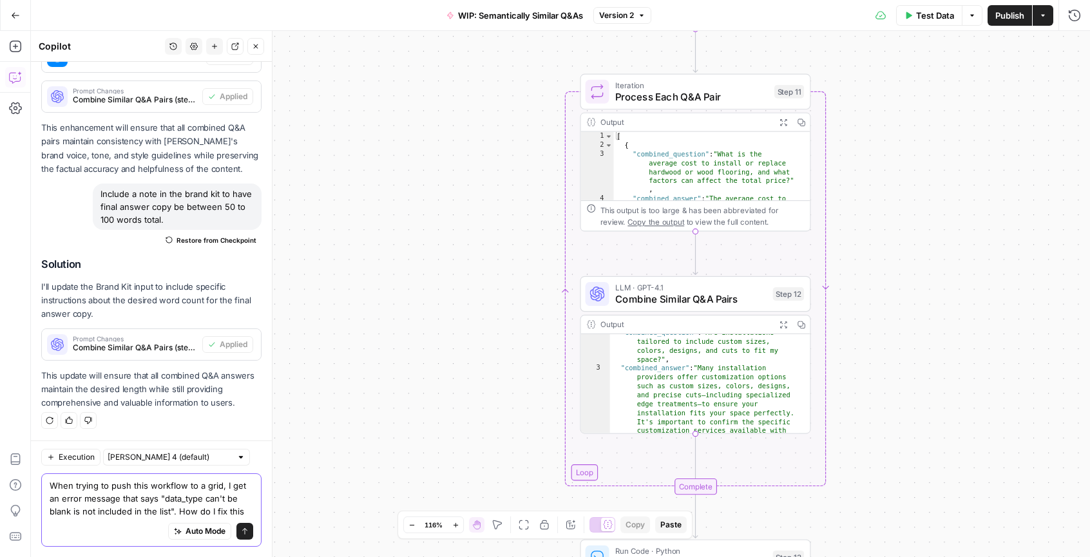
type textarea "When trying to push this workflow to a grid, I get an error message that says "…"
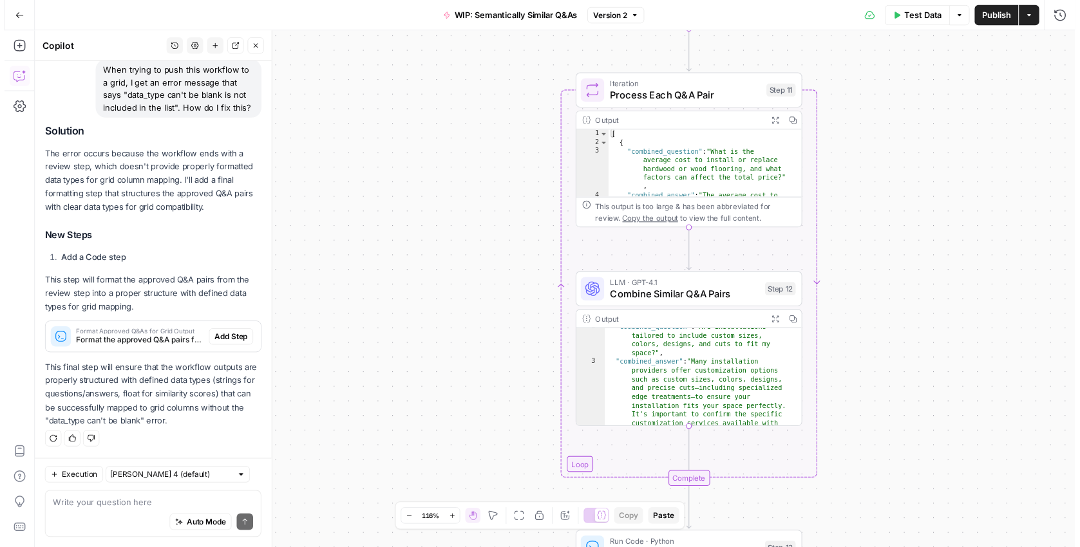
scroll to position [819, 0]
drag, startPoint x: 70, startPoint y: 281, endPoint x: 174, endPoint y: 288, distance: 103.9
click at [153, 287] on p "This step will format the approved Q&A pairs from the review step into a proper…" at bounding box center [151, 298] width 220 height 41
click at [189, 289] on p "This step will format the approved Q&A pairs from the review step into a proper…" at bounding box center [151, 298] width 220 height 41
drag, startPoint x: 164, startPoint y: 289, endPoint x: 79, endPoint y: 288, distance: 85.0
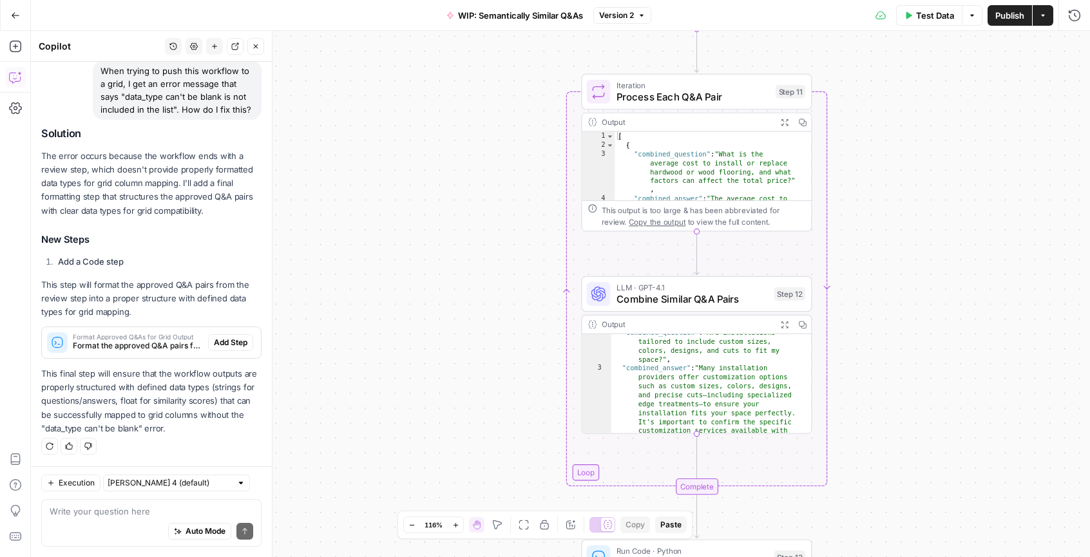
click at [80, 288] on p "This step will format the approved Q&A pairs from the review step into a proper…" at bounding box center [151, 298] width 220 height 41
click at [79, 288] on p "This step will format the approved Q&A pairs from the review step into a proper…" at bounding box center [151, 298] width 220 height 41
drag, startPoint x: 133, startPoint y: 294, endPoint x: 197, endPoint y: 303, distance: 65.0
click at [195, 303] on p "This step will format the approved Q&A pairs from the review step into a proper…" at bounding box center [151, 298] width 220 height 41
click at [197, 303] on p "This step will format the approved Q&A pairs from the review step into a proper…" at bounding box center [151, 298] width 220 height 41
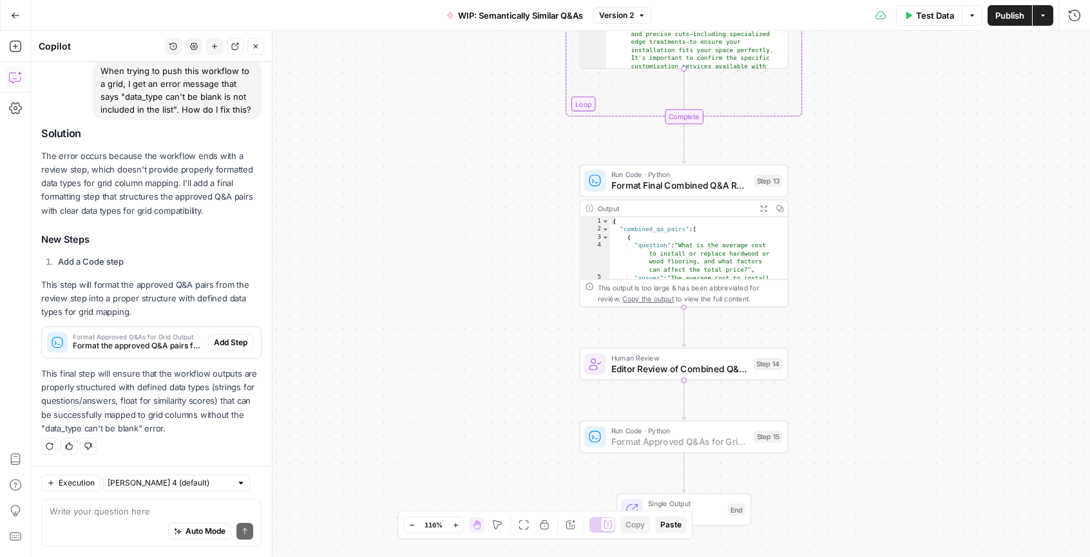
click at [229, 345] on span "Add Step" at bounding box center [230, 343] width 33 height 12
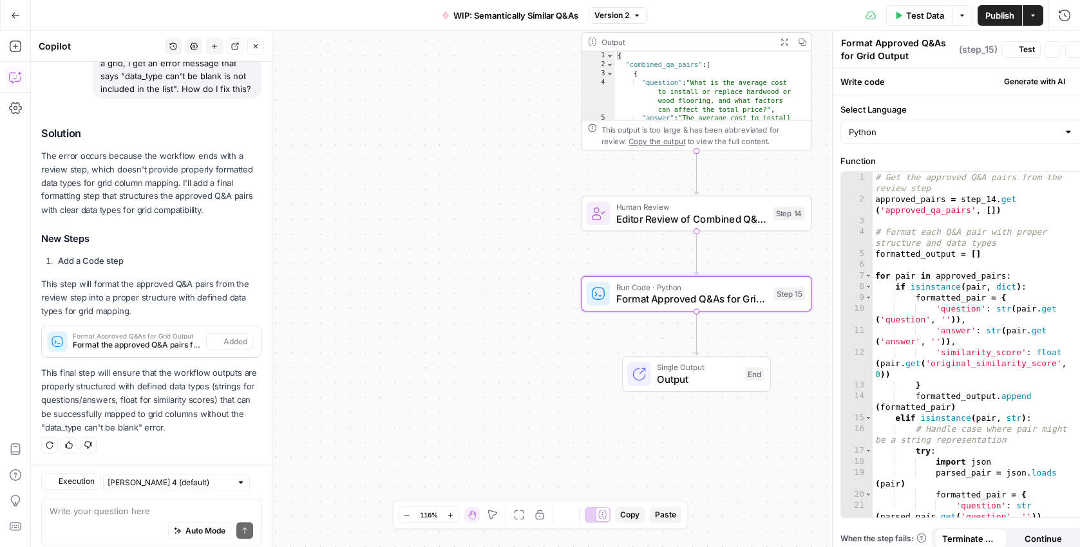
scroll to position [840, 0]
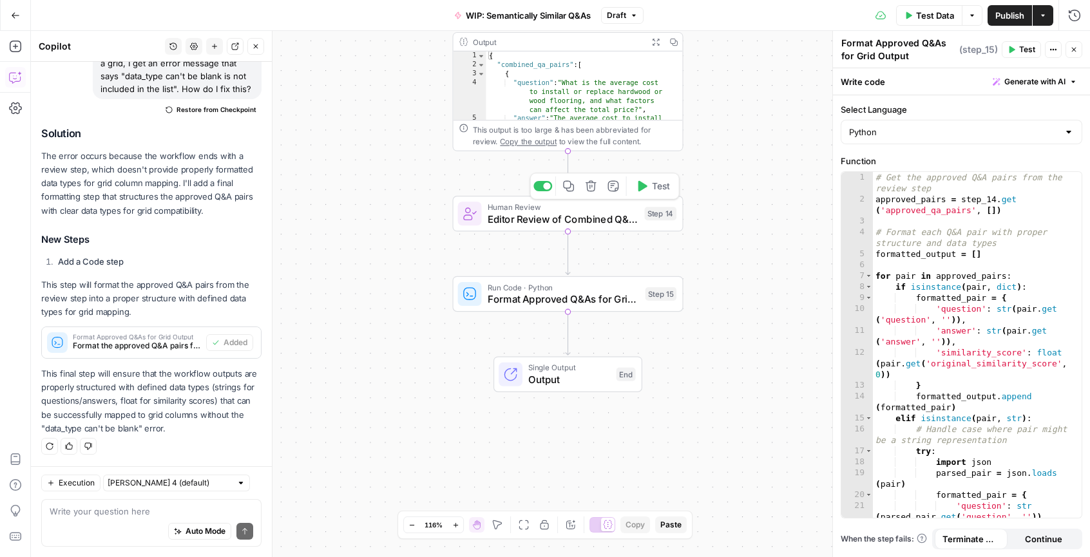
click at [579, 214] on span "Editor Review of Combined Q&As" at bounding box center [563, 218] width 151 height 15
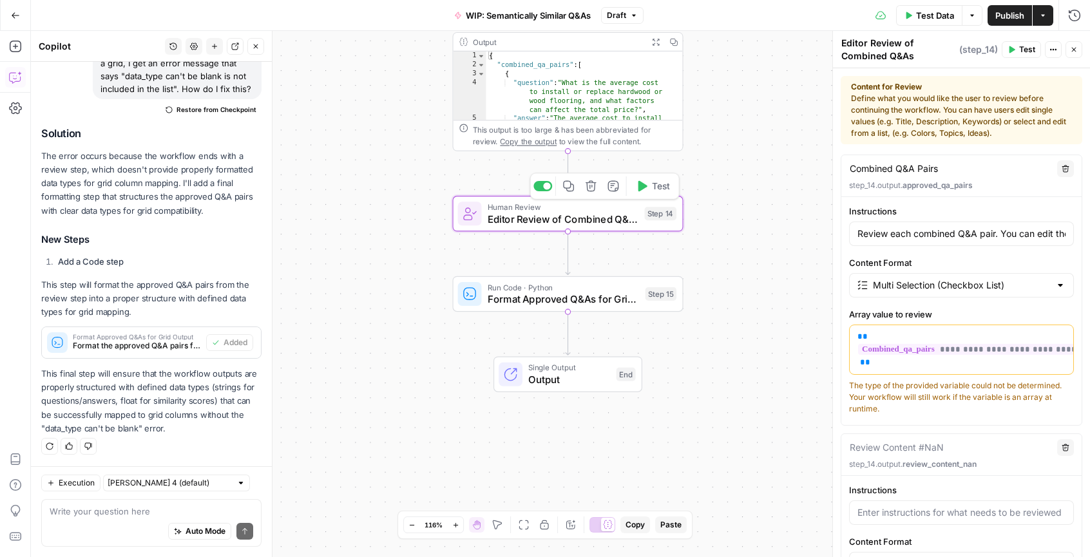
click at [562, 294] on span "Format Approved Q&As for Grid Output" at bounding box center [564, 299] width 152 height 15
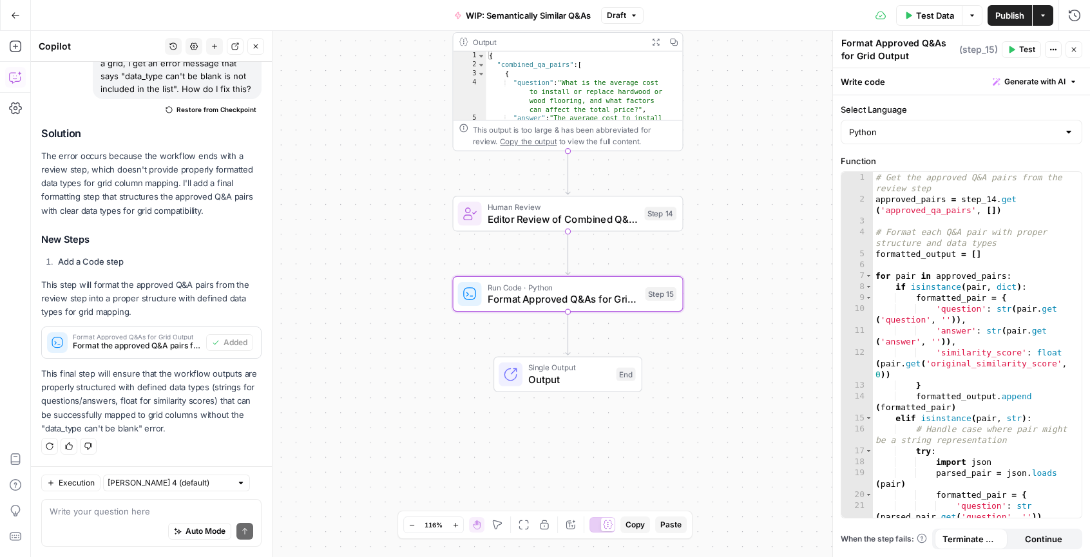
click at [518, 220] on span "Editor Review of Combined Q&As" at bounding box center [563, 218] width 151 height 15
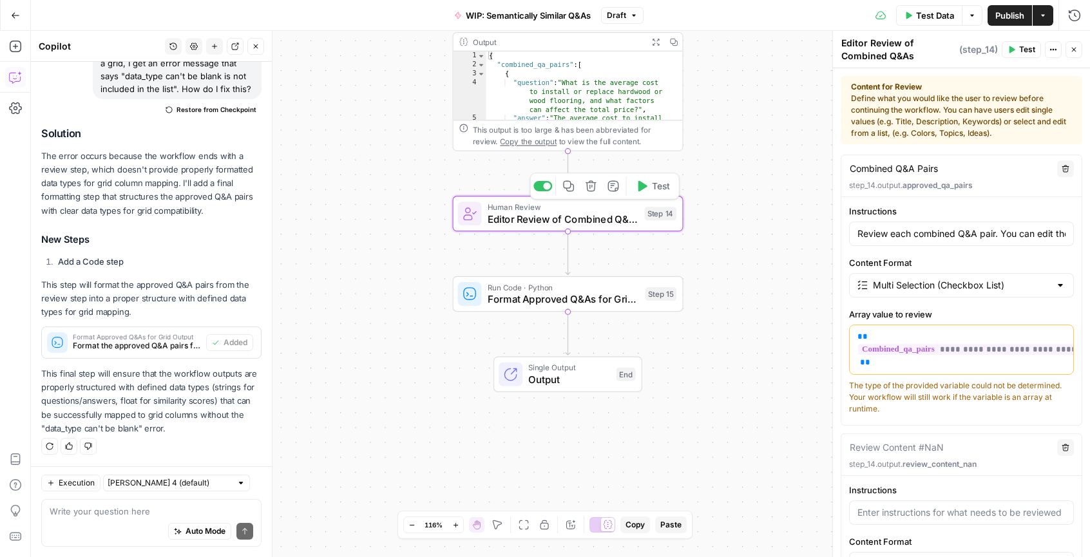
click at [590, 187] on icon "button" at bounding box center [591, 186] width 12 height 12
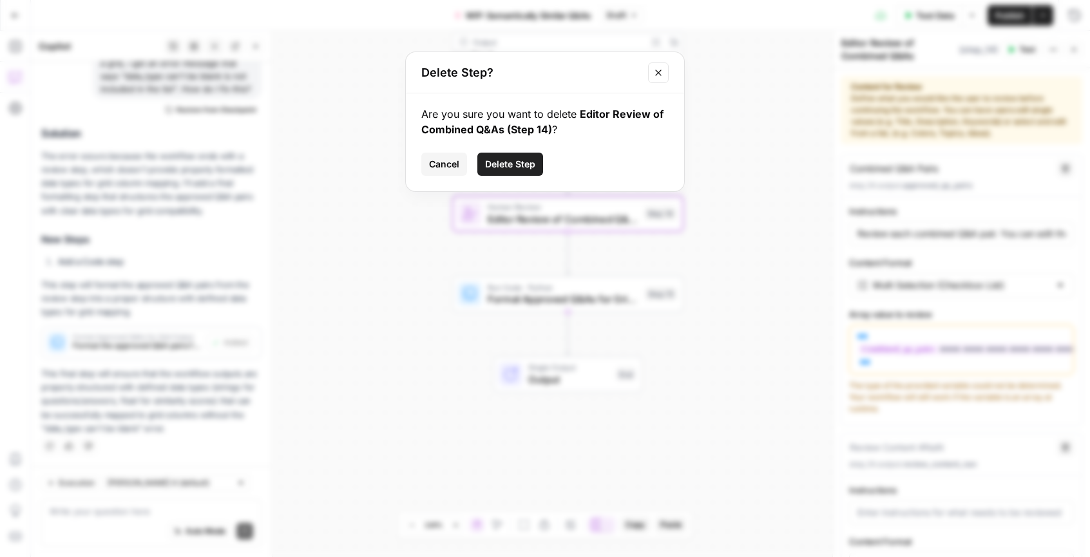
click at [517, 162] on span "Delete Step" at bounding box center [510, 164] width 50 height 13
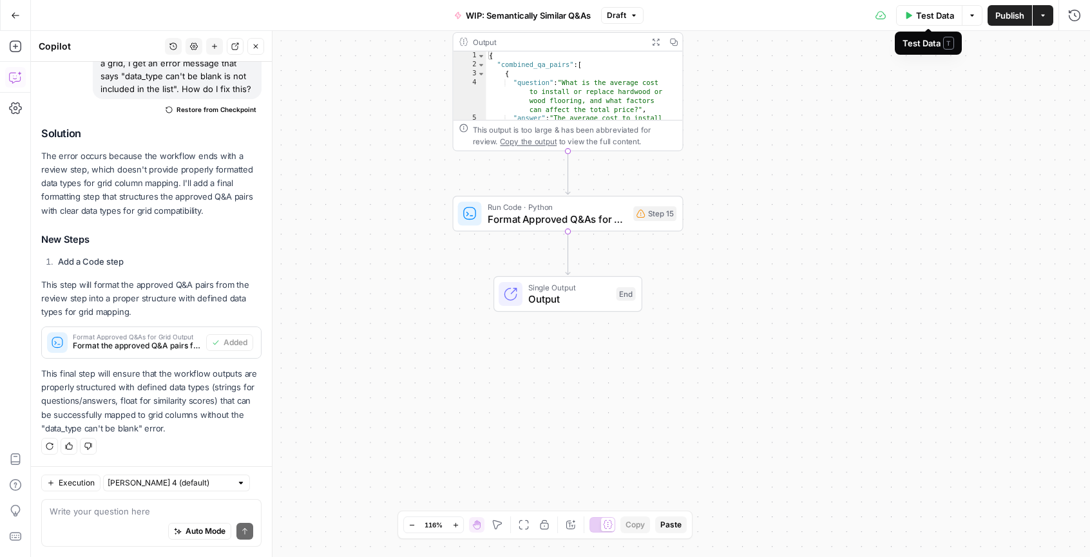
click at [931, 21] on span "Test Data" at bounding box center [935, 15] width 38 height 13
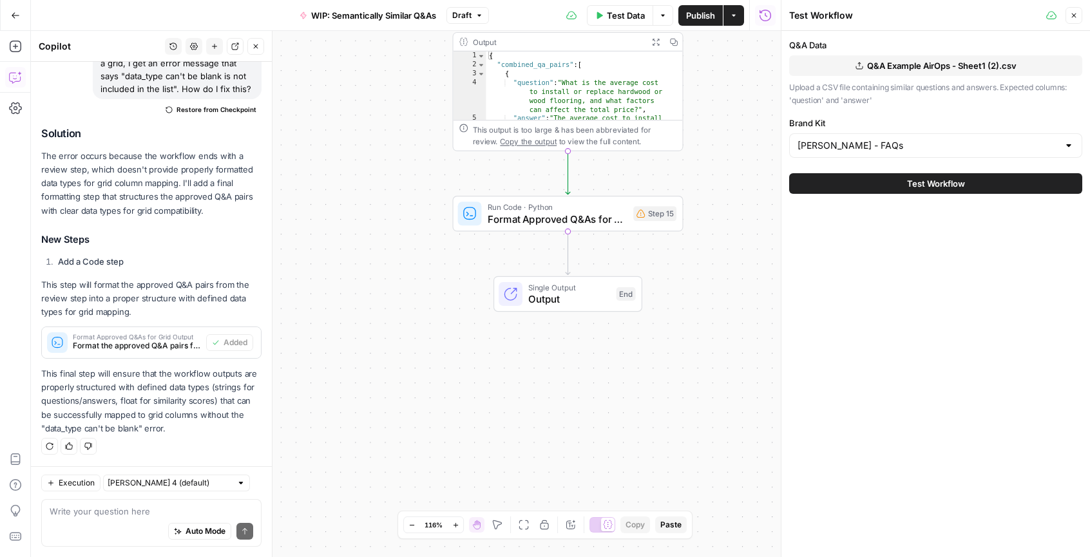
click at [932, 184] on span "Test Workflow" at bounding box center [936, 183] width 58 height 13
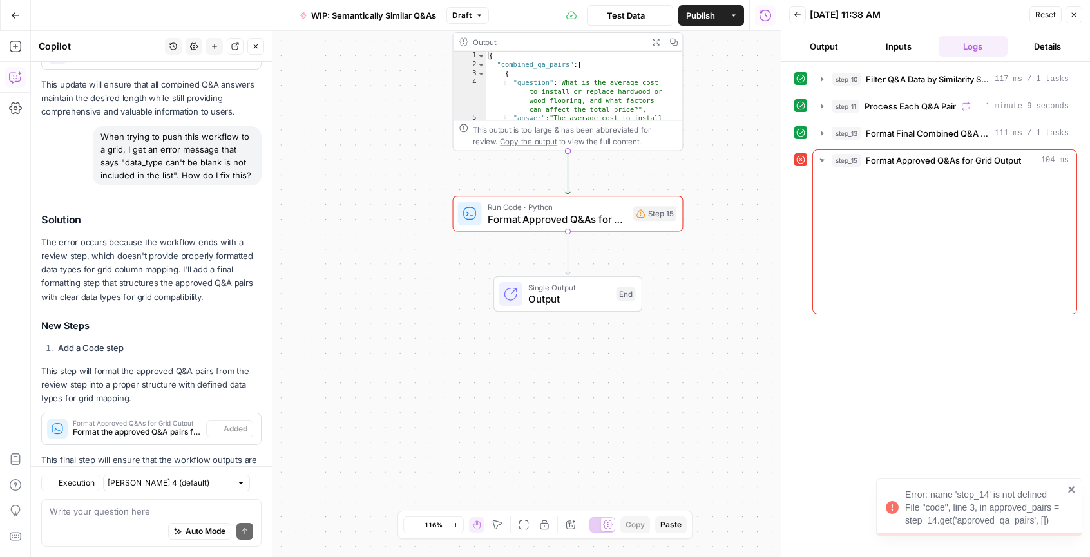
scroll to position [840, 0]
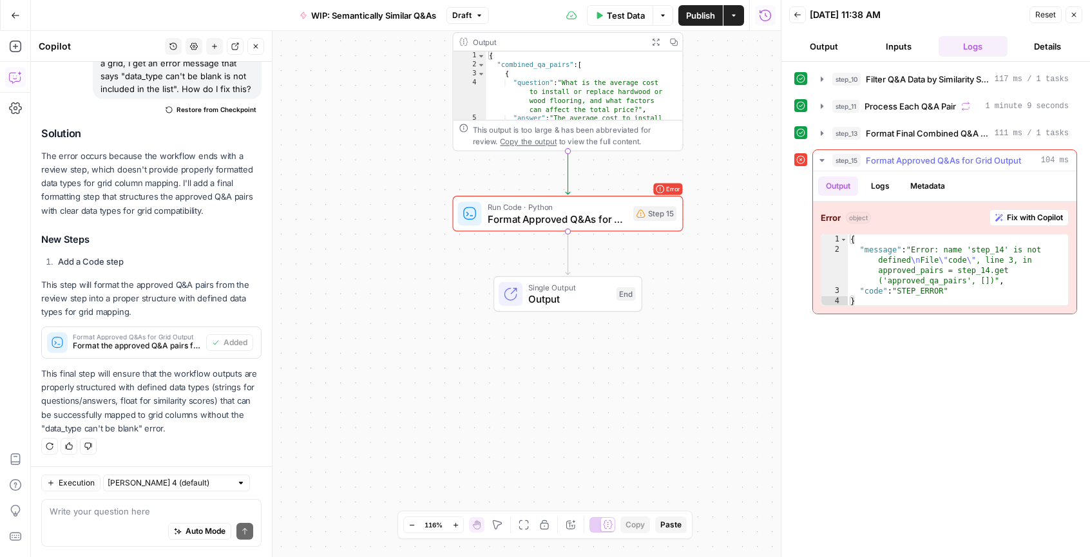
click at [1014, 216] on span "Fix with Copilot" at bounding box center [1035, 218] width 56 height 12
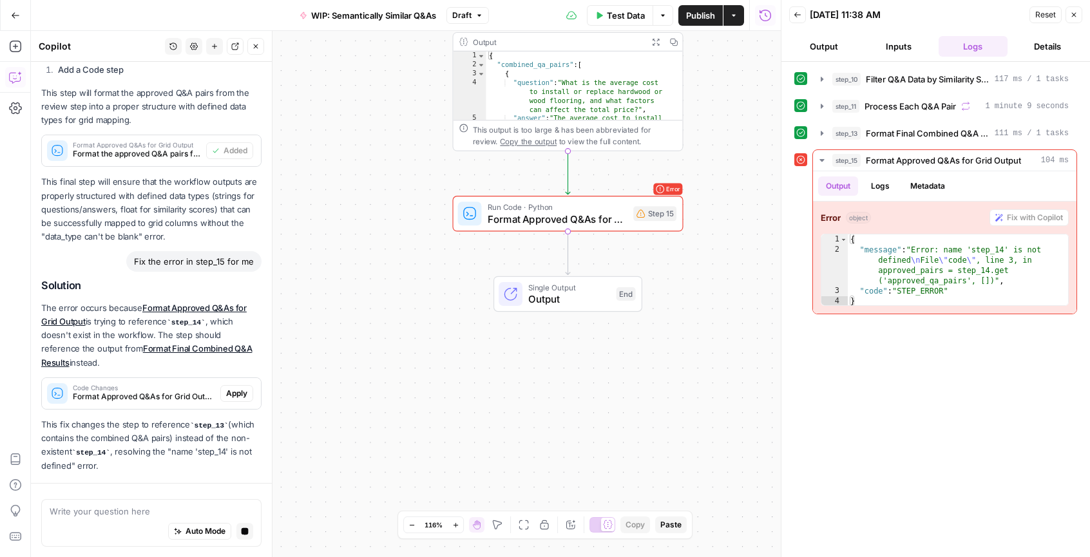
scroll to position [1068, 0]
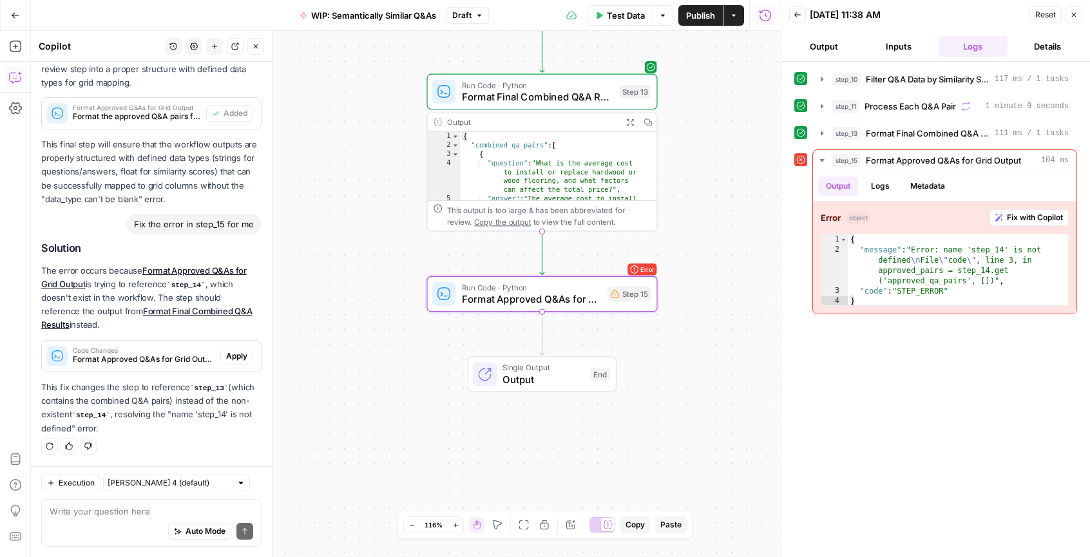
click at [236, 357] on span "Apply" at bounding box center [236, 356] width 21 height 12
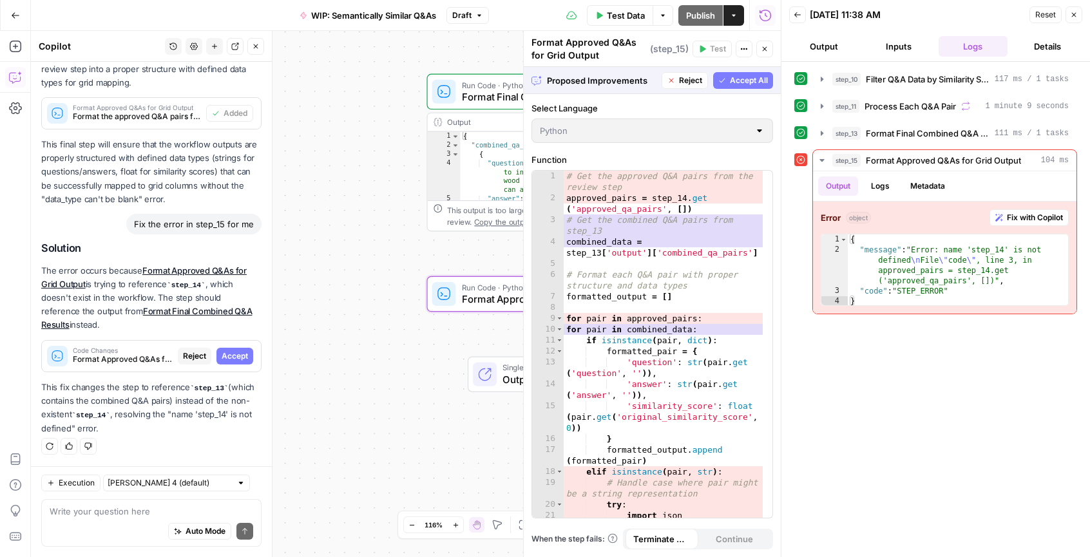
click at [225, 358] on span "Accept" at bounding box center [235, 356] width 26 height 12
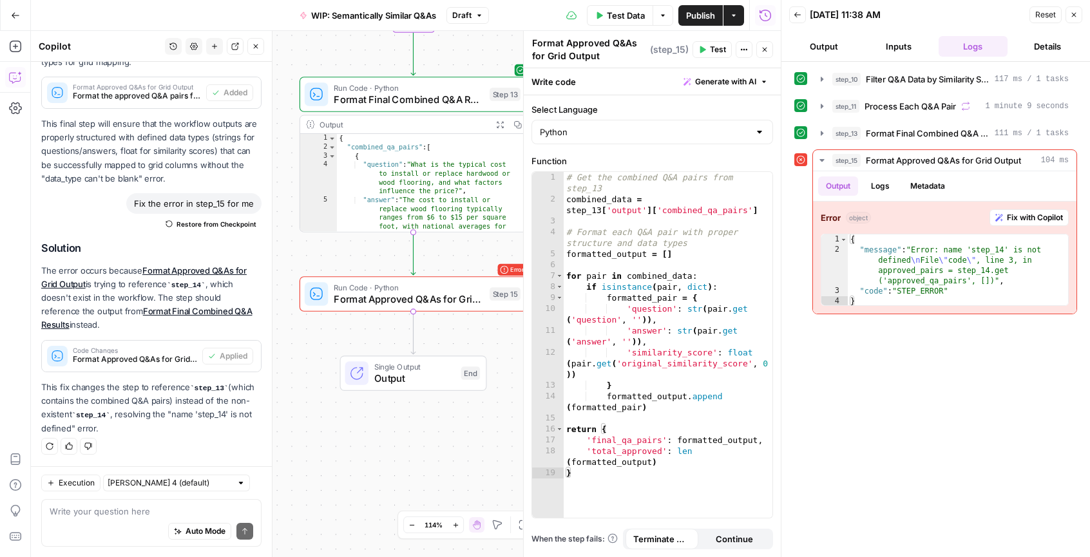
scroll to position [1086, 0]
drag, startPoint x: 113, startPoint y: 403, endPoint x: 200, endPoint y: 417, distance: 87.3
click at [183, 414] on p "This fix changes the step to reference step_13 (which contains the combined Q&A…" at bounding box center [151, 408] width 220 height 55
click at [200, 417] on p "This fix changes the step to reference step_13 (which contains the combined Q&A…" at bounding box center [151, 408] width 220 height 55
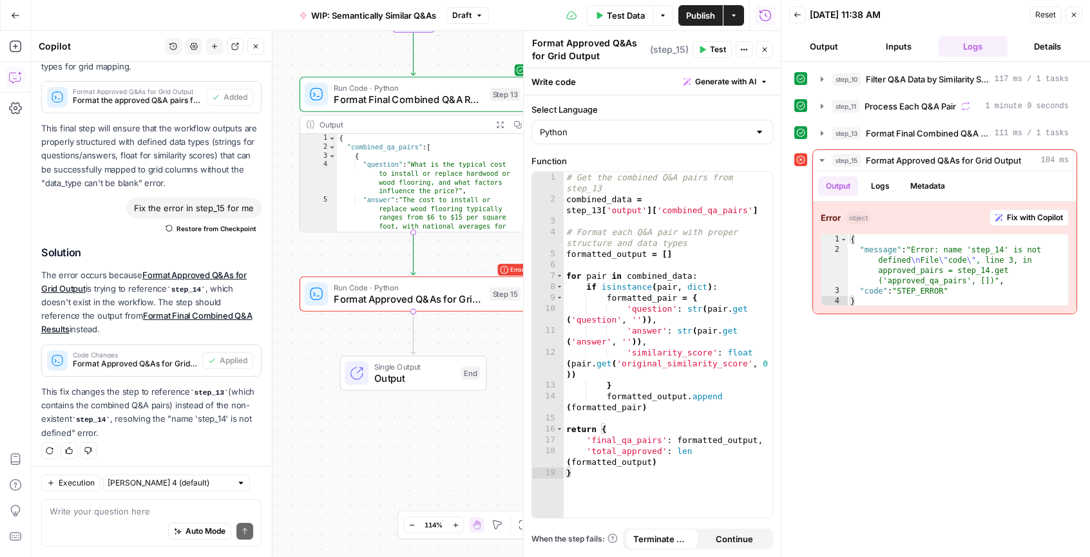
scroll to position [1068, 0]
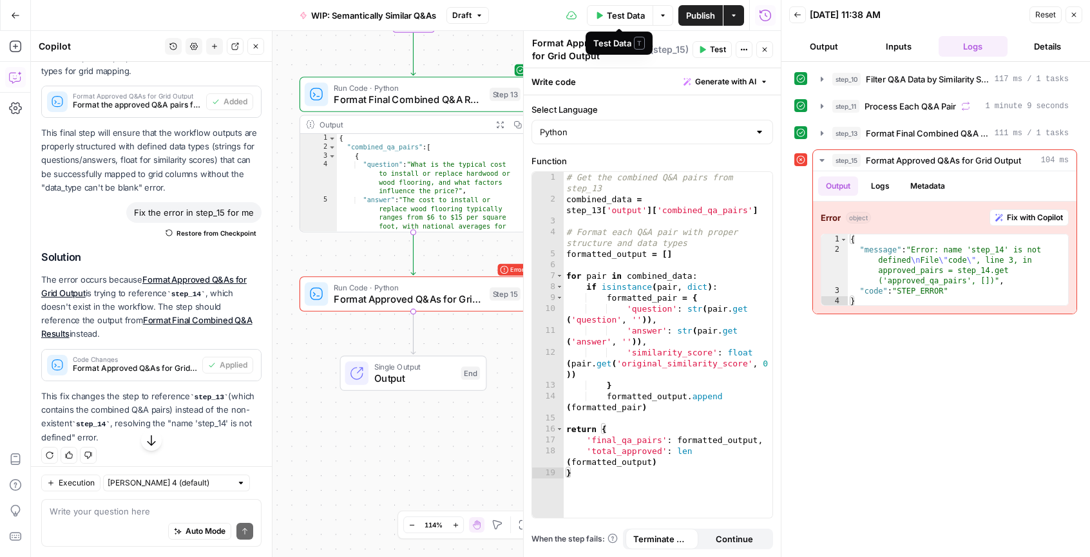
click at [604, 19] on button "Test Data" at bounding box center [620, 15] width 66 height 21
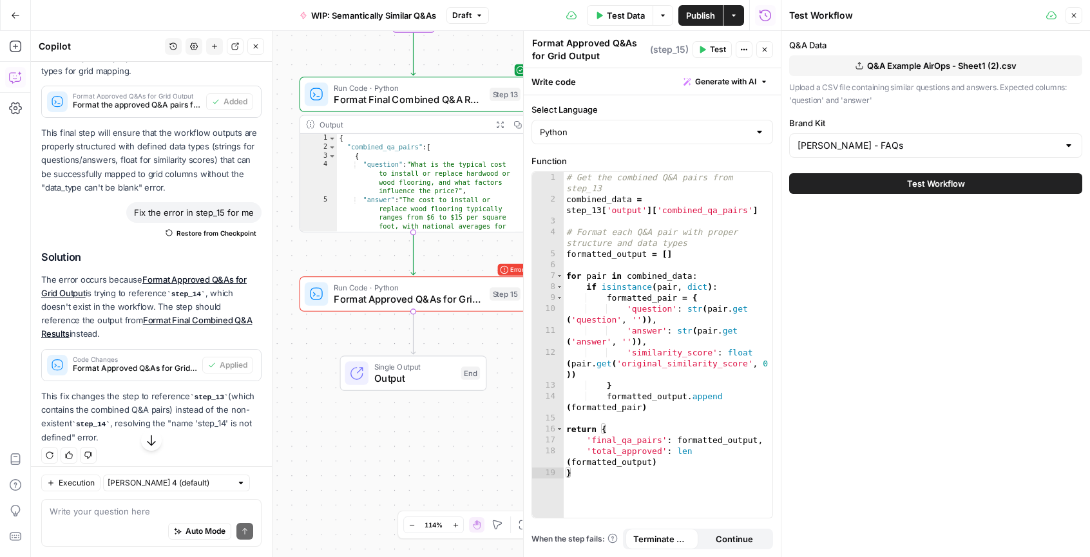
click at [880, 180] on button "Test Workflow" at bounding box center [935, 183] width 293 height 21
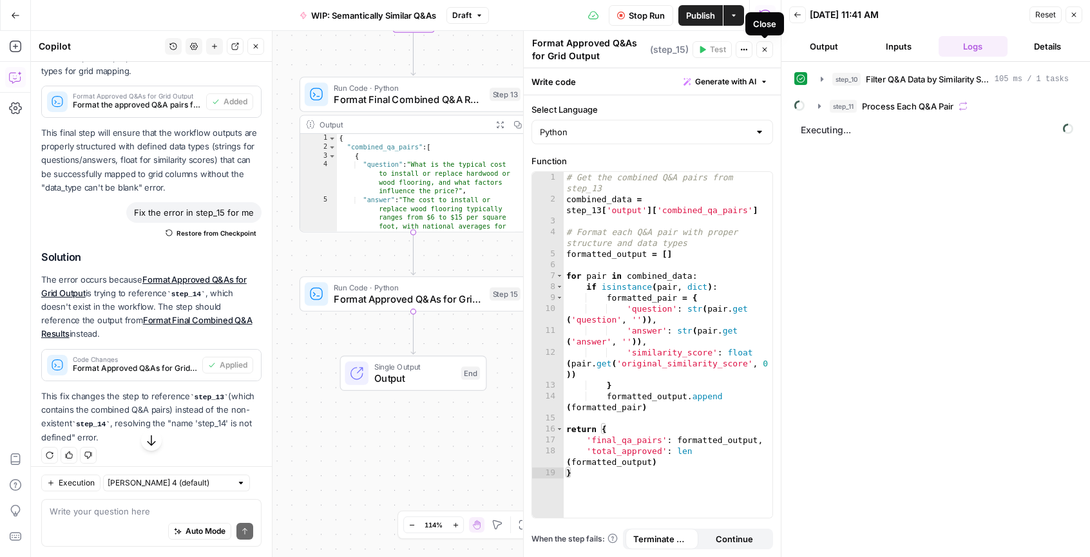
click at [770, 49] on button "Close" at bounding box center [764, 49] width 17 height 17
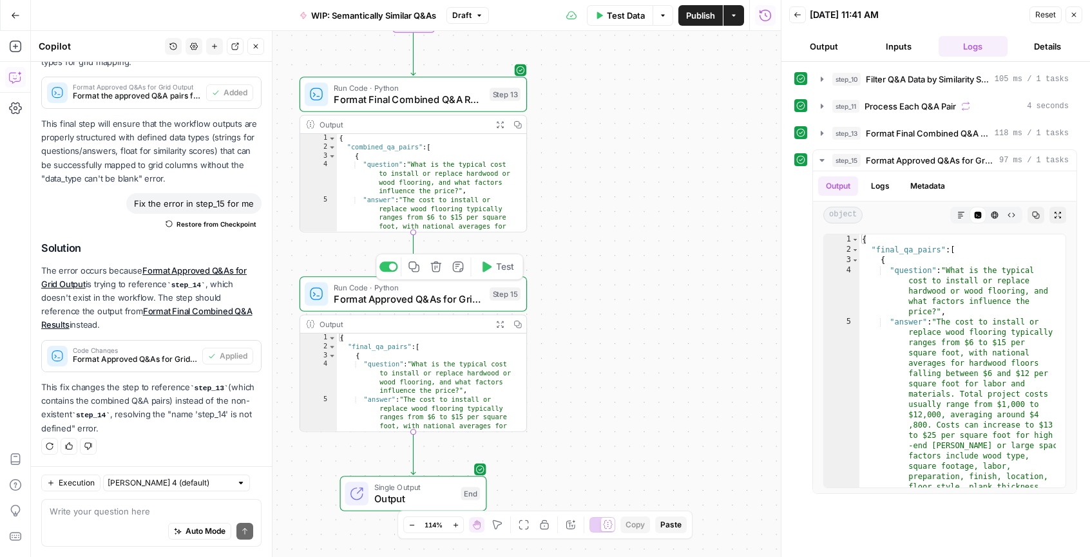
click at [434, 300] on span "Format Approved Q&As for Grid Output" at bounding box center [409, 299] width 150 height 15
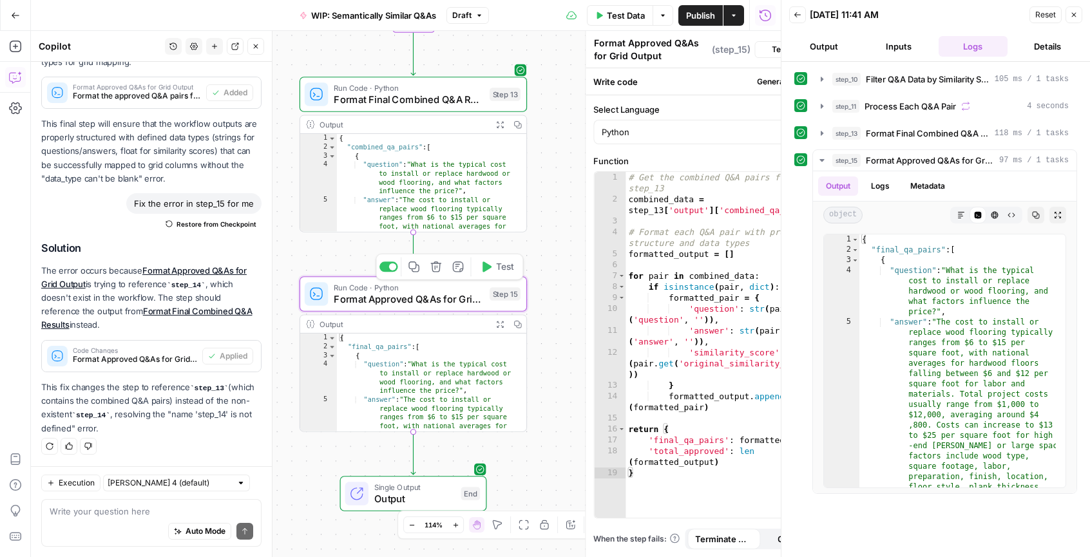
click at [434, 300] on span "Format Approved Q&As for Grid Output" at bounding box center [409, 299] width 150 height 15
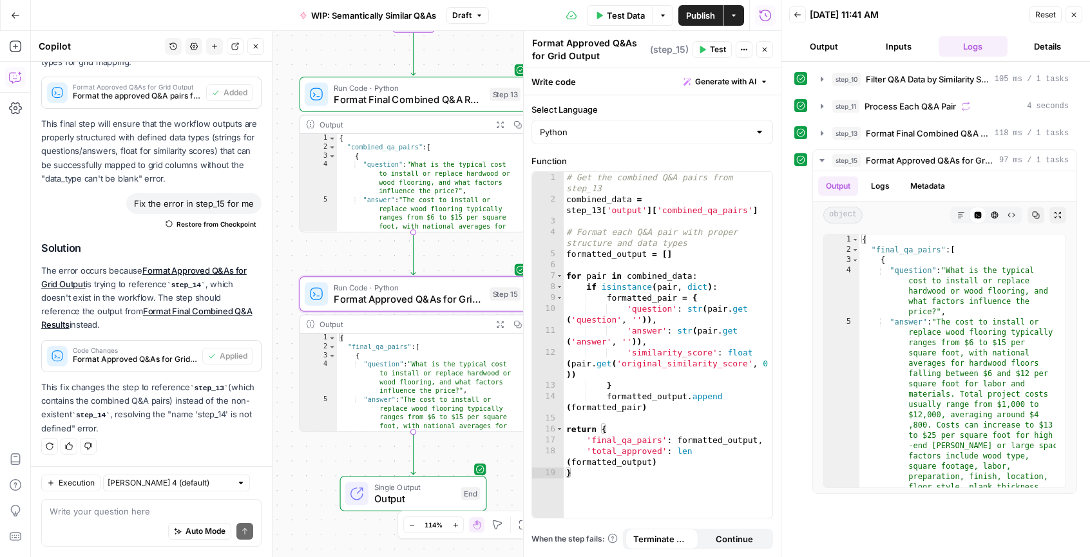
click at [594, 57] on textarea "Format Approved Q&As for Grid Output" at bounding box center [589, 50] width 115 height 26
click at [130, 501] on div "Auto Mode will automatically modify and execute the workflow" at bounding box center [189, 499] width 171 height 23
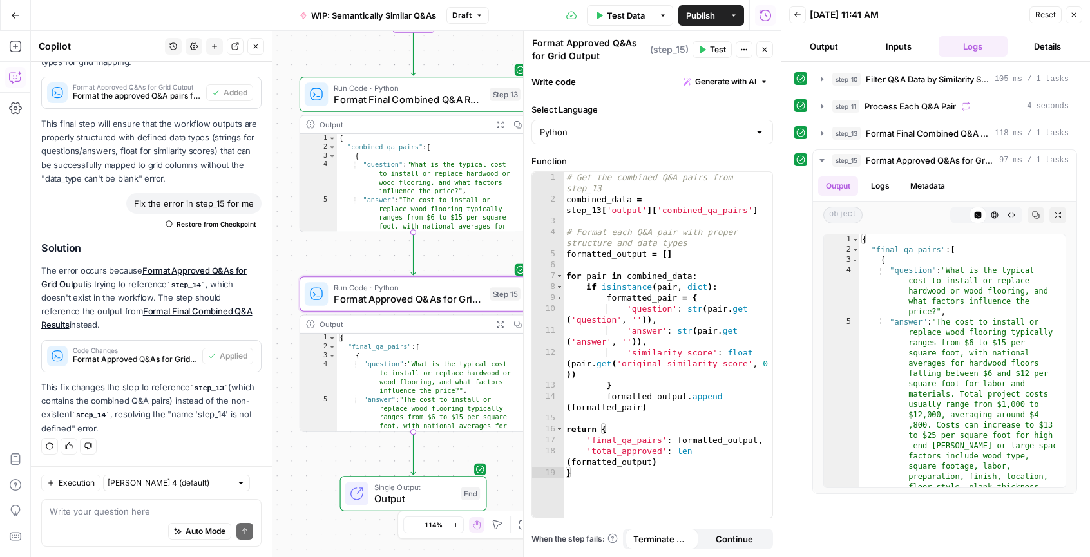
click at [128, 511] on div "Auto Mode will automatically modify and execute the workflow" at bounding box center [190, 498] width 184 height 25
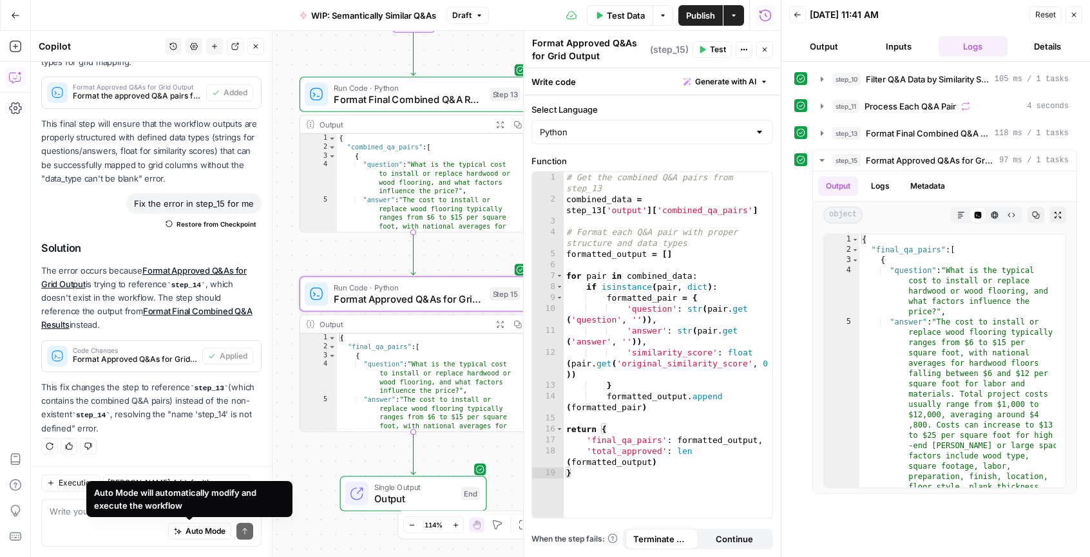
click at [74, 519] on div "Auto Mode Send" at bounding box center [152, 532] width 204 height 28
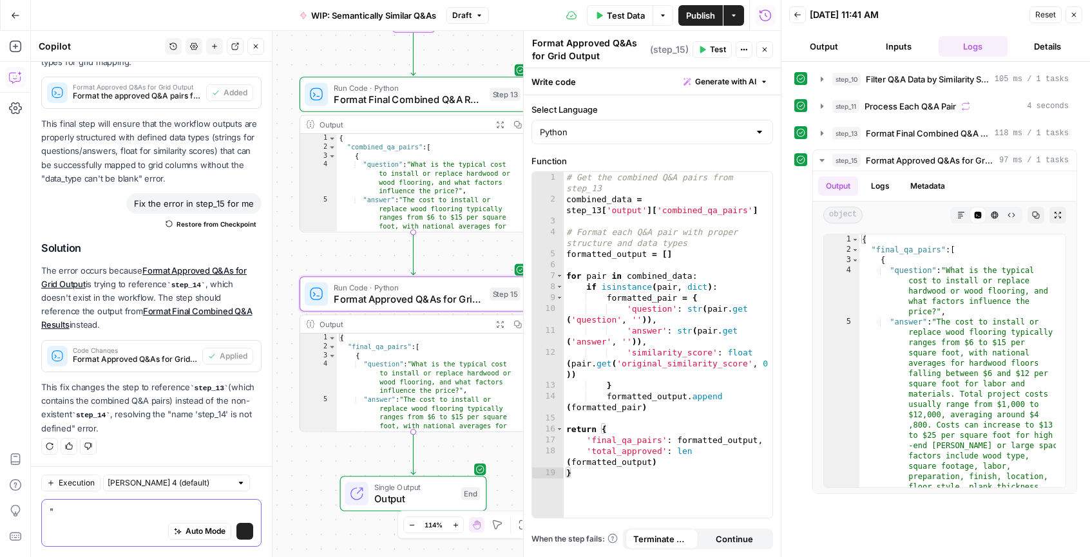
paste textarea "Format Approved Q&As for Grid Output"
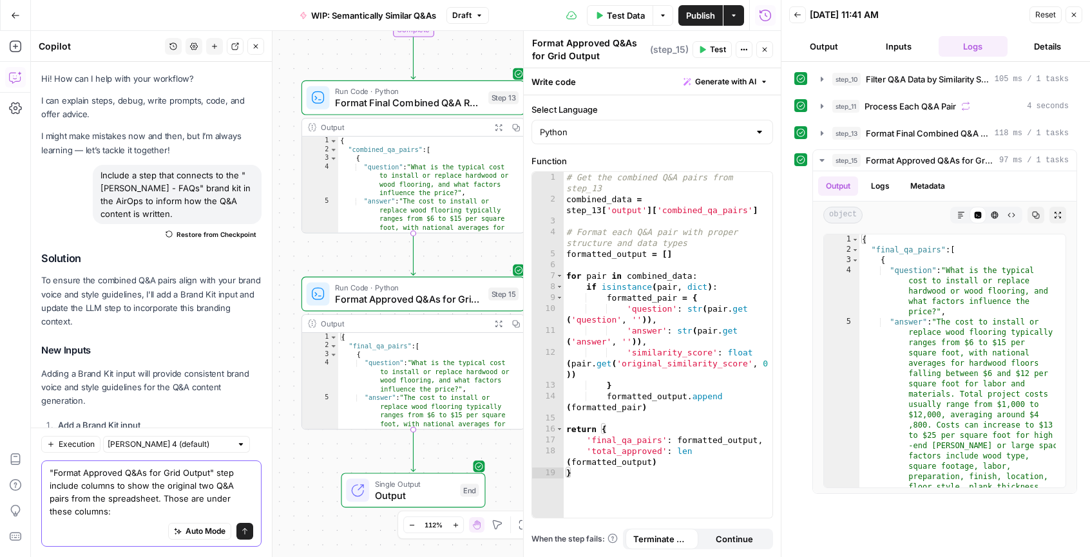
click at [106, 504] on textarea ""Format Approved Q&As for Grid Output" step include columns to show the origina…" at bounding box center [152, 492] width 204 height 52
click at [117, 515] on textarea ""Format Approved Q&As for Grid Output" step include columns to show the origina…" at bounding box center [152, 492] width 204 height 52
paste textarea "qa1_question"
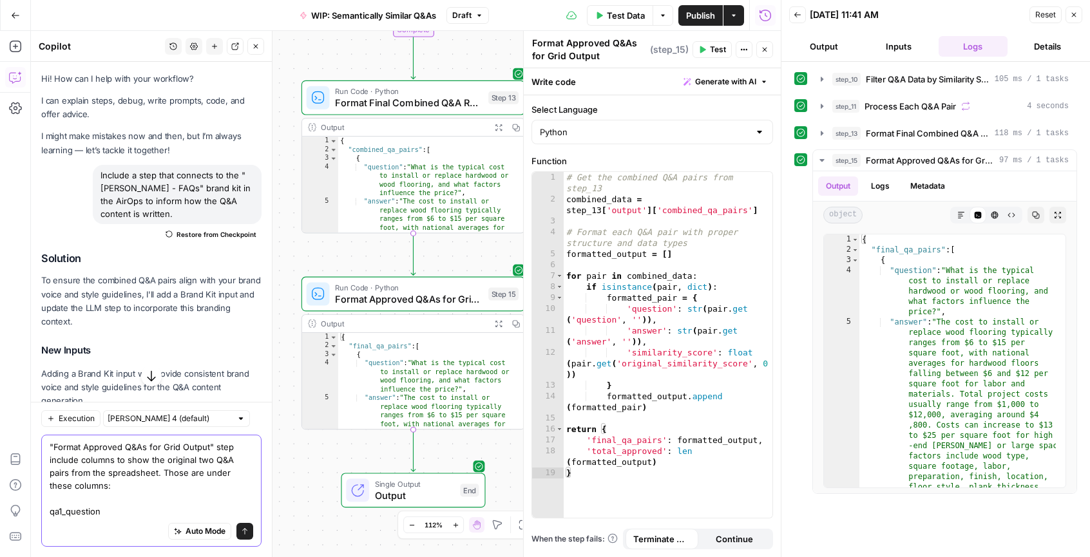
paste textarea "qa2_answer"
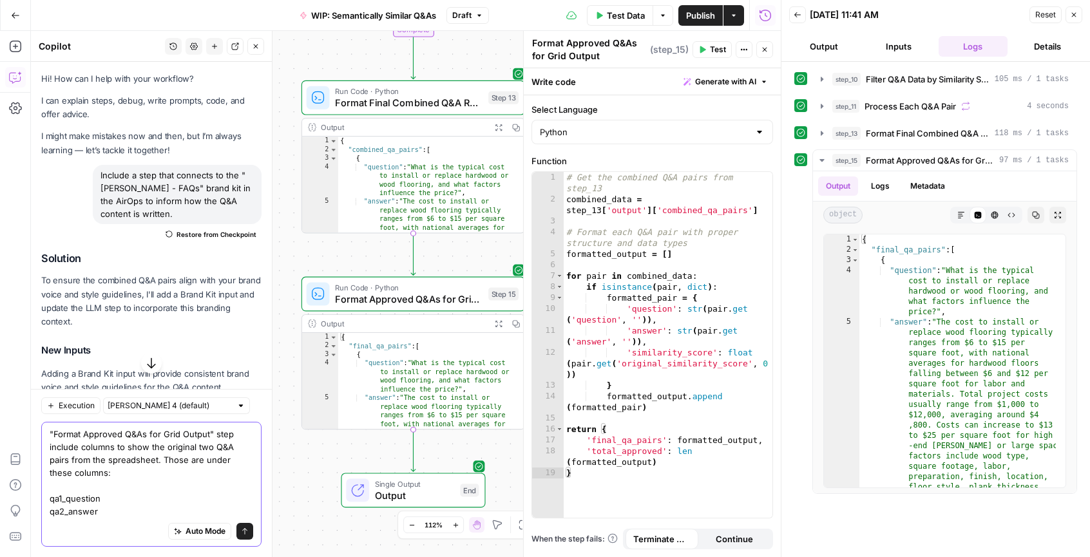
paste textarea "qa2_question"
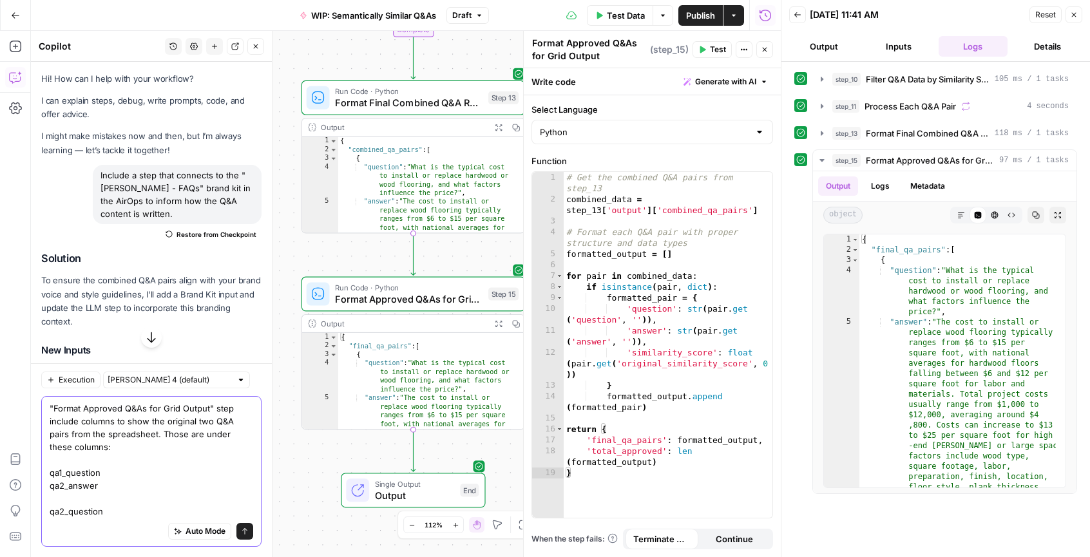
paste textarea "qa2_answer"
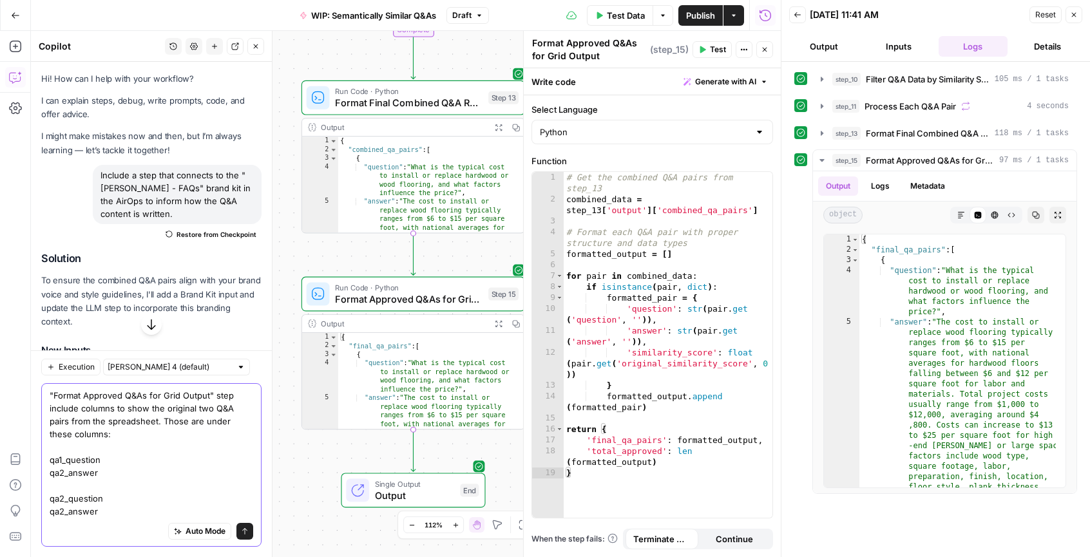
click at [64, 473] on textarea ""Format Approved Q&As for Grid Output" step include columns to show the origina…" at bounding box center [152, 453] width 204 height 129
click at [122, 468] on textarea ""Format Approved Q&As for Grid Output" step include columns to show the origina…" at bounding box center [152, 453] width 204 height 129
type textarea ""Format Approved Q&As for Grid Output" step include columns to show the origina…"
click at [236, 530] on button "Send" at bounding box center [244, 531] width 17 height 17
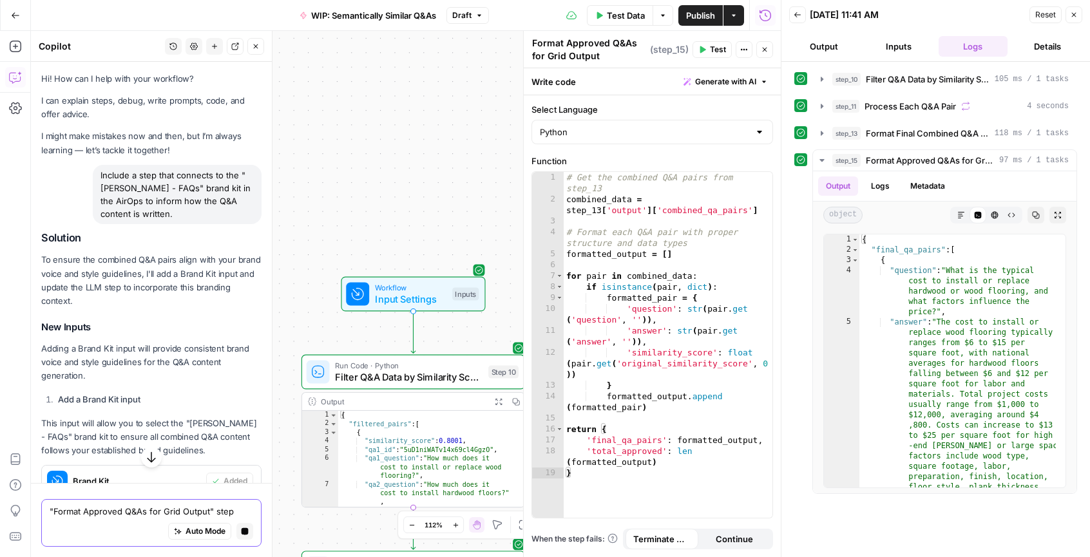
click at [1072, 14] on icon "button" at bounding box center [1074, 15] width 5 height 5
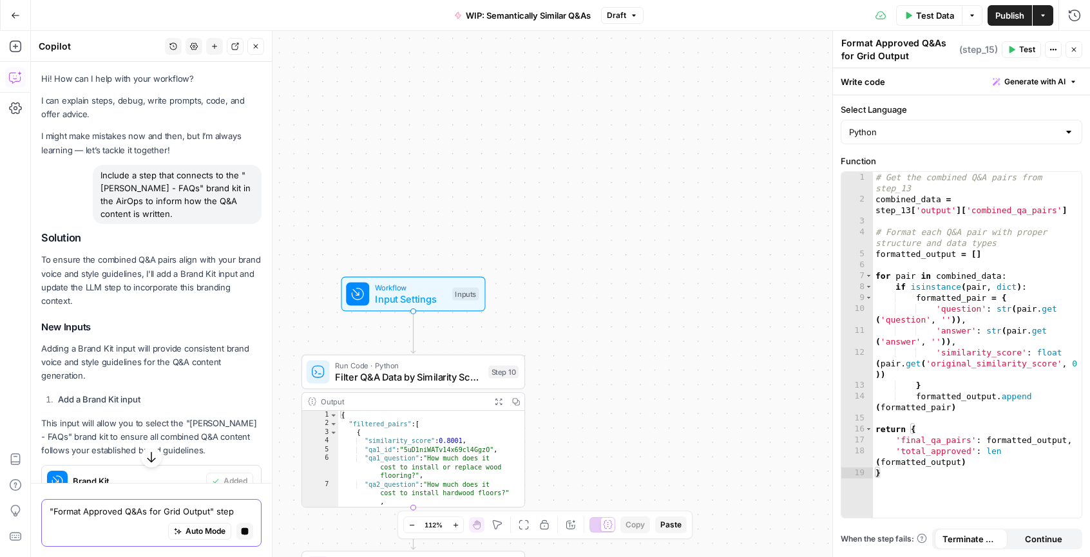
click at [1077, 47] on icon "button" at bounding box center [1074, 50] width 8 height 8
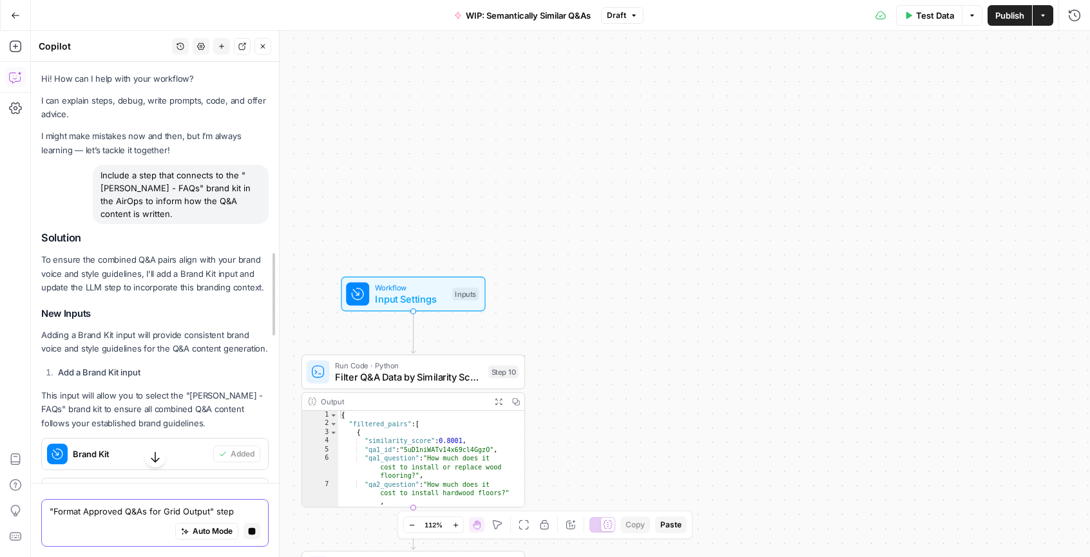
drag, startPoint x: 267, startPoint y: 162, endPoint x: 273, endPoint y: 469, distance: 306.6
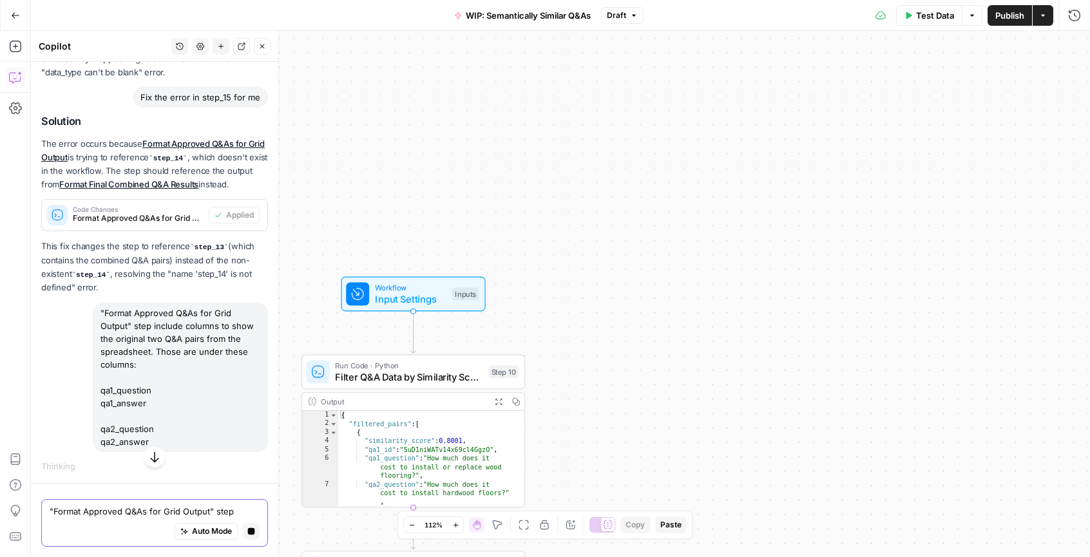
scroll to position [1124, 0]
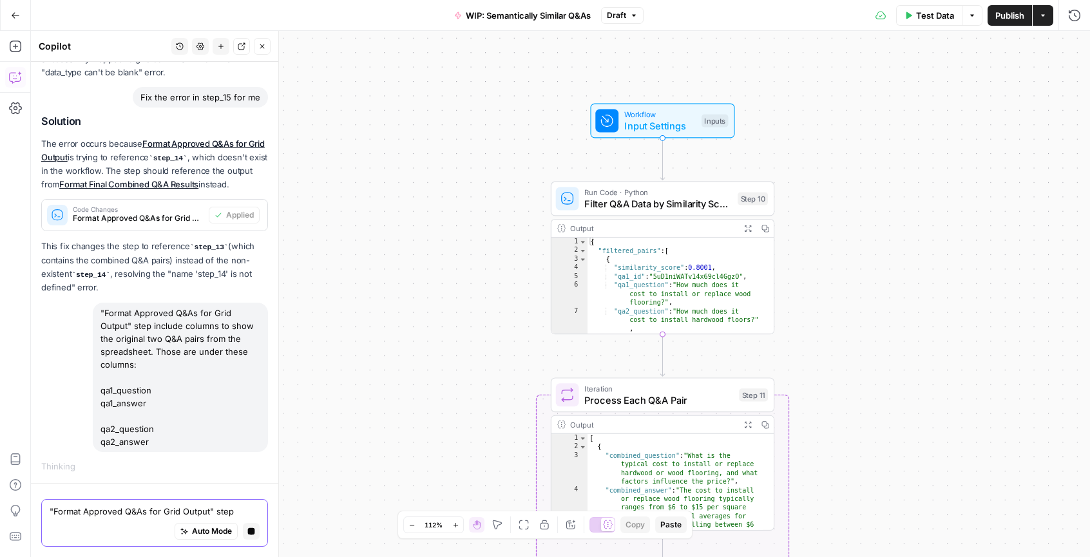
drag, startPoint x: 627, startPoint y: 286, endPoint x: 875, endPoint y: 108, distance: 305.1
click at [876, 109] on div "Workflow Input Settings Inputs Run Code · Python Filter Q&A Data by Similarity …" at bounding box center [560, 294] width 1059 height 526
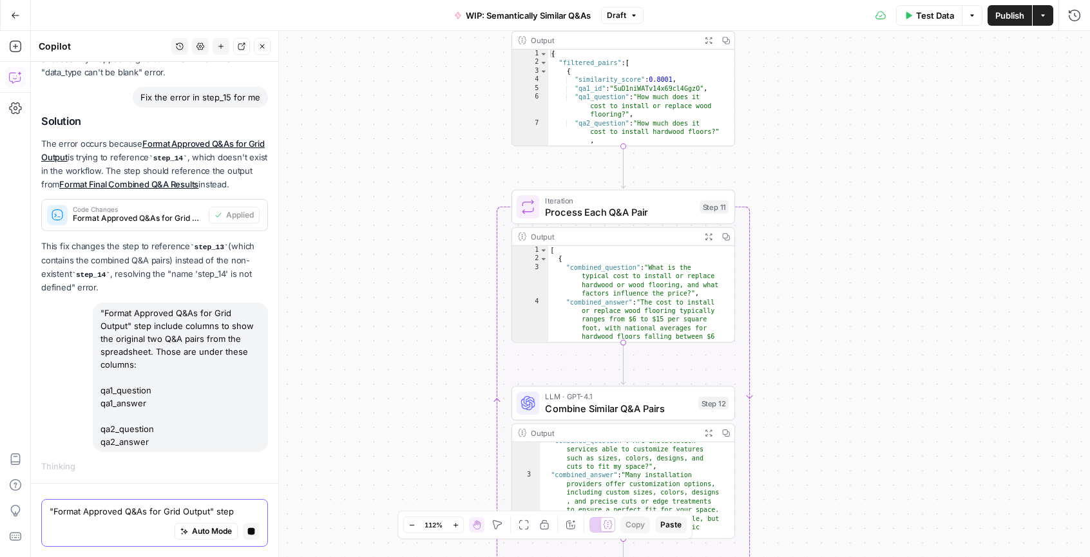
drag, startPoint x: 859, startPoint y: 289, endPoint x: 822, endPoint y: 157, distance: 137.2
click at [822, 157] on div "Workflow Input Settings Inputs Run Code · Python Filter Q&A Data by Similarity …" at bounding box center [560, 294] width 1059 height 526
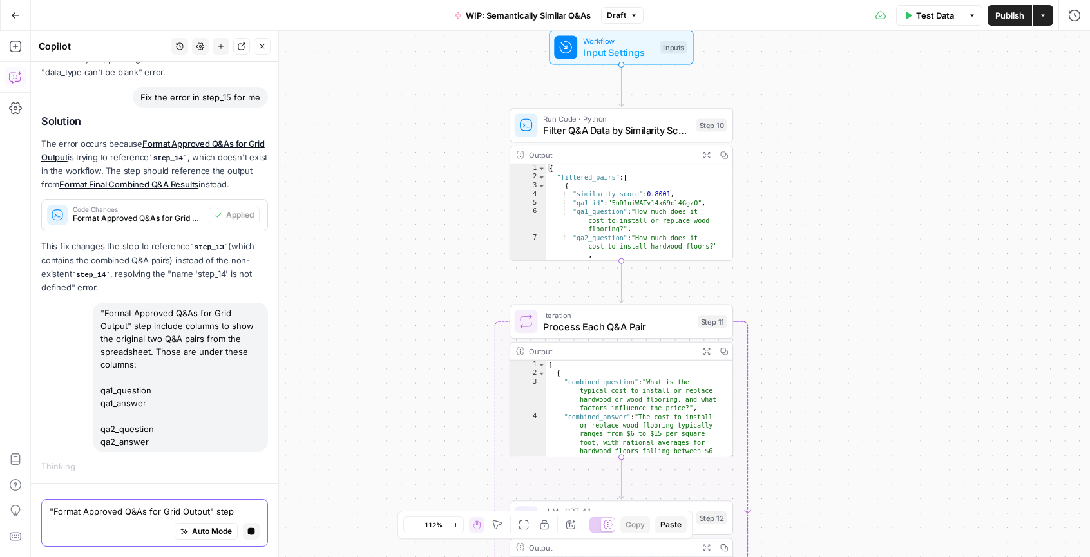
drag, startPoint x: 825, startPoint y: 216, endPoint x: 820, endPoint y: 283, distance: 67.1
click at [820, 283] on div "Workflow Input Settings Inputs Run Code · Python Filter Q&A Data by Similarity …" at bounding box center [560, 294] width 1059 height 526
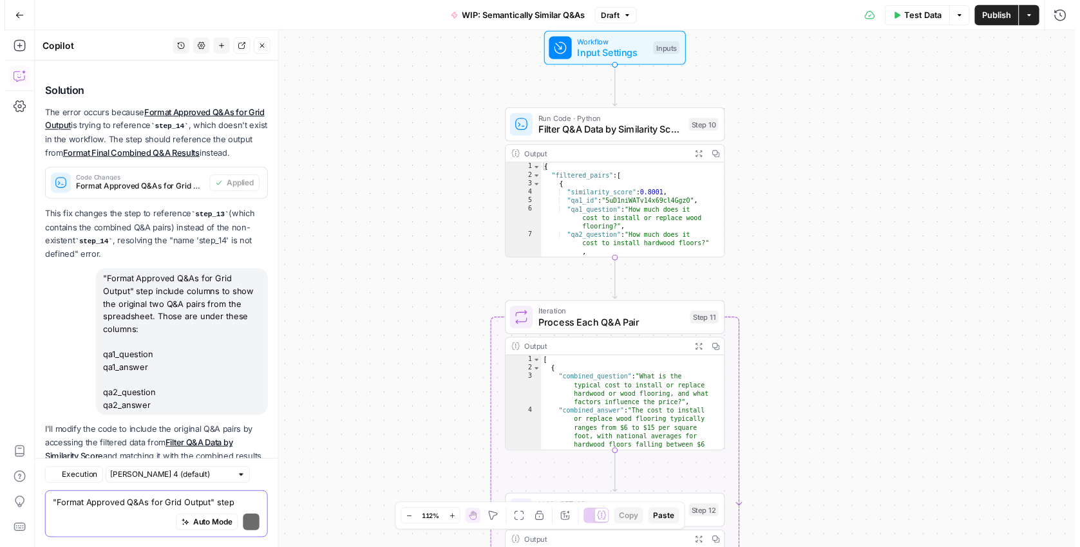
scroll to position [1335, 0]
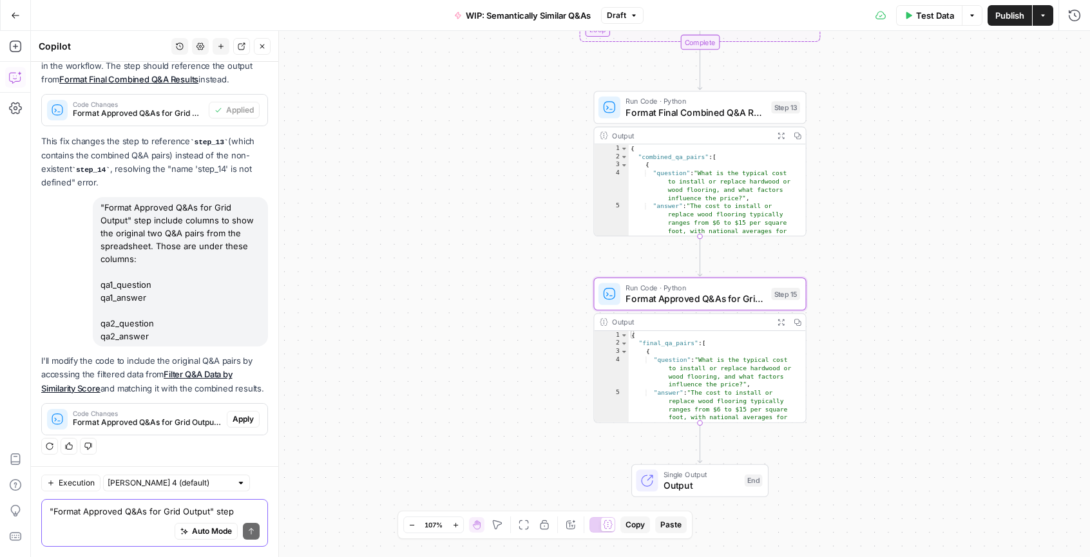
click at [238, 423] on span "Apply" at bounding box center [242, 419] width 21 height 12
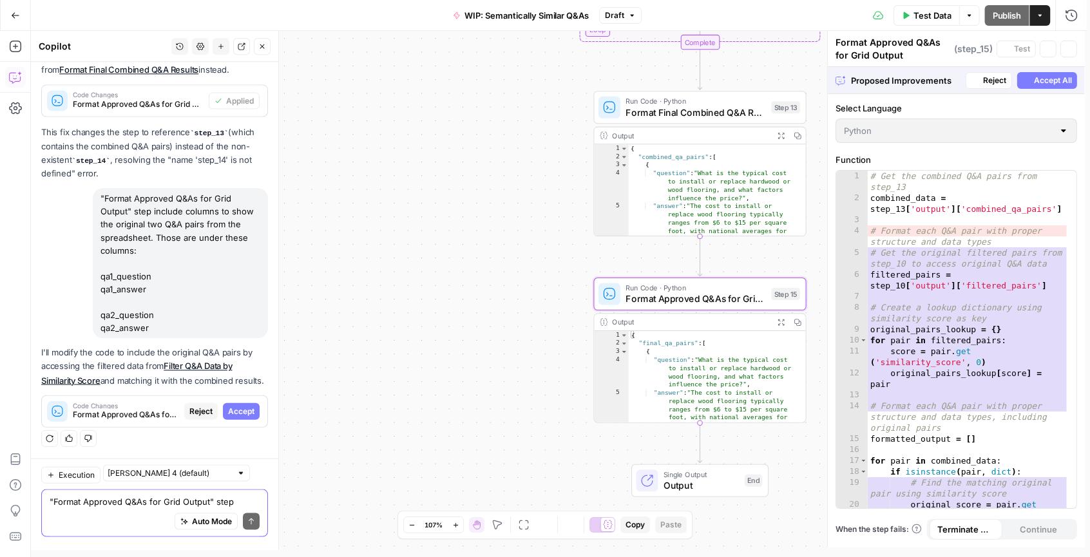
scroll to position [1253, 0]
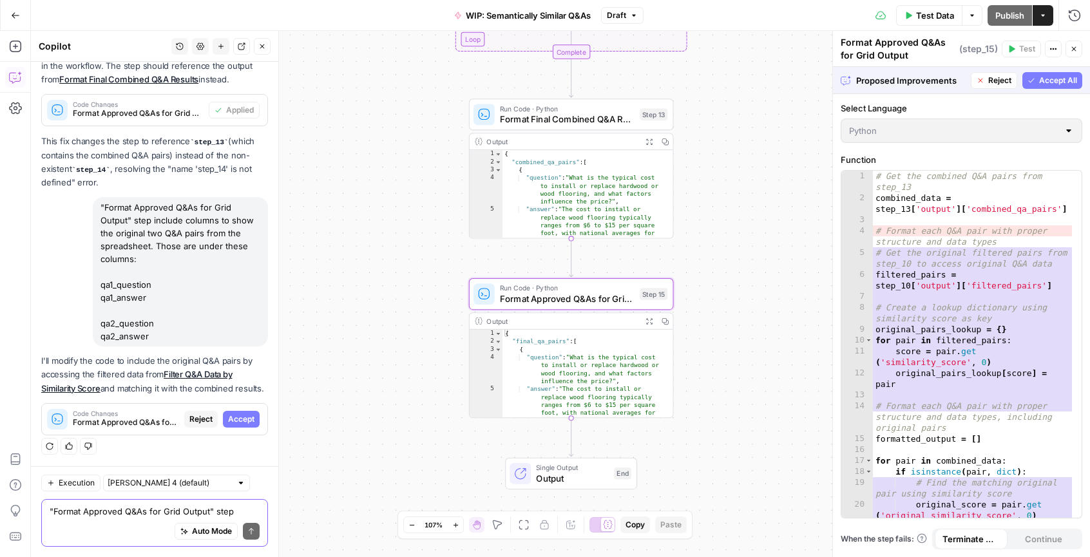
click at [238, 422] on span "Accept" at bounding box center [241, 419] width 26 height 12
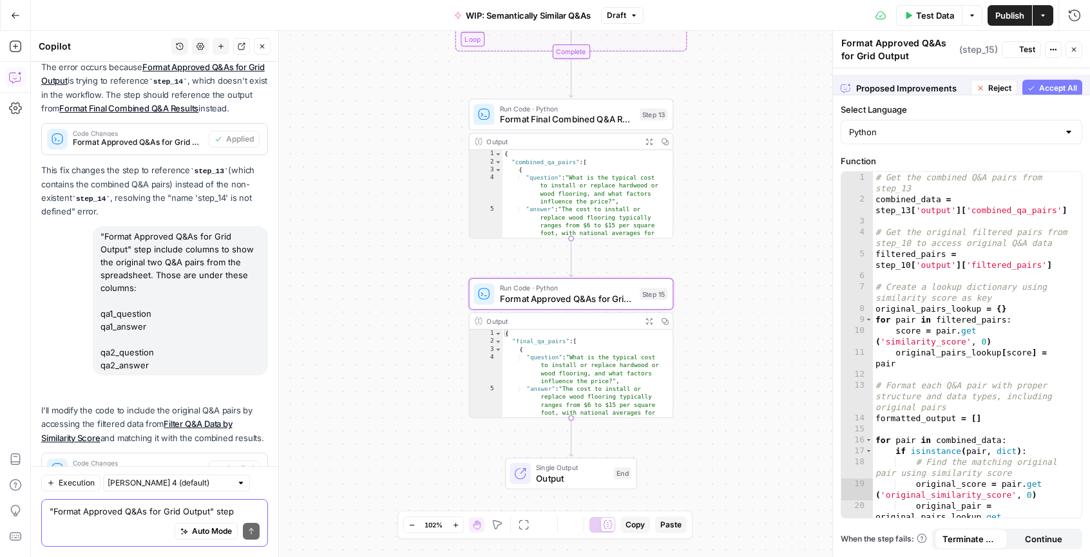
scroll to position [1356, 0]
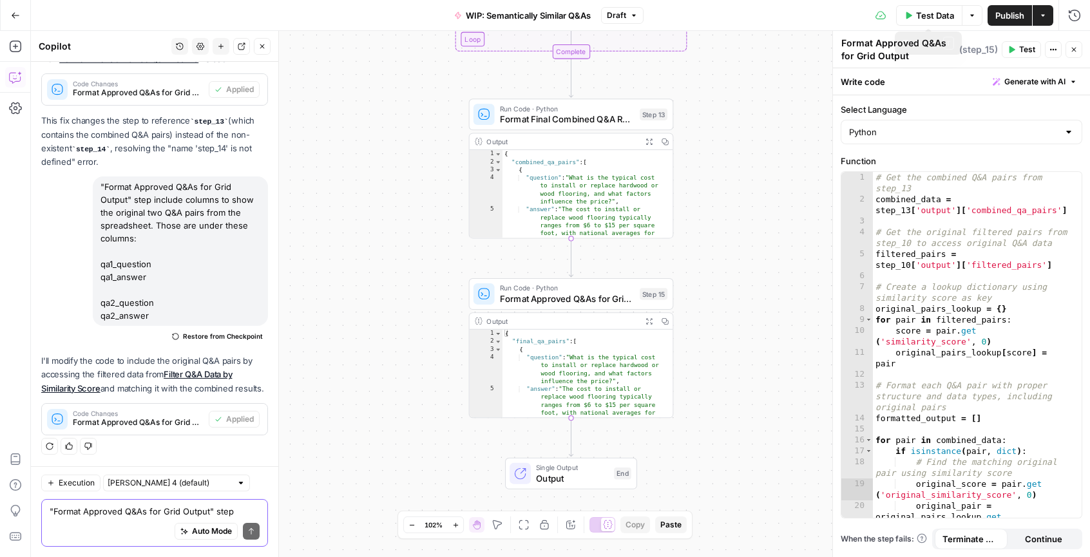
click at [1070, 50] on icon "button" at bounding box center [1074, 50] width 8 height 8
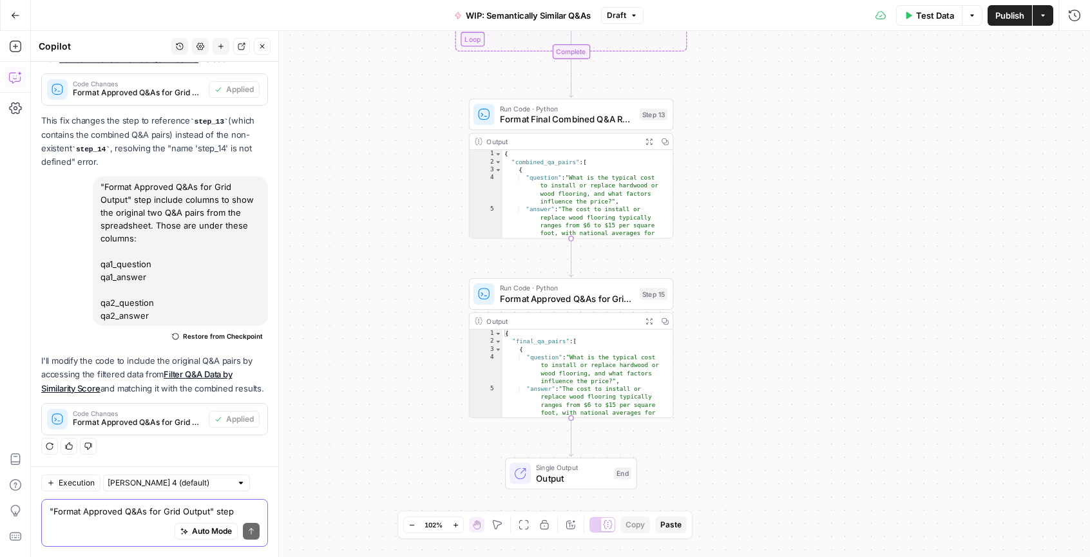
click at [918, 21] on span "Test Data" at bounding box center [935, 15] width 38 height 13
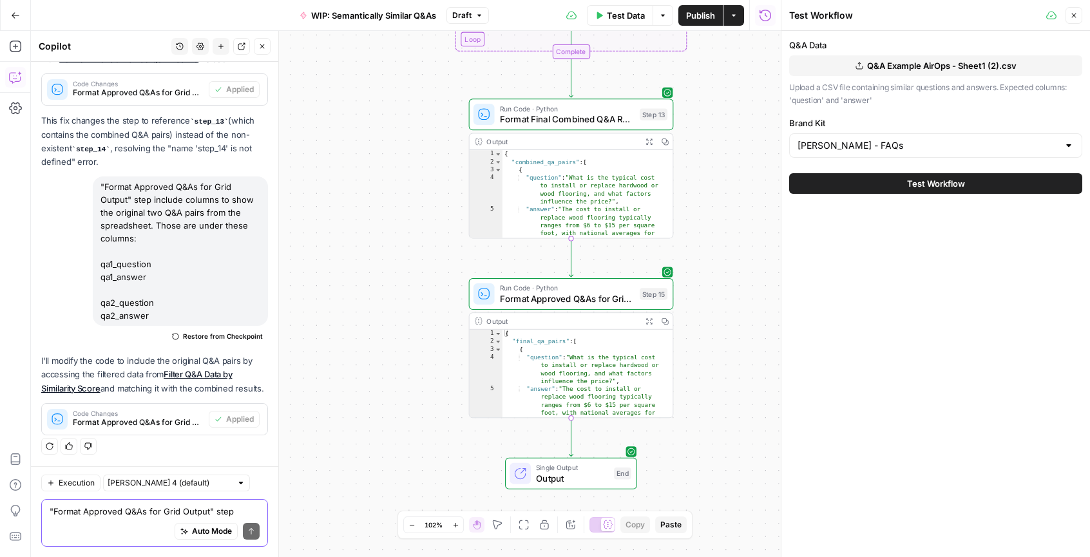
click at [945, 187] on span "Test Workflow" at bounding box center [936, 183] width 58 height 13
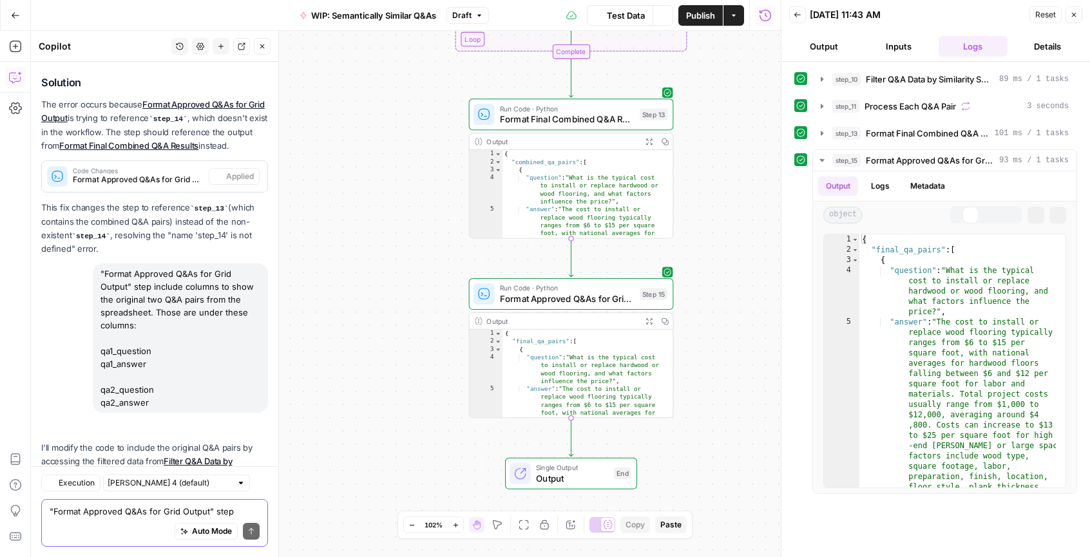
scroll to position [1356, 0]
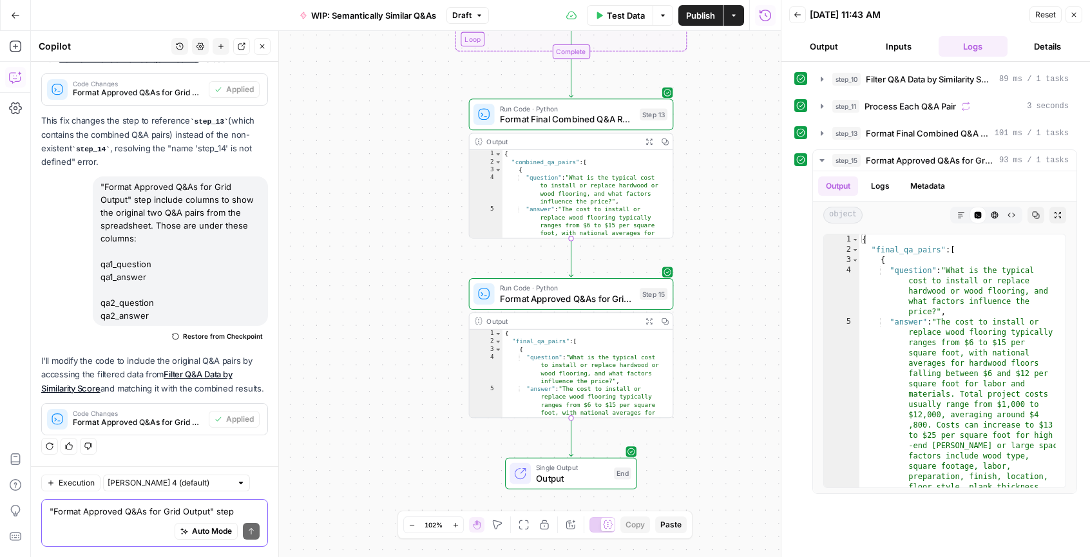
click at [700, 17] on span "Publish" at bounding box center [700, 15] width 29 height 13
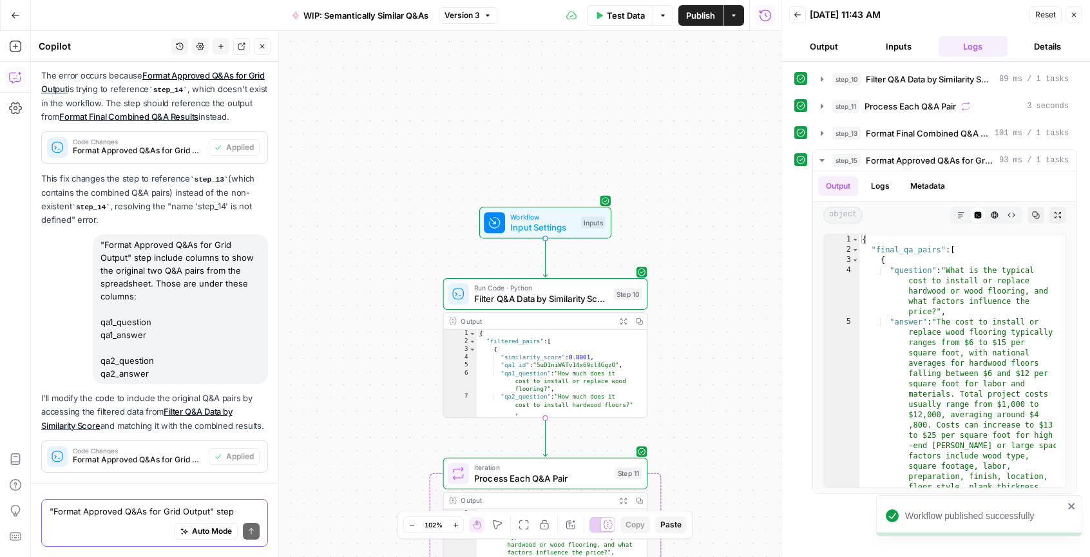
scroll to position [1356, 0]
click at [743, 312] on div "Workflow Input Settings Inputs Run Code · Python Filter Q&A Data by Similarity …" at bounding box center [406, 294] width 750 height 526
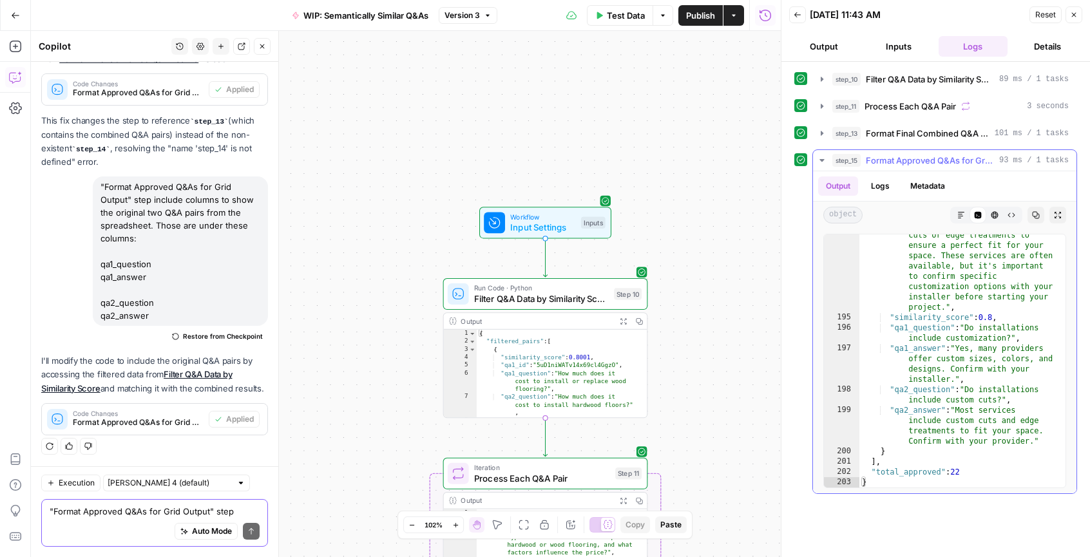
scroll to position [0, 0]
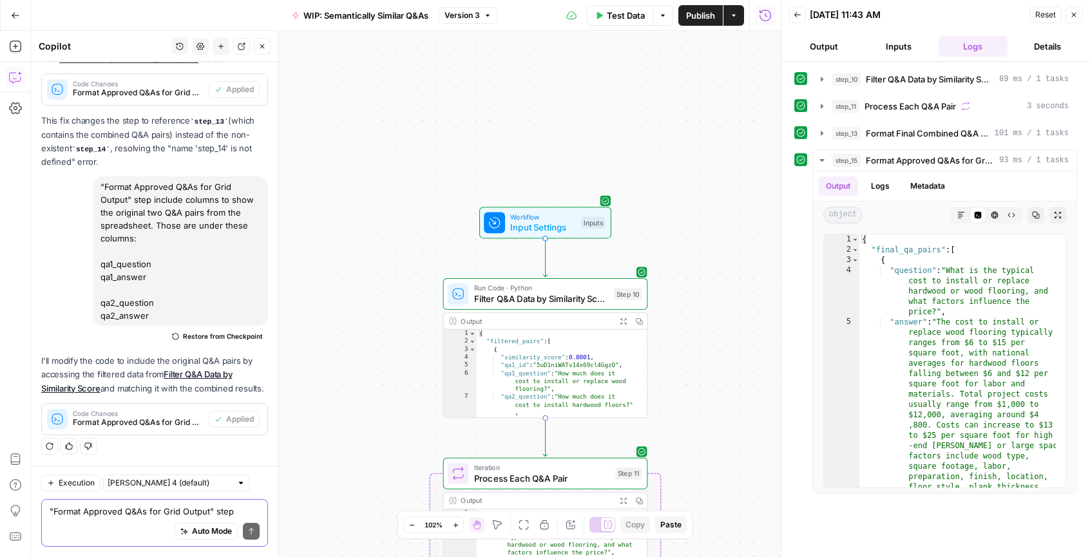
click at [1068, 15] on button "Close" at bounding box center [1073, 14] width 17 height 17
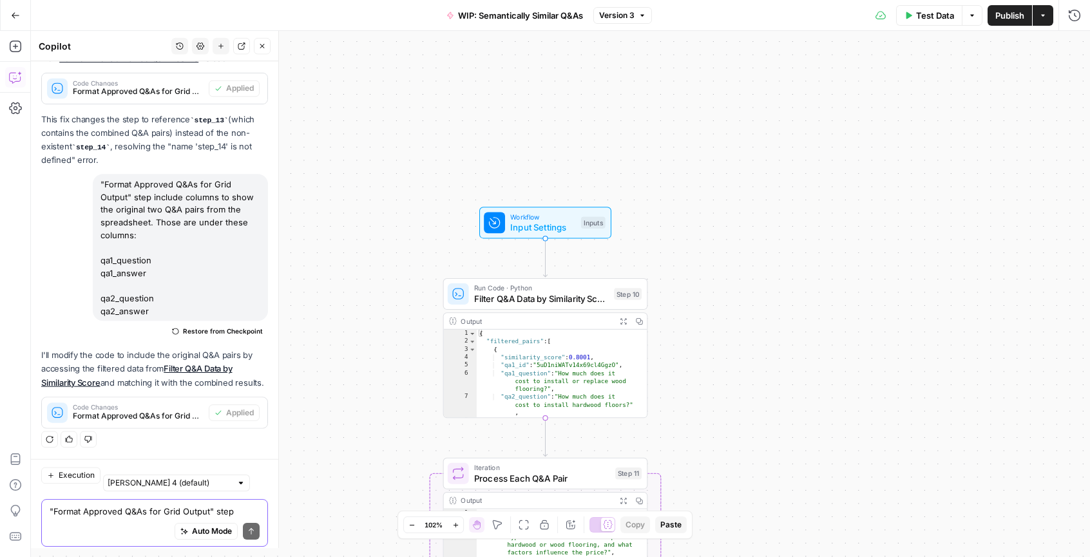
scroll to position [1356, 0]
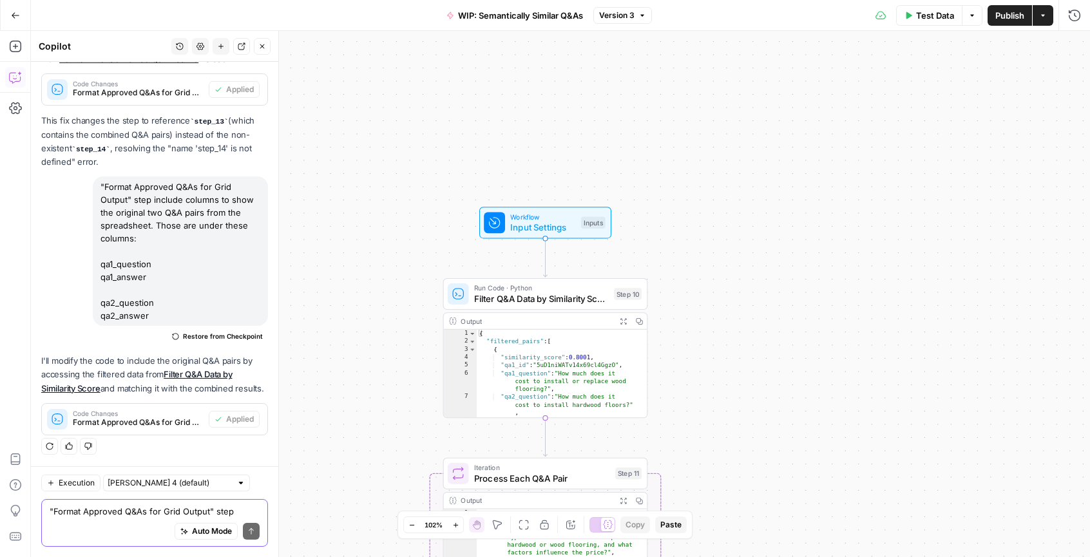
click at [792, 204] on div "Workflow Input Settings Inputs Run Code · Python Filter Q&A Data by Similarity …" at bounding box center [560, 294] width 1059 height 526
drag, startPoint x: 723, startPoint y: 334, endPoint x: 783, endPoint y: 125, distance: 217.7
click at [779, 119] on div "Workflow Input Settings Inputs Run Code · Python Filter Q&A Data by Similarity …" at bounding box center [560, 294] width 1059 height 526
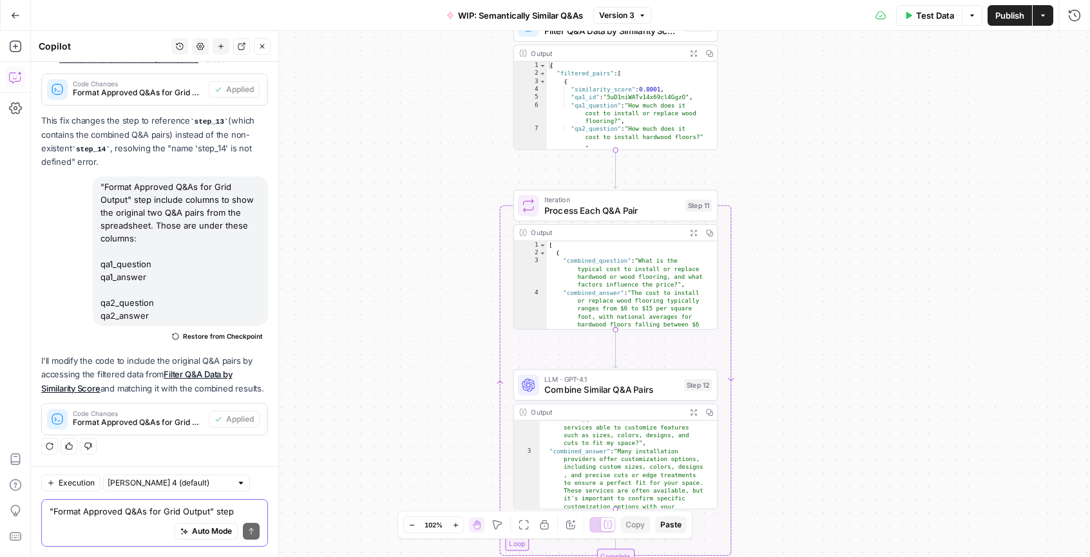
drag, startPoint x: 809, startPoint y: 268, endPoint x: 823, endPoint y: 145, distance: 123.8
click at [822, 137] on div "Workflow Input Settings Inputs Run Code · Python Filter Q&A Data by Similarity …" at bounding box center [560, 294] width 1059 height 526
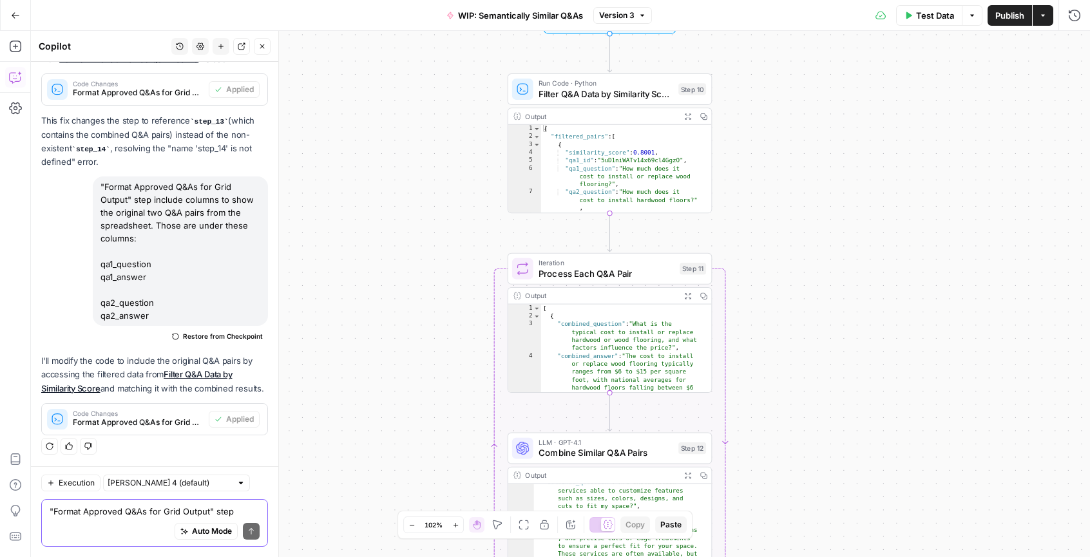
drag, startPoint x: 830, startPoint y: 225, endPoint x: 822, endPoint y: 314, distance: 89.8
click at [822, 314] on div "Workflow Input Settings Inputs Run Code · Python Filter Q&A Data by Similarity …" at bounding box center [560, 294] width 1059 height 526
drag, startPoint x: 833, startPoint y: 140, endPoint x: 823, endPoint y: 280, distance: 140.1
click at [823, 283] on div "Workflow Input Settings Inputs Run Code · Python Filter Q&A Data by Similarity …" at bounding box center [560, 294] width 1059 height 526
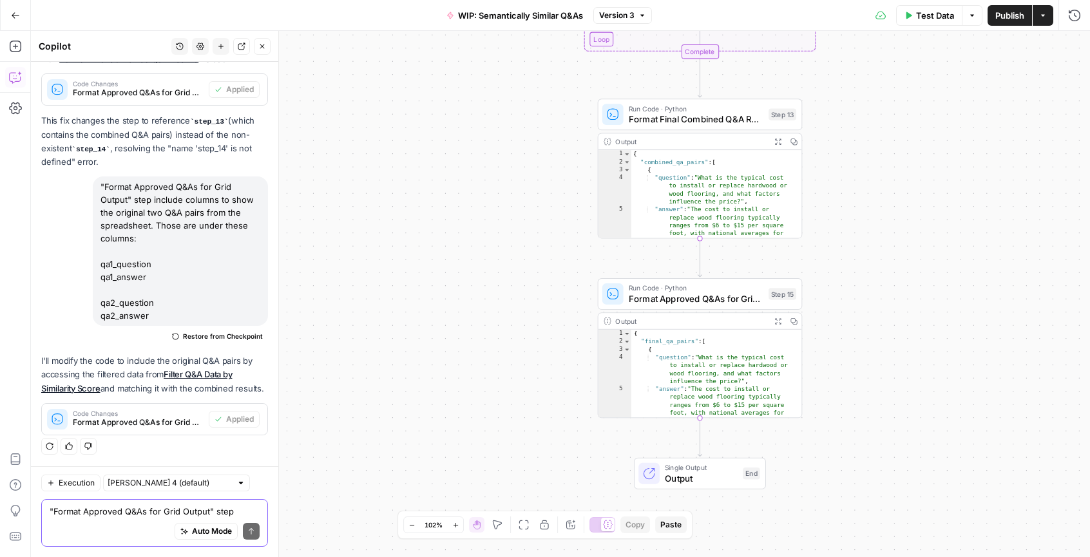
click at [1008, 16] on span "Publish" at bounding box center [1009, 15] width 29 height 13
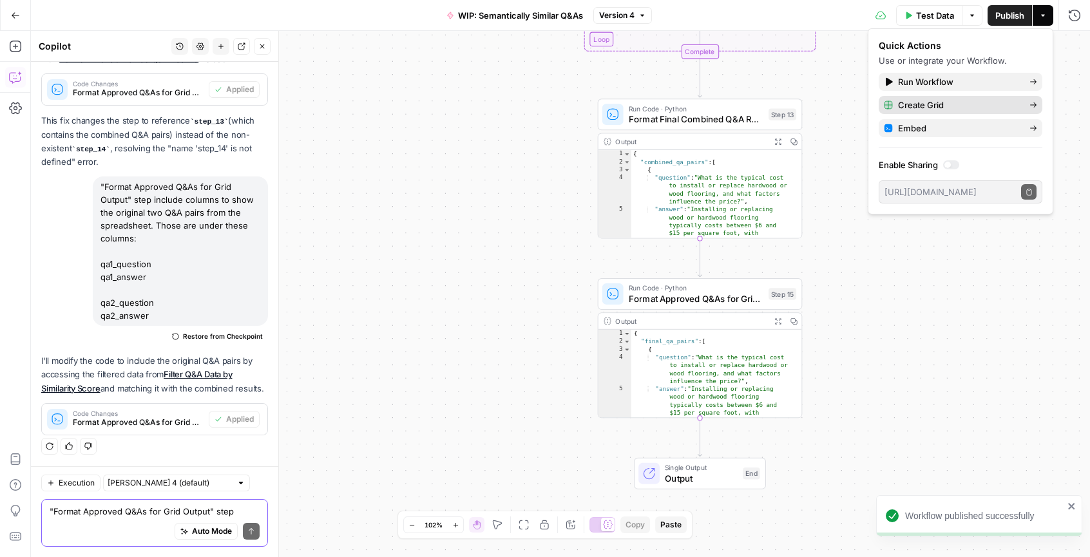
click at [929, 102] on span "Create Grid" at bounding box center [958, 105] width 121 height 13
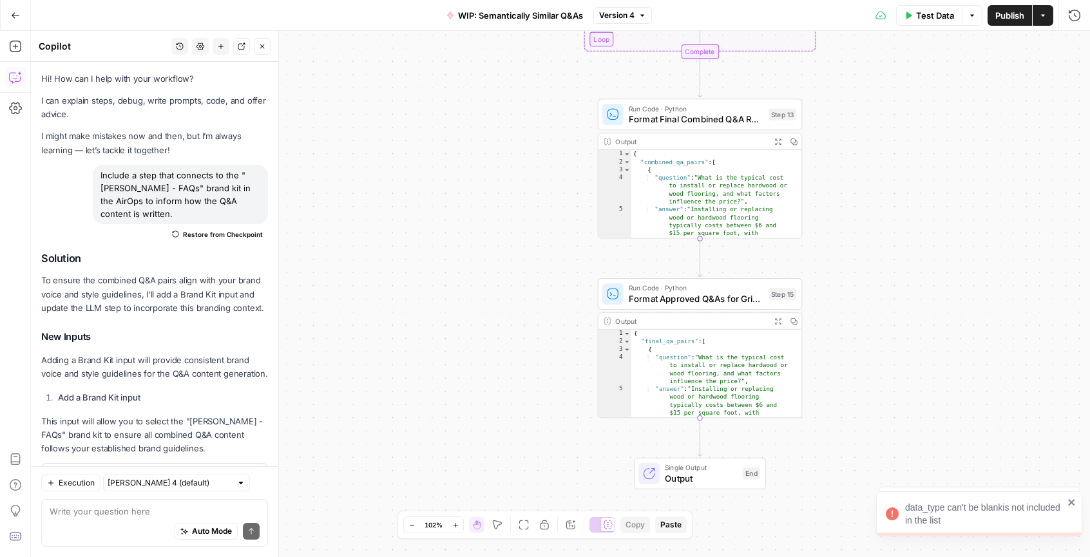
scroll to position [1356, 0]
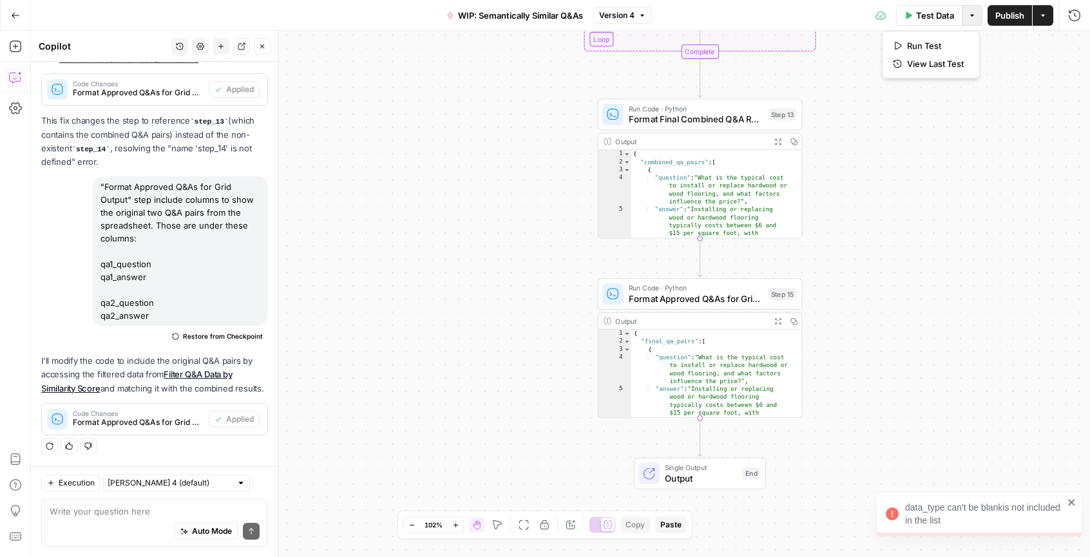
click at [976, 21] on button "Options" at bounding box center [971, 15] width 21 height 21
click at [1032, 57] on div "Workflow Input Settings Inputs Run Code · Python Filter Q&A Data by Similarity …" at bounding box center [560, 294] width 1059 height 526
click at [1043, 16] on icon "button" at bounding box center [1043, 16] width 8 height 8
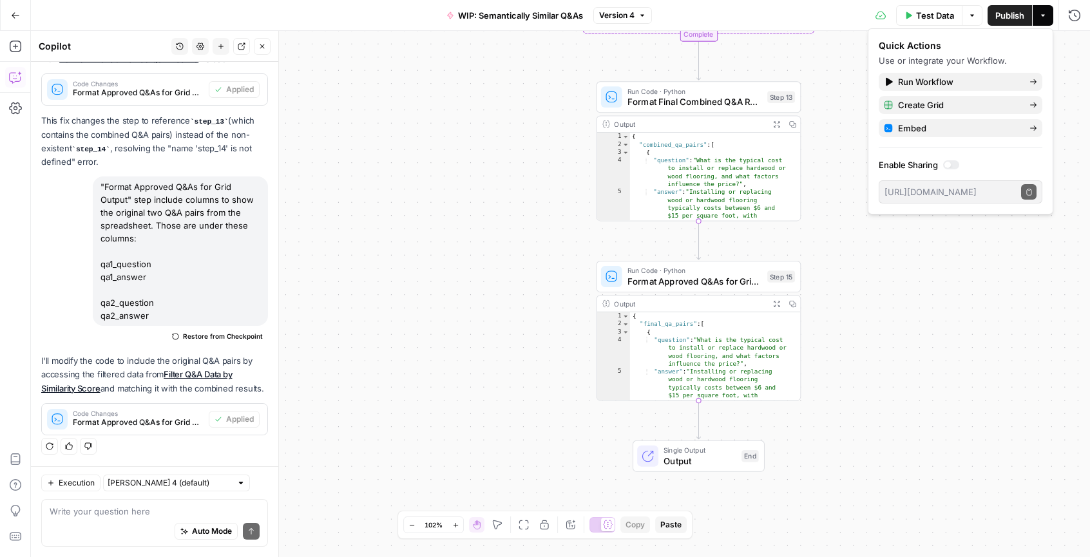
click at [388, 352] on div "Workflow Input Settings Inputs Run Code · Python Filter Q&A Data by Similarity …" at bounding box center [560, 294] width 1059 height 526
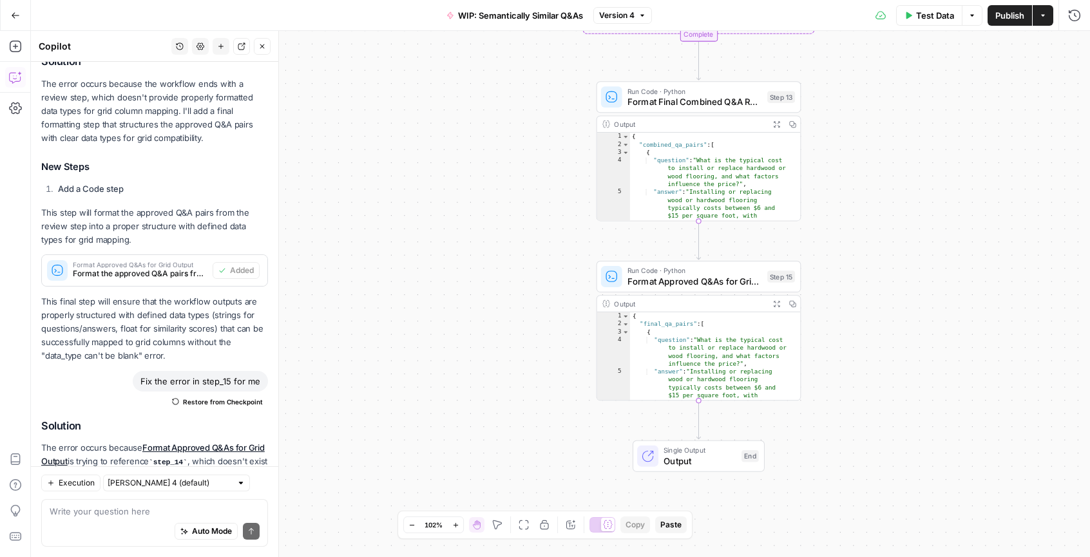
scroll to position [0, 0]
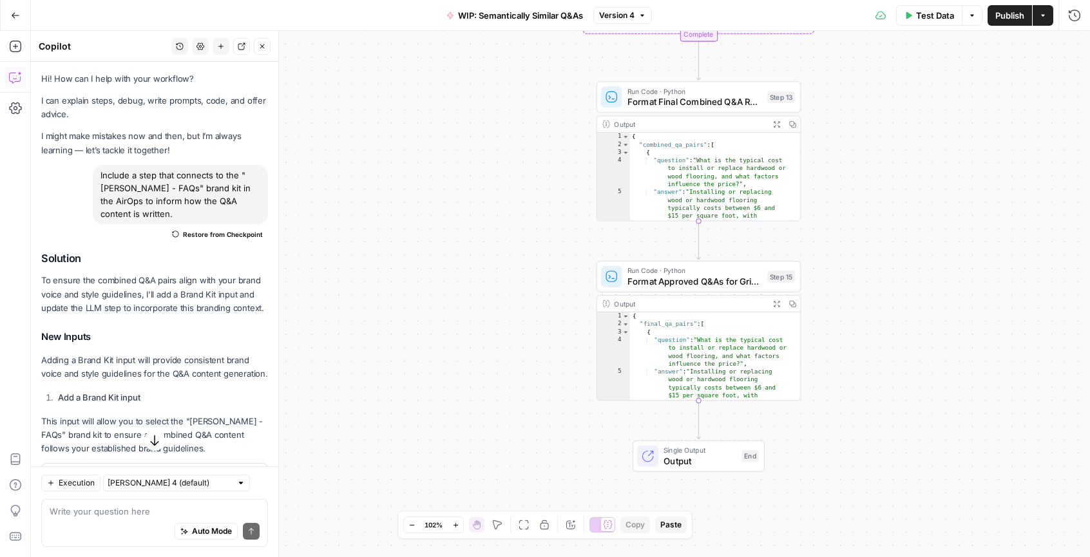
click at [366, 102] on div "Workflow Input Settings Inputs Run Code · Python Filter Q&A Data by Similarity …" at bounding box center [560, 294] width 1059 height 526
click at [1043, 14] on icon "button" at bounding box center [1043, 16] width 8 height 8
click at [980, 334] on div "Workflow Input Settings Inputs Run Code · Python Filter Q&A Data by Similarity …" at bounding box center [560, 294] width 1059 height 526
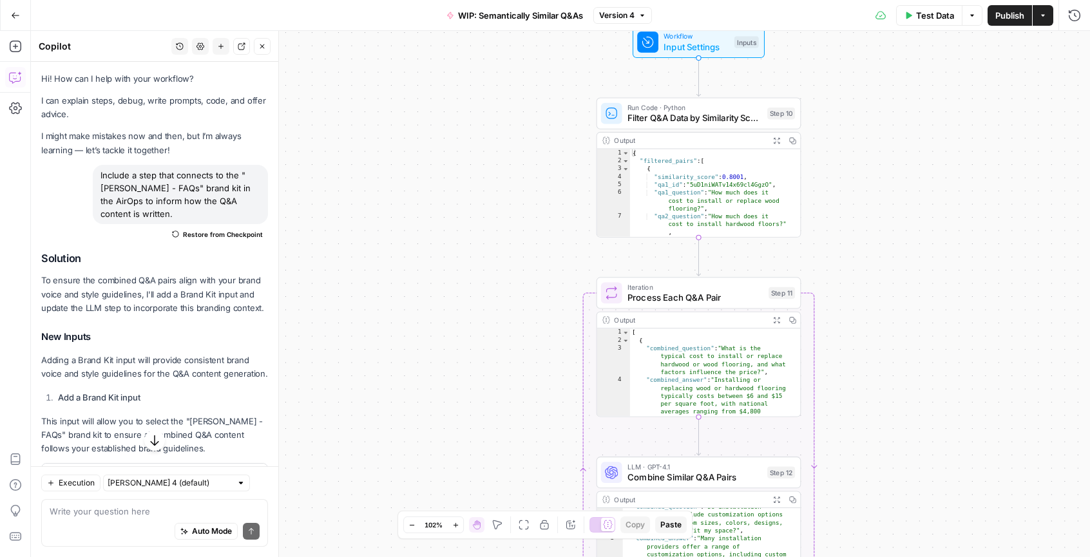
click at [435, 220] on div "Workflow Input Settings Inputs Run Code · Python Filter Q&A Data by Similarity …" at bounding box center [560, 294] width 1059 height 526
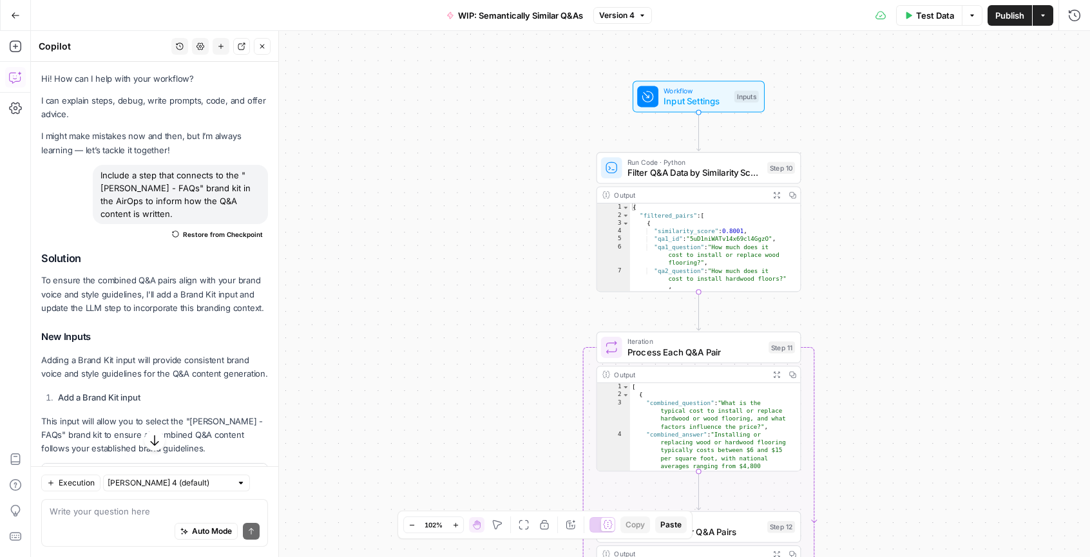
click at [9, 10] on button "Go Back" at bounding box center [15, 15] width 23 height 23
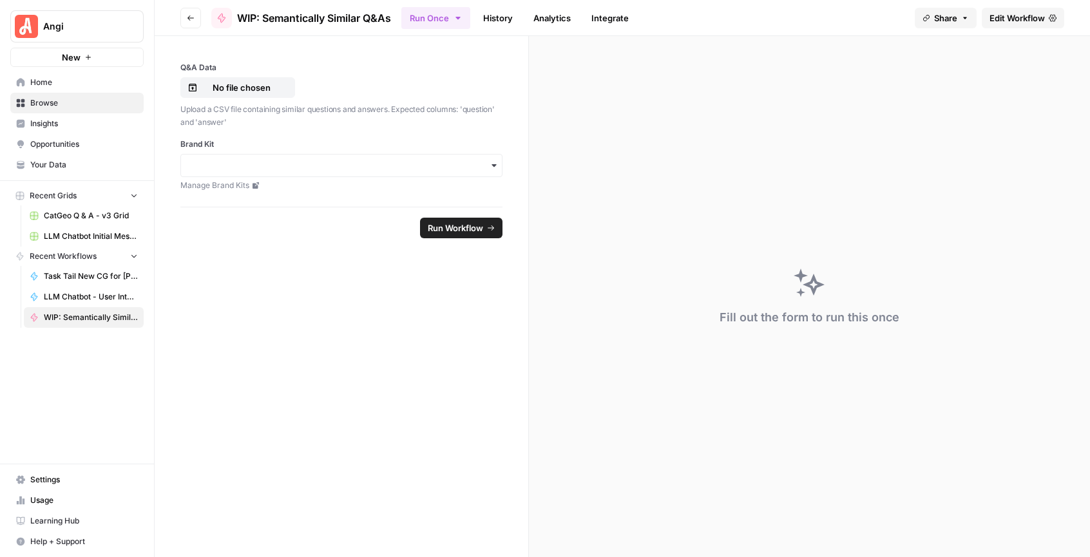
click at [88, 66] on button "New" at bounding box center [76, 57] width 133 height 19
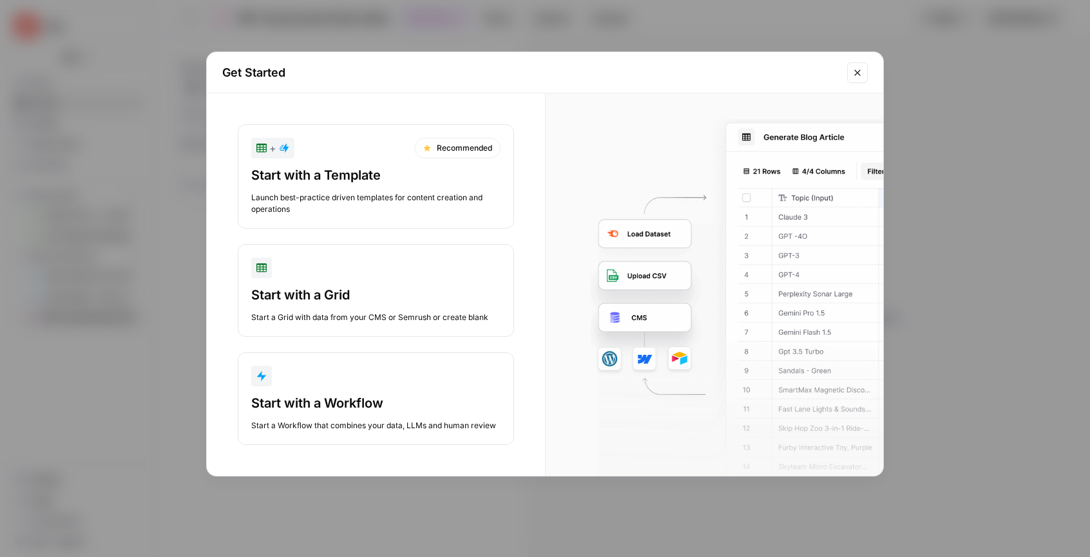
click at [363, 292] on div "Start with a Grid" at bounding box center [375, 295] width 249 height 18
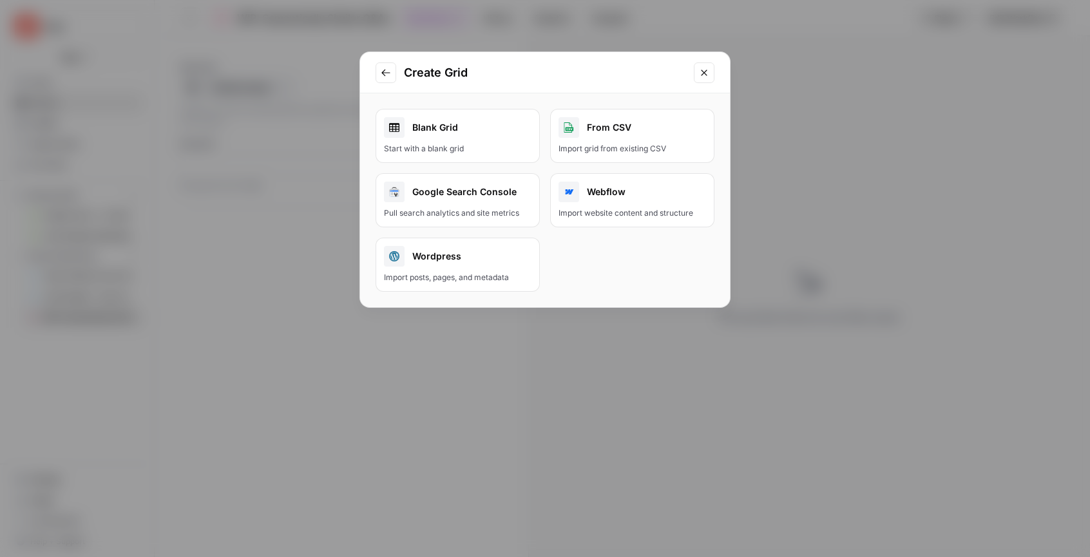
click at [653, 131] on div "From CSV" at bounding box center [631, 127] width 147 height 21
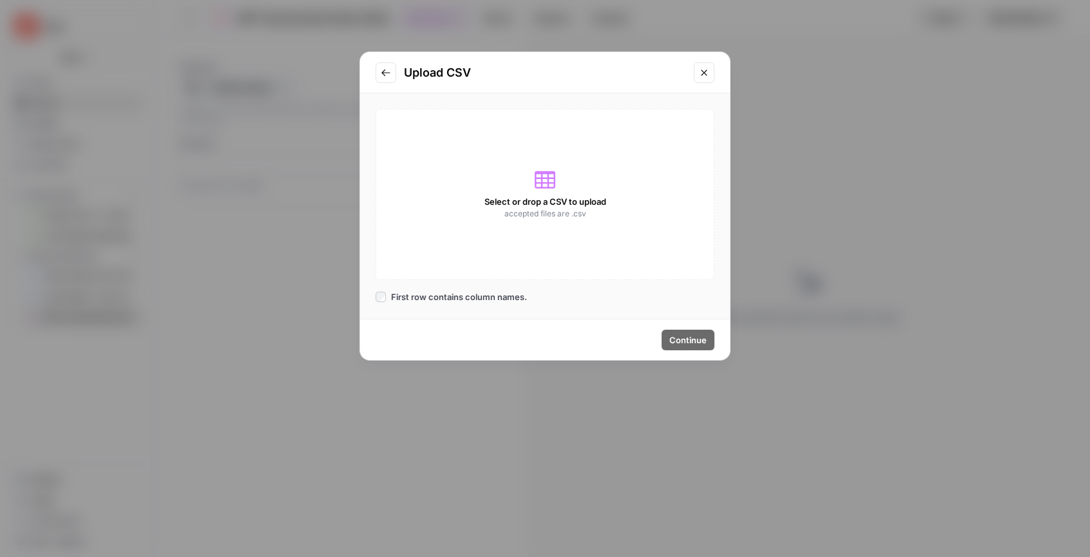
click at [381, 68] on icon "Go to previous step" at bounding box center [386, 73] width 10 height 10
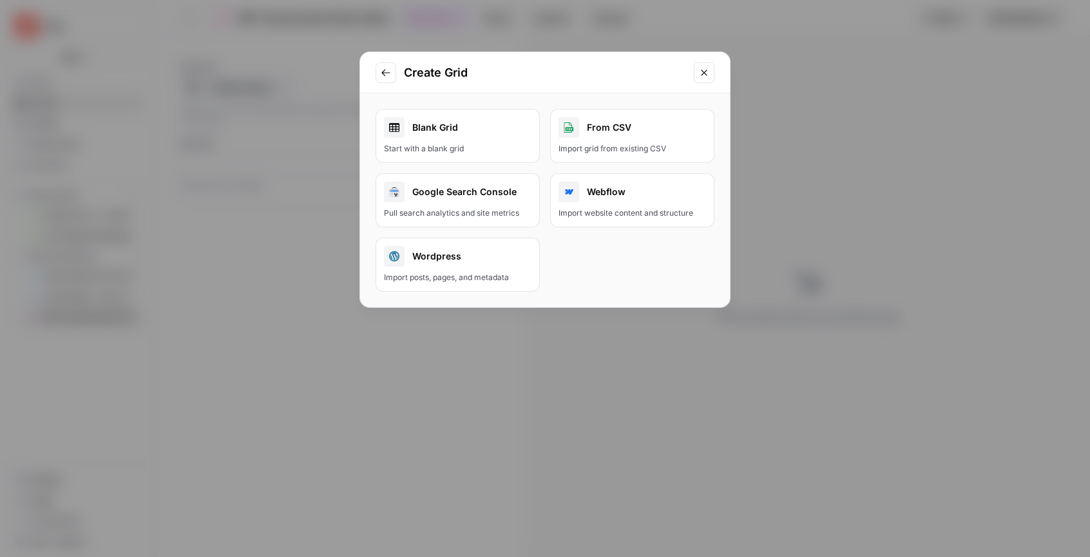
click at [418, 136] on div "Blank Grid" at bounding box center [457, 127] width 147 height 21
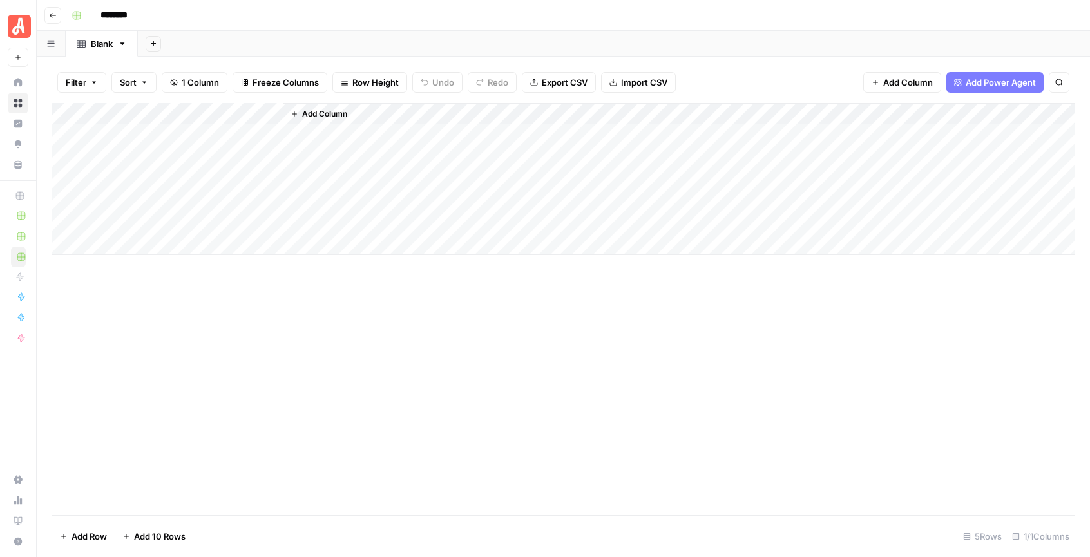
click at [273, 114] on div "Add Column" at bounding box center [563, 179] width 1022 height 152
click at [178, 281] on span "Remove Column" at bounding box center [178, 287] width 113 height 13
click at [506, 135] on span "Delete" at bounding box center [499, 133] width 28 height 13
click at [149, 113] on span "Add Column" at bounding box center [139, 114] width 45 height 12
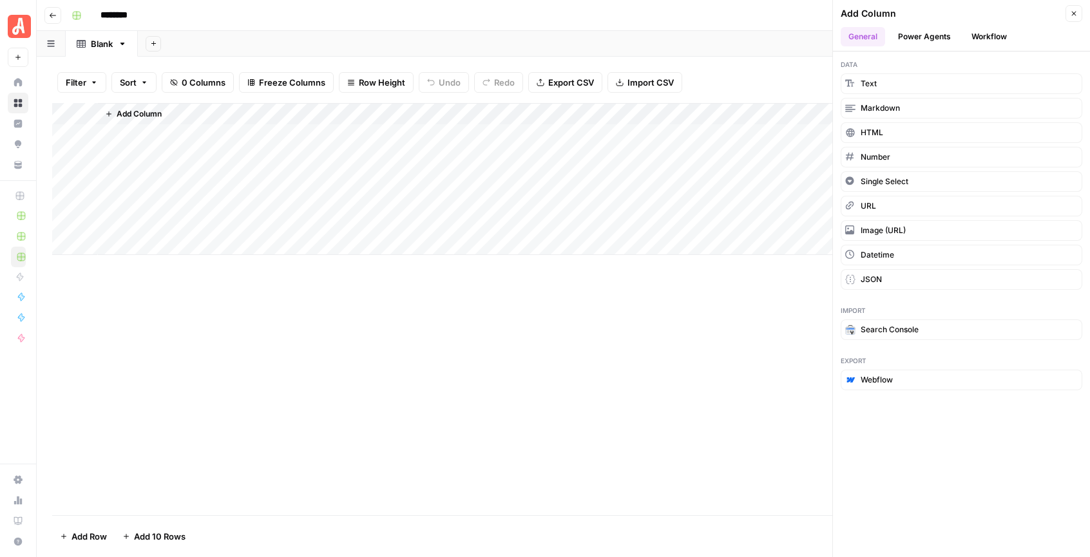
click at [987, 30] on button "Workflow" at bounding box center [988, 36] width 51 height 19
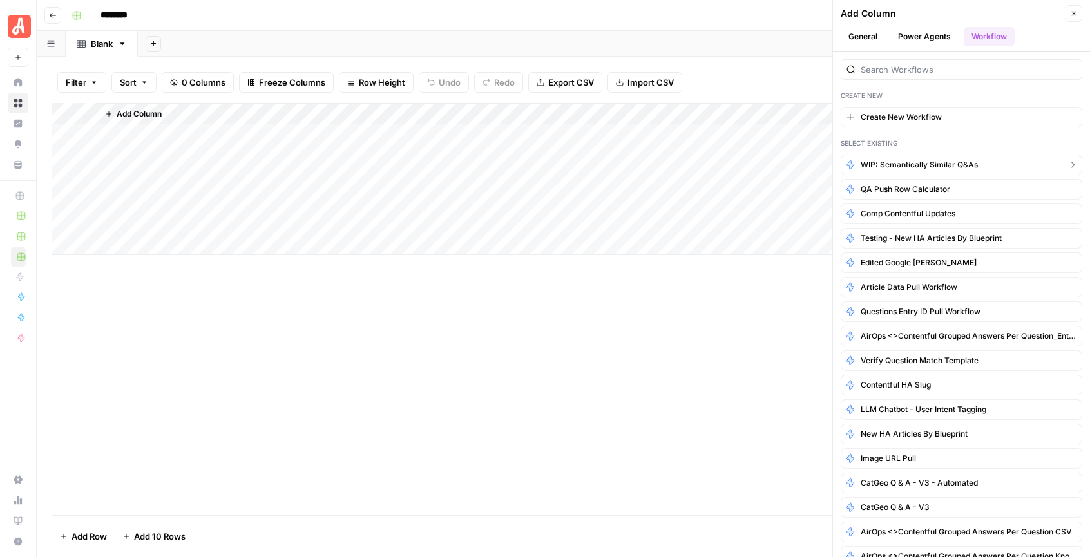
click at [913, 164] on span "WIP: Semantically Similar Q&As" at bounding box center [918, 165] width 117 height 12
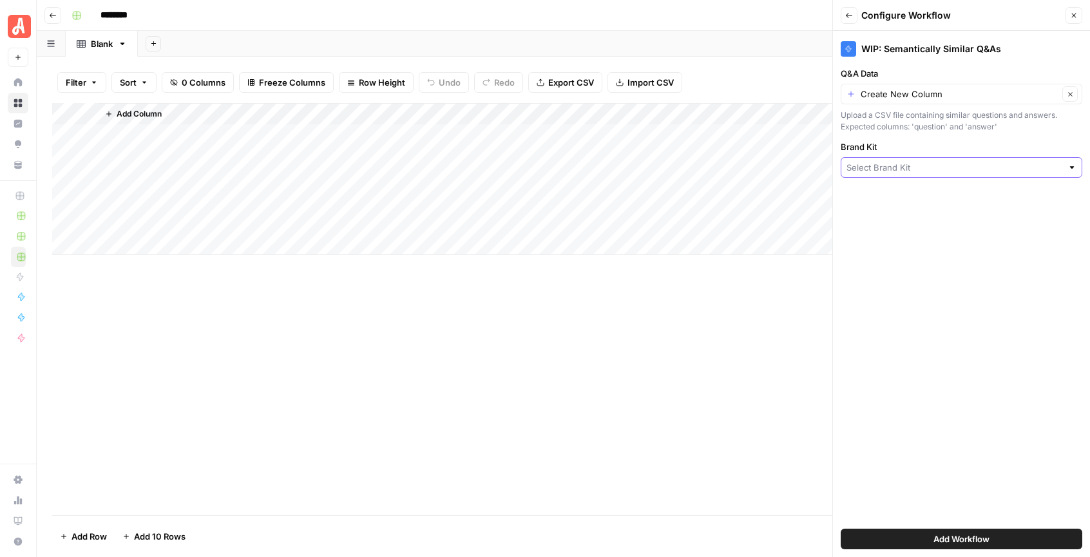
click at [906, 171] on input "Brand Kit" at bounding box center [954, 167] width 216 height 13
click at [906, 194] on span "[PERSON_NAME] - FAQs" at bounding box center [958, 197] width 214 height 13
type input "[PERSON_NAME] - FAQs"
click at [918, 267] on div "WIP: Semantically Similar Q&As Q&A Data Create New Column Clear Upload a CSV fi…" at bounding box center [961, 294] width 257 height 526
click at [880, 103] on div "Create New Column Clear" at bounding box center [961, 94] width 242 height 21
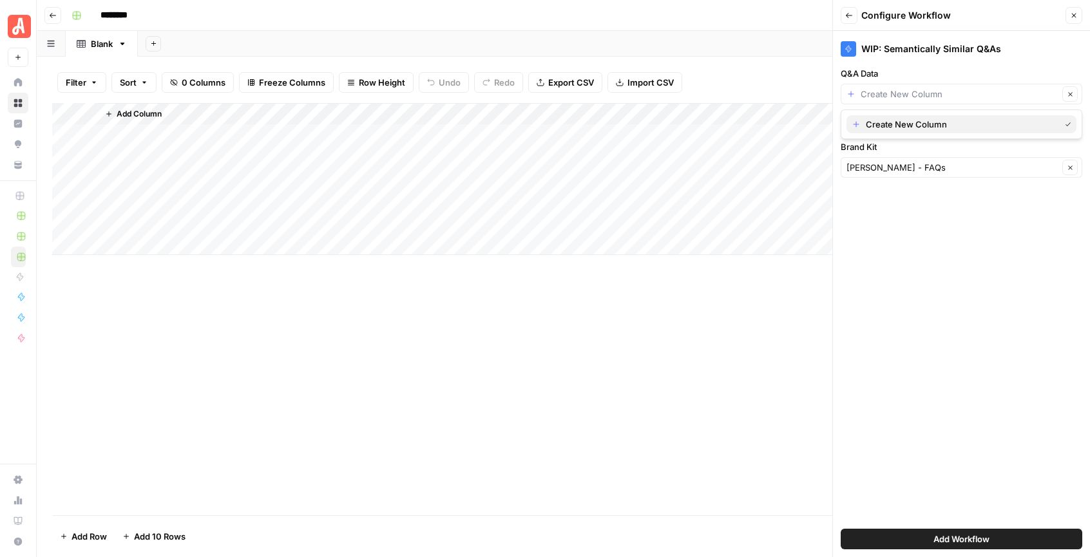
click at [884, 120] on span "Create New Column" at bounding box center [960, 124] width 189 height 13
type input "Create New Column"
click at [989, 264] on div "WIP: Semantically Similar Q&As Q&A Data Create New Column Clear Upload a CSV fi…" at bounding box center [961, 294] width 257 height 526
click at [1009, 543] on button "Add Workflow" at bounding box center [961, 539] width 242 height 21
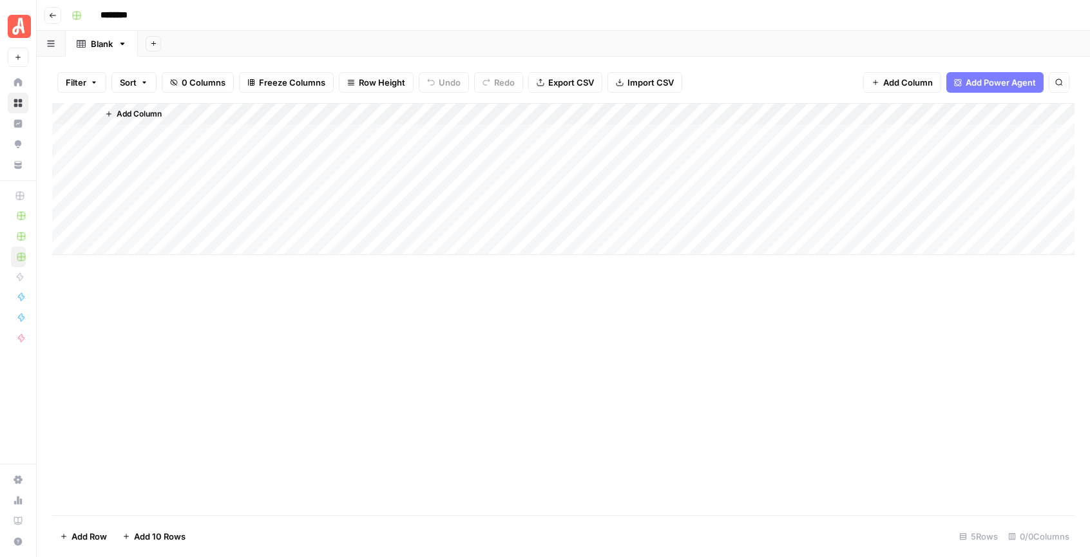
click at [162, 118] on span "Add Column" at bounding box center [139, 114] width 45 height 12
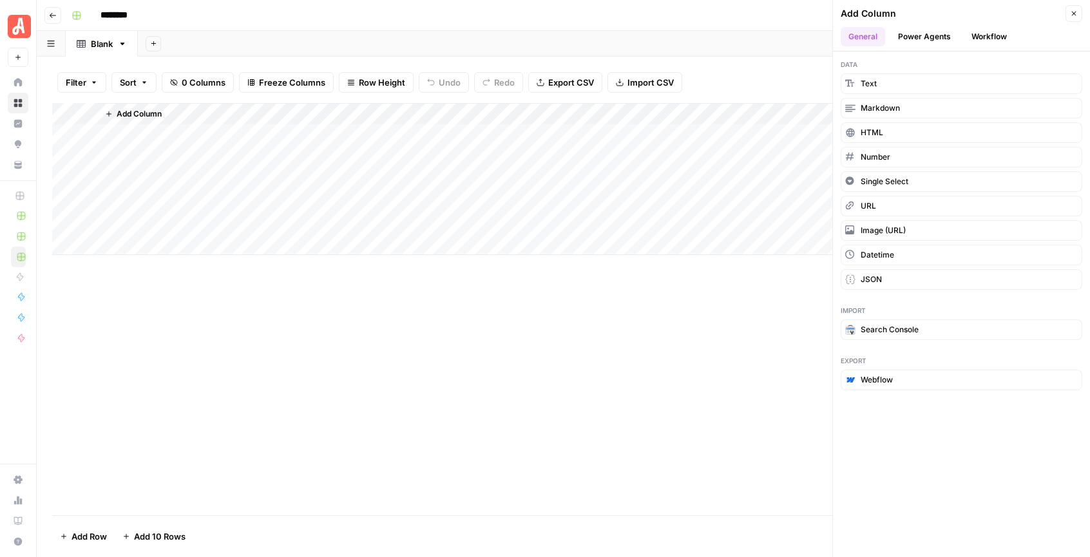
click at [994, 31] on button "Workflow" at bounding box center [988, 36] width 51 height 19
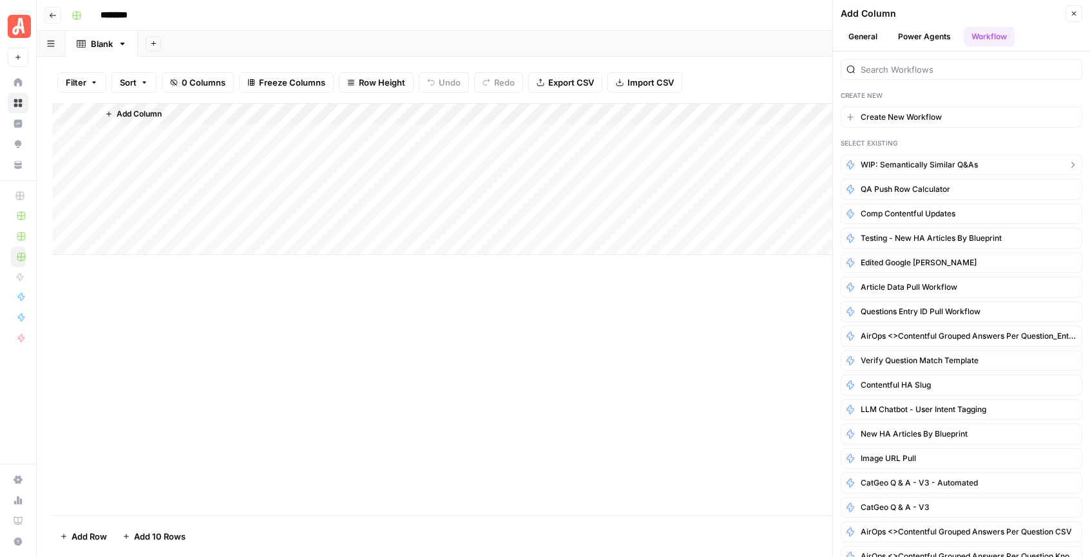
click at [916, 171] on button "WIP: Semantically Similar Q&As" at bounding box center [961, 165] width 242 height 21
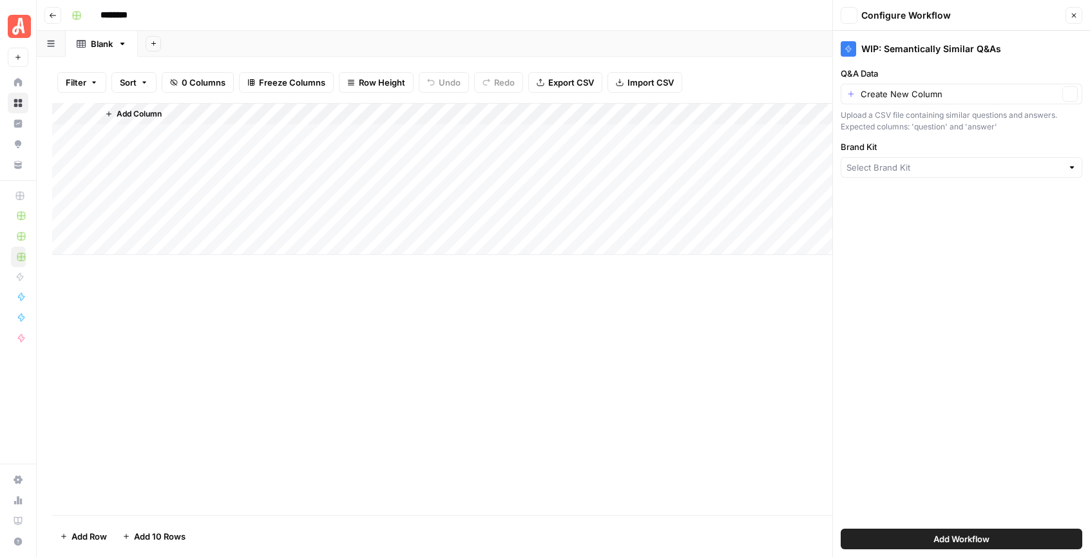
type input "[PERSON_NAME] - FAQs"
click at [994, 542] on button "Add Workflow" at bounding box center [961, 539] width 242 height 21
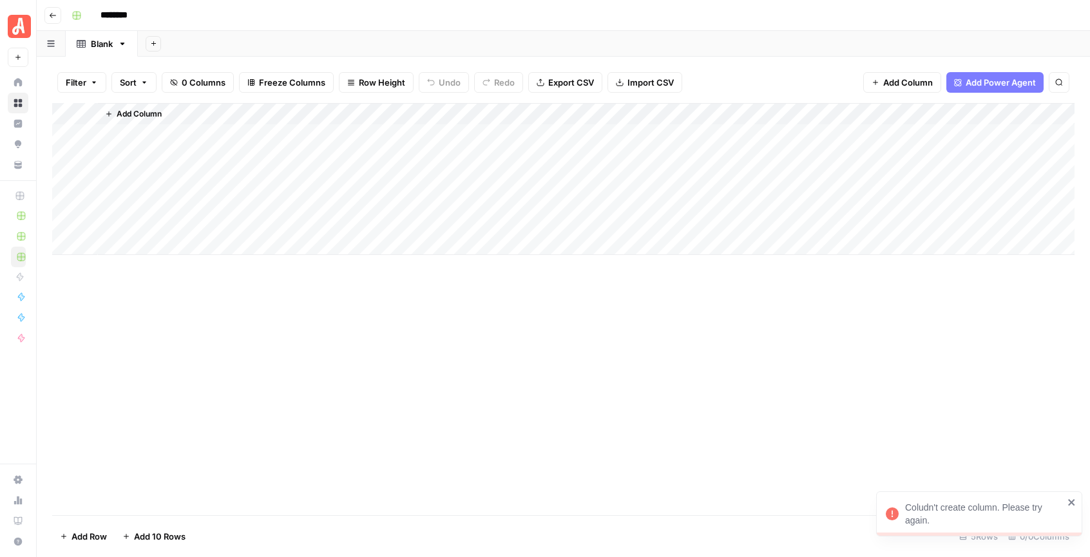
click at [612, 310] on div "Add Column" at bounding box center [563, 309] width 1022 height 412
